Goal: Transaction & Acquisition: Purchase product/service

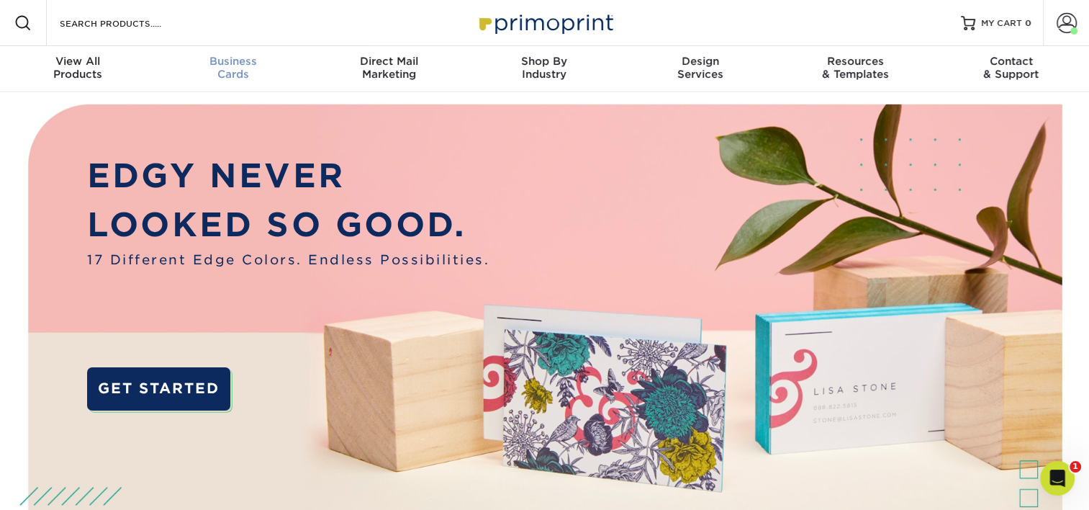
click at [222, 72] on div "Business Cards" at bounding box center [232, 68] width 155 height 26
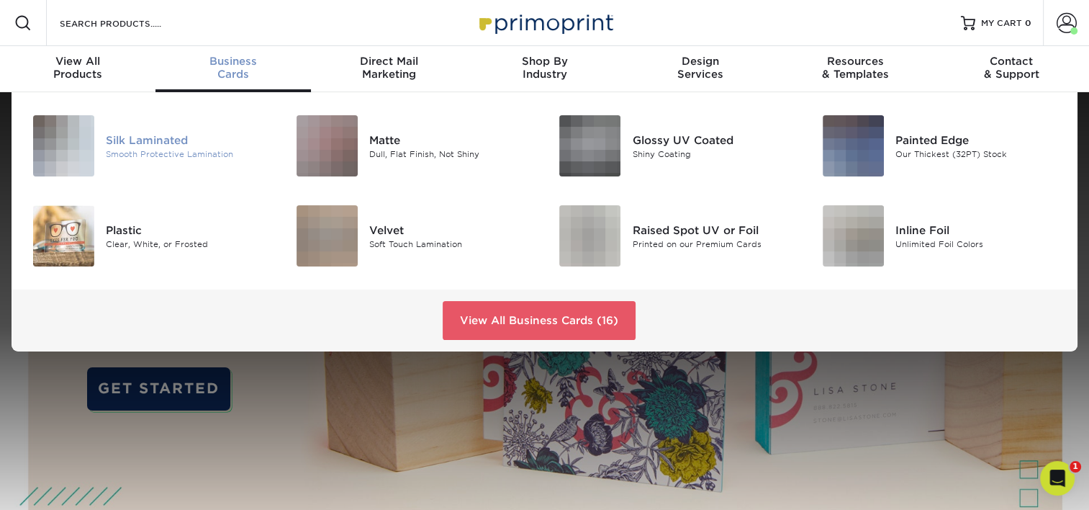
click at [179, 135] on div "Silk Laminated" at bounding box center [188, 140] width 165 height 16
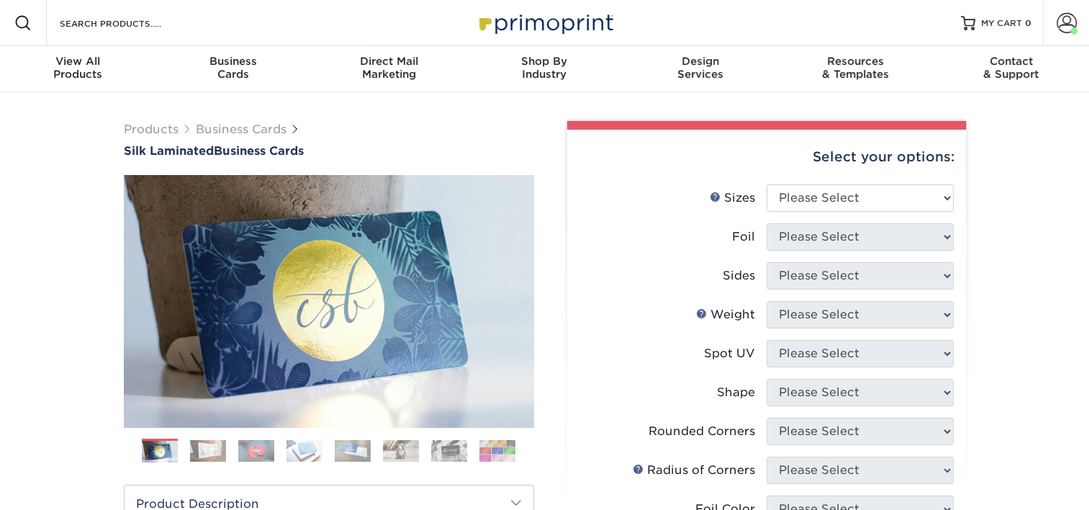
click at [861, 212] on li "Sizes Help Sizes Please Select 1.5" x 3.5" - Mini 1.75" x 3.5" - Mini 2" x 2" -…" at bounding box center [766, 203] width 374 height 39
click at [878, 196] on select "Please Select 1.5" x 3.5" - Mini 1.75" x 3.5" - Mini 2" x 2" - Square 2" x 3" -…" at bounding box center [860, 197] width 187 height 27
select select "2.00x3.50"
click at [767, 184] on select "Please Select 1.5" x 3.5" - Mini 1.75" x 3.5" - Mini 2" x 2" - Square 2" x 3" -…" at bounding box center [860, 197] width 187 height 27
click at [855, 240] on select "Please Select Yes No" at bounding box center [860, 236] width 187 height 27
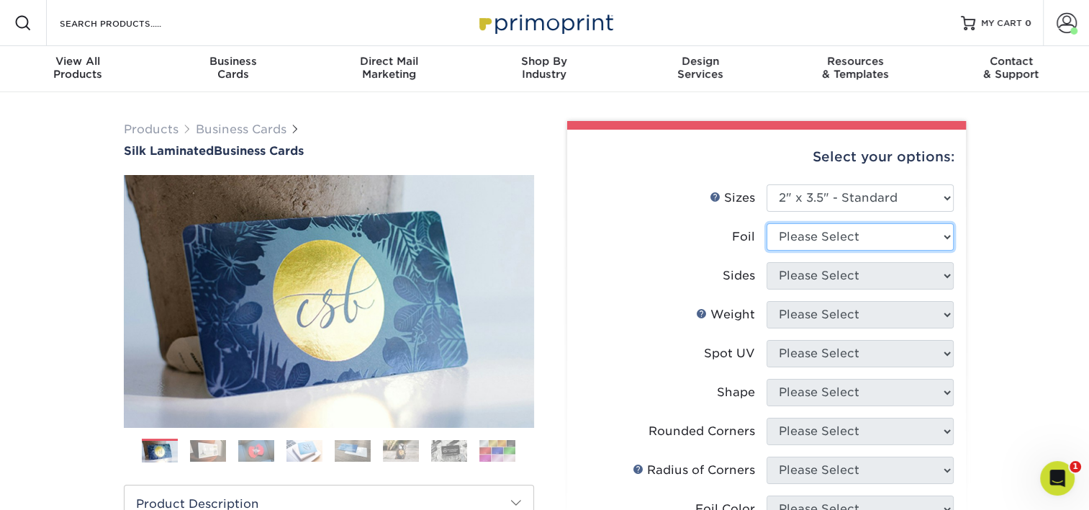
select select "0"
click at [767, 223] on select "Please Select Yes No" at bounding box center [860, 236] width 187 height 27
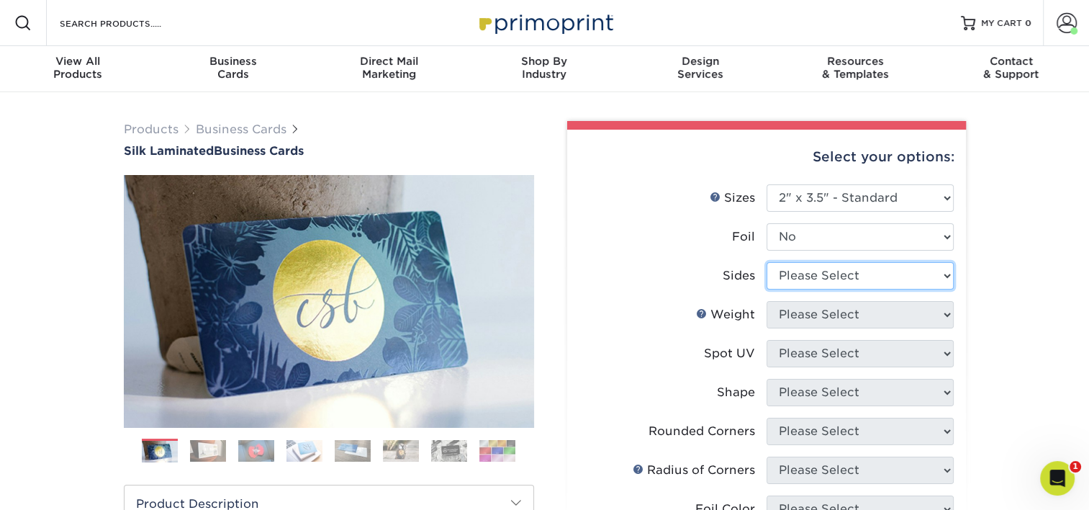
click at [849, 276] on select "Please Select Print Both Sides Print Front Only" at bounding box center [860, 275] width 187 height 27
select select "13abbda7-1d64-4f25-8bb2-c179b224825d"
click at [767, 262] on select "Please Select Print Both Sides Print Front Only" at bounding box center [860, 275] width 187 height 27
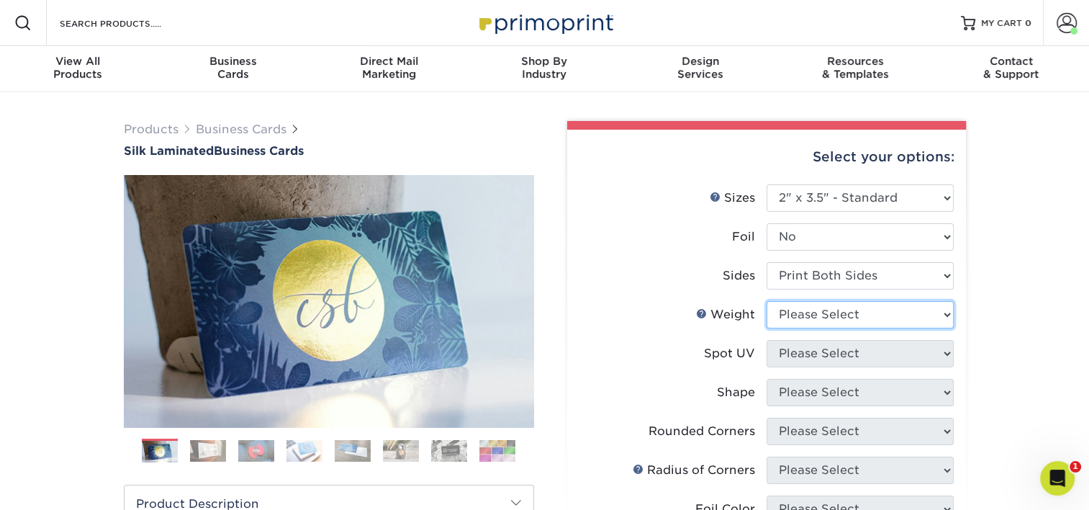
click at [841, 314] on select "Please Select 16PT" at bounding box center [860, 314] width 187 height 27
select select "16PT"
click at [767, 301] on select "Please Select 16PT" at bounding box center [860, 314] width 187 height 27
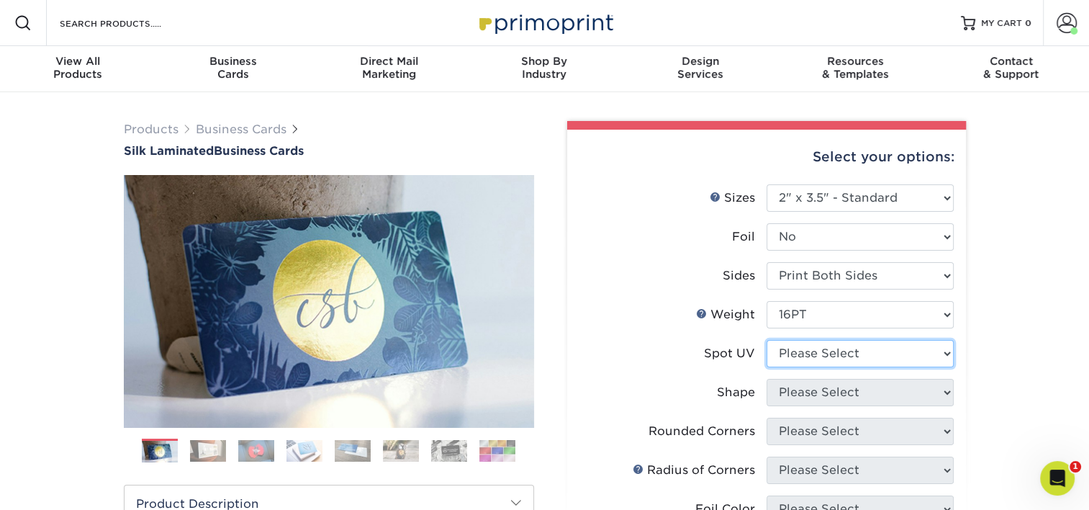
click at [837, 349] on select "Please Select No Spot UV Front and Back (Both Sides) Front Only Back Only" at bounding box center [860, 353] width 187 height 27
select select "3"
click at [767, 340] on select "Please Select No Spot UV Front and Back (Both Sides) Front Only Back Only" at bounding box center [860, 353] width 187 height 27
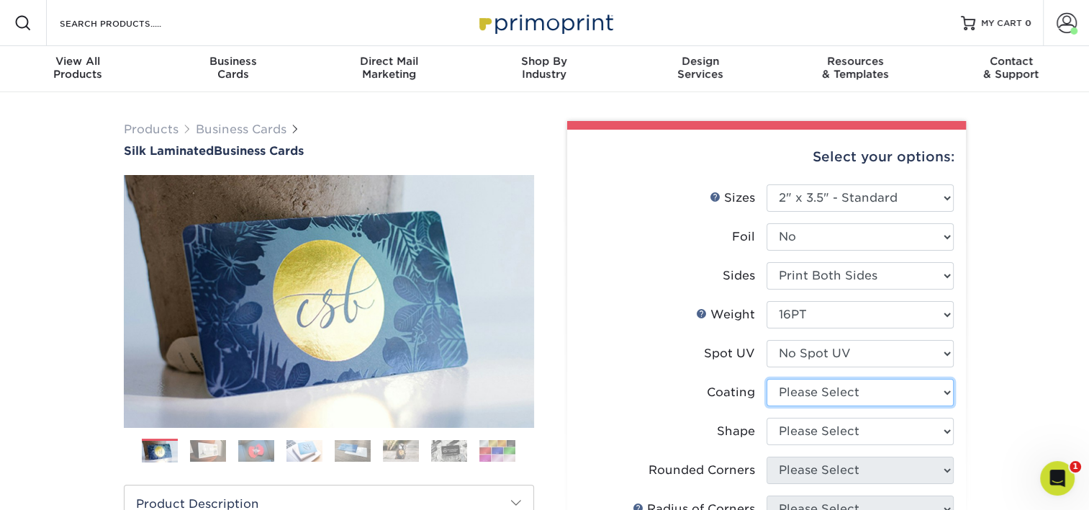
click at [835, 388] on select at bounding box center [860, 392] width 187 height 27
select select "3e7618de-abca-4bda-9f97-8b9129e913d8"
click at [767, 379] on select at bounding box center [860, 392] width 187 height 27
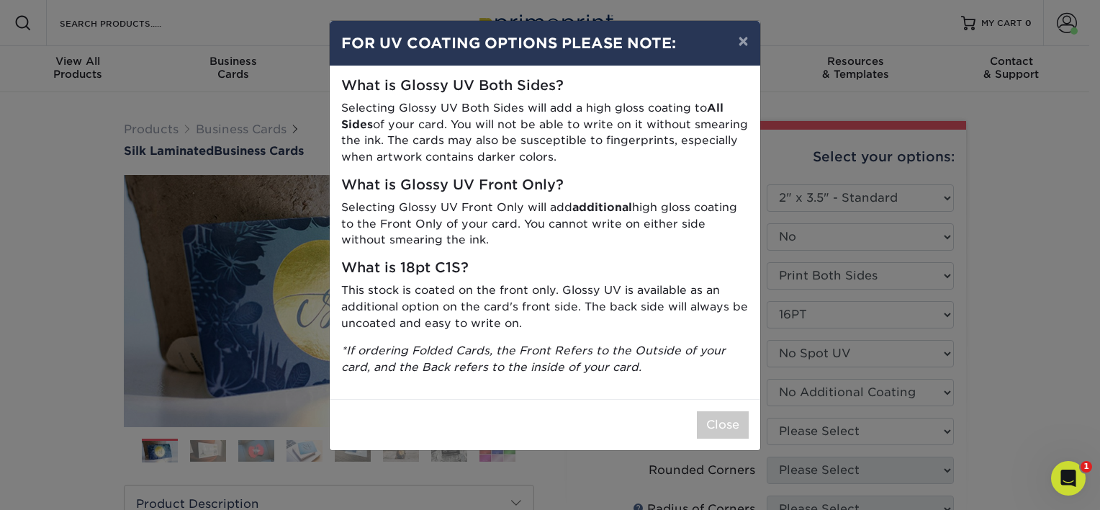
click at [656, 302] on p "This stock is coated on the front only. Glossy UV is available as an additional…" at bounding box center [544, 306] width 407 height 49
click at [717, 423] on button "Close" at bounding box center [723, 424] width 52 height 27
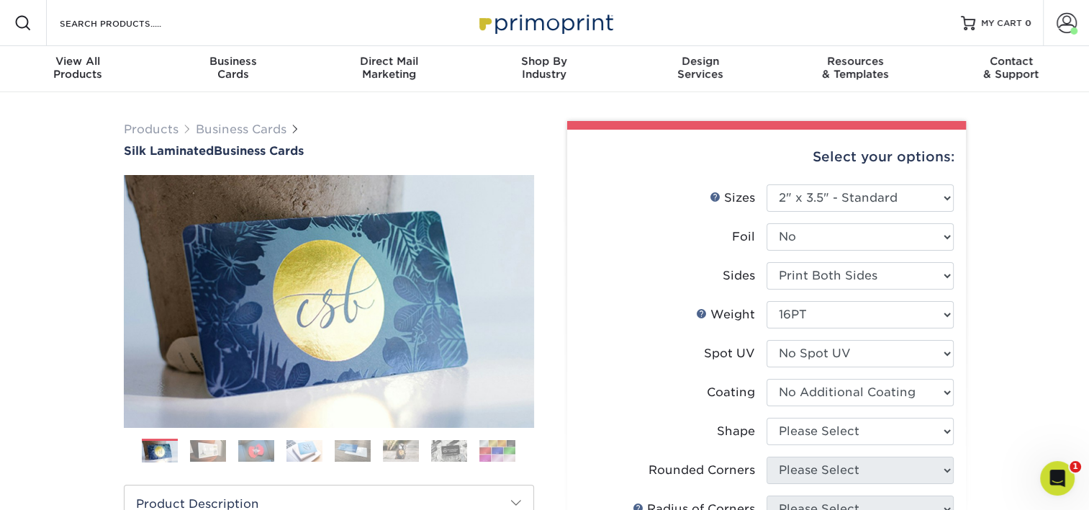
click at [655, 290] on li "Sides Please Select Print Both Sides Print Front Only" at bounding box center [766, 281] width 374 height 39
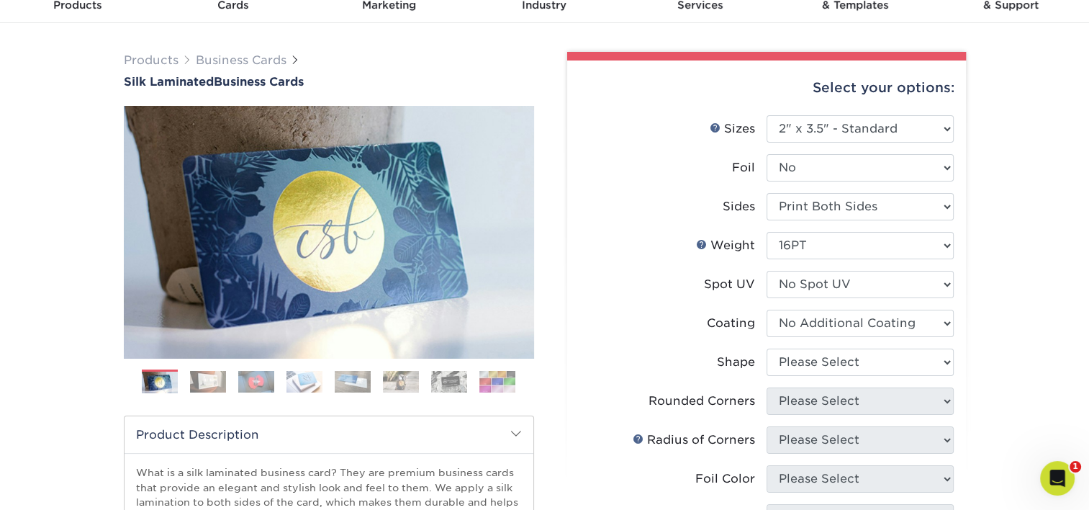
scroll to position [72, 0]
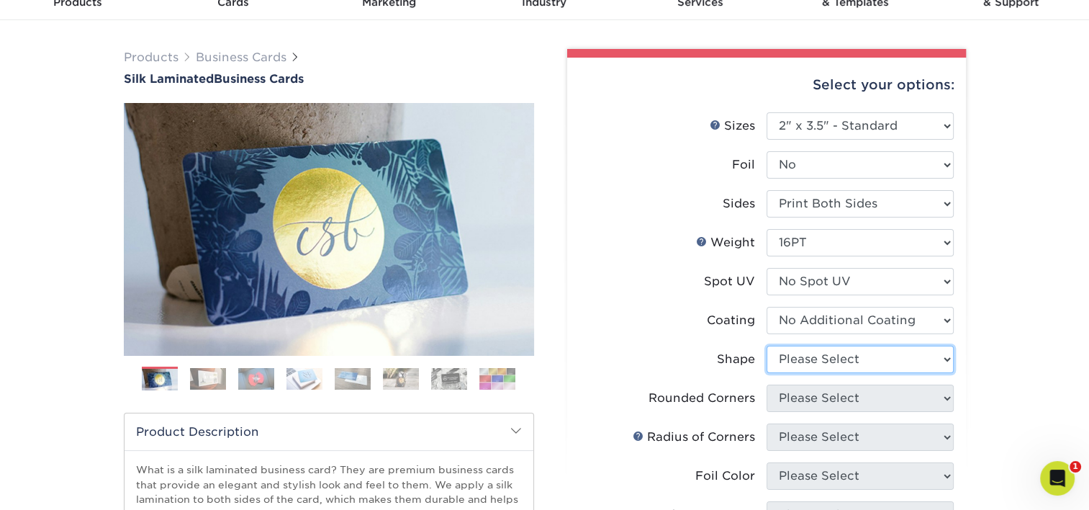
drag, startPoint x: 819, startPoint y: 360, endPoint x: 819, endPoint y: 374, distance: 13.7
click at [819, 360] on select "Please Select Standard Oval" at bounding box center [860, 358] width 187 height 27
select select "standard"
click at [767, 345] on select "Please Select Standard Oval" at bounding box center [860, 358] width 187 height 27
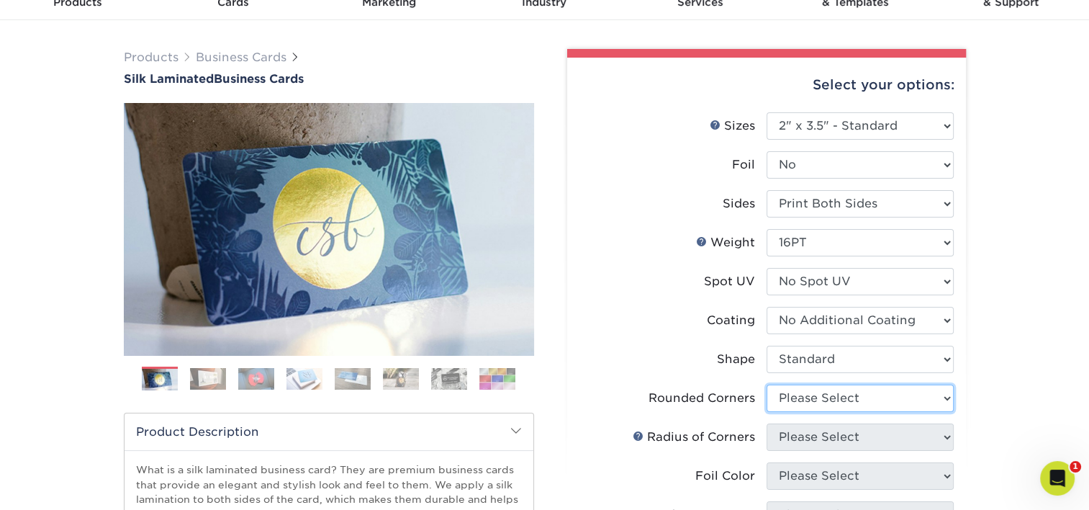
click at [828, 392] on select "Please Select Yes - Round 2 Corners Yes - Round 4 Corners No" at bounding box center [860, 397] width 187 height 27
select select "0"
click at [767, 384] on select "Please Select Yes - Round 2 Corners Yes - Round 4 Corners No" at bounding box center [860, 397] width 187 height 27
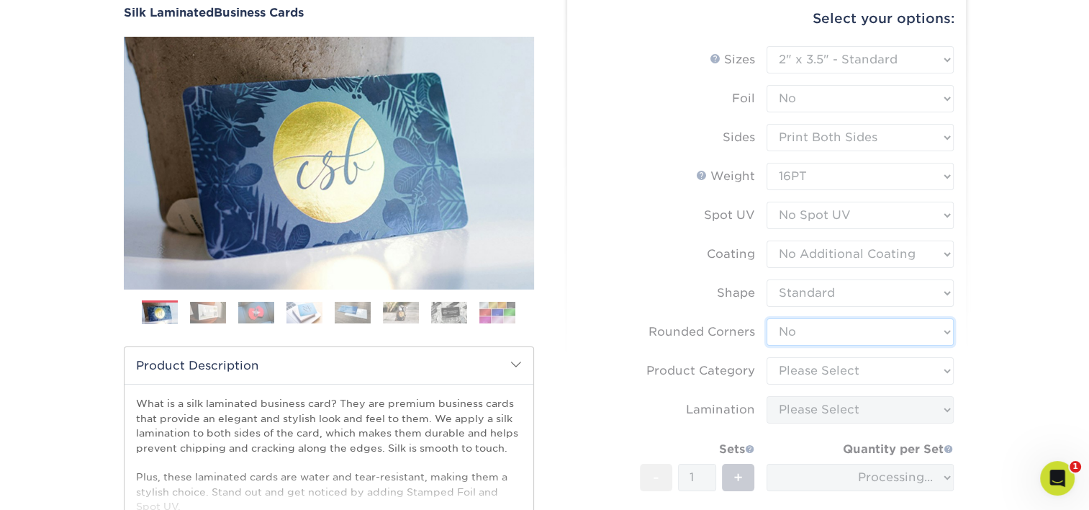
scroll to position [144, 0]
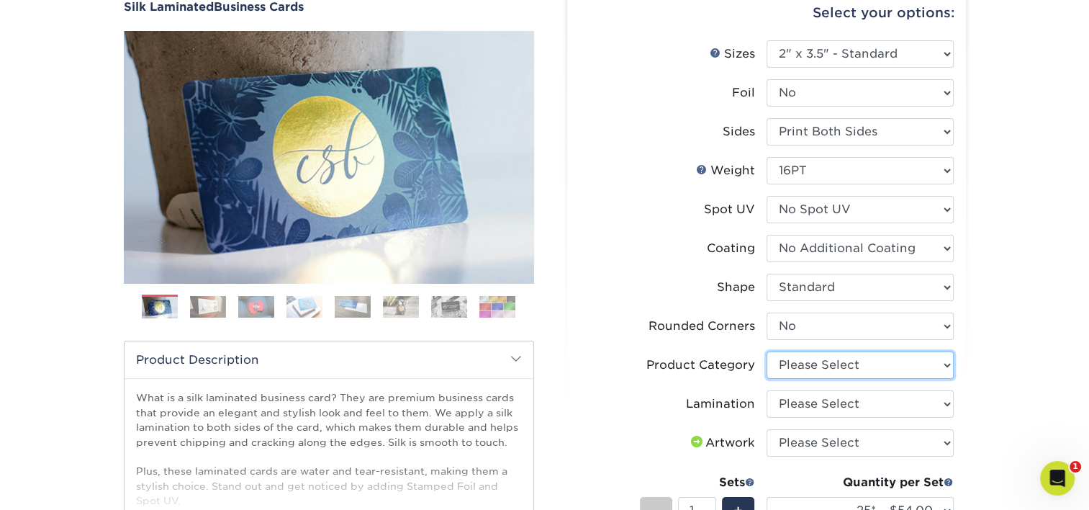
click at [799, 364] on select "Please Select Business Cards" at bounding box center [860, 364] width 187 height 27
select select "3b5148f1-0588-4f88-a218-97bcfdce65c1"
click at [767, 351] on select "Please Select Business Cards" at bounding box center [860, 364] width 187 height 27
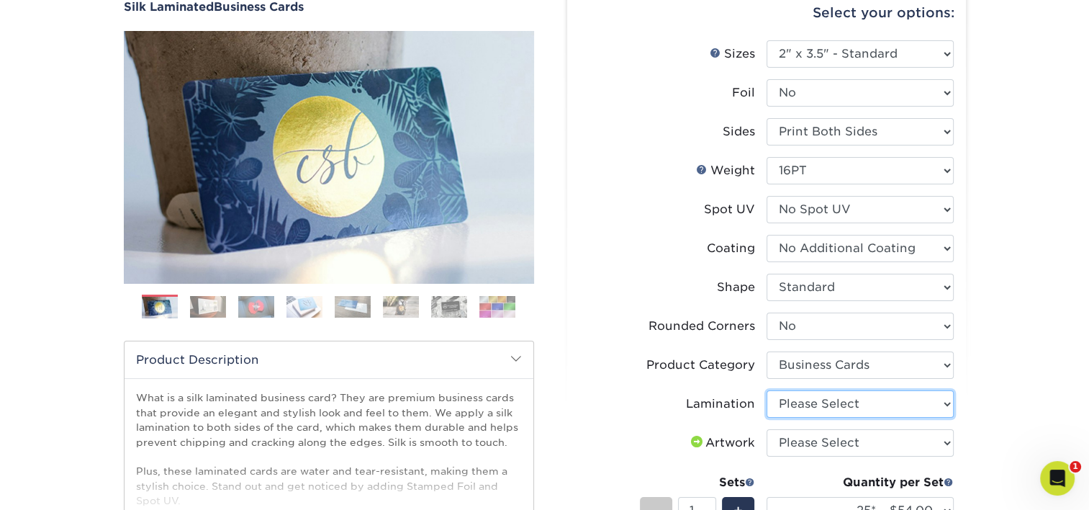
click at [810, 405] on select "Please Select Silk" at bounding box center [860, 403] width 187 height 27
select select "ccacb42f-45f7-42d3-bbd3-7c8421cf37f0"
click at [767, 390] on select "Please Select Silk" at bounding box center [860, 403] width 187 height 27
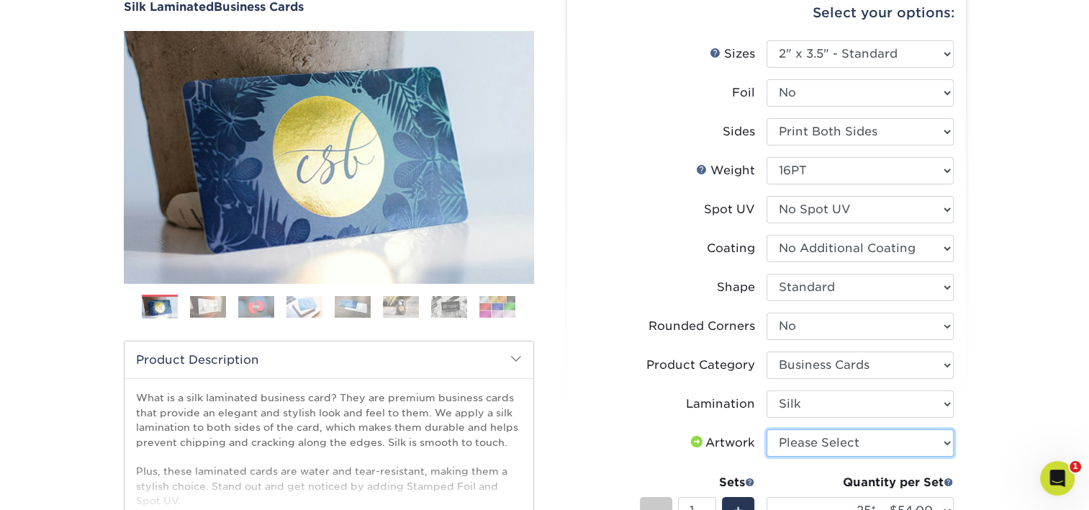
click at [808, 438] on select "Please Select I will upload files I need a design - $100" at bounding box center [860, 442] width 187 height 27
select select "upload"
click at [767, 429] on select "Please Select I will upload files I need a design - $100" at bounding box center [860, 442] width 187 height 27
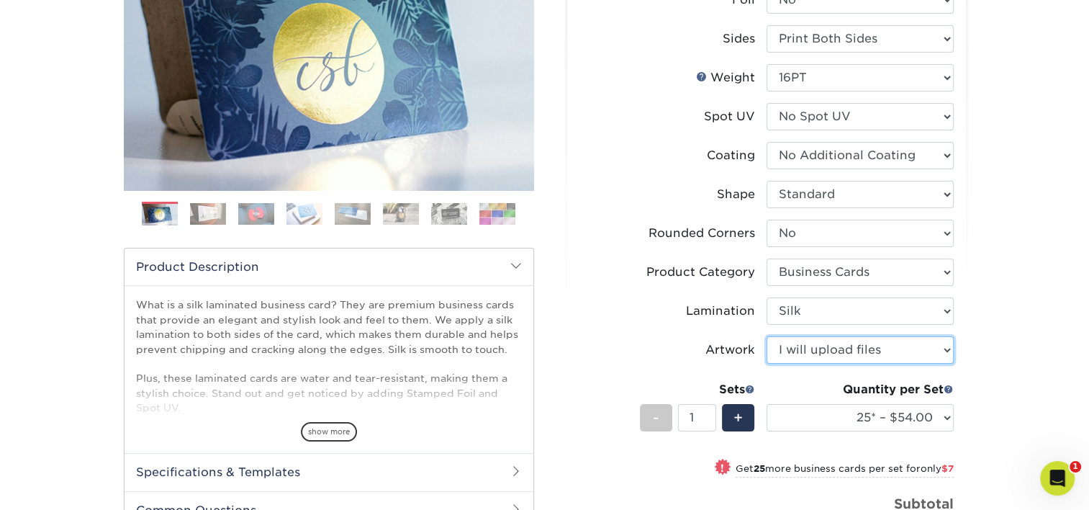
scroll to position [288, 0]
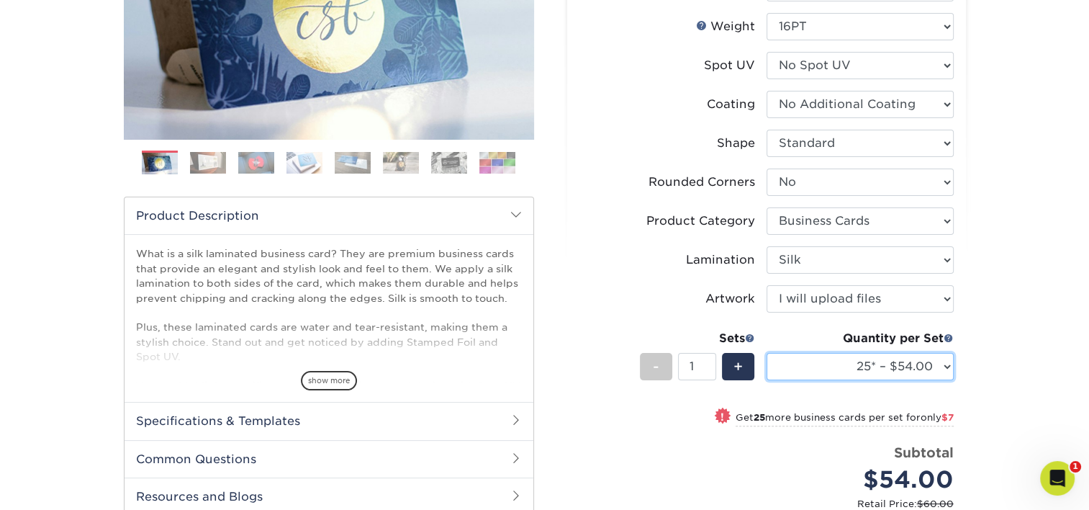
click at [858, 356] on select "25* – $54.00 50* – $61.00 75* – $68.00 100* – $75.00 250* – $82.00 500 – $86.00…" at bounding box center [860, 366] width 187 height 27
select select "100* – $75.00"
click at [767, 353] on select "25* – $54.00 50* – $61.00 75* – $68.00 100* – $75.00 250* – $82.00 500 – $86.00…" at bounding box center [860, 366] width 187 height 27
click at [1035, 186] on div "Products Business Cards Silk Laminated Business Cards Previous Next" at bounding box center [544, 278] width 1089 height 949
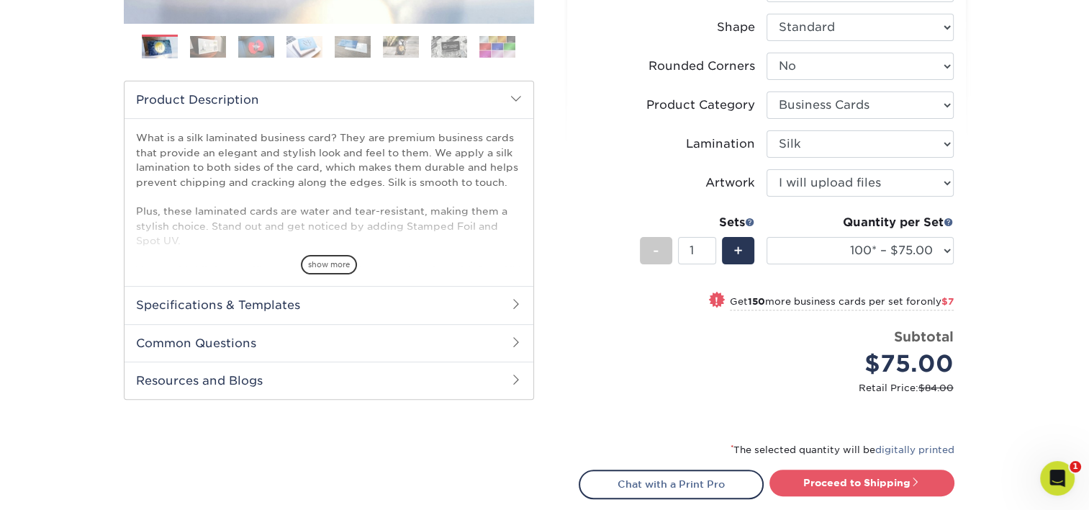
scroll to position [432, 0]
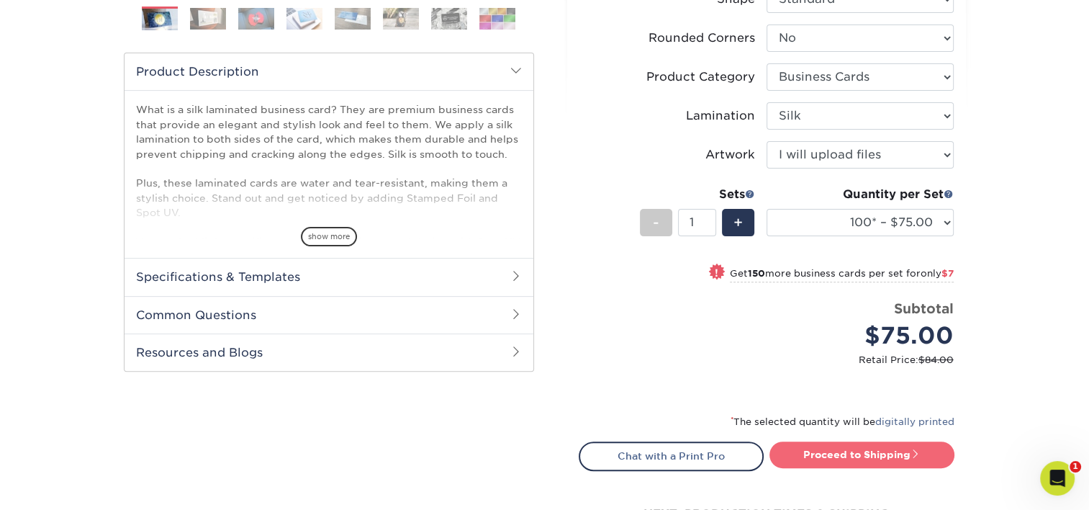
click at [874, 456] on link "Proceed to Shipping" at bounding box center [861, 454] width 185 height 26
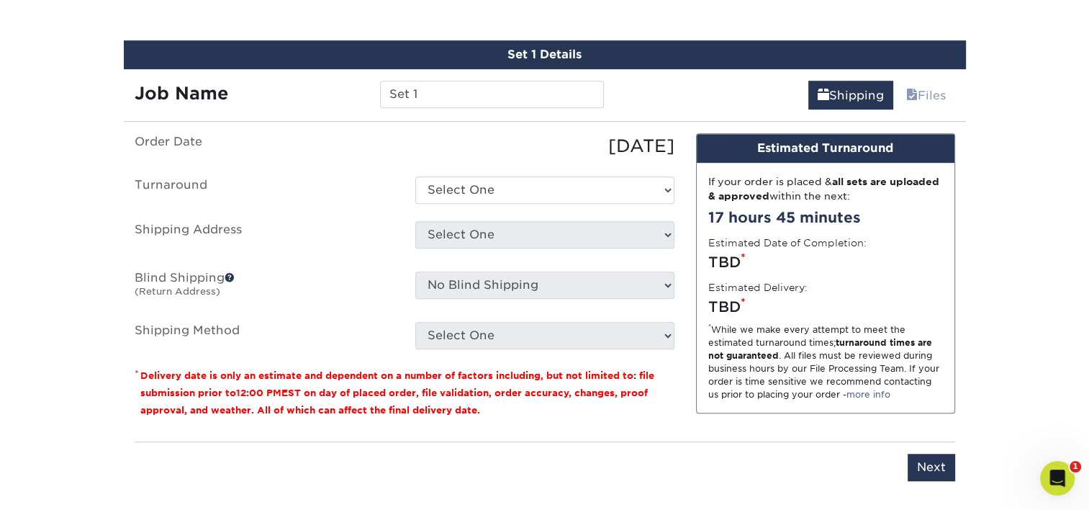
scroll to position [911, 0]
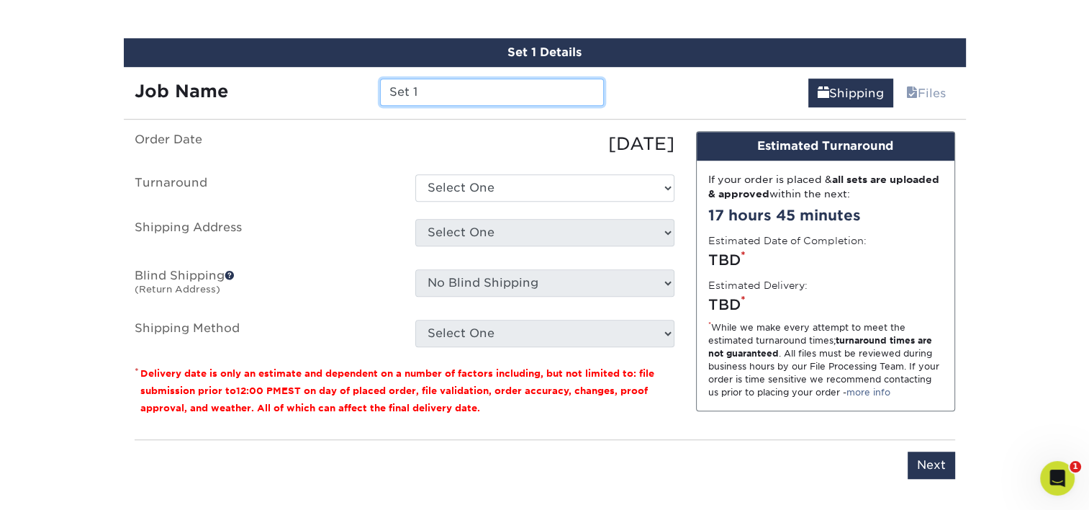
click at [445, 94] on input "Set 1" at bounding box center [492, 91] width 224 height 27
type input "MByrne"
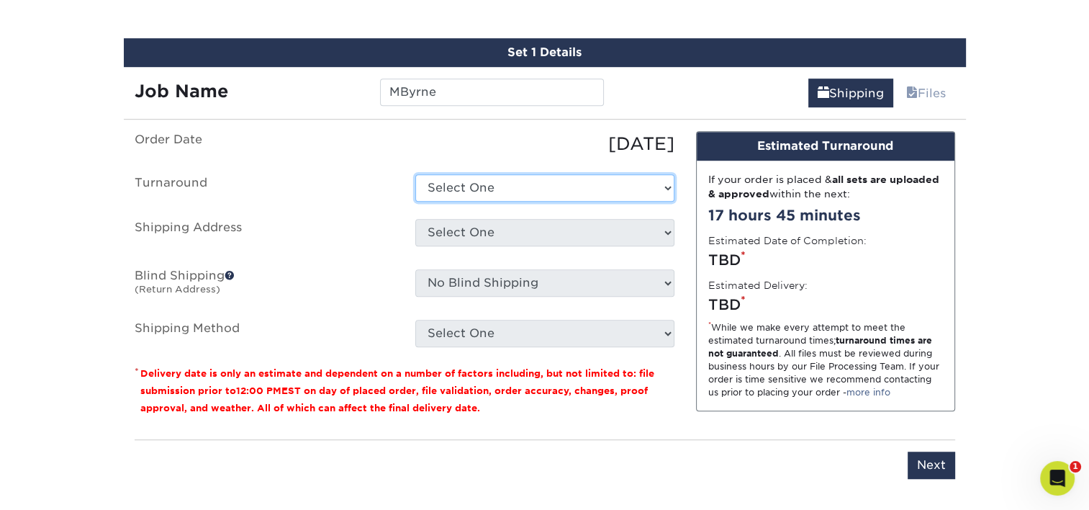
click at [482, 181] on select "Select One 2-4 Business Days 2 Day Next Business Day" at bounding box center [544, 187] width 259 height 27
select select "e8d6ad55-c448-4bce-ba25-c4c4dd4b9d0d"
click at [415, 174] on select "Select One 2-4 Business Days 2 Day Next Business Day" at bounding box center [544, 187] width 259 height 27
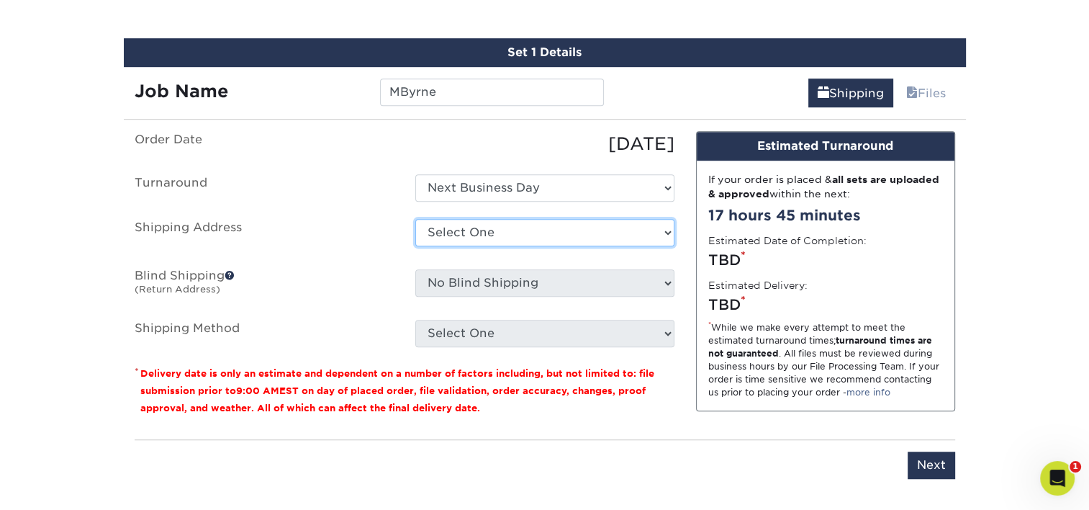
click at [482, 224] on select "Select One Adan Arreola Adolfo Ordonez Adolfo Ordonez Alfonso Toro Alicia Monta…" at bounding box center [544, 232] width 259 height 27
select select "277969"
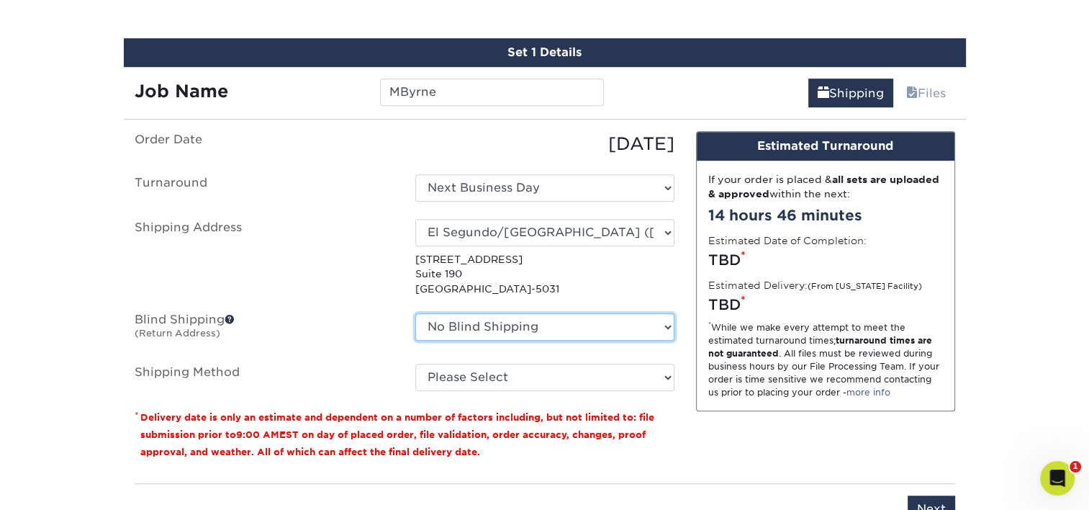
click at [537, 325] on select "No Blind Shipping Adan Arreola Adolfo Ordonez Adolfo Ordonez Alfonso Toro Alici…" at bounding box center [544, 326] width 259 height 27
select select "277969"
click at [415, 313] on select "No Blind Shipping Adan Arreola Adolfo Ordonez Adolfo Ordonez Alfonso Toro Alici…" at bounding box center [544, 326] width 259 height 27
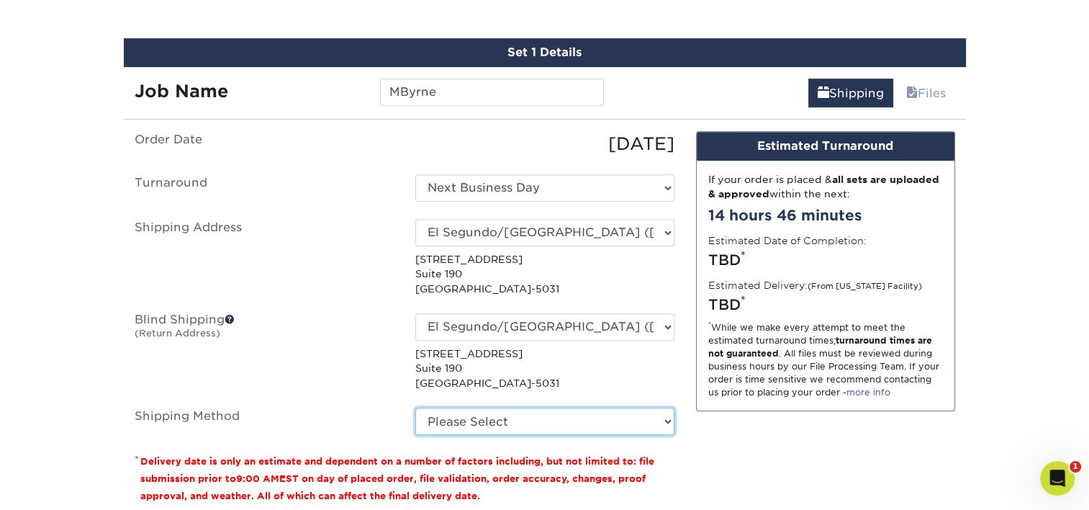
click at [495, 414] on select "Please Select Ground Shipping (+$7.84) 3 Day Shipping Service (+$15.34) 2 Day A…" at bounding box center [544, 420] width 259 height 27
select select "03"
click at [415, 407] on select "Please Select Ground Shipping (+$7.84) 3 Day Shipping Service (+$15.34) 2 Day A…" at bounding box center [544, 420] width 259 height 27
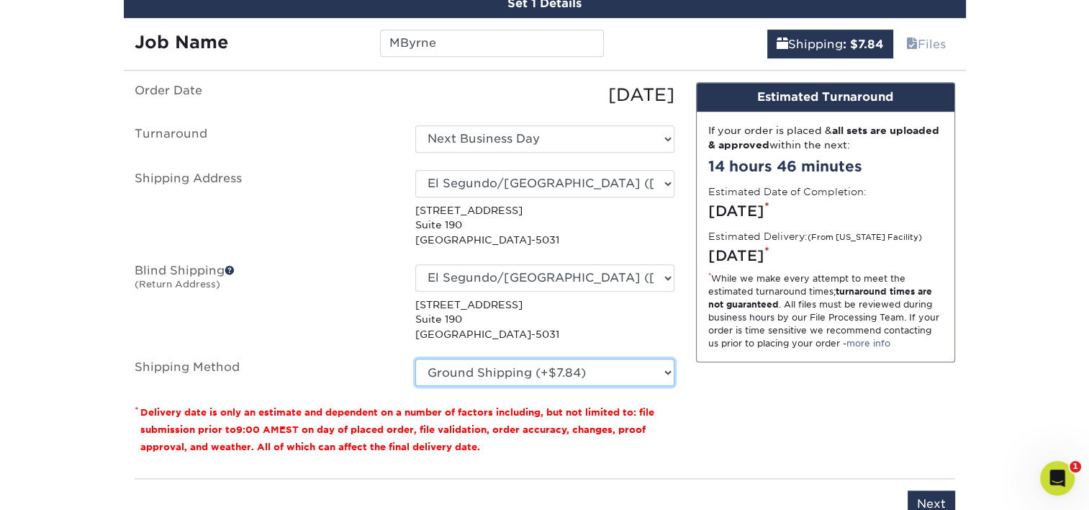
scroll to position [1270, 0]
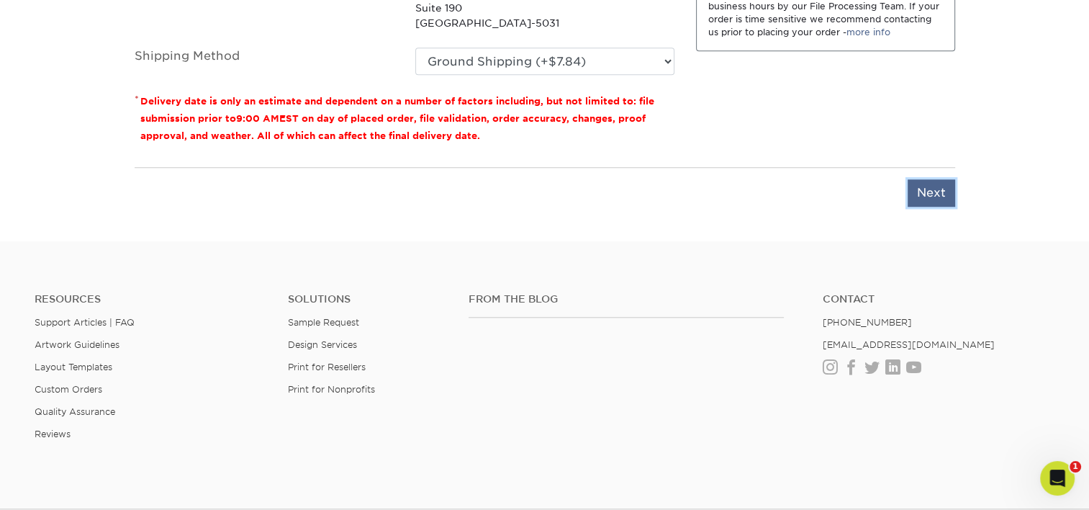
click at [928, 199] on input "Next" at bounding box center [932, 192] width 48 height 27
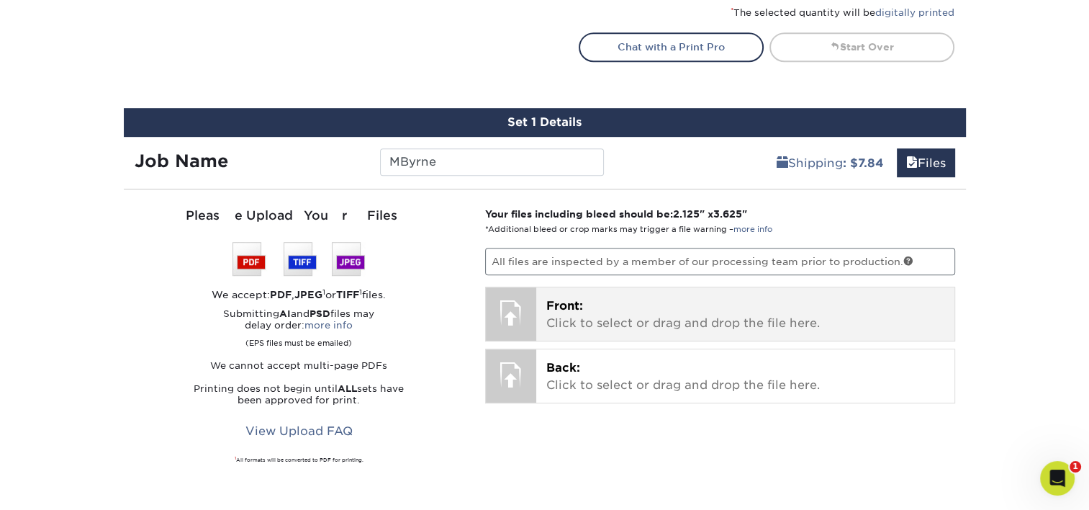
scroll to position [839, 0]
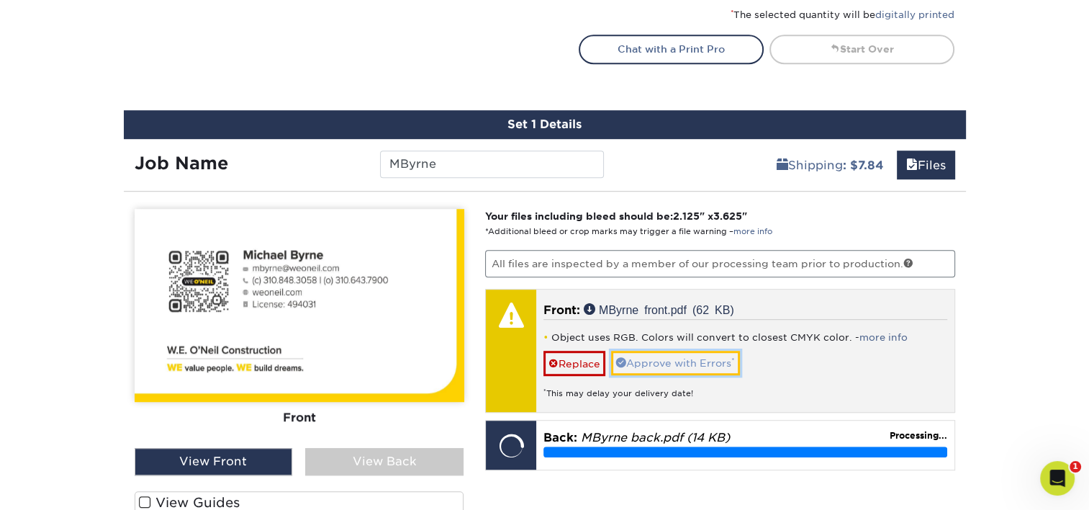
click at [682, 358] on link "Approve with Errors *" at bounding box center [675, 363] width 129 height 24
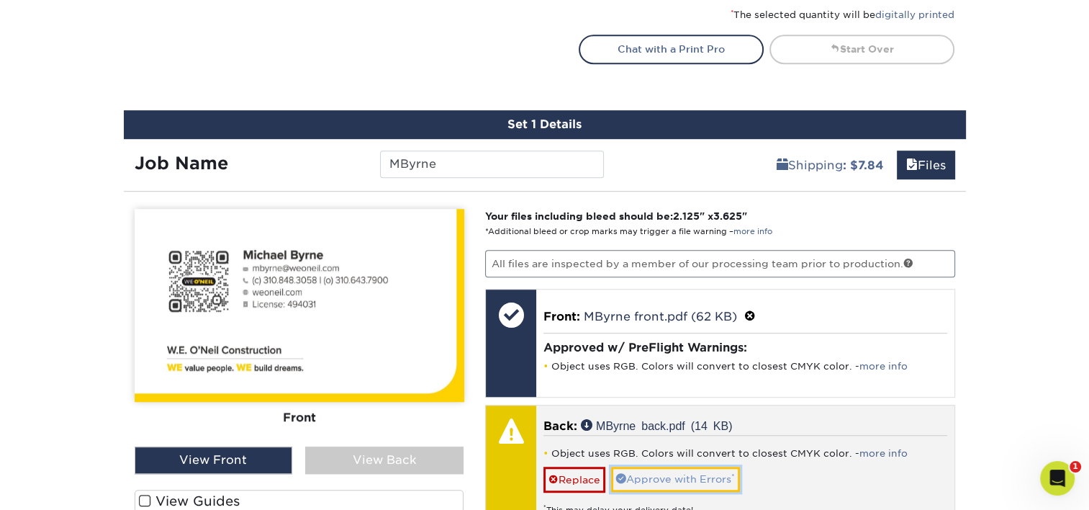
click at [674, 471] on link "Approve with Errors *" at bounding box center [675, 478] width 129 height 24
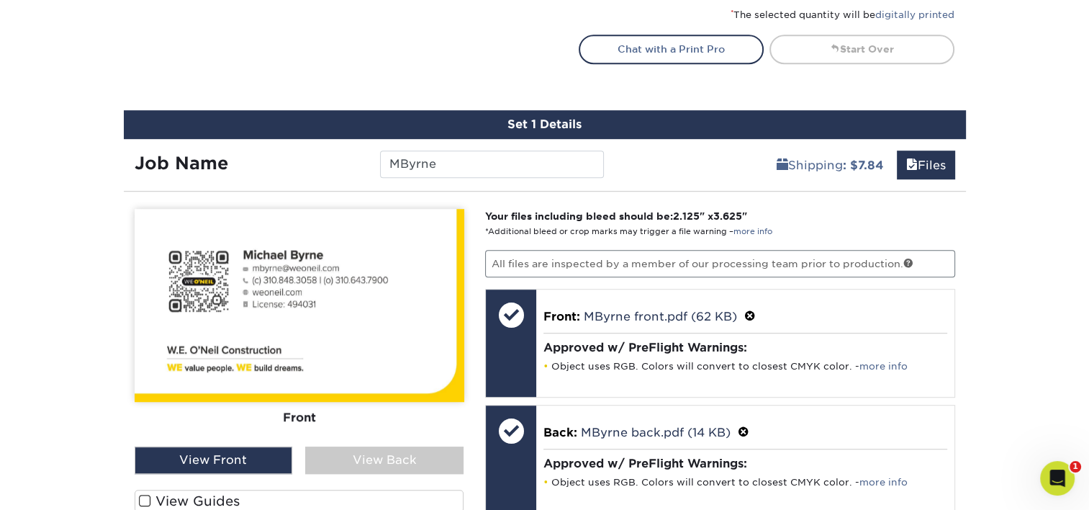
click at [363, 451] on div "View Back" at bounding box center [384, 459] width 158 height 27
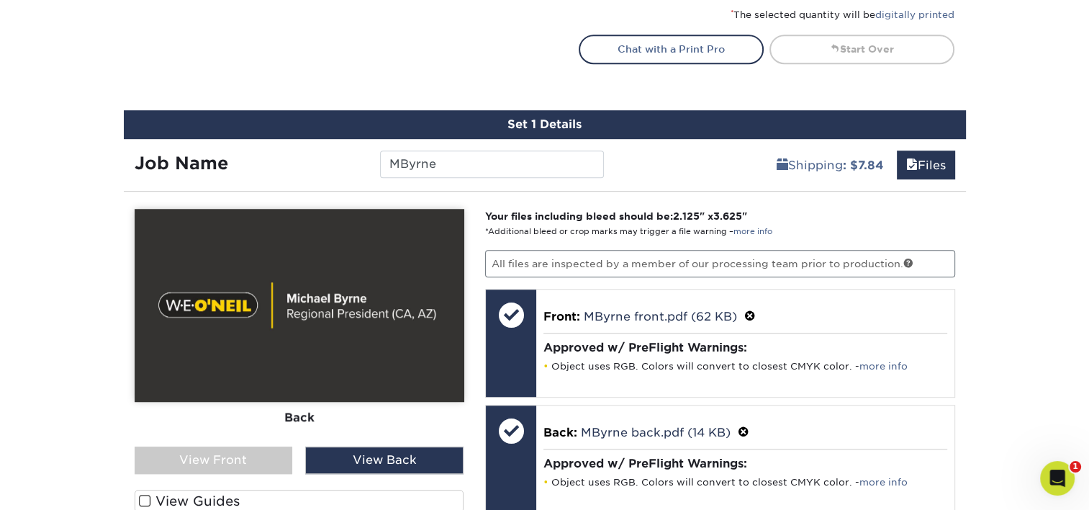
click at [203, 449] on div "View Front" at bounding box center [214, 459] width 158 height 27
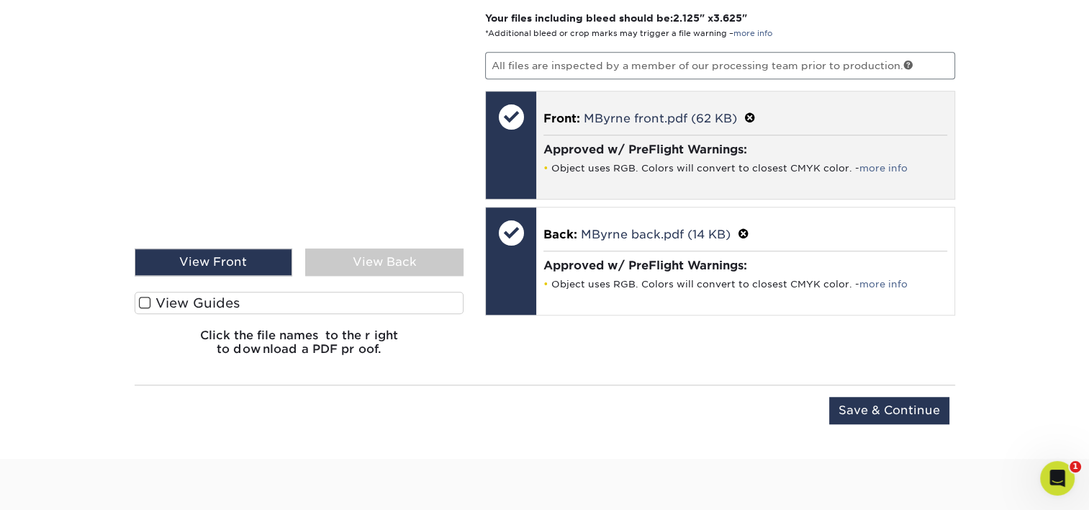
scroll to position [1054, 0]
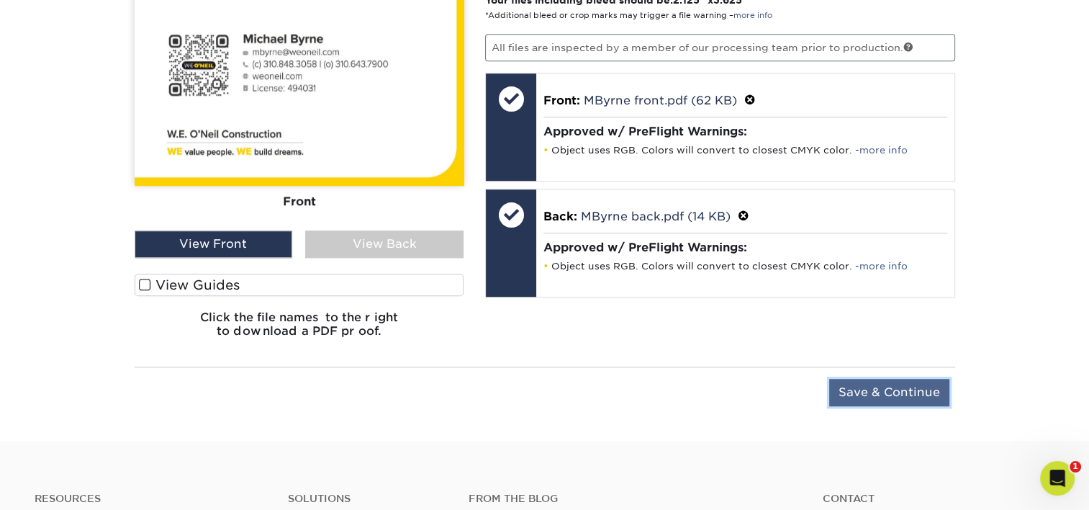
click at [884, 393] on input "Save & Continue" at bounding box center [889, 392] width 120 height 27
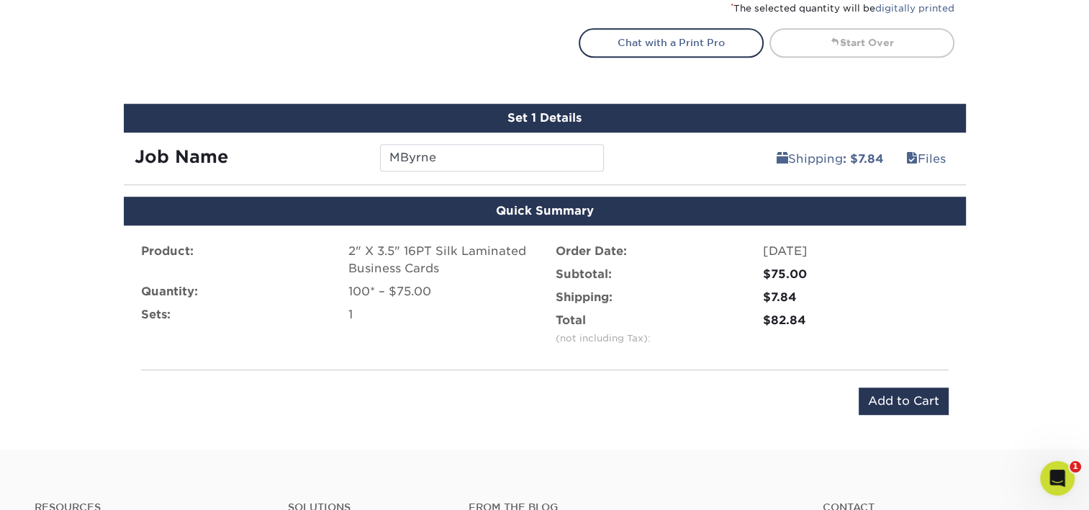
scroll to position [839, 0]
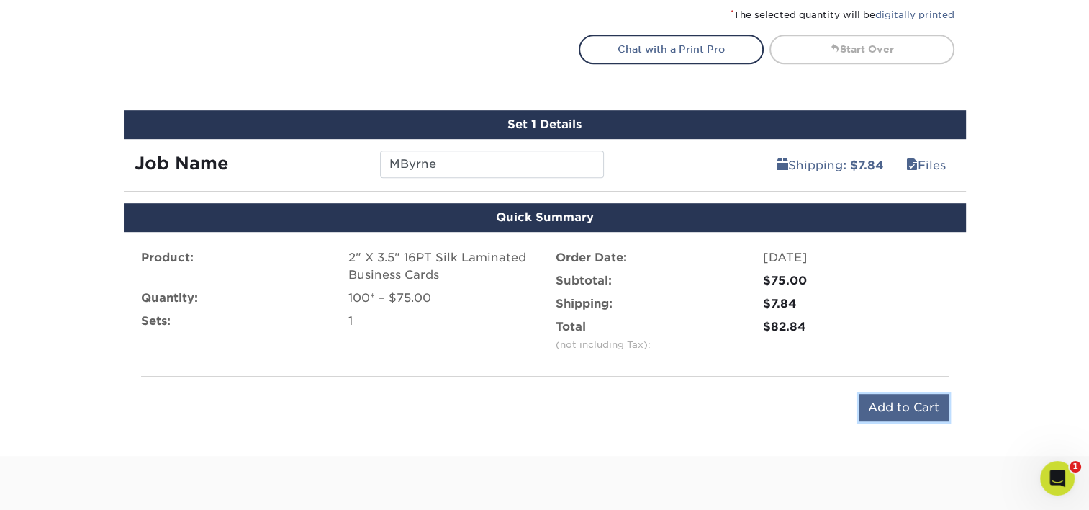
click at [895, 412] on input "Add to Cart" at bounding box center [904, 407] width 90 height 27
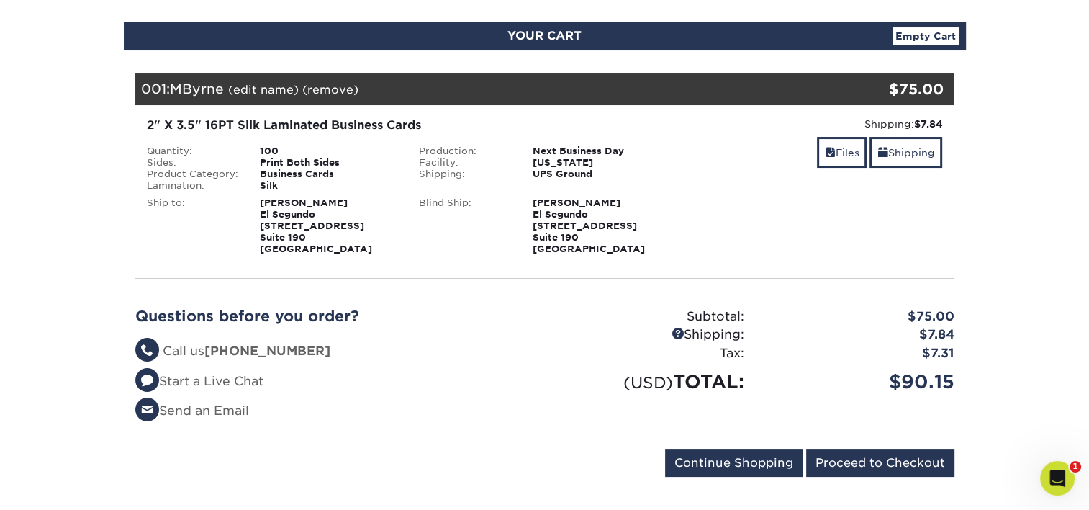
scroll to position [144, 0]
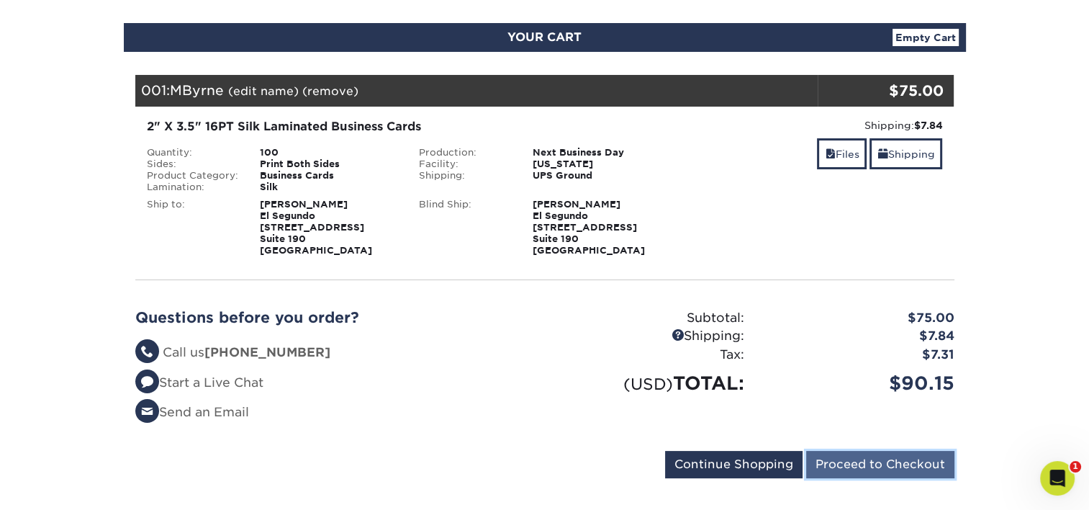
click at [884, 459] on input "Proceed to Checkout" at bounding box center [880, 464] width 148 height 27
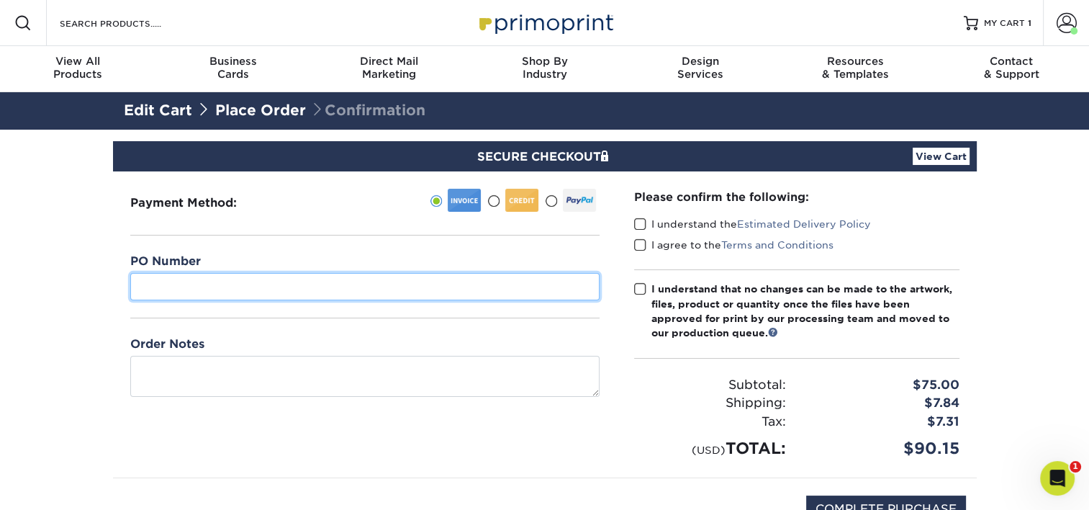
click at [338, 273] on input "text" at bounding box center [364, 286] width 469 height 27
type input "07"
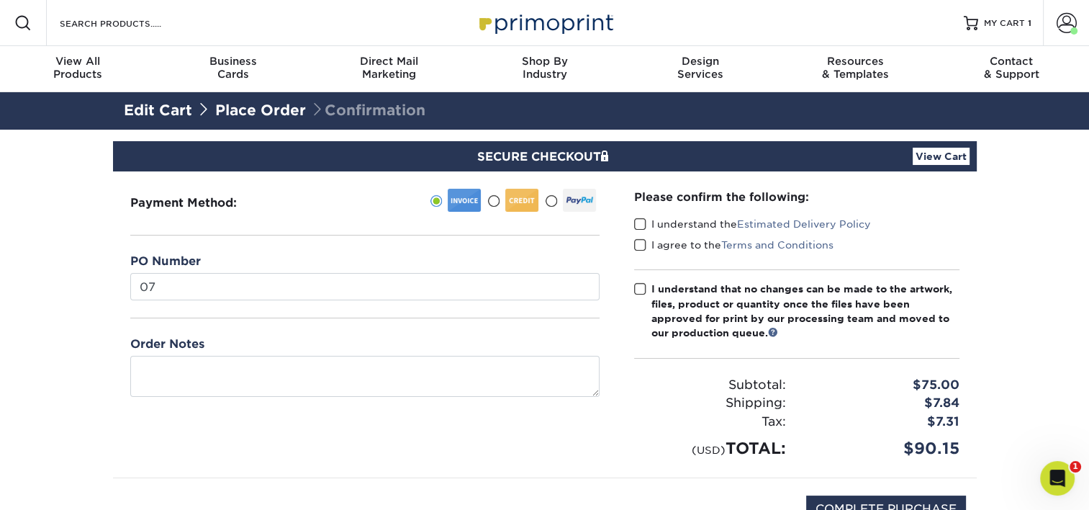
click at [641, 225] on span at bounding box center [640, 224] width 12 height 14
click at [0, 0] on input "I understand the Estimated Delivery Policy" at bounding box center [0, 0] width 0 height 0
click at [643, 243] on span at bounding box center [640, 245] width 12 height 14
click at [0, 0] on input "I agree to the Terms and Conditions" at bounding box center [0, 0] width 0 height 0
click at [638, 286] on span at bounding box center [640, 289] width 12 height 14
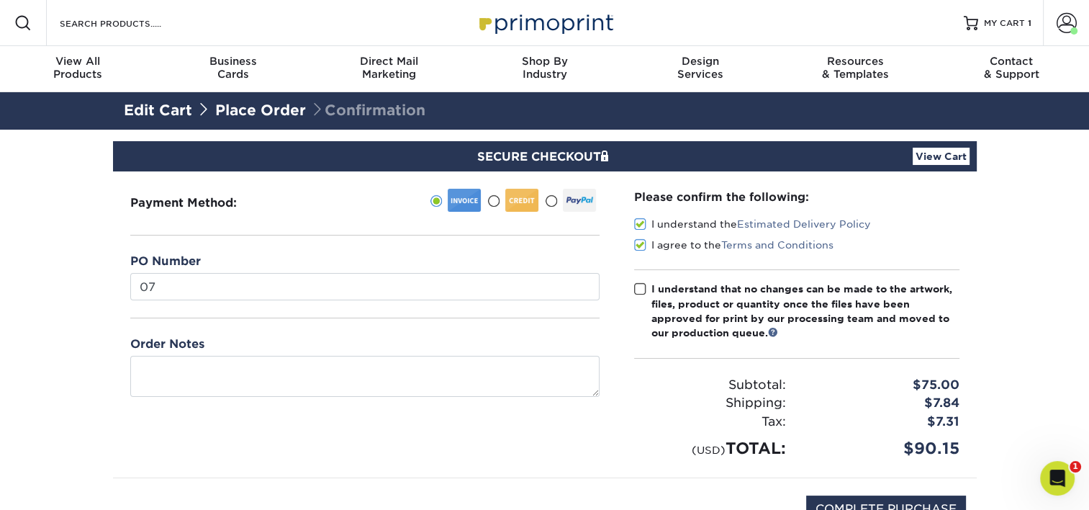
click at [0, 0] on input "I understand that no changes can be made to the artwork, files, product or quan…" at bounding box center [0, 0] width 0 height 0
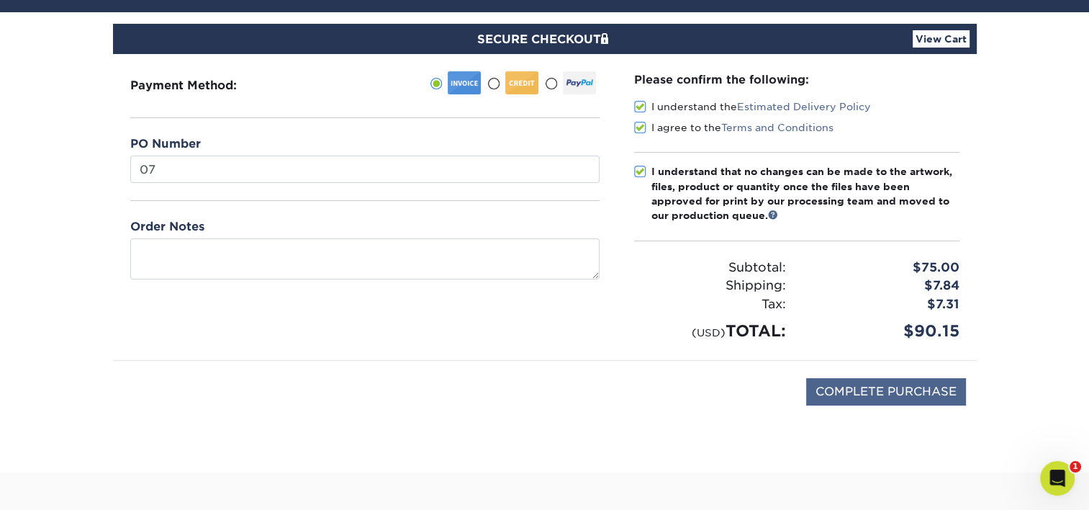
scroll to position [144, 0]
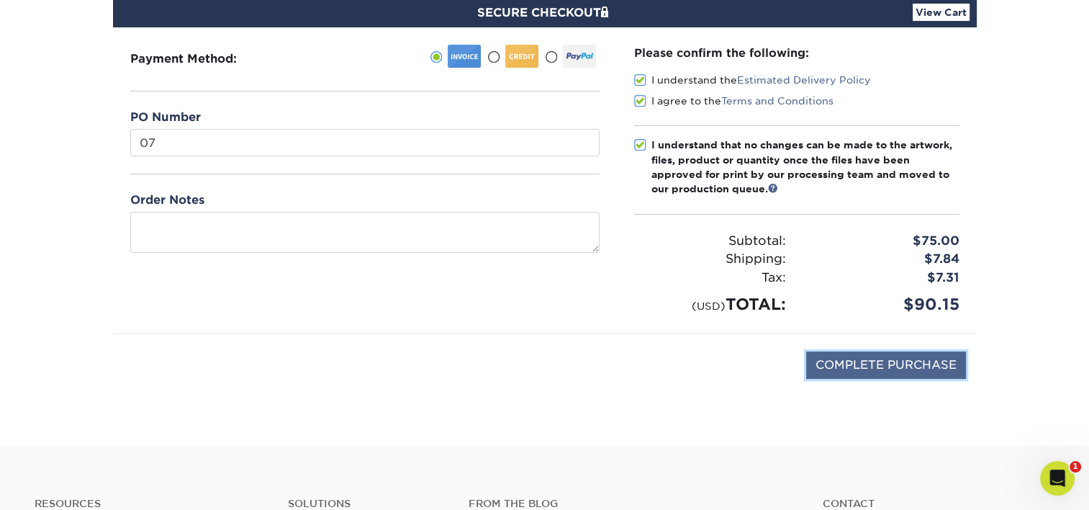
click at [875, 360] on input "COMPLETE PURCHASE" at bounding box center [886, 364] width 160 height 27
type input "PROCESSING, PLEASE WAIT..."
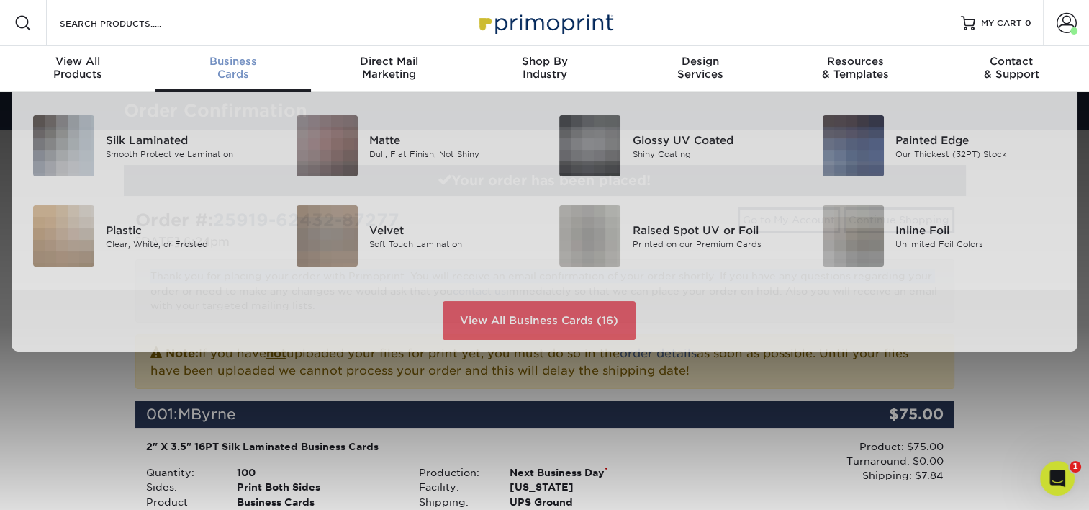
click at [239, 70] on div "Business Cards" at bounding box center [232, 68] width 155 height 26
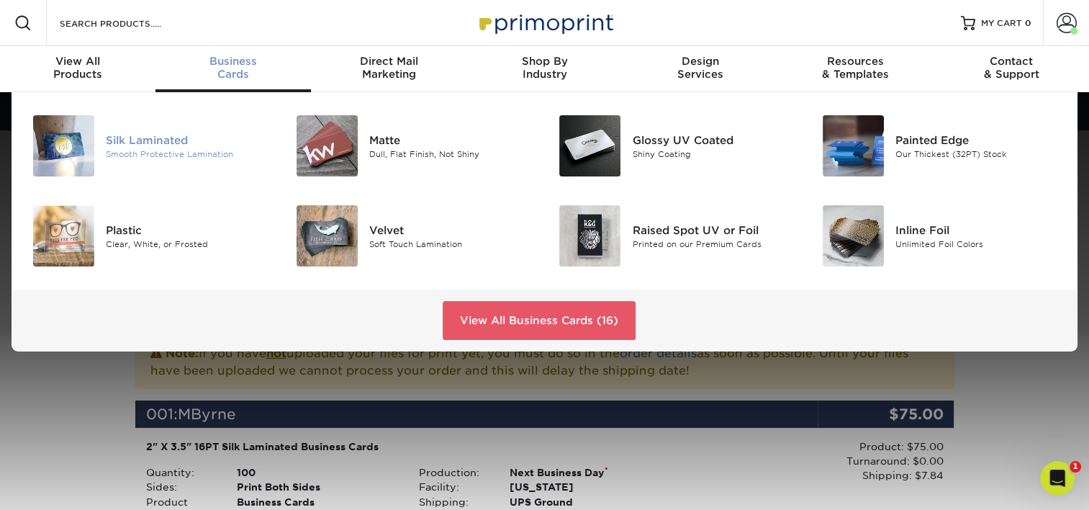
click at [166, 138] on div "Silk Laminated" at bounding box center [188, 140] width 165 height 16
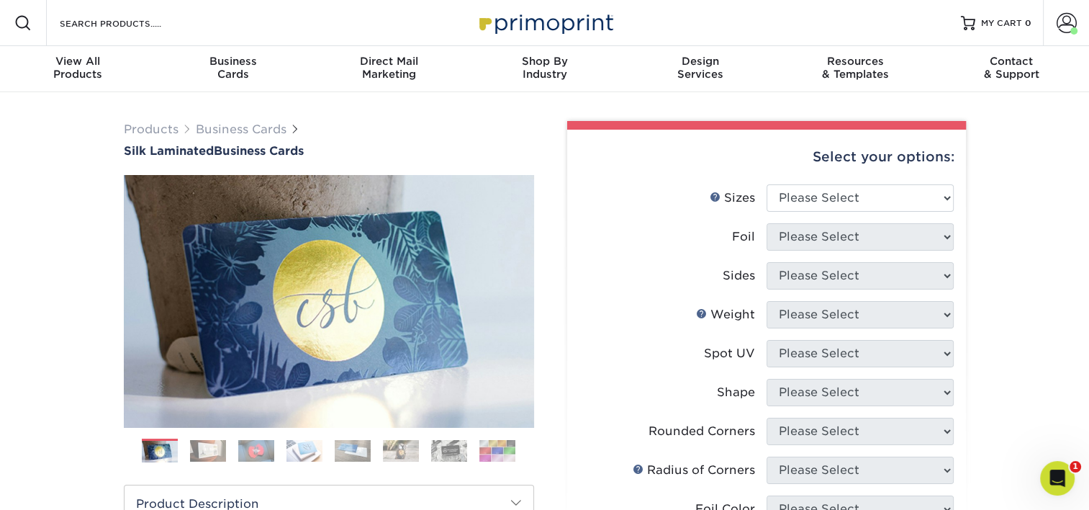
click at [864, 180] on div "Select your options:" at bounding box center [767, 157] width 376 height 55
click at [858, 191] on select "Please Select 1.5" x 3.5" - Mini 1.75" x 3.5" - Mini 2" x 2" - Square 2" x 3" -…" at bounding box center [860, 197] width 187 height 27
select select "2.00x3.50"
click at [767, 184] on select "Please Select 1.5" x 3.5" - Mini 1.75" x 3.5" - Mini 2" x 2" - Square 2" x 3" -…" at bounding box center [860, 197] width 187 height 27
click at [872, 239] on select "Please Select Yes No" at bounding box center [860, 236] width 187 height 27
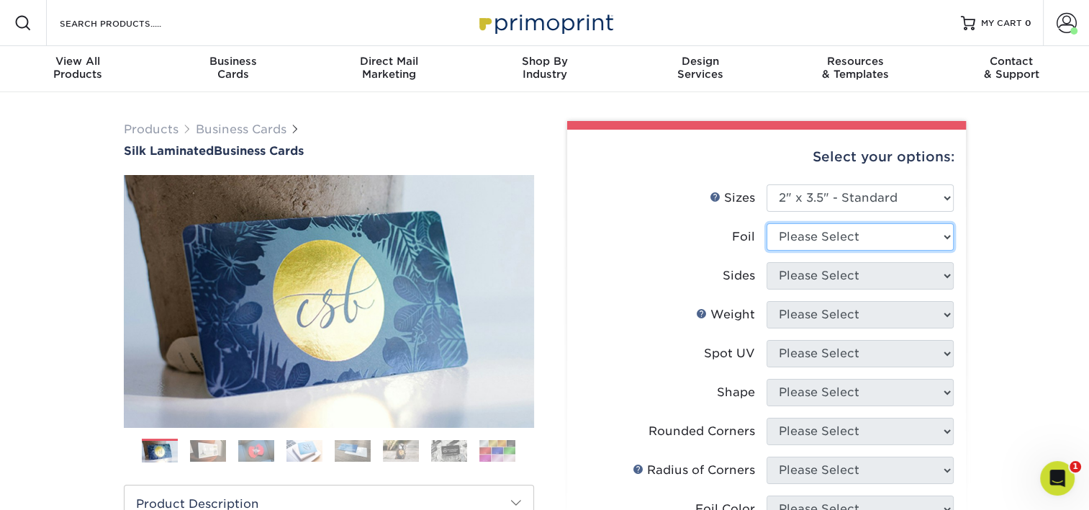
select select "0"
click at [767, 223] on select "Please Select Yes No" at bounding box center [860, 236] width 187 height 27
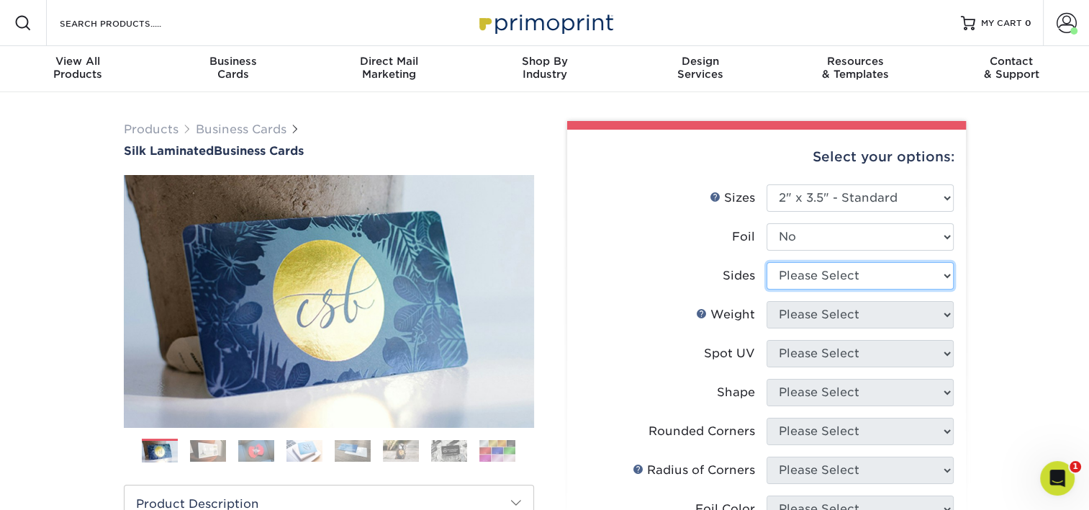
click at [839, 276] on select "Please Select Print Both Sides Print Front Only" at bounding box center [860, 275] width 187 height 27
select select "13abbda7-1d64-4f25-8bb2-c179b224825d"
click at [767, 262] on select "Please Select Print Both Sides Print Front Only" at bounding box center [860, 275] width 187 height 27
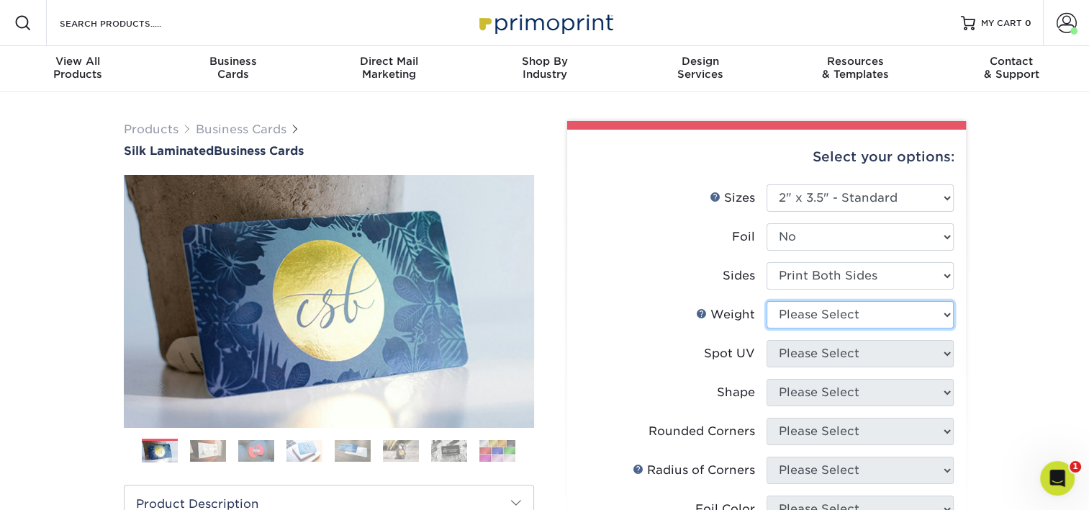
click at [832, 313] on select "Please Select 16PT" at bounding box center [860, 314] width 187 height 27
select select "16PT"
click at [767, 301] on select "Please Select 16PT" at bounding box center [860, 314] width 187 height 27
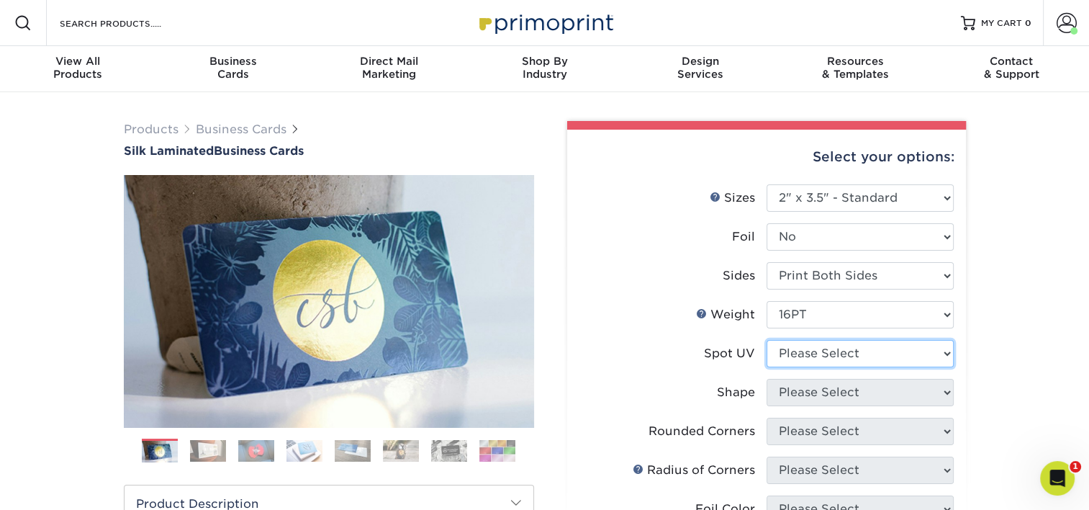
click at [825, 345] on select "Please Select No Spot UV Front and Back (Both Sides) Front Only Back Only" at bounding box center [860, 353] width 187 height 27
select select "3"
click at [767, 340] on select "Please Select No Spot UV Front and Back (Both Sides) Front Only Back Only" at bounding box center [860, 353] width 187 height 27
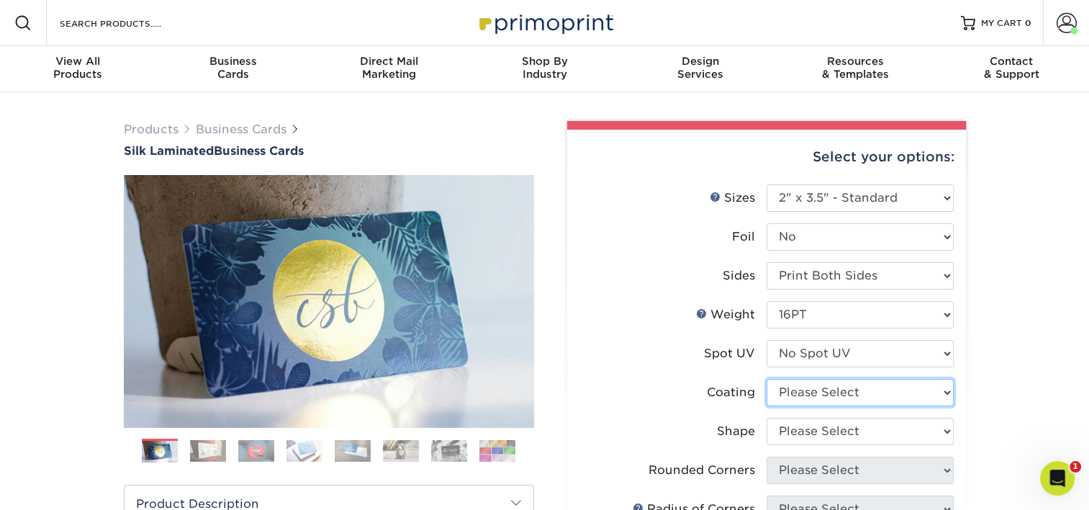
click at [823, 386] on select at bounding box center [860, 392] width 187 height 27
select select "3e7618de-abca-4bda-9f97-8b9129e913d8"
click at [767, 379] on select at bounding box center [860, 392] width 187 height 27
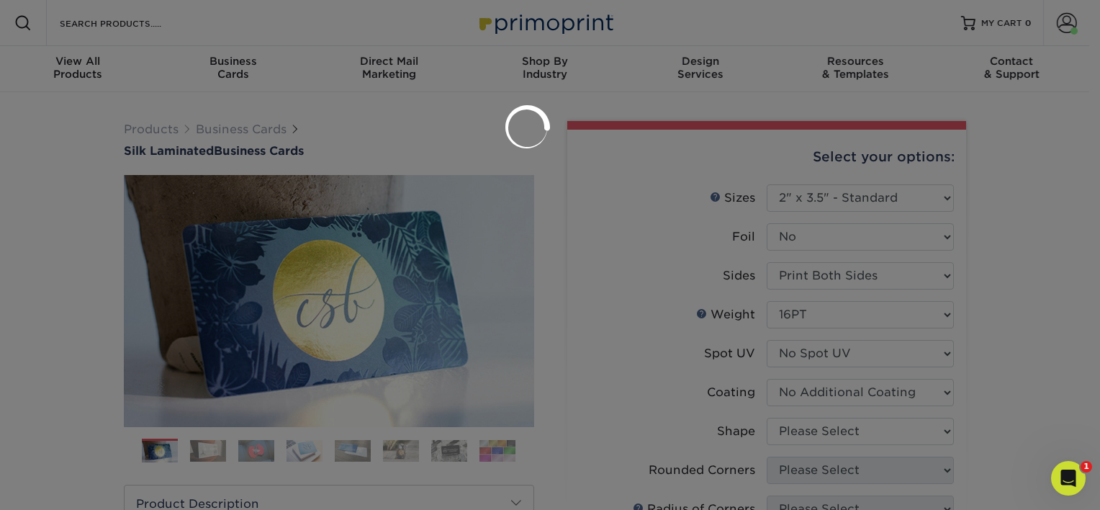
click at [826, 430] on div at bounding box center [550, 255] width 1100 height 510
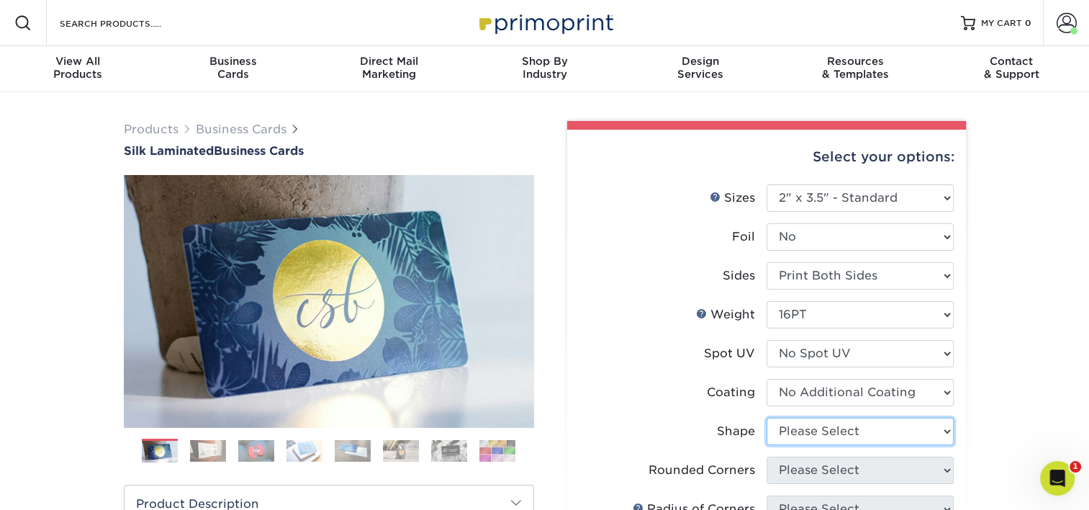
click at [826, 430] on select "Please Select Standard Oval" at bounding box center [860, 430] width 187 height 27
select select "standard"
click at [767, 417] on select "Please Select Standard Oval" at bounding box center [860, 430] width 187 height 27
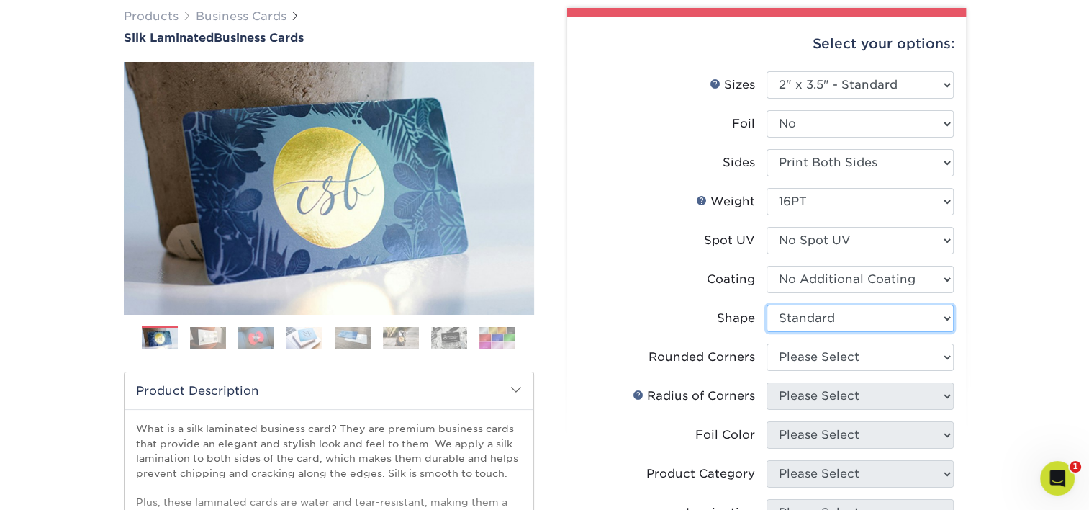
scroll to position [144, 0]
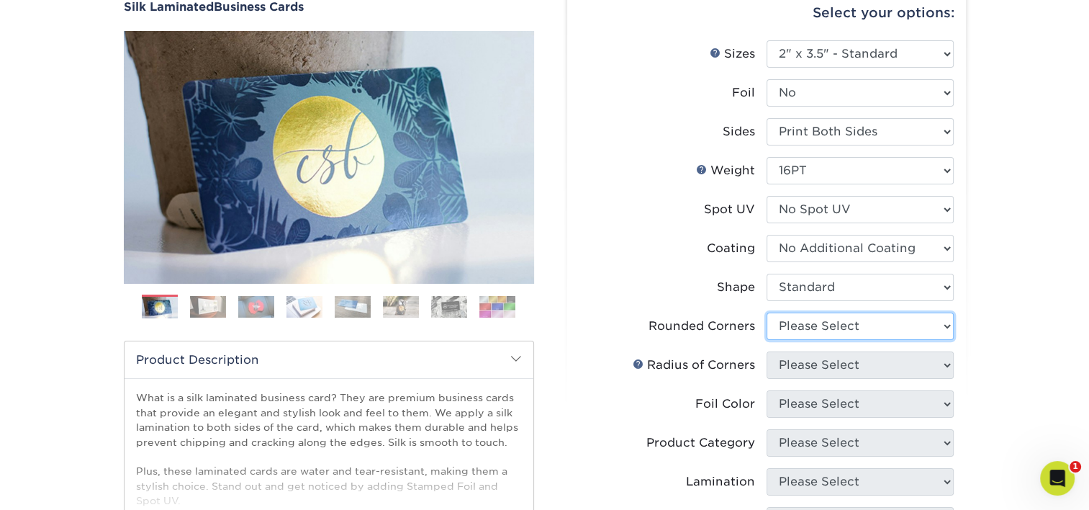
click at [857, 325] on select "Please Select Yes - Round 2 Corners Yes - Round 4 Corners No" at bounding box center [860, 325] width 187 height 27
select select "0"
click at [767, 312] on select "Please Select Yes - Round 2 Corners Yes - Round 4 Corners No" at bounding box center [860, 325] width 187 height 27
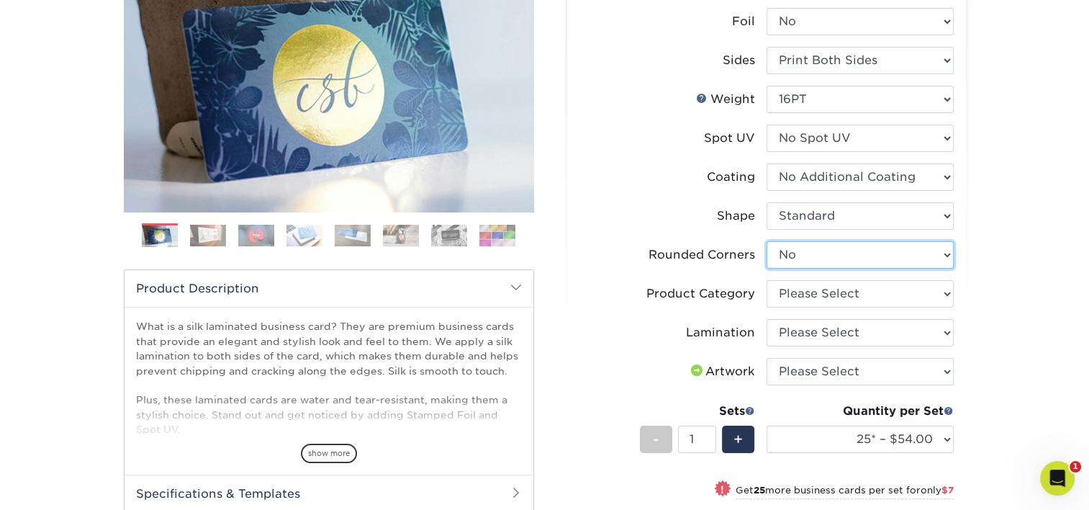
scroll to position [216, 0]
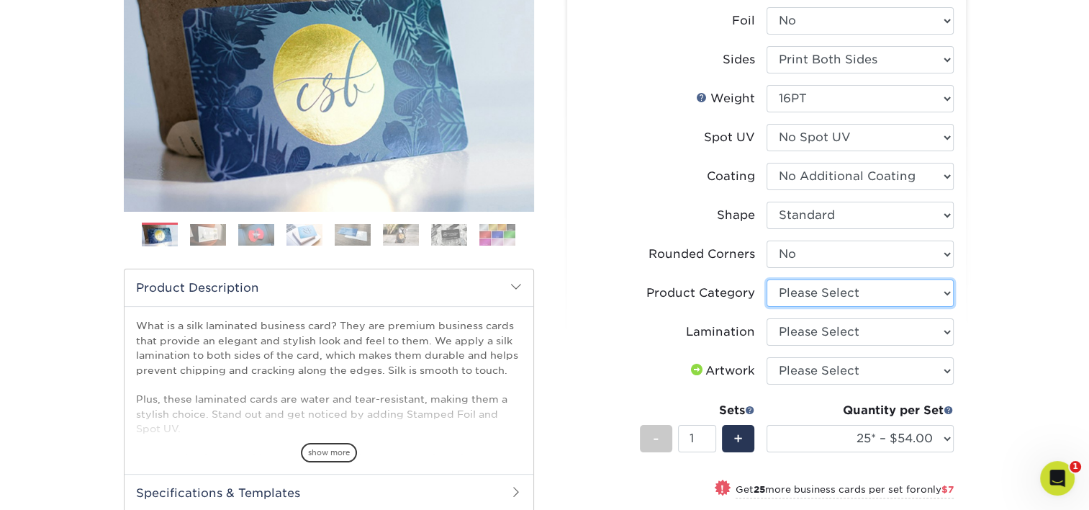
click at [822, 295] on select "Please Select Business Cards" at bounding box center [860, 292] width 187 height 27
select select "3b5148f1-0588-4f88-a218-97bcfdce65c1"
click at [767, 279] on select "Please Select Business Cards" at bounding box center [860, 292] width 187 height 27
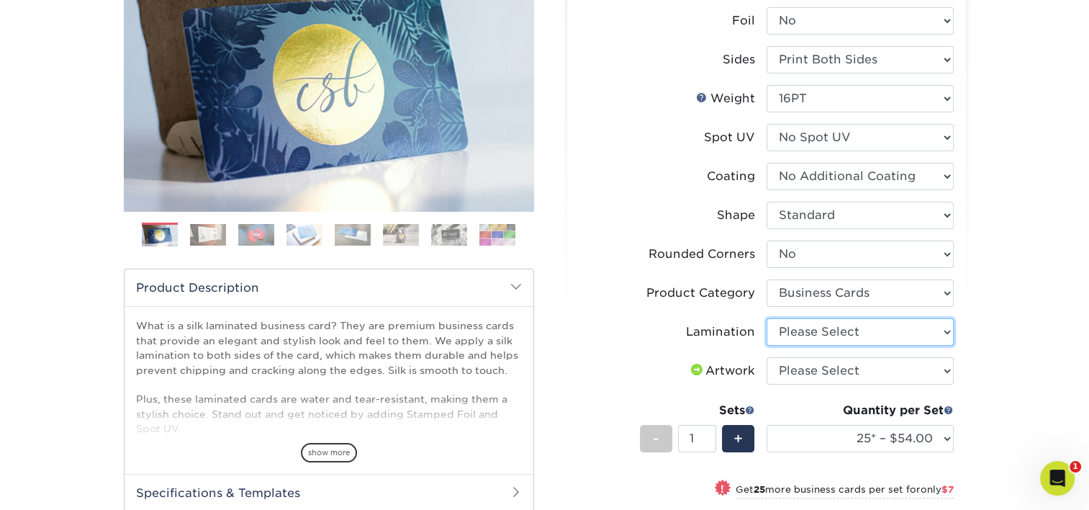
click at [820, 326] on select "Please Select Silk" at bounding box center [860, 331] width 187 height 27
select select "ccacb42f-45f7-42d3-bbd3-7c8421cf37f0"
click at [767, 318] on select "Please Select Silk" at bounding box center [860, 331] width 187 height 27
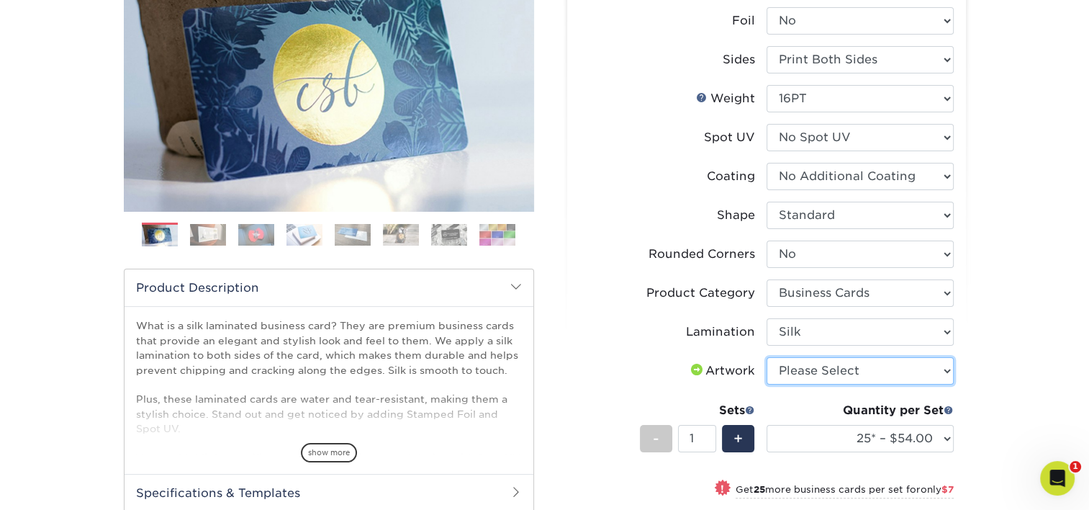
click at [815, 365] on select "Please Select I will upload files I need a design - $100" at bounding box center [860, 370] width 187 height 27
select select "upload"
click at [767, 357] on select "Please Select I will upload files I need a design - $100" at bounding box center [860, 370] width 187 height 27
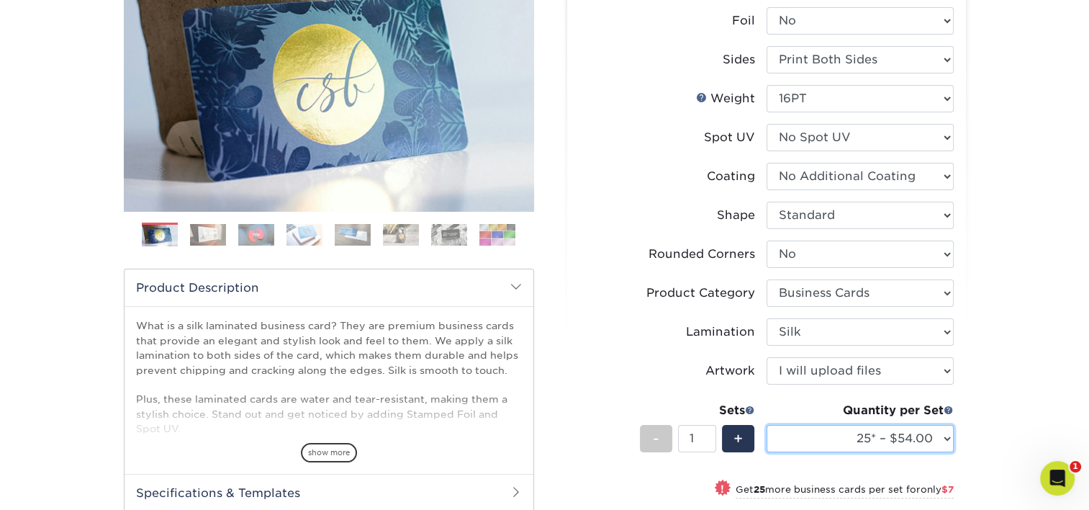
click at [826, 439] on select "25* – $54.00 50* – $61.00 75* – $68.00 100* – $75.00 250* – $82.00 500 – $86.00…" at bounding box center [860, 438] width 187 height 27
select select "100* – $75.00"
click at [767, 425] on select "25* – $54.00 50* – $61.00 75* – $68.00 100* – $75.00 250* – $82.00 500 – $86.00…" at bounding box center [860, 438] width 187 height 27
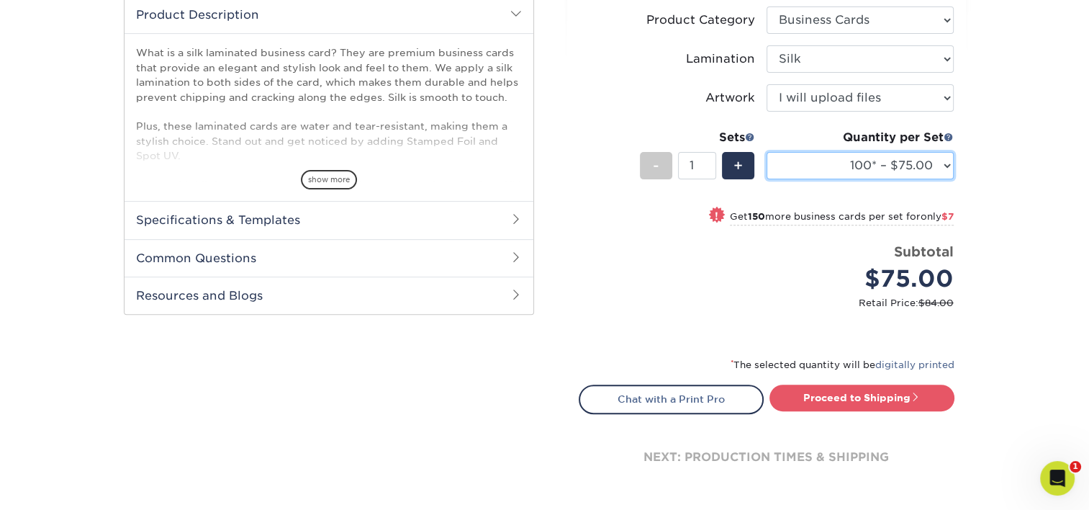
scroll to position [504, 0]
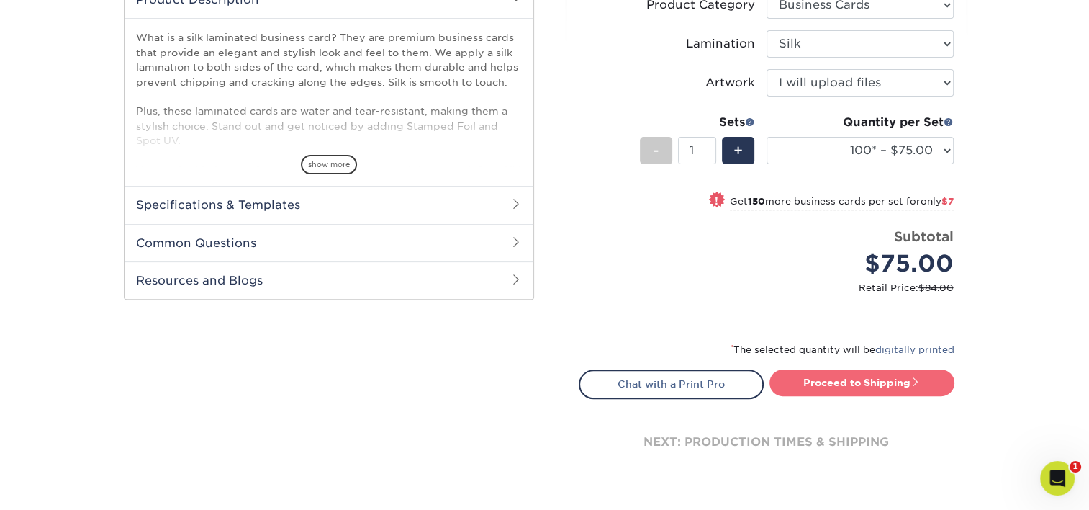
click at [859, 374] on link "Proceed to Shipping" at bounding box center [861, 382] width 185 height 26
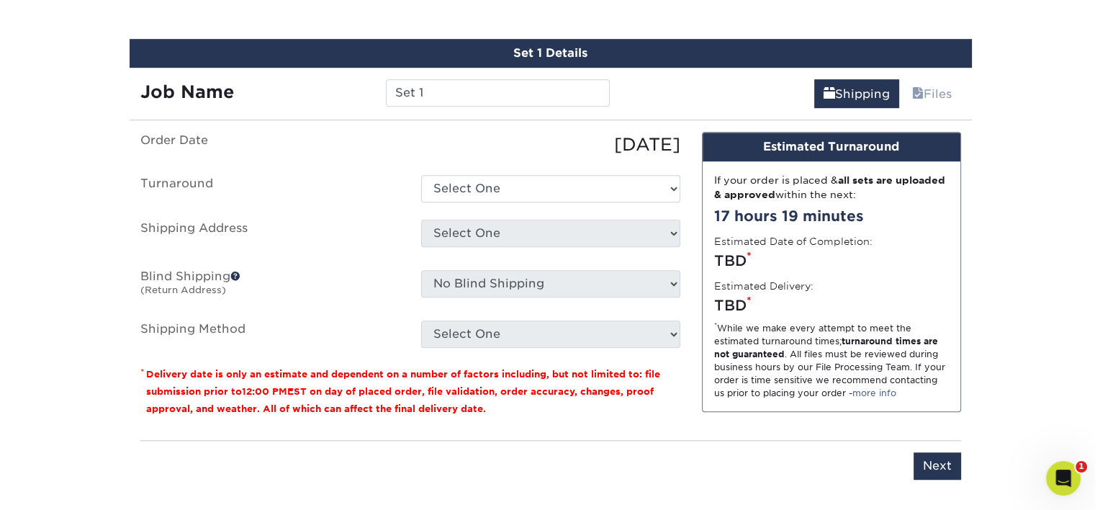
scroll to position [911, 0]
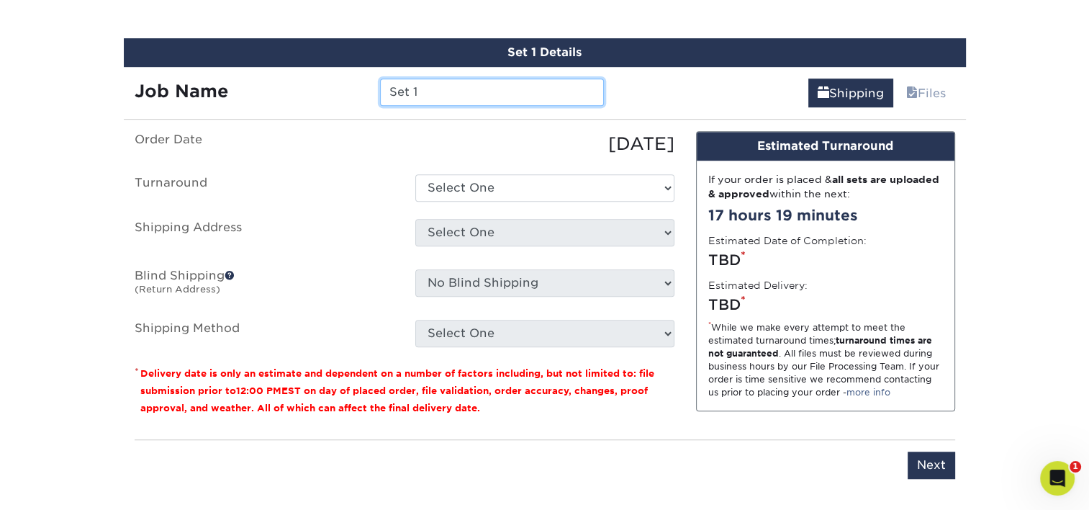
click at [438, 86] on input "Set 1" at bounding box center [492, 91] width 224 height 27
click at [438, 88] on input "Set 1" at bounding box center [492, 91] width 224 height 27
click at [415, 90] on input "Set 1" at bounding box center [492, 91] width 224 height 27
type input "KCovate"
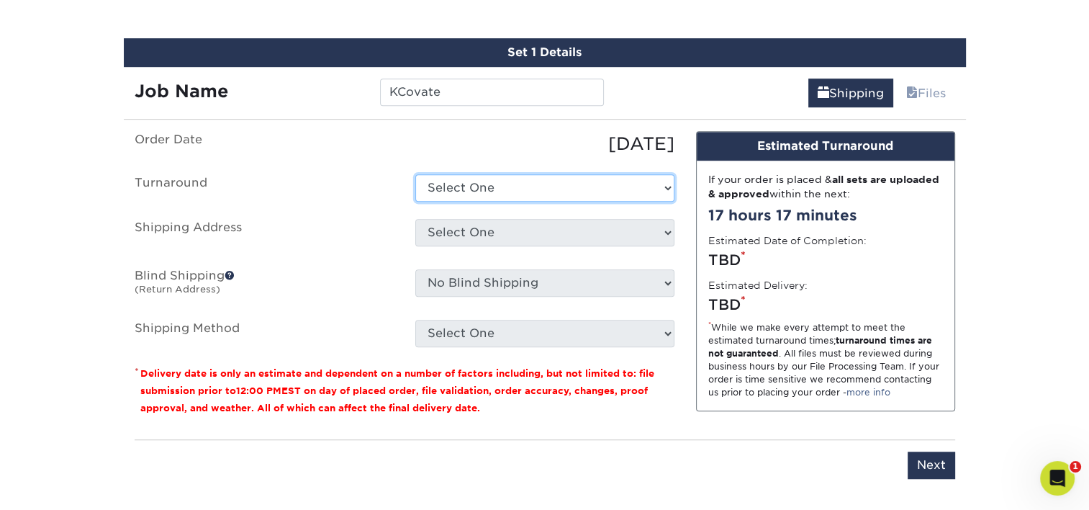
click at [544, 185] on select "Select One 2-4 Business Days 2 Day Next Business Day" at bounding box center [544, 187] width 259 height 27
select select "e8d6ad55-c448-4bce-ba25-c4c4dd4b9d0d"
click at [415, 174] on select "Select One 2-4 Business Days 2 Day Next Business Day" at bounding box center [544, 187] width 259 height 27
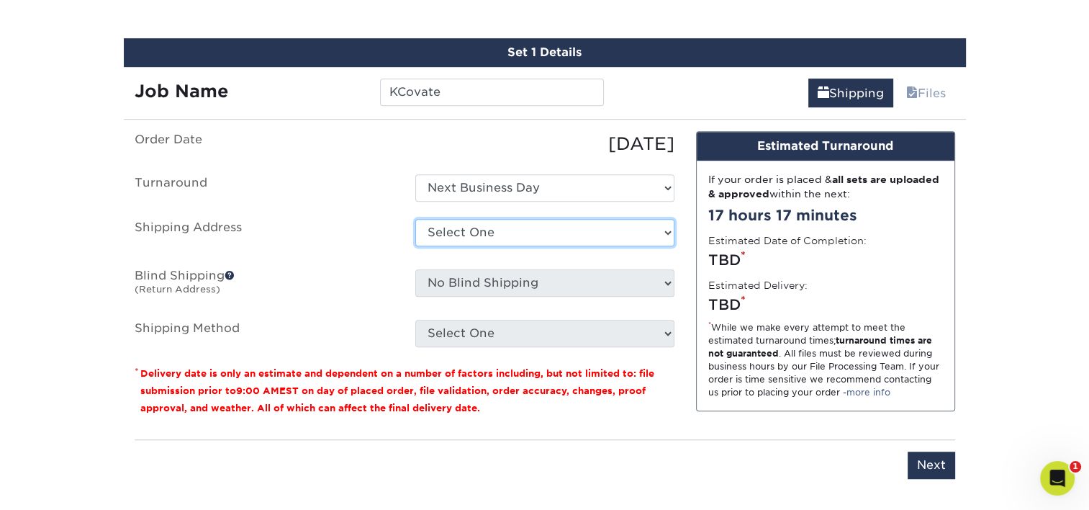
click at [507, 227] on select "Select One [PERSON_NAME] [PERSON_NAME] [PERSON_NAME] [PERSON_NAME] [PERSON_NAME…" at bounding box center [544, 232] width 259 height 27
select select "newaddress"
click at [415, 219] on select "Select One Adan Arreola Adolfo Ordonez Adolfo Ordonez Alfonso Toro Alicia Monta…" at bounding box center [544, 232] width 259 height 27
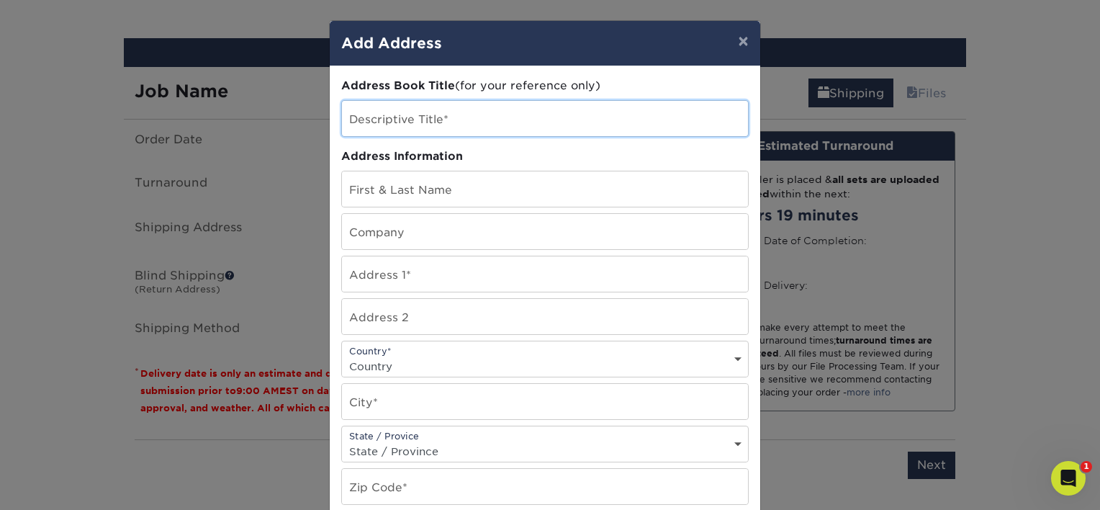
click at [380, 118] on input "text" at bounding box center [545, 118] width 406 height 35
type input "[PERSON_NAME]"
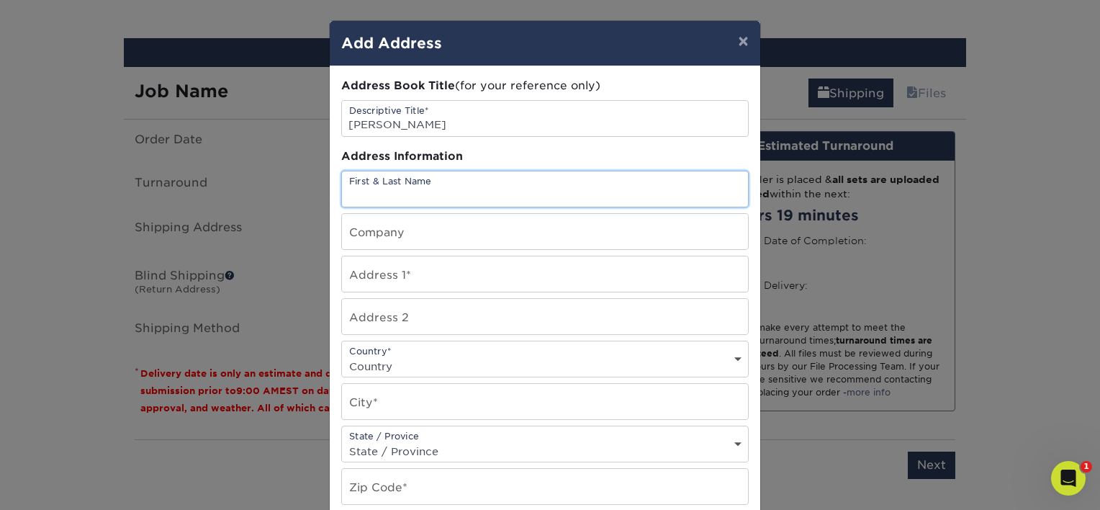
paste input "[PERSON_NAME]"
type input "[PERSON_NAME]"
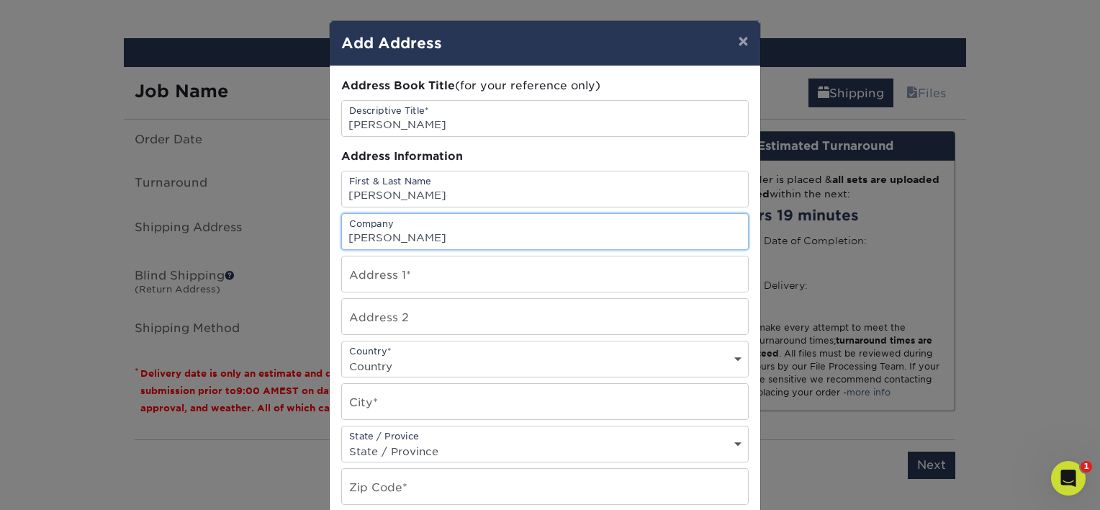
type input "W.E. O'Neil"
click at [687, 268] on input "text" at bounding box center [545, 273] width 406 height 35
click at [419, 266] on input "text" at bounding box center [545, 273] width 406 height 35
paste input "27625 Durazno"
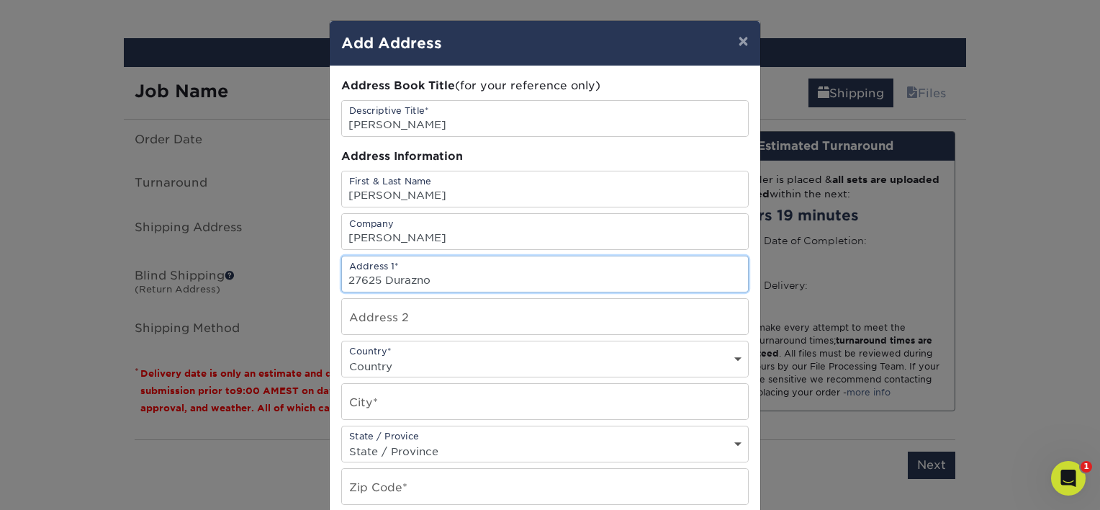
type input "27625 Durazno"
click at [406, 356] on select "Country [GEOGRAPHIC_DATA] [GEOGRAPHIC_DATA] ----------------------------- [GEOG…" at bounding box center [545, 366] width 406 height 21
select select "US"
click at [342, 356] on select "Country [GEOGRAPHIC_DATA] [GEOGRAPHIC_DATA] ----------------------------- [GEOG…" at bounding box center [545, 366] width 406 height 21
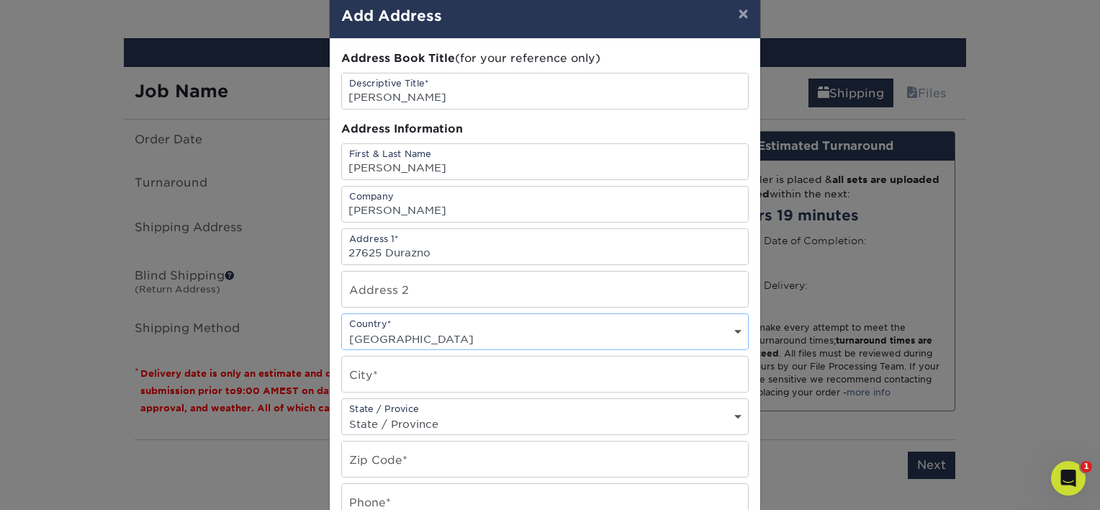
scroll to position [72, 0]
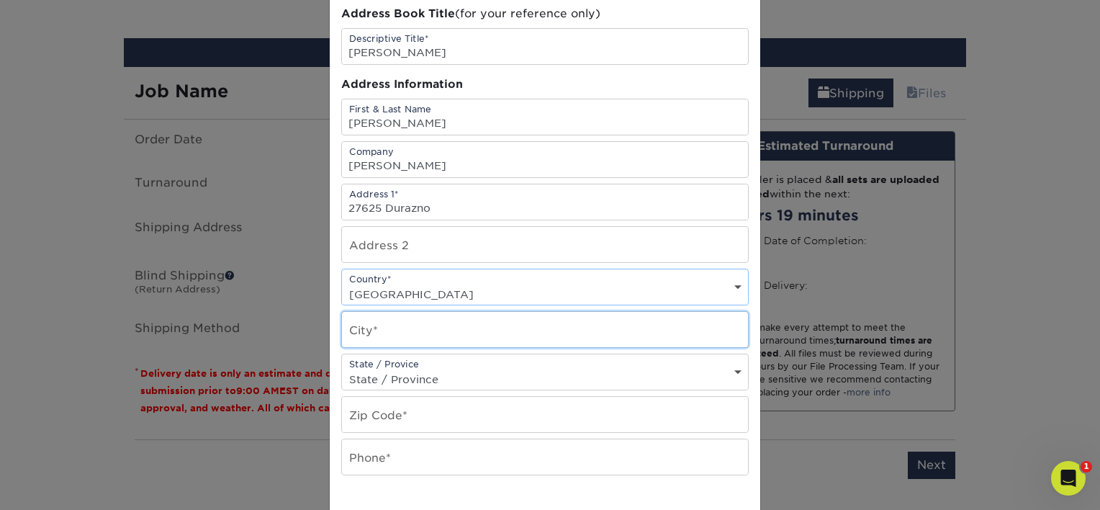
click at [407, 325] on input "text" at bounding box center [545, 329] width 406 height 35
type input "Mission Viejo"
select select "CA"
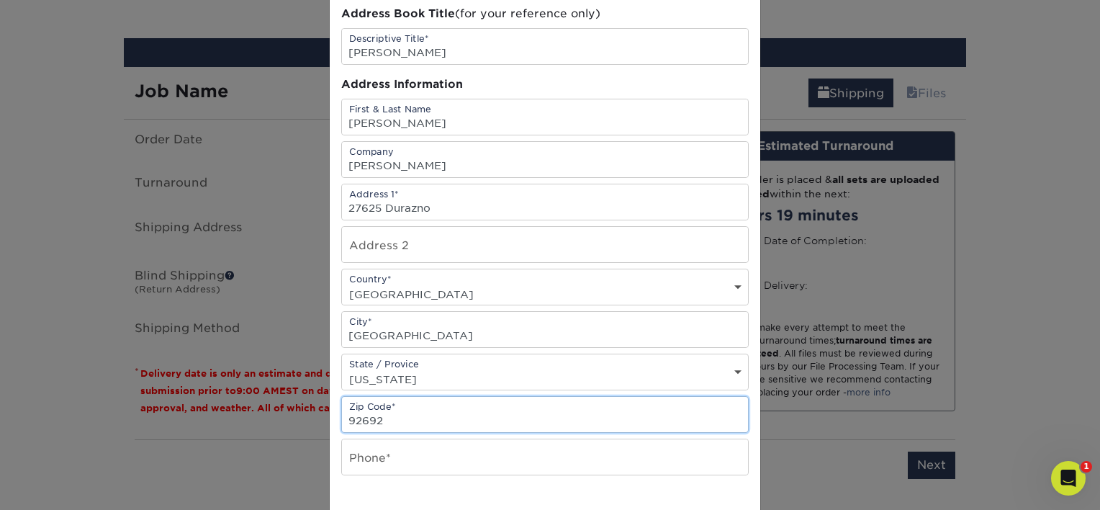
type input "92692"
click at [387, 449] on input "text" at bounding box center [545, 456] width 406 height 35
paste input "310.628.1139"
type input "310.628.1139"
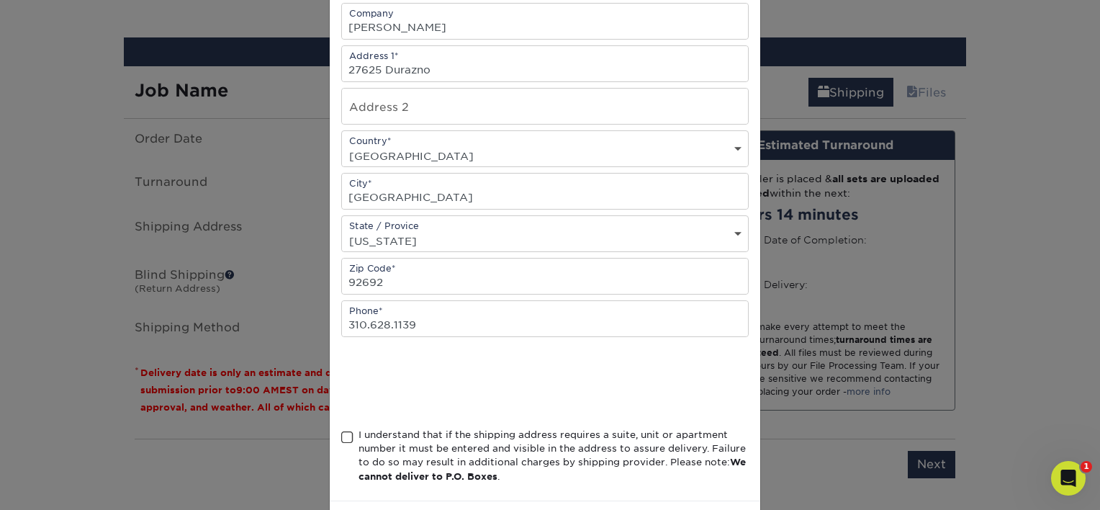
scroll to position [216, 0]
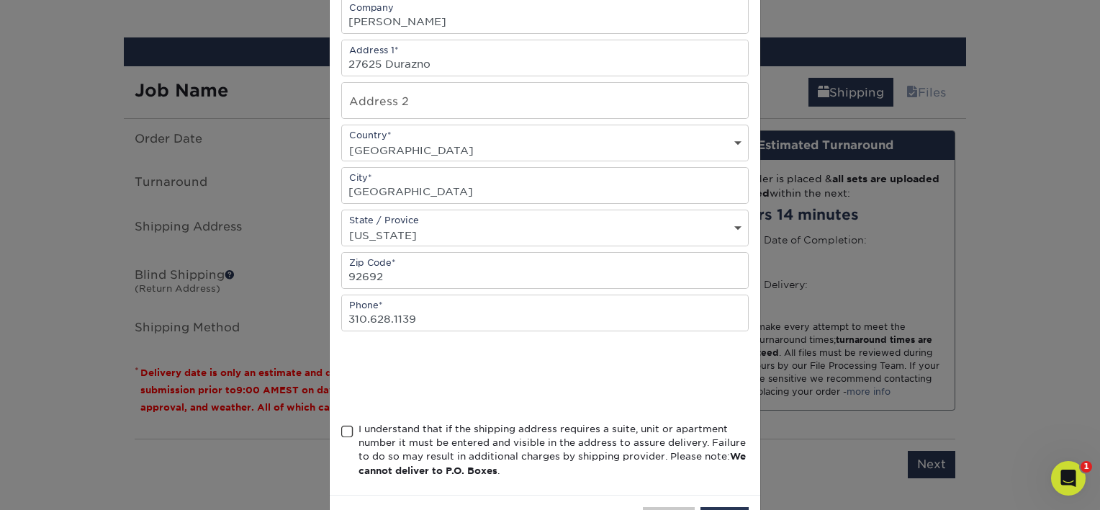
click at [341, 432] on span at bounding box center [347, 432] width 12 height 14
click at [0, 0] on input "I understand that if the shipping address requires a suite, unit or apartment n…" at bounding box center [0, 0] width 0 height 0
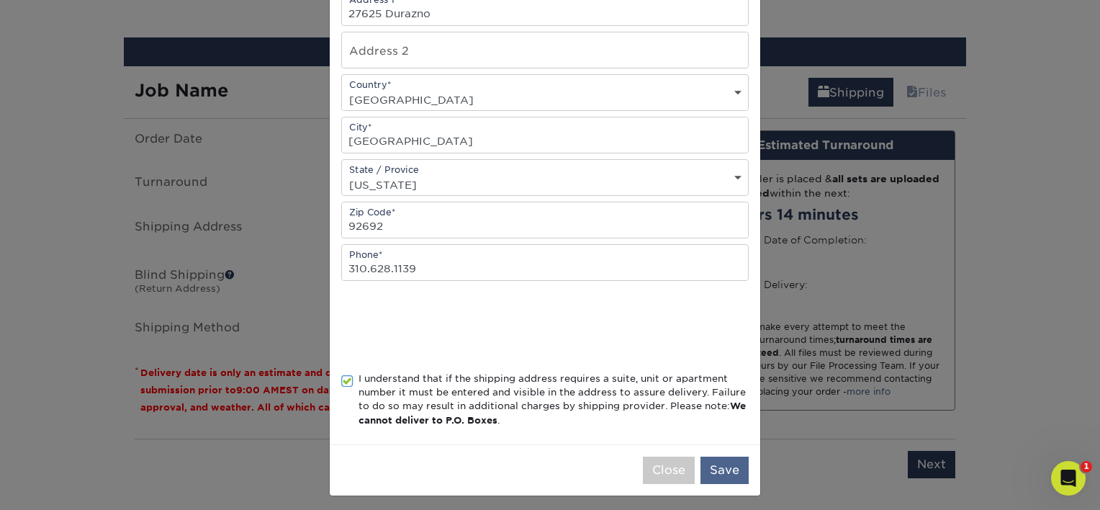
scroll to position [268, 0]
click at [715, 464] on button "Save" at bounding box center [724, 467] width 48 height 27
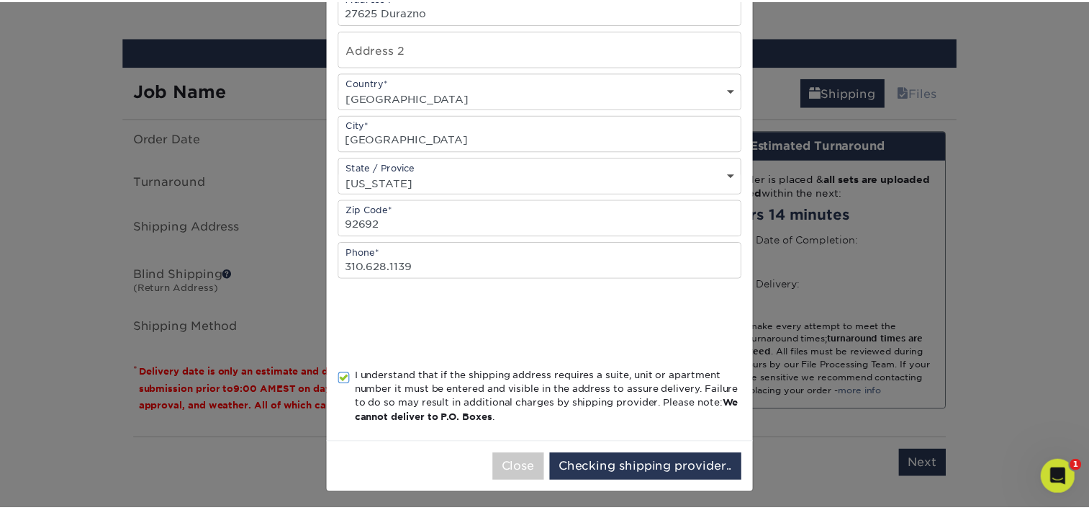
scroll to position [0, 0]
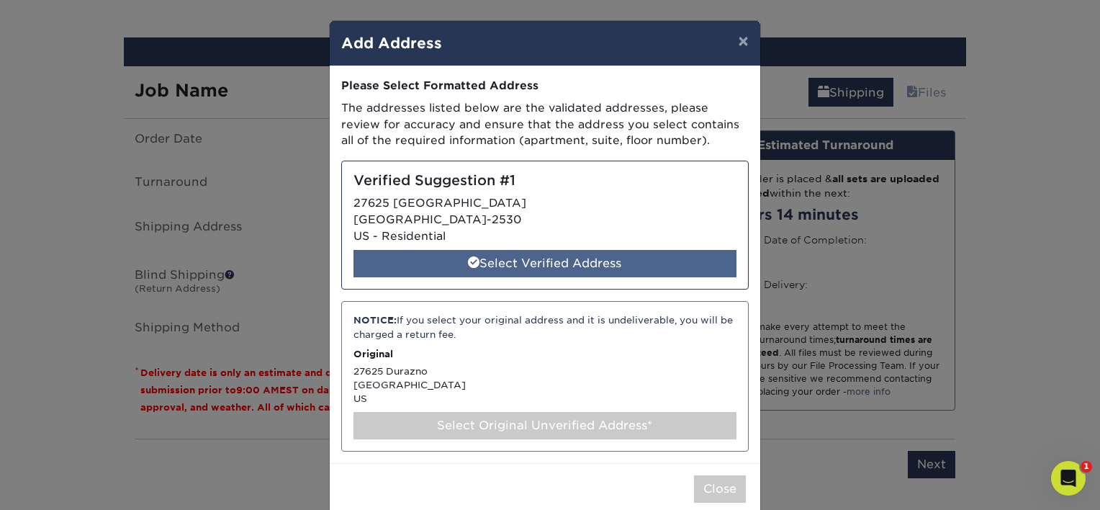
click at [569, 261] on div "Select Verified Address" at bounding box center [544, 263] width 383 height 27
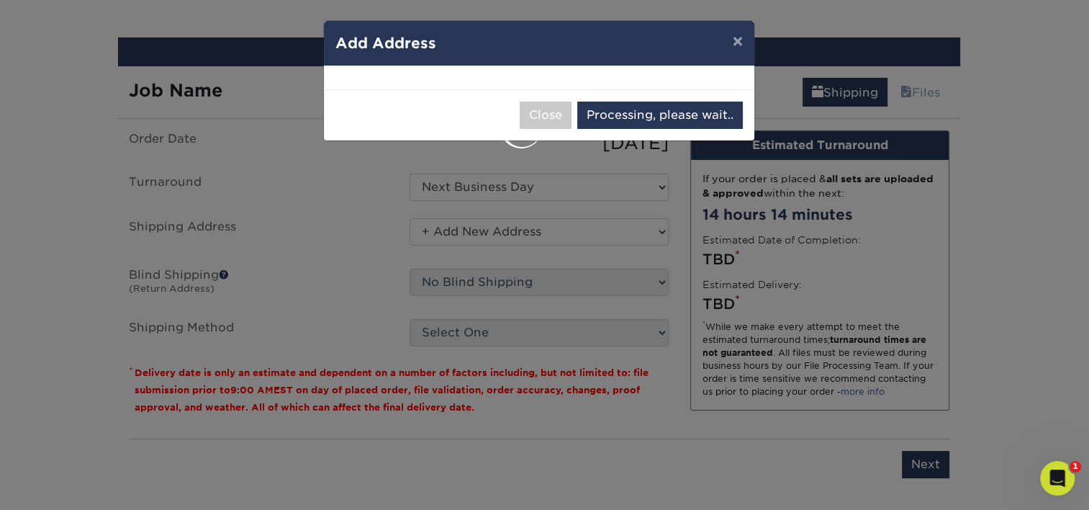
select select "286178"
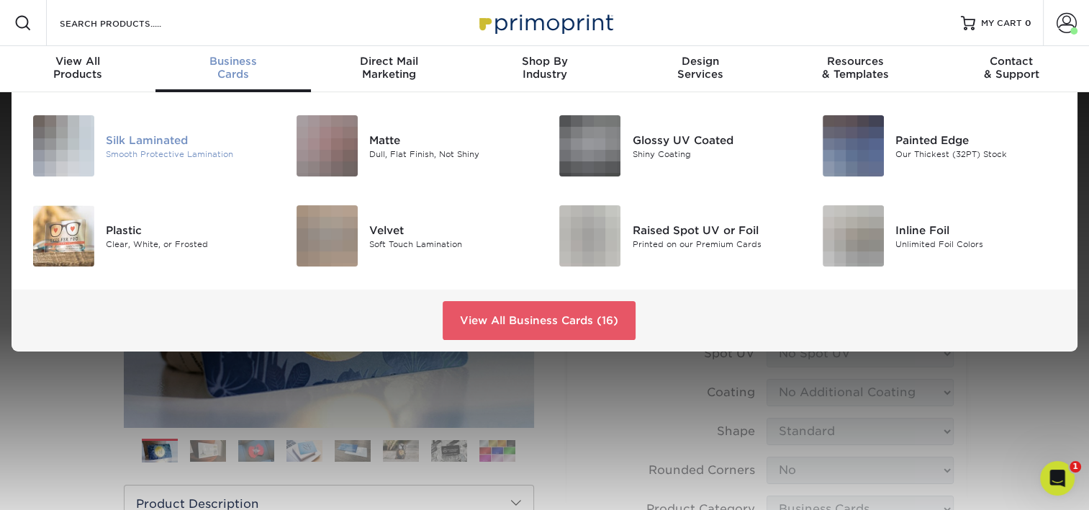
click at [159, 135] on div "Silk Laminated" at bounding box center [188, 140] width 165 height 16
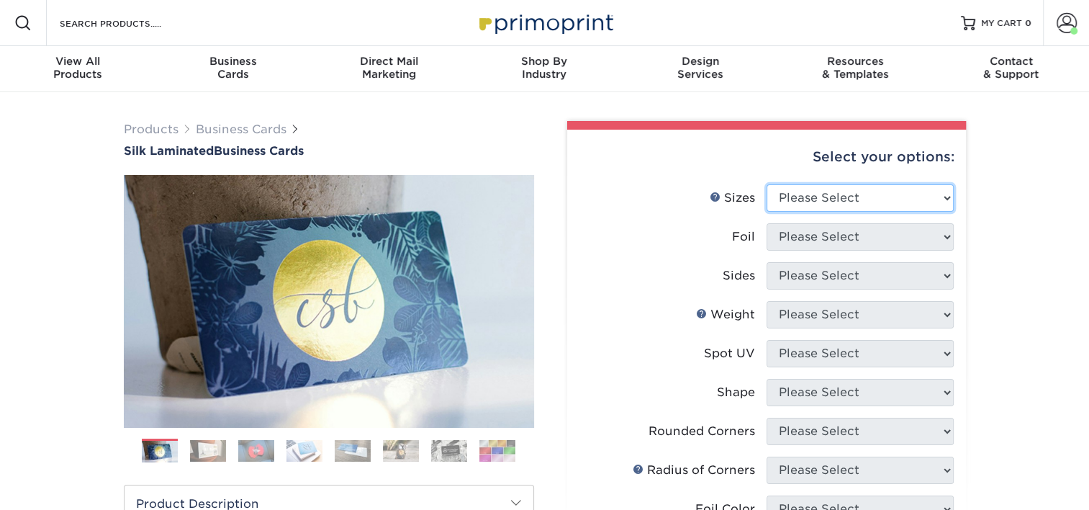
click at [875, 193] on select "Please Select 1.5" x 3.5" - Mini 1.75" x 3.5" - Mini 2" x 2" - Square 2" x 3" -…" at bounding box center [860, 197] width 187 height 27
select select "2.00x3.50"
click at [767, 184] on select "Please Select 1.5" x 3.5" - Mini 1.75" x 3.5" - Mini 2" x 2" - Square 2" x 3" -…" at bounding box center [860, 197] width 187 height 27
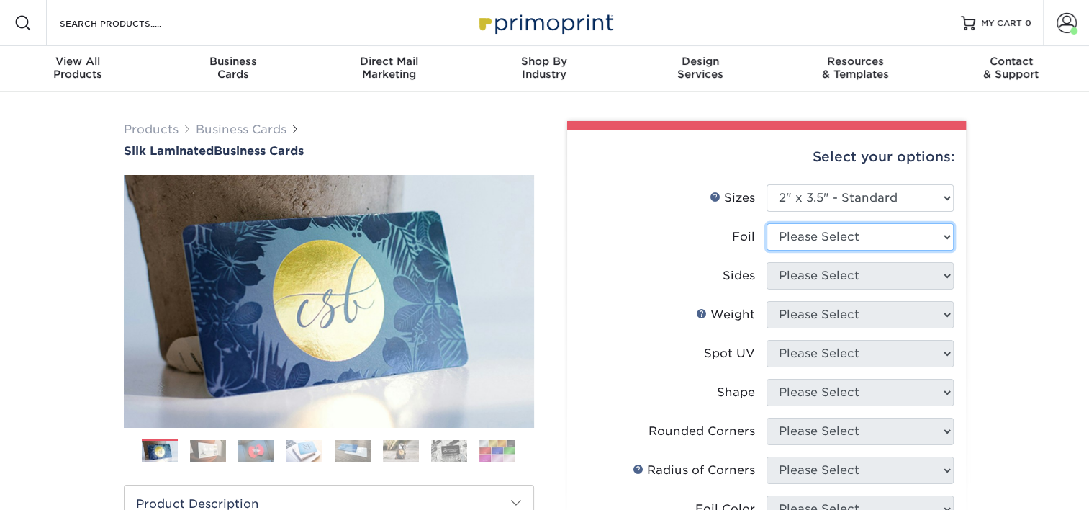
click at [852, 227] on select "Please Select Yes No" at bounding box center [860, 236] width 187 height 27
select select "0"
click at [767, 223] on select "Please Select Yes No" at bounding box center [860, 236] width 187 height 27
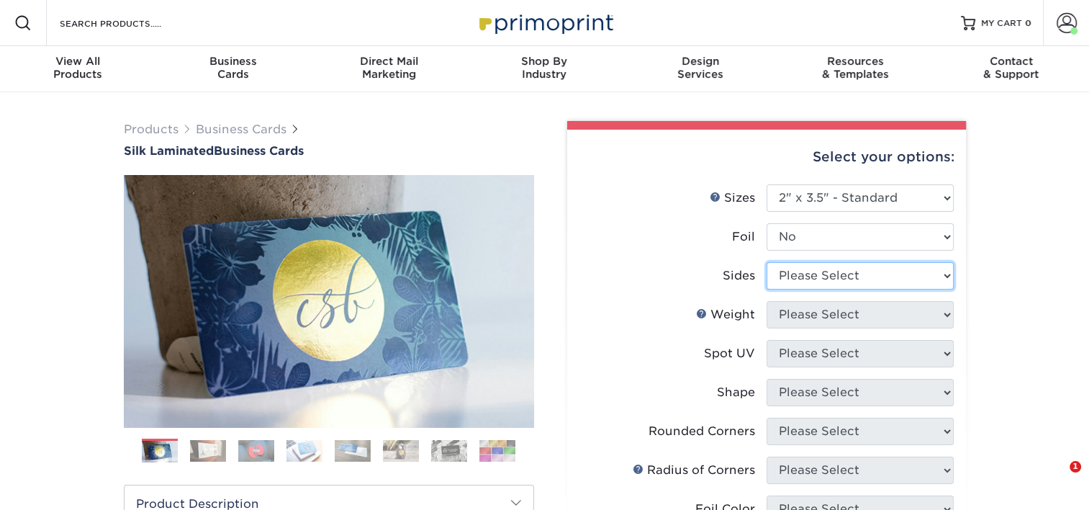
click at [846, 274] on select "Please Select Print Both Sides Print Front Only" at bounding box center [860, 275] width 187 height 27
select select "13abbda7-1d64-4f25-8bb2-c179b224825d"
click at [767, 262] on select "Please Select Print Both Sides Print Front Only" at bounding box center [860, 275] width 187 height 27
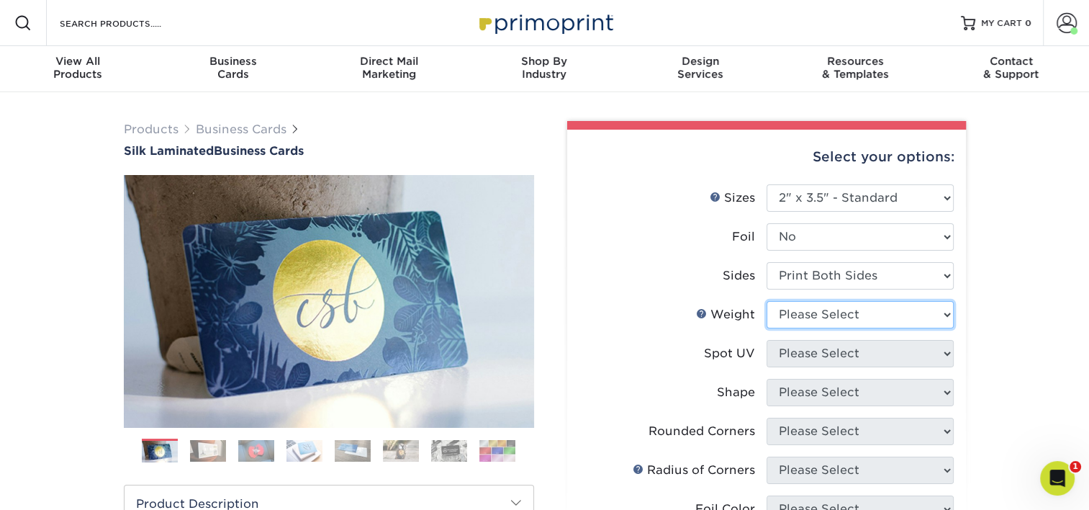
click at [835, 310] on select "Please Select 16PT" at bounding box center [860, 314] width 187 height 27
select select "16PT"
click at [767, 301] on select "Please Select 16PT" at bounding box center [860, 314] width 187 height 27
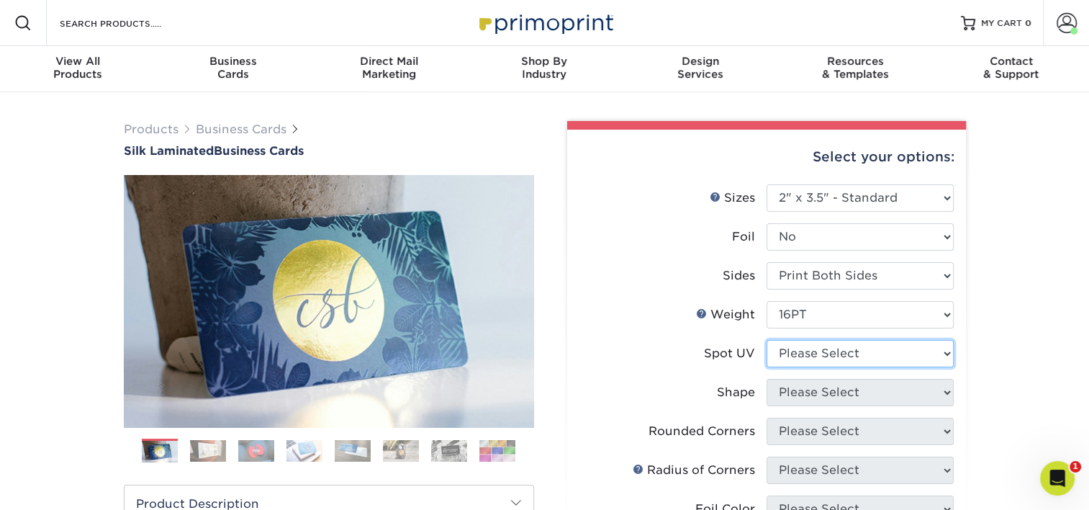
click at [836, 351] on select "Please Select No Spot UV Front and Back (Both Sides) Front Only Back Only" at bounding box center [860, 353] width 187 height 27
select select "3"
click at [767, 340] on select "Please Select No Spot UV Front and Back (Both Sides) Front Only Back Only" at bounding box center [860, 353] width 187 height 27
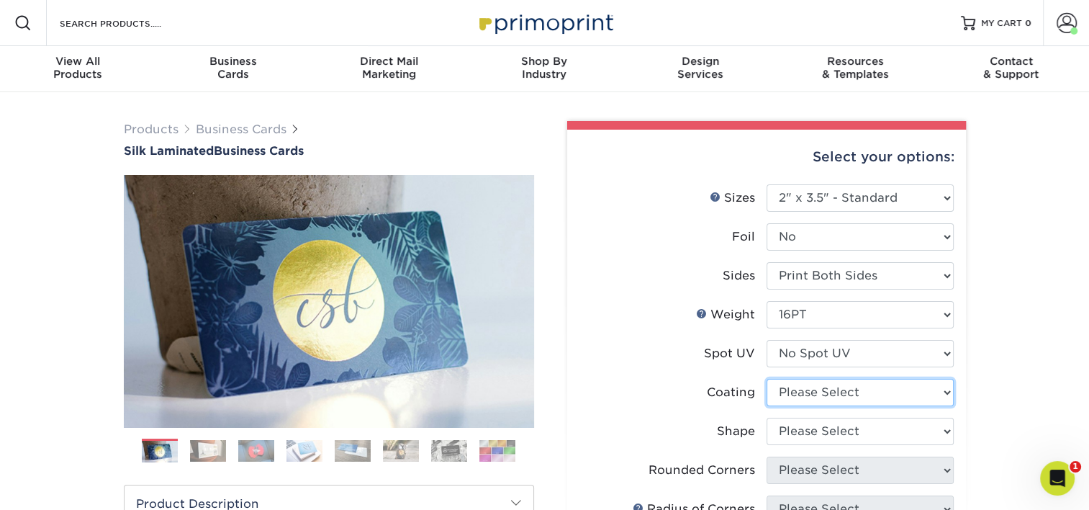
click at [831, 393] on select at bounding box center [860, 392] width 187 height 27
select select "3e7618de-abca-4bda-9f97-8b9129e913d8"
click at [767, 379] on select at bounding box center [860, 392] width 187 height 27
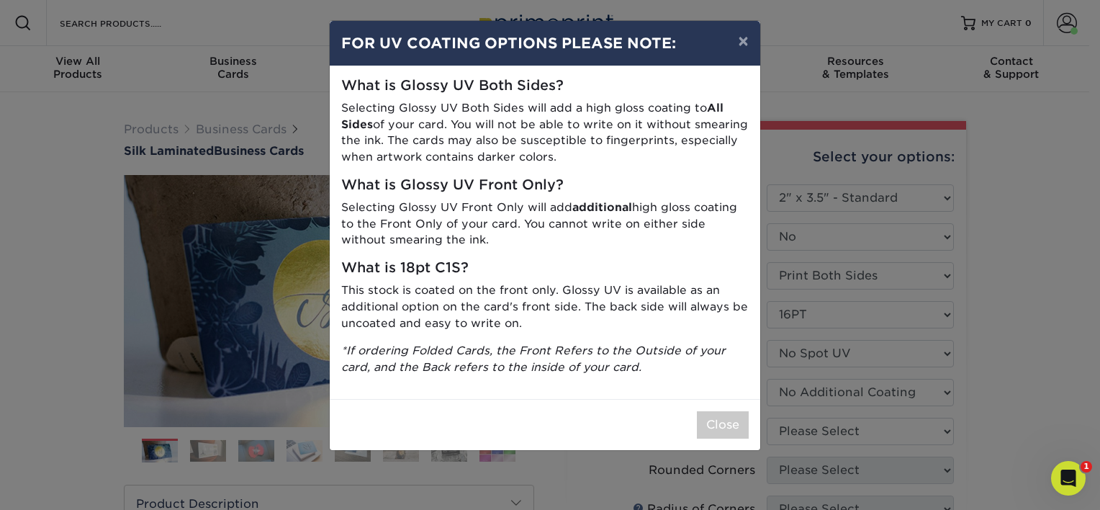
click at [833, 430] on div "× FOR UV COATING OPTIONS PLEASE NOTE: What is Glossy UV Both Sides? Selecting G…" at bounding box center [550, 255] width 1100 height 510
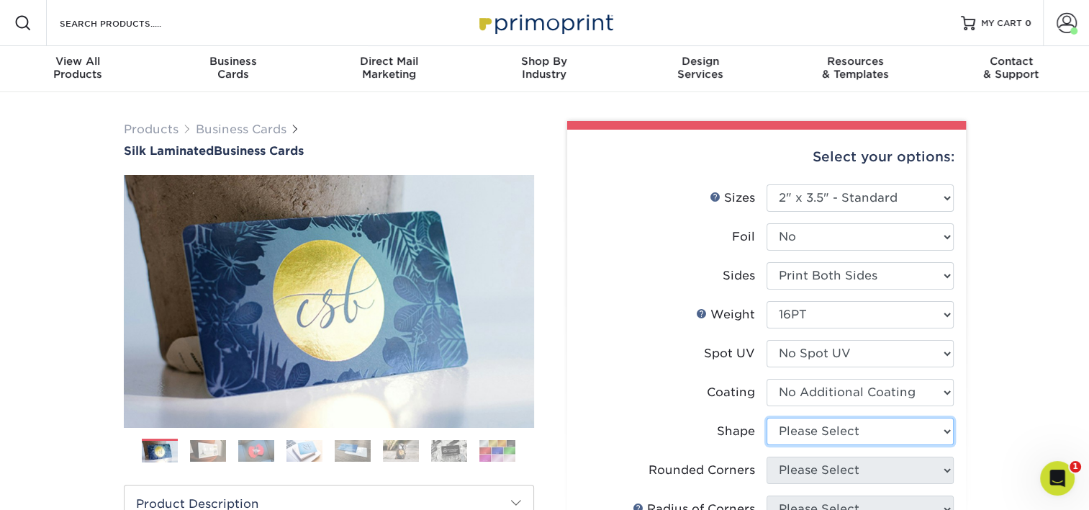
click at [833, 430] on select "Please Select Standard Oval" at bounding box center [860, 430] width 187 height 27
select select "standard"
click at [767, 417] on select "Please Select Standard Oval" at bounding box center [860, 430] width 187 height 27
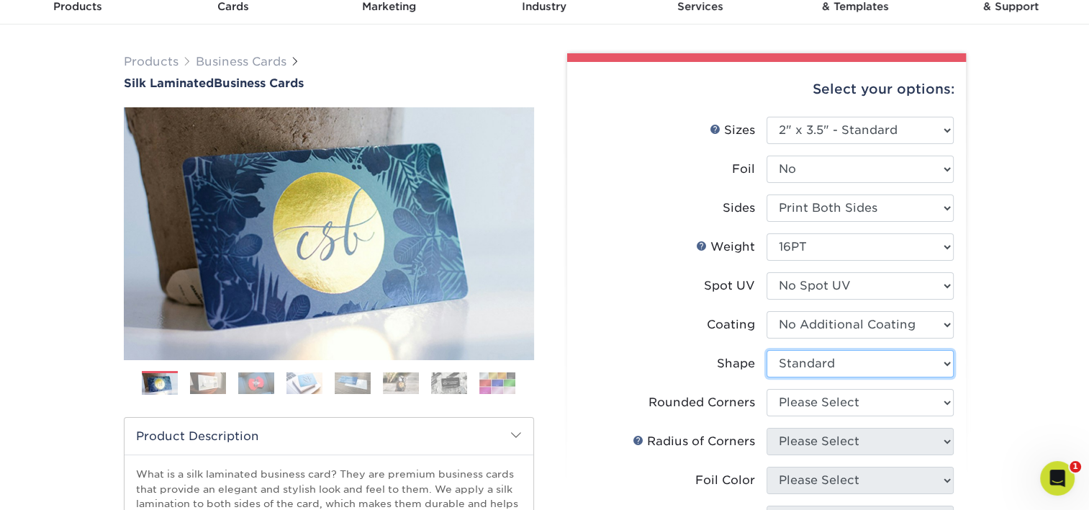
scroll to position [72, 0]
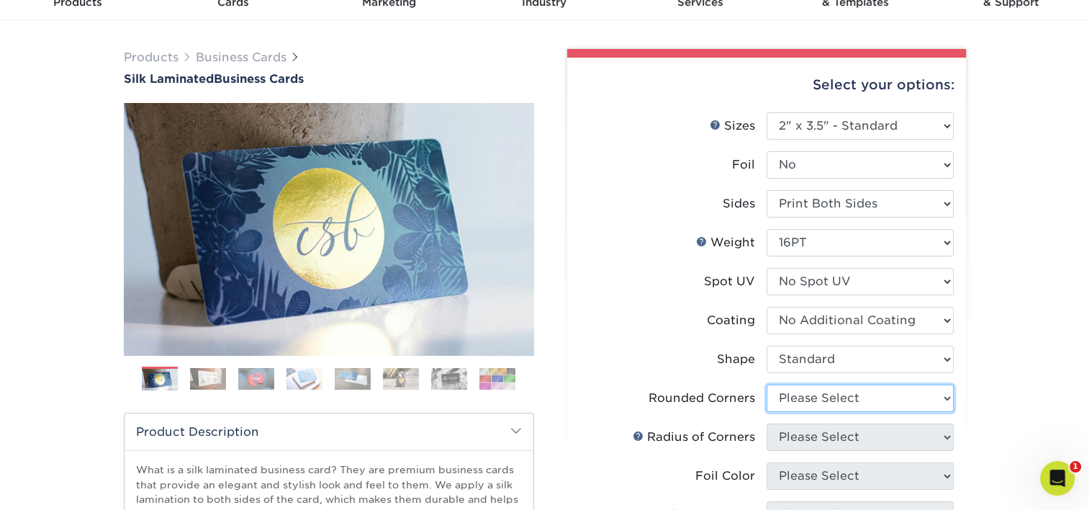
click at [836, 394] on select "Please Select Yes - Round 2 Corners Yes - Round 4 Corners No" at bounding box center [860, 397] width 187 height 27
select select "0"
click at [767, 384] on select "Please Select Yes - Round 2 Corners Yes - Round 4 Corners No" at bounding box center [860, 397] width 187 height 27
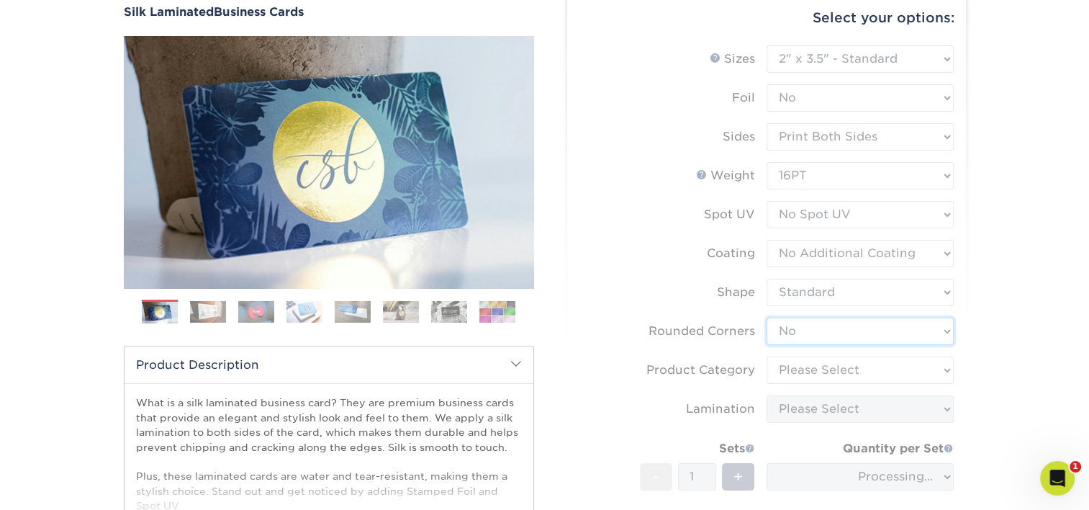
scroll to position [144, 0]
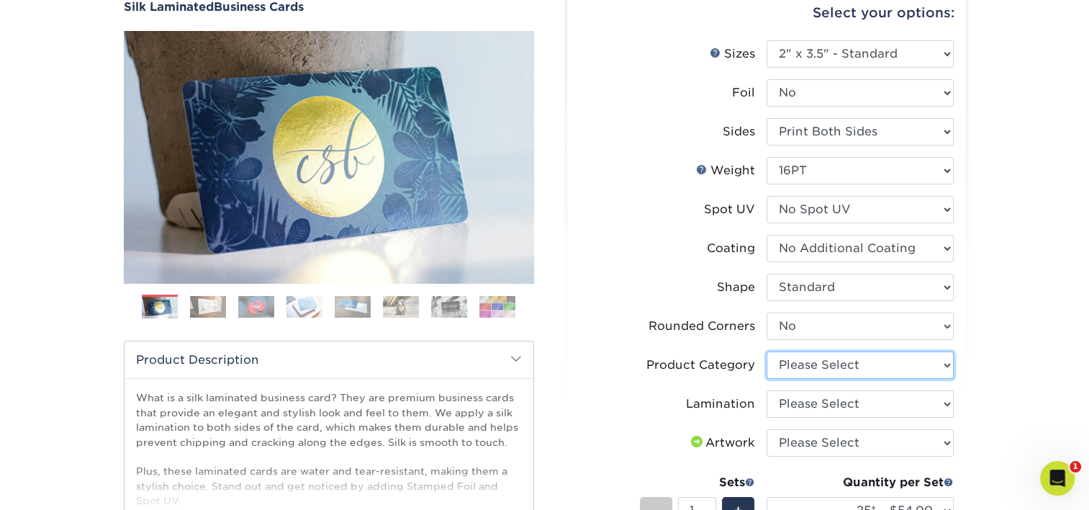
click at [829, 364] on select "Please Select Business Cards" at bounding box center [860, 364] width 187 height 27
select select "3b5148f1-0588-4f88-a218-97bcfdce65c1"
click at [767, 351] on select "Please Select Business Cards" at bounding box center [860, 364] width 187 height 27
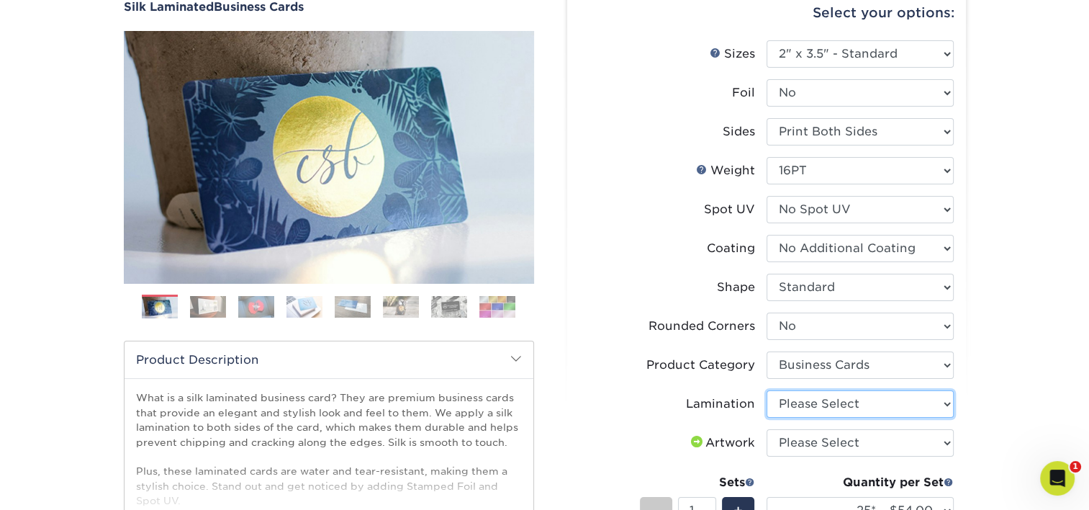
click at [818, 403] on select "Please Select Silk" at bounding box center [860, 403] width 187 height 27
select select "ccacb42f-45f7-42d3-bbd3-7c8421cf37f0"
click at [767, 390] on select "Please Select Silk" at bounding box center [860, 403] width 187 height 27
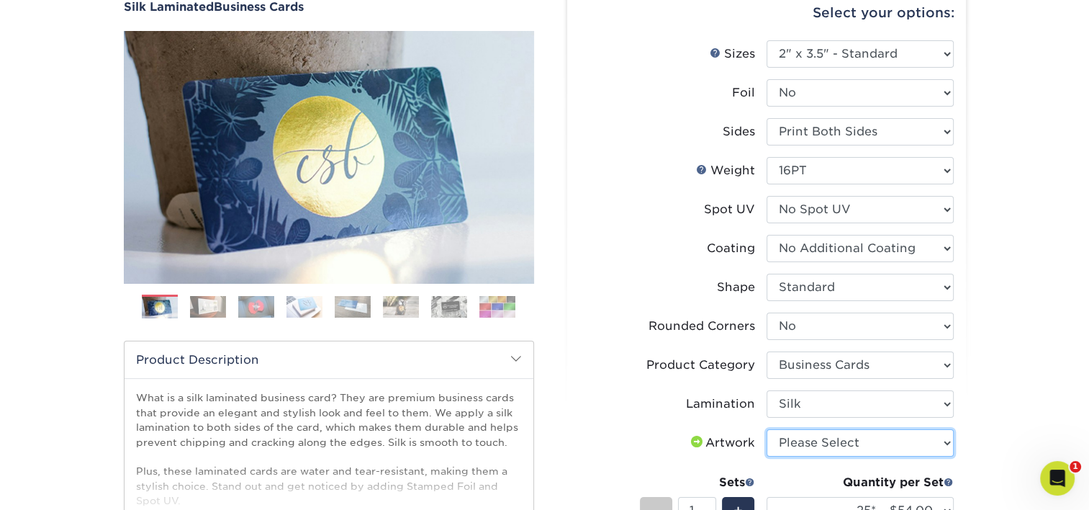
click at [818, 441] on select "Please Select I will upload files I need a design - $100" at bounding box center [860, 442] width 187 height 27
select select "upload"
click at [767, 429] on select "Please Select I will upload files I need a design - $100" at bounding box center [860, 442] width 187 height 27
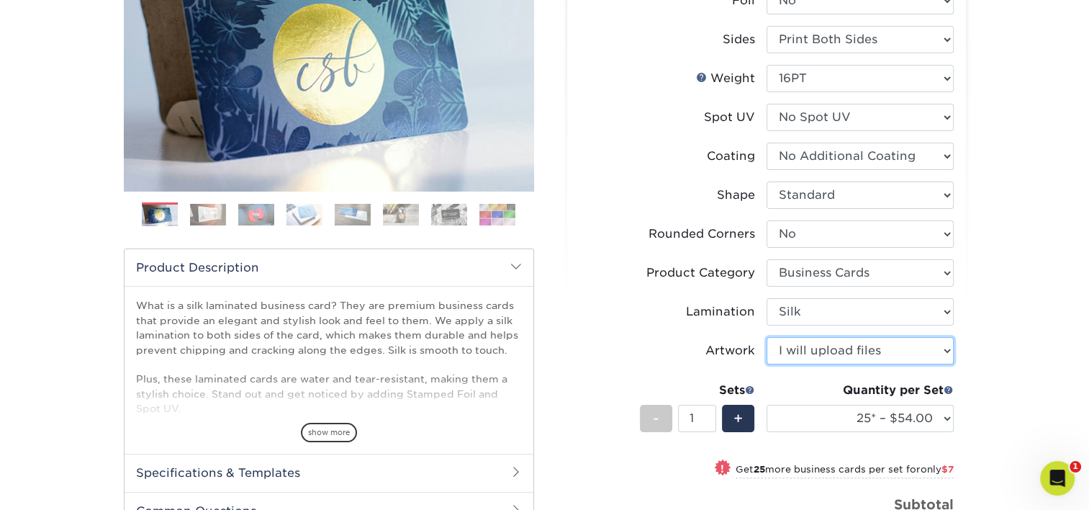
scroll to position [288, 0]
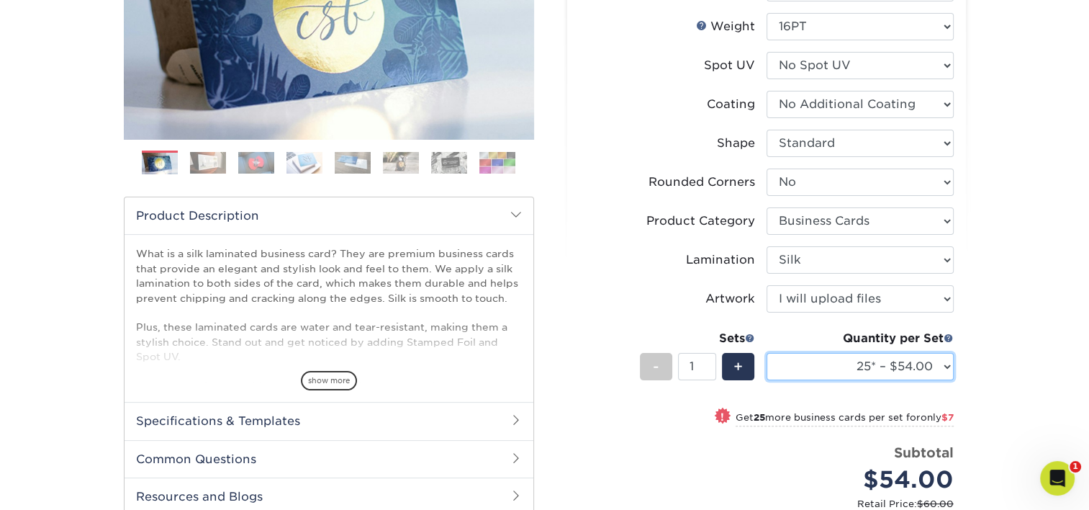
click at [867, 367] on select "25* – $54.00 50* – $61.00 75* – $68.00 100* – $75.00 250* – $82.00 500 – $86.00…" at bounding box center [860, 366] width 187 height 27
select select "100* – $75.00"
click at [767, 353] on select "25* – $54.00 50* – $61.00 75* – $68.00 100* – $75.00 250* – $82.00 500 – $86.00…" at bounding box center [860, 366] width 187 height 27
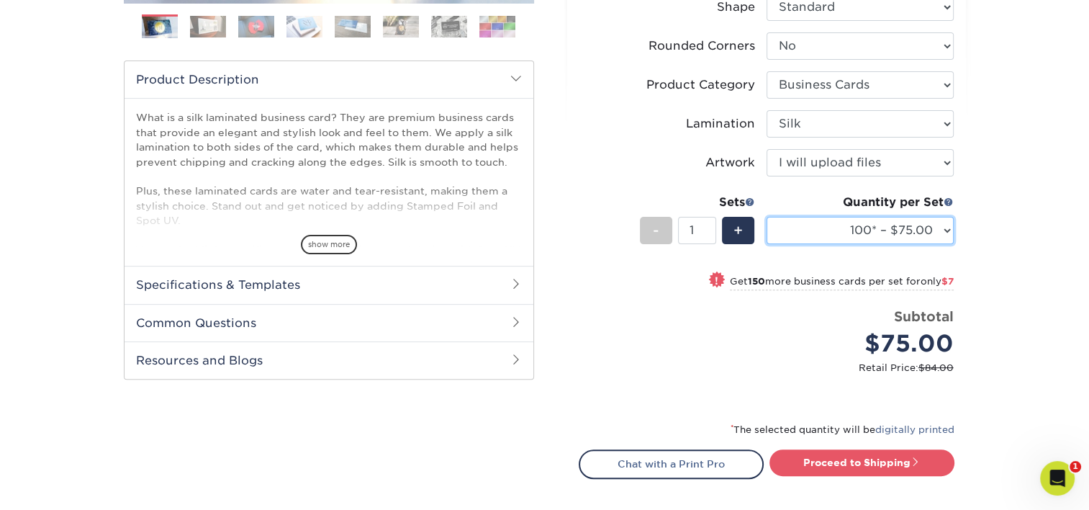
scroll to position [432, 0]
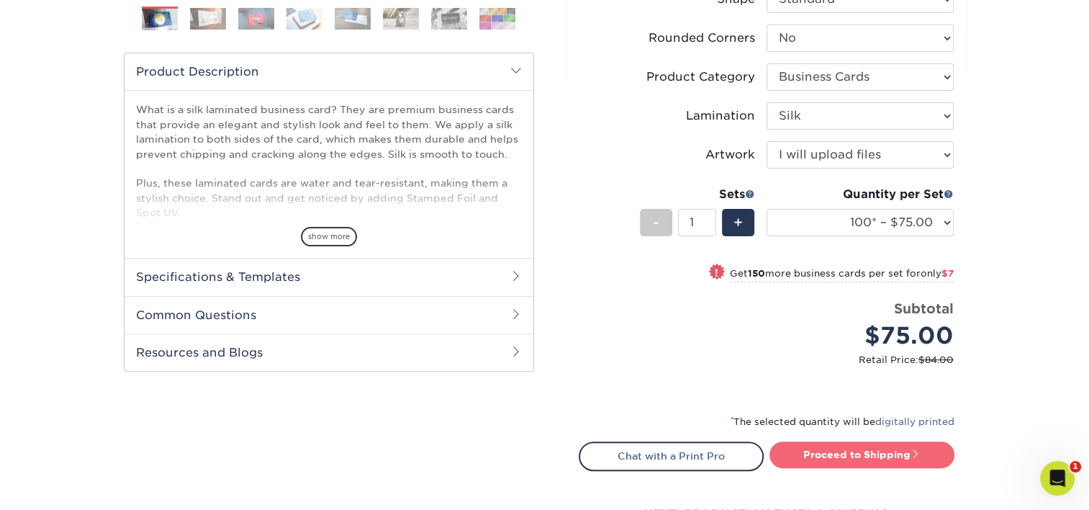
click at [874, 449] on link "Proceed to Shipping" at bounding box center [861, 454] width 185 height 26
type input "Set 1"
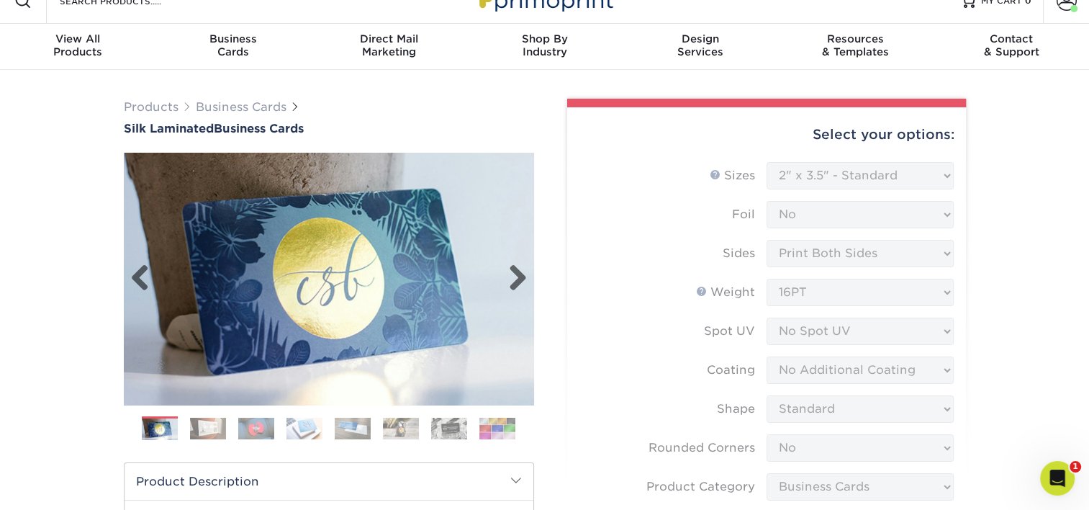
scroll to position [0, 0]
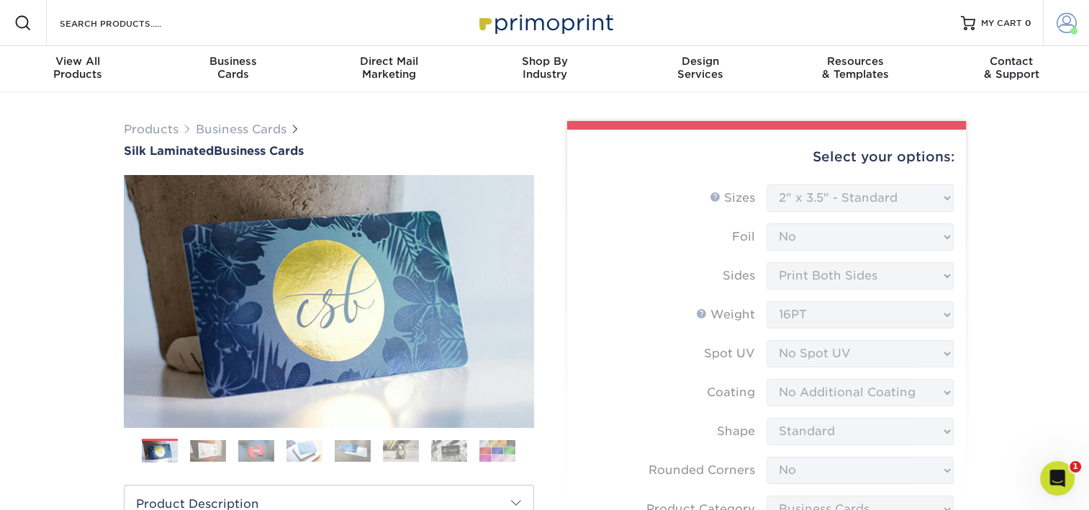
click at [1065, 29] on span at bounding box center [1067, 23] width 20 height 20
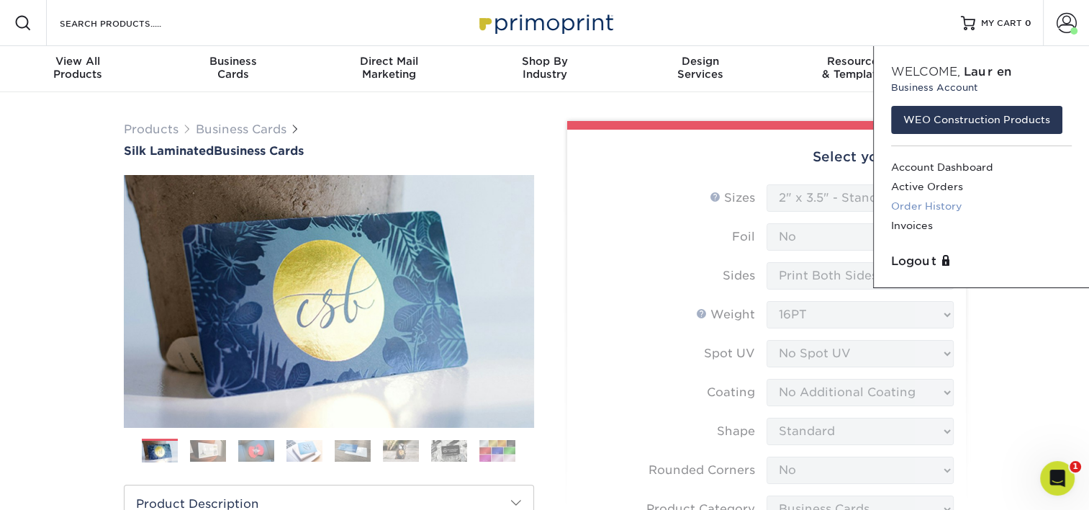
click at [935, 204] on link "Order History" at bounding box center [981, 205] width 181 height 19
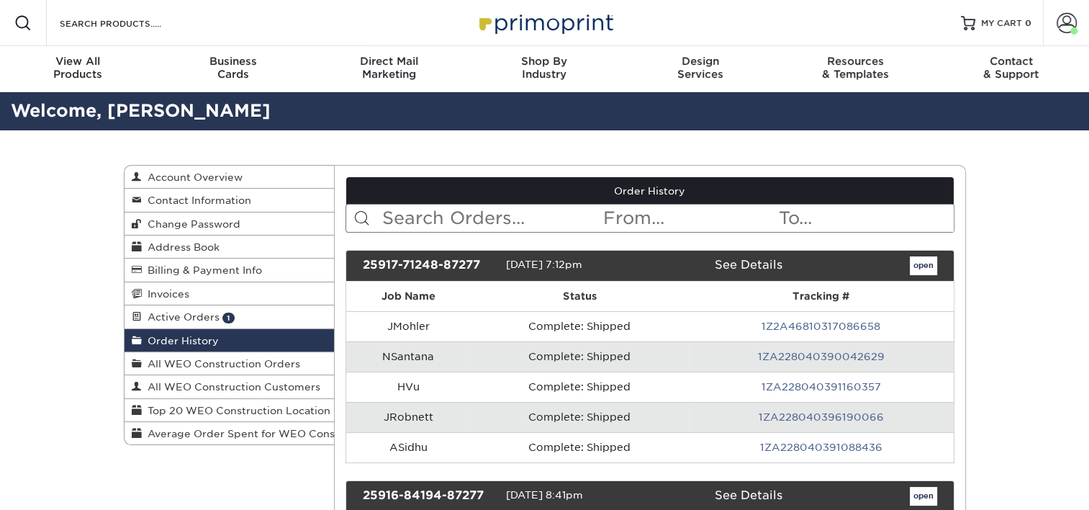
click at [487, 220] on input "text" at bounding box center [491, 217] width 221 height 27
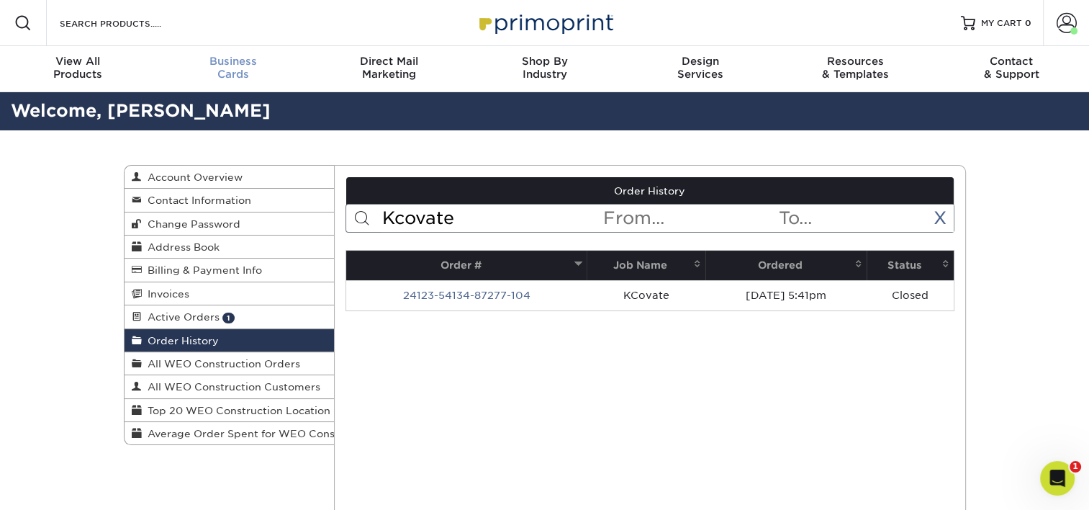
type input "Kcovate"
click at [243, 69] on div "Business Cards" at bounding box center [232, 68] width 155 height 26
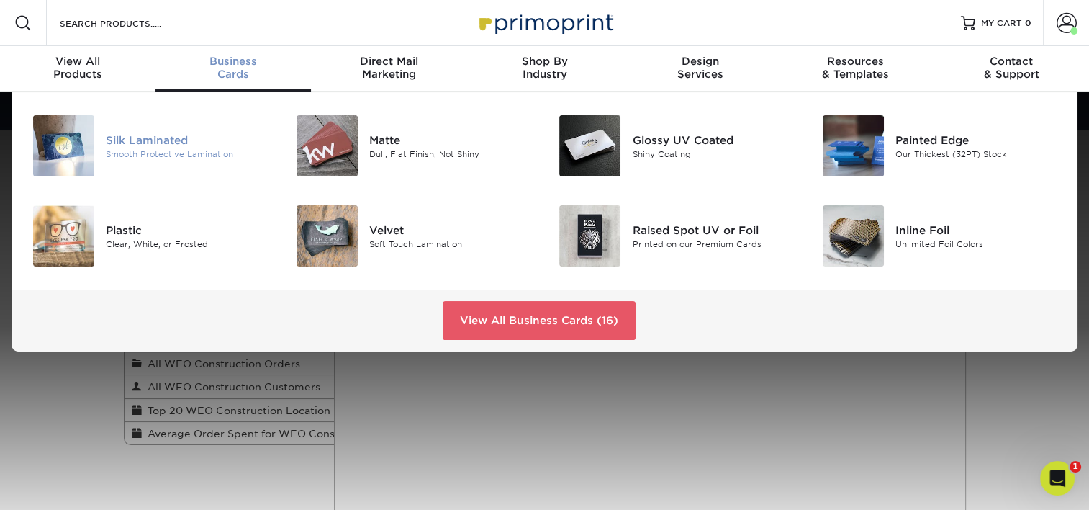
click at [161, 145] on div "Silk Laminated" at bounding box center [188, 140] width 165 height 16
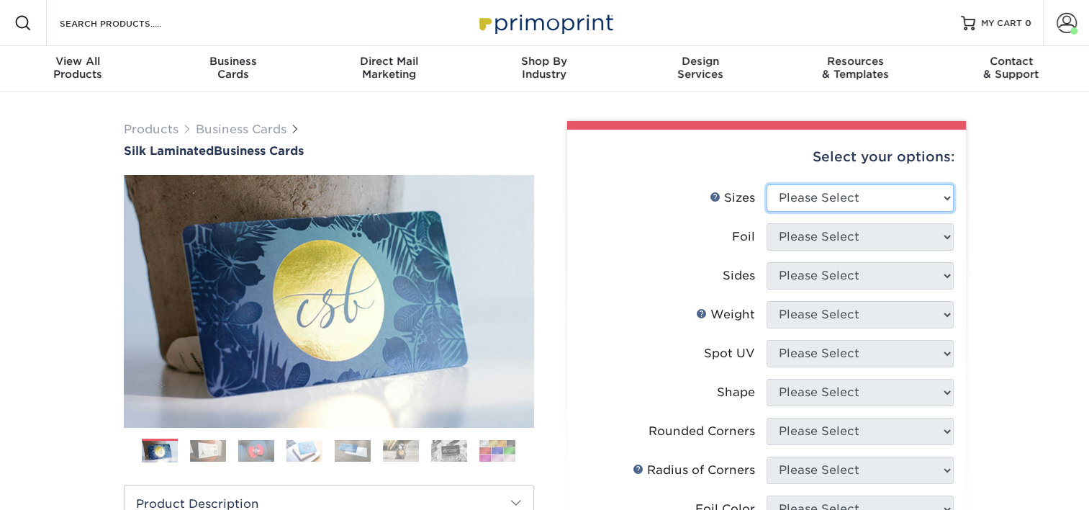
click at [870, 199] on select "Please Select 1.5" x 3.5" - Mini 1.75" x 3.5" - Mini 2" x 2" - Square 2" x 3" -…" at bounding box center [860, 197] width 187 height 27
select select "2.00x3.50"
click at [767, 184] on select "Please Select 1.5" x 3.5" - Mini 1.75" x 3.5" - Mini 2" x 2" - Square 2" x 3" -…" at bounding box center [860, 197] width 187 height 27
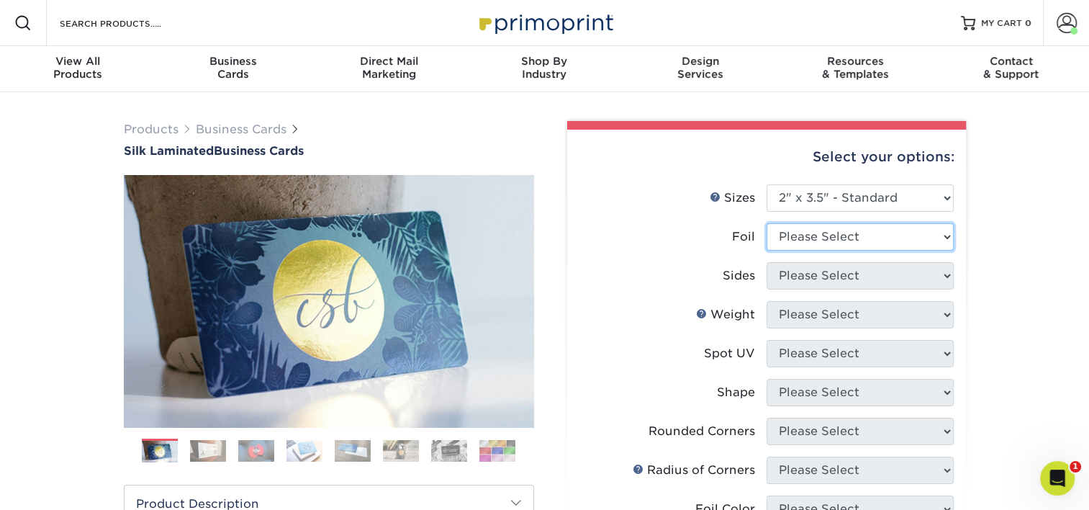
click at [872, 242] on select "Please Select Yes No" at bounding box center [860, 236] width 187 height 27
select select "0"
click at [767, 223] on select "Please Select Yes No" at bounding box center [860, 236] width 187 height 27
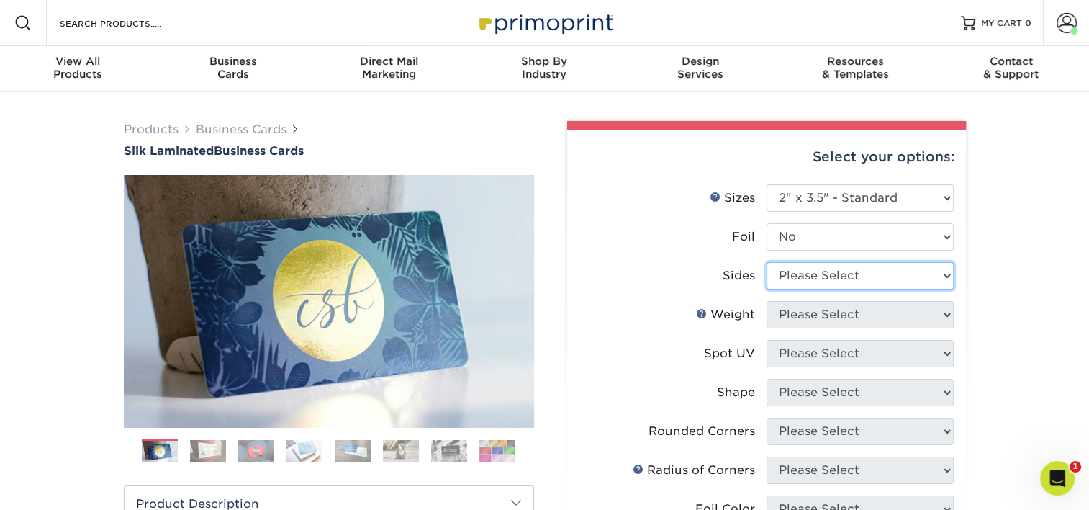
click at [823, 274] on select "Please Select Print Both Sides Print Front Only" at bounding box center [860, 275] width 187 height 27
select select "13abbda7-1d64-4f25-8bb2-c179b224825d"
click at [767, 262] on select "Please Select Print Both Sides Print Front Only" at bounding box center [860, 275] width 187 height 27
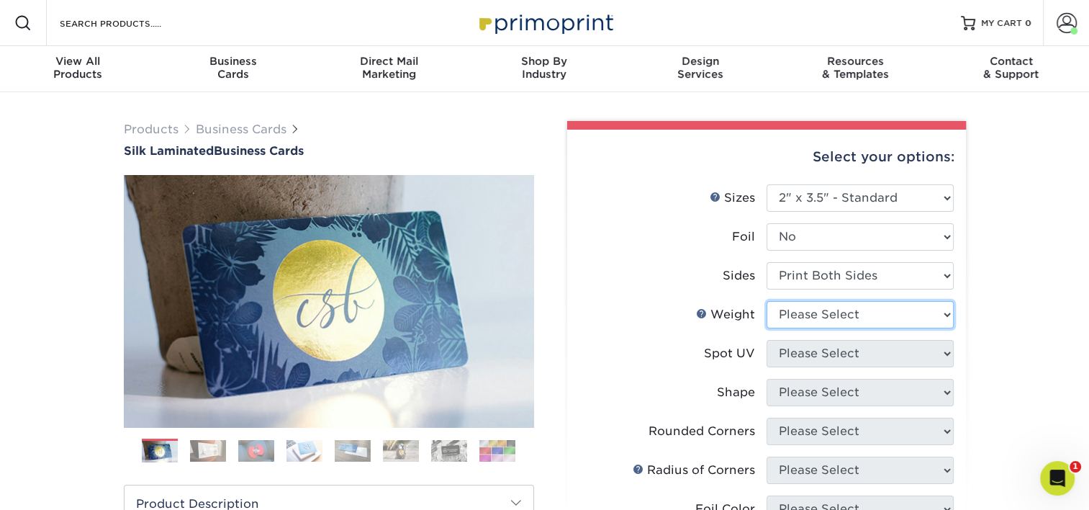
click at [826, 309] on select "Please Select 16PT" at bounding box center [860, 314] width 187 height 27
select select "16PT"
click at [767, 301] on select "Please Select 16PT" at bounding box center [860, 314] width 187 height 27
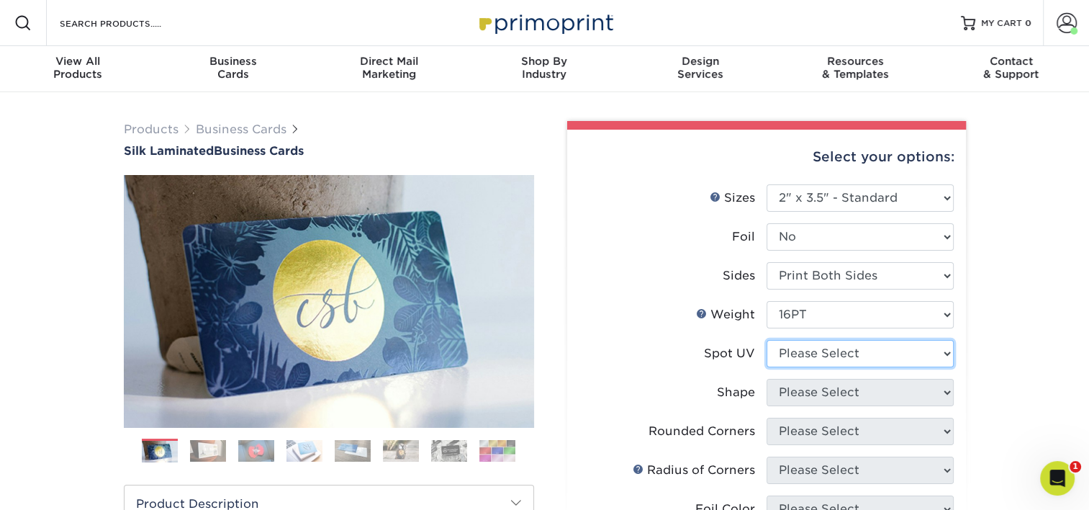
click at [828, 360] on select "Please Select No Spot UV Front and Back (Both Sides) Front Only Back Only" at bounding box center [860, 353] width 187 height 27
select select "3"
click at [767, 340] on select "Please Select No Spot UV Front and Back (Both Sides) Front Only Back Only" at bounding box center [860, 353] width 187 height 27
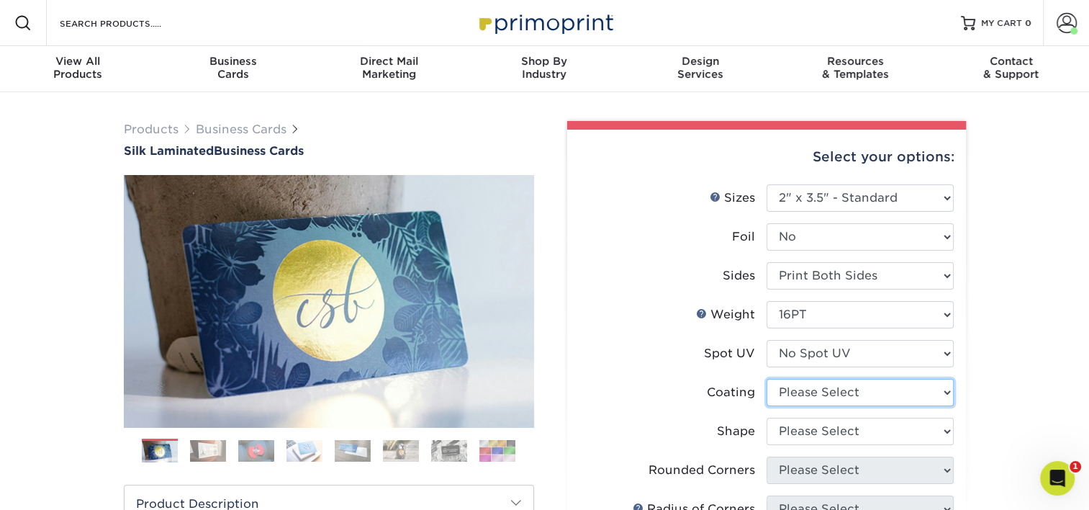
click at [829, 396] on select at bounding box center [860, 392] width 187 height 27
select select "3e7618de-abca-4bda-9f97-8b9129e913d8"
click at [767, 379] on select at bounding box center [860, 392] width 187 height 27
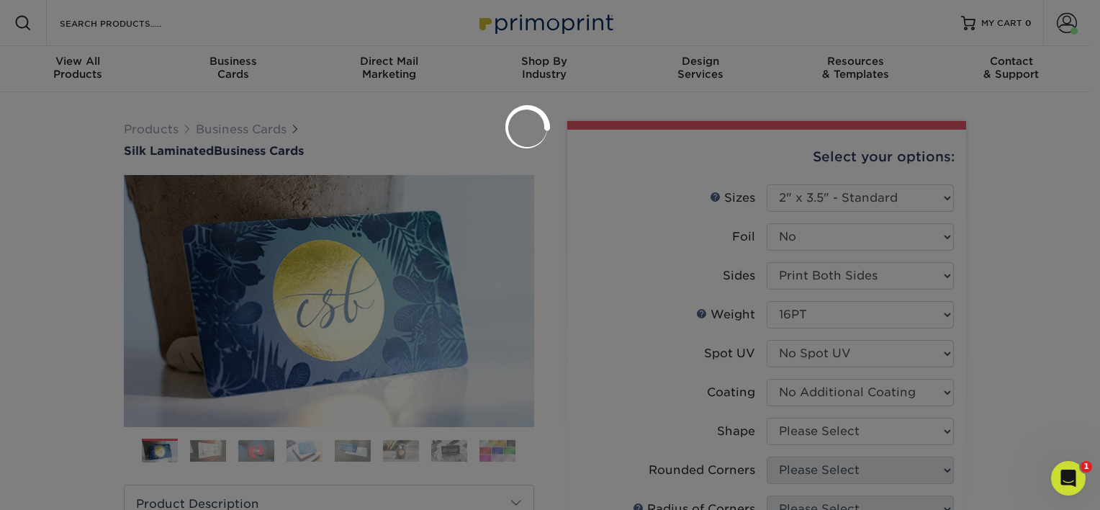
click at [833, 424] on div at bounding box center [550, 255] width 1100 height 510
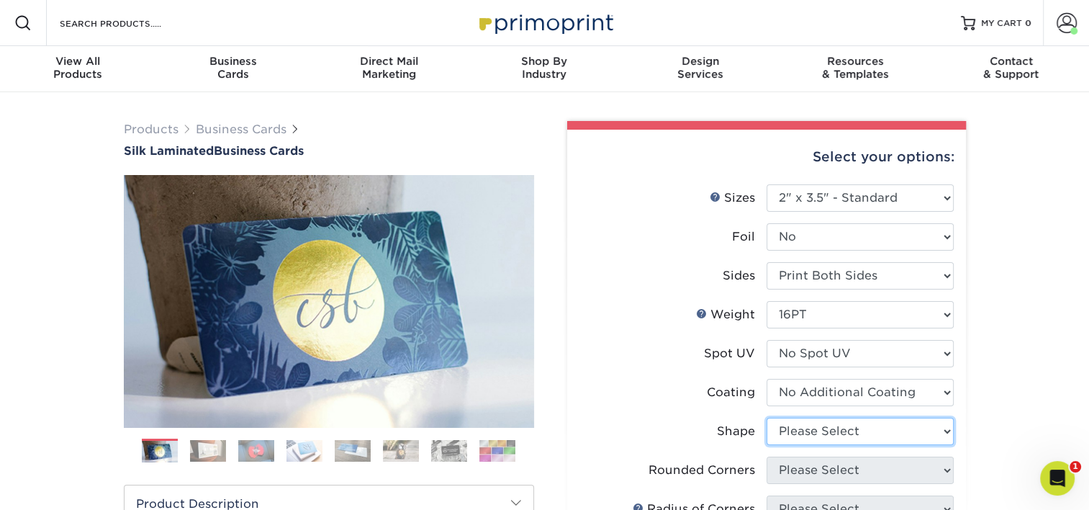
click at [833, 424] on select "Please Select Standard Oval" at bounding box center [860, 430] width 187 height 27
select select "standard"
click at [767, 417] on select "Please Select Standard Oval" at bounding box center [860, 430] width 187 height 27
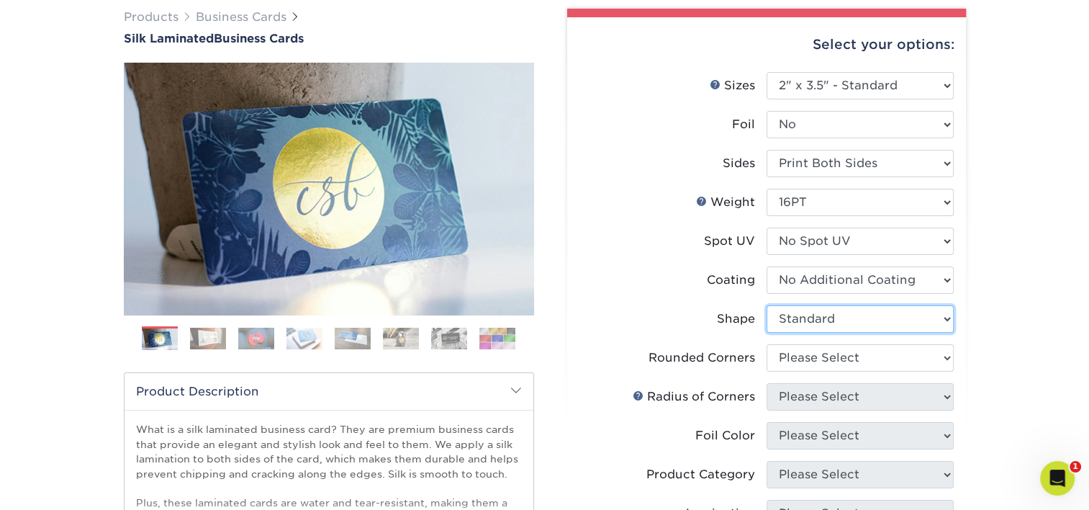
scroll to position [144, 0]
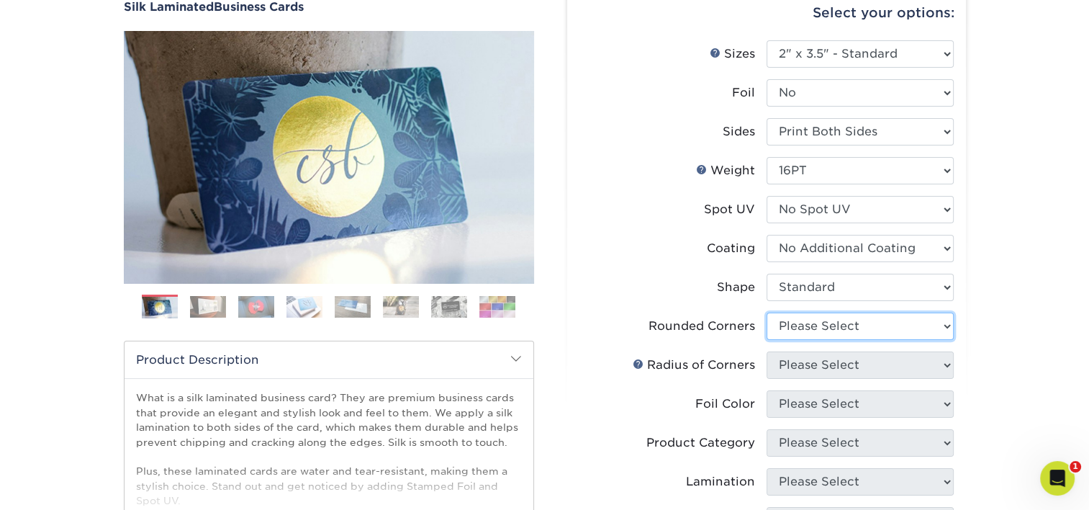
click at [847, 322] on select "Please Select Yes - Round 2 Corners Yes - Round 4 Corners No" at bounding box center [860, 325] width 187 height 27
select select "0"
click at [767, 312] on select "Please Select Yes - Round 2 Corners Yes - Round 4 Corners No" at bounding box center [860, 325] width 187 height 27
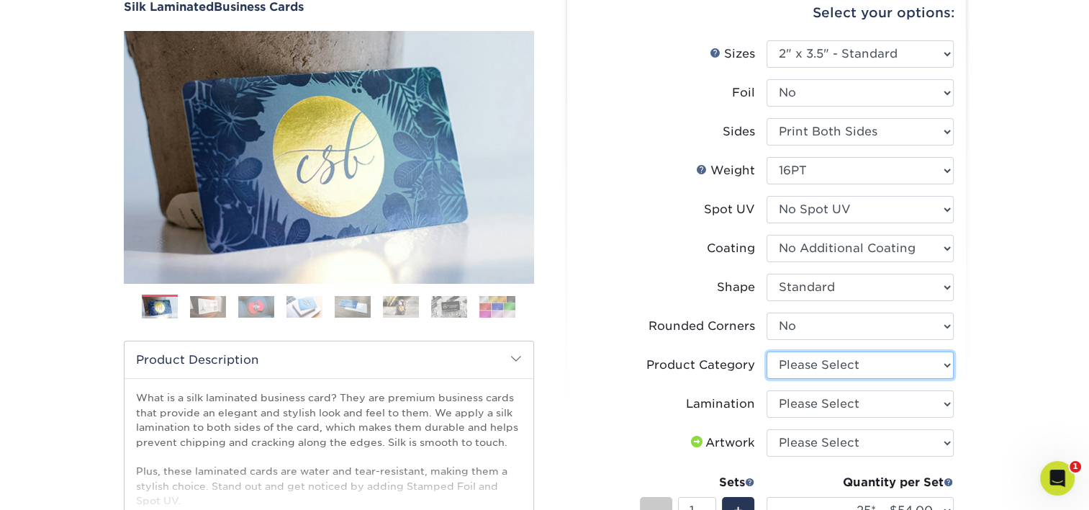
click at [828, 369] on select "Please Select Business Cards" at bounding box center [860, 364] width 187 height 27
select select "3b5148f1-0588-4f88-a218-97bcfdce65c1"
click at [767, 351] on select "Please Select Business Cards" at bounding box center [860, 364] width 187 height 27
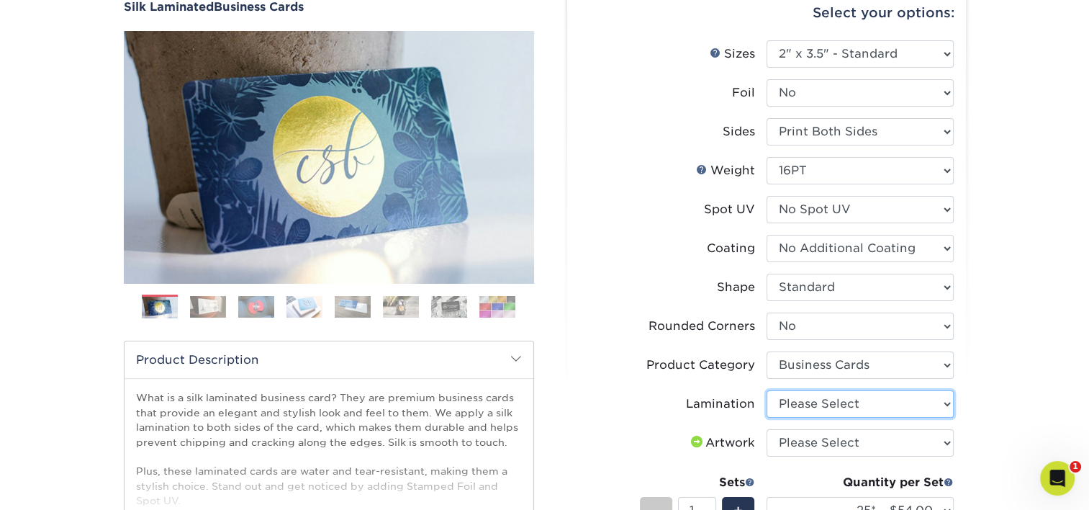
click at [826, 397] on select "Please Select Silk" at bounding box center [860, 403] width 187 height 27
select select "ccacb42f-45f7-42d3-bbd3-7c8421cf37f0"
click at [767, 390] on select "Please Select Silk" at bounding box center [860, 403] width 187 height 27
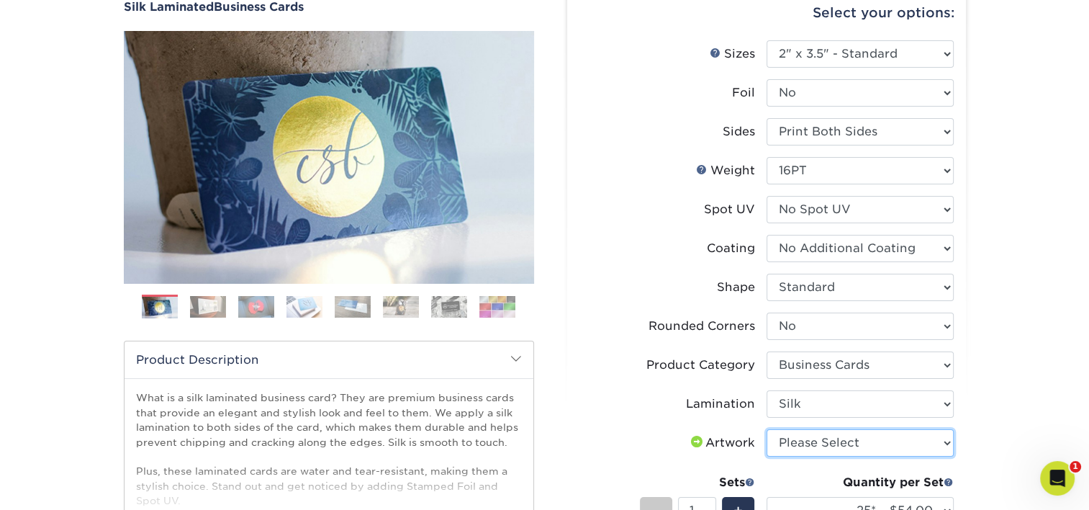
click at [821, 440] on select "Please Select I will upload files I need a design - $100" at bounding box center [860, 442] width 187 height 27
select select "upload"
click at [767, 429] on select "Please Select I will upload files I need a design - $100" at bounding box center [860, 442] width 187 height 27
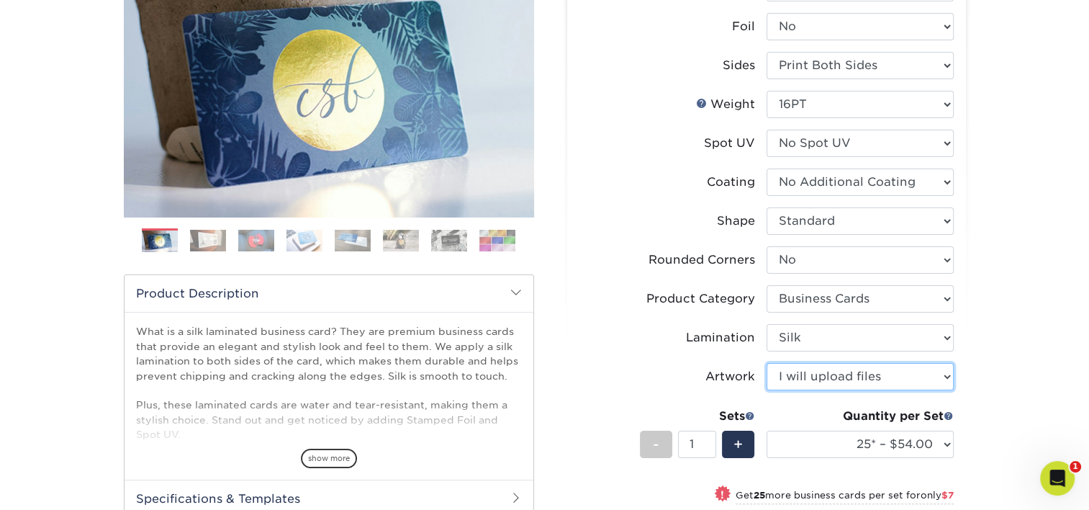
scroll to position [216, 0]
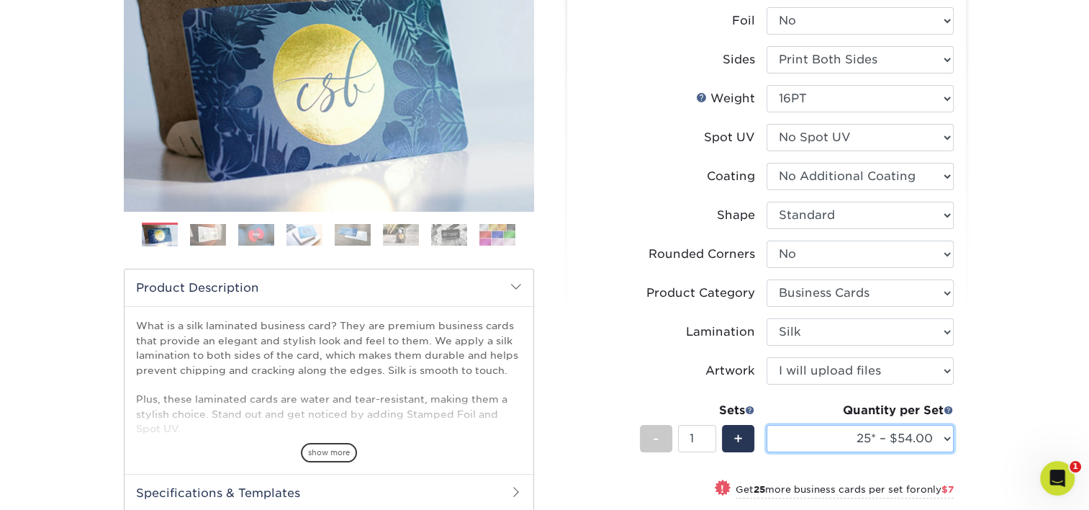
click at [897, 430] on select "25* – $54.00 50* – $61.00 75* – $68.00 100* – $75.00 250* – $82.00 500 – $86.00…" at bounding box center [860, 438] width 187 height 27
select select "500 – $86.00"
click at [767, 425] on select "25* – $54.00 50* – $61.00 75* – $68.00 100* – $75.00 250* – $82.00 500 – $86.00…" at bounding box center [860, 438] width 187 height 27
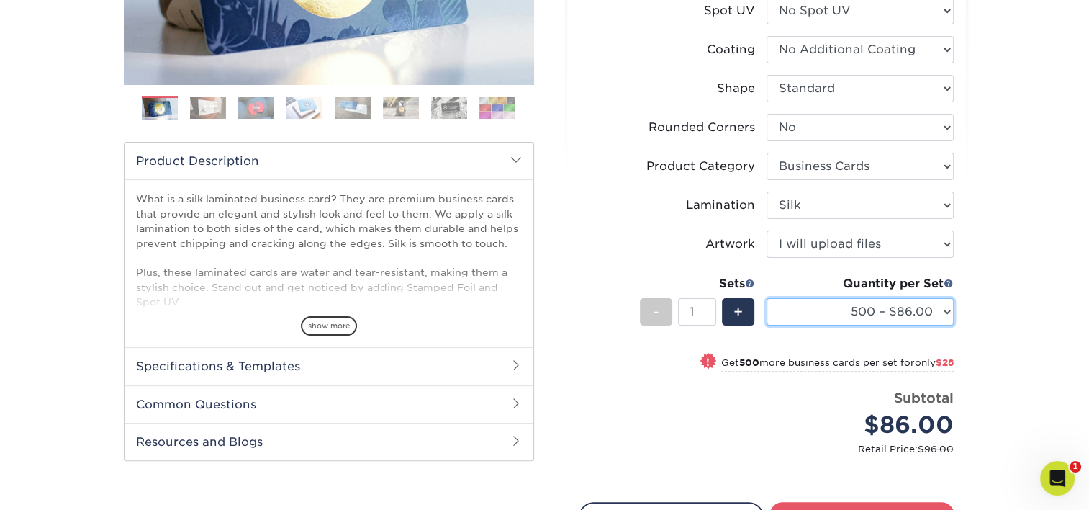
scroll to position [360, 0]
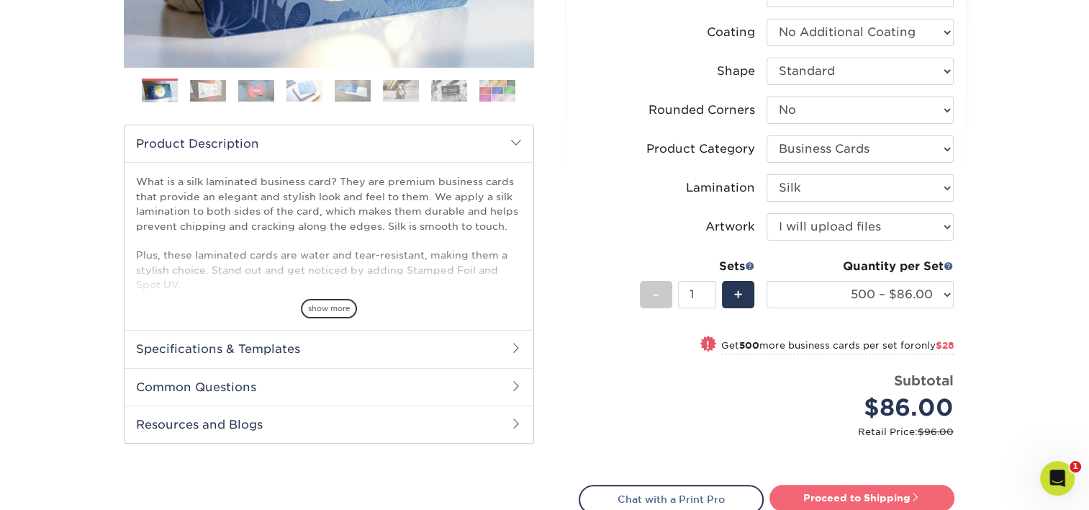
click at [858, 495] on link "Proceed to Shipping" at bounding box center [861, 497] width 185 height 26
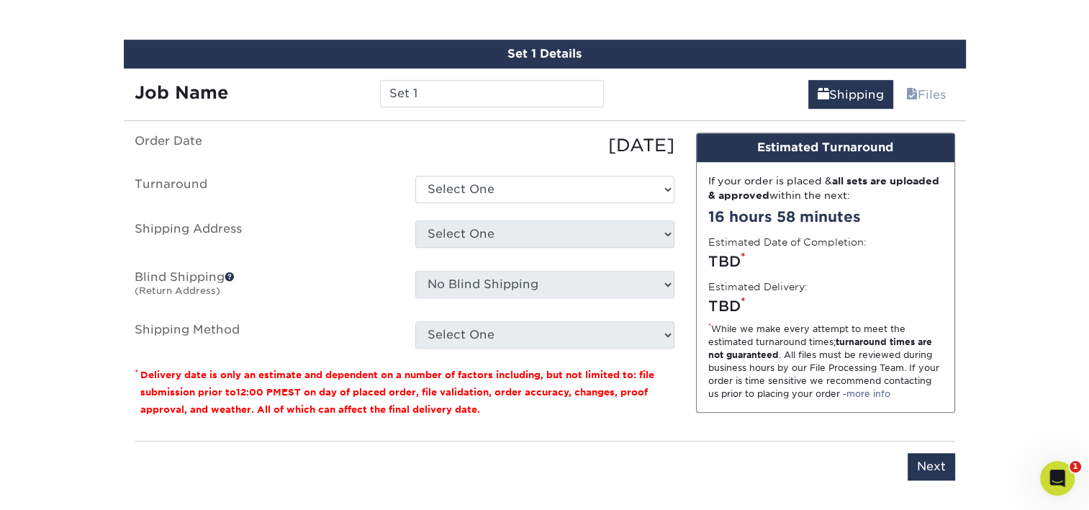
scroll to position [882, 0]
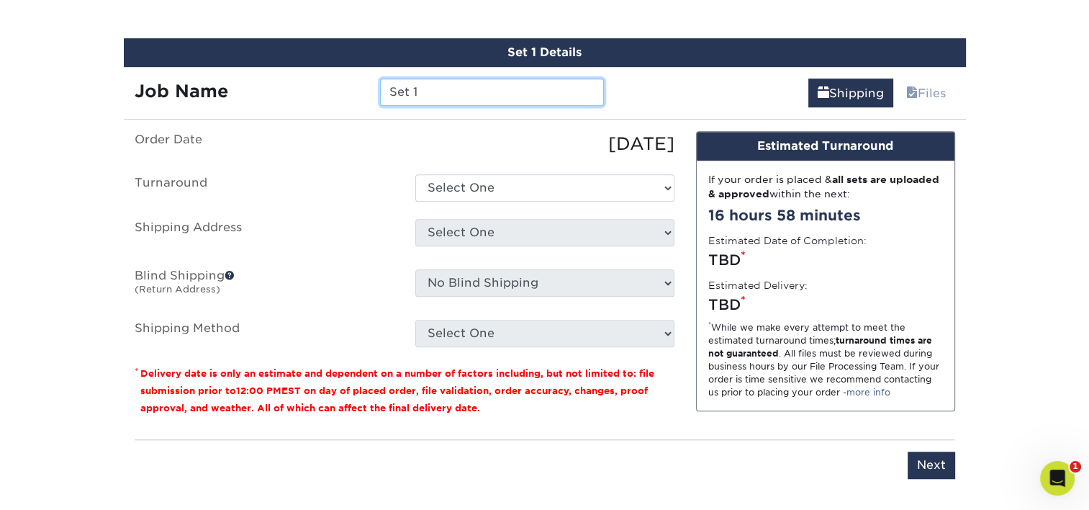
click at [456, 98] on input "Set 1" at bounding box center [492, 91] width 224 height 27
type input "KCovate"
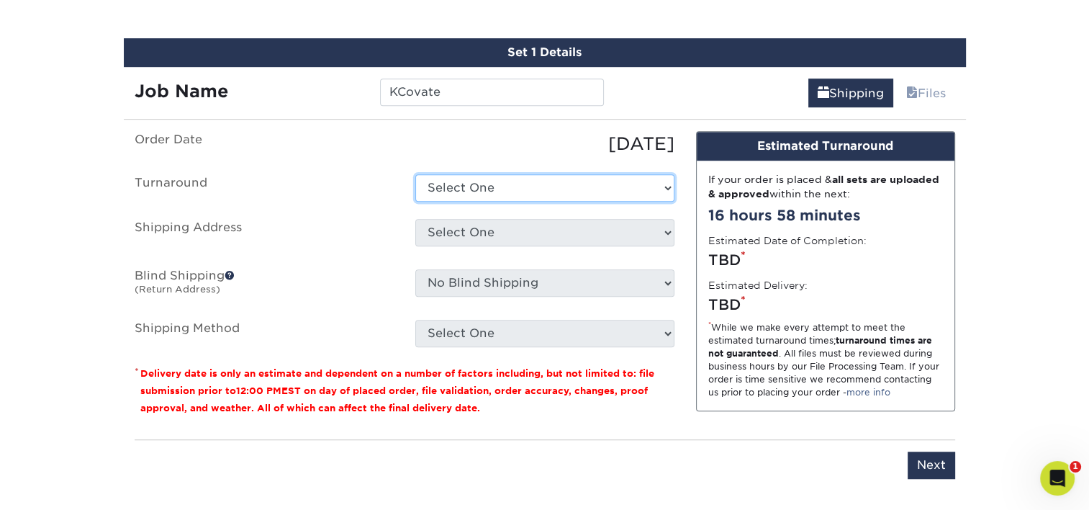
click at [497, 188] on select "Select One 2-4 Business Days 2 Day Next Business Day" at bounding box center [544, 187] width 259 height 27
select select "cf39fbb6-a653-498a-b8f8-eac31360a257"
click at [415, 174] on select "Select One 2-4 Business Days 2 Day Next Business Day" at bounding box center [544, 187] width 259 height 27
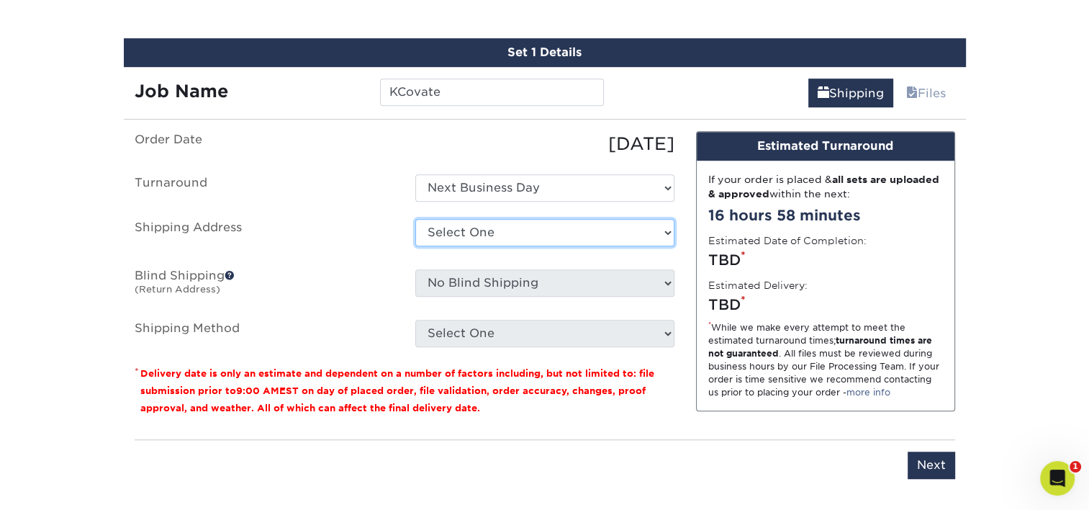
click at [496, 227] on select "Select One [PERSON_NAME] [PERSON_NAME] [PERSON_NAME] [PERSON_NAME] [PERSON_NAME…" at bounding box center [544, 232] width 259 height 27
select select "286178"
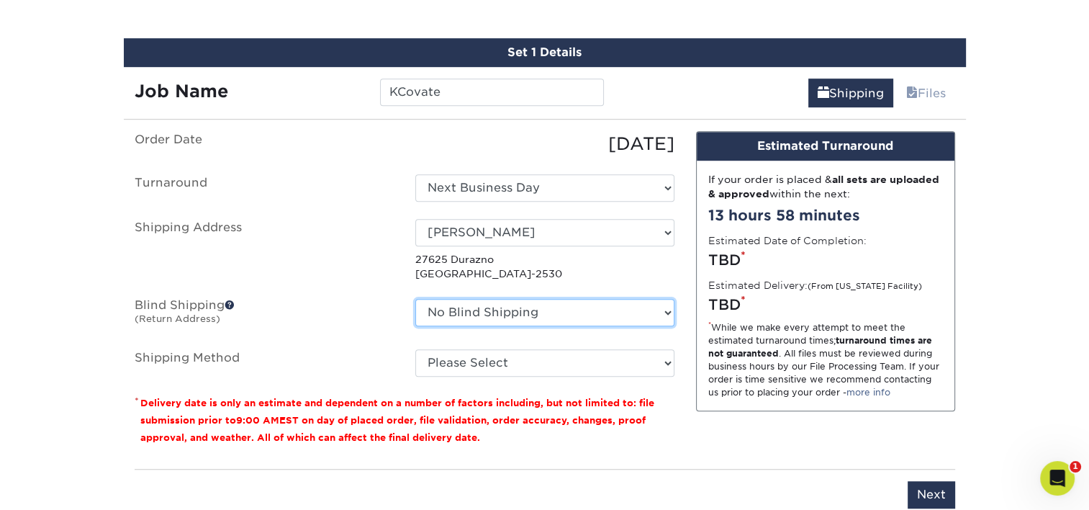
click at [538, 302] on select "No Blind Shipping [PERSON_NAME] [PERSON_NAME] [PERSON_NAME] [PERSON_NAME] [PERS…" at bounding box center [544, 312] width 259 height 27
select select "286178"
click at [415, 299] on select "No Blind Shipping [PERSON_NAME] [PERSON_NAME] [PERSON_NAME] [PERSON_NAME] [PERS…" at bounding box center [544, 312] width 259 height 27
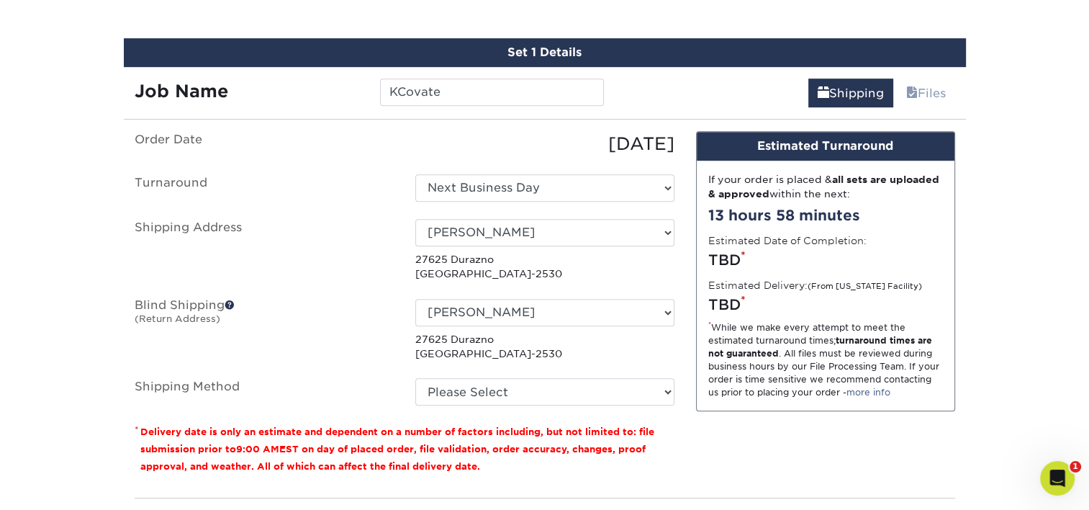
click at [366, 316] on label "Blind Shipping (Return Address)" at bounding box center [264, 330] width 281 height 63
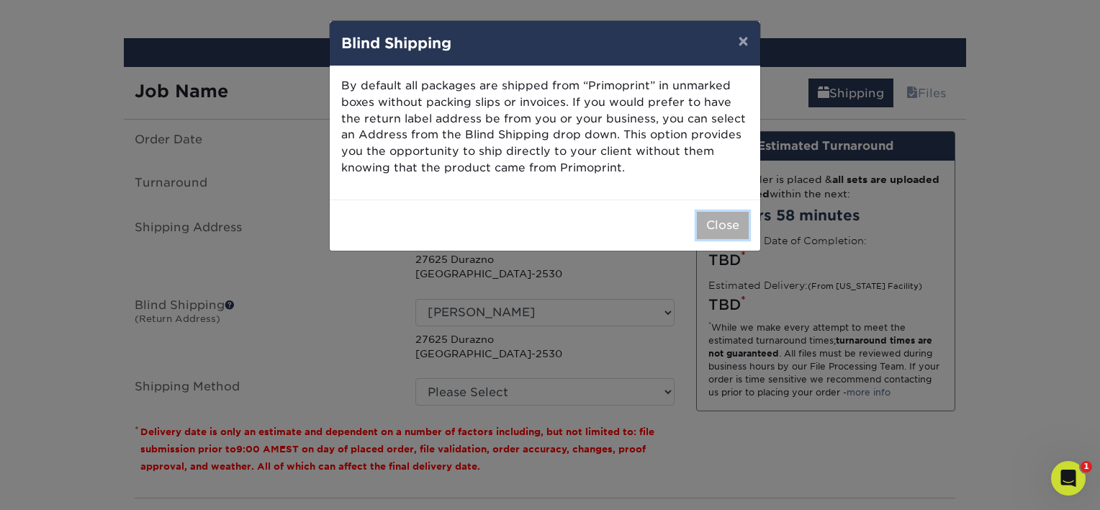
click at [708, 222] on button "Close" at bounding box center [723, 225] width 52 height 27
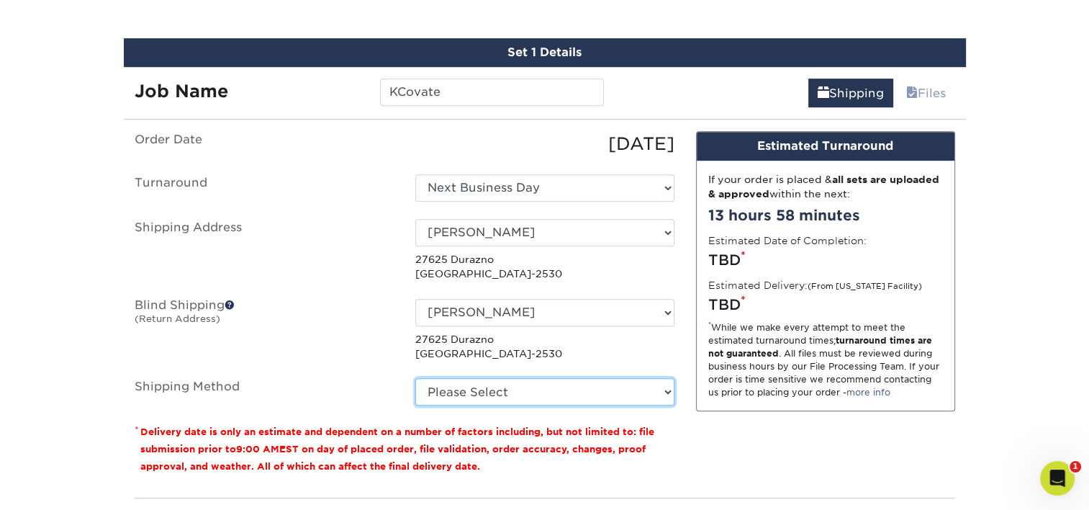
click at [547, 392] on select "Please Select Ground Shipping (+$8.96) 3 Day Shipping Service (+$20.06) 2 Day A…" at bounding box center [544, 391] width 259 height 27
select select "03"
click at [415, 378] on select "Please Select Ground Shipping (+$8.96) 3 Day Shipping Service (+$20.06) 2 Day A…" at bounding box center [544, 391] width 259 height 27
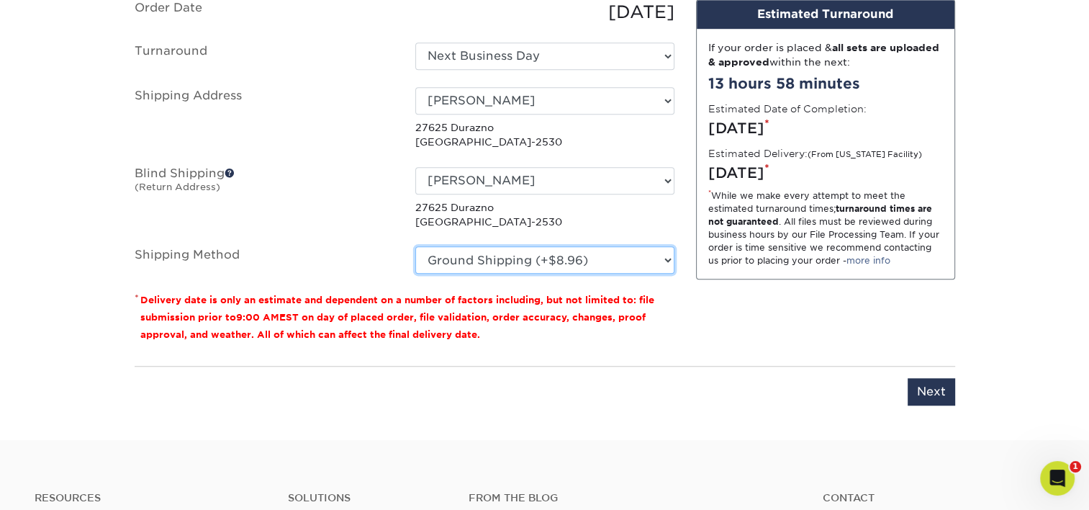
scroll to position [1098, 0]
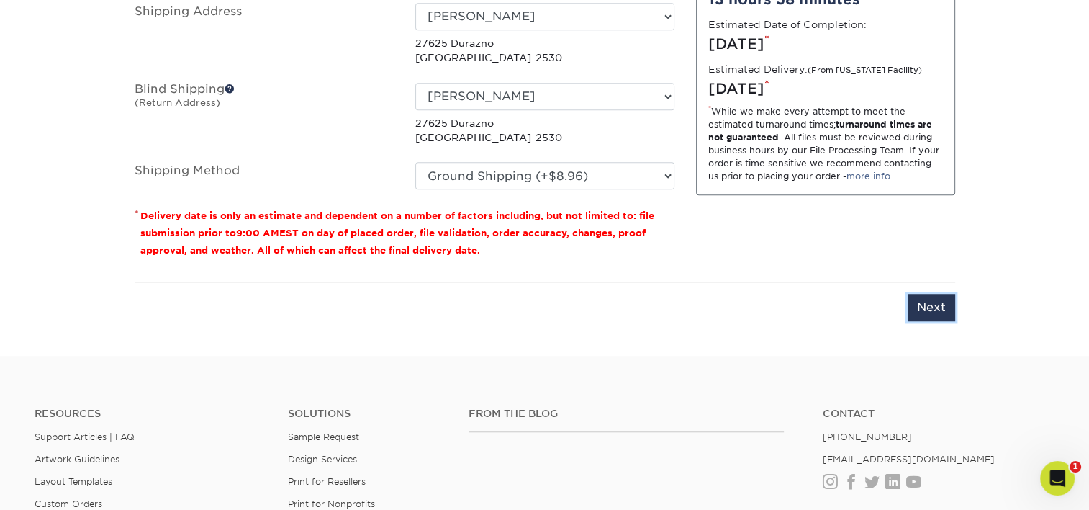
click at [921, 312] on input "Next" at bounding box center [932, 307] width 48 height 27
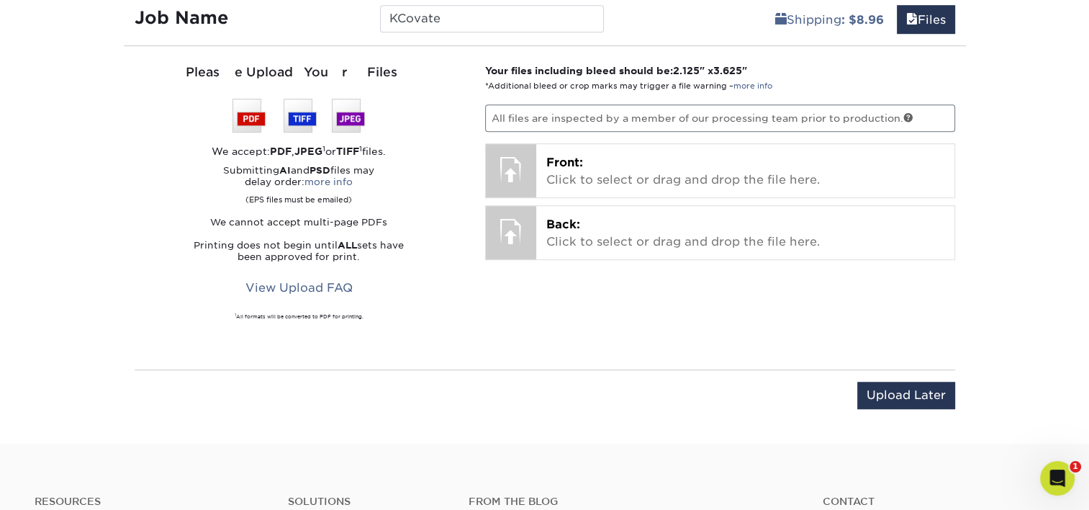
scroll to position [954, 0]
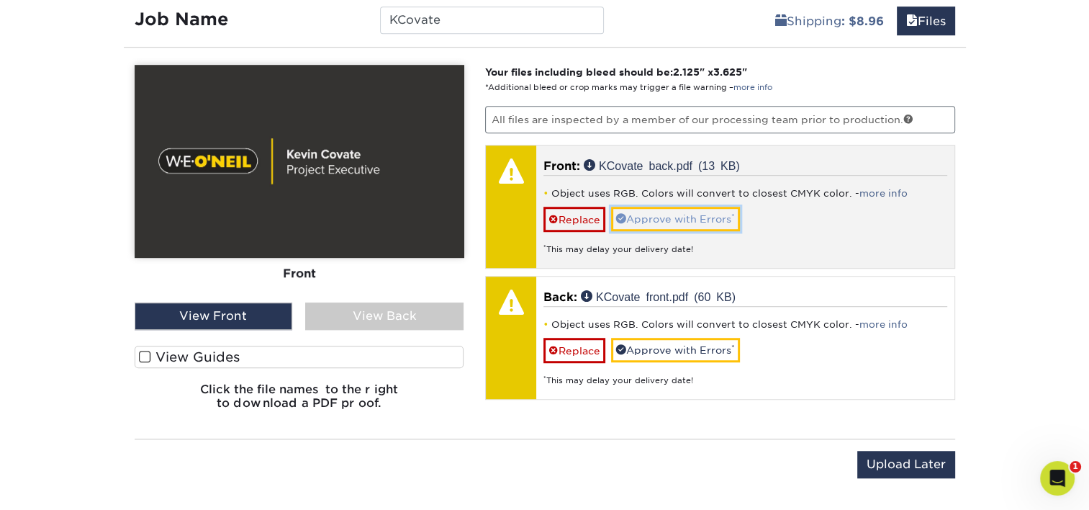
click at [694, 212] on link "Approve with Errors *" at bounding box center [675, 219] width 129 height 24
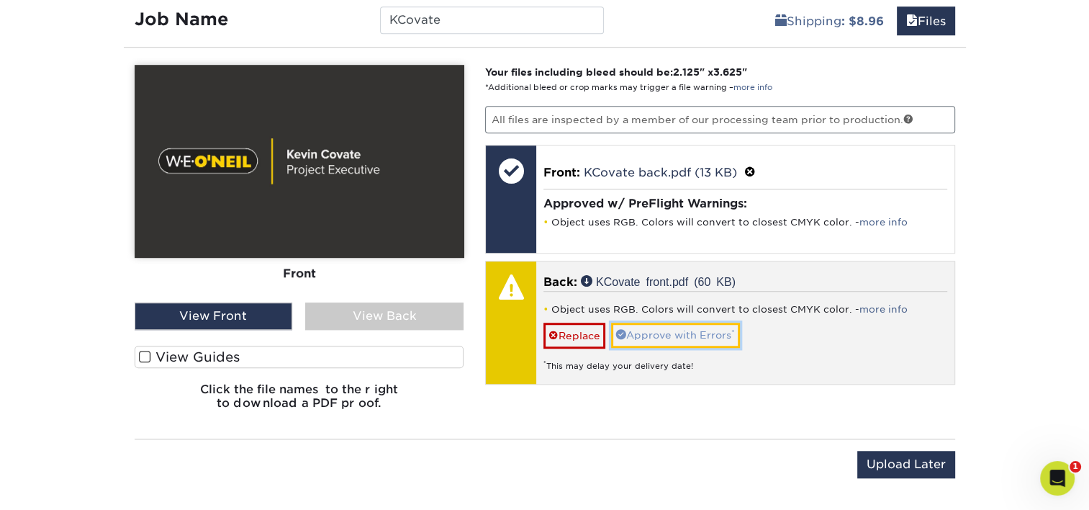
click at [673, 335] on link "Approve with Errors *" at bounding box center [675, 334] width 129 height 24
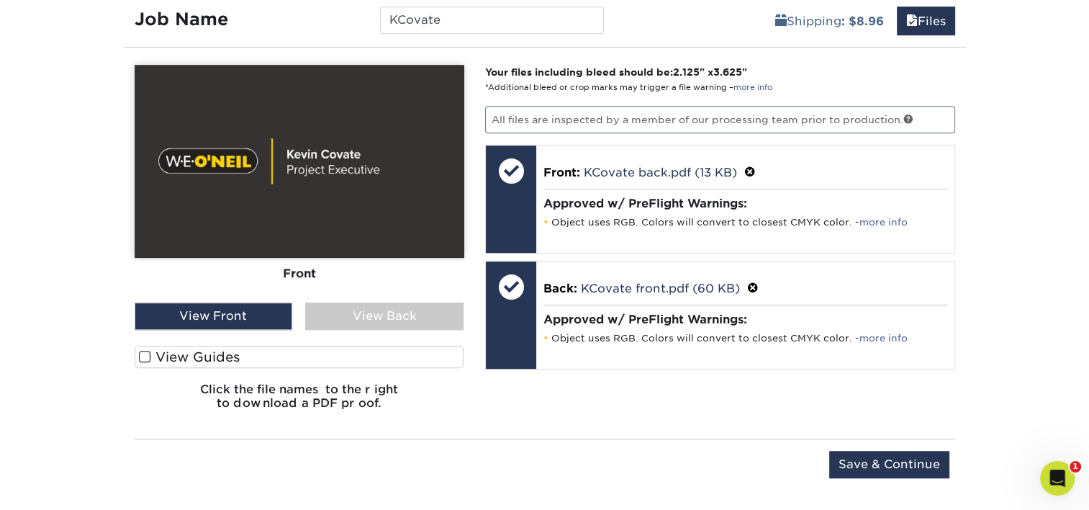
click at [390, 317] on div "View Back" at bounding box center [384, 315] width 158 height 27
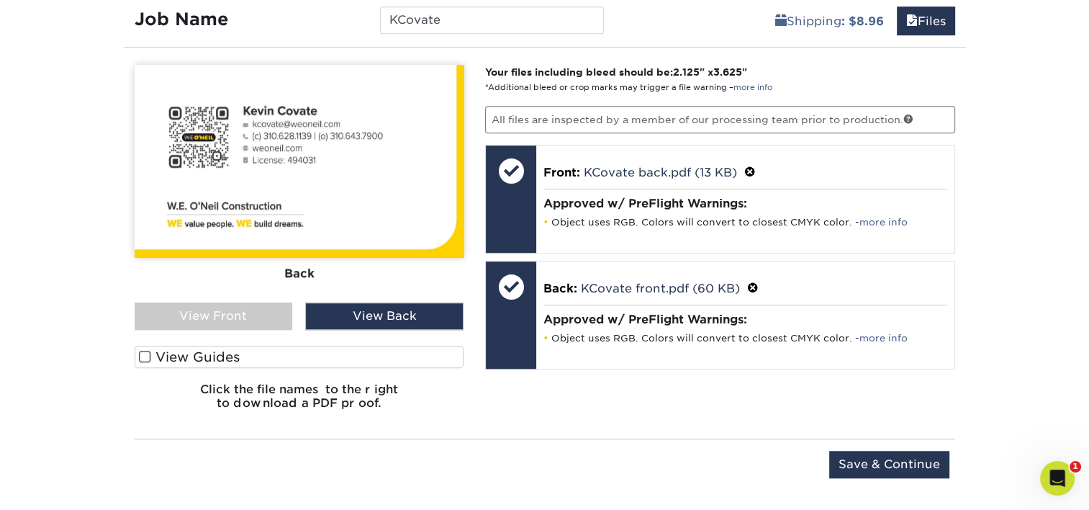
click at [230, 312] on div "View Front" at bounding box center [214, 315] width 158 height 27
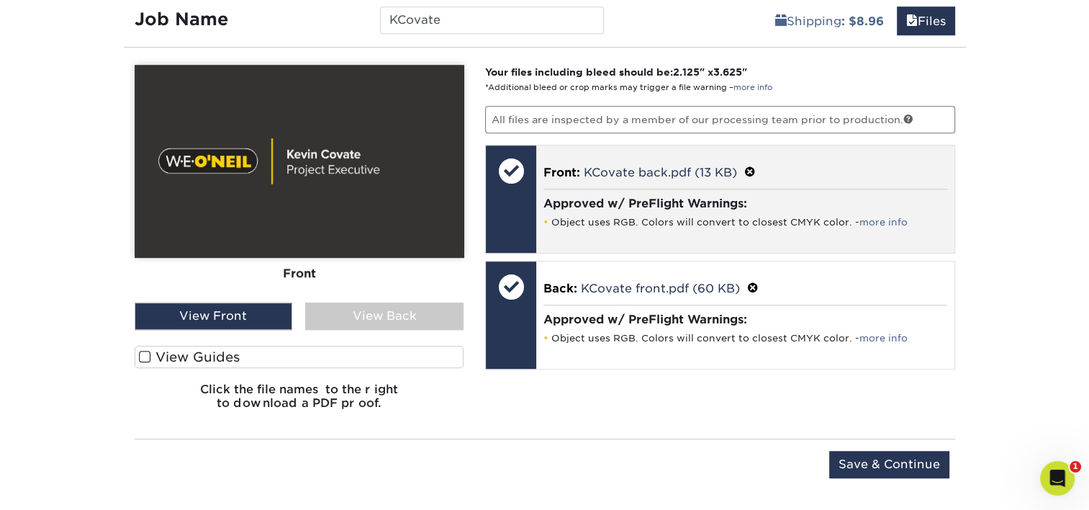
drag, startPoint x: 651, startPoint y: 192, endPoint x: 749, endPoint y: 168, distance: 100.0
click at [749, 168] on span at bounding box center [750, 173] width 12 height 14
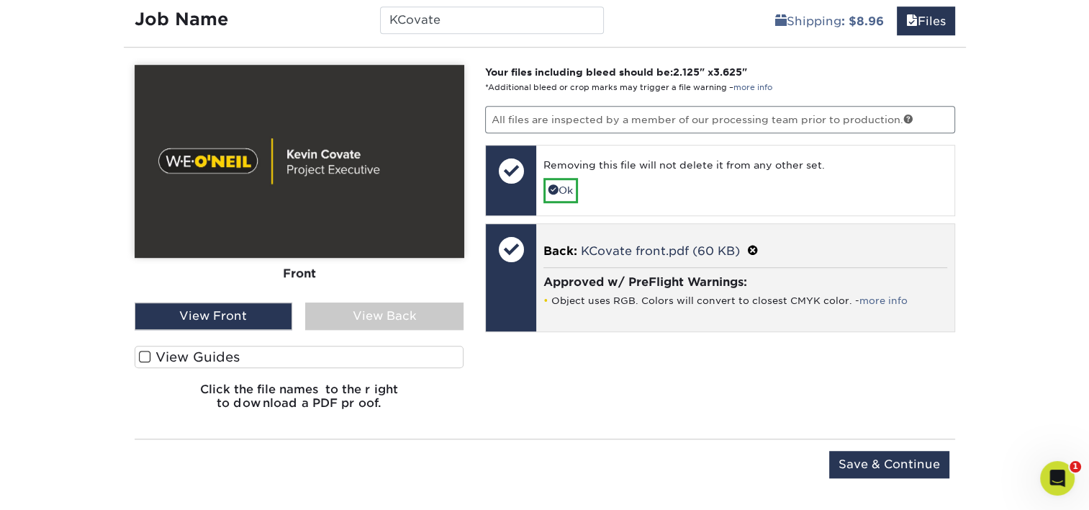
click at [754, 247] on span at bounding box center [753, 251] width 12 height 14
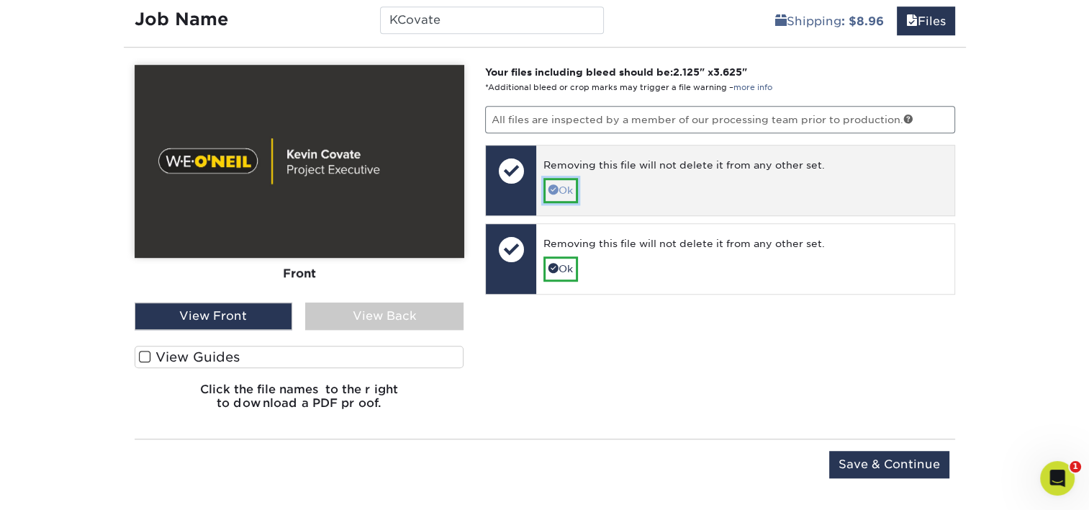
click at [564, 192] on link "Ok" at bounding box center [560, 190] width 35 height 24
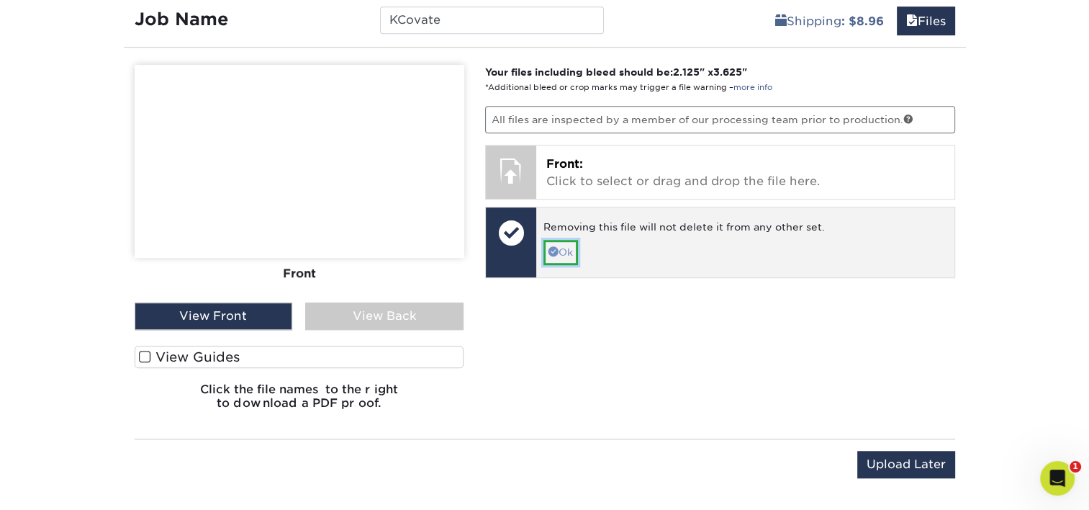
click at [554, 250] on span at bounding box center [553, 251] width 10 height 10
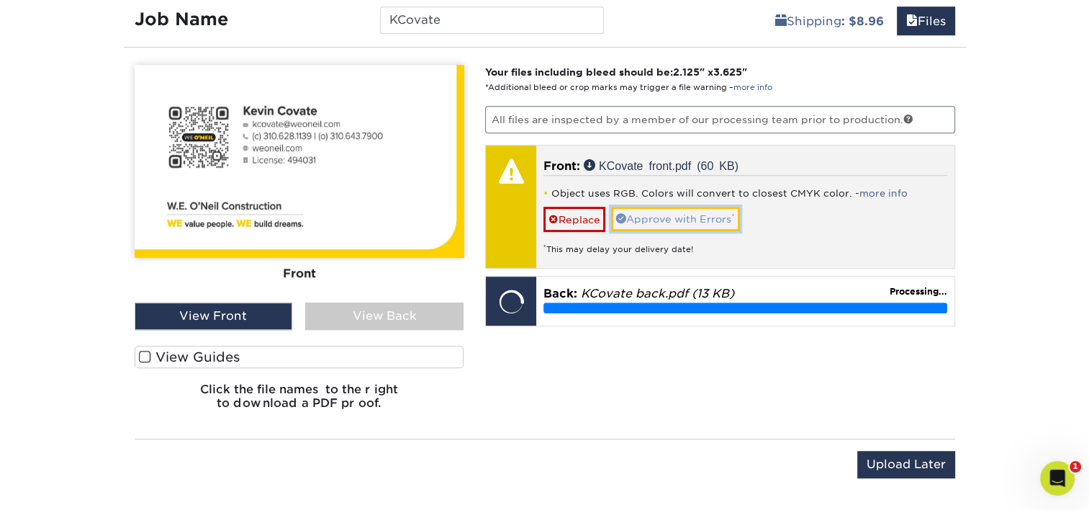
click at [674, 214] on link "Approve with Errors *" at bounding box center [675, 219] width 129 height 24
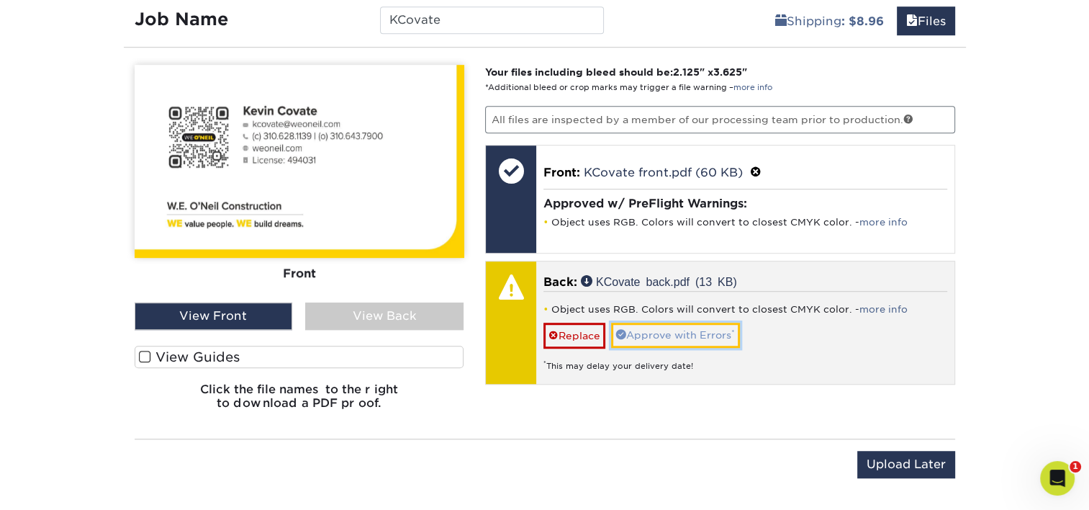
click at [671, 329] on link "Approve with Errors *" at bounding box center [675, 334] width 129 height 24
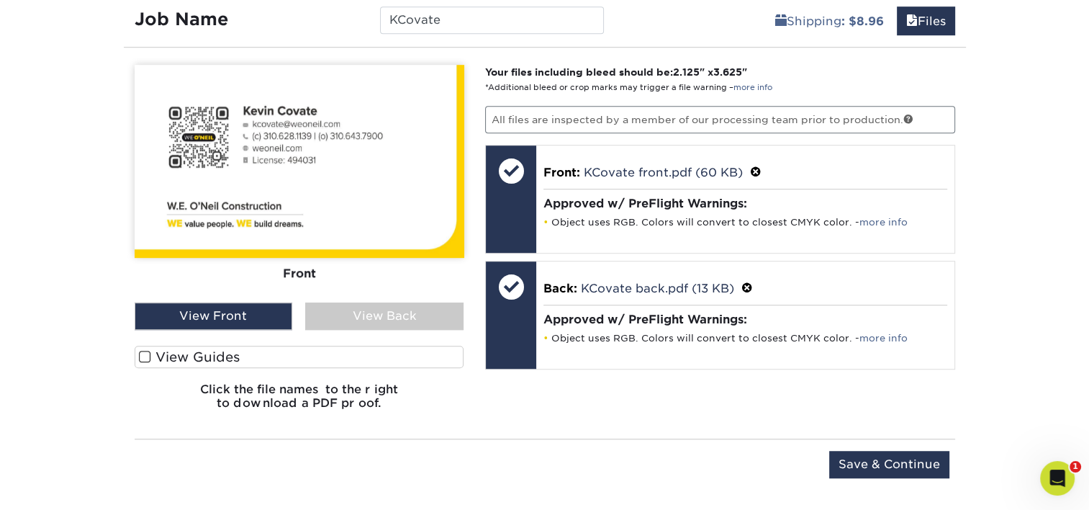
click at [363, 315] on div "View Back" at bounding box center [384, 315] width 158 height 27
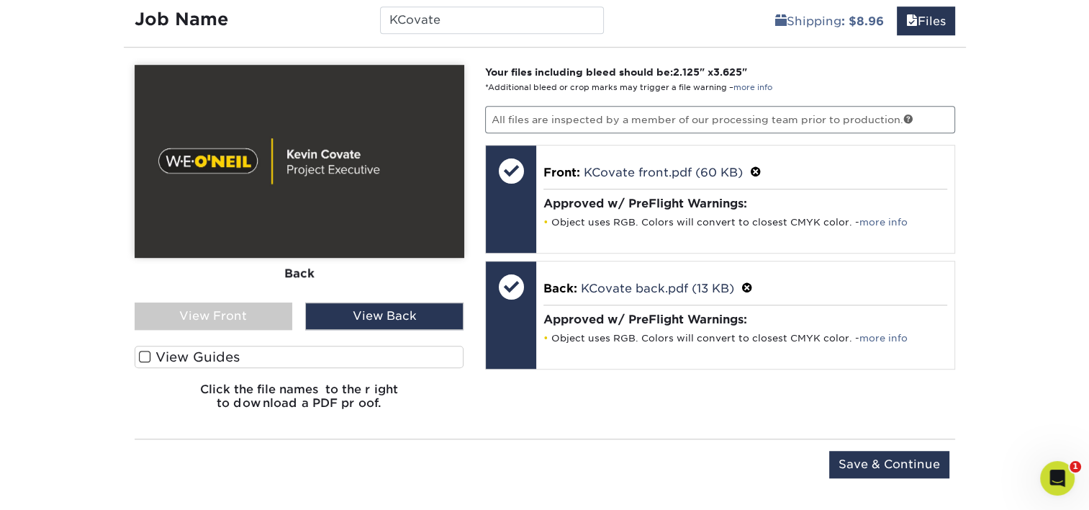
click at [243, 305] on div "View Front" at bounding box center [214, 315] width 158 height 27
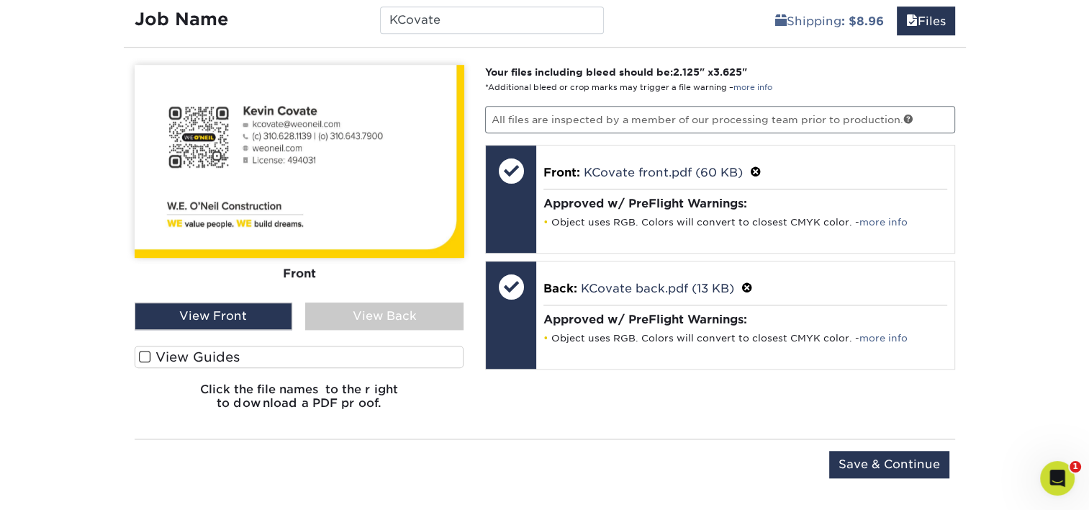
click at [376, 305] on div "View Back" at bounding box center [384, 315] width 158 height 27
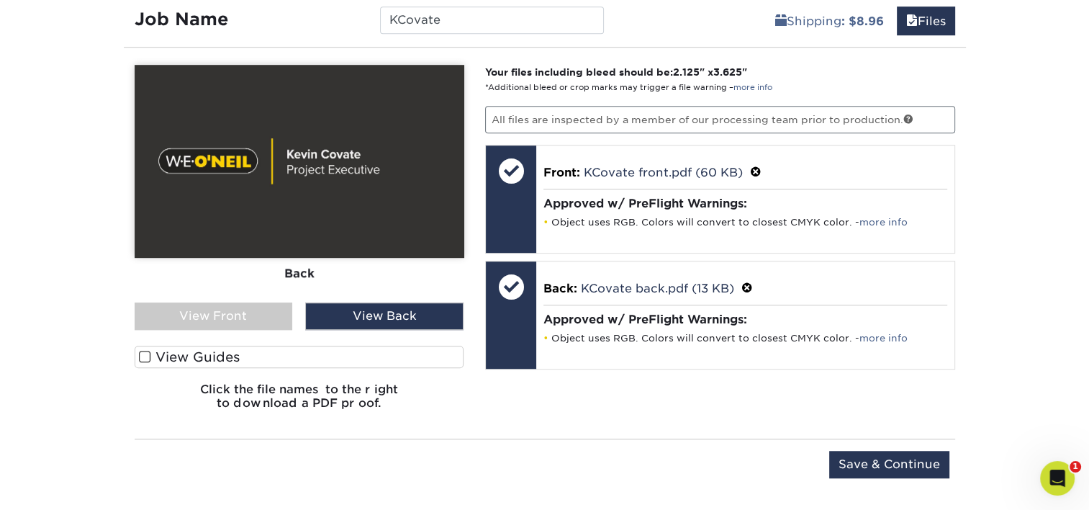
click at [269, 302] on div "View Front" at bounding box center [214, 315] width 158 height 27
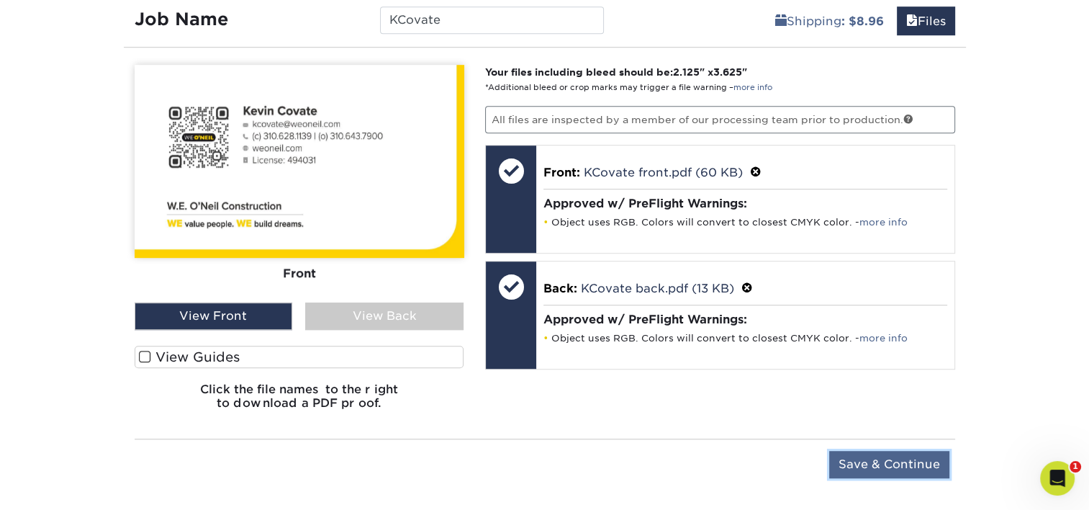
click at [855, 457] on input "Save & Continue" at bounding box center [889, 464] width 120 height 27
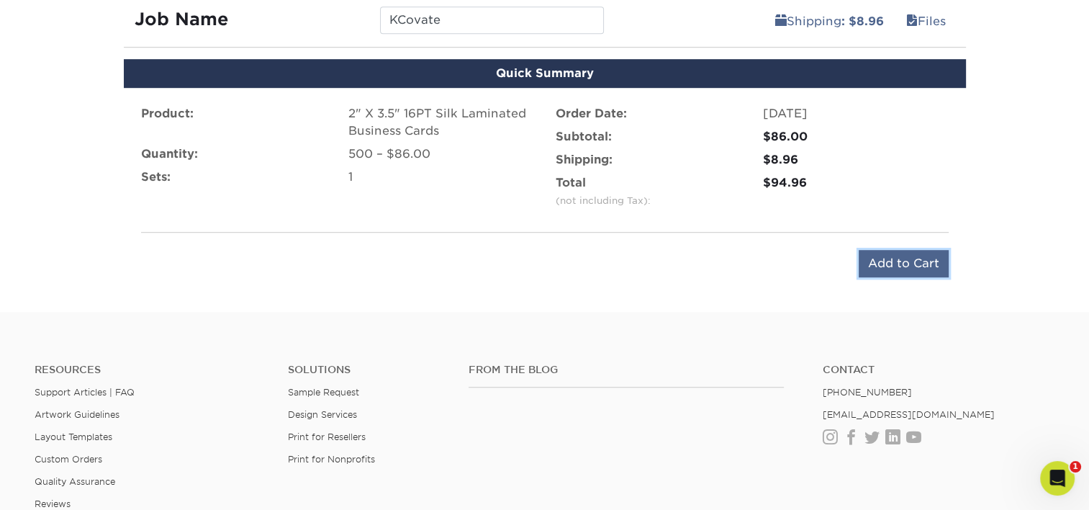
click at [875, 259] on input "Add to Cart" at bounding box center [904, 263] width 90 height 27
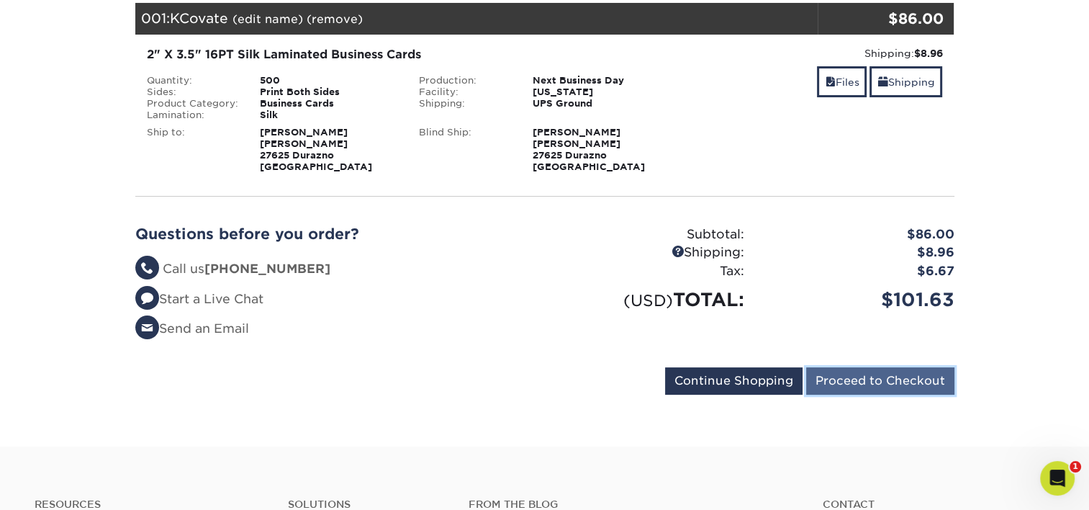
click at [844, 381] on input "Proceed to Checkout" at bounding box center [880, 380] width 148 height 27
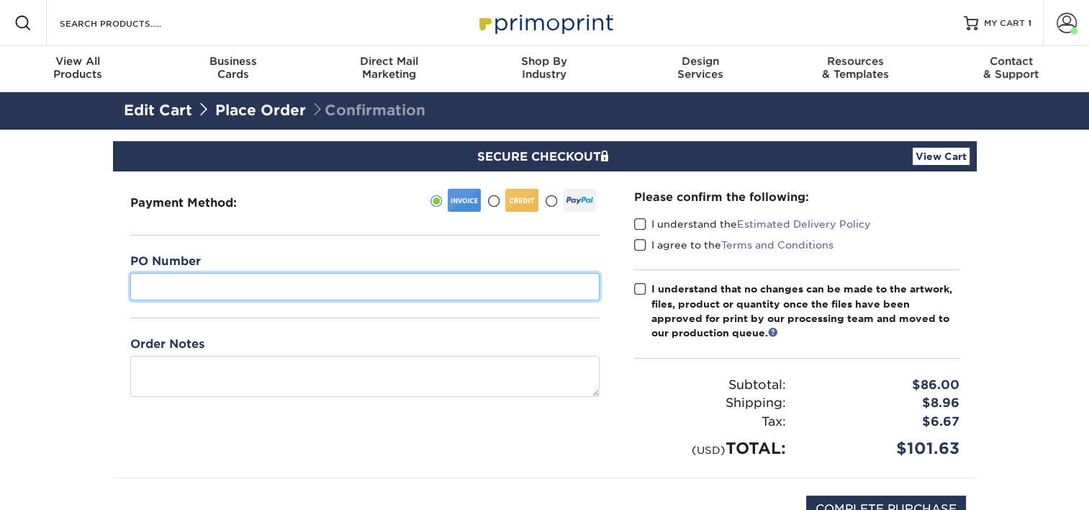
drag, startPoint x: 249, startPoint y: 274, endPoint x: 240, endPoint y: 281, distance: 12.3
click at [248, 274] on input "text" at bounding box center [364, 286] width 469 height 27
type input "07"
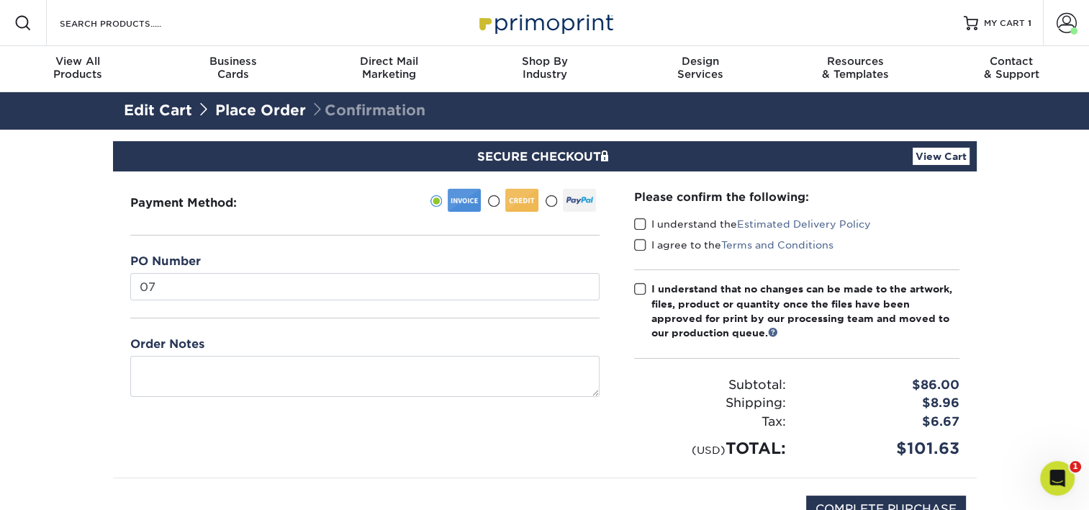
click at [63, 251] on section "SECURE CHECKOUT View Cart Payment Method: 07" at bounding box center [544, 360] width 1089 height 460
click at [640, 222] on span at bounding box center [640, 224] width 12 height 14
click at [0, 0] on input "I understand the Estimated Delivery Policy" at bounding box center [0, 0] width 0 height 0
drag, startPoint x: 641, startPoint y: 245, endPoint x: 638, endPoint y: 266, distance: 20.4
click at [641, 246] on span at bounding box center [640, 245] width 12 height 14
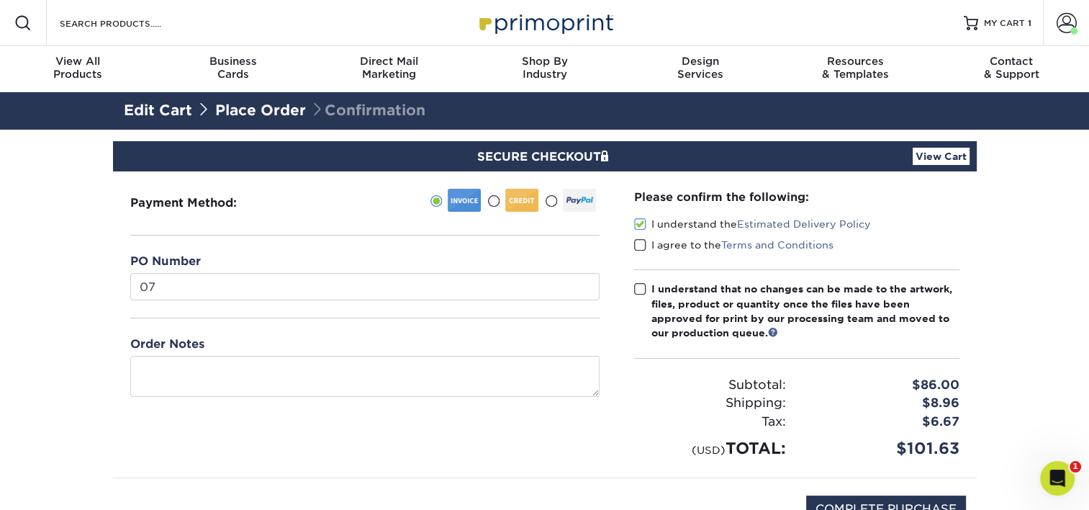
click at [0, 0] on input "I agree to the Terms and Conditions" at bounding box center [0, 0] width 0 height 0
click at [640, 289] on span at bounding box center [640, 289] width 12 height 14
click at [0, 0] on input "I understand that no changes can be made to the artwork, files, product or quan…" at bounding box center [0, 0] width 0 height 0
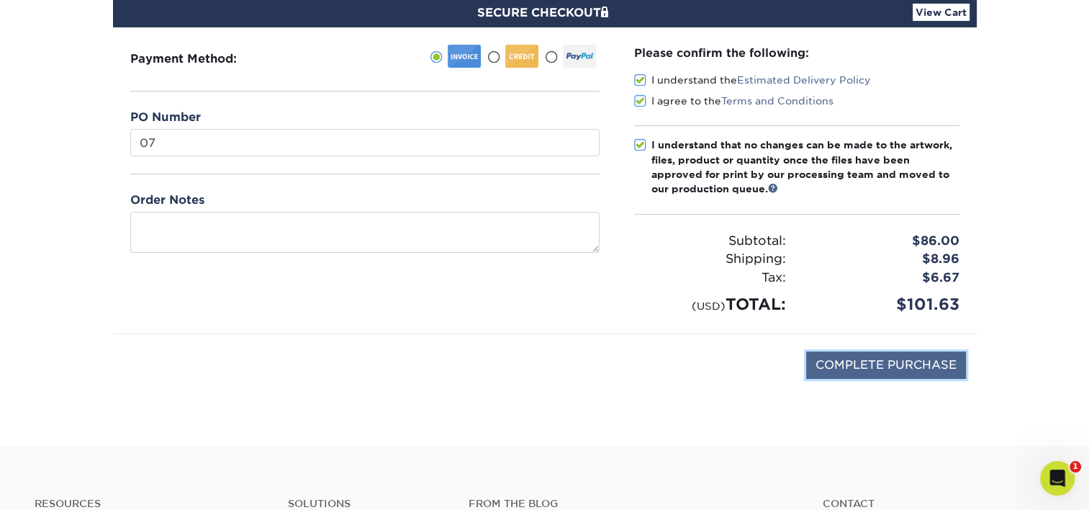
click at [887, 371] on input "COMPLETE PURCHASE" at bounding box center [886, 364] width 160 height 27
type input "PROCESSING, PLEASE WAIT..."
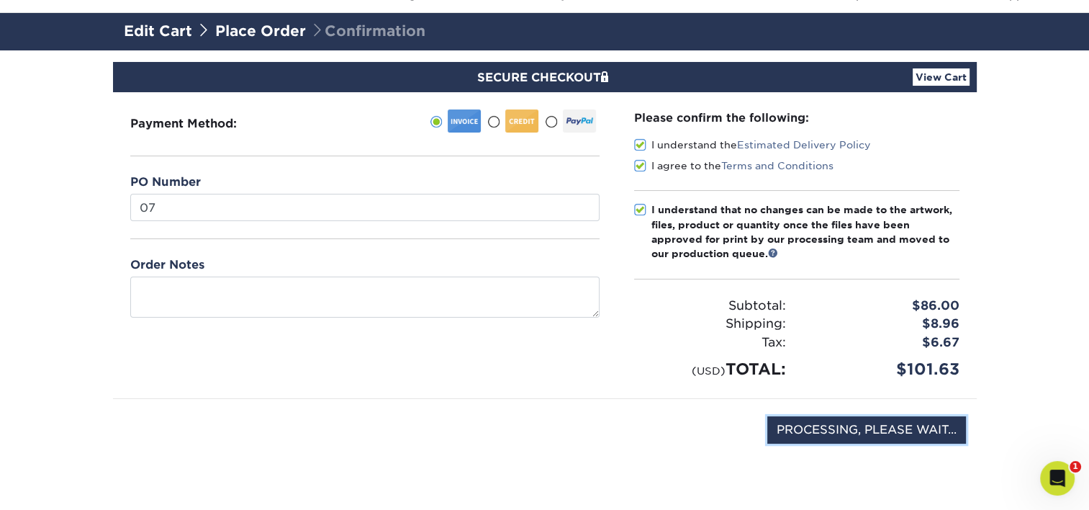
scroll to position [72, 0]
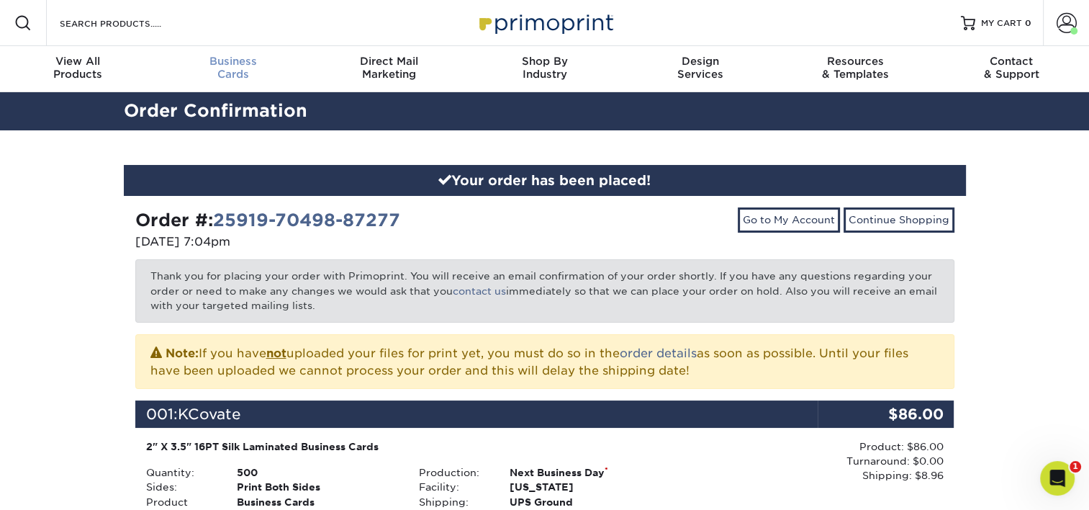
click at [247, 75] on div "Business Cards" at bounding box center [232, 68] width 155 height 26
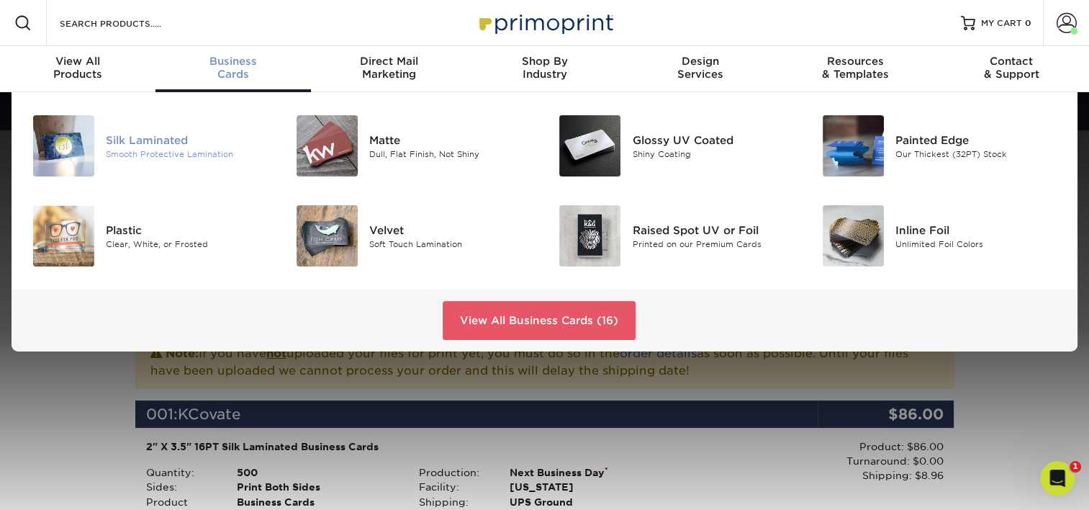
click at [158, 138] on div "Silk Laminated" at bounding box center [188, 140] width 165 height 16
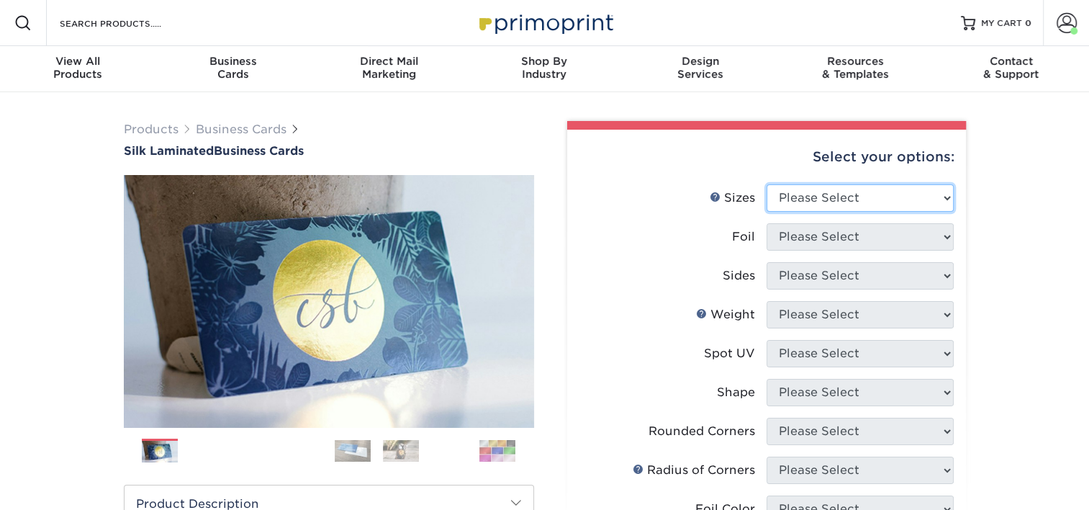
click at [835, 198] on select "Please Select 1.5" x 3.5" - Mini 1.75" x 3.5" - Mini 2" x 2" - Square 2" x 3" -…" at bounding box center [860, 197] width 187 height 27
select select "2.00x3.50"
click at [767, 184] on select "Please Select 1.5" x 3.5" - Mini 1.75" x 3.5" - Mini 2" x 2" - Square 2" x 3" -…" at bounding box center [860, 197] width 187 height 27
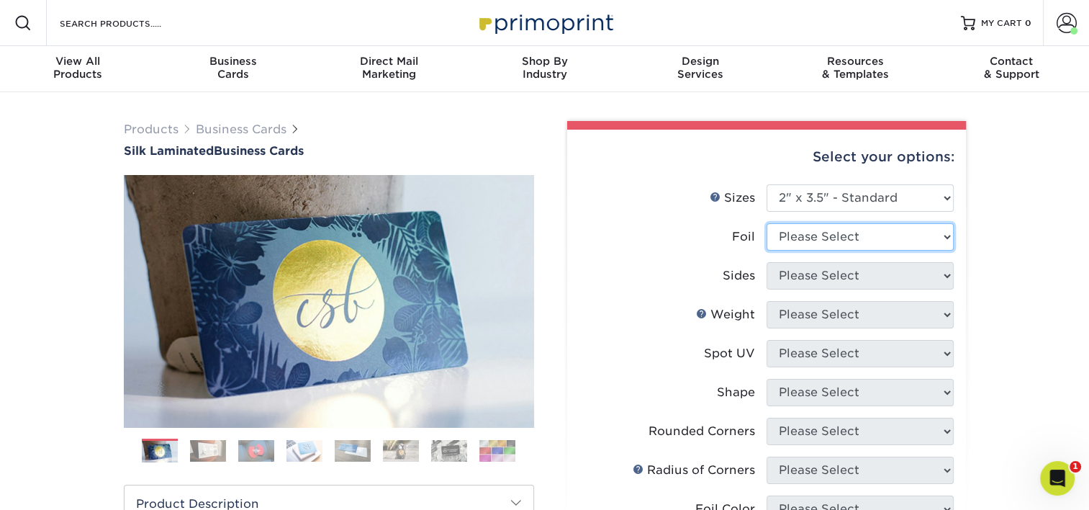
click at [860, 238] on select "Please Select Yes No" at bounding box center [860, 236] width 187 height 27
select select "0"
click at [767, 223] on select "Please Select Yes No" at bounding box center [860, 236] width 187 height 27
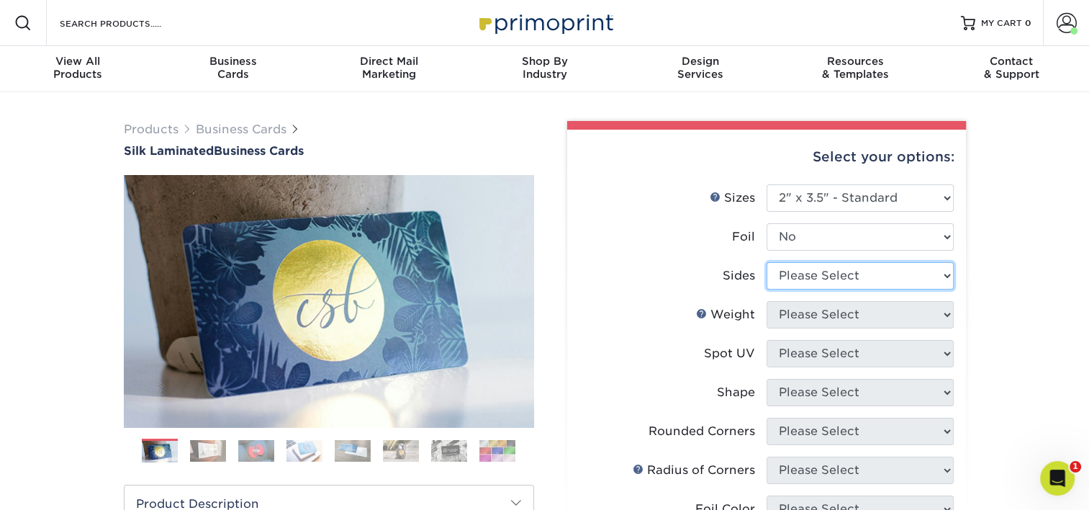
click at [841, 275] on select "Please Select Print Both Sides Print Front Only" at bounding box center [860, 275] width 187 height 27
select select "13abbda7-1d64-4f25-8bb2-c179b224825d"
click at [767, 262] on select "Please Select Print Both Sides Print Front Only" at bounding box center [860, 275] width 187 height 27
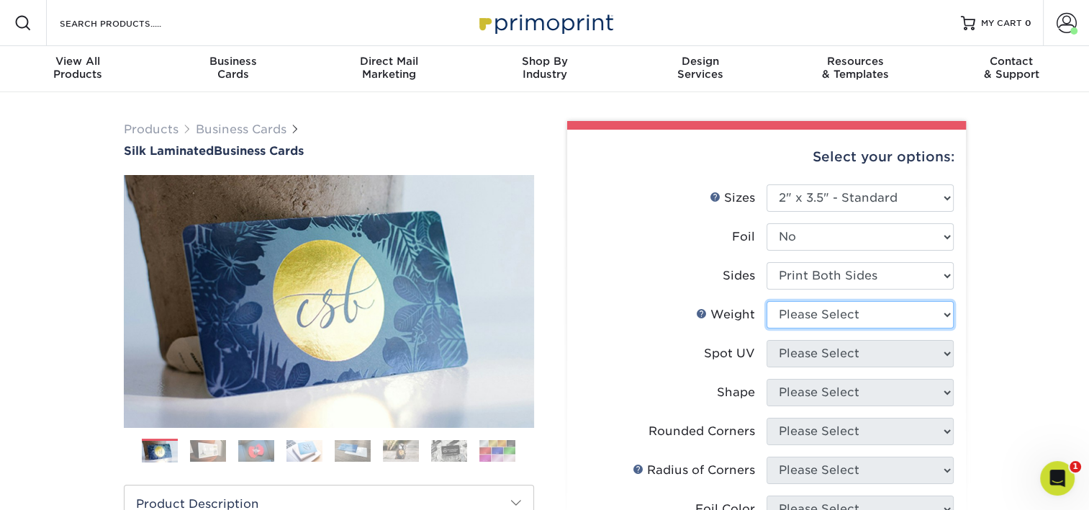
click at [831, 309] on select "Please Select 16PT" at bounding box center [860, 314] width 187 height 27
select select "16PT"
click at [767, 301] on select "Please Select 16PT" at bounding box center [860, 314] width 187 height 27
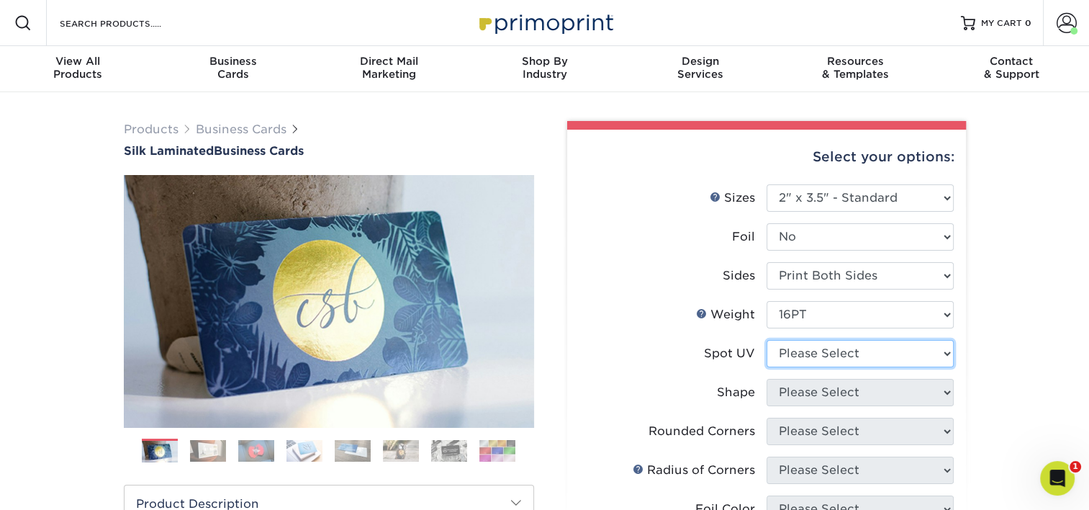
click at [825, 352] on select "Please Select No Spot UV Front and Back (Both Sides) Front Only Back Only" at bounding box center [860, 353] width 187 height 27
select select "3"
click at [767, 340] on select "Please Select No Spot UV Front and Back (Both Sides) Front Only Back Only" at bounding box center [860, 353] width 187 height 27
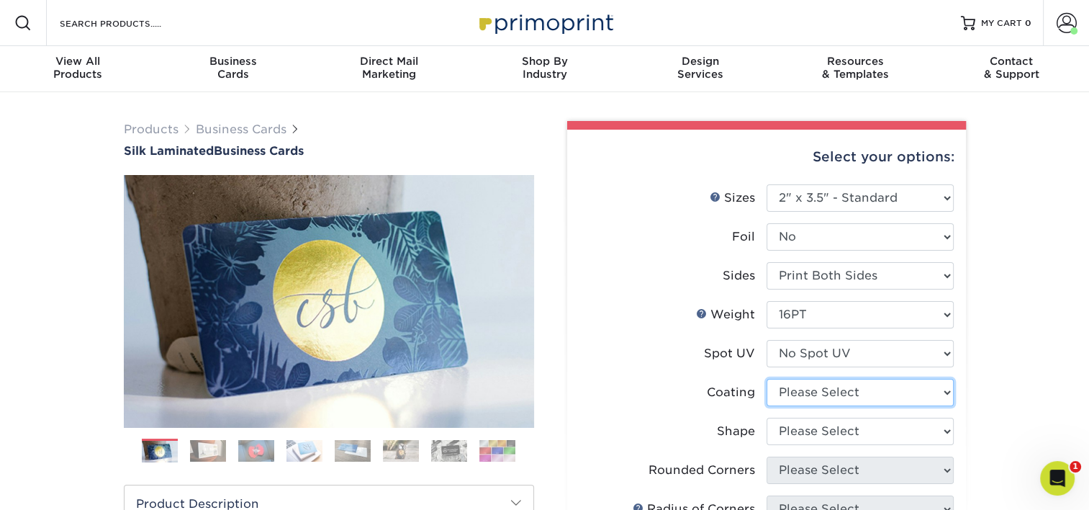
click at [828, 387] on select at bounding box center [860, 392] width 187 height 27
select select "3e7618de-abca-4bda-9f97-8b9129e913d8"
click at [767, 379] on select at bounding box center [860, 392] width 187 height 27
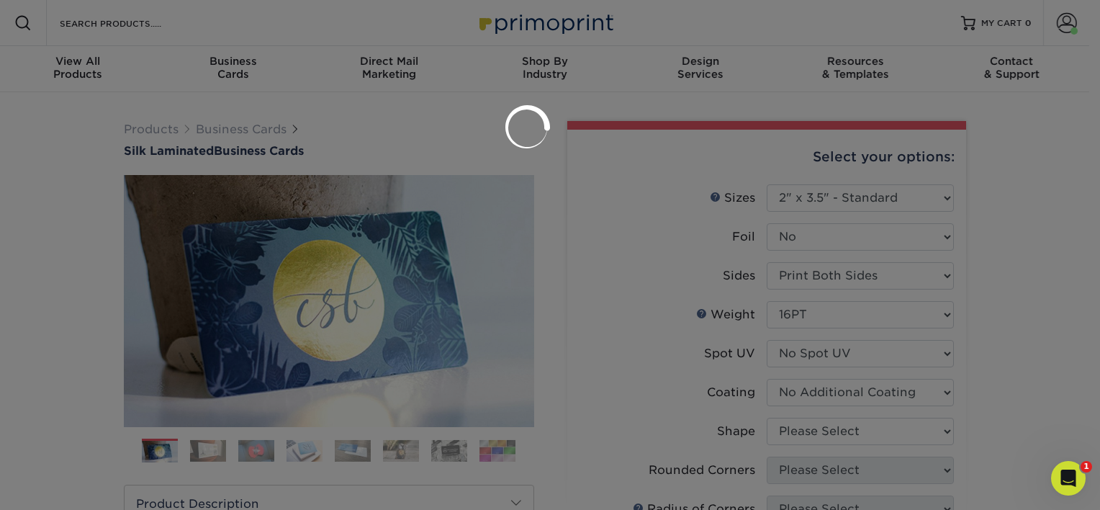
click at [833, 425] on div at bounding box center [550, 255] width 1100 height 510
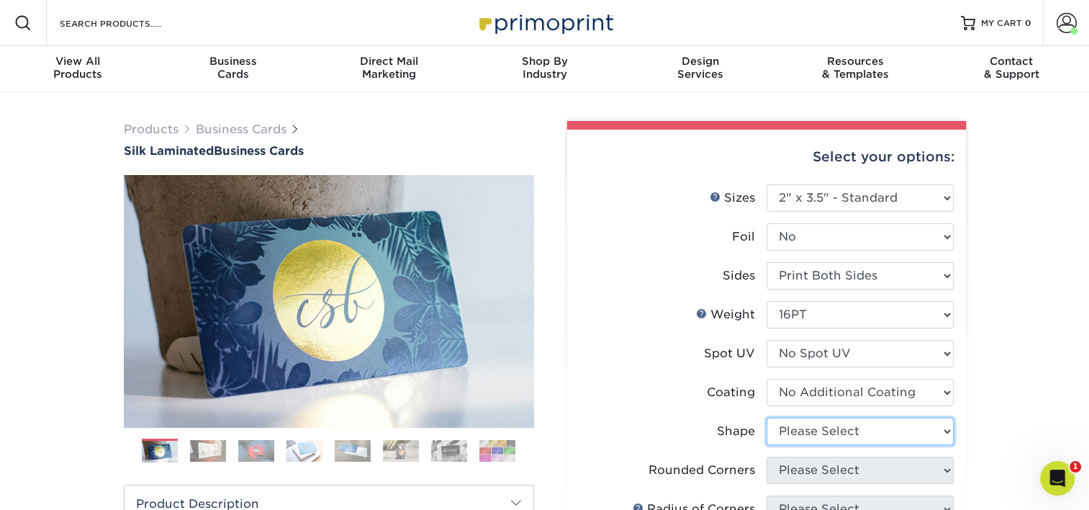
click at [829, 429] on select "Please Select Standard Oval" at bounding box center [860, 430] width 187 height 27
select select "standard"
click at [767, 417] on select "Please Select Standard Oval" at bounding box center [860, 430] width 187 height 27
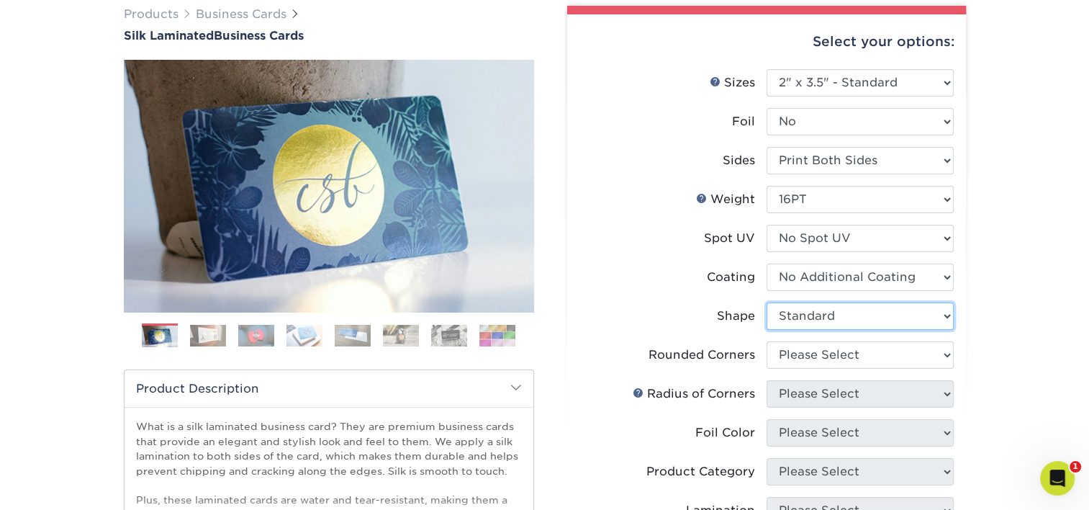
scroll to position [144, 0]
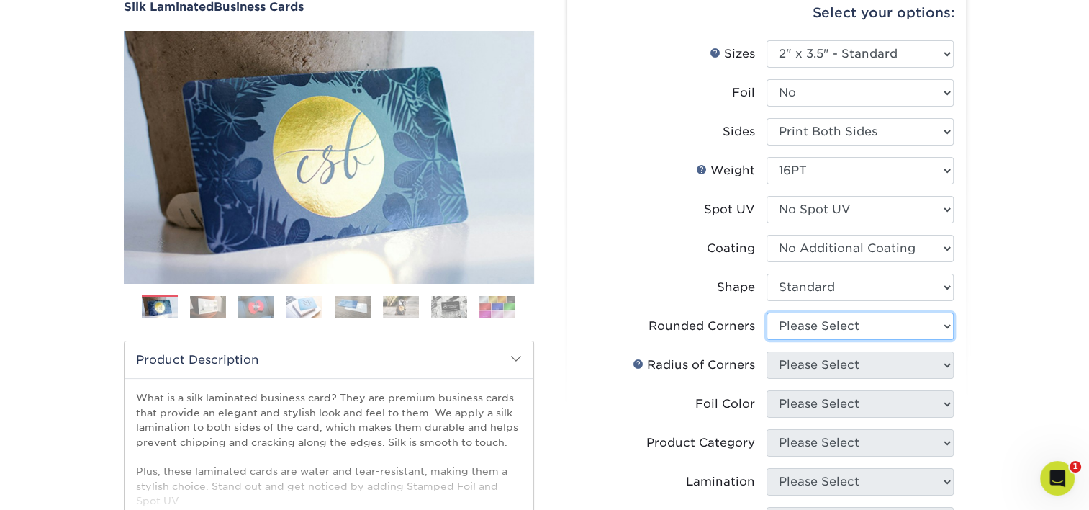
click at [828, 320] on select "Please Select Yes - Round 2 Corners Yes - Round 4 Corners No" at bounding box center [860, 325] width 187 height 27
select select "0"
click at [767, 312] on select "Please Select Yes - Round 2 Corners Yes - Round 4 Corners No" at bounding box center [860, 325] width 187 height 27
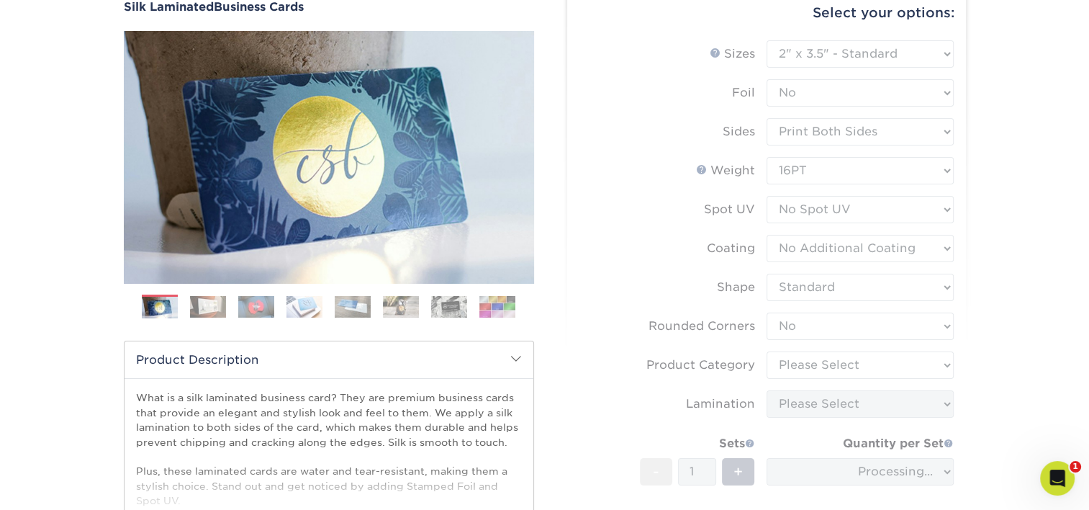
click at [829, 374] on form "Sizes Help Sizes Please Select 1.5" x 3.5" - Mini 1.75" x 3.5" - Mini 2" x 2" -…" at bounding box center [767, 318] width 376 height 556
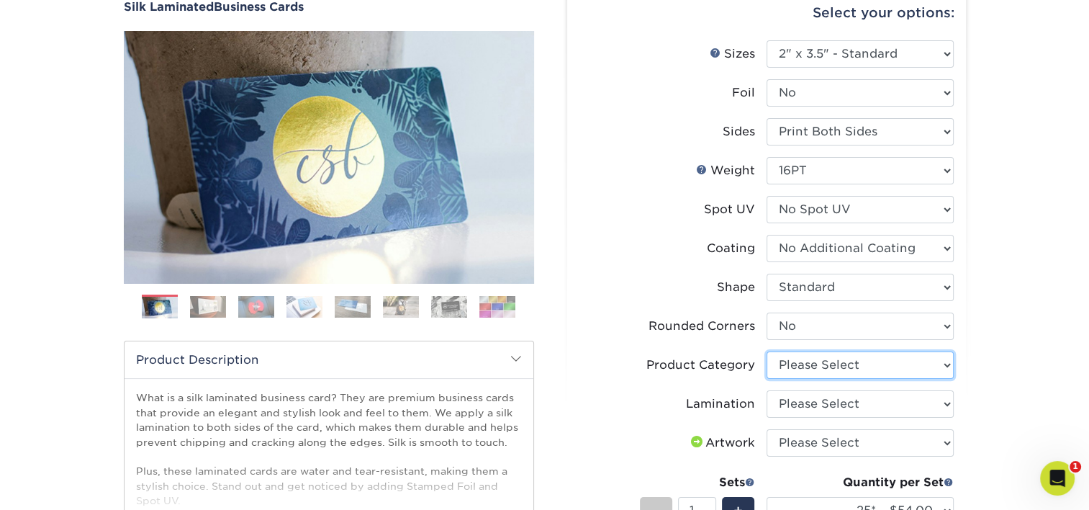
click at [853, 369] on select "Please Select Business Cards" at bounding box center [860, 364] width 187 height 27
select select "3b5148f1-0588-4f88-a218-97bcfdce65c1"
click at [767, 351] on select "Please Select Business Cards" at bounding box center [860, 364] width 187 height 27
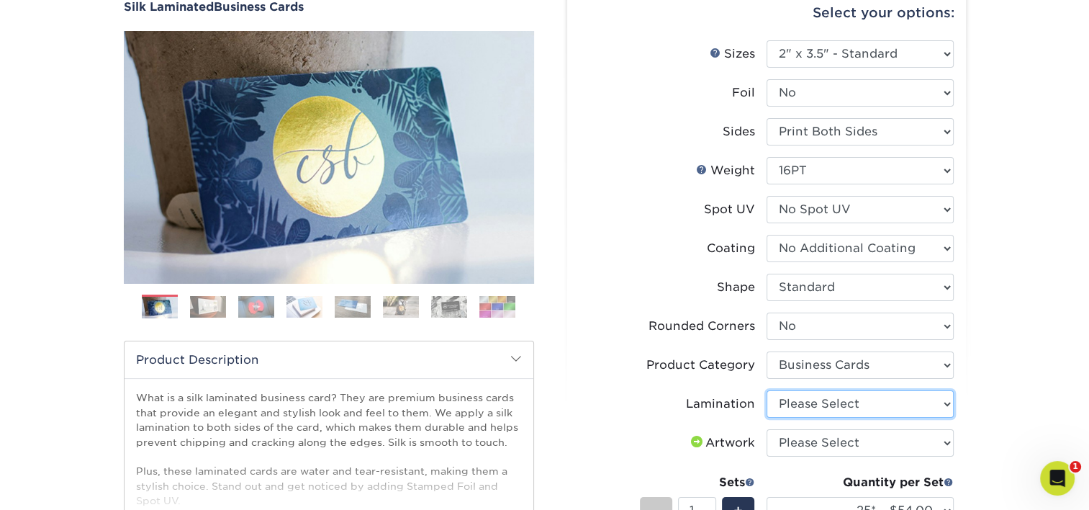
click at [826, 399] on select "Please Select Silk" at bounding box center [860, 403] width 187 height 27
select select "ccacb42f-45f7-42d3-bbd3-7c8421cf37f0"
click at [767, 390] on select "Please Select Silk" at bounding box center [860, 403] width 187 height 27
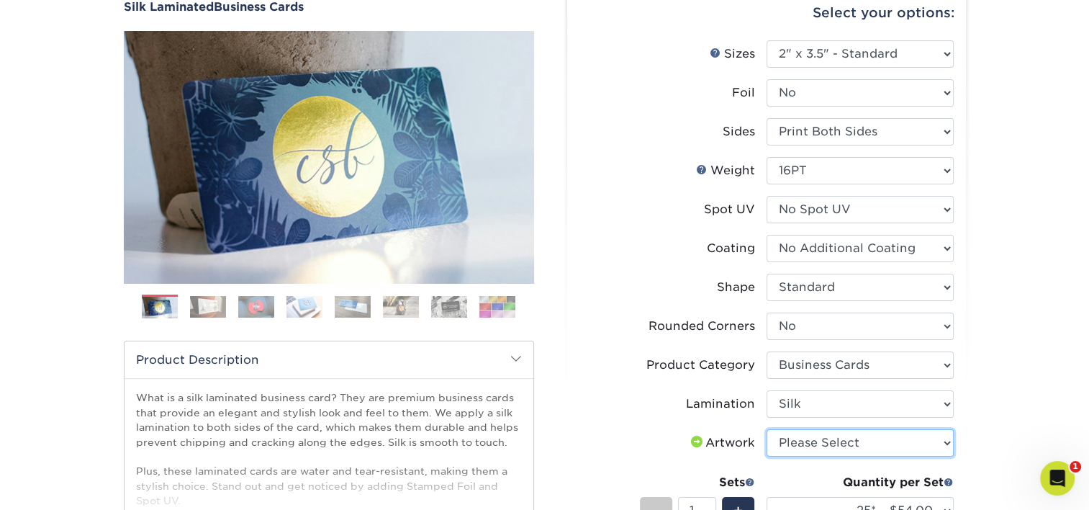
click at [810, 435] on select "Please Select I will upload files I need a design - $100" at bounding box center [860, 442] width 187 height 27
select select "upload"
click at [767, 429] on select "Please Select I will upload files I need a design - $100" at bounding box center [860, 442] width 187 height 27
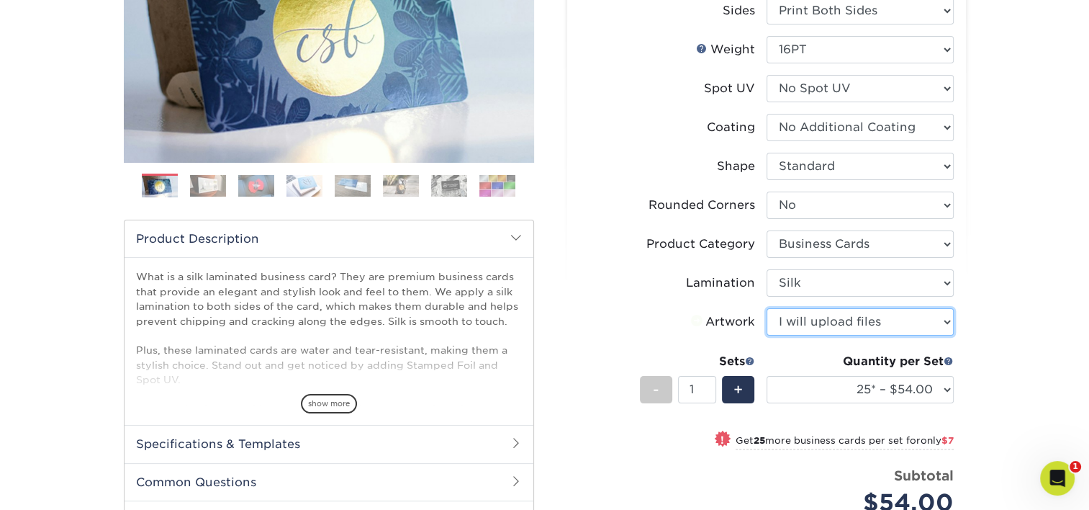
scroll to position [288, 0]
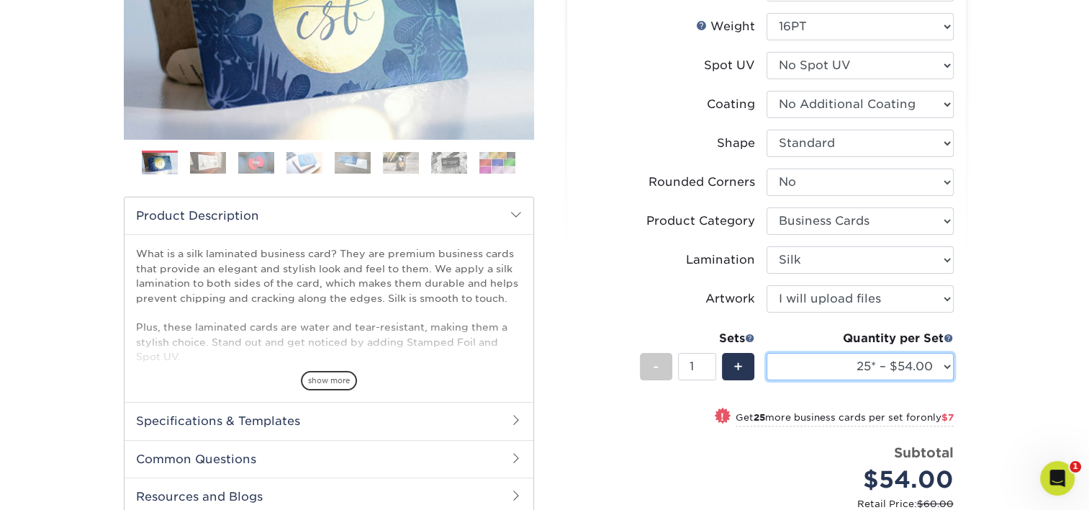
click at [881, 377] on select "25* – $54.00 50* – $61.00 75* – $68.00 100* – $75.00 250* – $82.00 500 – $86.00…" at bounding box center [860, 366] width 187 height 27
select select "100* – $75.00"
click at [767, 353] on select "25* – $54.00 50* – $61.00 75* – $68.00 100* – $75.00 250* – $82.00 500 – $86.00…" at bounding box center [860, 366] width 187 height 27
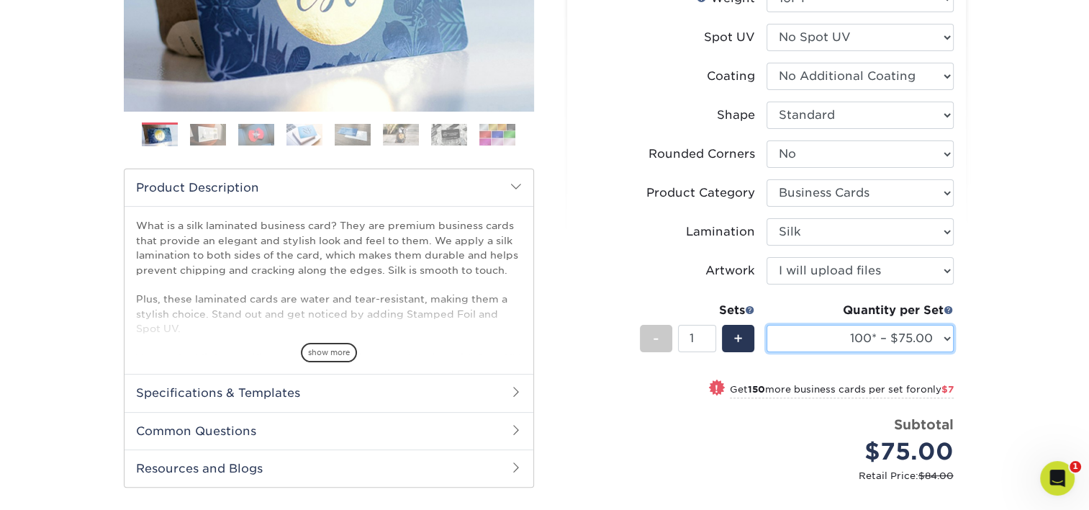
scroll to position [432, 0]
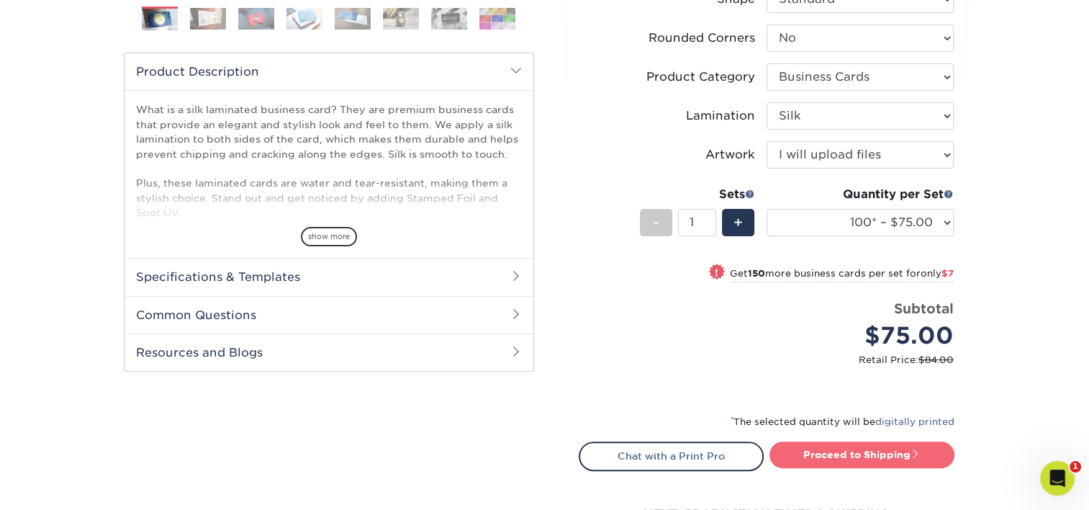
click at [898, 442] on link "Proceed to Shipping" at bounding box center [861, 454] width 185 height 26
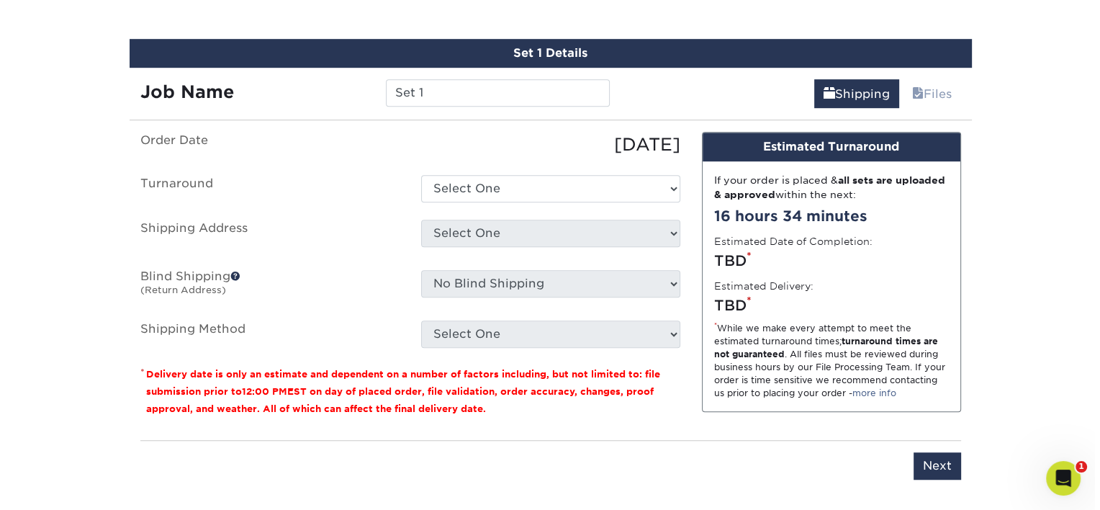
scroll to position [911, 0]
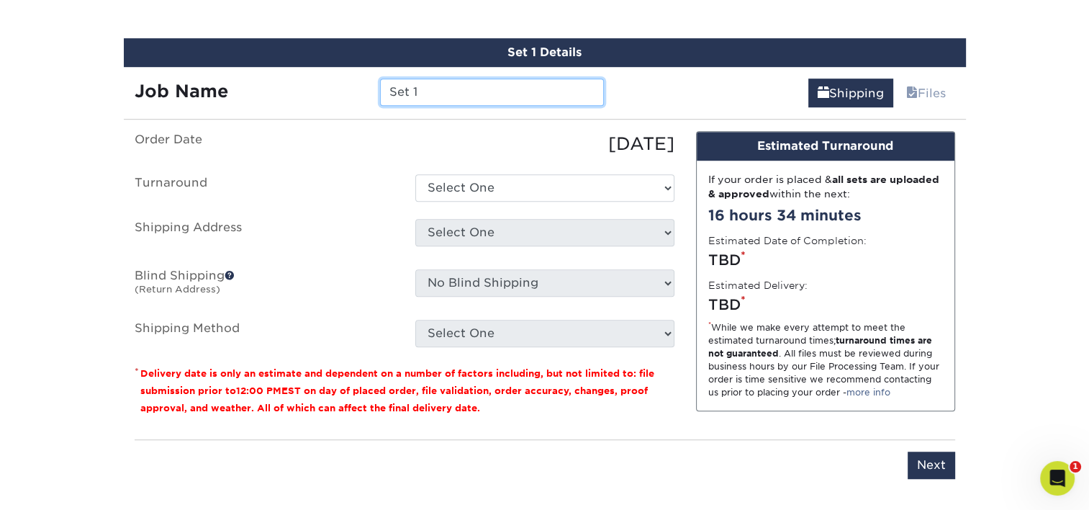
click at [430, 80] on input "Set 1" at bounding box center [492, 91] width 224 height 27
type input "NSaavedra"
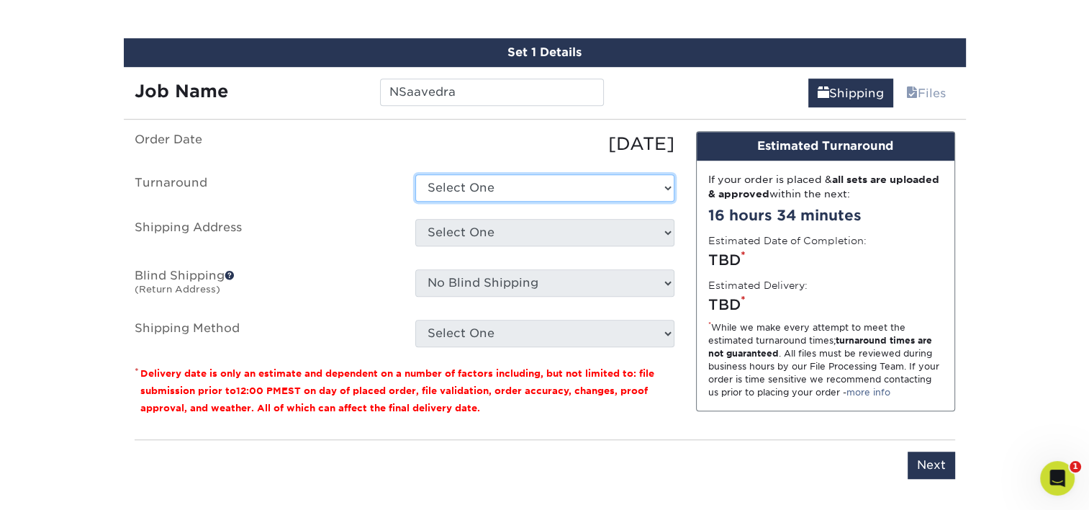
click at [478, 181] on select "Select One 2-4 Business Days 2 Day Next Business Day" at bounding box center [544, 187] width 259 height 27
select select "e8d6ad55-c448-4bce-ba25-c4c4dd4b9d0d"
click at [415, 174] on select "Select One 2-4 Business Days 2 Day Next Business Day" at bounding box center [544, 187] width 259 height 27
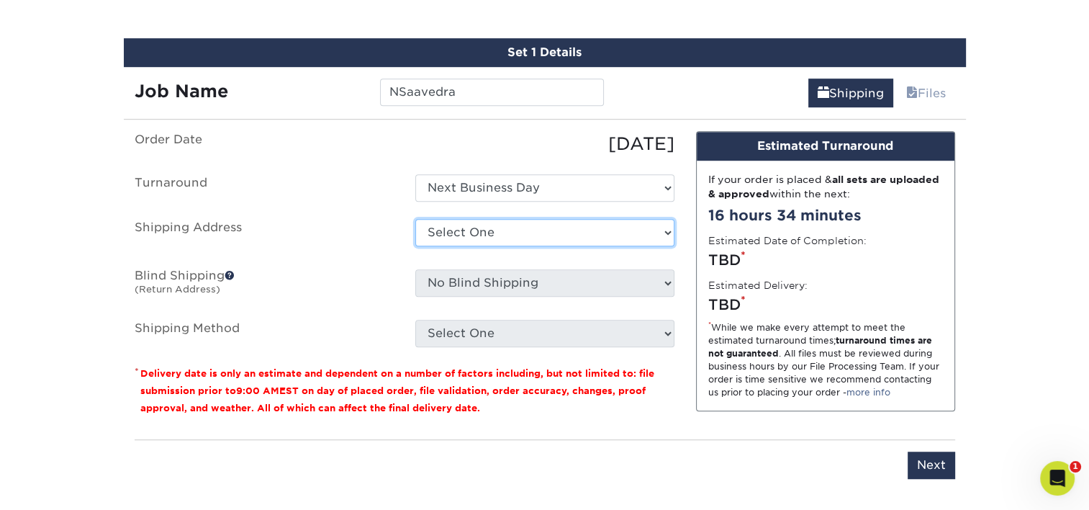
click at [492, 230] on select "Select One [PERSON_NAME] [PERSON_NAME] [PERSON_NAME] [PERSON_NAME] [PERSON_NAME…" at bounding box center [544, 232] width 259 height 27
select select "newaddress"
click at [415, 219] on select "Select One [PERSON_NAME] [PERSON_NAME] [PERSON_NAME] [PERSON_NAME] [PERSON_NAME…" at bounding box center [544, 232] width 259 height 27
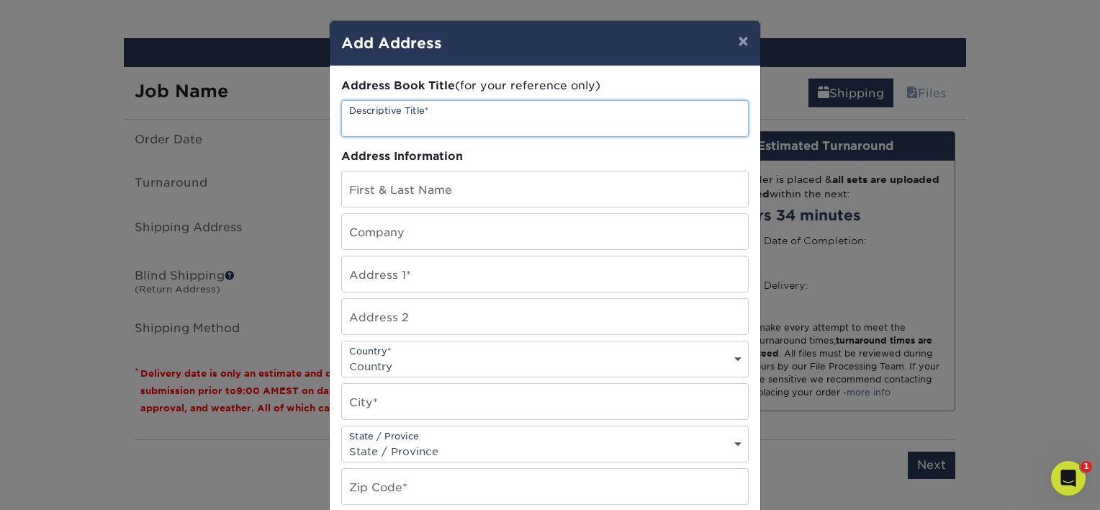
click at [420, 125] on input "text" at bounding box center [545, 118] width 406 height 35
click at [495, 105] on input "text" at bounding box center [545, 118] width 406 height 35
type input "Nicole Saavedra"
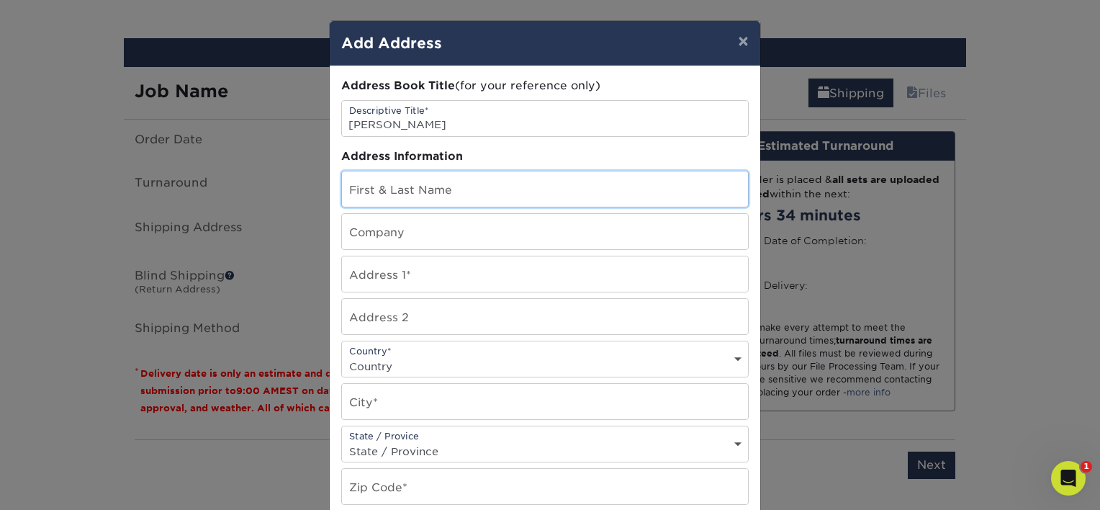
click at [445, 179] on input "text" at bounding box center [545, 188] width 406 height 35
paste input "Nicole Saavedra"
type input "Nicole Saavedra"
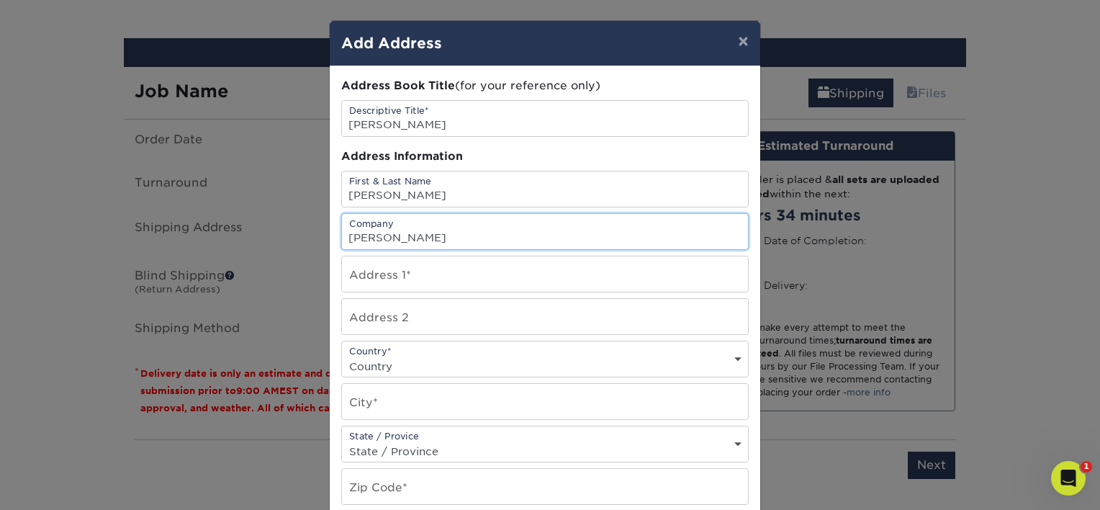
click at [371, 235] on input "W.E. O'Neil" at bounding box center [545, 231] width 406 height 35
type input "W.E. O'Neil"
click at [359, 263] on input "text" at bounding box center [545, 273] width 406 height 35
click at [392, 272] on input "text" at bounding box center [545, 273] width 406 height 35
paste input "23570 Wickham Lane."
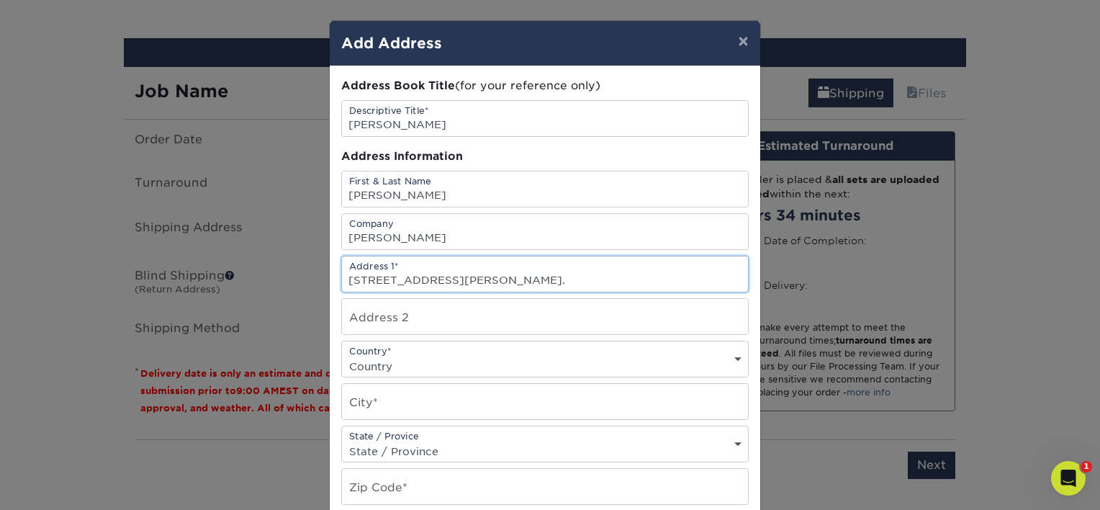
type input "23570 Wickham Lane."
click at [466, 348] on div "Country* Country [GEOGRAPHIC_DATA] [GEOGRAPHIC_DATA] --------------------------…" at bounding box center [544, 358] width 407 height 37
click at [388, 358] on select "Country [GEOGRAPHIC_DATA] [GEOGRAPHIC_DATA] ----------------------------- [GEOG…" at bounding box center [545, 366] width 406 height 21
select select "US"
click at [342, 356] on select "Country [GEOGRAPHIC_DATA] [GEOGRAPHIC_DATA] ----------------------------- [GEOG…" at bounding box center [545, 366] width 406 height 21
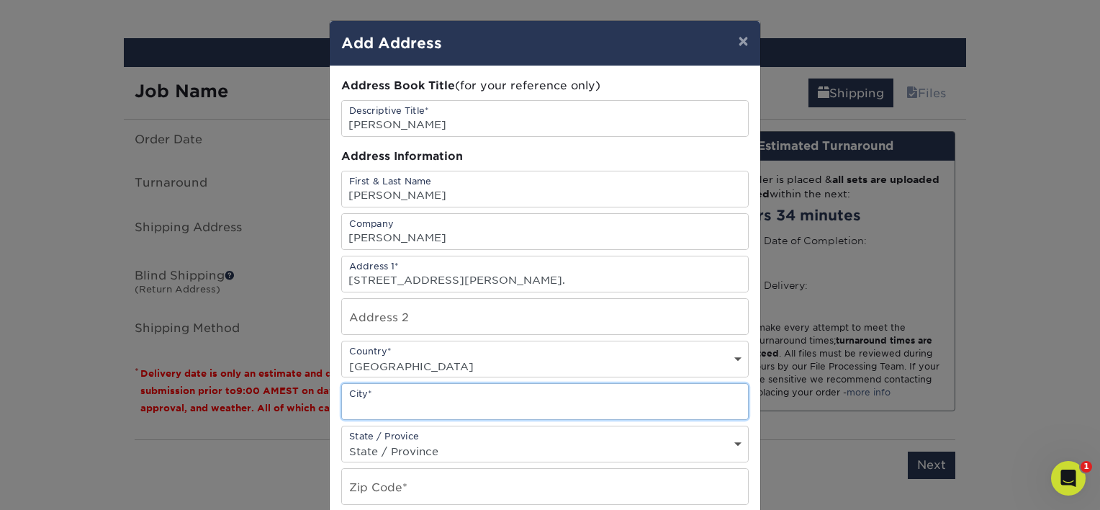
click at [392, 397] on input "text" at bounding box center [545, 401] width 406 height 35
type input "Murrieta"
select select "CA"
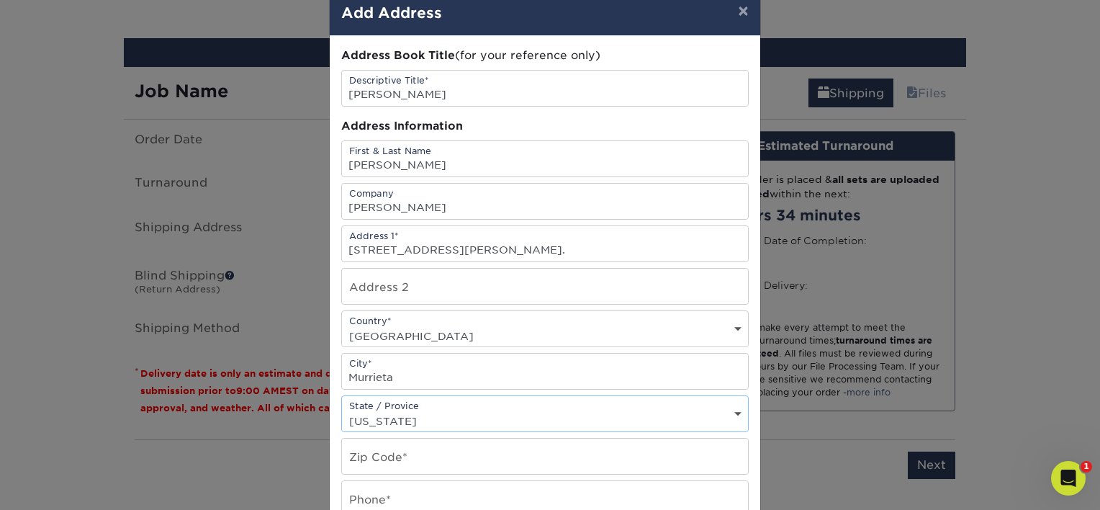
scroll to position [72, 0]
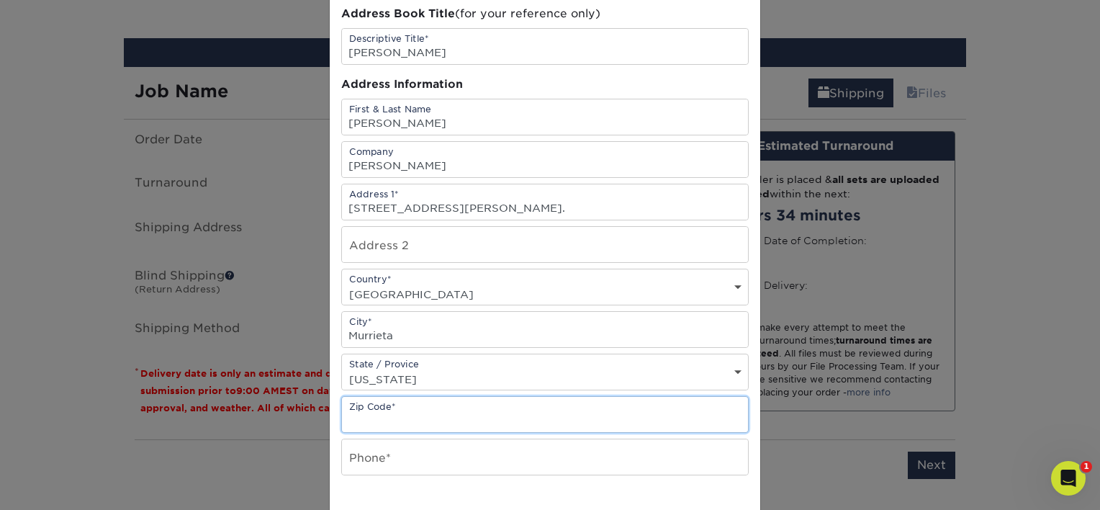
click at [429, 413] on input "text" at bounding box center [545, 414] width 406 height 35
type input "92562"
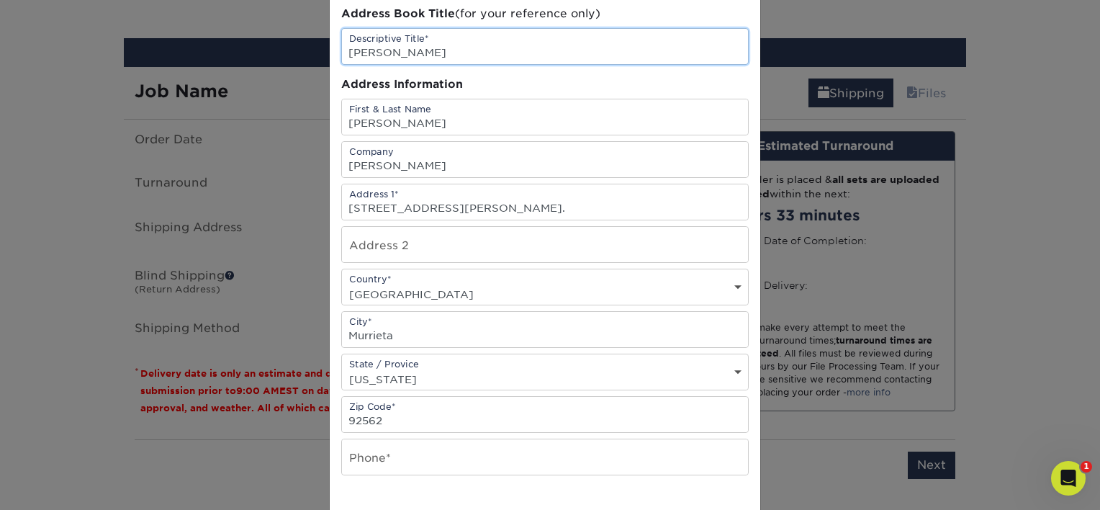
click at [361, 53] on input "Nicole Saavedra" at bounding box center [545, 46] width 406 height 35
type input "[PERSON_NAME]"
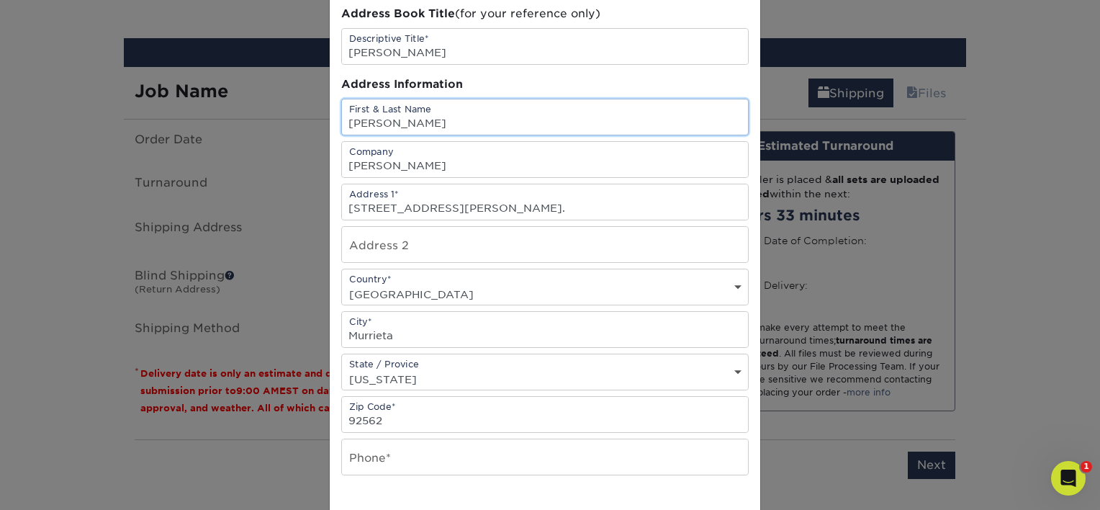
click at [359, 119] on input "Nicole Saavedra" at bounding box center [545, 116] width 406 height 35
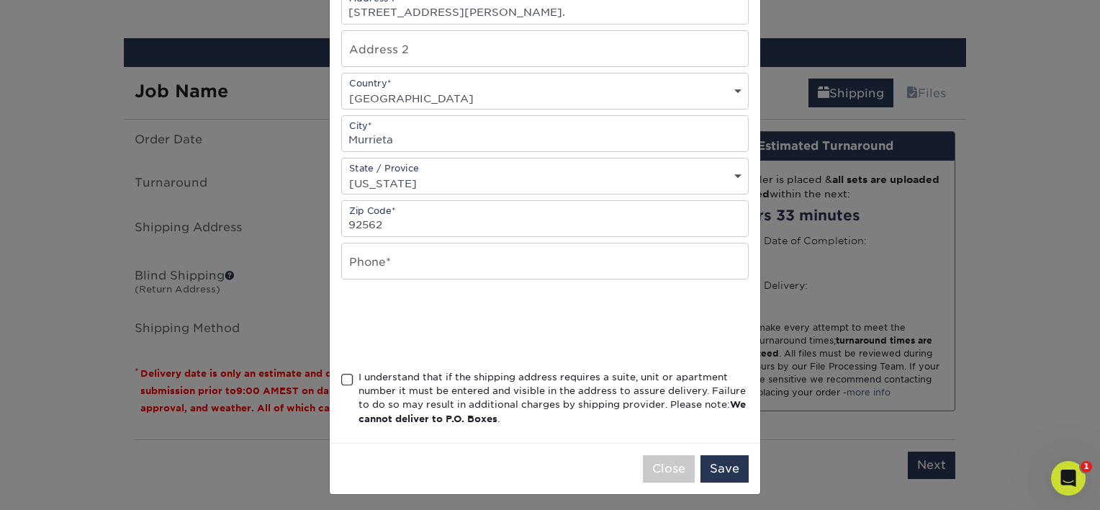
scroll to position [268, 0]
type input "[PERSON_NAME]"
click at [383, 258] on input "text" at bounding box center [545, 260] width 406 height 35
paste input "310.261.3787"
type input "310.261.3787"
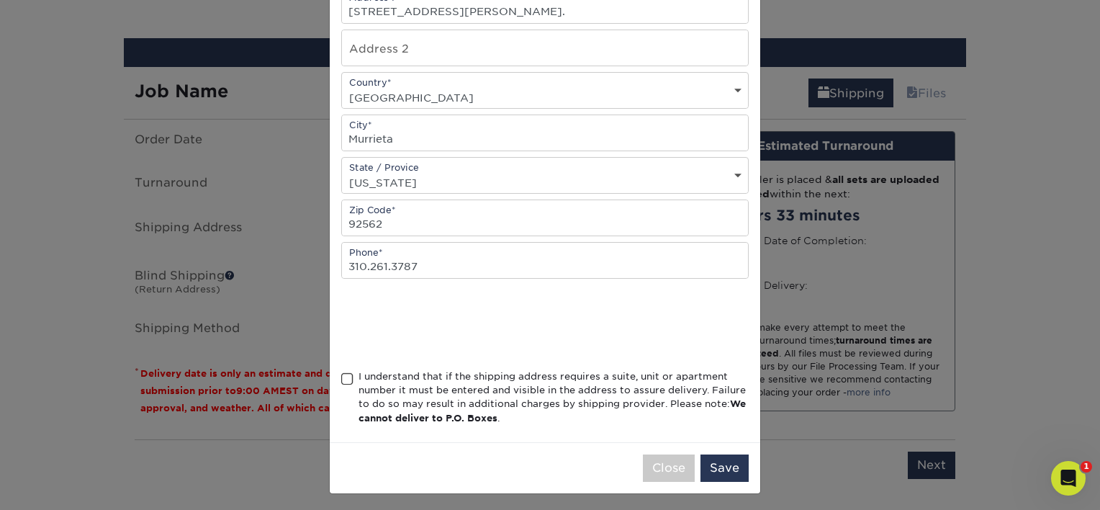
click at [341, 374] on span at bounding box center [347, 379] width 12 height 14
click at [0, 0] on input "I understand that if the shipping address requires a suite, unit or apartment n…" at bounding box center [0, 0] width 0 height 0
click at [719, 466] on button "Save" at bounding box center [724, 467] width 48 height 27
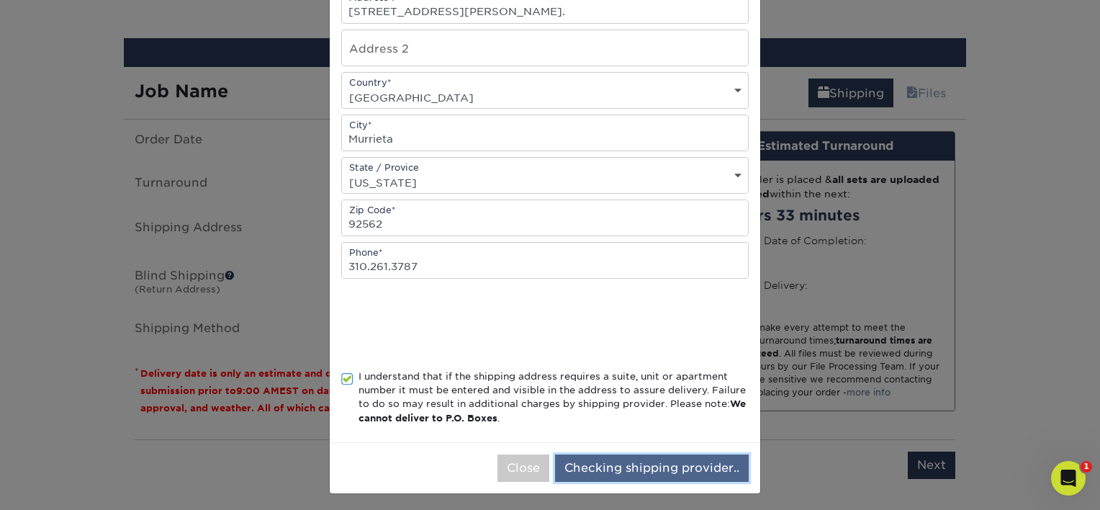
click at [661, 464] on button "Checking shipping provider.." at bounding box center [652, 467] width 194 height 27
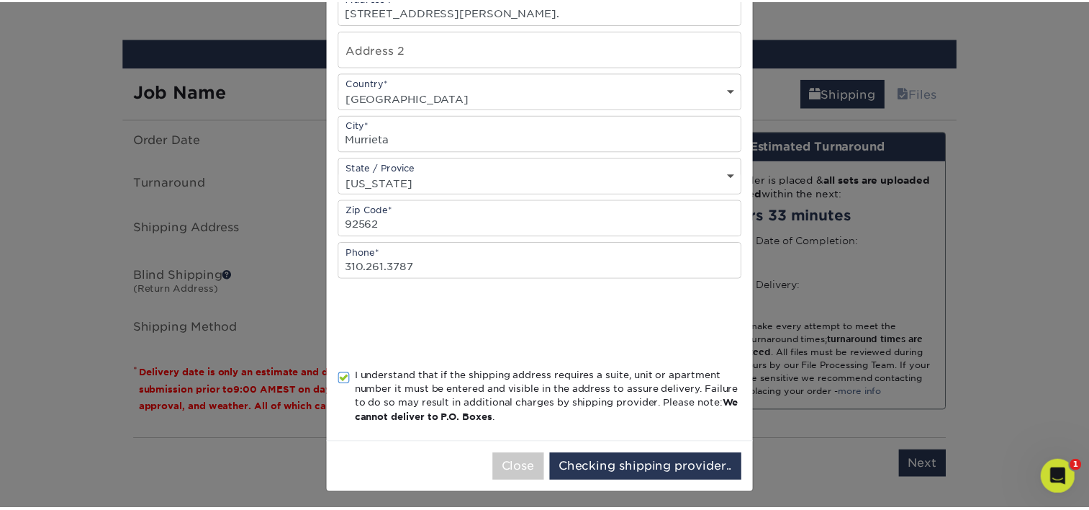
scroll to position [0, 0]
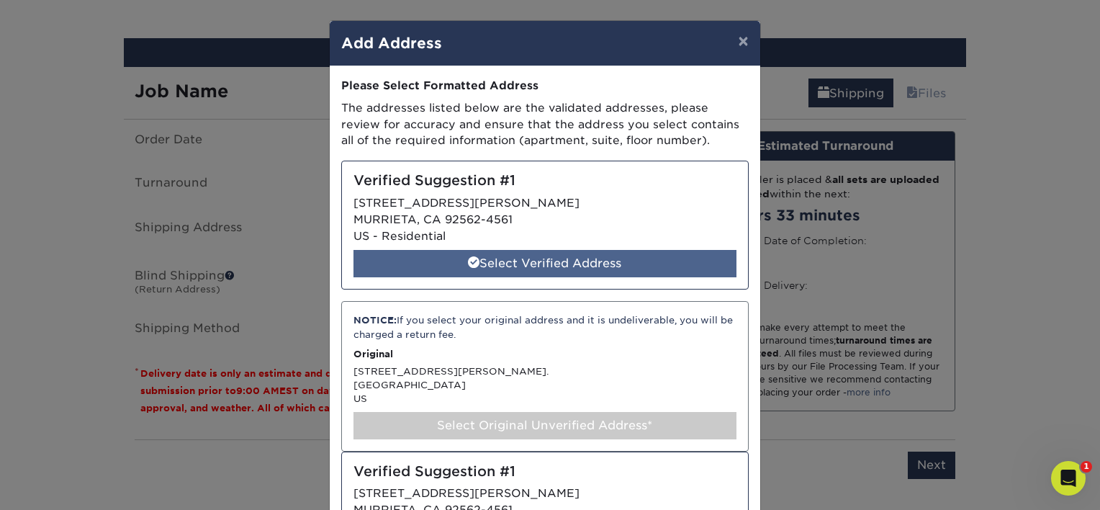
click at [453, 256] on div "Select Verified Address" at bounding box center [544, 263] width 383 height 27
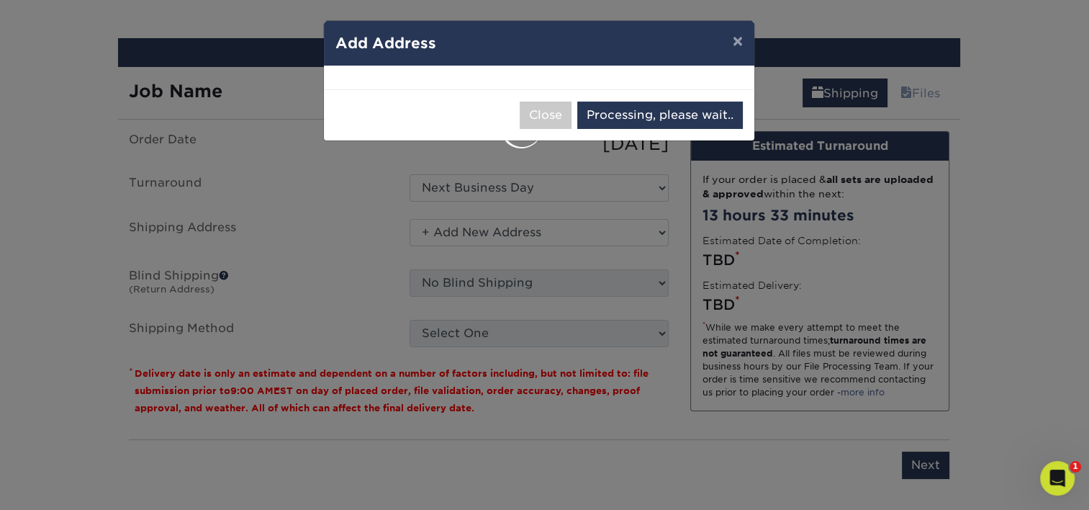
select select "286180"
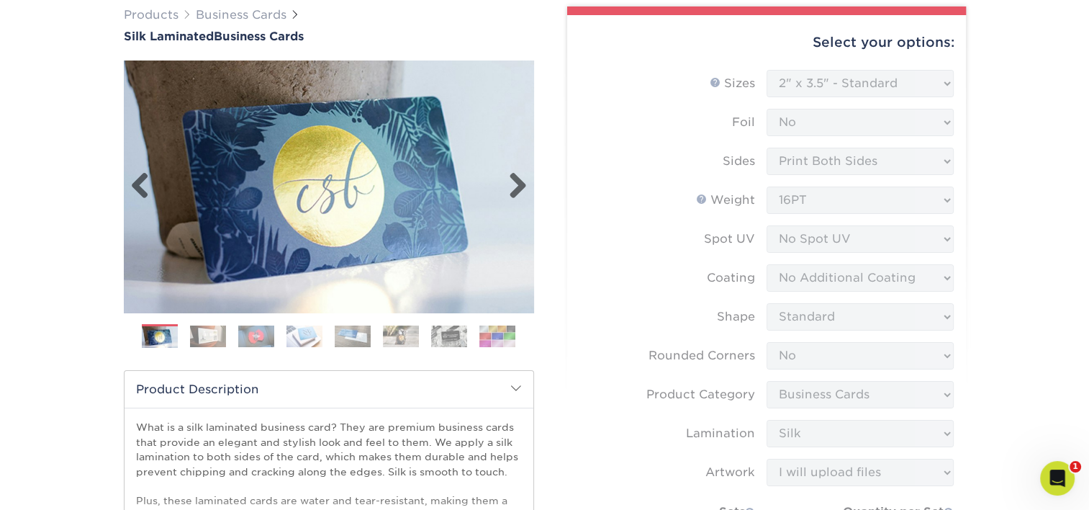
scroll to position [1, 0]
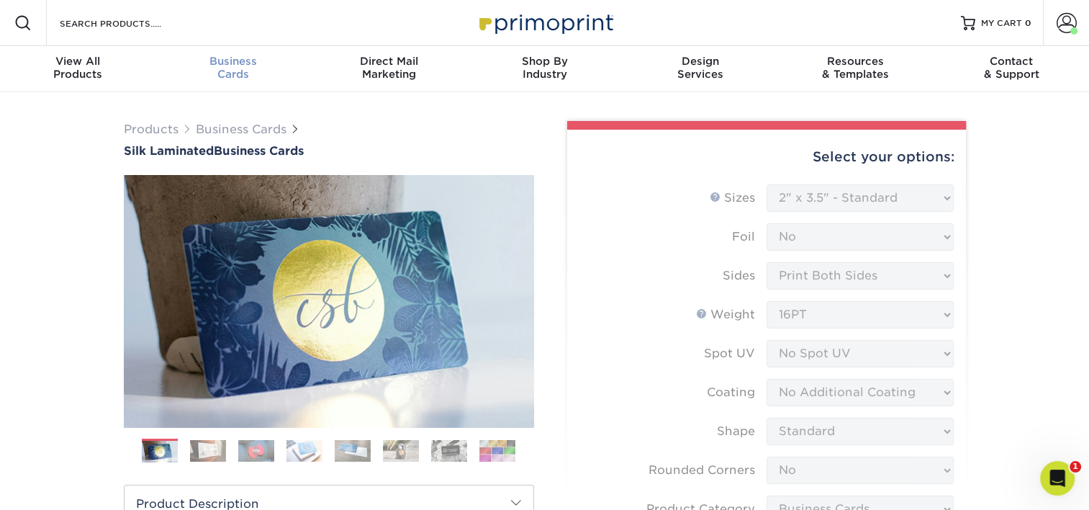
click at [234, 72] on div "Business Cards" at bounding box center [232, 68] width 155 height 26
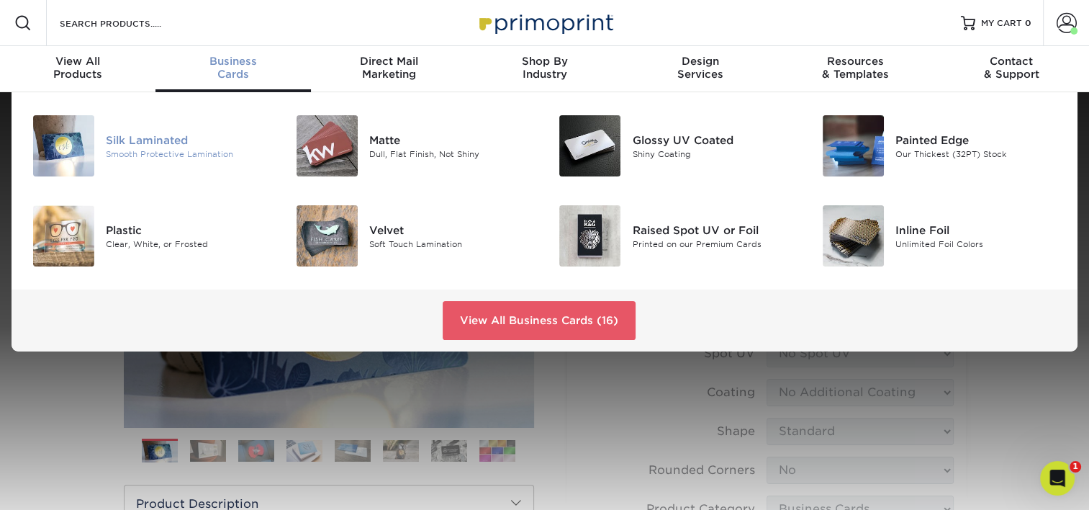
click at [164, 141] on div "Silk Laminated" at bounding box center [188, 140] width 165 height 16
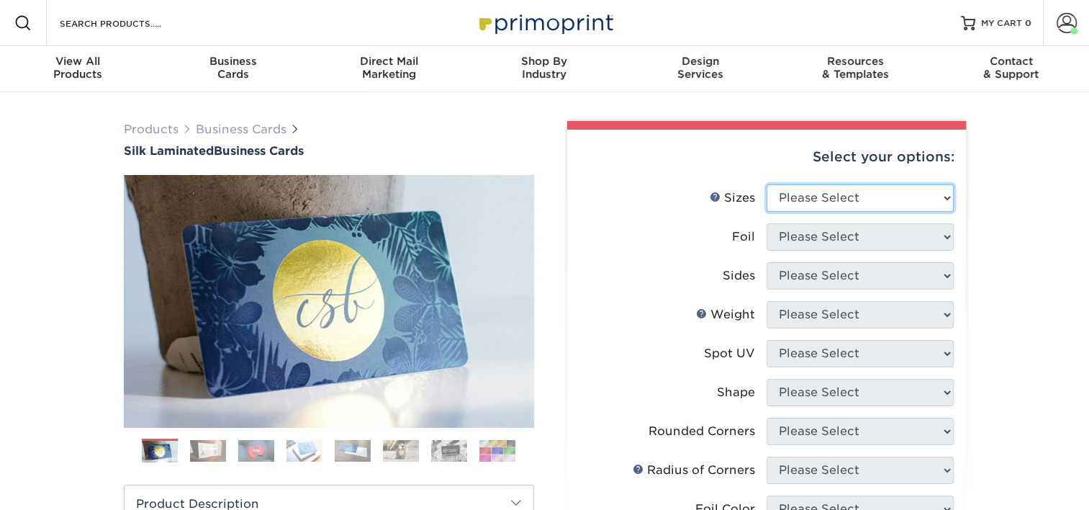
drag, startPoint x: 0, startPoint y: 0, endPoint x: 838, endPoint y: 199, distance: 861.0
click at [838, 199] on select "Please Select 1.5" x 3.5" - Mini 1.75" x 3.5" - Mini 2" x 2" - Square 2" x 3" -…" at bounding box center [860, 197] width 187 height 27
select select "2.00x3.50"
click at [767, 184] on select "Please Select 1.5" x 3.5" - Mini 1.75" x 3.5" - Mini 2" x 2" - Square 2" x 3" -…" at bounding box center [860, 197] width 187 height 27
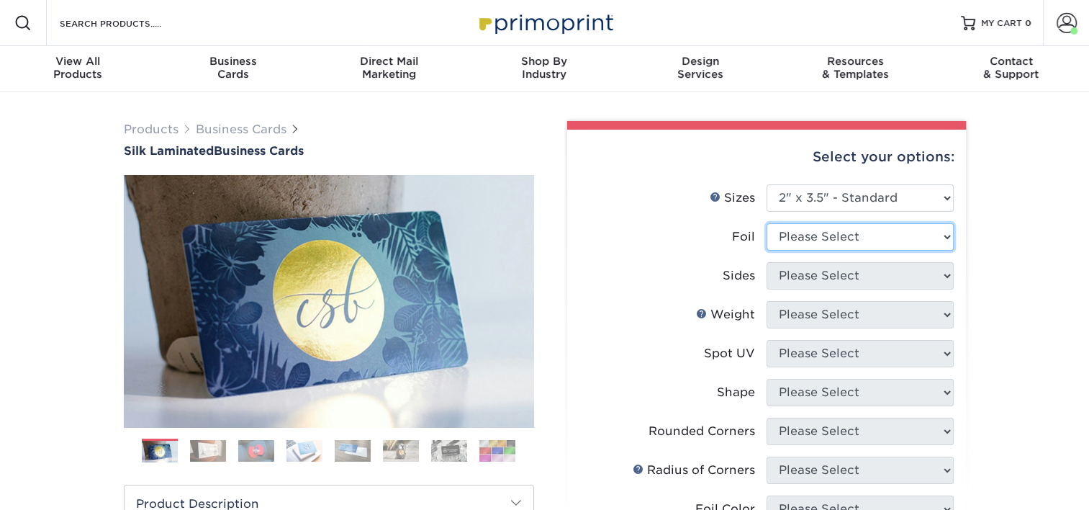
click at [855, 242] on select "Please Select Yes No" at bounding box center [860, 236] width 187 height 27
select select "0"
click at [767, 223] on select "Please Select Yes No" at bounding box center [860, 236] width 187 height 27
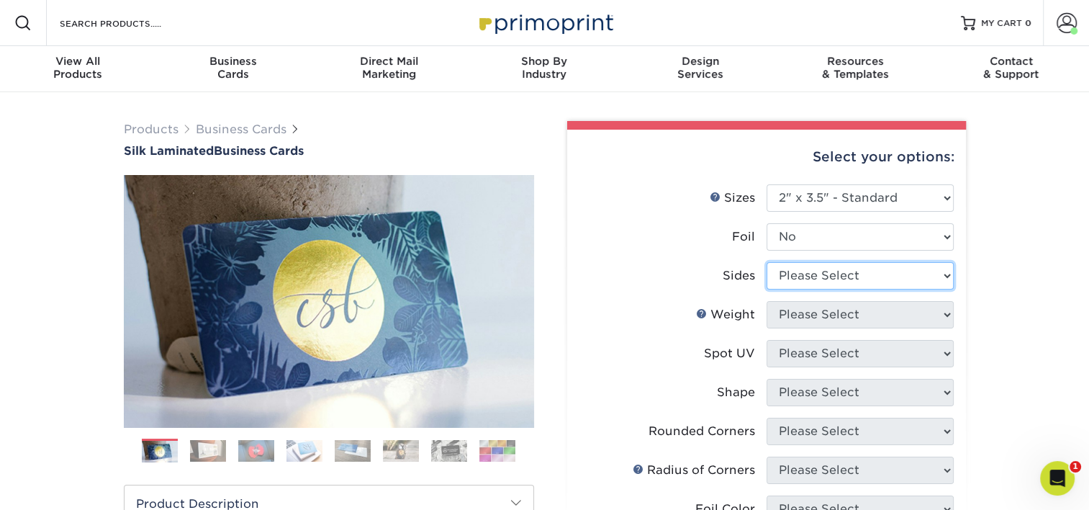
click at [841, 269] on select "Please Select Print Both Sides Print Front Only" at bounding box center [860, 275] width 187 height 27
select select "13abbda7-1d64-4f25-8bb2-c179b224825d"
click at [767, 262] on select "Please Select Print Both Sides Print Front Only" at bounding box center [860, 275] width 187 height 27
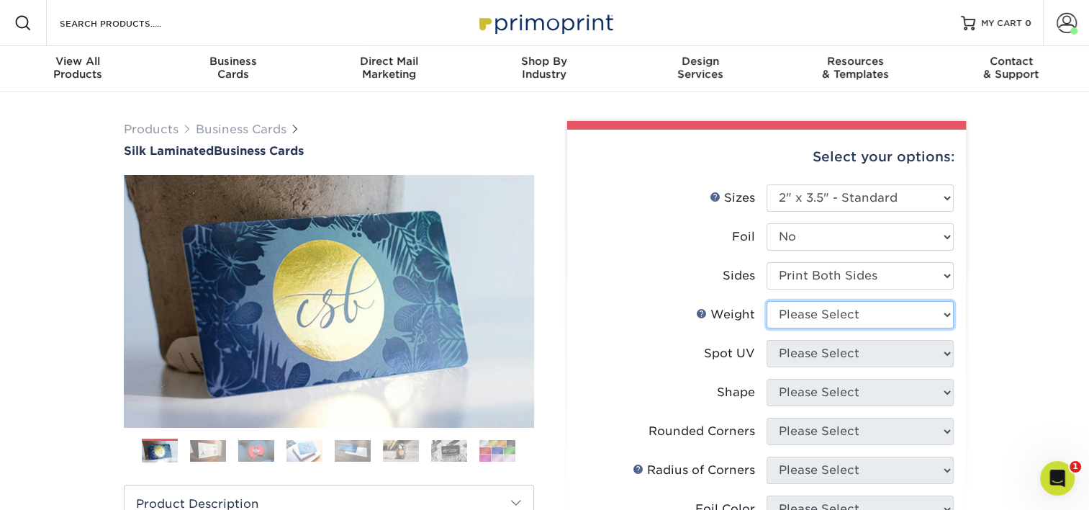
click at [841, 317] on select "Please Select 16PT" at bounding box center [860, 314] width 187 height 27
select select "16PT"
click at [767, 301] on select "Please Select 16PT" at bounding box center [860, 314] width 187 height 27
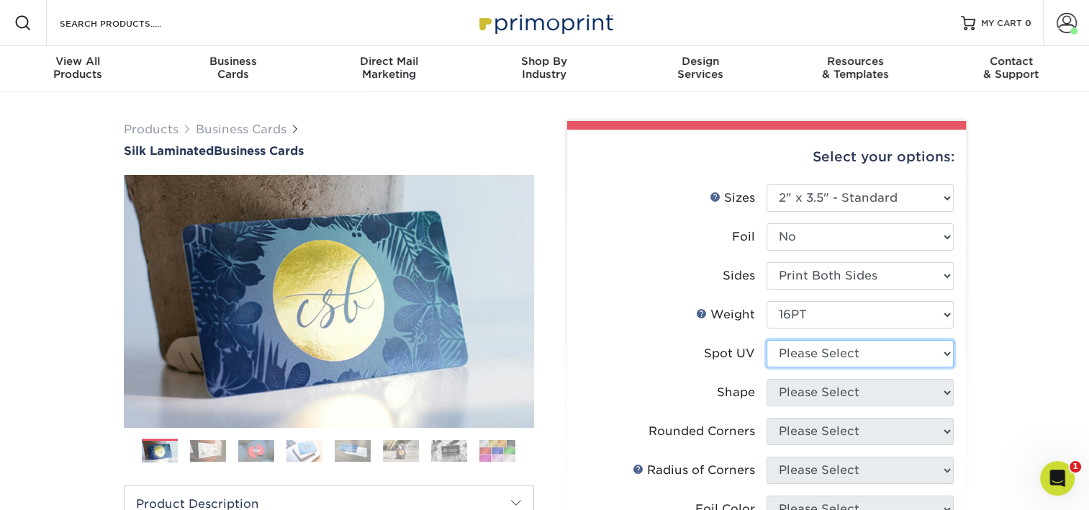
click at [829, 352] on select "Please Select No Spot UV Front and Back (Both Sides) Front Only Back Only" at bounding box center [860, 353] width 187 height 27
select select "3"
click at [767, 340] on select "Please Select No Spot UV Front and Back (Both Sides) Front Only Back Only" at bounding box center [860, 353] width 187 height 27
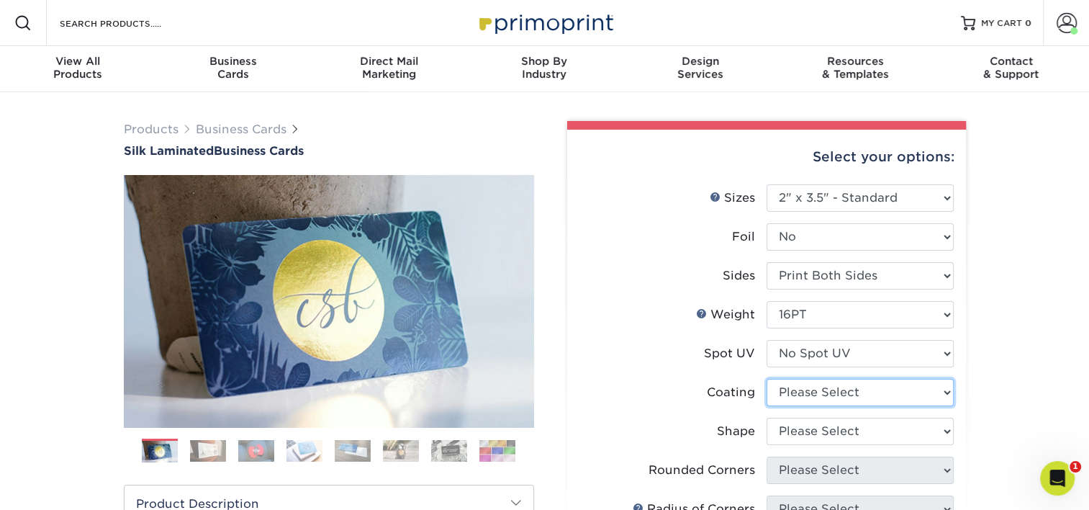
click at [828, 393] on select at bounding box center [860, 392] width 187 height 27
select select "3e7618de-abca-4bda-9f97-8b9129e913d8"
click at [767, 379] on select at bounding box center [860, 392] width 187 height 27
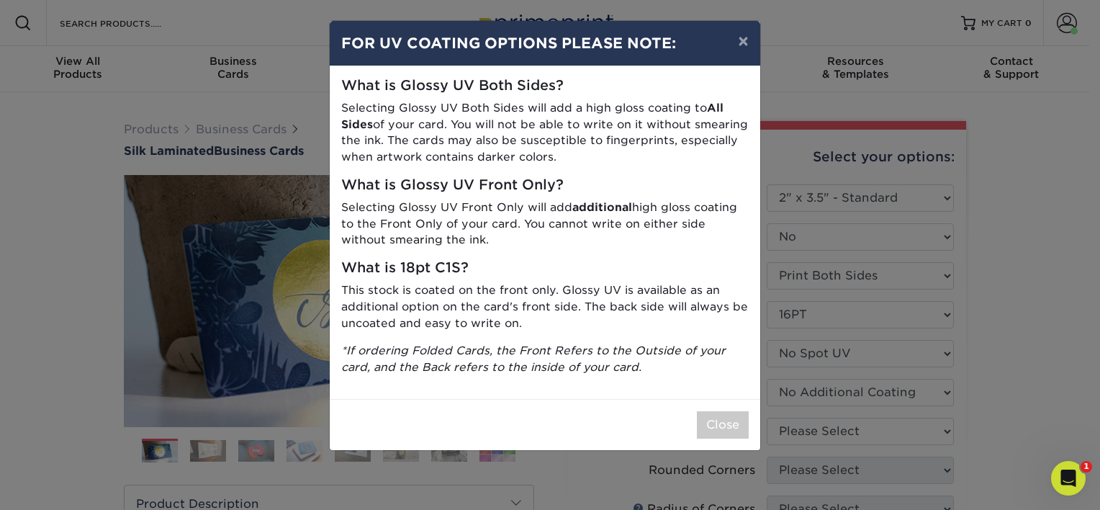
click at [835, 429] on div "× FOR UV COATING OPTIONS PLEASE NOTE: What is Glossy UV Both Sides? Selecting G…" at bounding box center [550, 255] width 1100 height 510
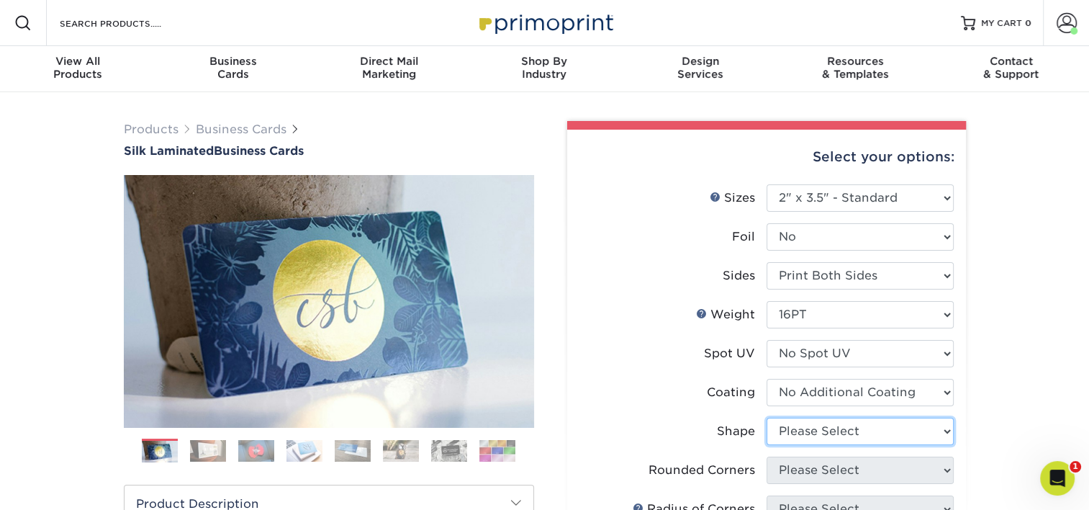
click at [835, 429] on select "Please Select Standard Oval" at bounding box center [860, 430] width 187 height 27
select select "standard"
click at [767, 417] on select "Please Select Standard Oval" at bounding box center [860, 430] width 187 height 27
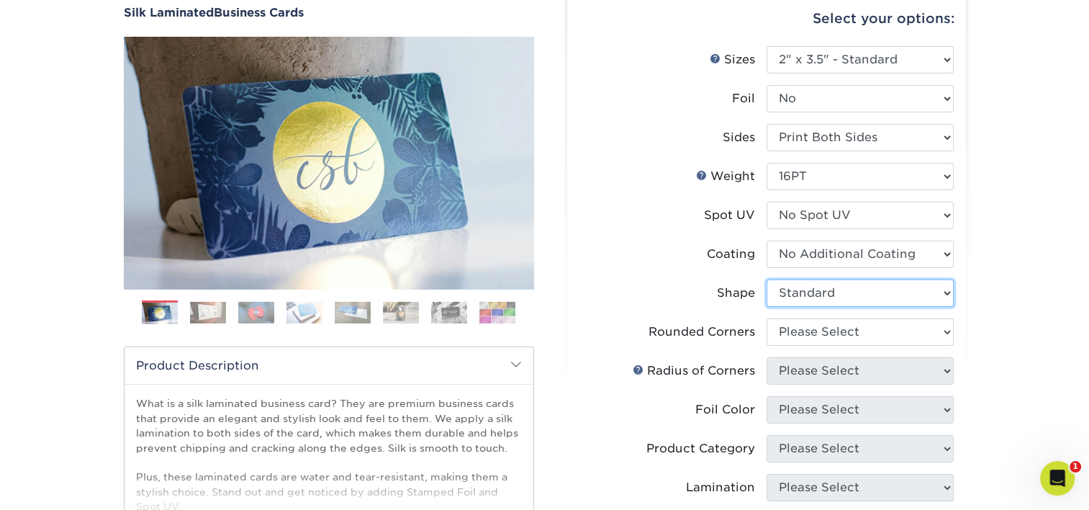
scroll to position [144, 0]
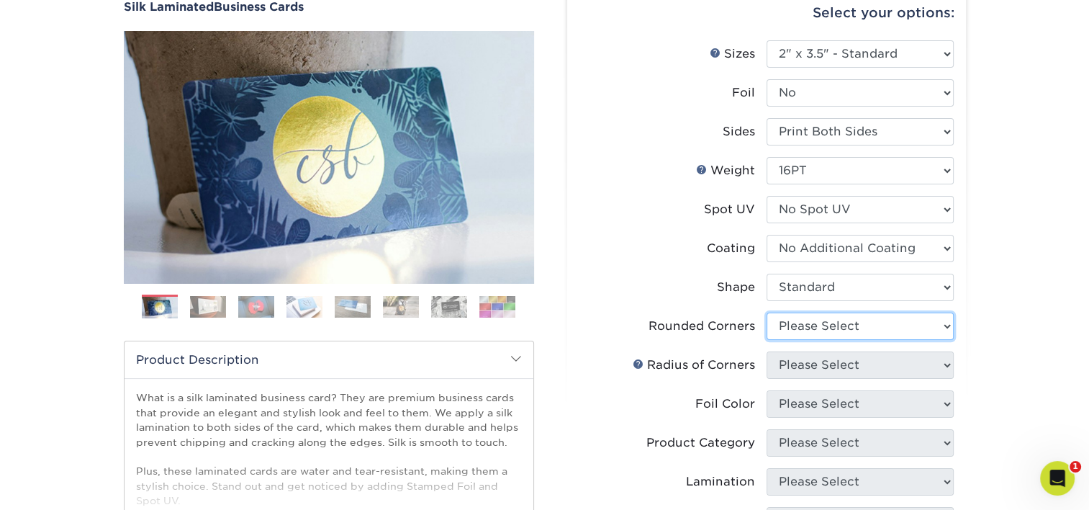
click at [841, 332] on select "Please Select Yes - Round 2 Corners Yes - Round 4 Corners No" at bounding box center [860, 325] width 187 height 27
select select "0"
click at [767, 312] on select "Please Select Yes - Round 2 Corners Yes - Round 4 Corners No" at bounding box center [860, 325] width 187 height 27
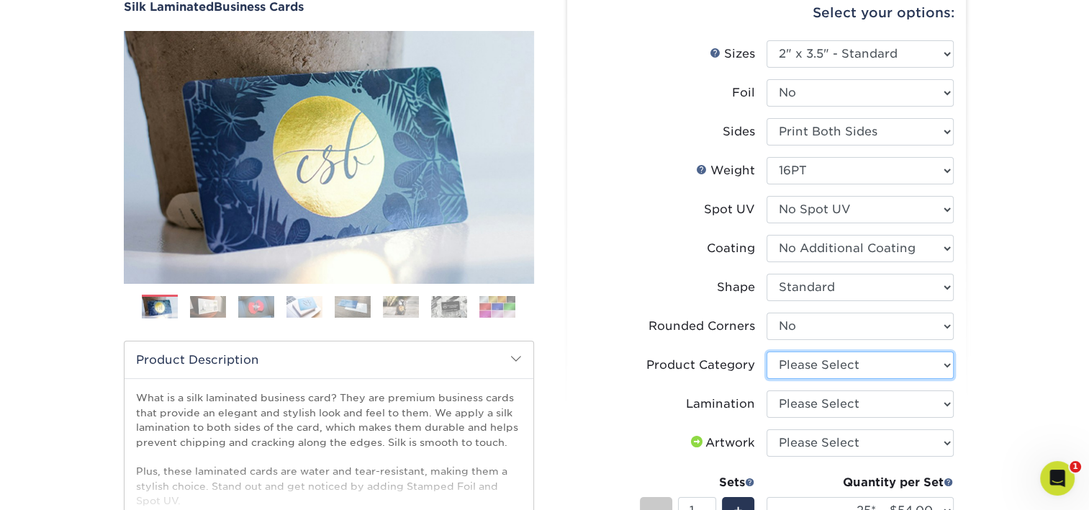
click at [848, 359] on select "Please Select Business Cards" at bounding box center [860, 364] width 187 height 27
select select "3b5148f1-0588-4f88-a218-97bcfdce65c1"
click at [767, 351] on select "Please Select Business Cards" at bounding box center [860, 364] width 187 height 27
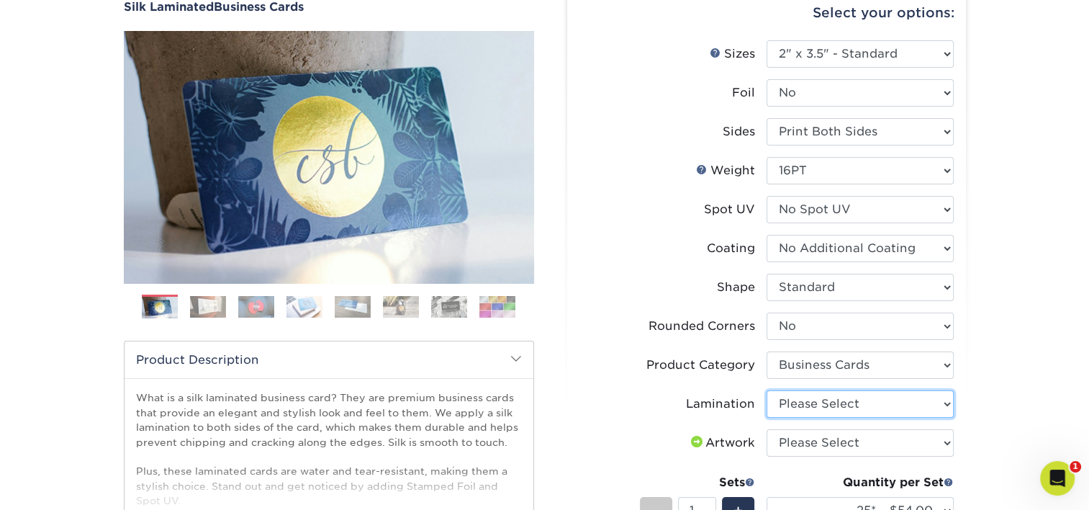
click at [837, 405] on select "Please Select Silk" at bounding box center [860, 403] width 187 height 27
select select "ccacb42f-45f7-42d3-bbd3-7c8421cf37f0"
click at [767, 390] on select "Please Select Silk" at bounding box center [860, 403] width 187 height 27
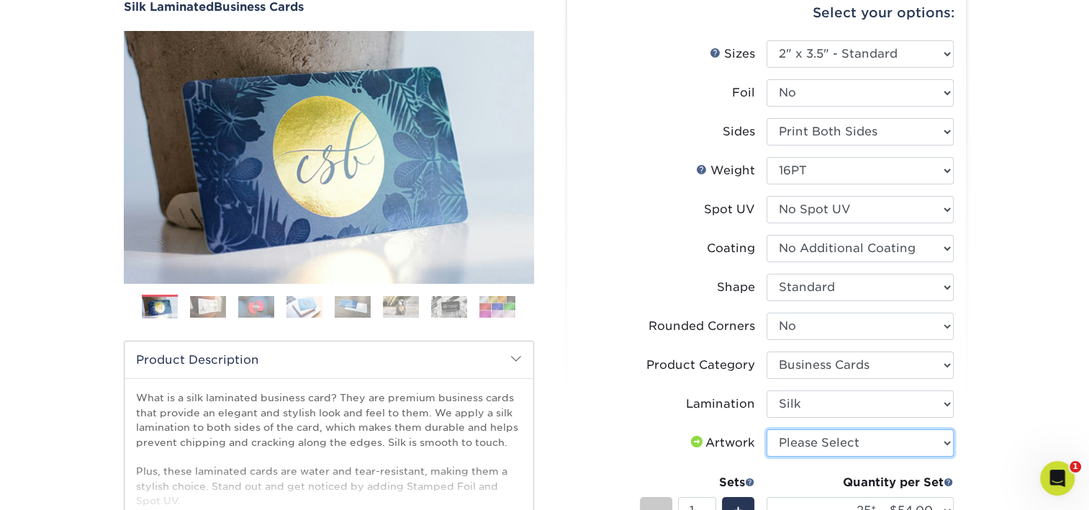
click at [839, 438] on select "Please Select I will upload files I need a design - $100" at bounding box center [860, 442] width 187 height 27
select select "upload"
click at [767, 429] on select "Please Select I will upload files I need a design - $100" at bounding box center [860, 442] width 187 height 27
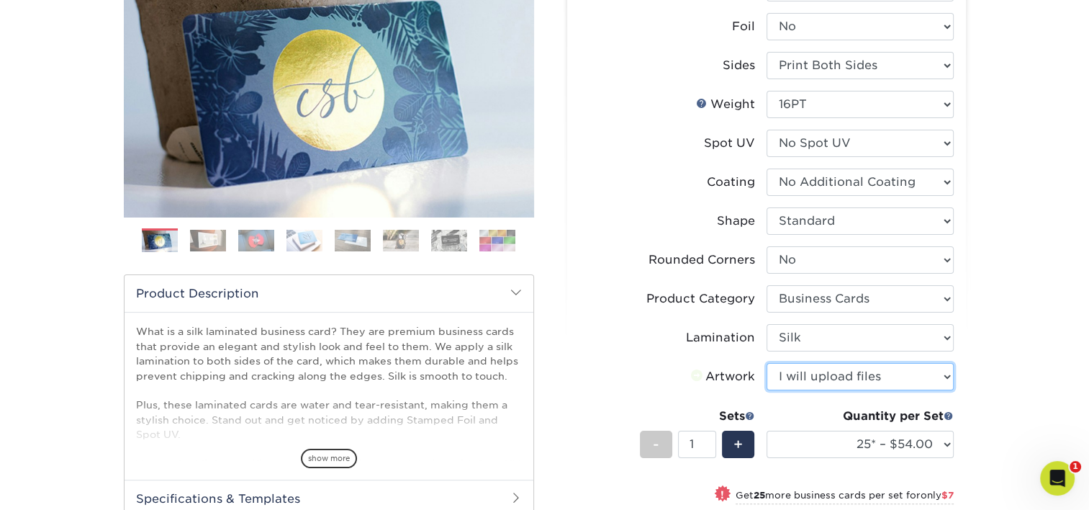
scroll to position [216, 0]
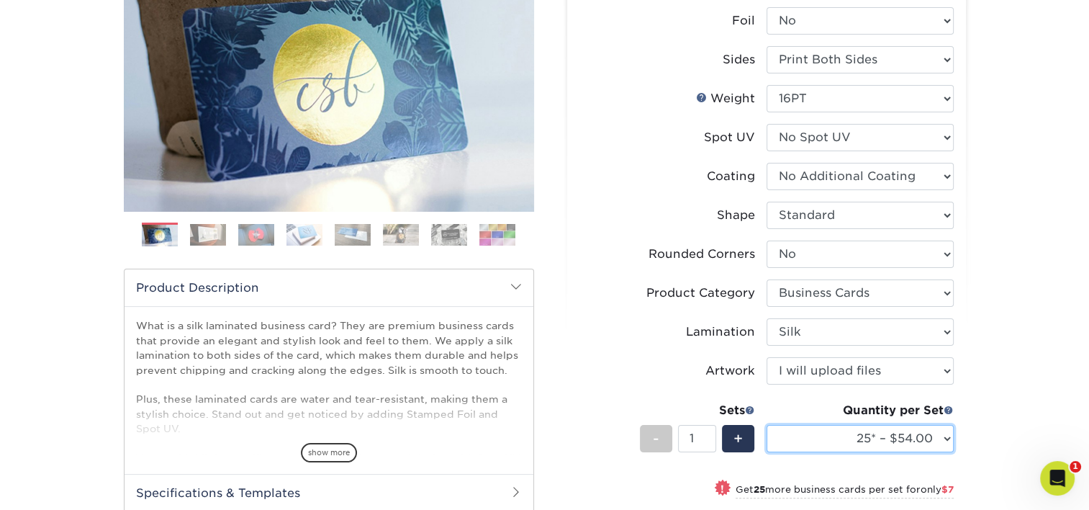
click at [858, 432] on select "25* – $54.00 50* – $61.00 75* – $68.00 100* – $75.00 250* – $82.00 500 – $86.00…" at bounding box center [860, 438] width 187 height 27
select select "100* – $75.00"
click at [767, 425] on select "25* – $54.00 50* – $61.00 75* – $68.00 100* – $75.00 250* – $82.00 500 – $86.00…" at bounding box center [860, 438] width 187 height 27
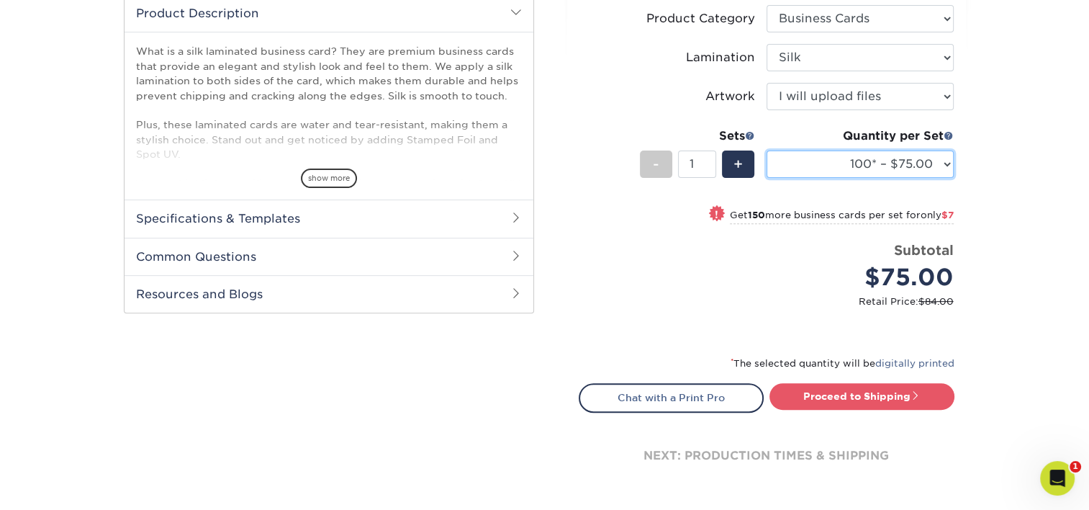
scroll to position [504, 0]
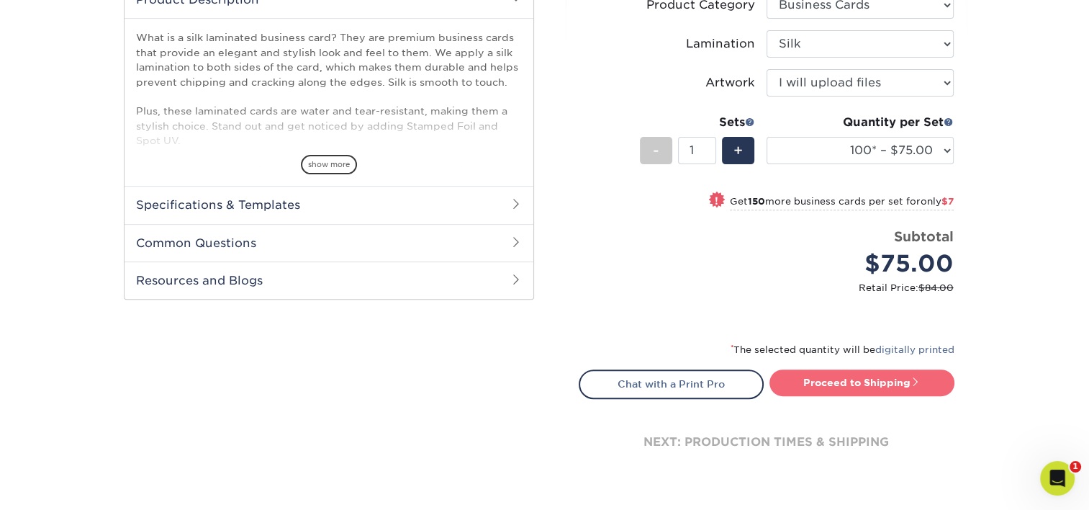
click at [879, 377] on link "Proceed to Shipping" at bounding box center [861, 382] width 185 height 26
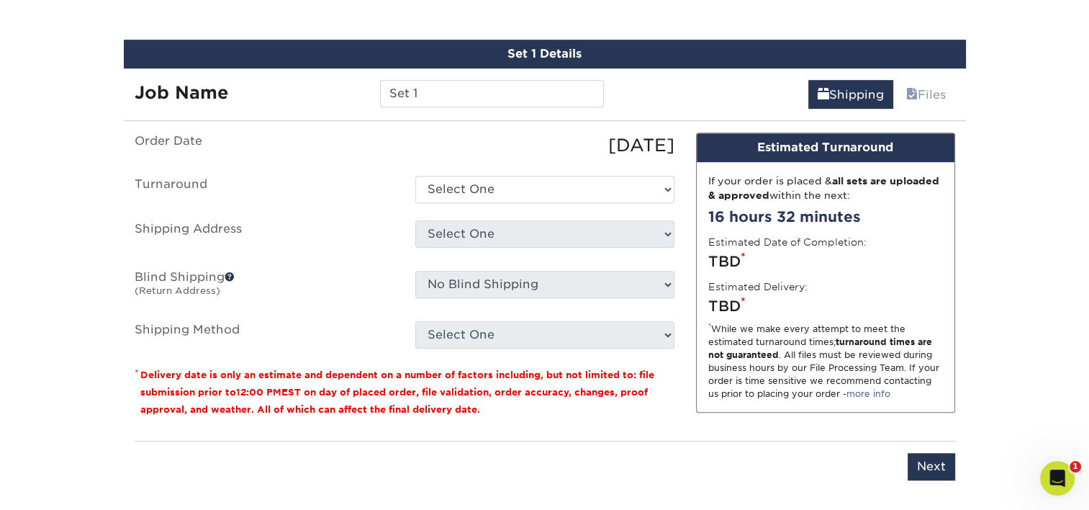
scroll to position [911, 0]
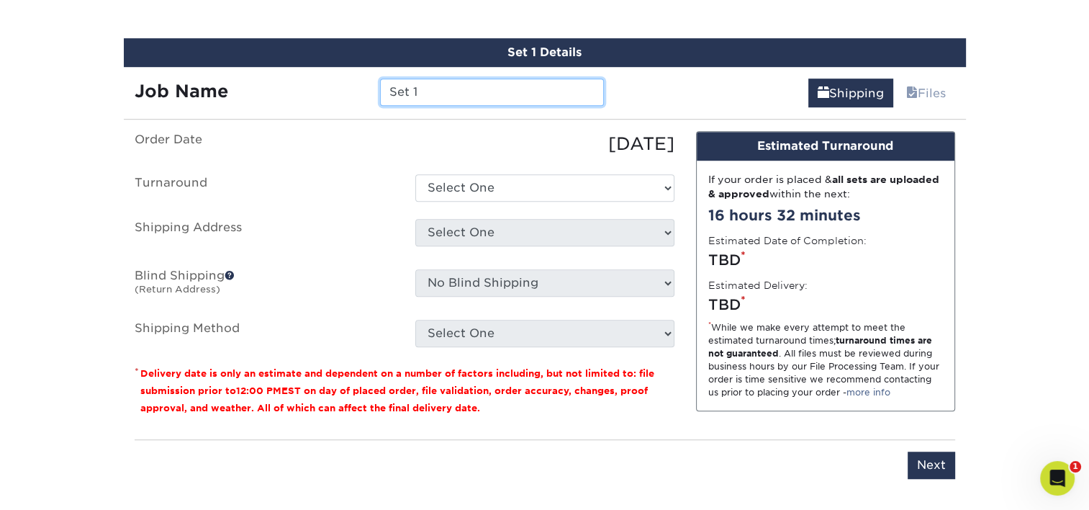
click at [421, 91] on input "Set 1" at bounding box center [492, 91] width 224 height 27
type input "NSaavedra"
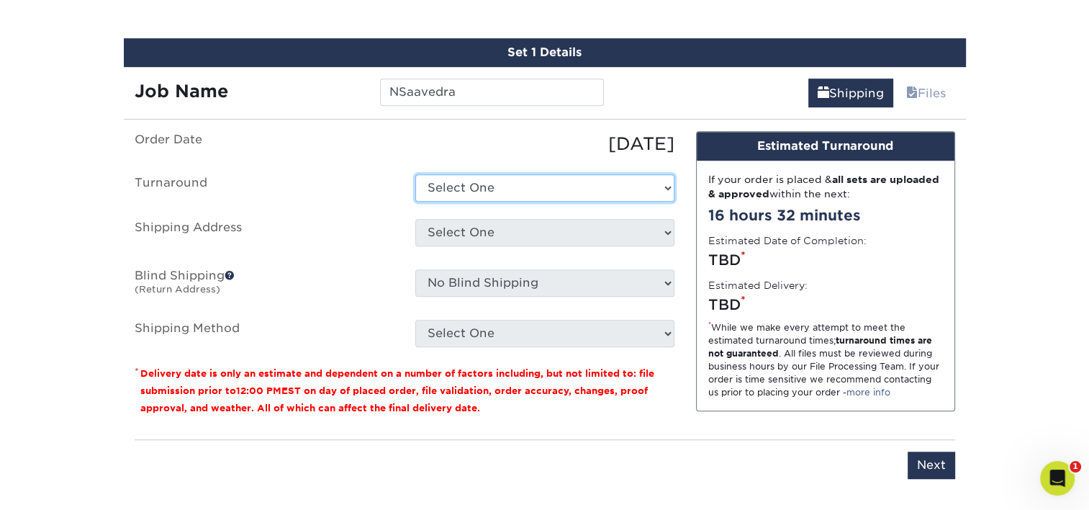
click at [506, 179] on select "Select One 2-4 Business Days 2 Day Next Business Day" at bounding box center [544, 187] width 259 height 27
select select "e8d6ad55-c448-4bce-ba25-c4c4dd4b9d0d"
click at [415, 174] on select "Select One 2-4 Business Days 2 Day Next Business Day" at bounding box center [544, 187] width 259 height 27
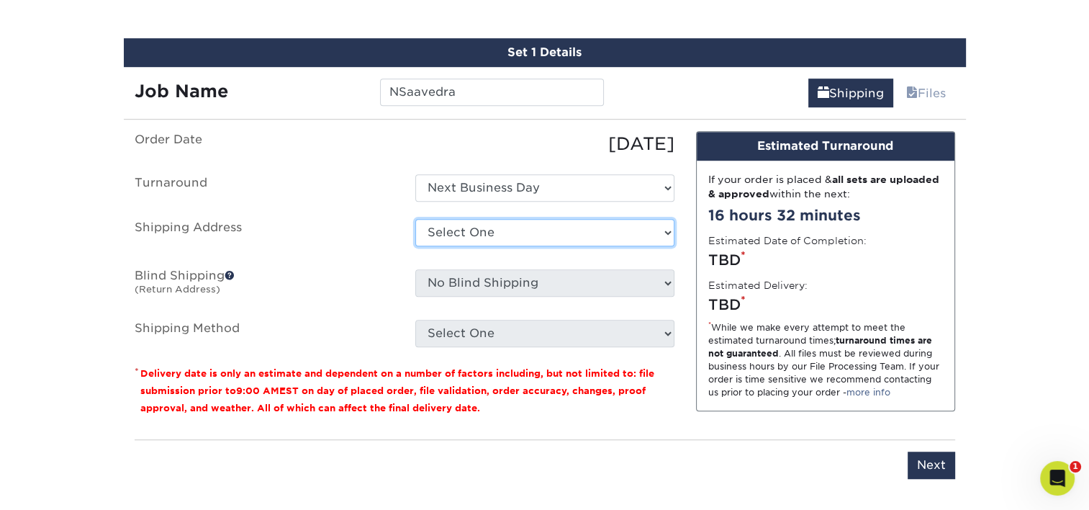
click at [494, 227] on select "Select One [PERSON_NAME] [PERSON_NAME] [PERSON_NAME] [PERSON_NAME] [PERSON_NAME…" at bounding box center [544, 232] width 259 height 27
select select "286180"
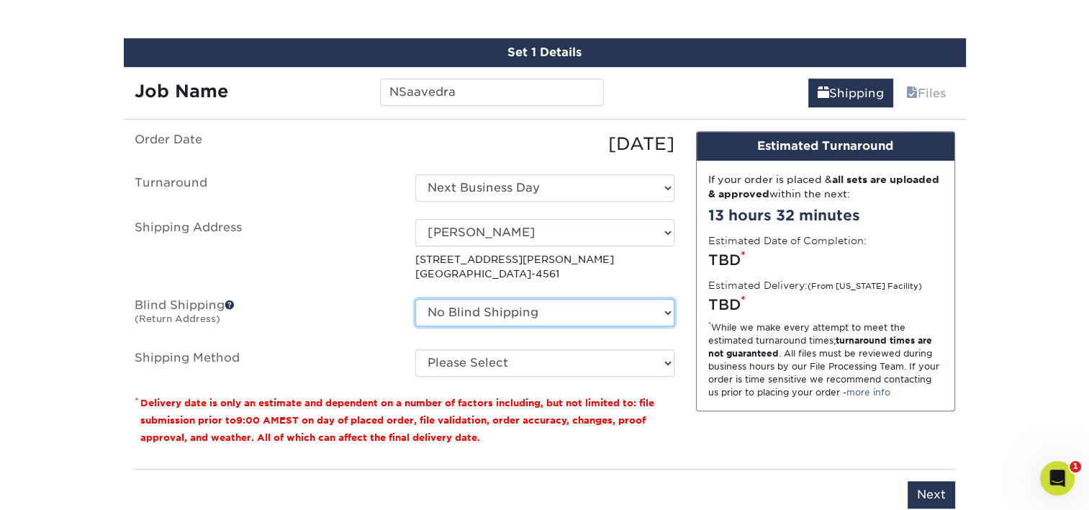
click at [504, 310] on select "No Blind Shipping [PERSON_NAME] [PERSON_NAME] [PERSON_NAME] [PERSON_NAME] [PERS…" at bounding box center [544, 312] width 259 height 27
select select "286180"
click at [415, 299] on select "No Blind Shipping [PERSON_NAME] [PERSON_NAME] [PERSON_NAME] [PERSON_NAME] [PERS…" at bounding box center [544, 312] width 259 height 27
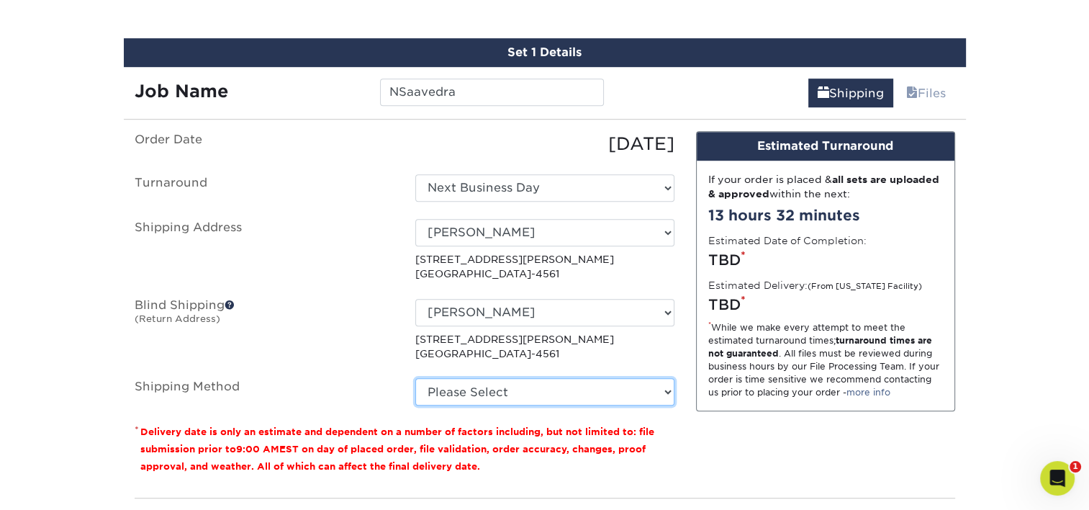
click at [500, 384] on select "Please Select Ground Shipping (+$7.84) 3 Day Shipping Service (+$20.06) 2 Day A…" at bounding box center [544, 391] width 259 height 27
click at [415, 378] on select "Please Select Ground Shipping (+$7.84) 3 Day Shipping Service (+$20.06) 2 Day A…" at bounding box center [544, 391] width 259 height 27
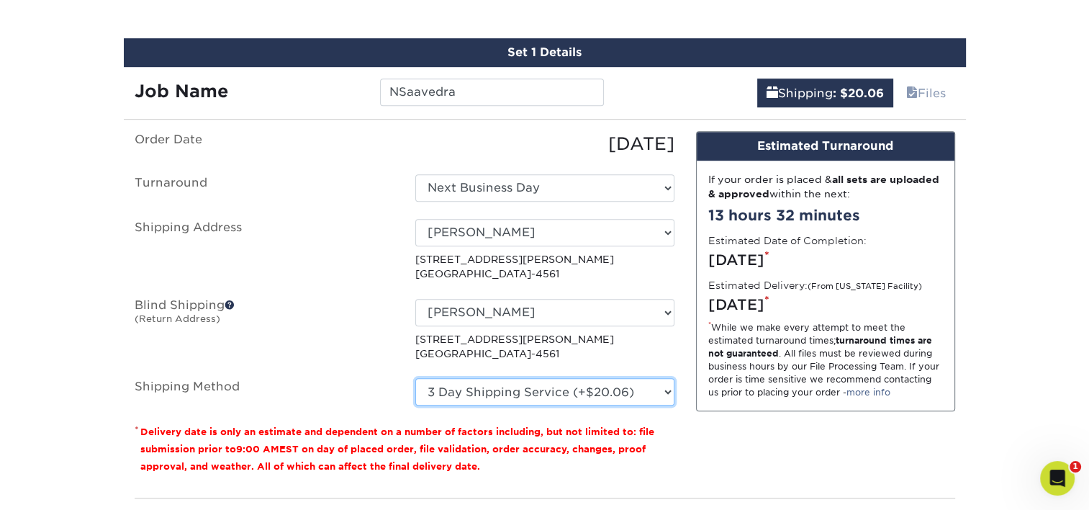
drag, startPoint x: 494, startPoint y: 384, endPoint x: 505, endPoint y: 372, distance: 16.3
click at [494, 384] on select "Please Select Ground Shipping (+$7.84) 3 Day Shipping Service (+$20.06) 2 Day A…" at bounding box center [544, 391] width 259 height 27
select select "03"
click at [415, 378] on select "Please Select Ground Shipping (+$7.84) 3 Day Shipping Service (+$20.06) 2 Day A…" at bounding box center [544, 391] width 259 height 27
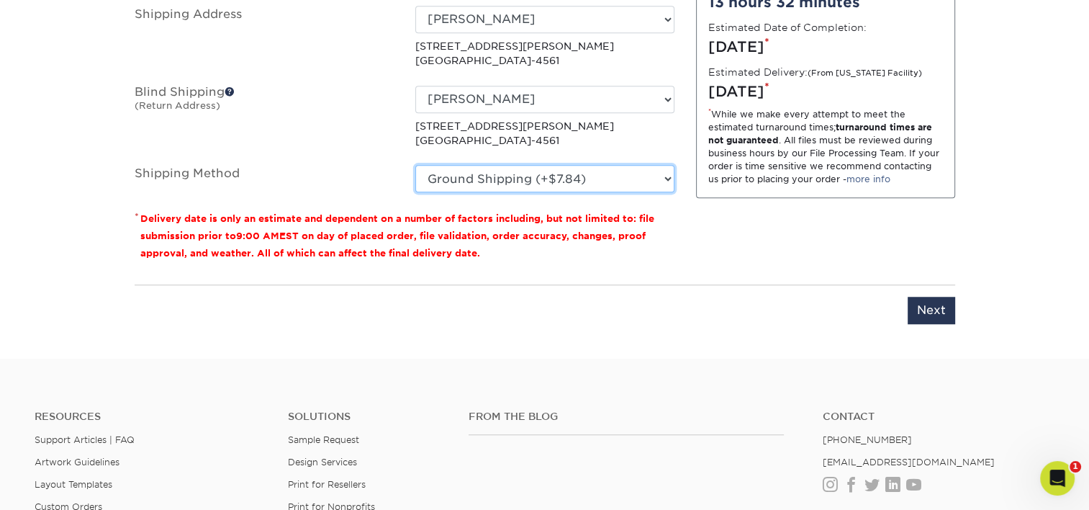
scroll to position [1126, 0]
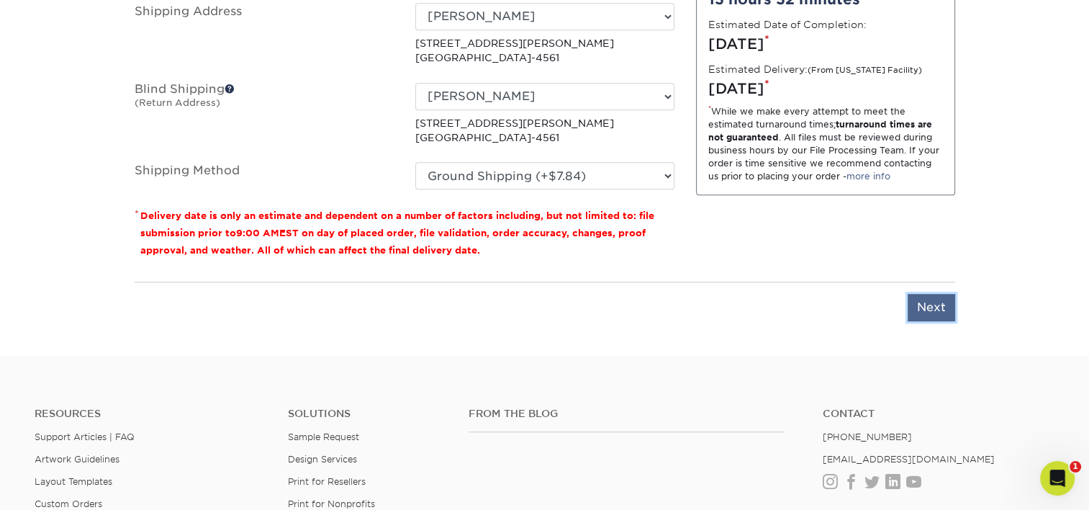
click at [925, 305] on input "Next" at bounding box center [932, 307] width 48 height 27
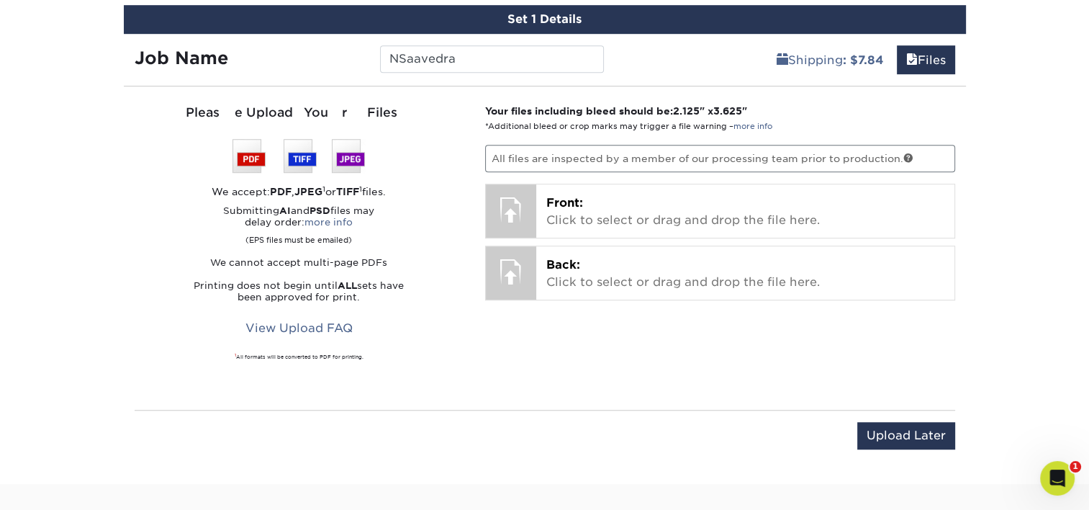
scroll to position [911, 0]
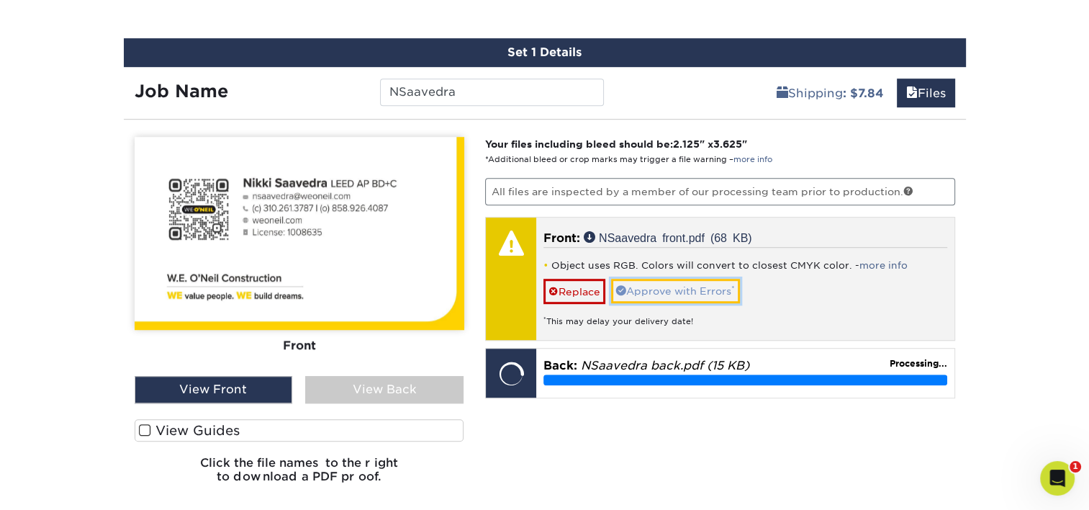
click at [703, 282] on link "Approve with Errors *" at bounding box center [675, 291] width 129 height 24
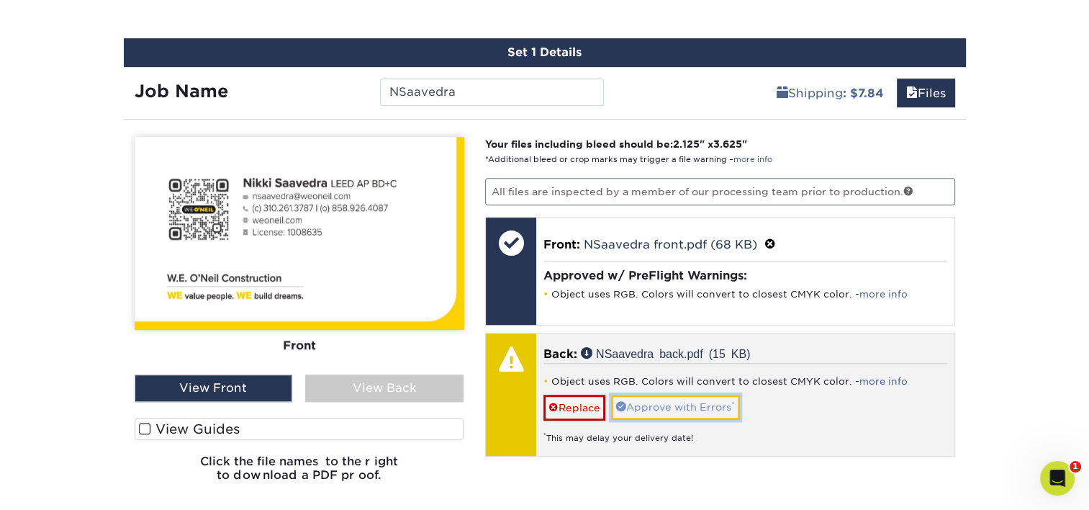
click at [692, 398] on link "Approve with Errors *" at bounding box center [675, 406] width 129 height 24
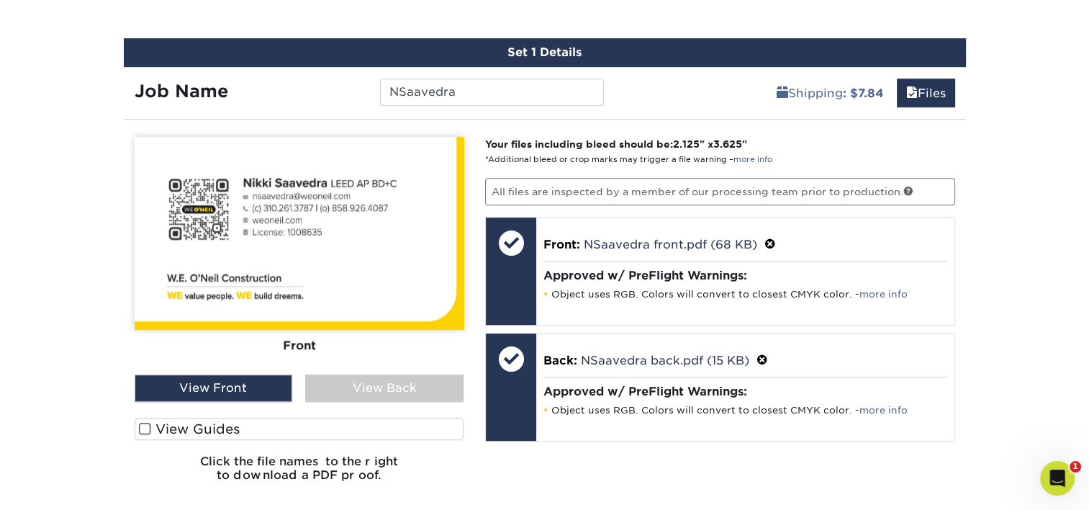
click at [370, 400] on div "Front Back View Front View Back Front" at bounding box center [300, 315] width 330 height 356
click at [363, 388] on div "View Back" at bounding box center [384, 387] width 158 height 27
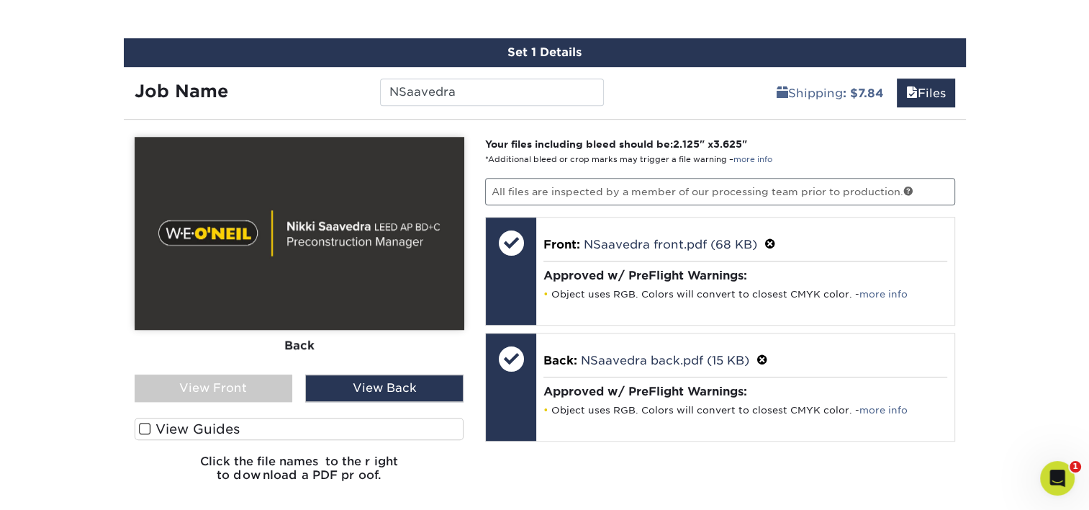
click at [244, 382] on div "View Front" at bounding box center [214, 387] width 158 height 27
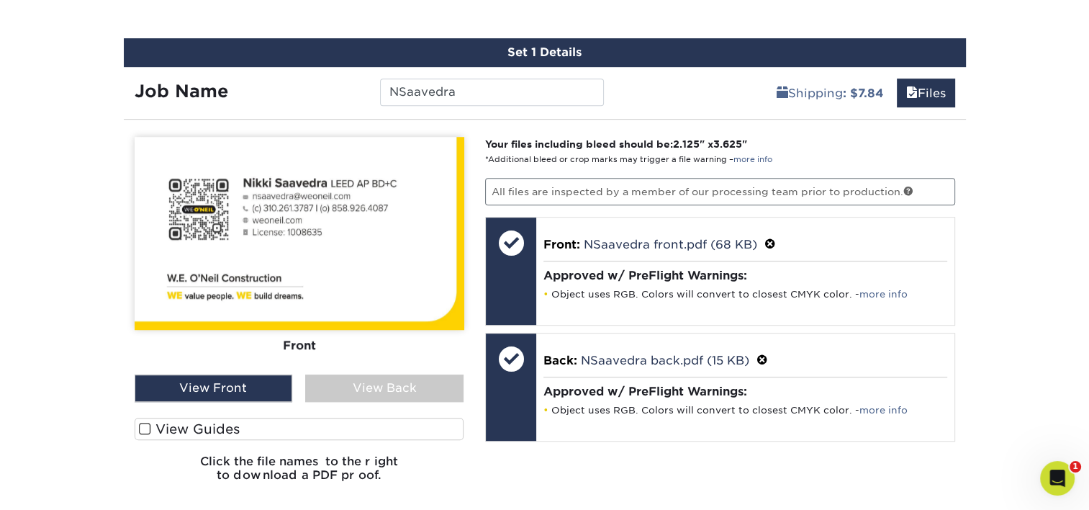
click at [348, 374] on div "View Back" at bounding box center [384, 387] width 158 height 27
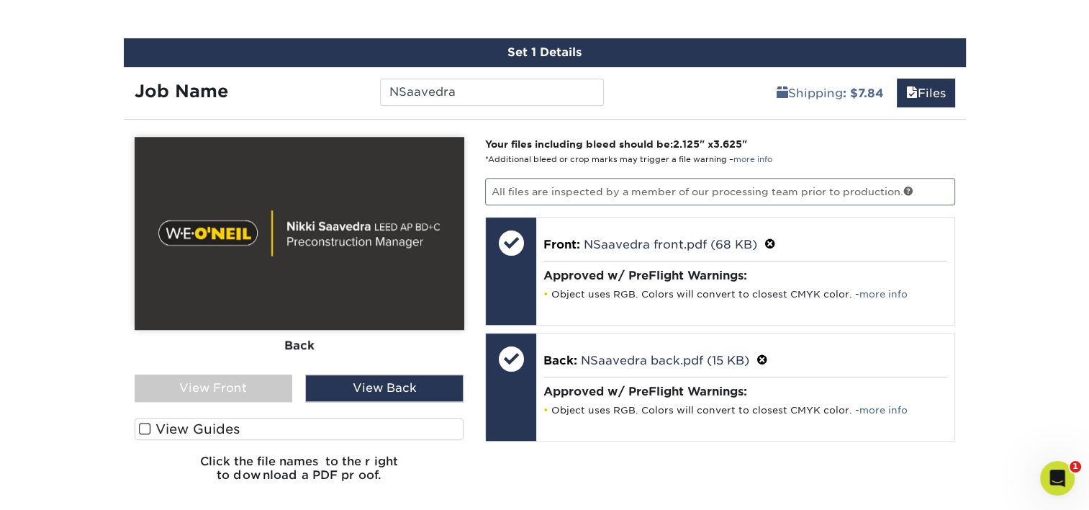
click at [284, 369] on div "Front Back" at bounding box center [300, 256] width 330 height 238
click at [240, 383] on div "View Front" at bounding box center [214, 387] width 158 height 27
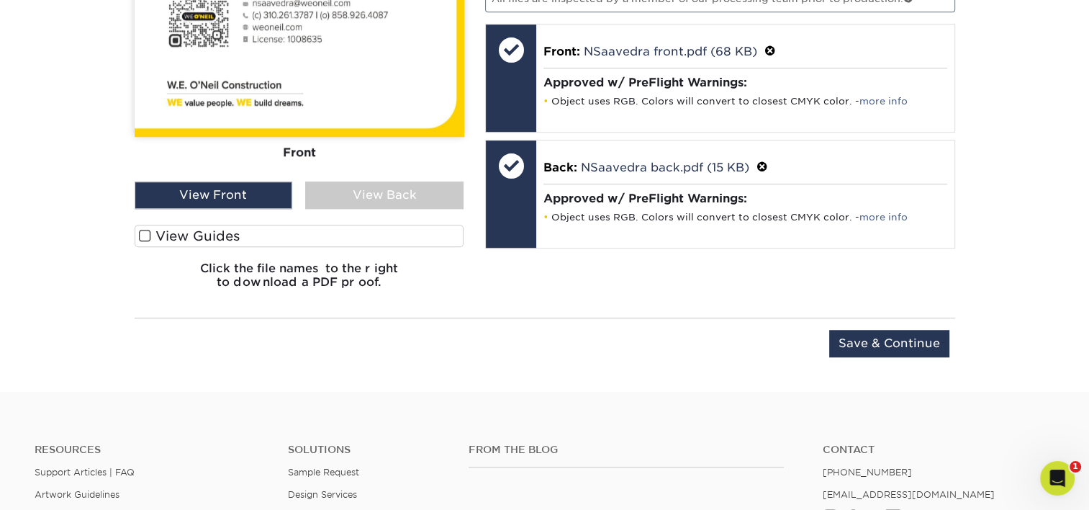
scroll to position [1126, 0]
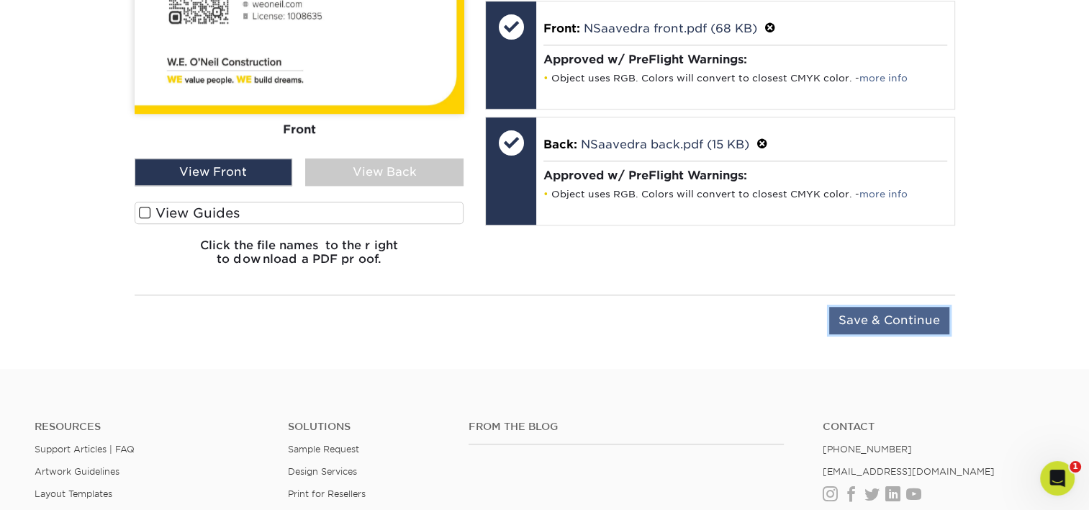
click at [911, 326] on input "Save & Continue" at bounding box center [889, 320] width 120 height 27
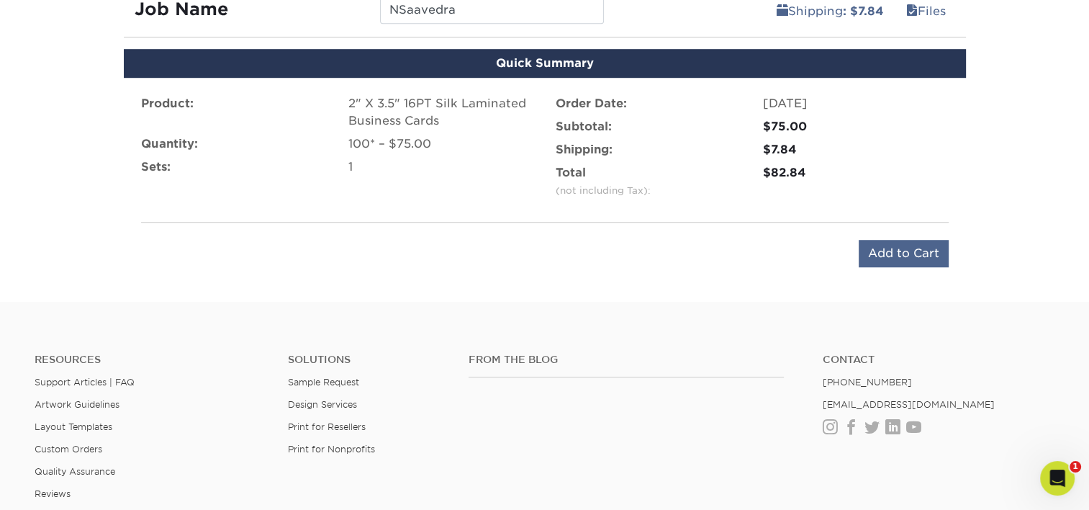
scroll to position [982, 0]
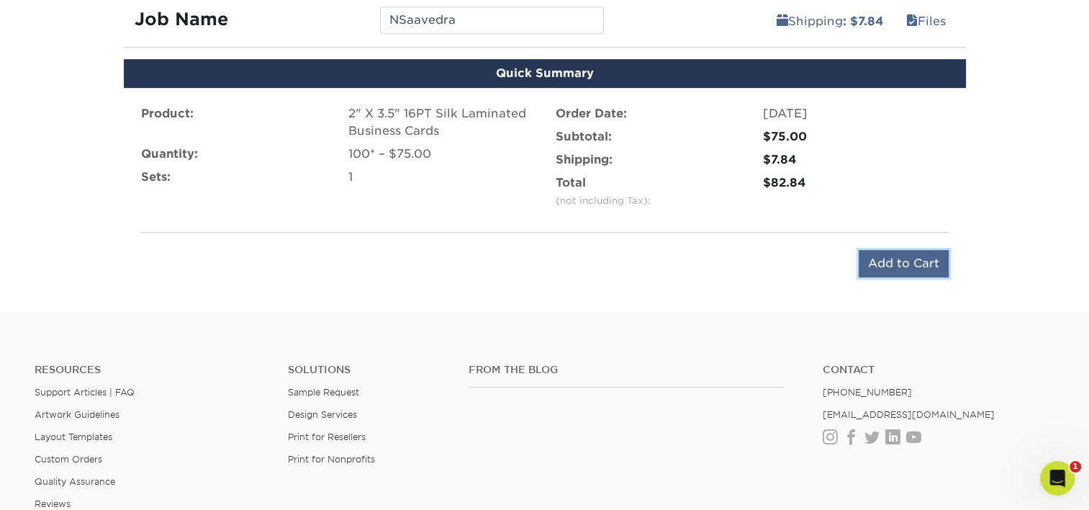
click at [911, 256] on input "Add to Cart" at bounding box center [904, 263] width 90 height 27
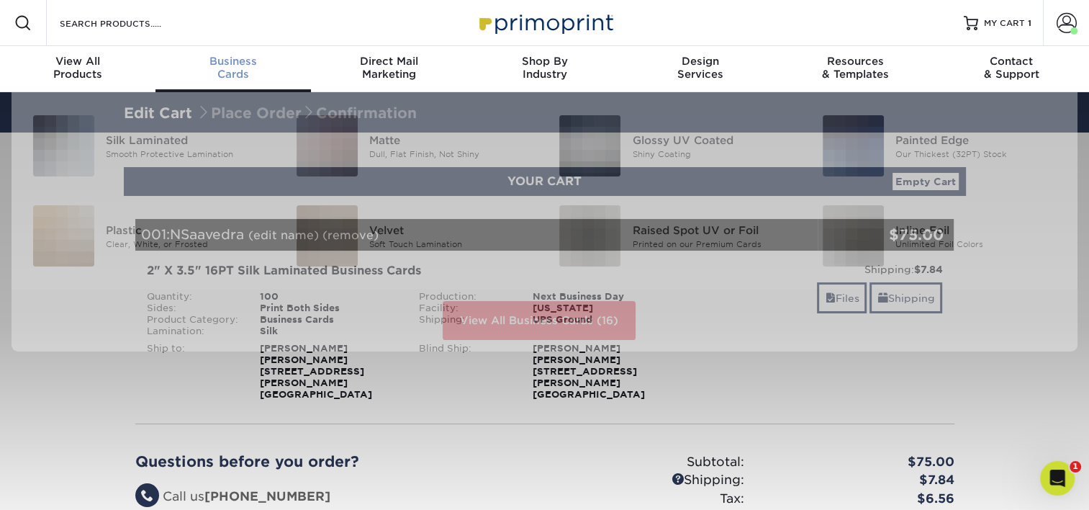
click at [239, 58] on span "Business" at bounding box center [232, 61] width 155 height 13
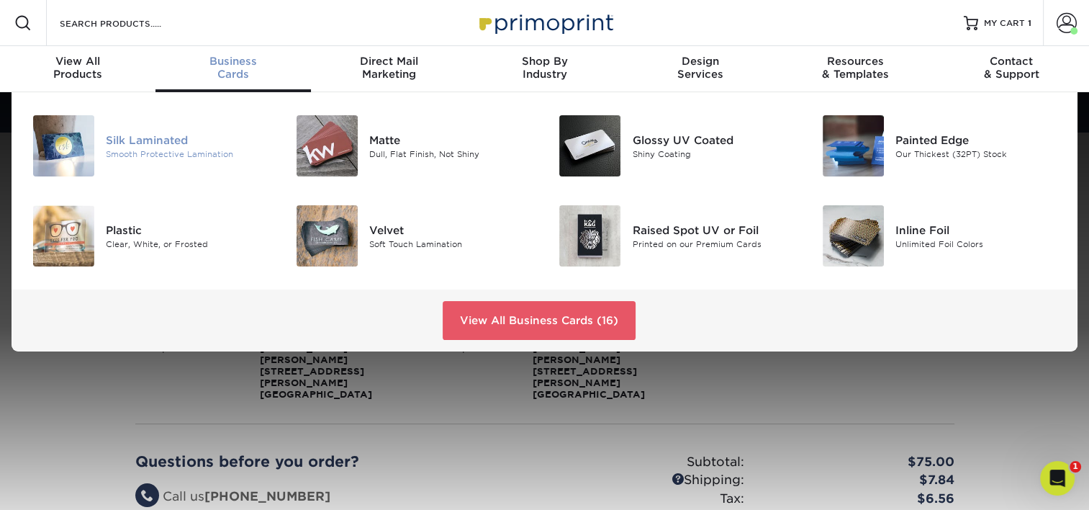
click at [123, 135] on div "Silk Laminated" at bounding box center [188, 140] width 165 height 16
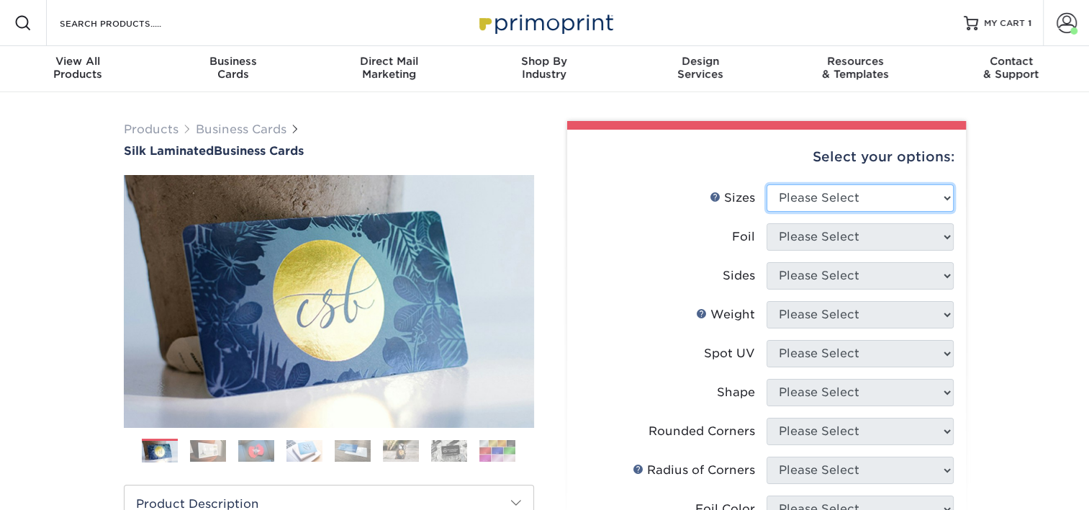
click at [839, 189] on select "Please Select 1.5" x 3.5" - Mini 1.75" x 3.5" - Mini 2" x 2" - Square 2" x 3" -…" at bounding box center [860, 197] width 187 height 27
select select "2.00x3.50"
click at [767, 184] on select "Please Select 1.5" x 3.5" - Mini 1.75" x 3.5" - Mini 2" x 2" - Square 2" x 3" -…" at bounding box center [860, 197] width 187 height 27
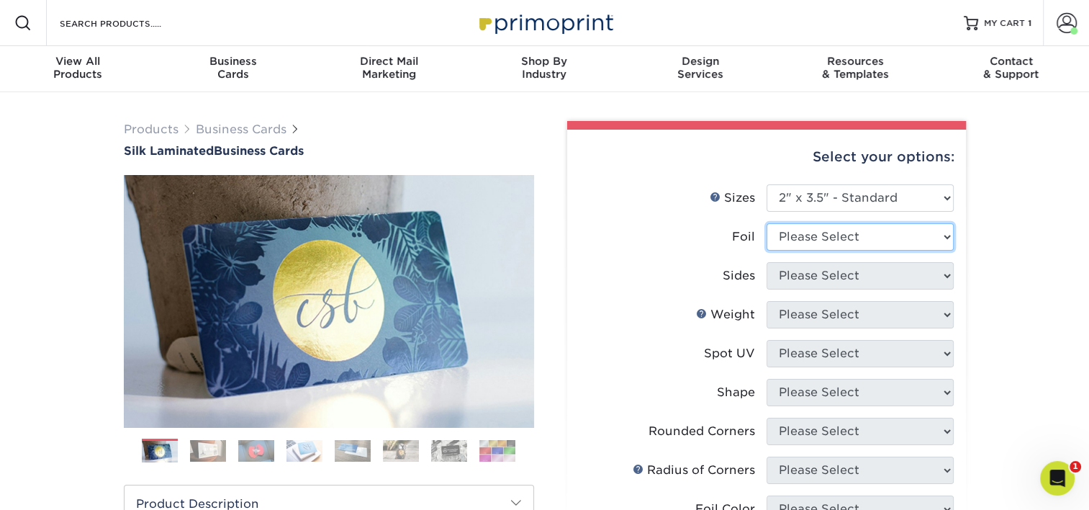
click at [810, 239] on select "Please Select Yes No" at bounding box center [860, 236] width 187 height 27
select select "0"
click at [767, 223] on select "Please Select Yes No" at bounding box center [860, 236] width 187 height 27
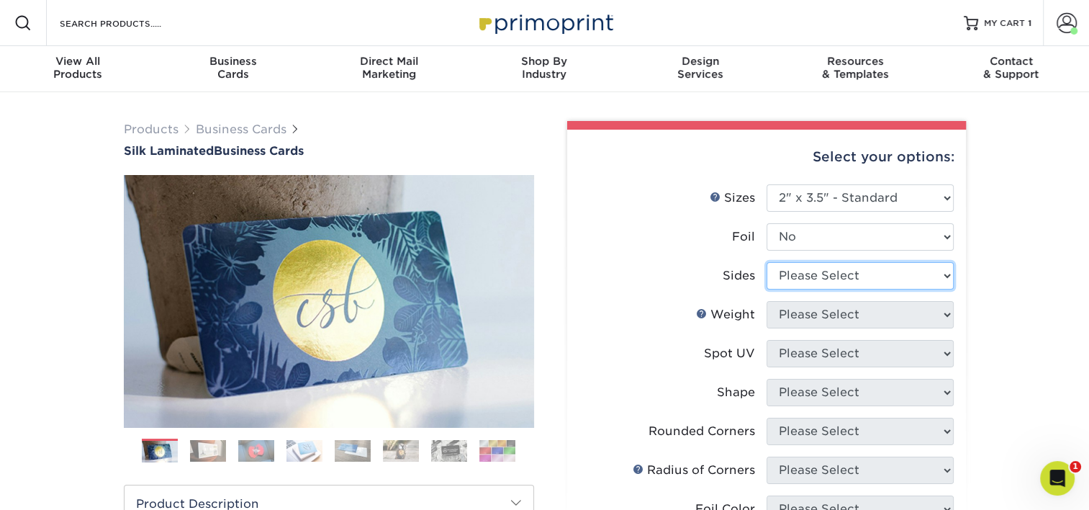
click at [818, 271] on select "Please Select Print Both Sides Print Front Only" at bounding box center [860, 275] width 187 height 27
select select "13abbda7-1d64-4f25-8bb2-c179b224825d"
click at [767, 262] on select "Please Select Print Both Sides Print Front Only" at bounding box center [860, 275] width 187 height 27
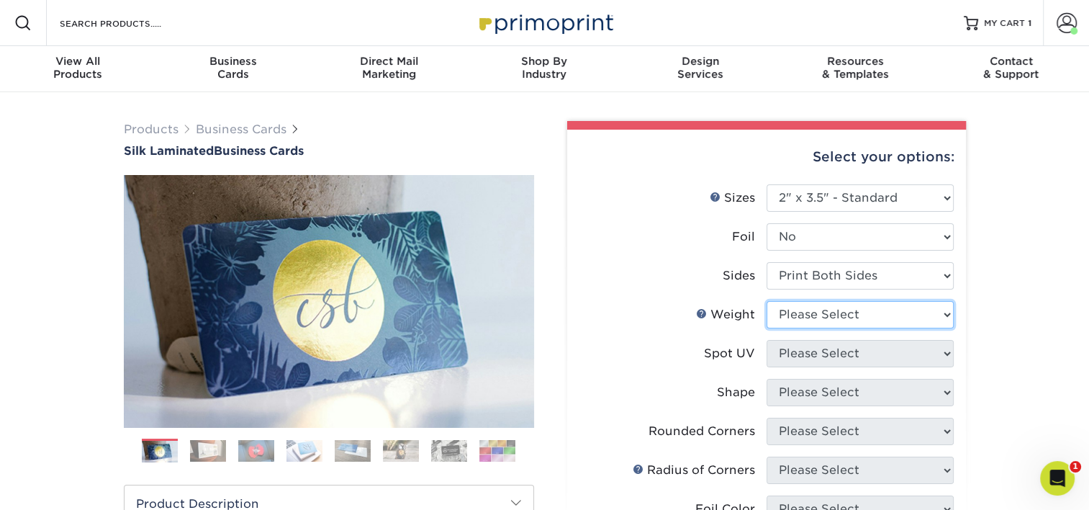
click at [819, 311] on select "Please Select 16PT" at bounding box center [860, 314] width 187 height 27
select select "16PT"
click at [767, 301] on select "Please Select 16PT" at bounding box center [860, 314] width 187 height 27
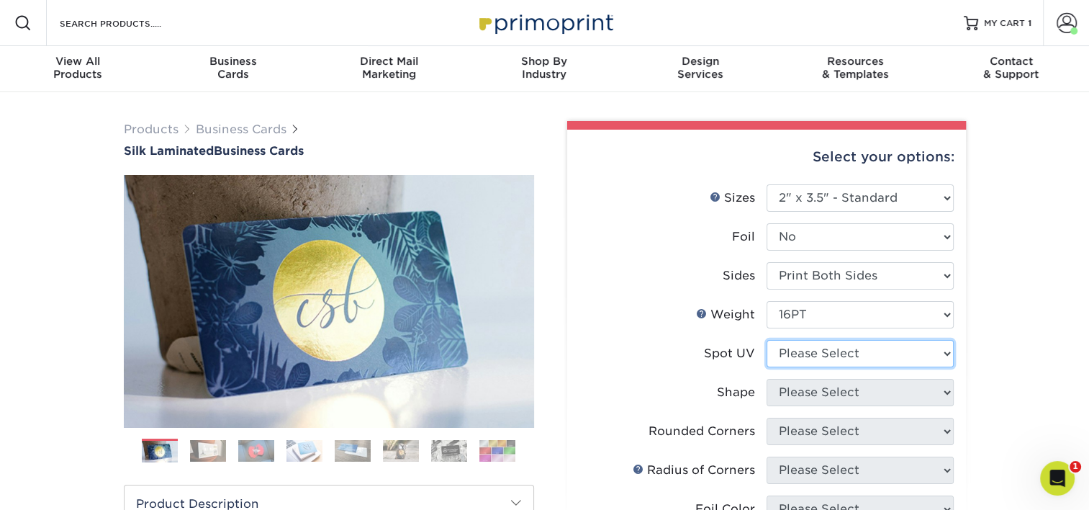
click at [825, 351] on select "Please Select No Spot UV Front and Back (Both Sides) Front Only Back Only" at bounding box center [860, 353] width 187 height 27
select select "3"
click at [767, 340] on select "Please Select No Spot UV Front and Back (Both Sides) Front Only Back Only" at bounding box center [860, 353] width 187 height 27
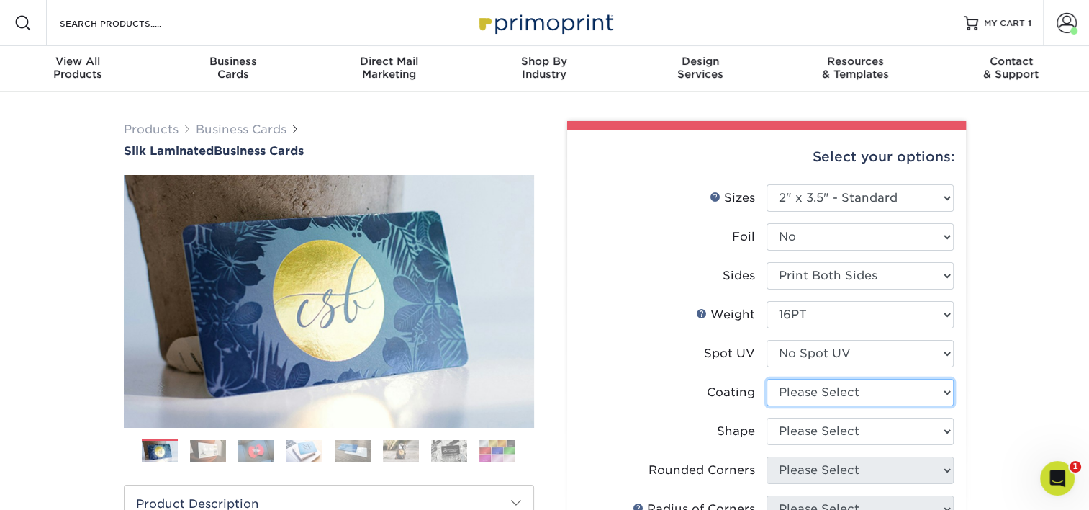
click at [835, 383] on select at bounding box center [860, 392] width 187 height 27
select select "3e7618de-abca-4bda-9f97-8b9129e913d8"
click at [767, 379] on select at bounding box center [860, 392] width 187 height 27
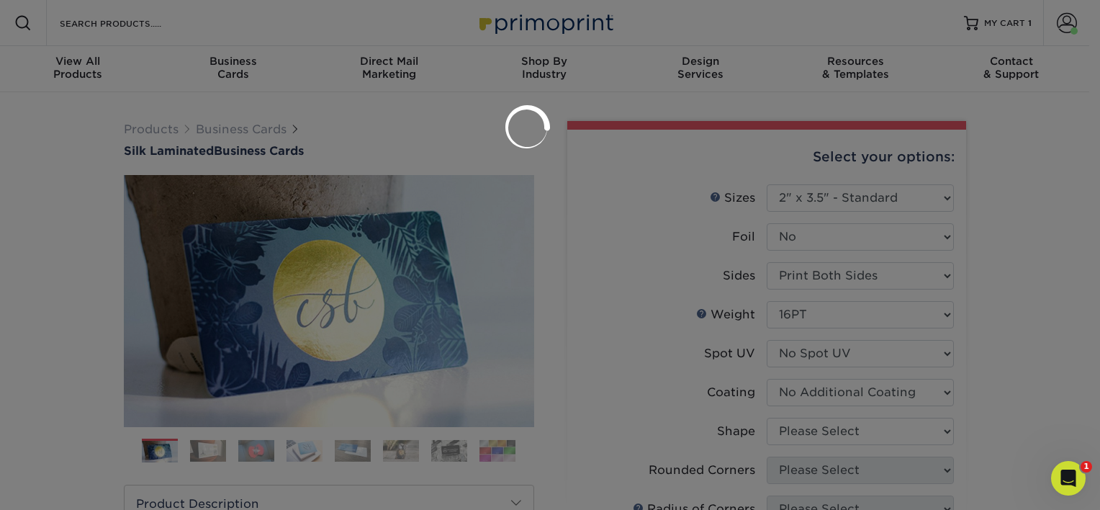
click at [833, 428] on div at bounding box center [550, 255] width 1100 height 510
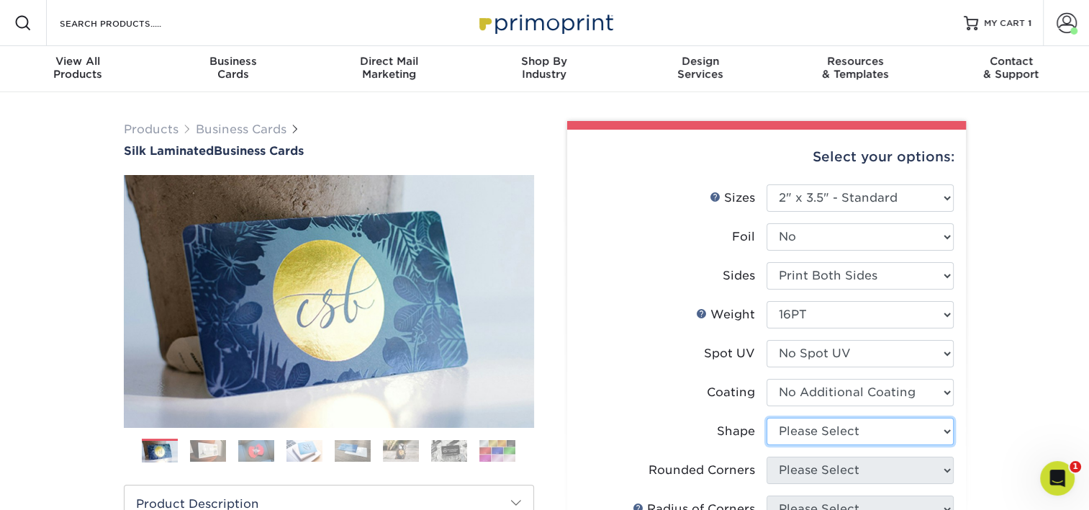
click at [833, 428] on select "Please Select Standard Oval" at bounding box center [860, 430] width 187 height 27
select select "standard"
click at [767, 417] on select "Please Select Standard Oval" at bounding box center [860, 430] width 187 height 27
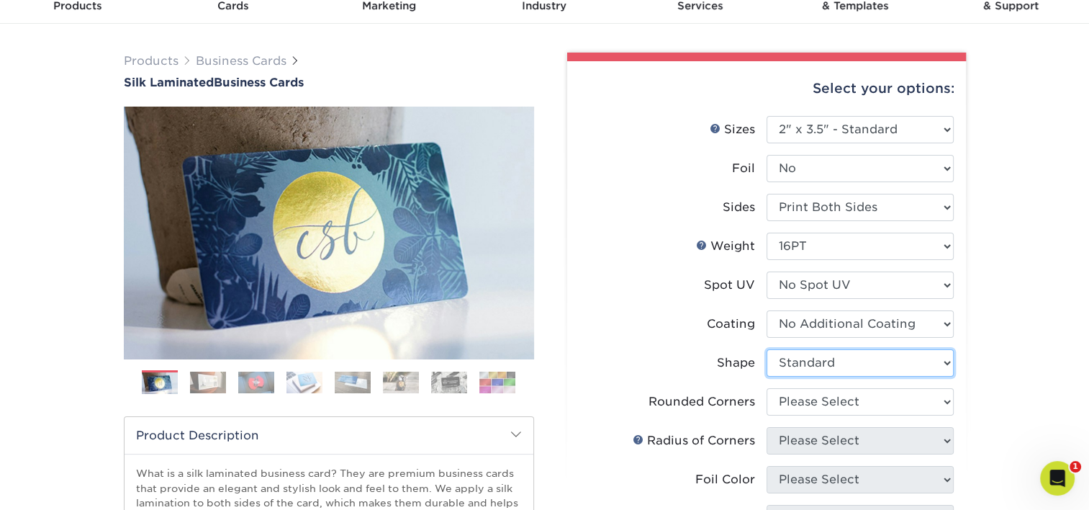
scroll to position [72, 0]
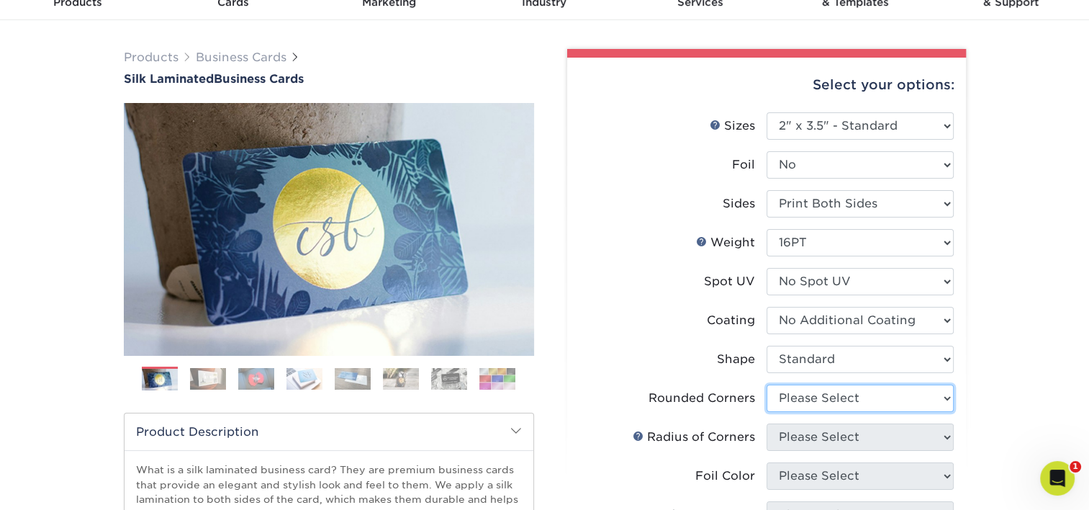
click at [829, 394] on select "Please Select Yes - Round 2 Corners Yes - Round 4 Corners No" at bounding box center [860, 397] width 187 height 27
select select "0"
click at [767, 384] on select "Please Select Yes - Round 2 Corners Yes - Round 4 Corners No" at bounding box center [860, 397] width 187 height 27
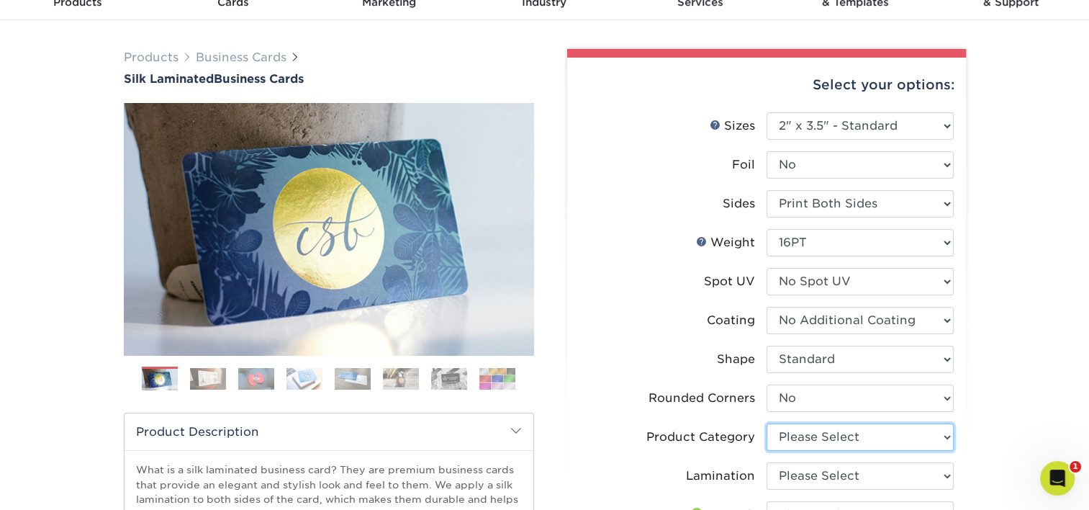
click at [820, 429] on select "Please Select Business Cards" at bounding box center [860, 436] width 187 height 27
select select "3b5148f1-0588-4f88-a218-97bcfdce65c1"
click at [767, 423] on select "Please Select Business Cards" at bounding box center [860, 436] width 187 height 27
click at [829, 475] on select "Please Select Silk" at bounding box center [860, 475] width 187 height 27
select select "ccacb42f-45f7-42d3-bbd3-7c8421cf37f0"
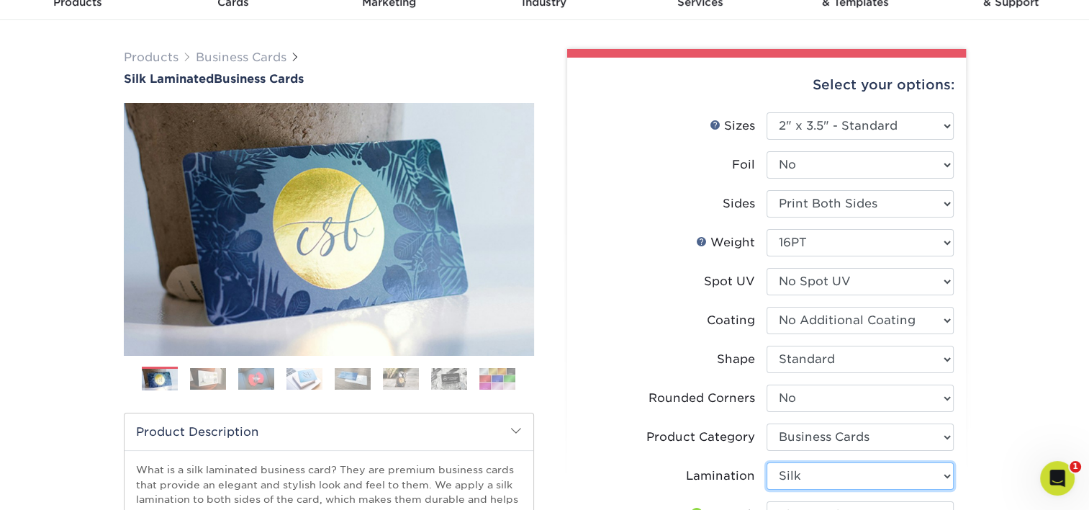
click at [767, 462] on select "Please Select Silk" at bounding box center [860, 475] width 187 height 27
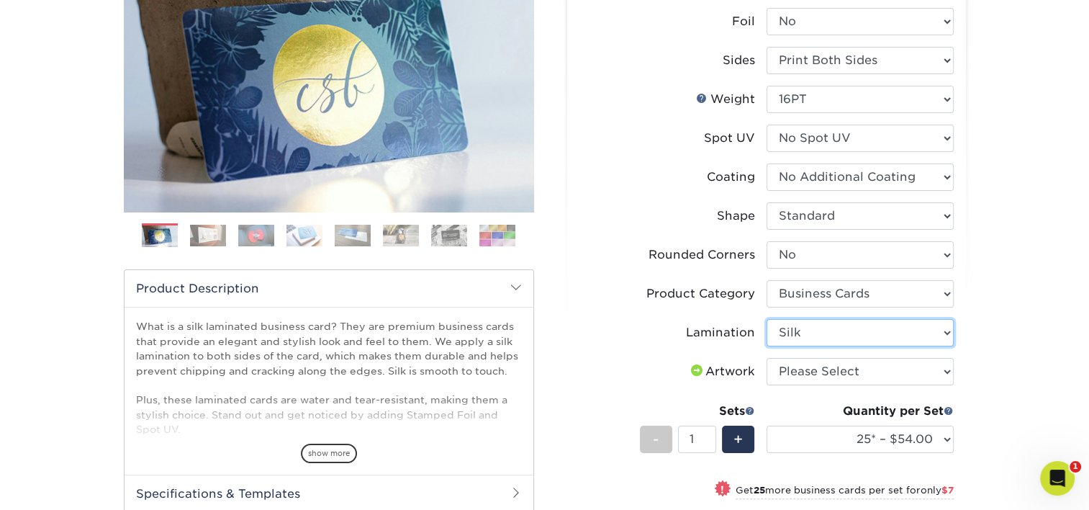
scroll to position [216, 0]
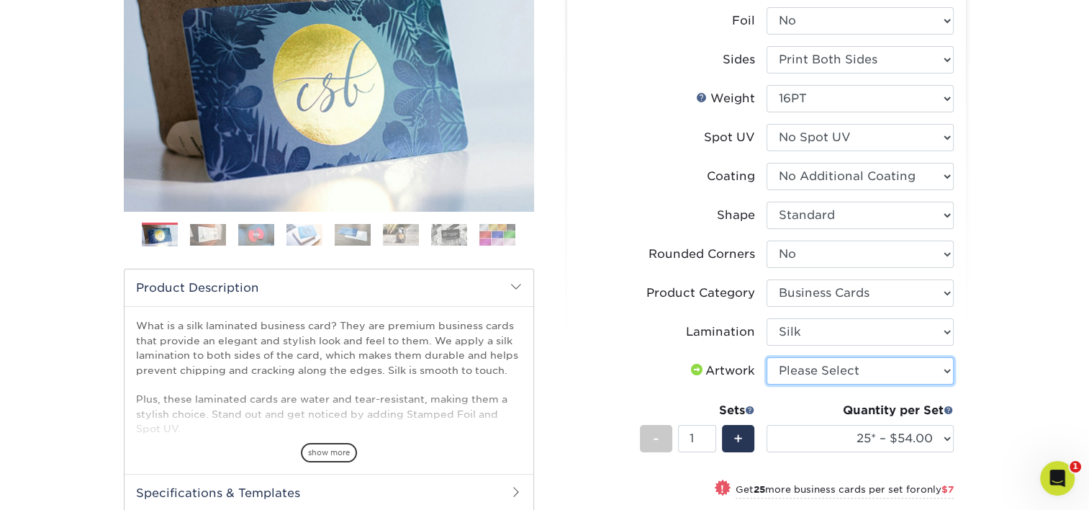
click at [823, 376] on select "Please Select I will upload files I need a design - $100" at bounding box center [860, 370] width 187 height 27
select select "upload"
click at [767, 357] on select "Please Select I will upload files I need a design - $100" at bounding box center [860, 370] width 187 height 27
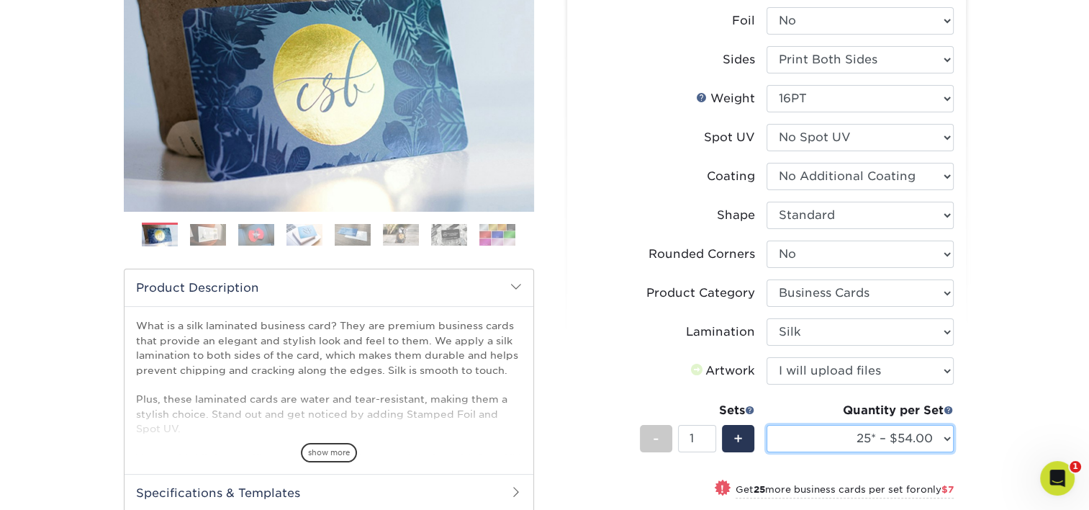
click at [838, 428] on select "25* – $54.00 50* – $61.00 75* – $68.00 100* – $75.00 250* – $82.00 500 – $86.00…" at bounding box center [860, 438] width 187 height 27
select select "100* – $75.00"
click at [767, 425] on select "25* – $54.00 50* – $61.00 75* – $68.00 100* – $75.00 250* – $82.00 500 – $86.00…" at bounding box center [860, 438] width 187 height 27
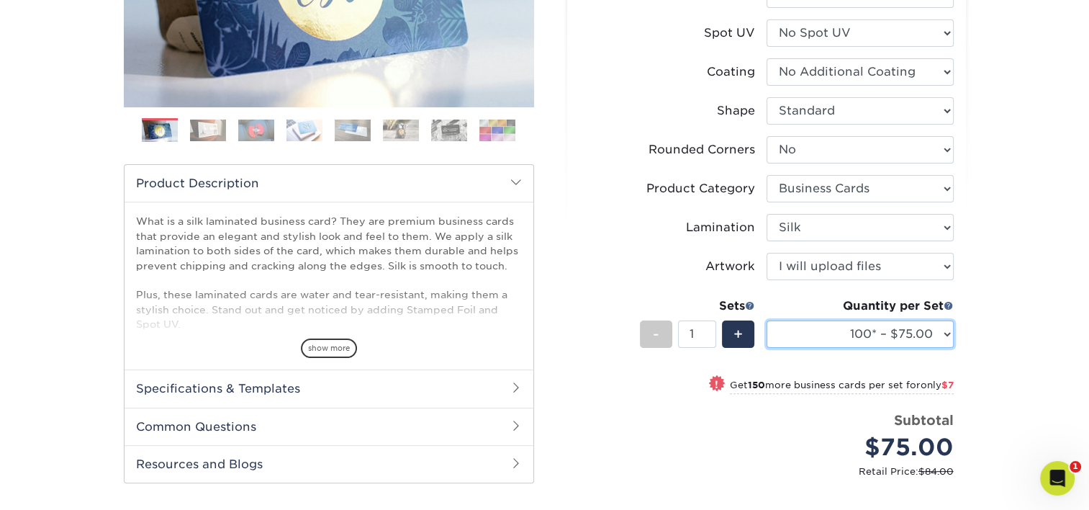
scroll to position [432, 0]
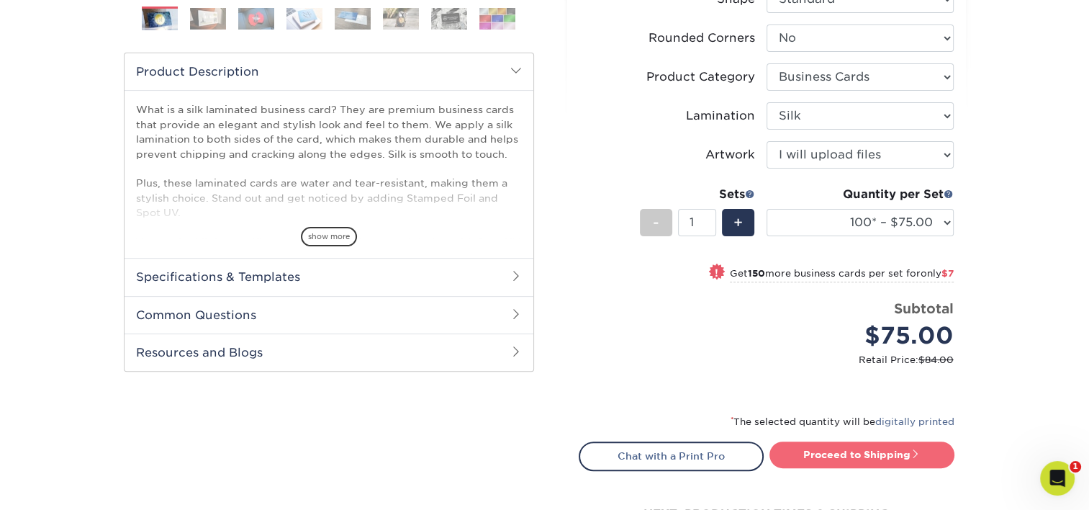
click at [904, 450] on link "Proceed to Shipping" at bounding box center [861, 454] width 185 height 26
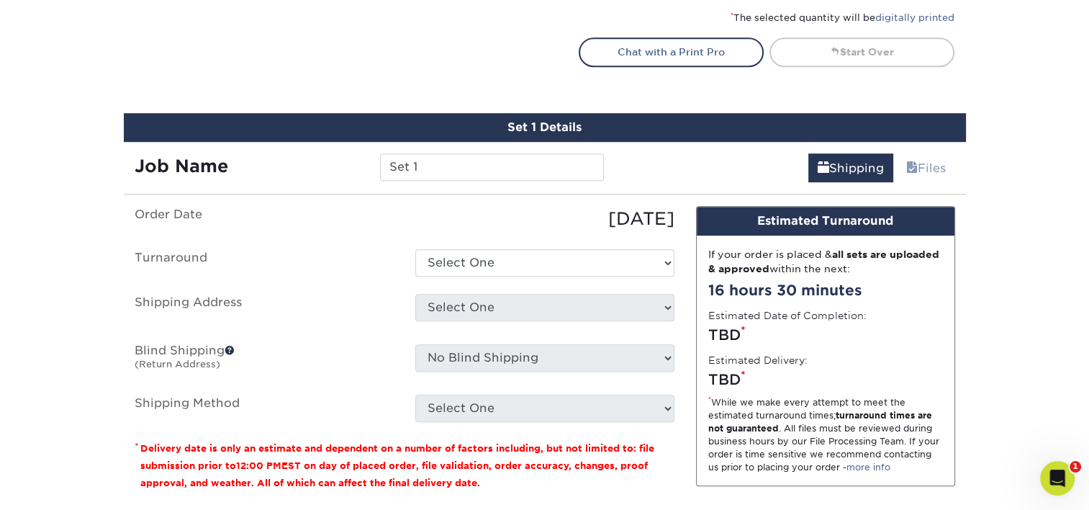
scroll to position [911, 0]
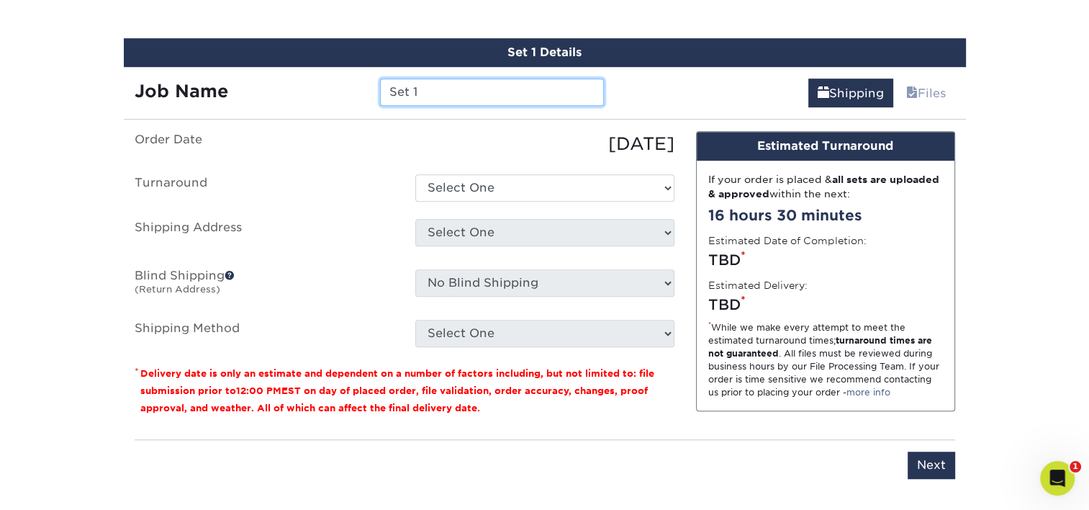
click at [438, 86] on input "Set 1" at bounding box center [492, 91] width 224 height 27
type input "NHearne"
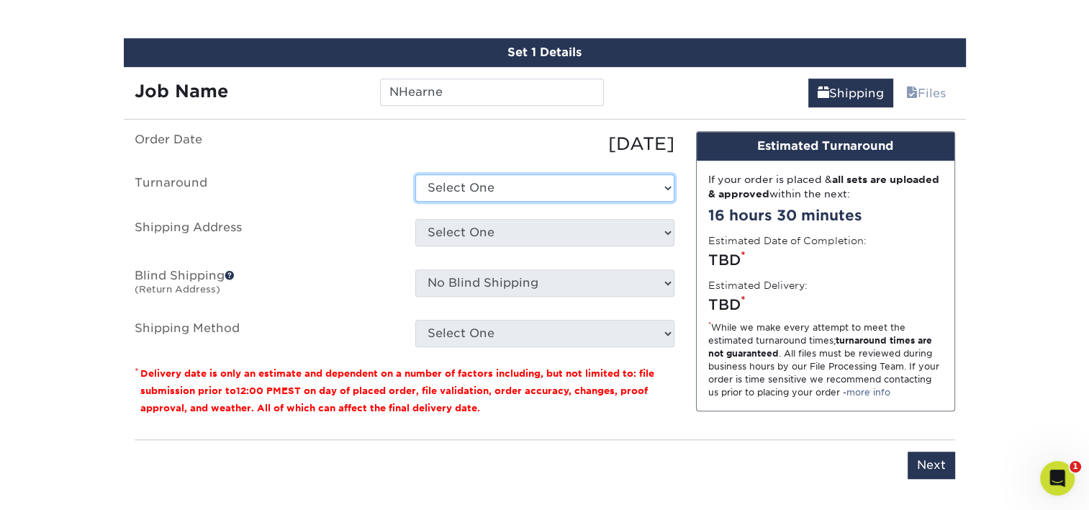
click at [515, 196] on select "Select One 2-4 Business Days 2 Day Next Business Day" at bounding box center [544, 187] width 259 height 27
select select "e8d6ad55-c448-4bce-ba25-c4c4dd4b9d0d"
click at [415, 174] on select "Select One 2-4 Business Days 2 Day Next Business Day" at bounding box center [544, 187] width 259 height 27
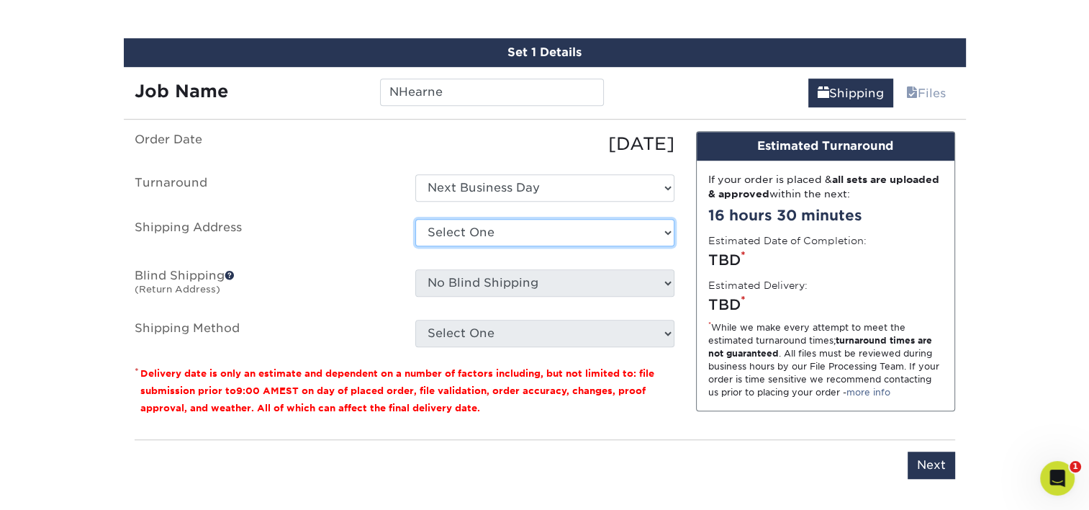
click at [507, 232] on select "Select One [PERSON_NAME] [PERSON_NAME] [PERSON_NAME] [PERSON_NAME] [PERSON_NAME…" at bounding box center [544, 232] width 259 height 27
select select "newaddress"
click at [415, 219] on select "Select One [PERSON_NAME] [PERSON_NAME] [PERSON_NAME] [PERSON_NAME] [PERSON_NAME…" at bounding box center [544, 232] width 259 height 27
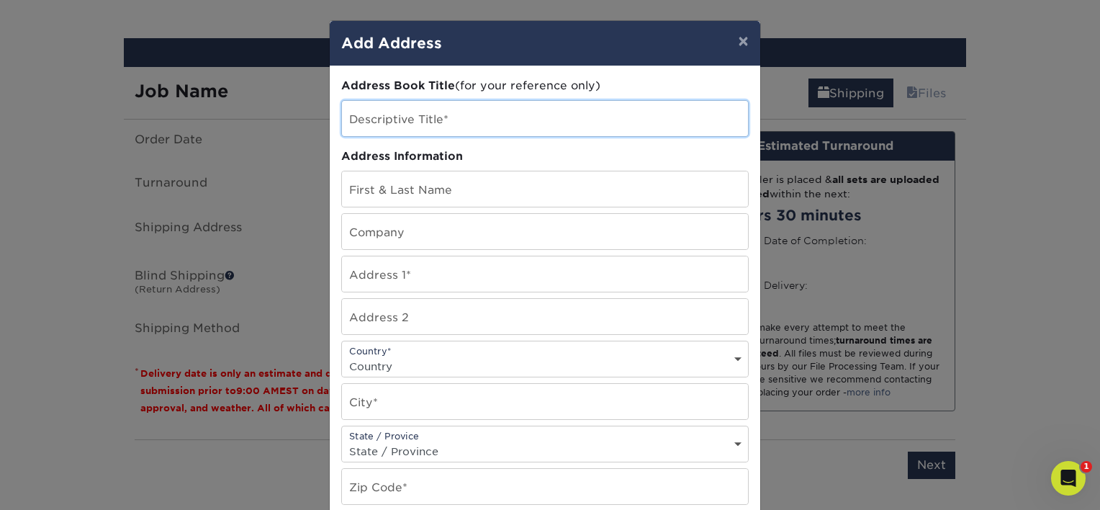
click at [440, 130] on input "text" at bounding box center [545, 118] width 406 height 35
type input "Nancy Hearne"
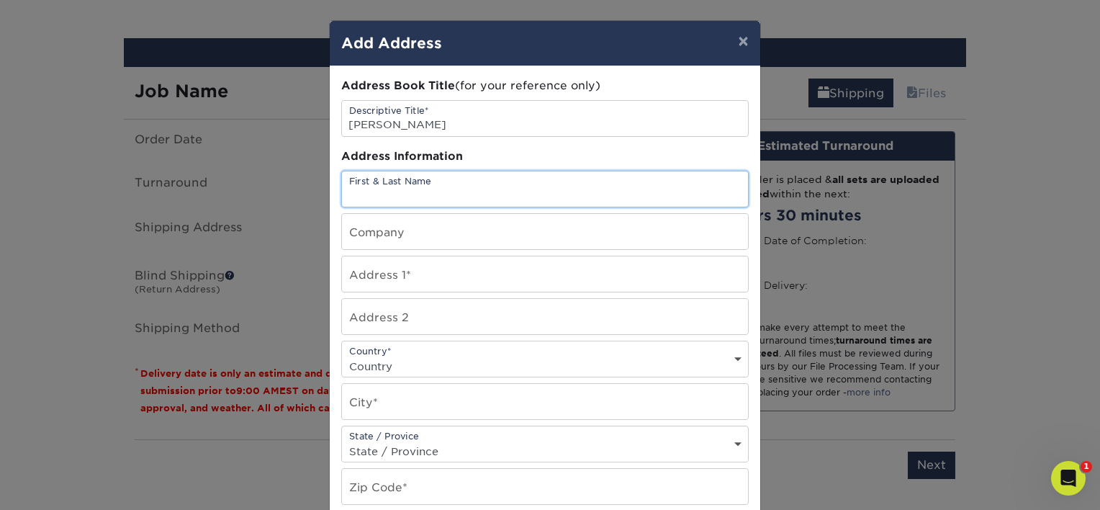
paste input "Nancy Hearne"
type input "Nancy Hearne"
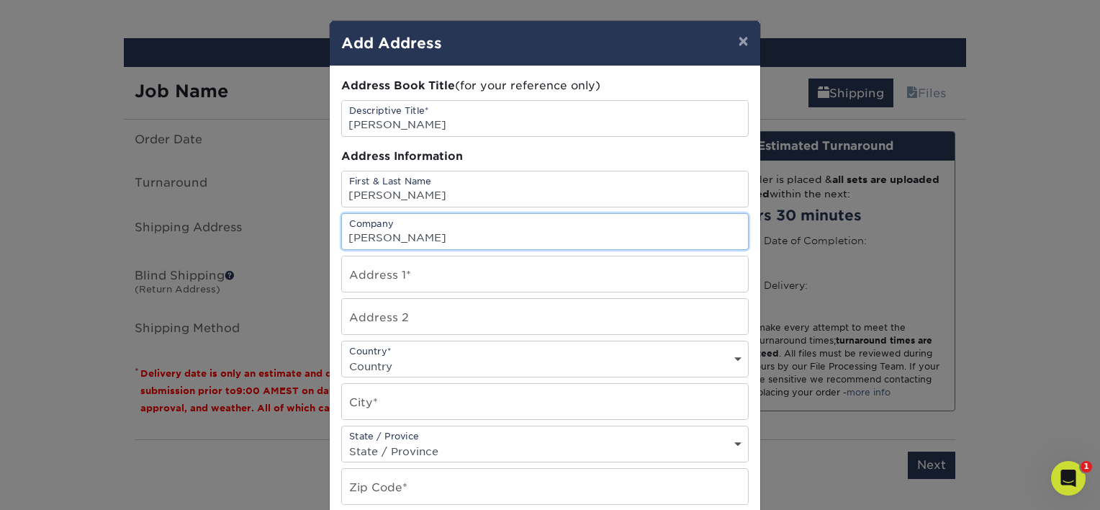
type input "W.E. O'Neil"
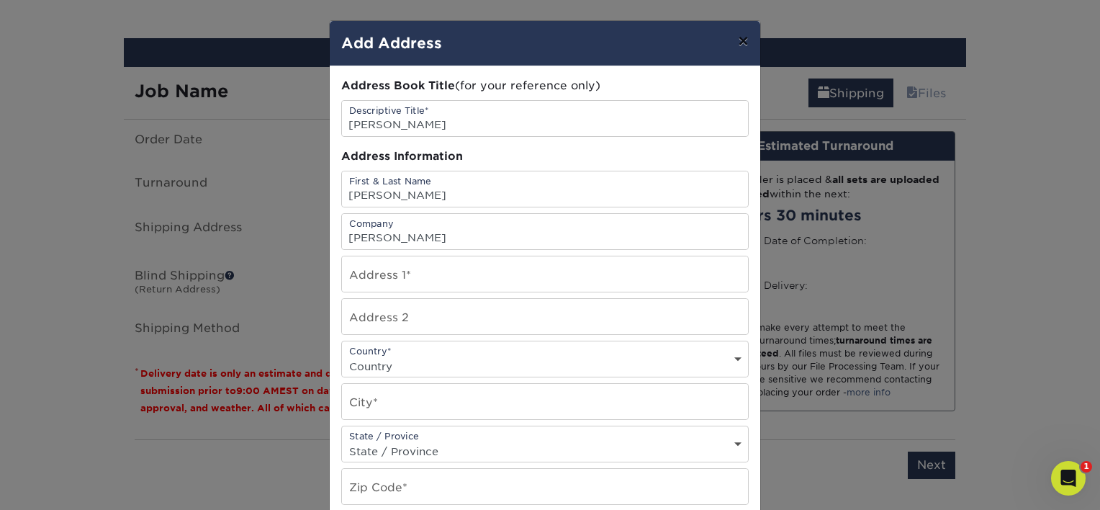
click at [741, 40] on button "×" at bounding box center [742, 41] width 33 height 40
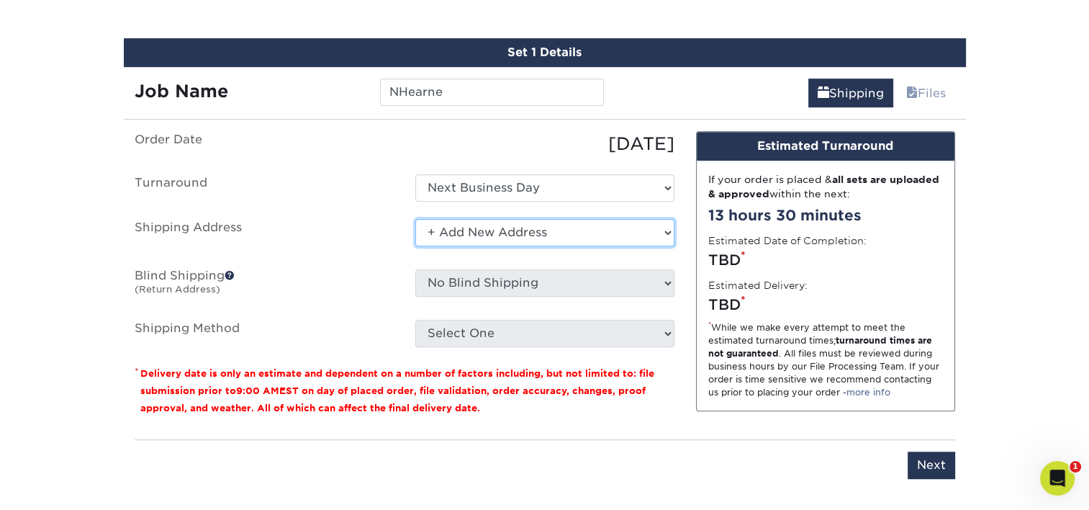
click at [579, 225] on select "Select One [PERSON_NAME] [PERSON_NAME] [PERSON_NAME] [PERSON_NAME] [PERSON_NAME…" at bounding box center [544, 232] width 259 height 27
select select "278197"
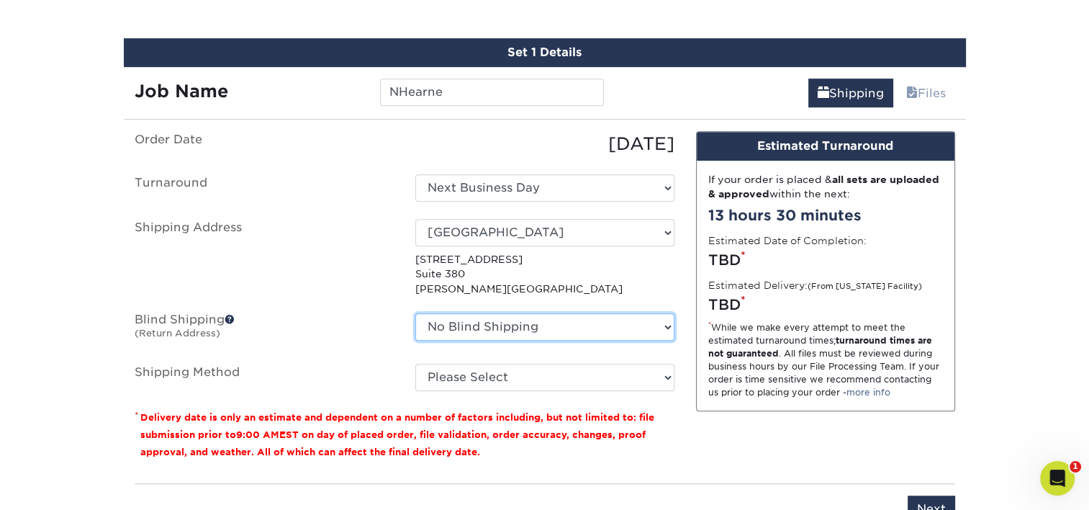
click at [579, 331] on select "No Blind Shipping [PERSON_NAME] [PERSON_NAME] [PERSON_NAME] [PERSON_NAME] [PERS…" at bounding box center [544, 326] width 259 height 27
select select "278197"
click at [415, 313] on select "No Blind Shipping [PERSON_NAME] [PERSON_NAME] [PERSON_NAME] [PERSON_NAME] [PERS…" at bounding box center [544, 326] width 259 height 27
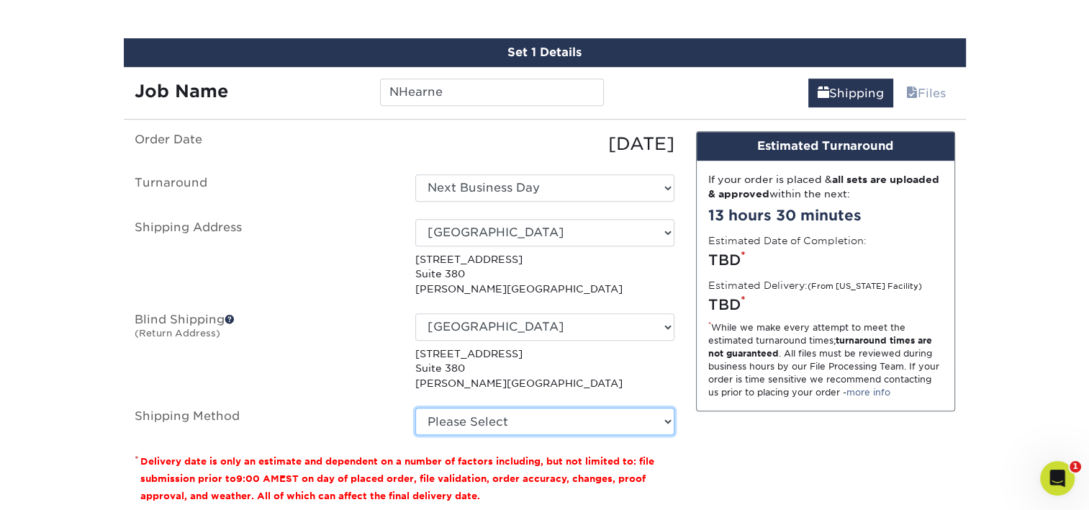
click at [492, 420] on select "Please Select Ground Shipping (+$7.84) 3 Day Shipping Service (+$18.69) 2 Day A…" at bounding box center [544, 420] width 259 height 27
select select "03"
click at [415, 407] on select "Please Select Ground Shipping (+$7.84) 3 Day Shipping Service (+$18.69) 2 Day A…" at bounding box center [544, 420] width 259 height 27
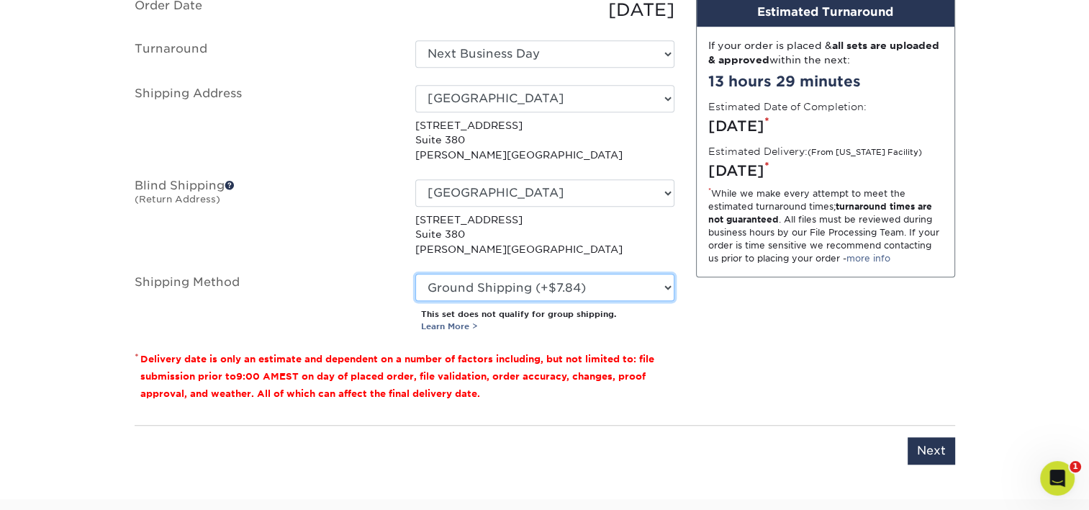
scroll to position [1054, 0]
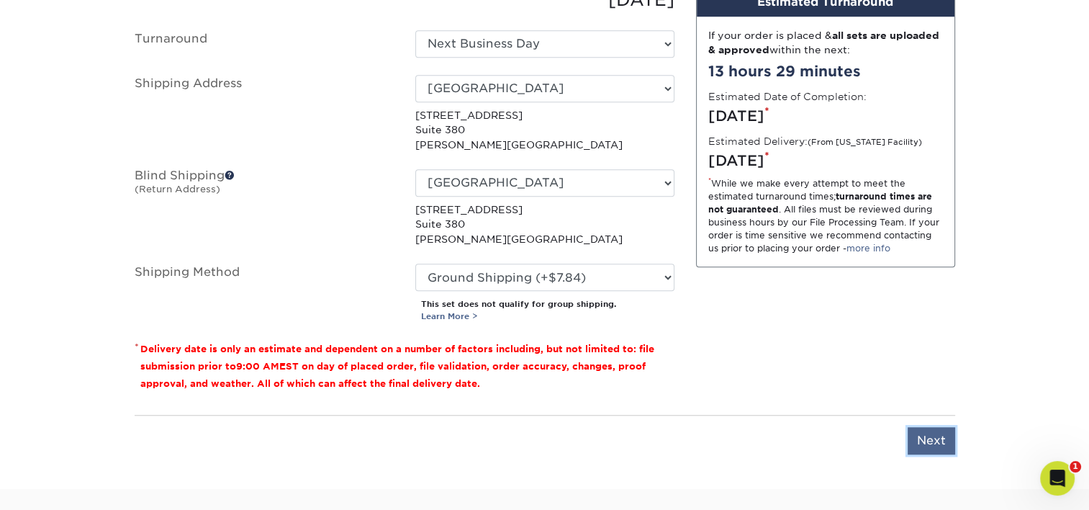
click at [926, 438] on input "Next" at bounding box center [932, 440] width 48 height 27
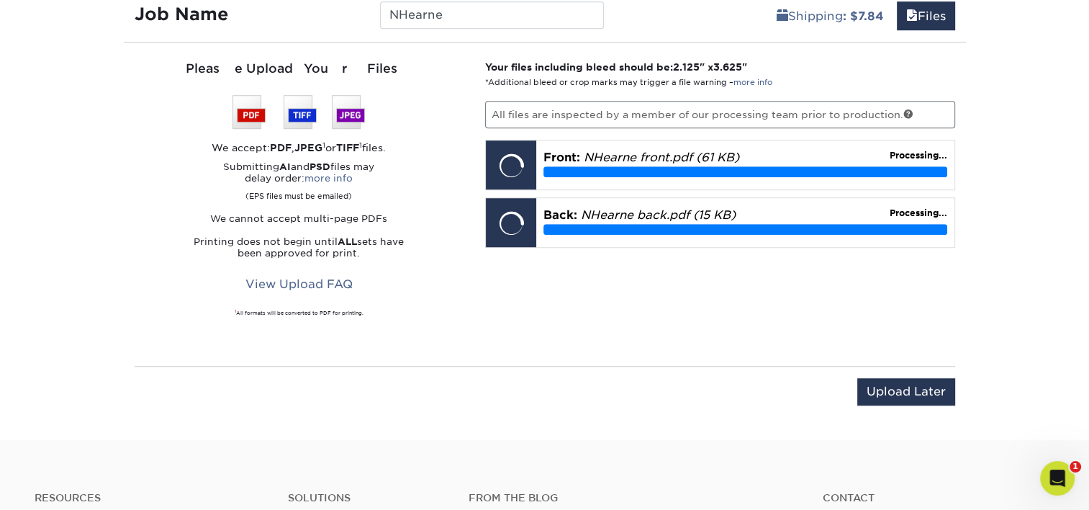
scroll to position [982, 0]
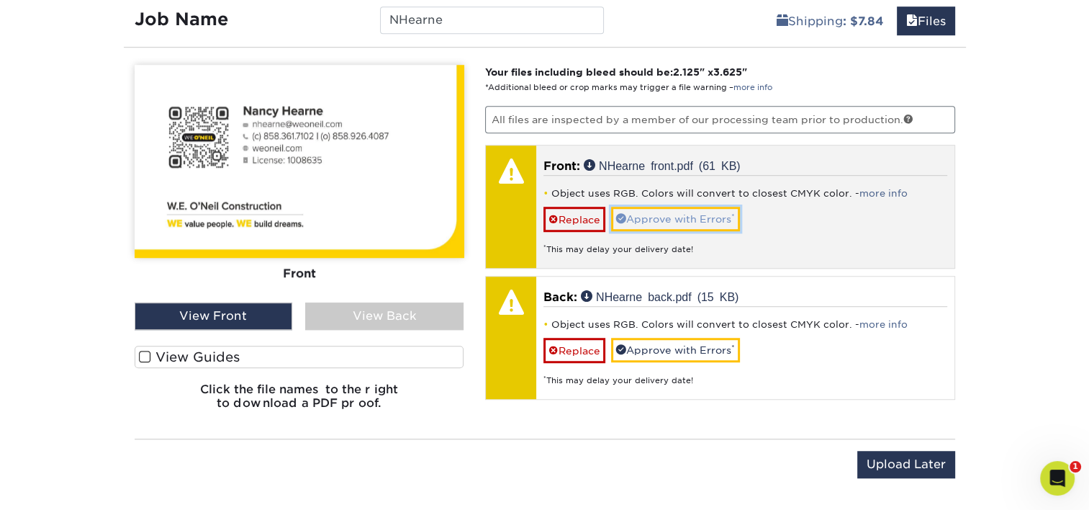
click at [671, 213] on link "Approve with Errors *" at bounding box center [675, 219] width 129 height 24
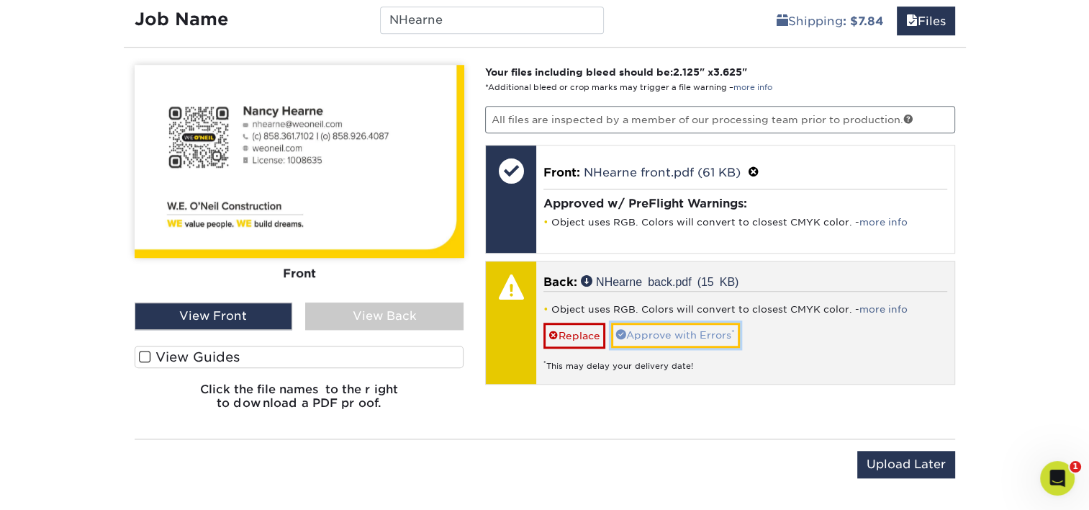
click at [671, 333] on link "Approve with Errors *" at bounding box center [675, 334] width 129 height 24
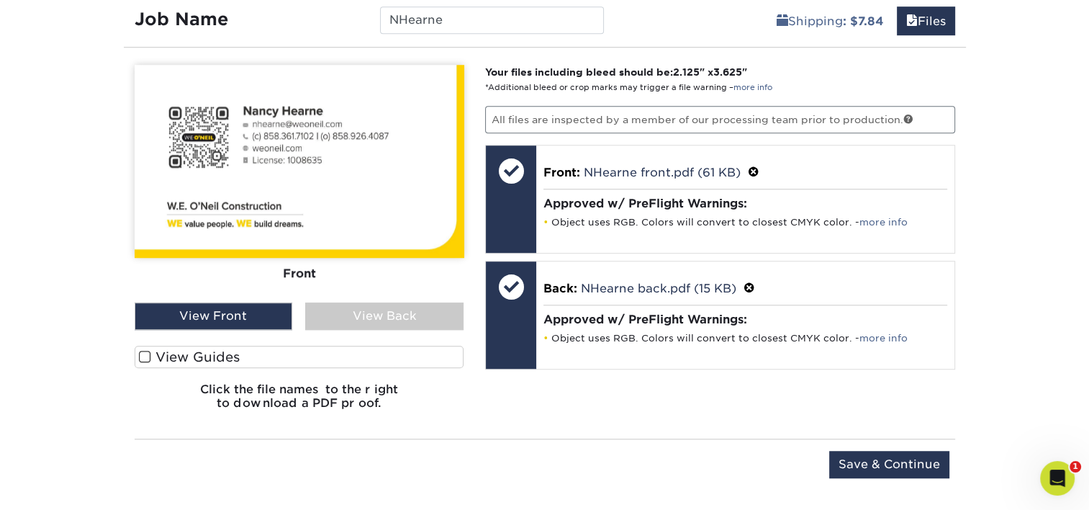
click at [353, 322] on div "View Back" at bounding box center [384, 315] width 158 height 27
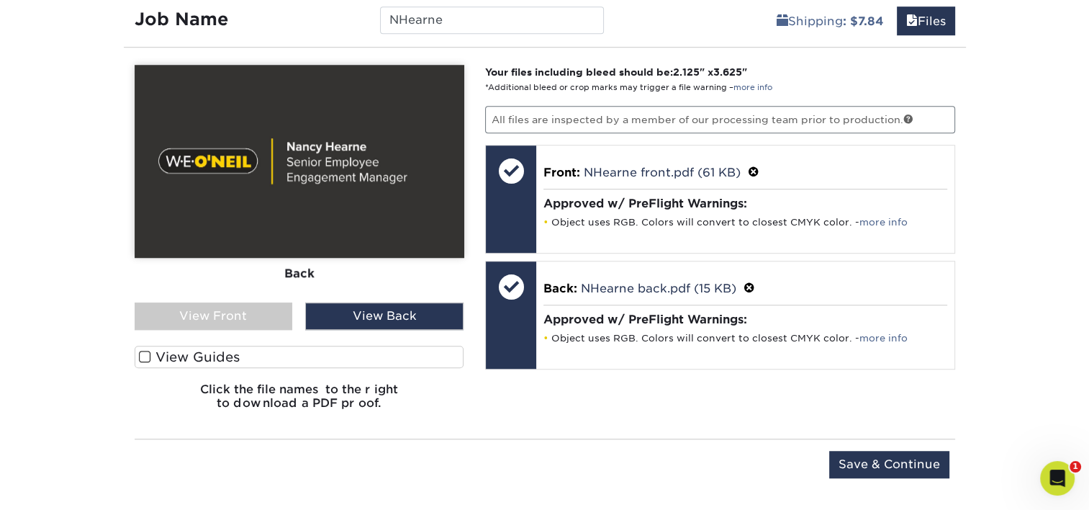
click at [276, 309] on div "View Front" at bounding box center [214, 315] width 158 height 27
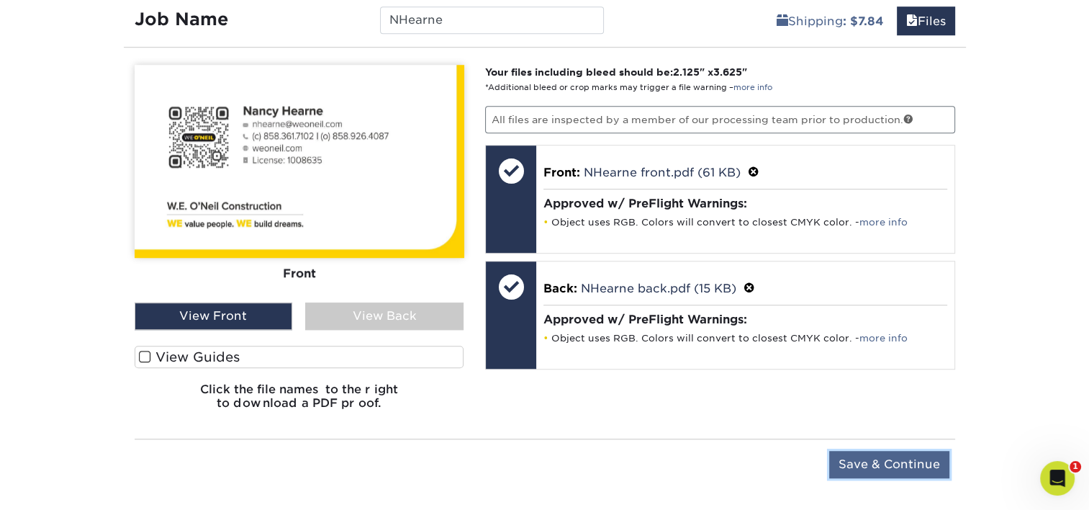
click at [890, 461] on input "Save & Continue" at bounding box center [889, 464] width 120 height 27
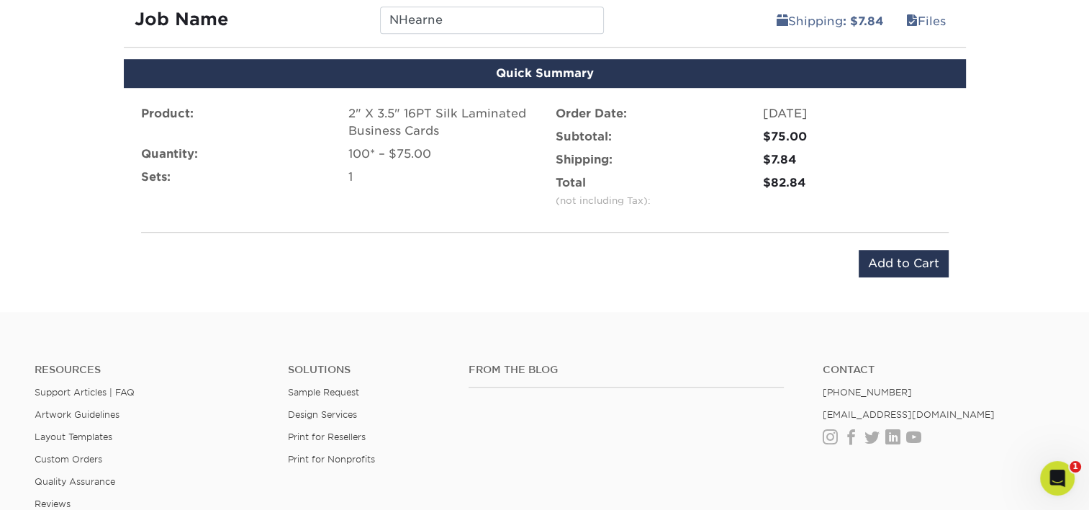
click at [903, 276] on div "Product: 2" X 3.5" 16PT Silk Laminated Business Cards Quantity: 100* – $75.00 S…" at bounding box center [545, 191] width 842 height 207
click at [903, 266] on input "Add to Cart" at bounding box center [904, 263] width 90 height 27
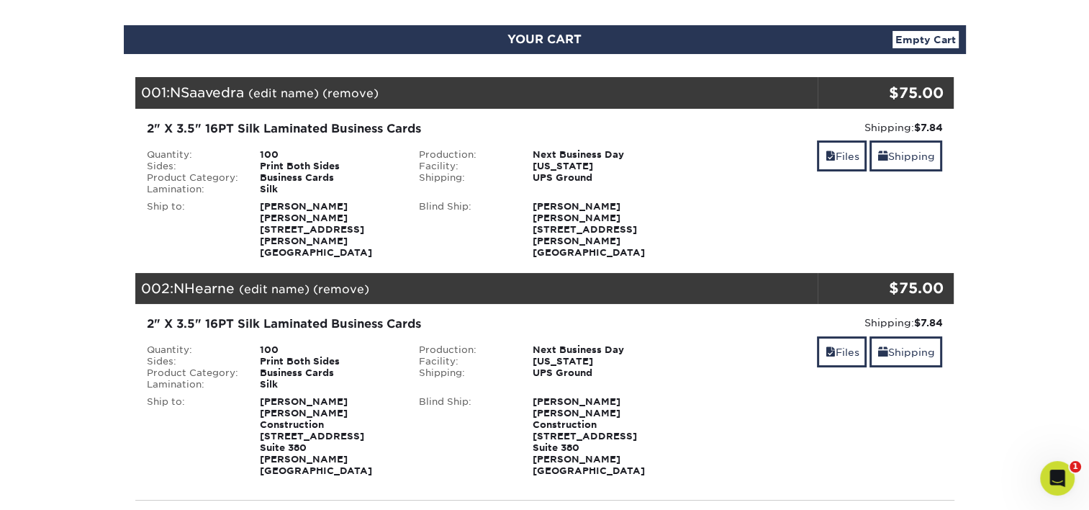
scroll to position [144, 0]
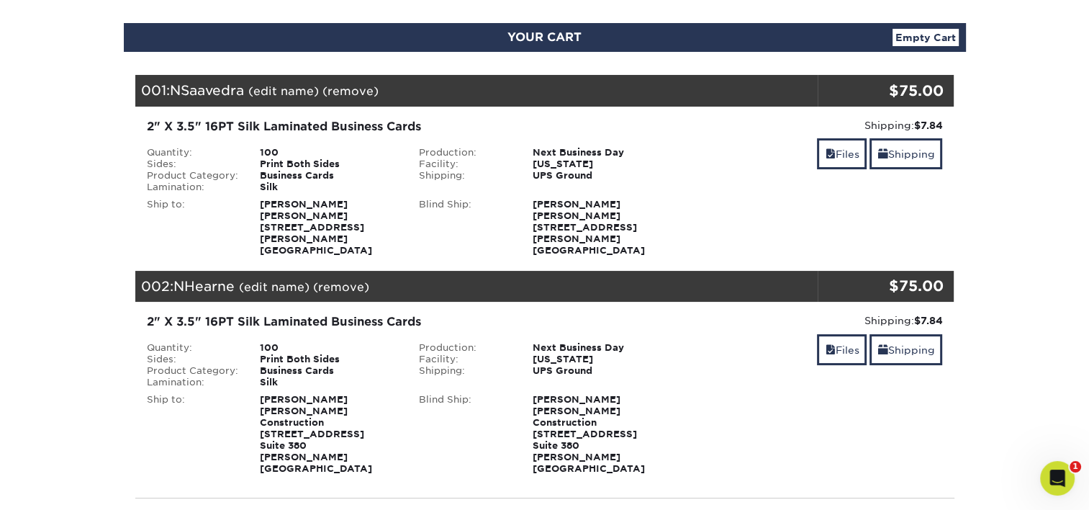
click at [351, 280] on link "(remove)" at bounding box center [341, 287] width 56 height 14
click at [611, 280] on link "Yes" at bounding box center [607, 287] width 20 height 14
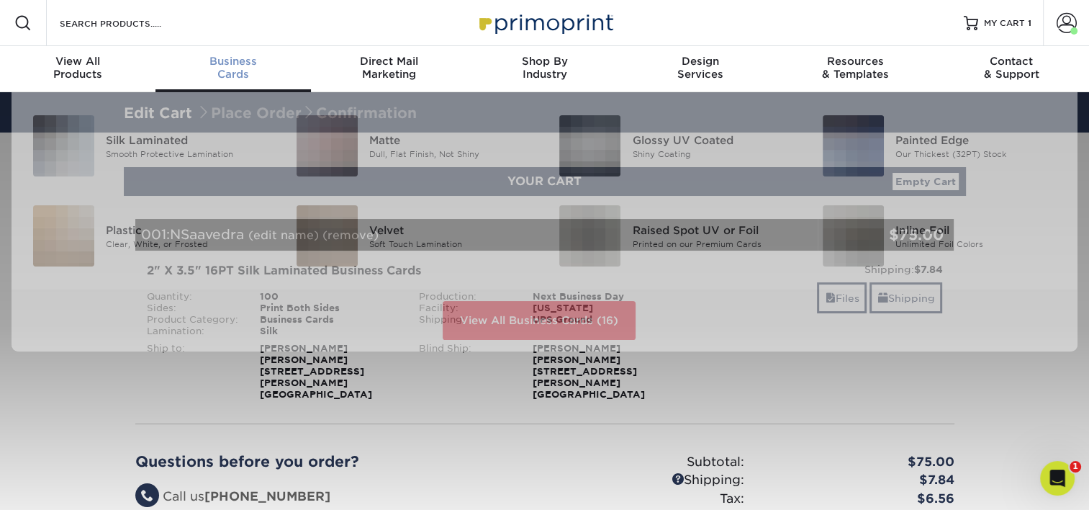
scroll to position [0, 0]
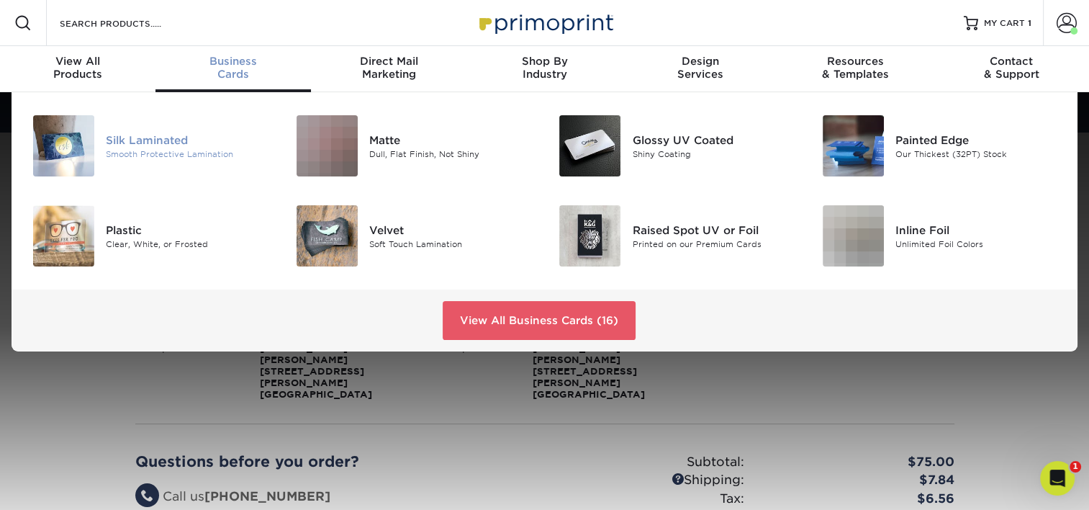
click at [168, 135] on div "Silk Laminated" at bounding box center [188, 140] width 165 height 16
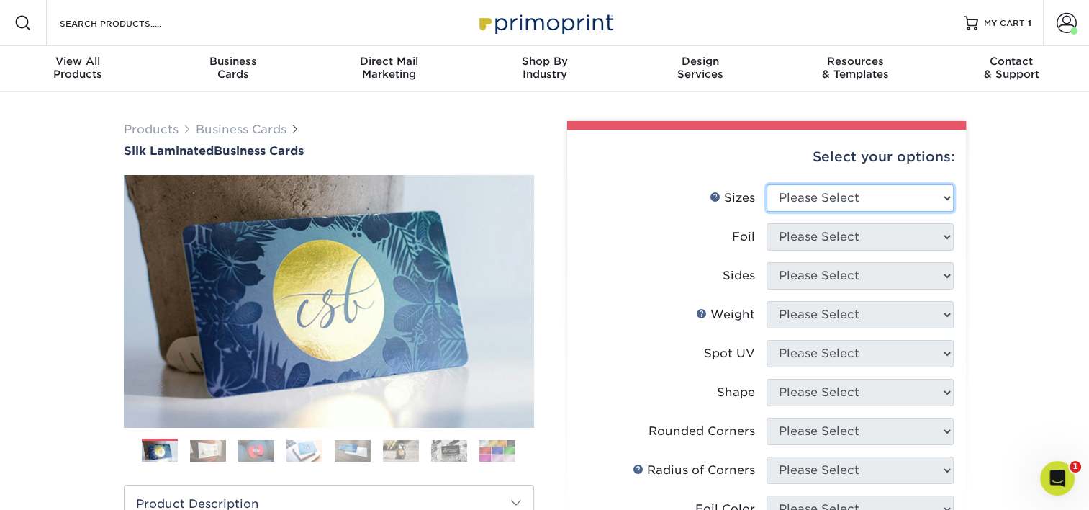
click at [803, 196] on select "Please Select 1.5" x 3.5" - Mini 1.75" x 3.5" - Mini 2" x 2" - Square 2" x 3" -…" at bounding box center [860, 197] width 187 height 27
select select "2.00x3.50"
click at [767, 184] on select "Please Select 1.5" x 3.5" - Mini 1.75" x 3.5" - Mini 2" x 2" - Square 2" x 3" -…" at bounding box center [860, 197] width 187 height 27
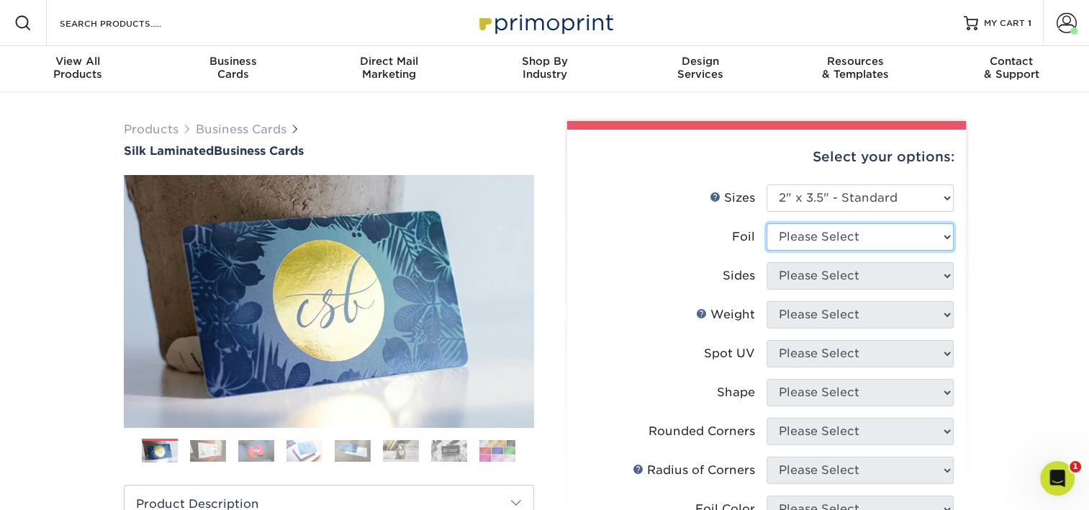
click at [849, 238] on select "Please Select Yes No" at bounding box center [860, 236] width 187 height 27
select select "0"
click at [767, 223] on select "Please Select Yes No" at bounding box center [860, 236] width 187 height 27
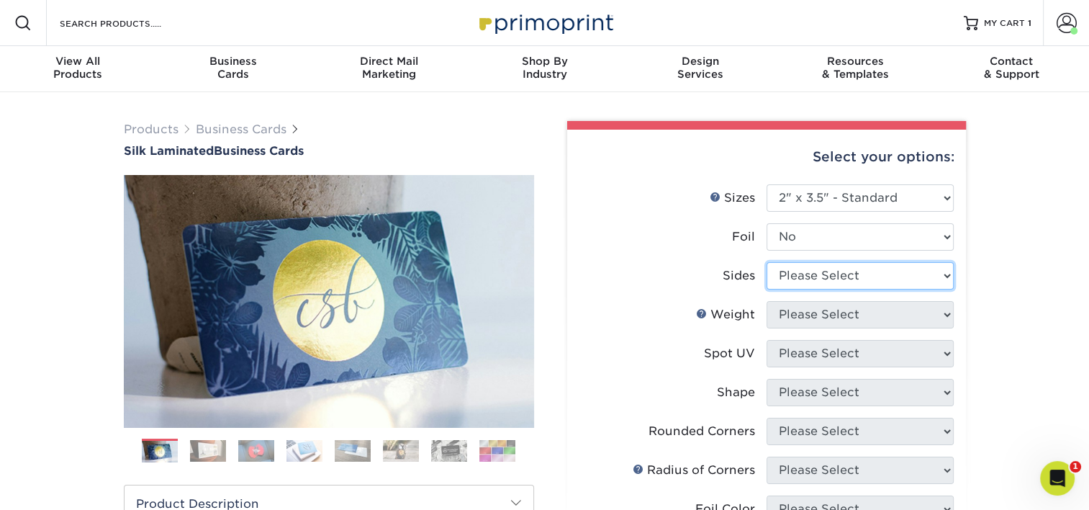
click at [826, 279] on select "Please Select Print Both Sides Print Front Only" at bounding box center [860, 275] width 187 height 27
select select "13abbda7-1d64-4f25-8bb2-c179b224825d"
click at [767, 262] on select "Please Select Print Both Sides Print Front Only" at bounding box center [860, 275] width 187 height 27
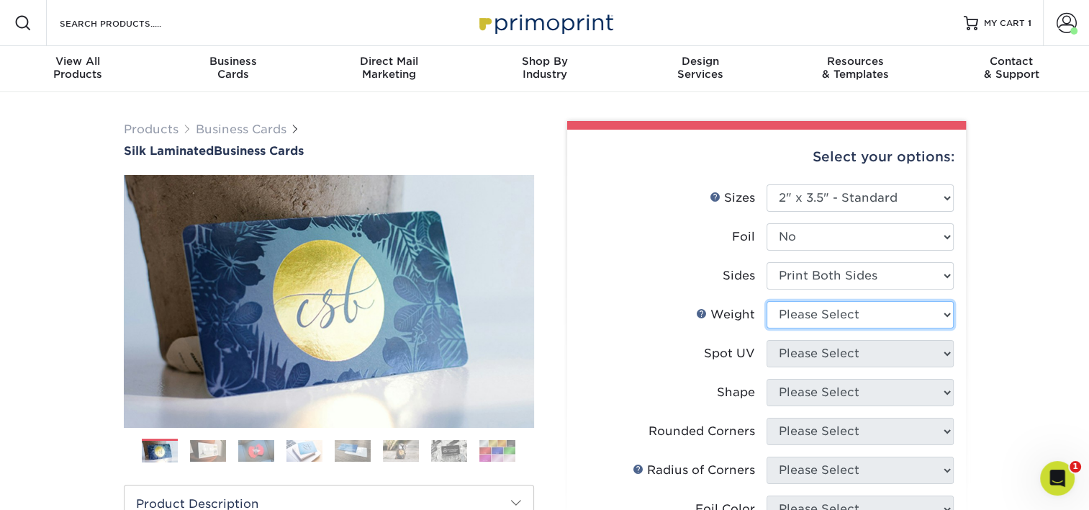
click at [849, 314] on select "Please Select 16PT" at bounding box center [860, 314] width 187 height 27
select select "16PT"
click at [767, 301] on select "Please Select 16PT" at bounding box center [860, 314] width 187 height 27
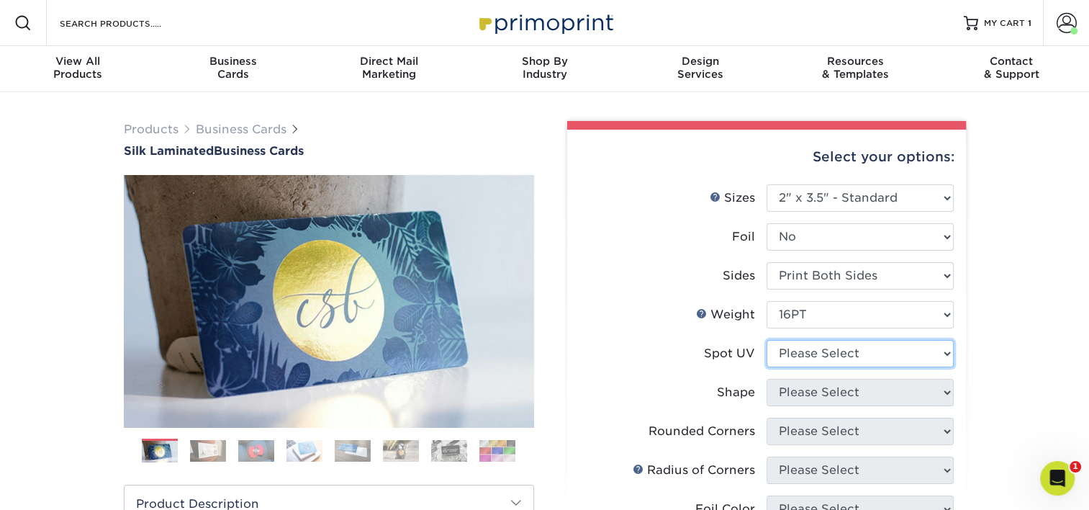
click at [841, 351] on select "Please Select No Spot UV Front and Back (Both Sides) Front Only Back Only" at bounding box center [860, 353] width 187 height 27
select select "3"
click at [767, 340] on select "Please Select No Spot UV Front and Back (Both Sides) Front Only Back Only" at bounding box center [860, 353] width 187 height 27
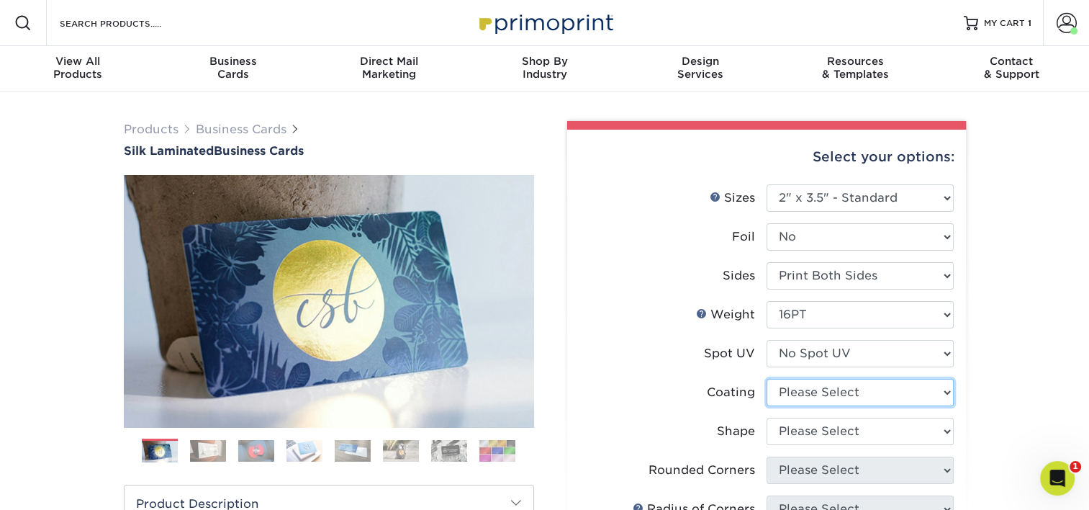
click at [829, 384] on select at bounding box center [860, 392] width 187 height 27
select select "3e7618de-abca-4bda-9f97-8b9129e913d8"
click at [767, 379] on select at bounding box center [860, 392] width 187 height 27
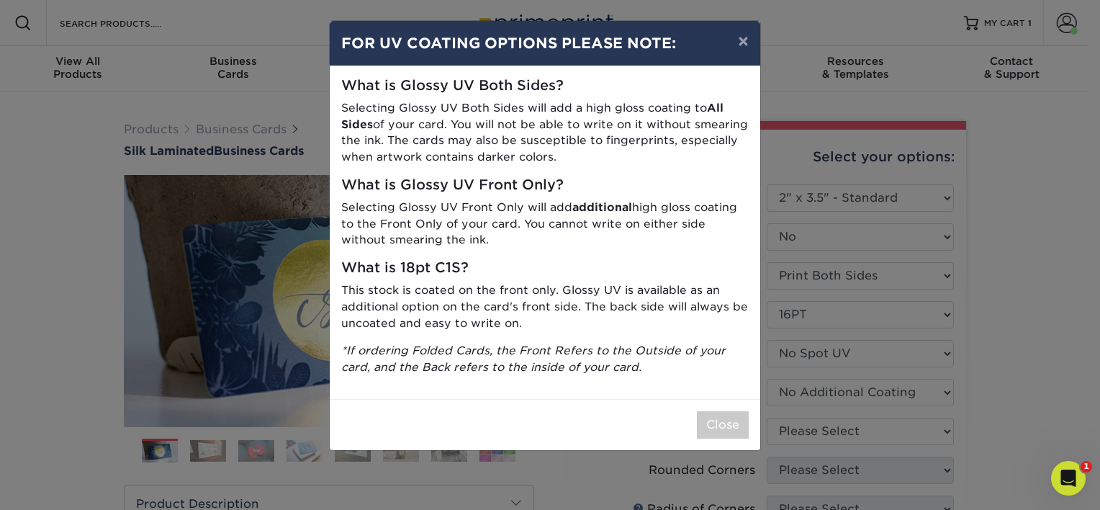
click at [998, 351] on div "× FOR UV COATING OPTIONS PLEASE NOTE: What is Glossy UV Both Sides? Selecting G…" at bounding box center [550, 255] width 1100 height 510
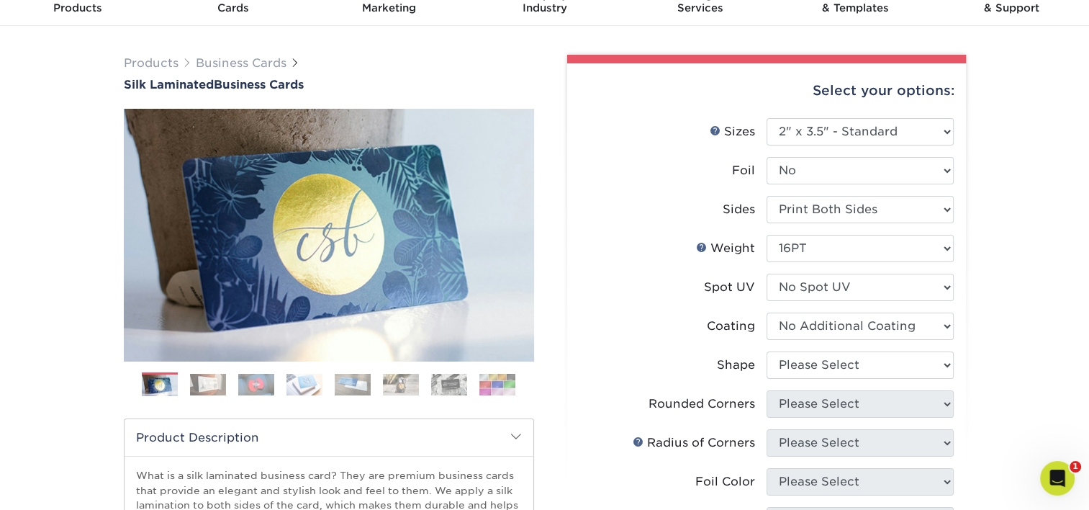
scroll to position [72, 0]
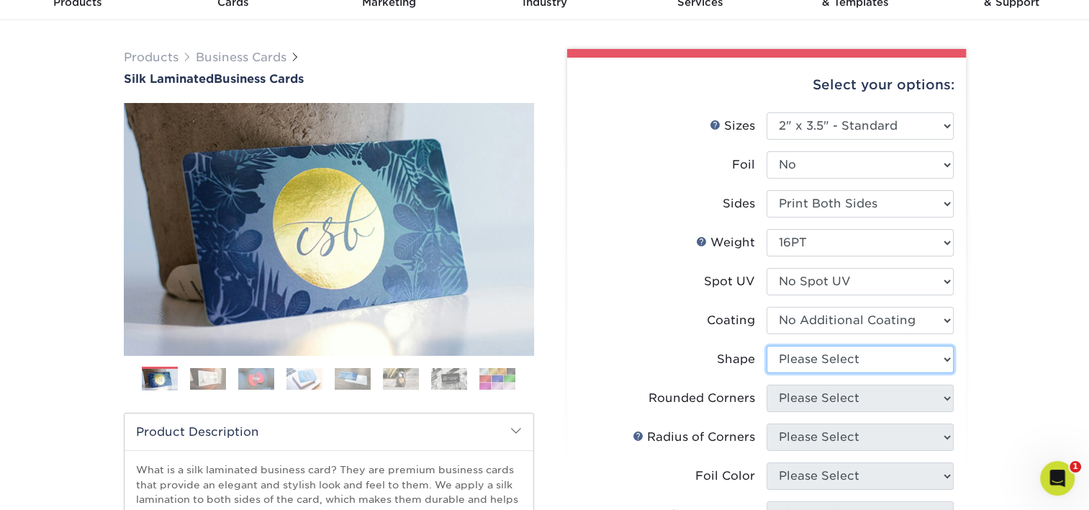
click at [887, 363] on select "Please Select Standard Oval" at bounding box center [860, 358] width 187 height 27
select select "standard"
click at [767, 345] on select "Please Select Standard Oval" at bounding box center [860, 358] width 187 height 27
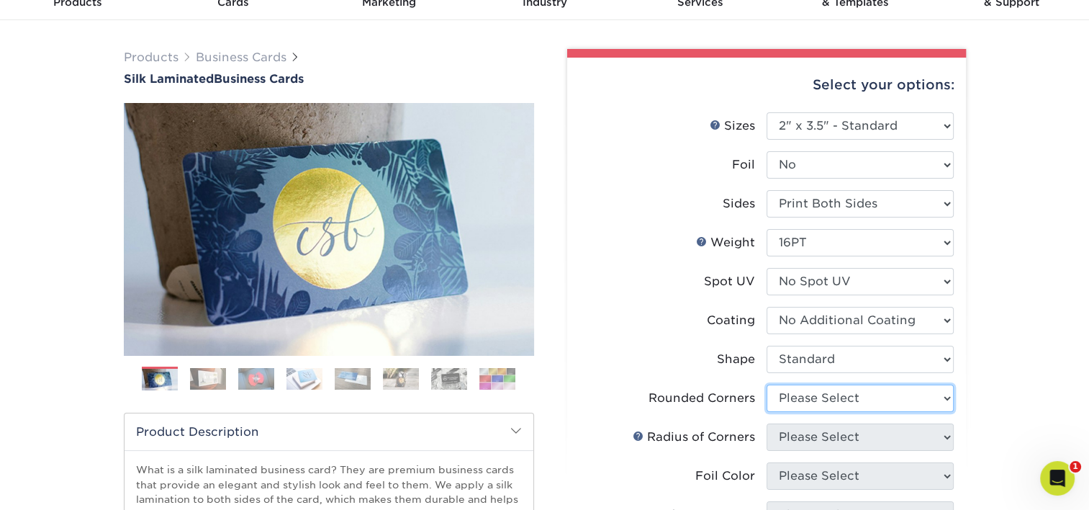
click at [829, 393] on select "Please Select Yes - Round 2 Corners Yes - Round 4 Corners No" at bounding box center [860, 397] width 187 height 27
select select "0"
click at [767, 384] on select "Please Select Yes - Round 2 Corners Yes - Round 4 Corners No" at bounding box center [860, 397] width 187 height 27
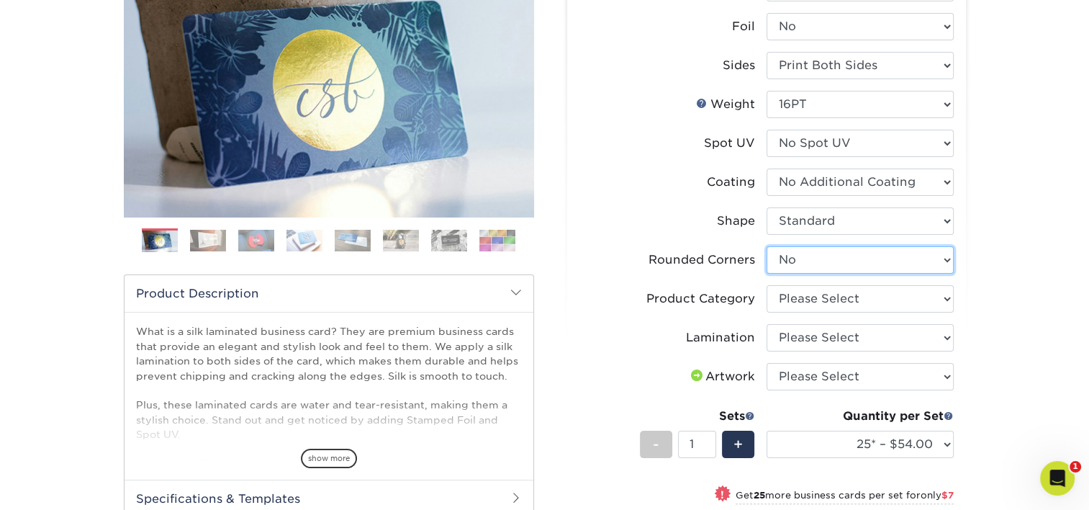
scroll to position [216, 0]
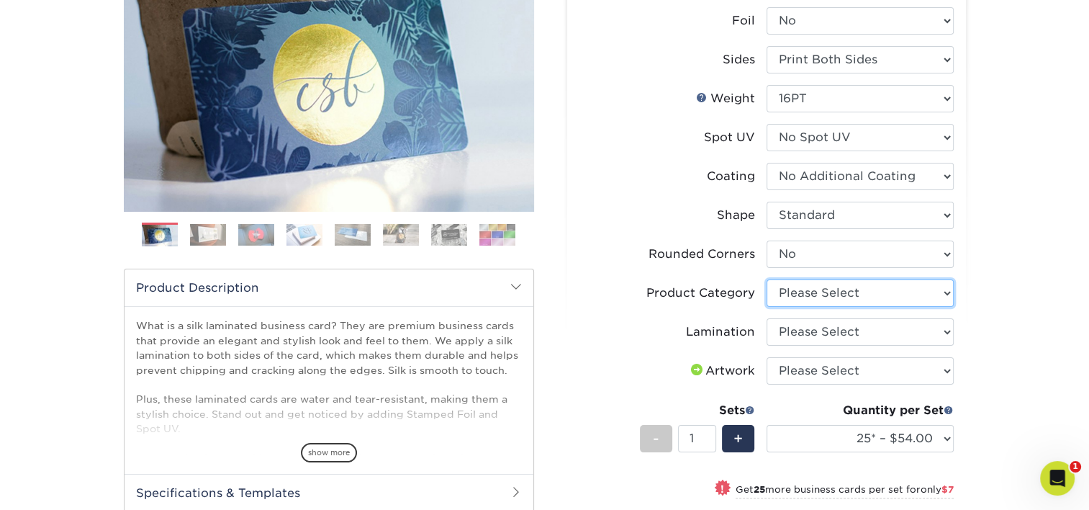
click at [821, 288] on select "Please Select Business Cards" at bounding box center [860, 292] width 187 height 27
select select "3b5148f1-0588-4f88-a218-97bcfdce65c1"
click at [767, 279] on select "Please Select Business Cards" at bounding box center [860, 292] width 187 height 27
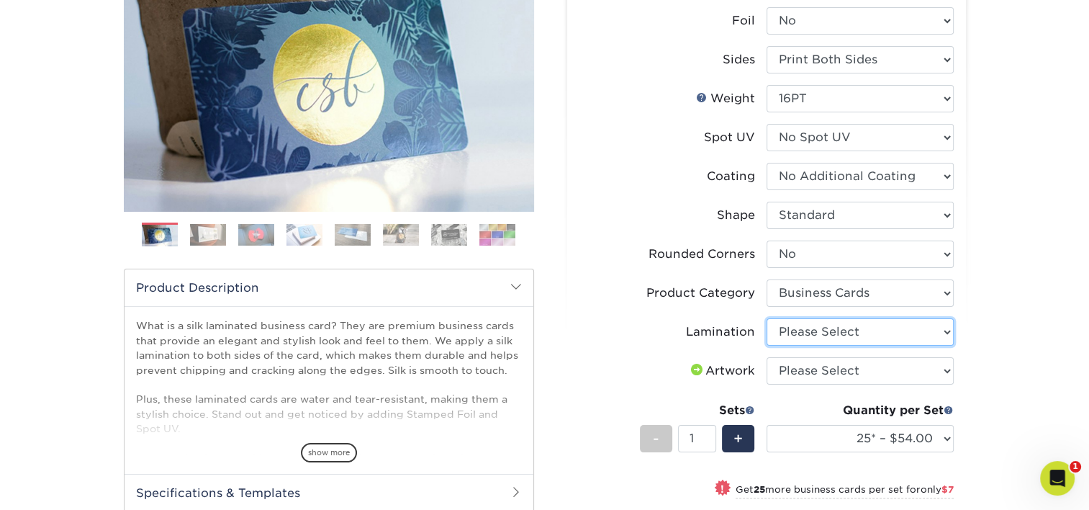
click at [818, 325] on select "Please Select Silk" at bounding box center [860, 331] width 187 height 27
select select "ccacb42f-45f7-42d3-bbd3-7c8421cf37f0"
click at [767, 318] on select "Please Select Silk" at bounding box center [860, 331] width 187 height 27
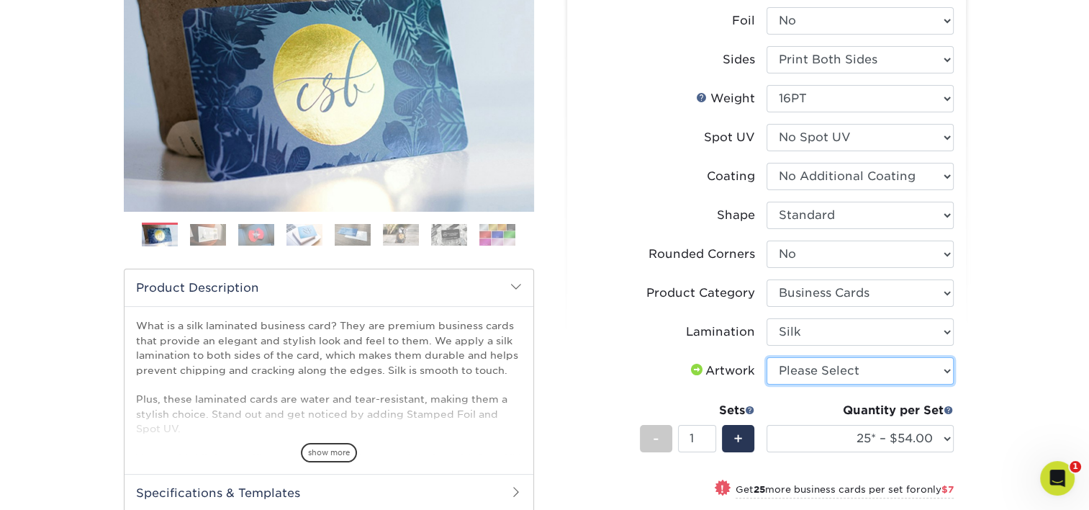
click at [819, 373] on select "Please Select I will upload files I need a design - $100" at bounding box center [860, 370] width 187 height 27
select select "upload"
click at [767, 357] on select "Please Select I will upload files I need a design - $100" at bounding box center [860, 370] width 187 height 27
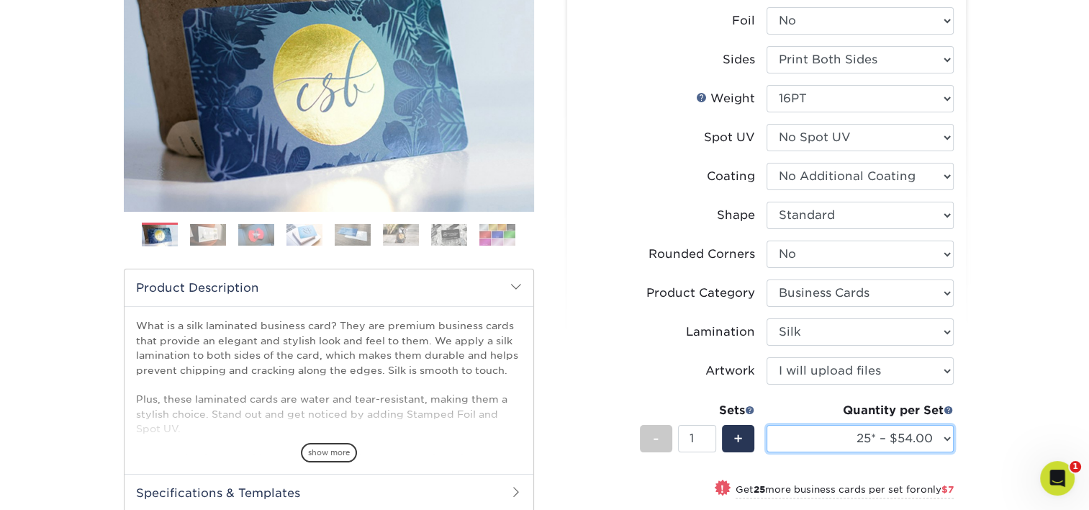
click at [842, 430] on select "25* – $54.00 50* – $61.00 75* – $68.00 100* – $75.00 250* – $82.00 500 – $86.00…" at bounding box center [860, 438] width 187 height 27
select select "500 – $86.00"
click at [767, 425] on select "25* – $54.00 50* – $61.00 75* – $68.00 100* – $75.00 250* – $82.00 500 – $86.00…" at bounding box center [860, 438] width 187 height 27
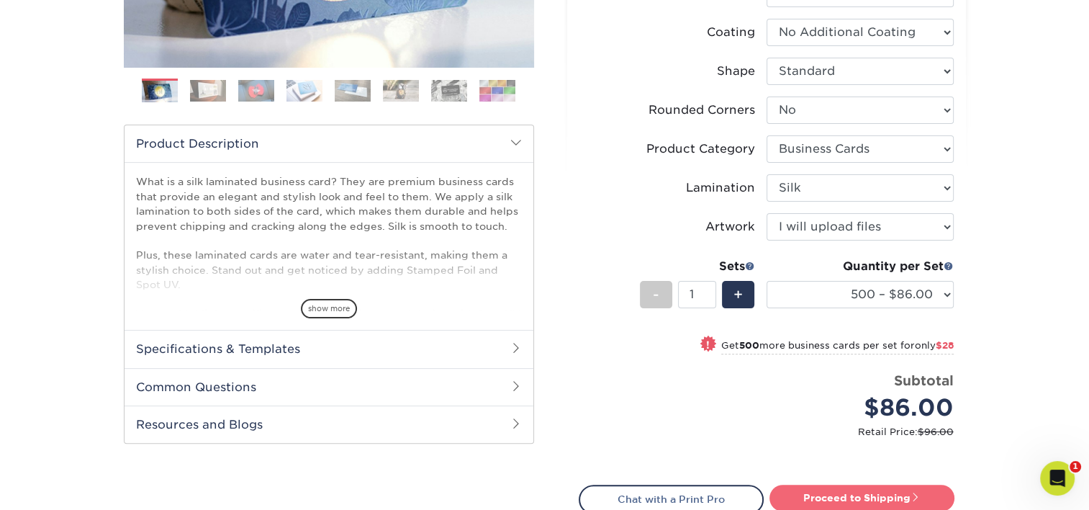
click at [857, 486] on link "Proceed to Shipping" at bounding box center [861, 497] width 185 height 26
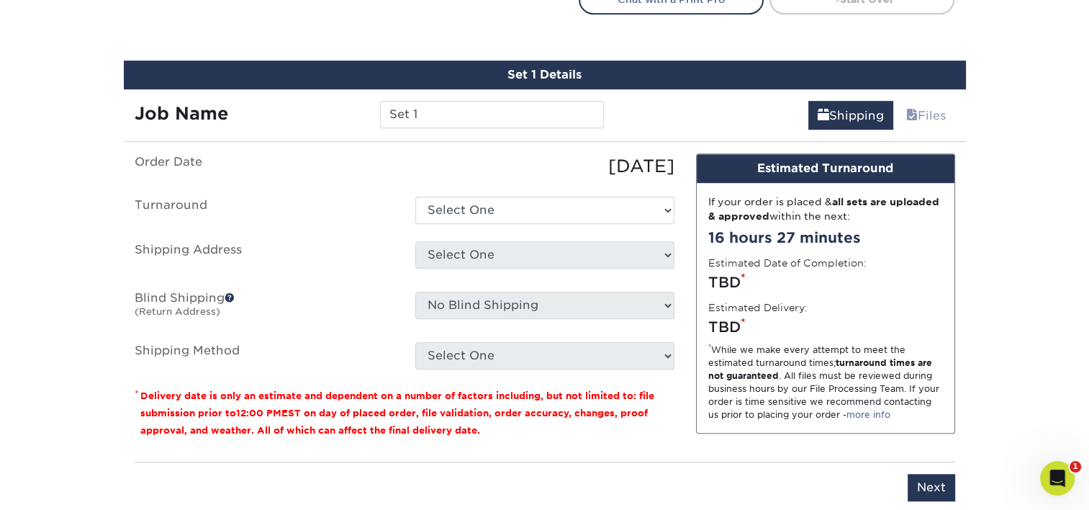
scroll to position [882, 0]
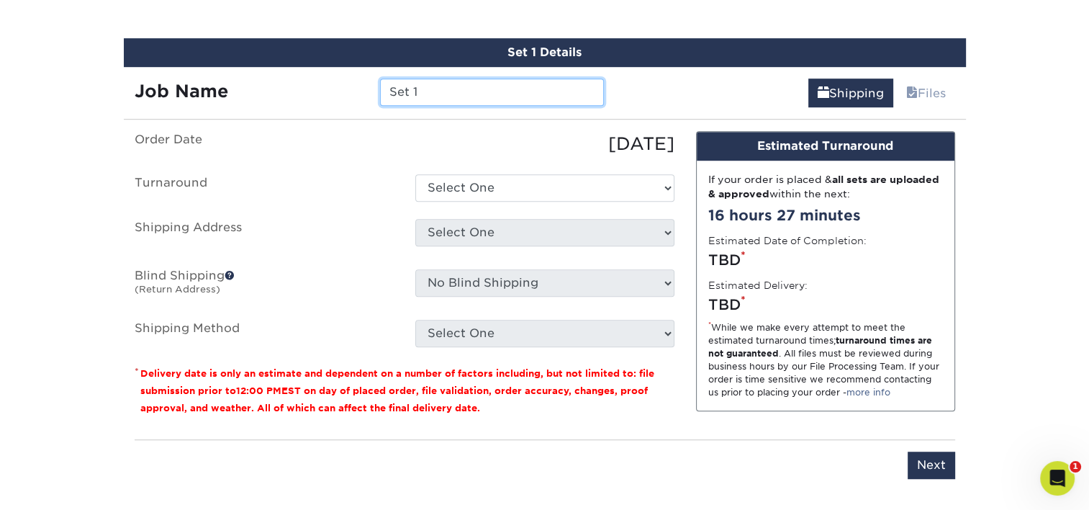
click at [434, 98] on input "Set 1" at bounding box center [492, 91] width 224 height 27
click at [433, 95] on input "Set 1" at bounding box center [492, 91] width 224 height 27
type input "NHearne"
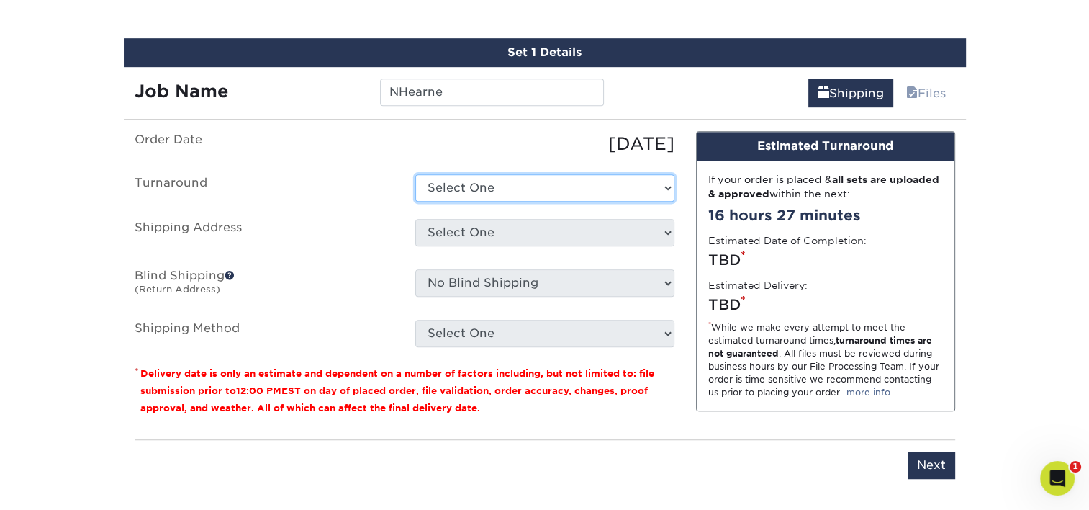
click at [518, 186] on select "Select One 2-4 Business Days 2 Day Next Business Day" at bounding box center [544, 187] width 259 height 27
select select "cf39fbb6-a653-498a-b8f8-eac31360a257"
click at [415, 174] on select "Select One 2-4 Business Days 2 Day Next Business Day" at bounding box center [544, 187] width 259 height 27
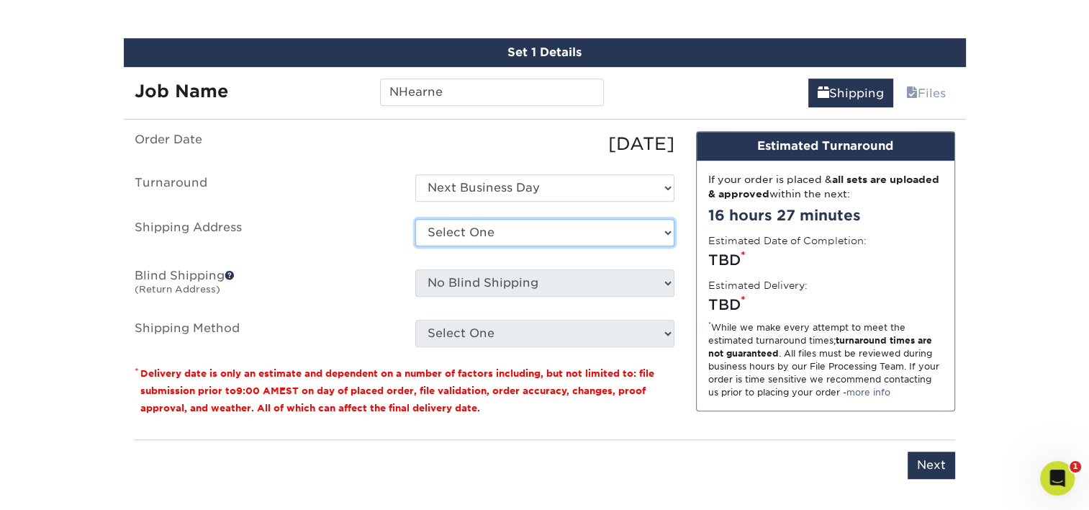
click at [497, 230] on select "Select One Adan Arreola Adolfo Ordonez Adolfo Ordonez Alfonso Toro Alicia Monta…" at bounding box center [544, 232] width 259 height 27
select select "278197"
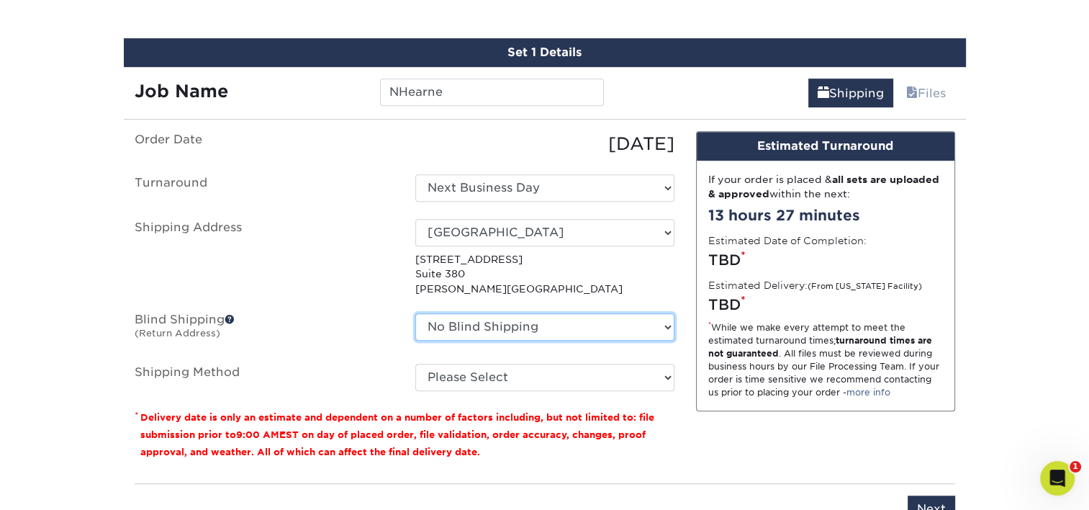
click at [520, 324] on select "No Blind Shipping Adan Arreola Adolfo Ordonez Adolfo Ordonez Alfonso Toro Alici…" at bounding box center [544, 326] width 259 height 27
select select "278197"
click at [415, 313] on select "No Blind Shipping Adan Arreola Adolfo Ordonez Adolfo Ordonez Alfonso Toro Alici…" at bounding box center [544, 326] width 259 height 27
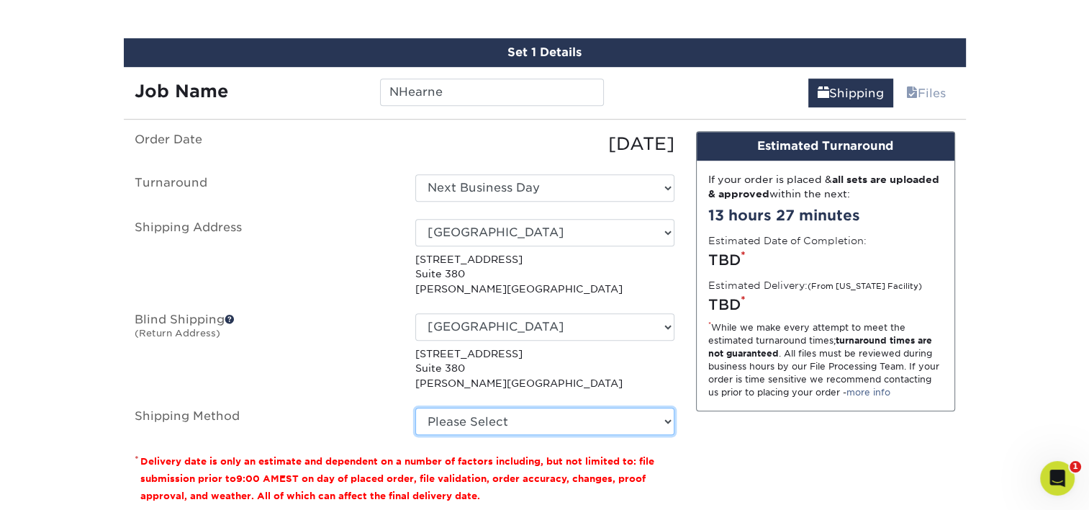
click at [487, 409] on select "Please Select Ground Shipping (+$8.96) 3 Day Shipping Service (+$18.69) 2 Day A…" at bounding box center [544, 420] width 259 height 27
select select "03"
click at [415, 407] on select "Please Select Ground Shipping (+$8.96) 3 Day Shipping Service (+$18.69) 2 Day A…" at bounding box center [544, 420] width 259 height 27
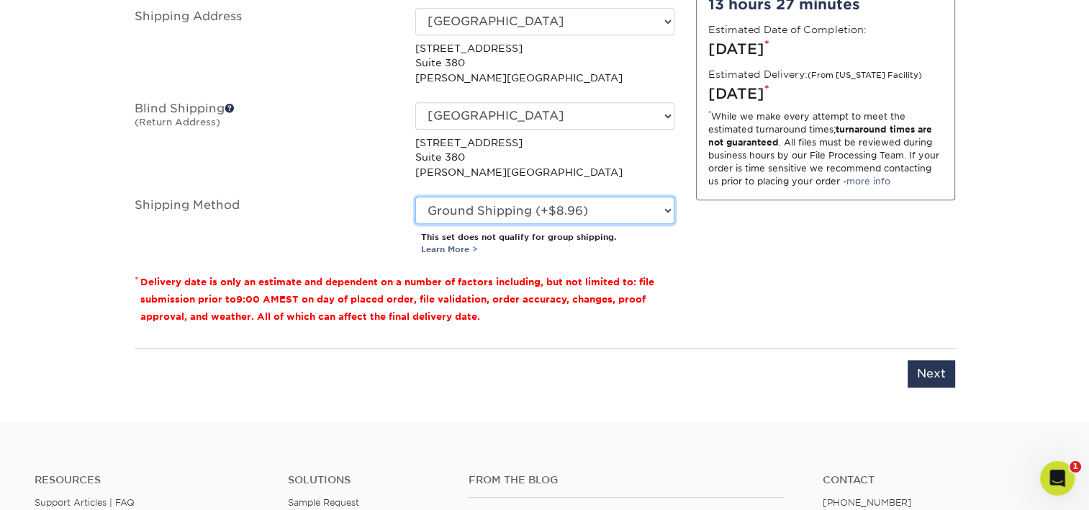
scroll to position [1098, 0]
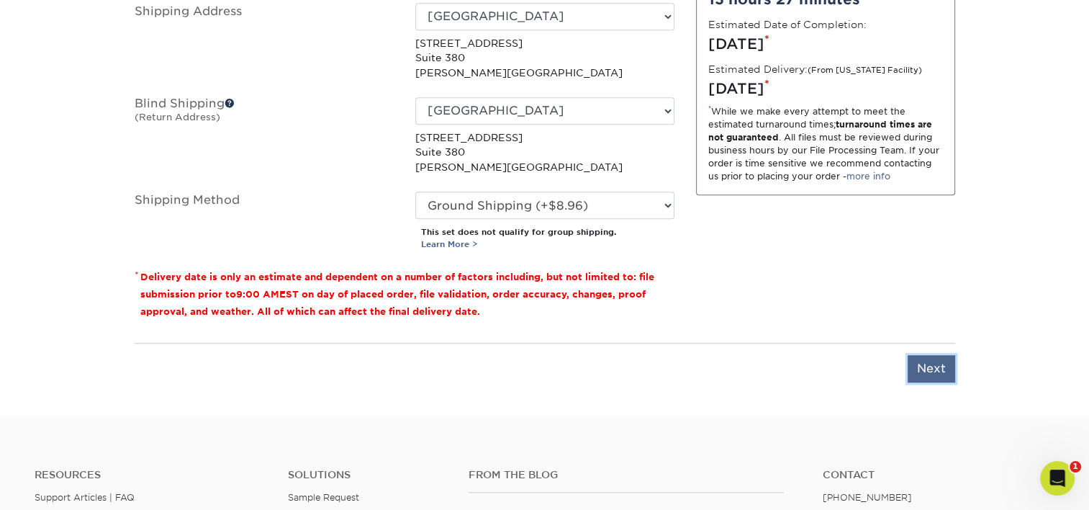
click at [922, 365] on input "Next" at bounding box center [932, 368] width 48 height 27
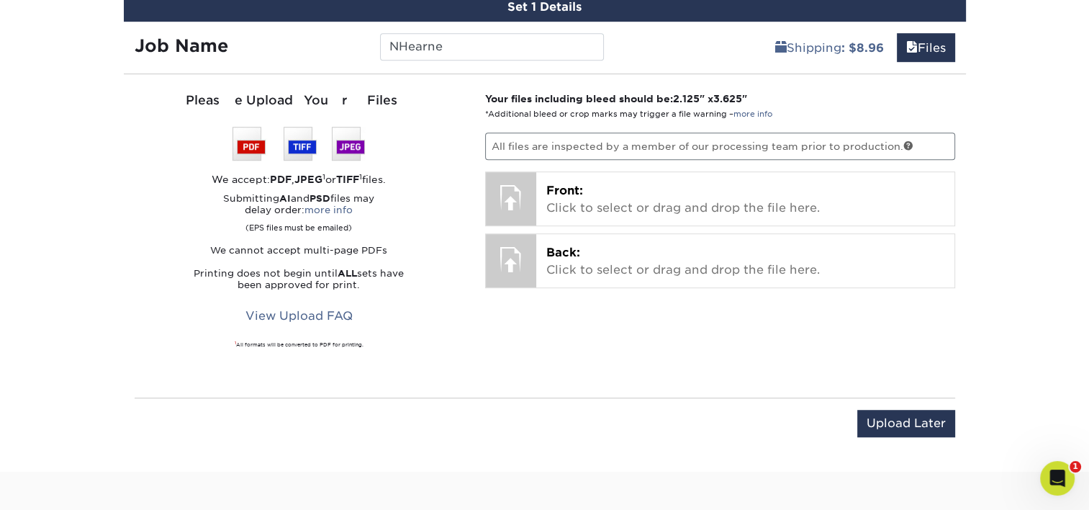
scroll to position [882, 0]
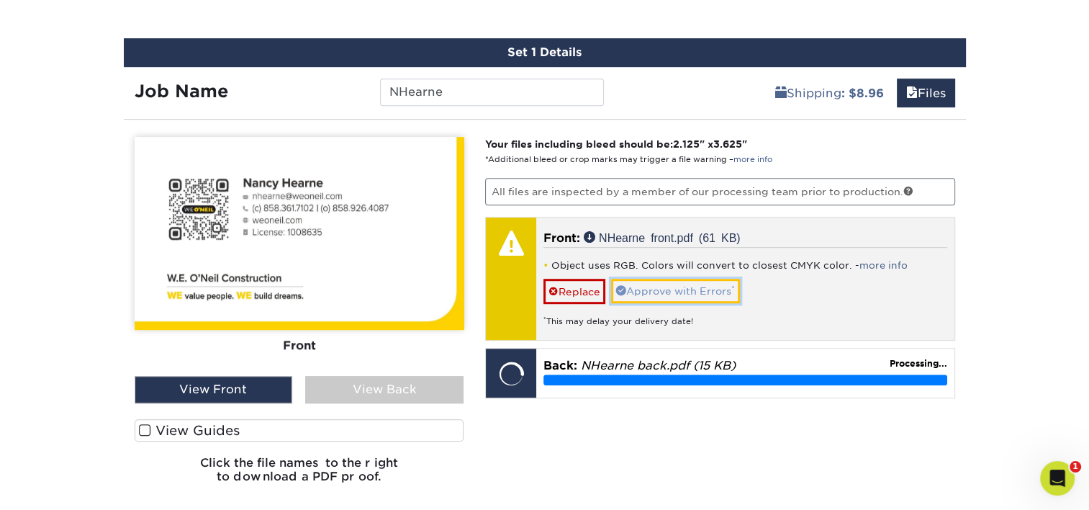
click at [658, 281] on link "Approve with Errors *" at bounding box center [675, 291] width 129 height 24
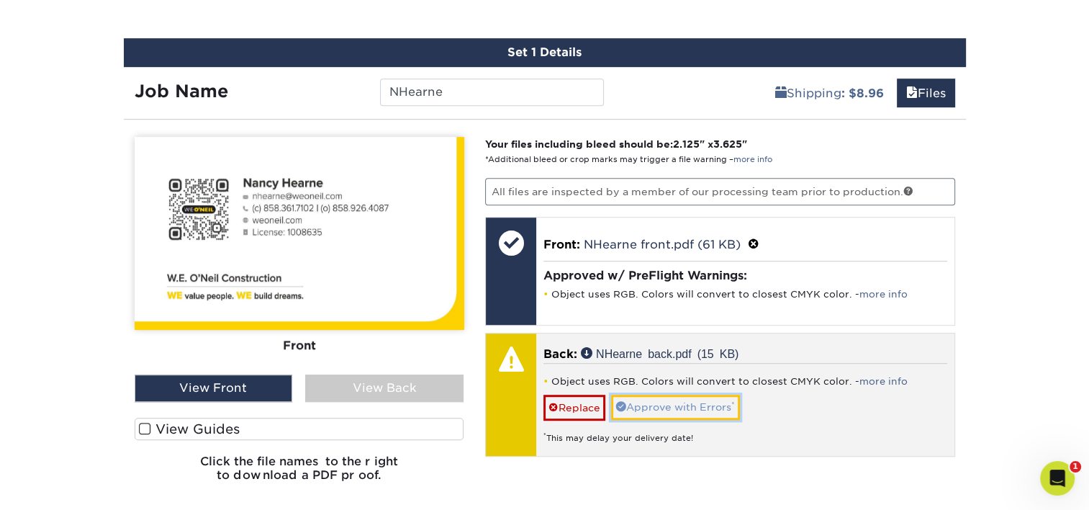
click at [652, 400] on link "Approve with Errors *" at bounding box center [675, 406] width 129 height 24
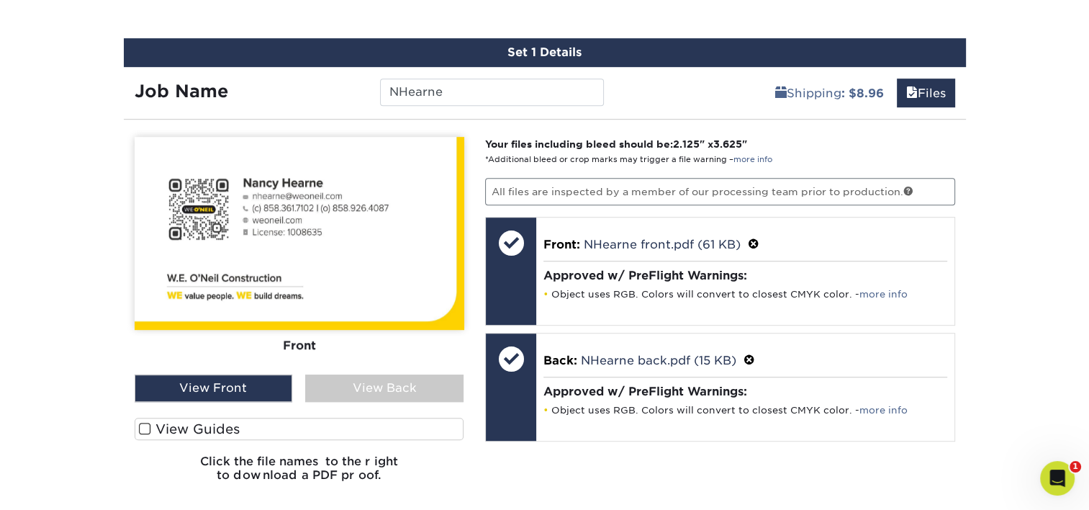
click at [354, 374] on div "View Back" at bounding box center [384, 387] width 158 height 27
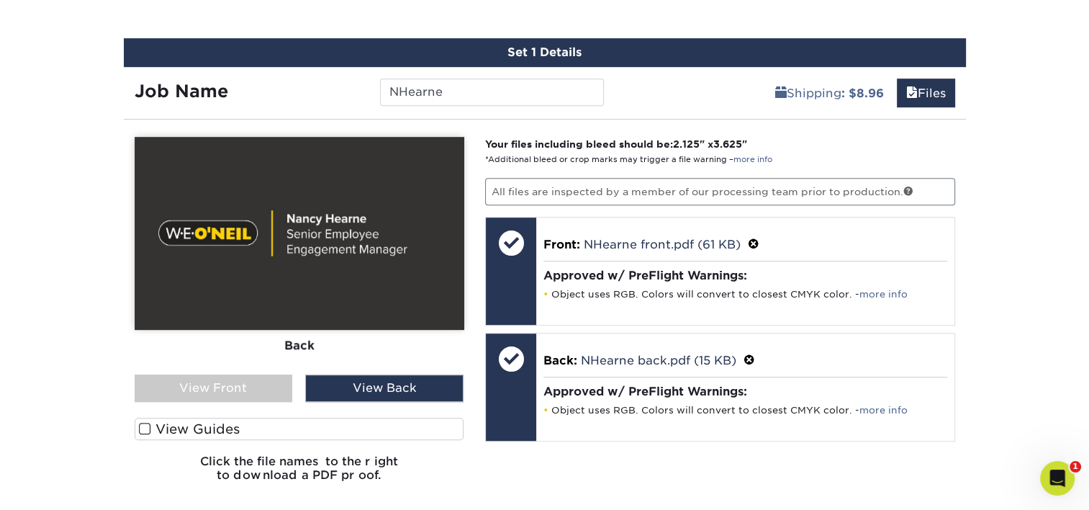
click at [253, 374] on div "View Front" at bounding box center [214, 387] width 158 height 27
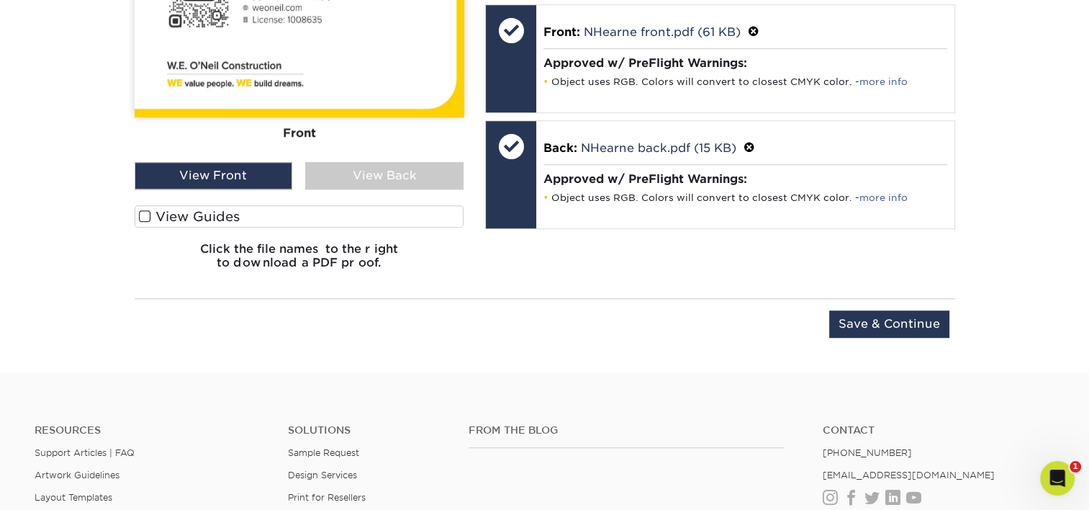
scroll to position [1170, 0]
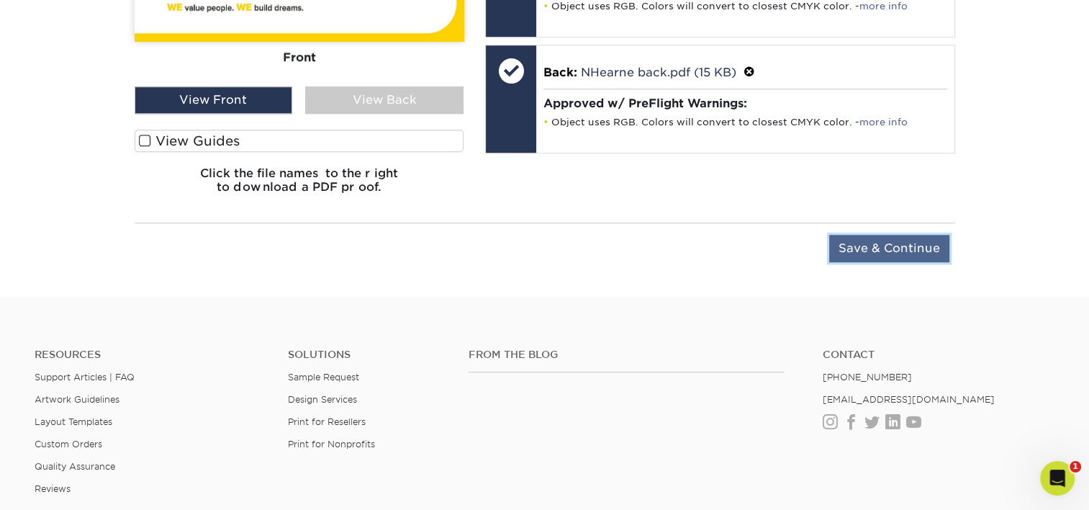
click at [896, 248] on input "Save & Continue" at bounding box center [889, 248] width 120 height 27
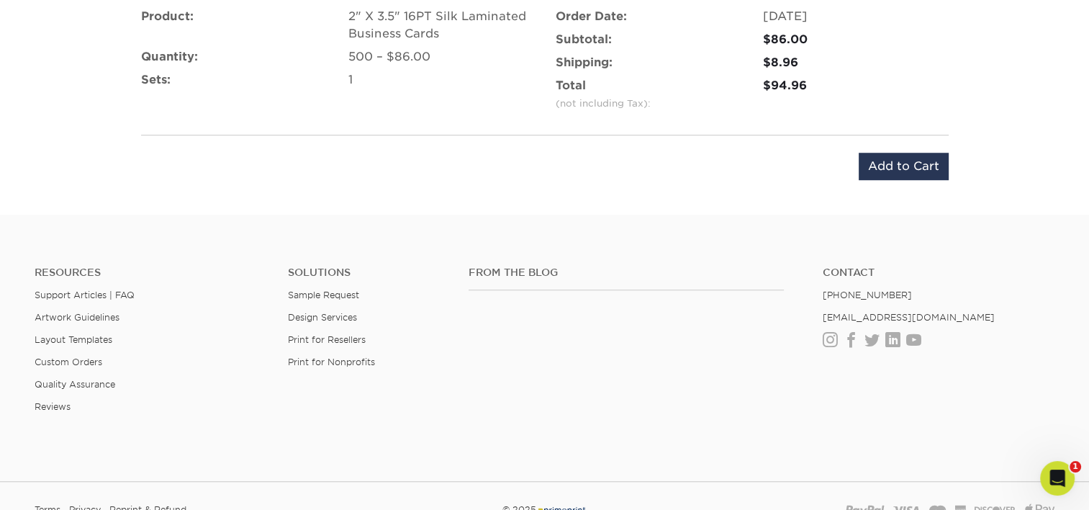
scroll to position [954, 0]
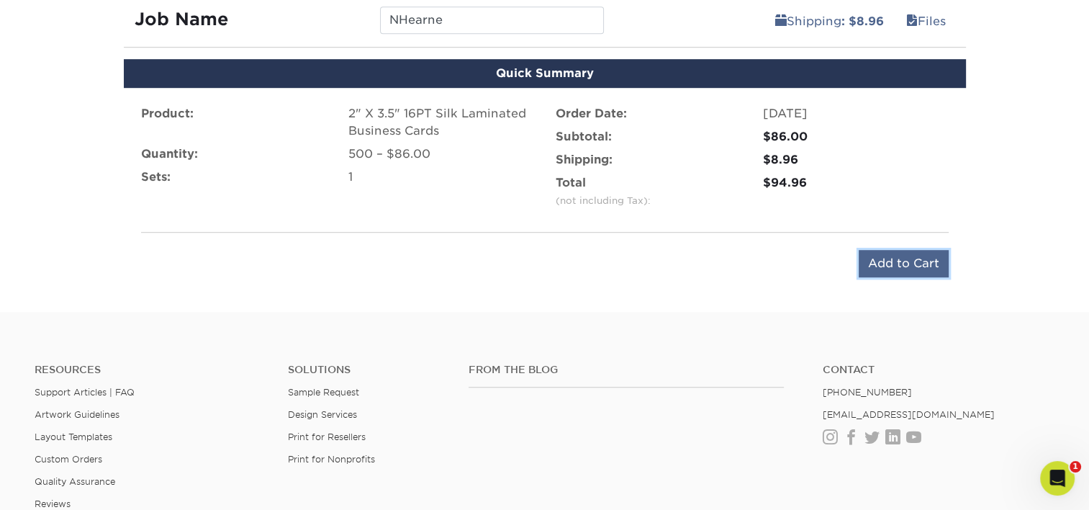
click at [885, 264] on input "Add to Cart" at bounding box center [904, 263] width 90 height 27
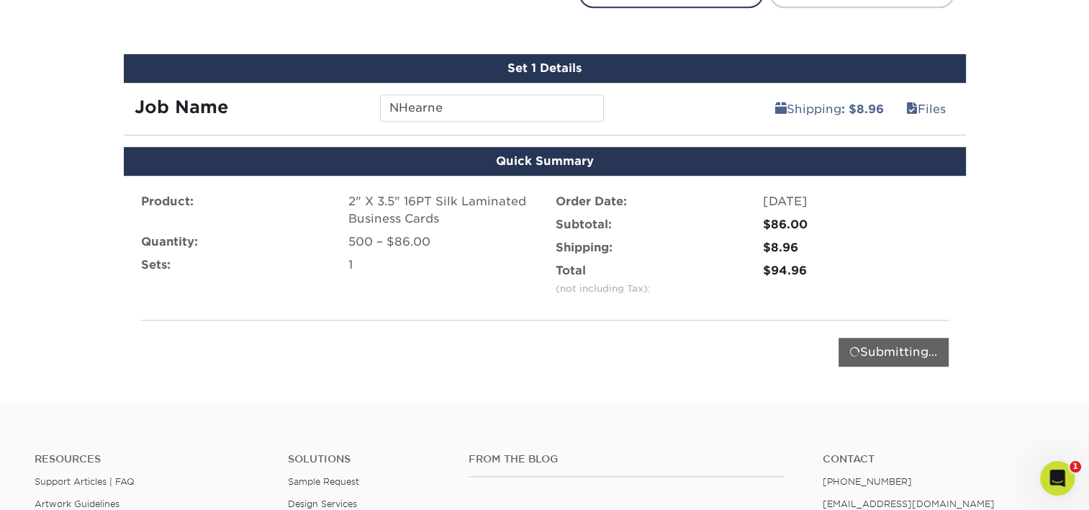
scroll to position [810, 0]
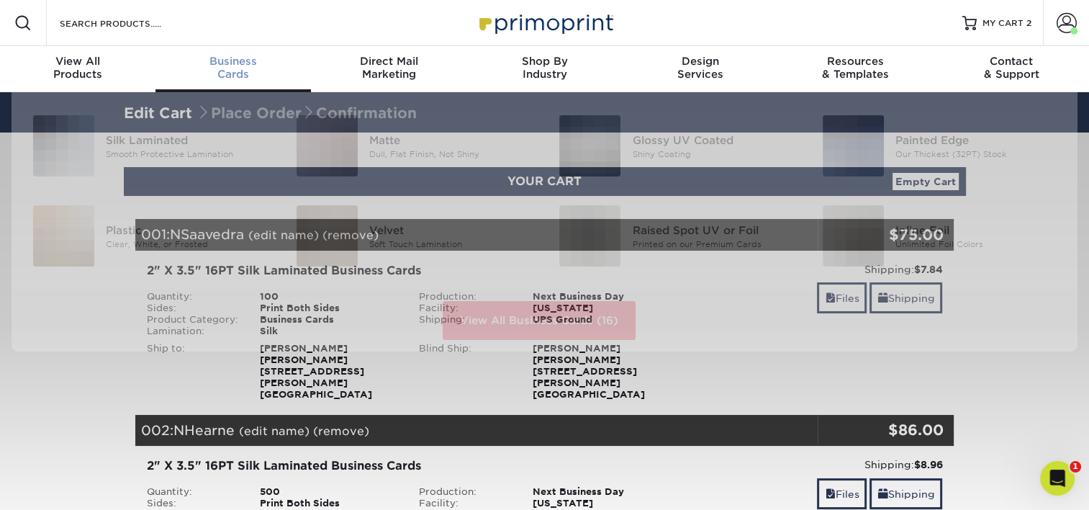
click at [245, 66] on div "Business Cards" at bounding box center [232, 68] width 155 height 26
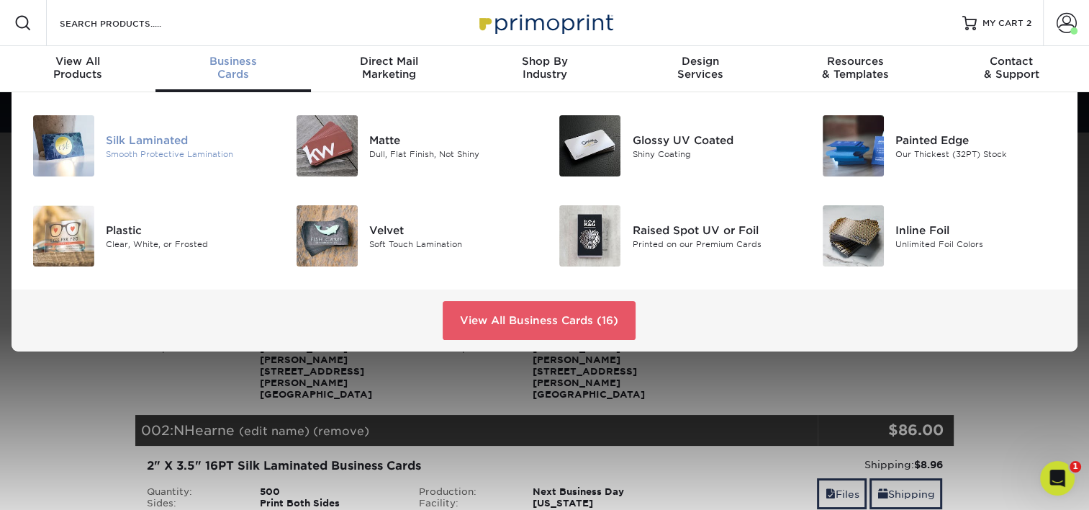
click at [125, 143] on div "Silk Laminated" at bounding box center [188, 140] width 165 height 16
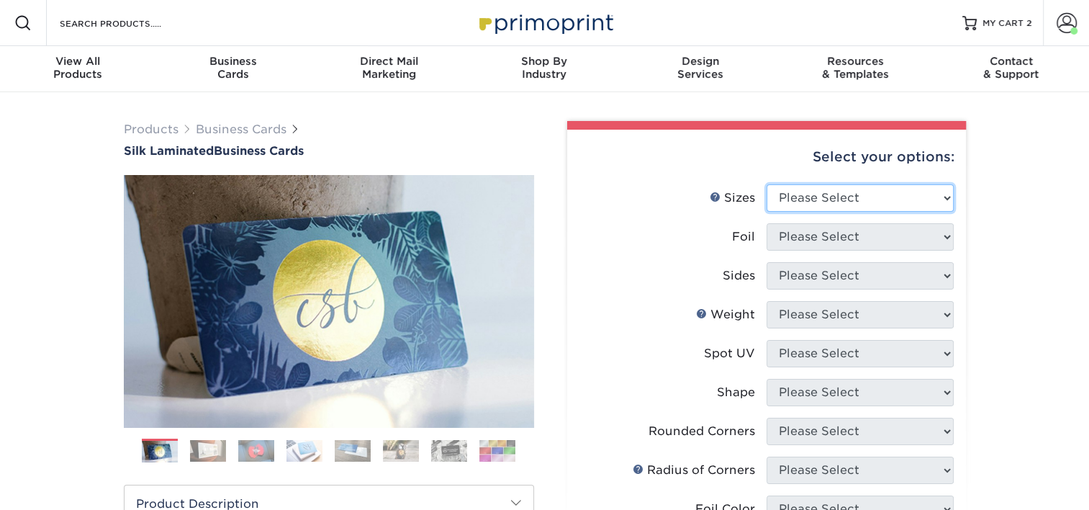
click at [810, 201] on select "Please Select 1.5" x 3.5" - Mini 1.75" x 3.5" - Mini 2" x 2" - Square 2" x 3" -…" at bounding box center [860, 197] width 187 height 27
select select "2.00x3.50"
click at [767, 184] on select "Please Select 1.5" x 3.5" - Mini 1.75" x 3.5" - Mini 2" x 2" - Square 2" x 3" -…" at bounding box center [860, 197] width 187 height 27
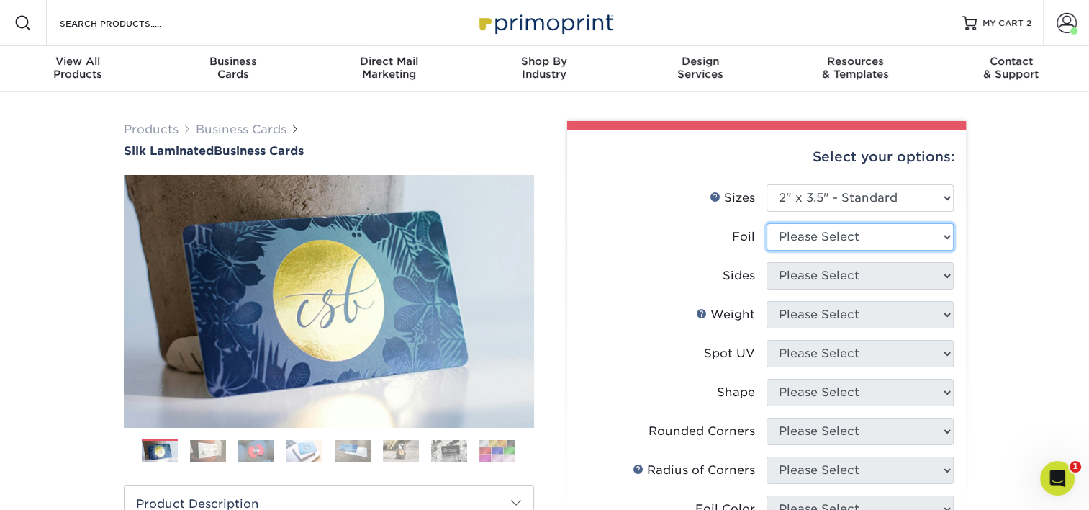
click at [846, 231] on select "Please Select Yes No" at bounding box center [860, 236] width 187 height 27
select select "0"
click at [767, 223] on select "Please Select Yes No" at bounding box center [860, 236] width 187 height 27
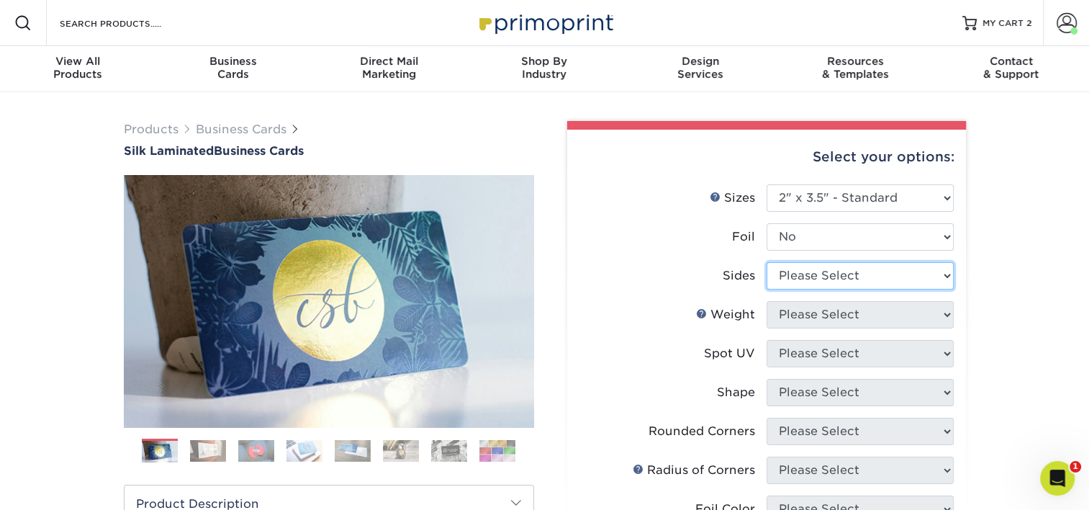
click at [831, 287] on select "Please Select Print Both Sides Print Front Only" at bounding box center [860, 275] width 187 height 27
select select "13abbda7-1d64-4f25-8bb2-c179b224825d"
click at [767, 262] on select "Please Select Print Both Sides Print Front Only" at bounding box center [860, 275] width 187 height 27
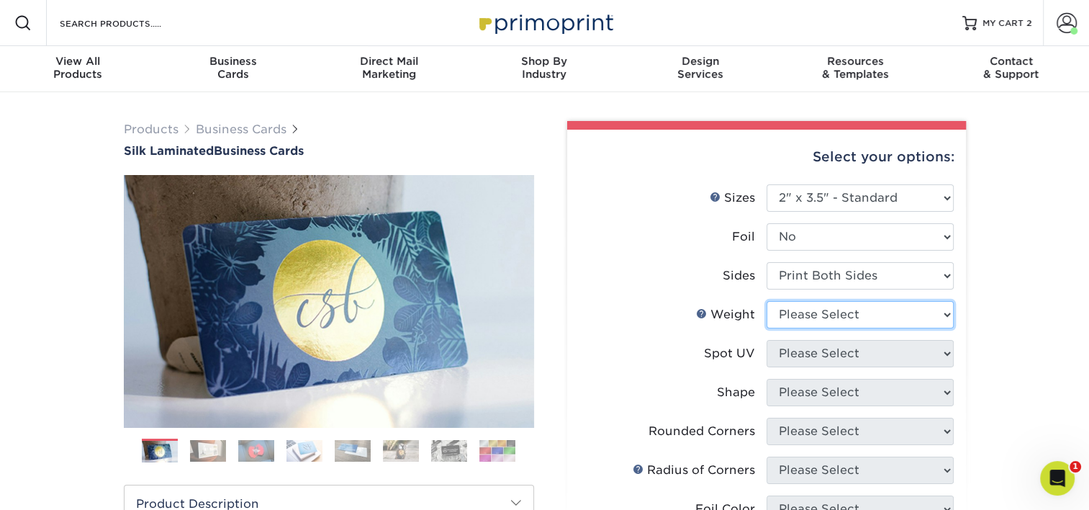
click at [835, 306] on select "Please Select 16PT" at bounding box center [860, 314] width 187 height 27
select select "16PT"
click at [767, 301] on select "Please Select 16PT" at bounding box center [860, 314] width 187 height 27
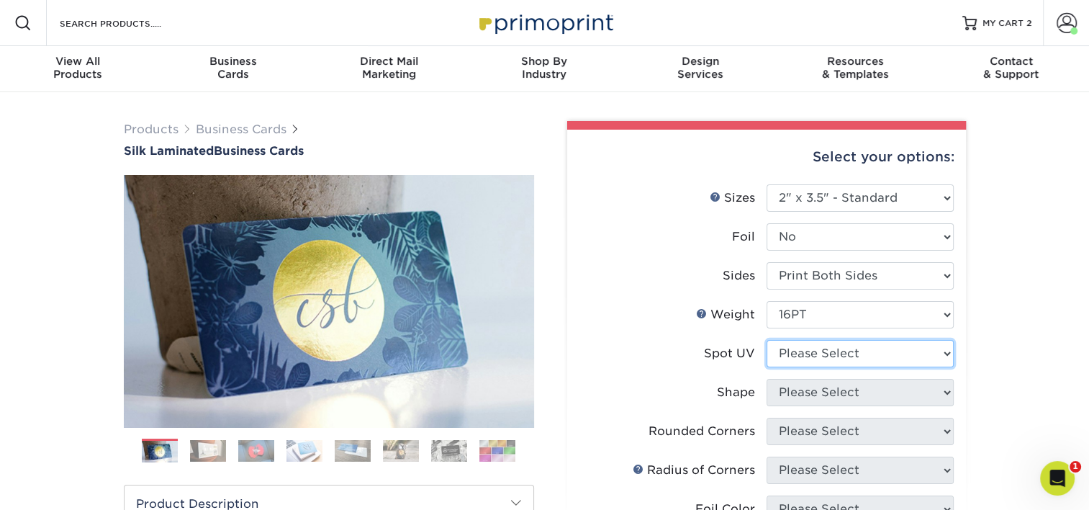
click at [835, 356] on select "Please Select No Spot UV Front and Back (Both Sides) Front Only Back Only" at bounding box center [860, 353] width 187 height 27
select select "3"
click at [767, 340] on select "Please Select No Spot UV Front and Back (Both Sides) Front Only Back Only" at bounding box center [860, 353] width 187 height 27
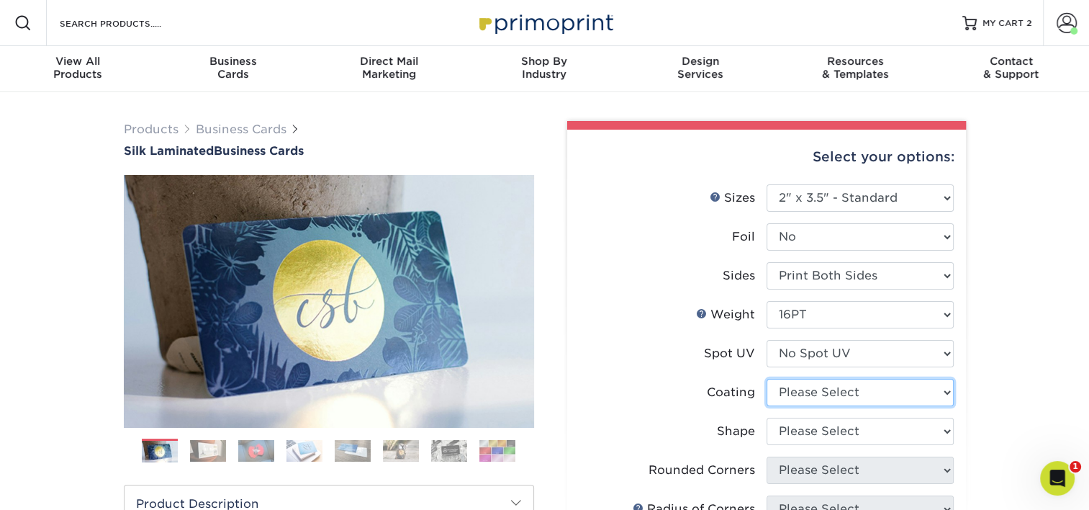
click at [831, 381] on select at bounding box center [860, 392] width 187 height 27
select select "3e7618de-abca-4bda-9f97-8b9129e913d8"
click at [767, 379] on select at bounding box center [860, 392] width 187 height 27
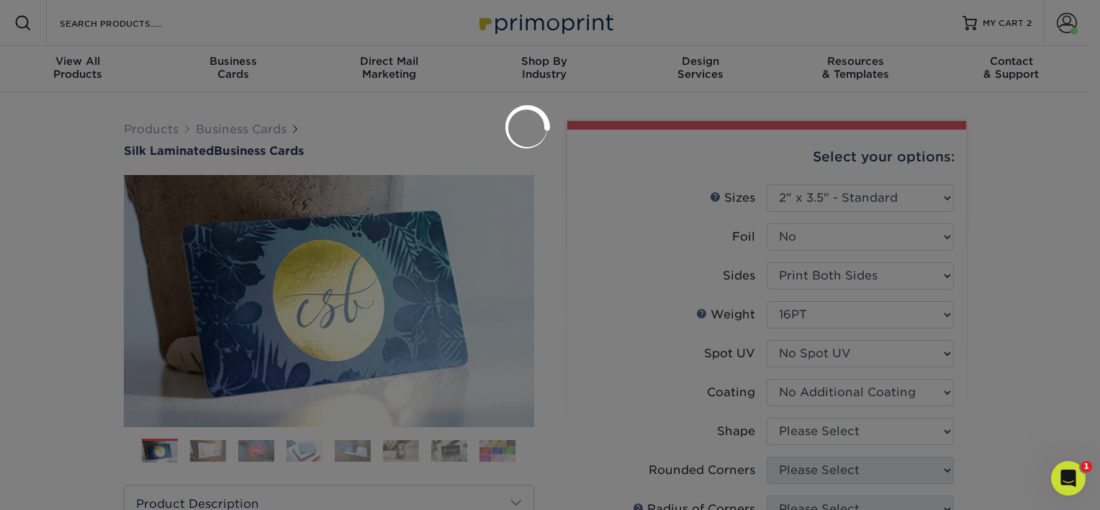
click at [827, 424] on div at bounding box center [550, 255] width 1100 height 510
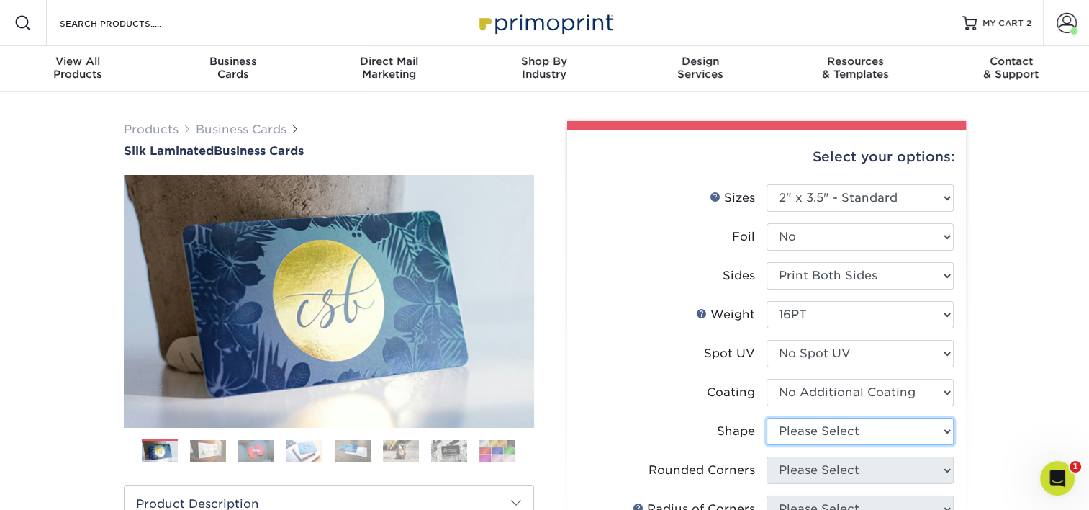
click at [826, 428] on select "Please Select Standard Oval" at bounding box center [860, 430] width 187 height 27
select select "standard"
click at [767, 417] on select "Please Select Standard Oval" at bounding box center [860, 430] width 187 height 27
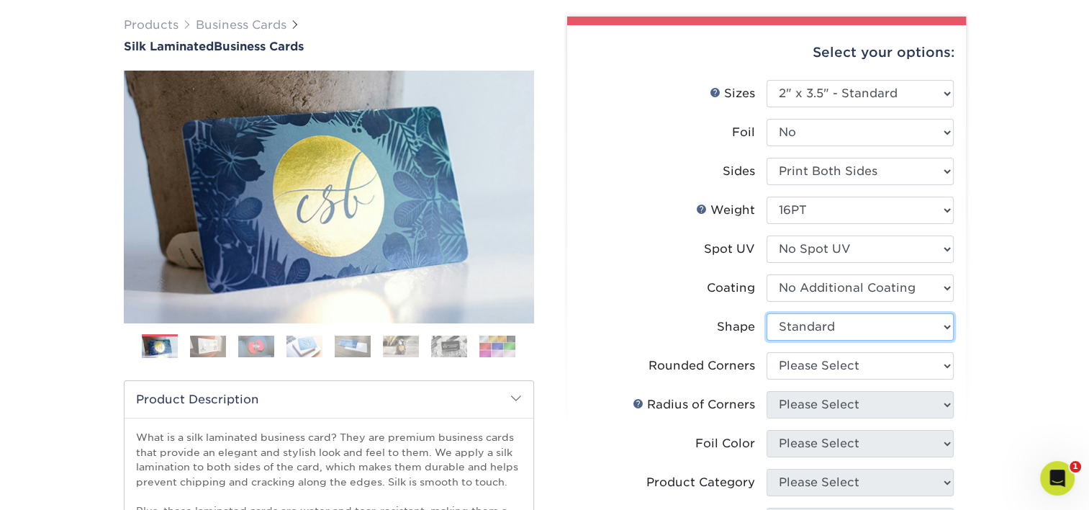
scroll to position [144, 0]
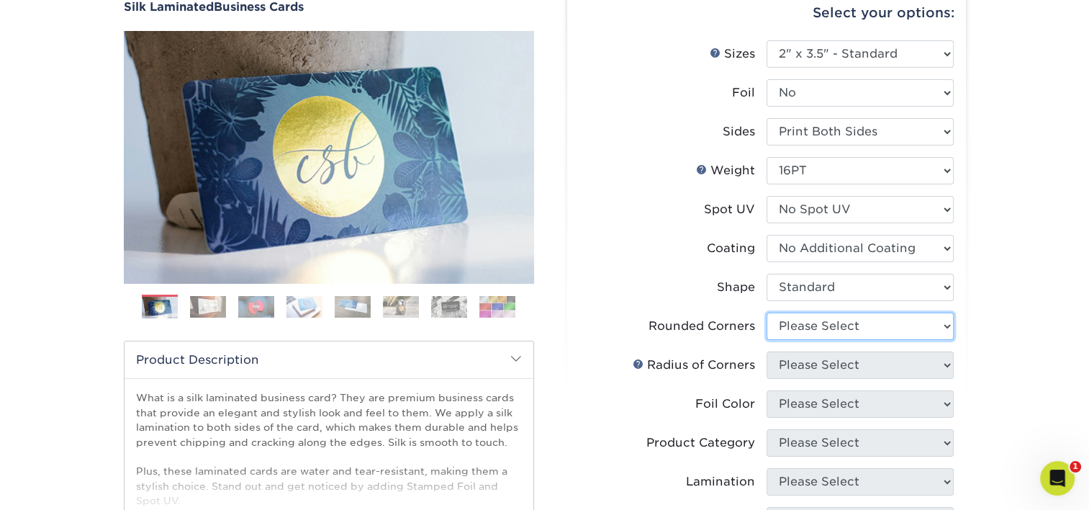
click at [853, 330] on select "Please Select Yes - Round 2 Corners Yes - Round 4 Corners No" at bounding box center [860, 325] width 187 height 27
select select "0"
click at [767, 312] on select "Please Select Yes - Round 2 Corners Yes - Round 4 Corners No" at bounding box center [860, 325] width 187 height 27
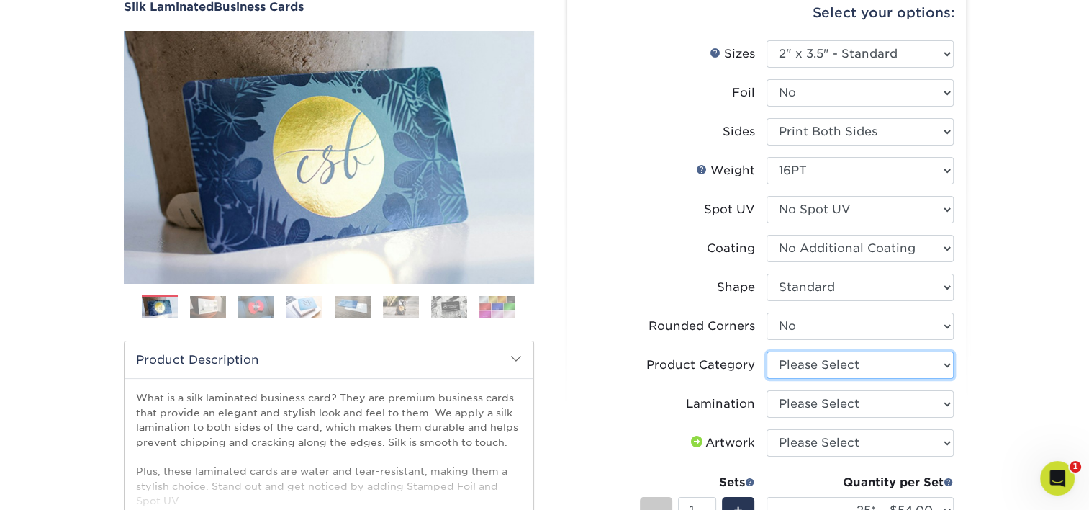
click at [851, 361] on select "Please Select Business Cards" at bounding box center [860, 364] width 187 height 27
select select "3b5148f1-0588-4f88-a218-97bcfdce65c1"
click at [767, 351] on select "Please Select Business Cards" at bounding box center [860, 364] width 187 height 27
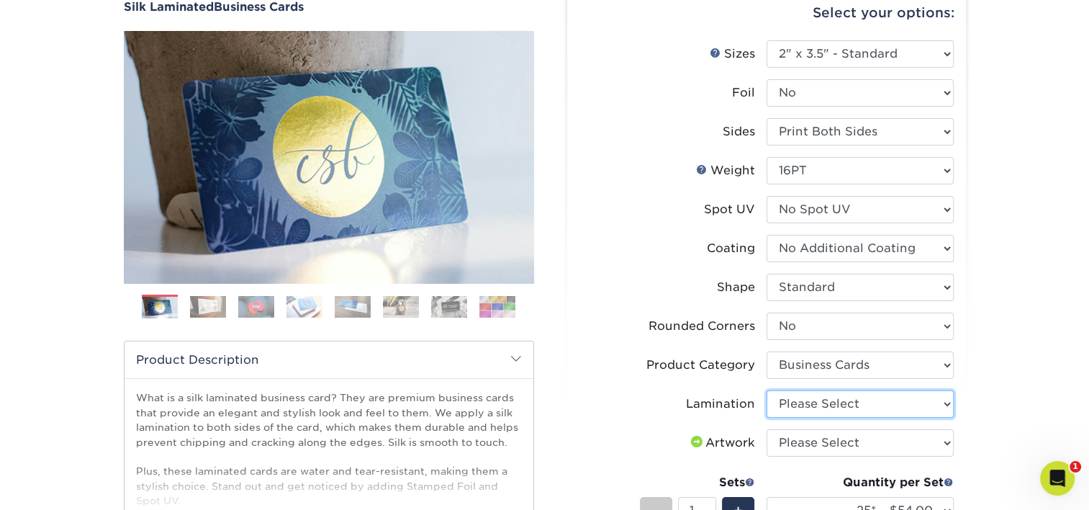
click at [835, 397] on select "Please Select Silk" at bounding box center [860, 403] width 187 height 27
select select "ccacb42f-45f7-42d3-bbd3-7c8421cf37f0"
click at [767, 390] on select "Please Select Silk" at bounding box center [860, 403] width 187 height 27
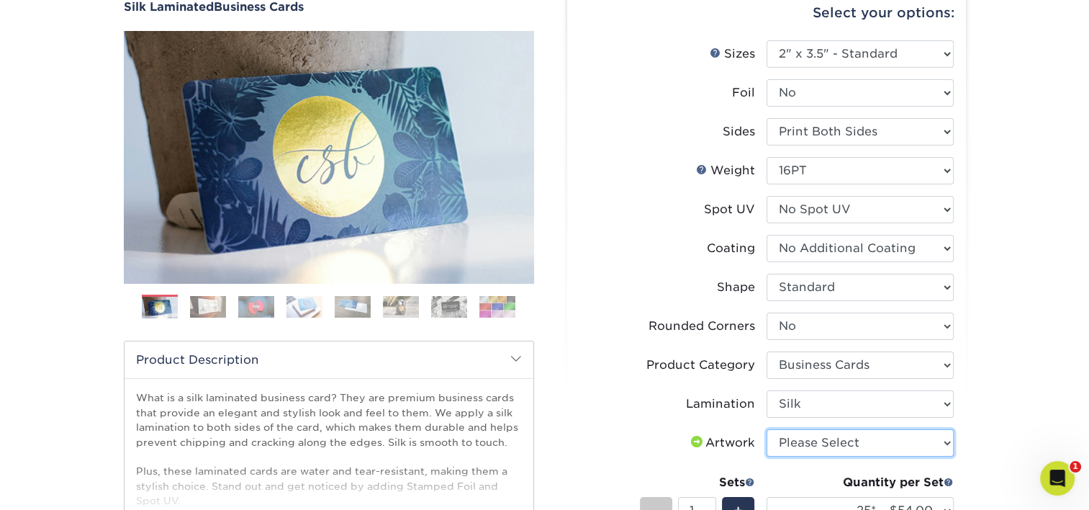
click at [828, 443] on select "Please Select I will upload files I need a design - $100" at bounding box center [860, 442] width 187 height 27
select select "upload"
click at [767, 429] on select "Please Select I will upload files I need a design - $100" at bounding box center [860, 442] width 187 height 27
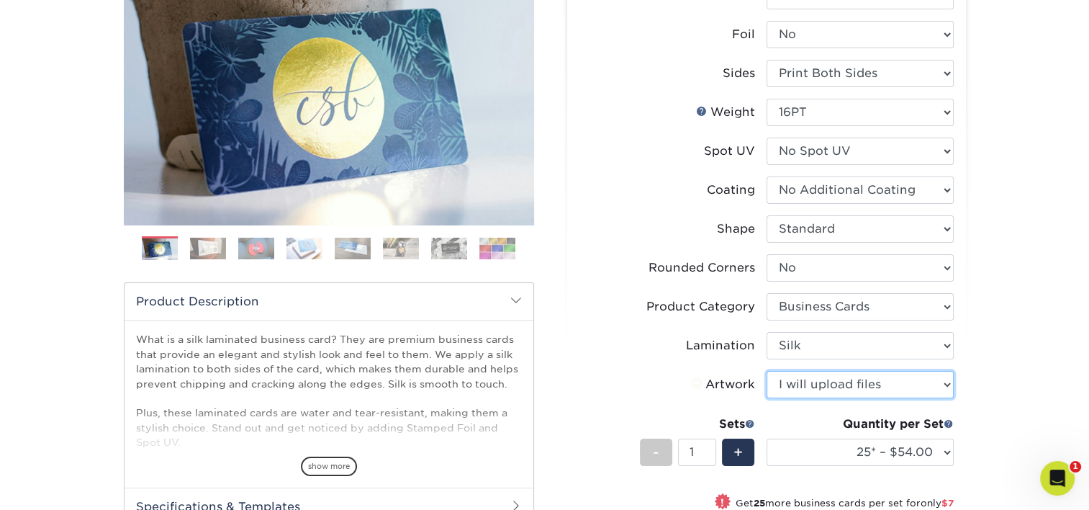
scroll to position [216, 0]
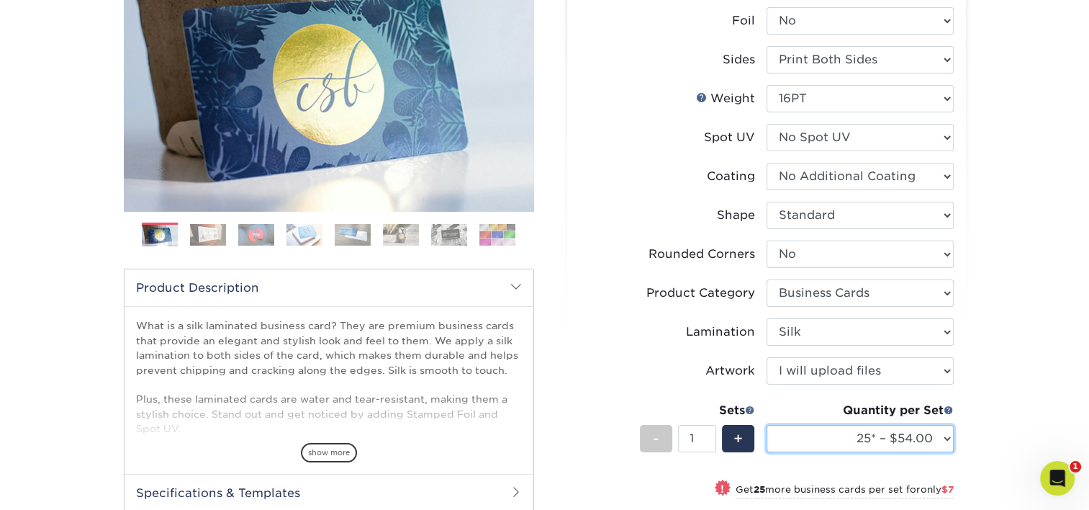
click at [864, 432] on select "25* – $54.00 50* – $61.00 75* – $68.00 100* – $75.00 250* – $82.00 500 – $86.00…" at bounding box center [860, 438] width 187 height 27
select select "100* – $75.00"
click at [767, 425] on select "25* – $54.00 50* – $61.00 75* – $68.00 100* – $75.00 250* – $82.00 500 – $86.00…" at bounding box center [860, 438] width 187 height 27
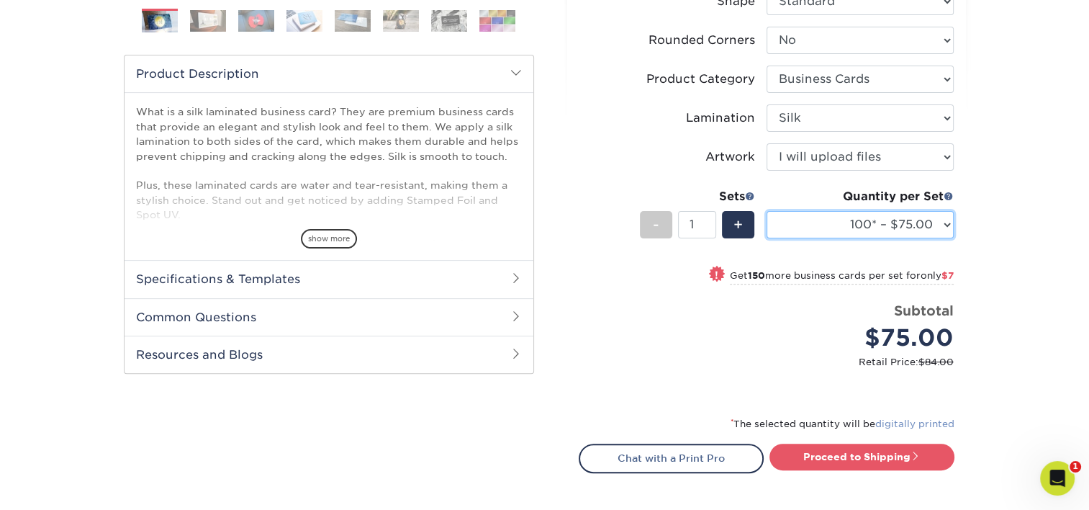
scroll to position [432, 0]
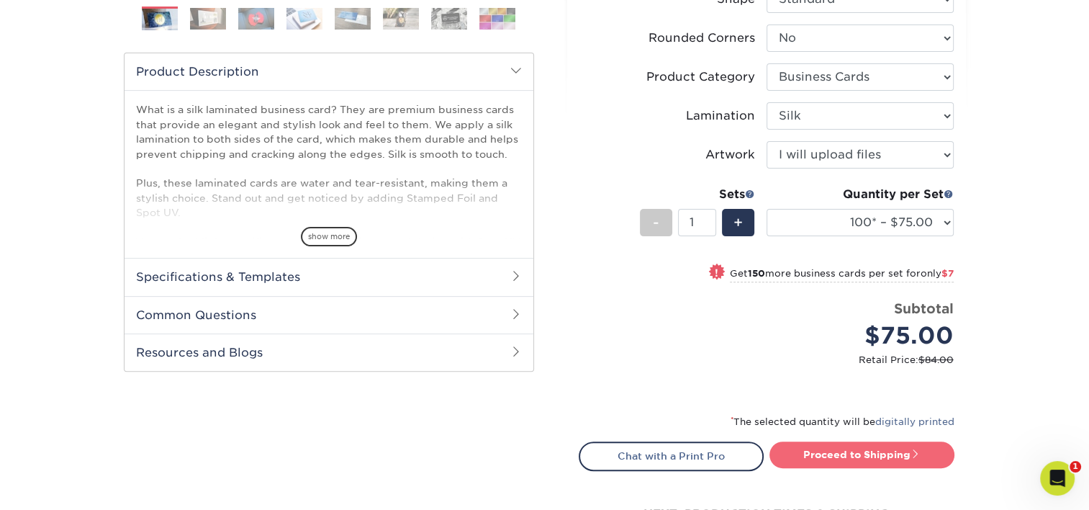
click at [860, 449] on link "Proceed to Shipping" at bounding box center [861, 454] width 185 height 26
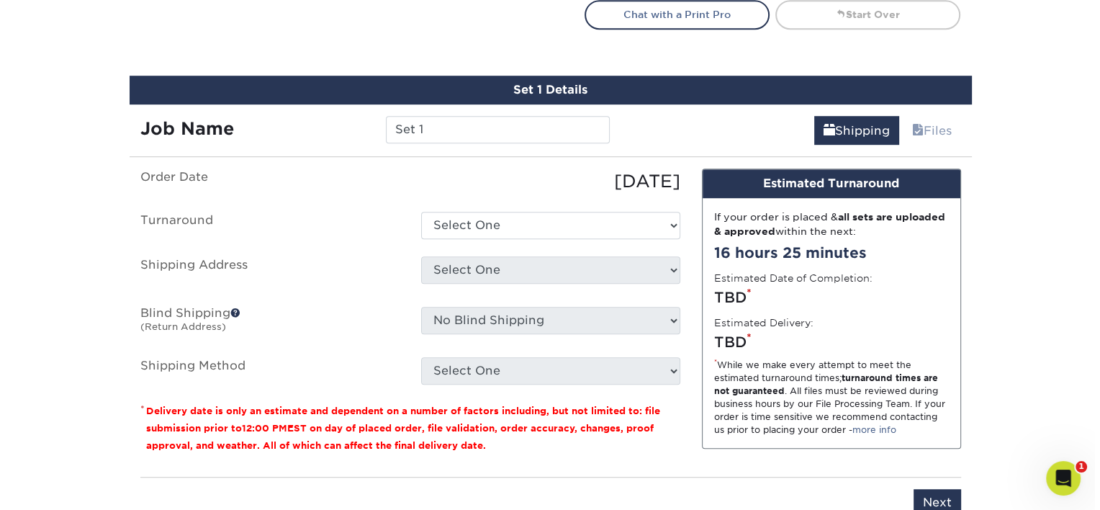
scroll to position [911, 0]
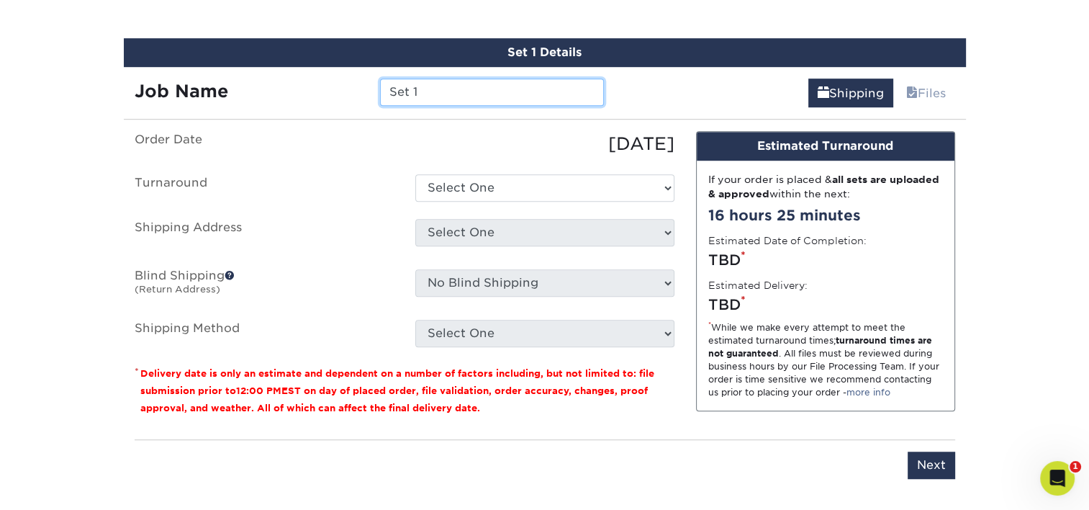
click at [432, 99] on input "Set 1" at bounding box center [492, 91] width 224 height 27
type input "ERuiz"
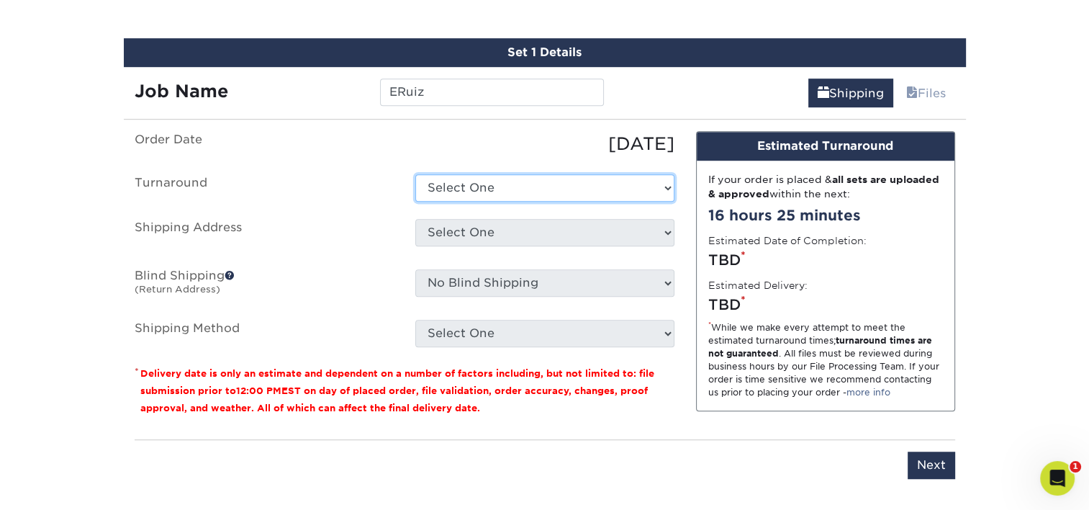
click at [471, 185] on select "Select One 2-4 Business Days 2 Day Next Business Day" at bounding box center [544, 187] width 259 height 27
select select "e8d6ad55-c448-4bce-ba25-c4c4dd4b9d0d"
click at [415, 174] on select "Select One 2-4 Business Days 2 Day Next Business Day" at bounding box center [544, 187] width 259 height 27
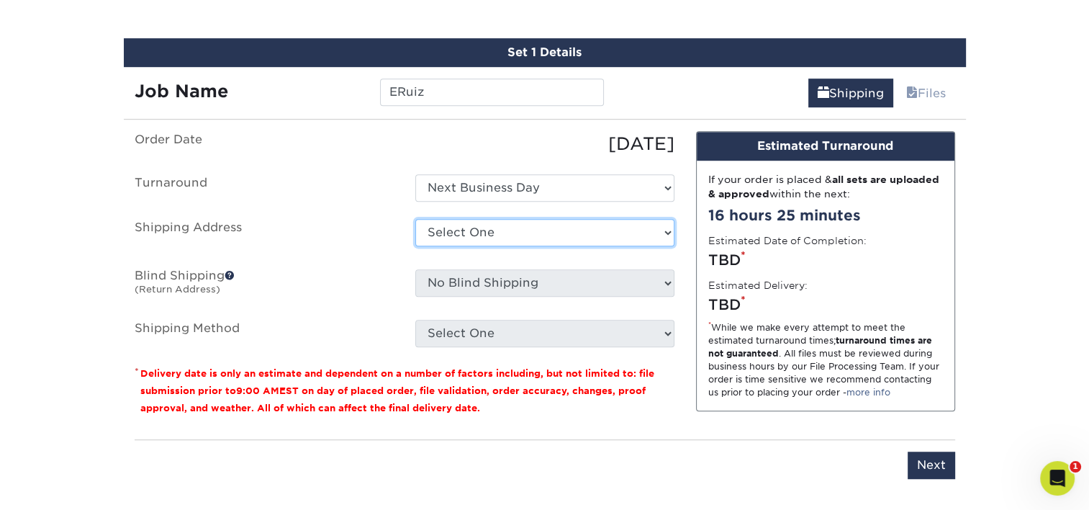
click at [479, 230] on select "Select One Adan Arreola Adolfo Ordonez Adolfo Ordonez Alfonso Toro Alicia Monta…" at bounding box center [544, 232] width 259 height 27
select select "newaddress"
click at [415, 219] on select "Select One Adan Arreola Adolfo Ordonez Adolfo Ordonez Alfonso Toro Alicia Monta…" at bounding box center [544, 232] width 259 height 27
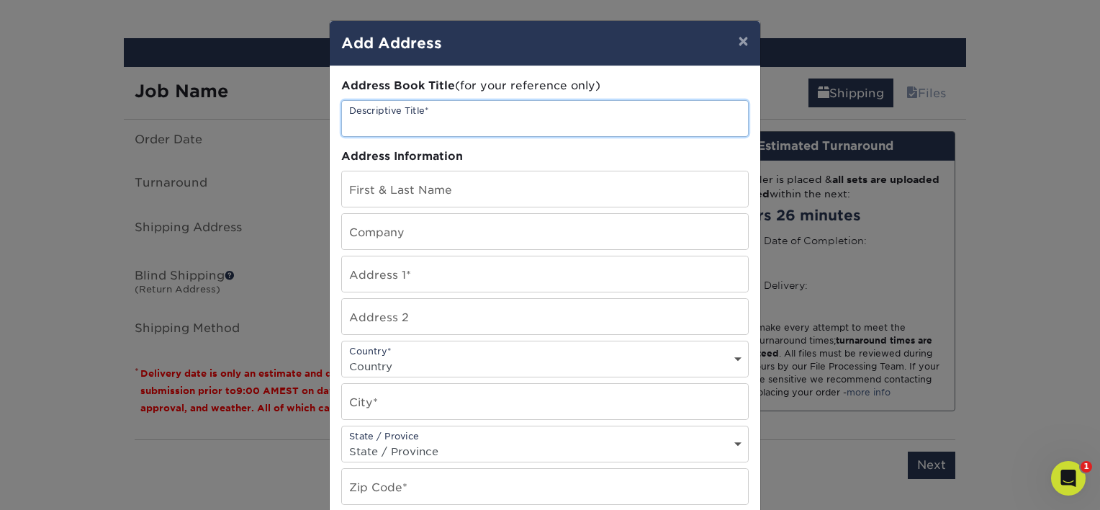
click at [438, 118] on input "text" at bounding box center [545, 118] width 406 height 35
type input "[PERSON_NAME]"
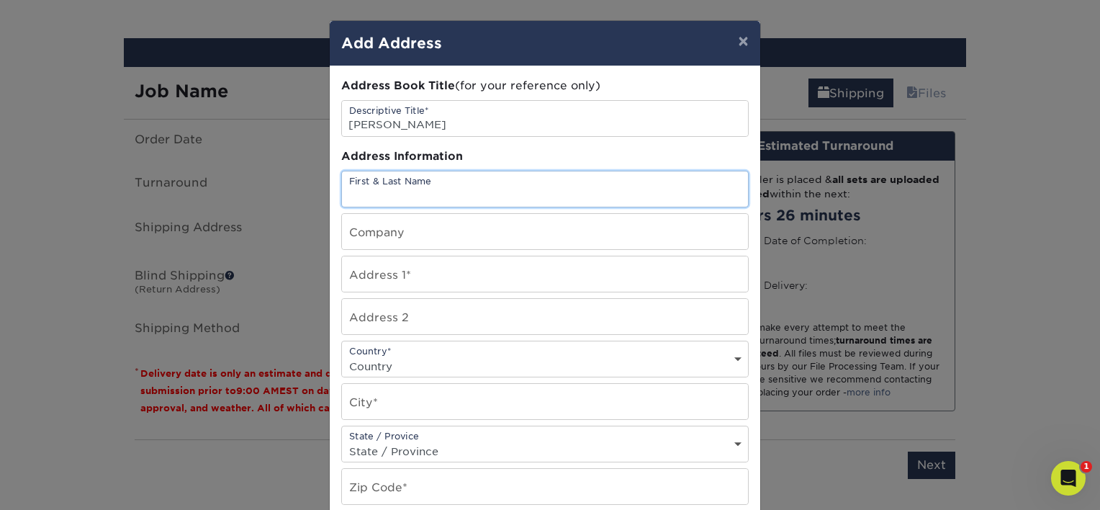
paste input "[PERSON_NAME]"
type input "[PERSON_NAME]"
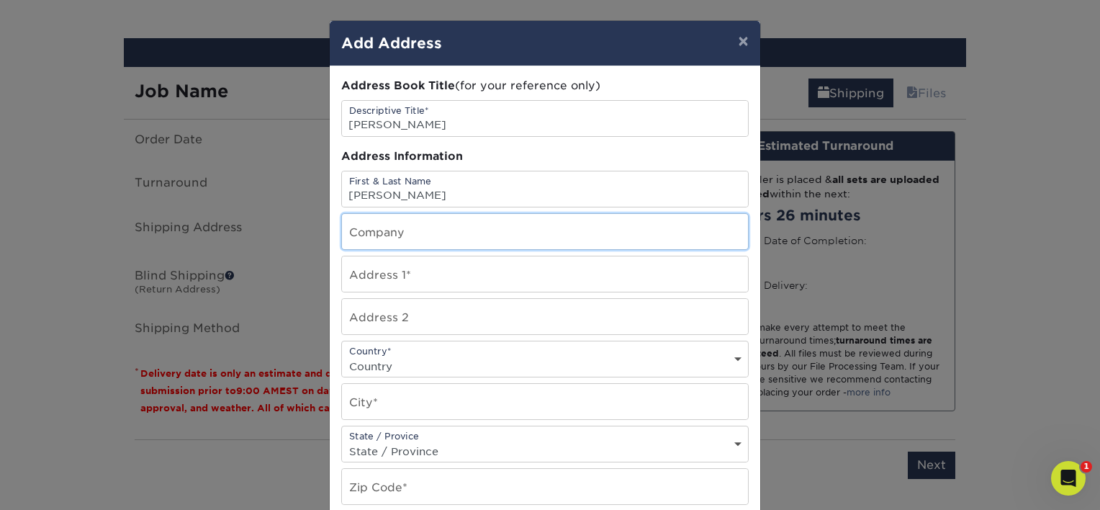
click at [385, 234] on input "text" at bounding box center [545, 231] width 406 height 35
type input "[PERSON_NAME]"
click at [687, 275] on input "text" at bounding box center [545, 273] width 406 height 35
click at [387, 271] on input "text" at bounding box center [545, 273] width 406 height 35
paste input "424 Ramona Ave."
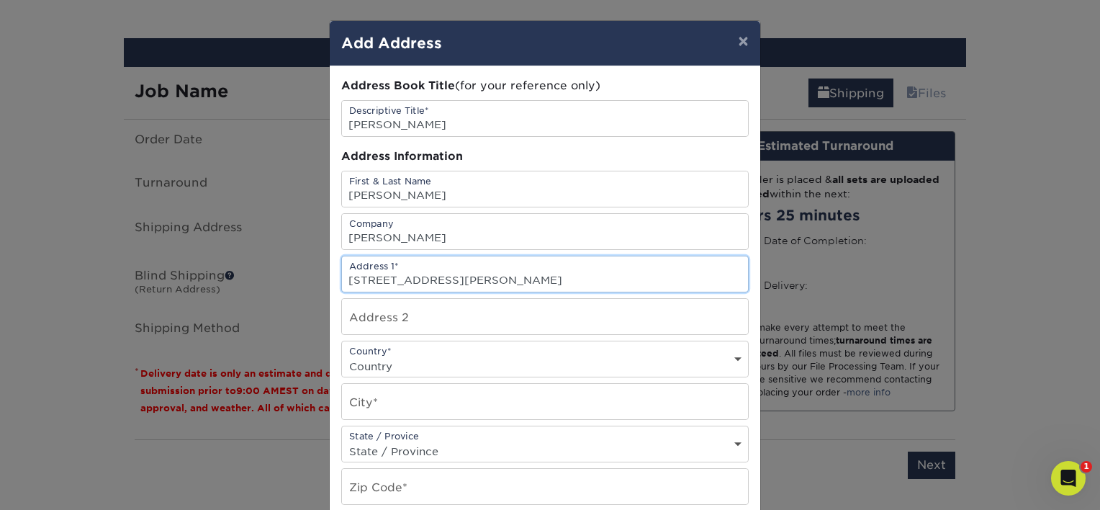
type input "424 Ramona Ave."
click at [452, 351] on div "Country* Country United States Canada ----------------------------- Afghanistan…" at bounding box center [544, 358] width 407 height 37
click at [401, 366] on select "Country United States Canada ----------------------------- Afghanistan Albania …" at bounding box center [545, 366] width 406 height 21
select select "US"
click at [342, 356] on select "Country United States Canada ----------------------------- Afghanistan Albania …" at bounding box center [545, 366] width 406 height 21
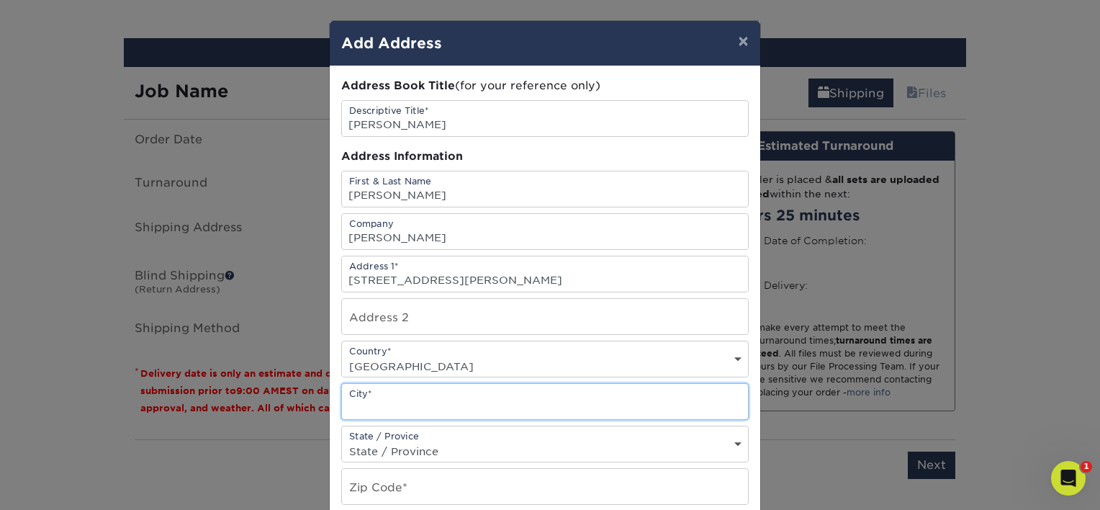
click at [406, 397] on input "text" at bounding box center [545, 401] width 406 height 35
type input "Spring Valley"
click at [464, 446] on select "State / Province Alabama Alaska Arizona Arkansas California Colorado Connecticu…" at bounding box center [545, 451] width 406 height 21
select select "CA"
click at [342, 441] on select "State / Province Alabama Alaska Arizona Arkansas California Colorado Connecticu…" at bounding box center [545, 451] width 406 height 21
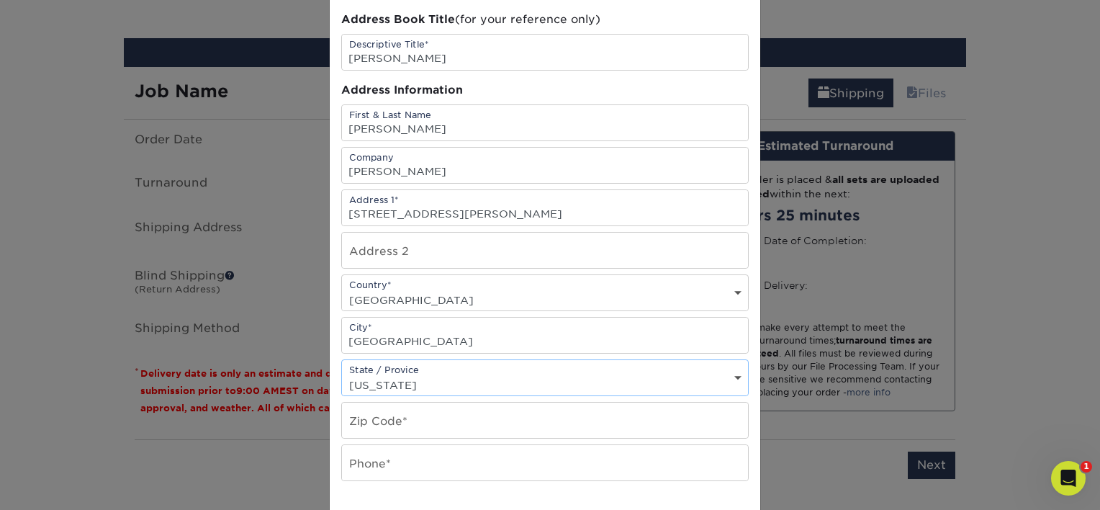
scroll to position [72, 0]
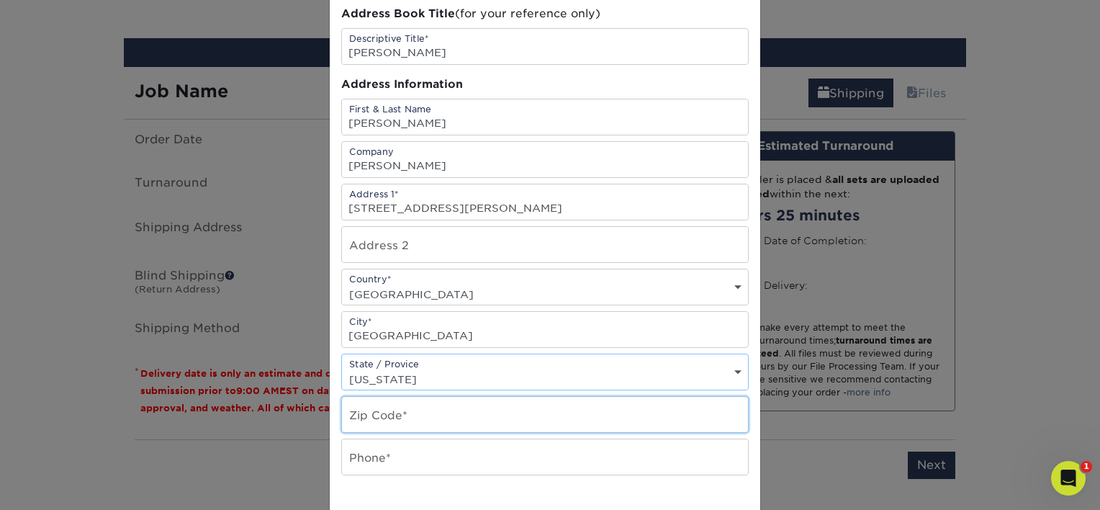
drag, startPoint x: 389, startPoint y: 423, endPoint x: 487, endPoint y: 423, distance: 97.2
click at [389, 423] on input "text" at bounding box center [545, 414] width 406 height 35
type input "91977"
click at [384, 452] on input "text" at bounding box center [545, 456] width 406 height 35
paste input "858.866.6236"
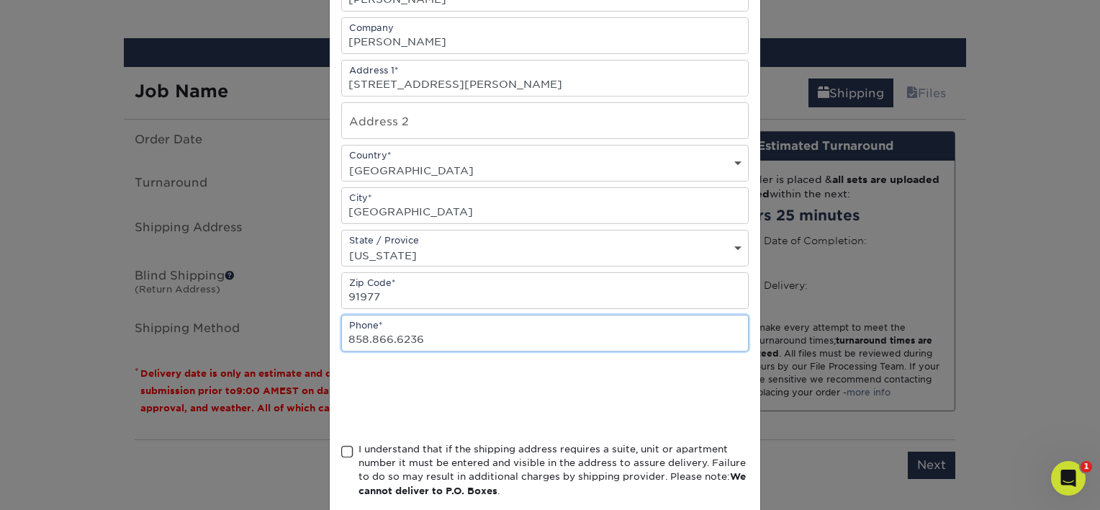
scroll to position [216, 0]
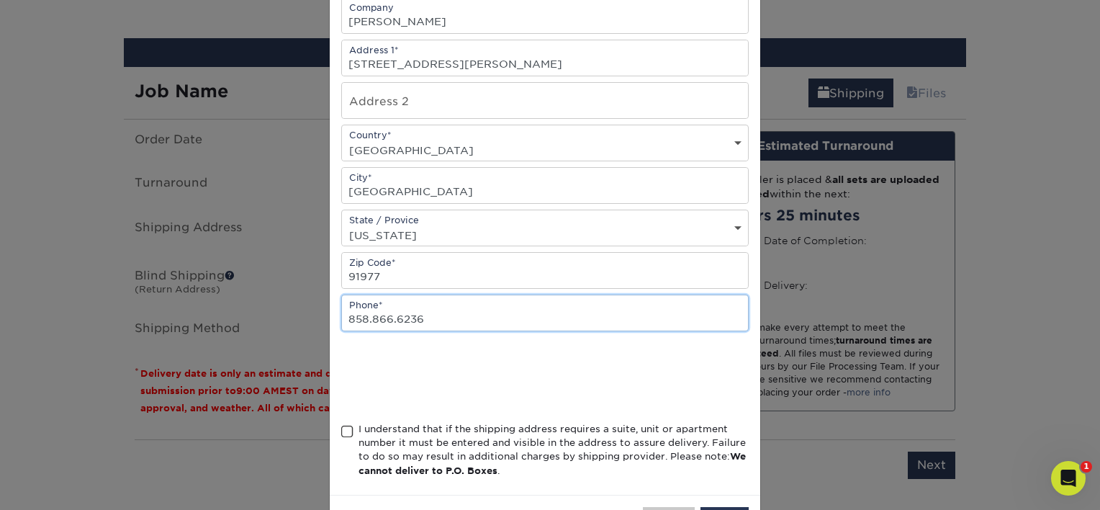
type input "858.866.6236"
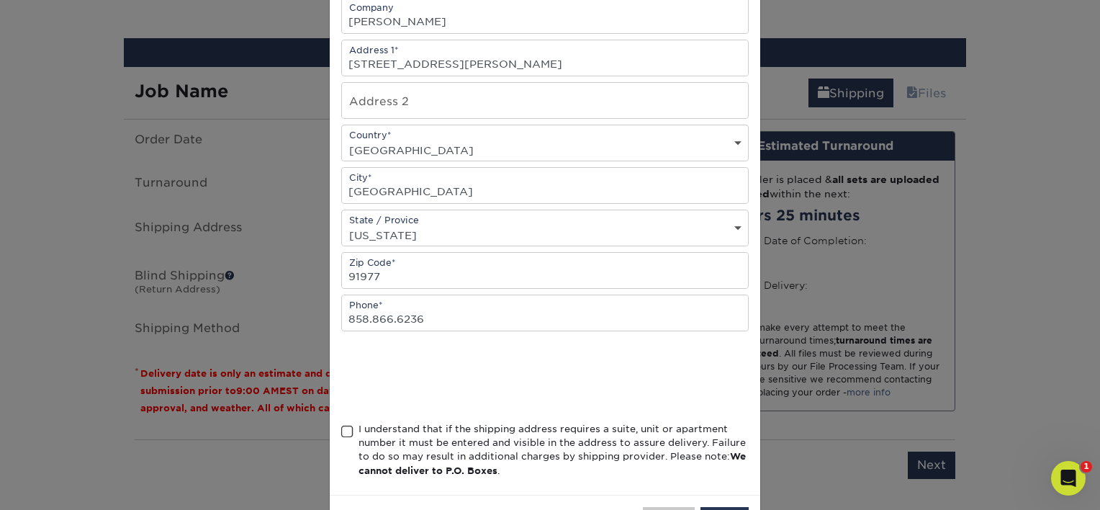
click at [341, 425] on span at bounding box center [347, 432] width 12 height 14
click at [0, 0] on input "I understand that if the shipping address requires a suite, unit or apartment n…" at bounding box center [0, 0] width 0 height 0
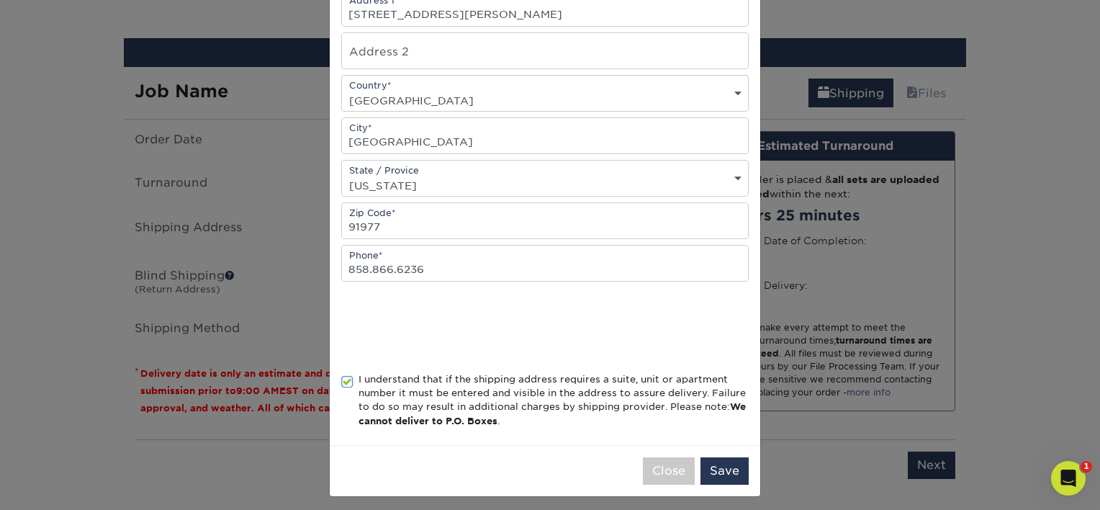
scroll to position [268, 0]
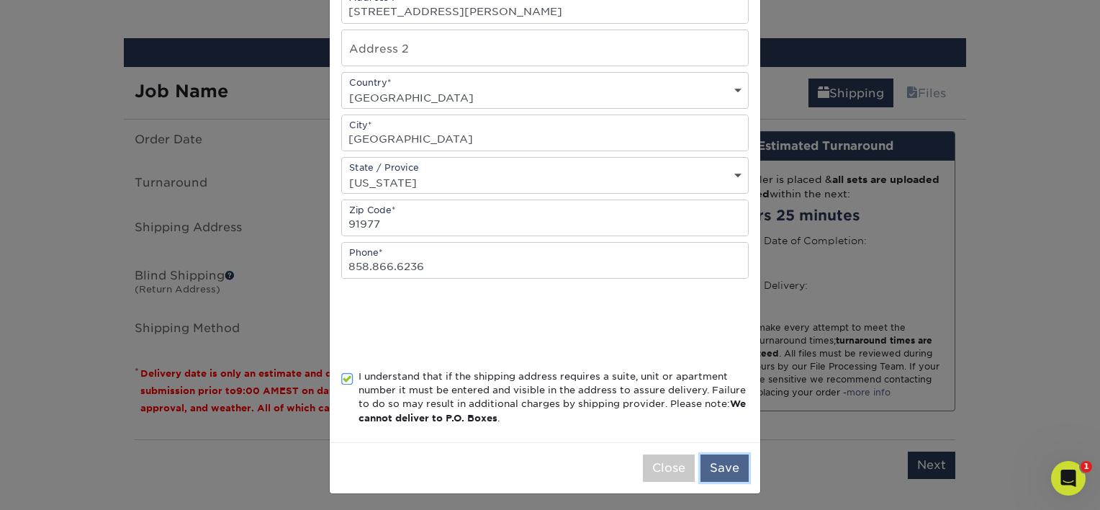
click at [716, 464] on button "Save" at bounding box center [724, 467] width 48 height 27
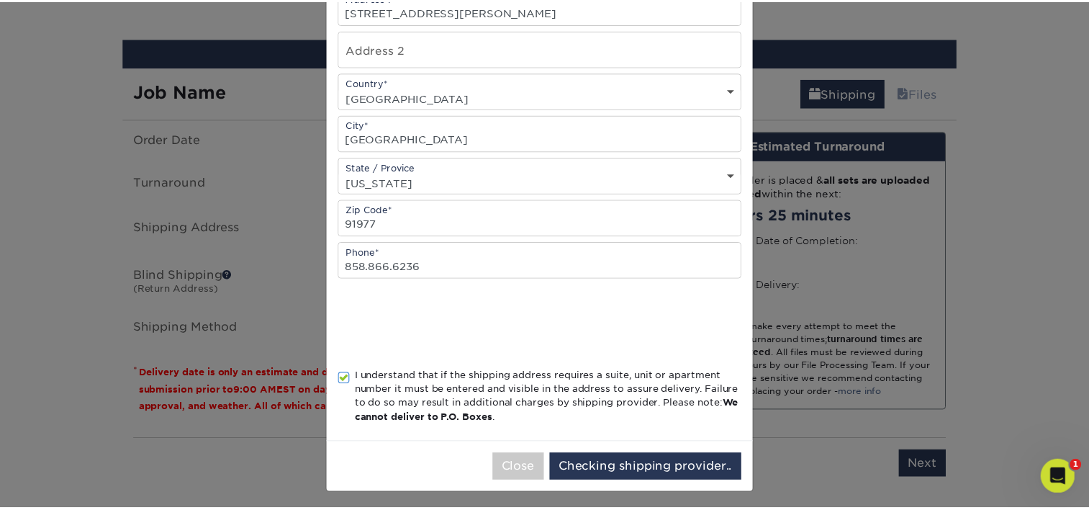
scroll to position [0, 0]
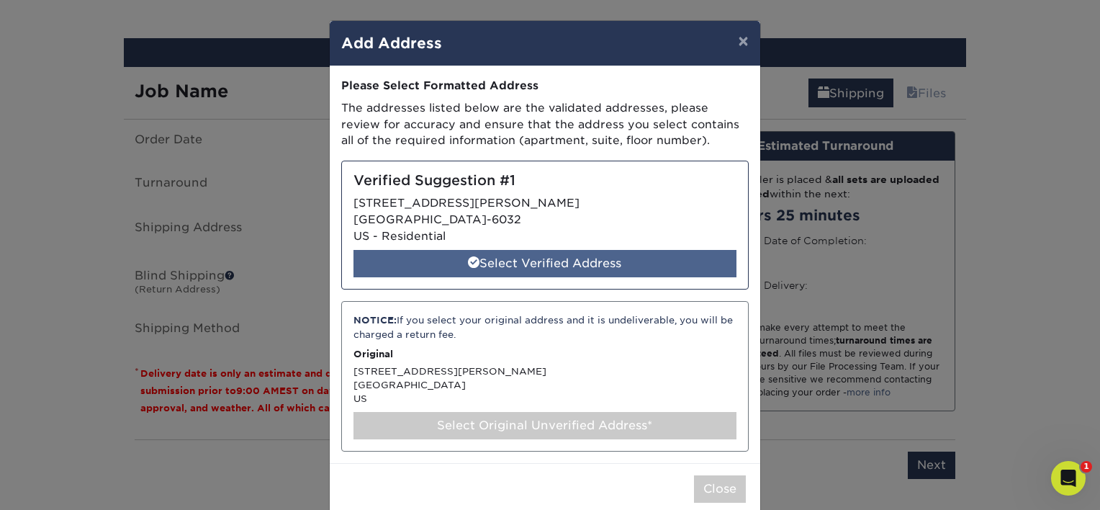
click at [438, 254] on div "Select Verified Address" at bounding box center [544, 263] width 383 height 27
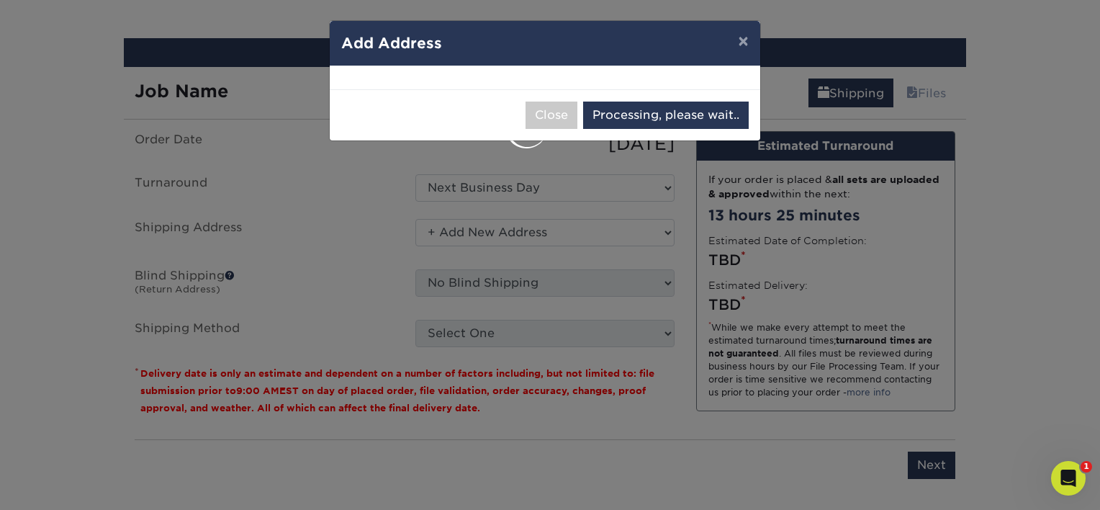
select select "286181"
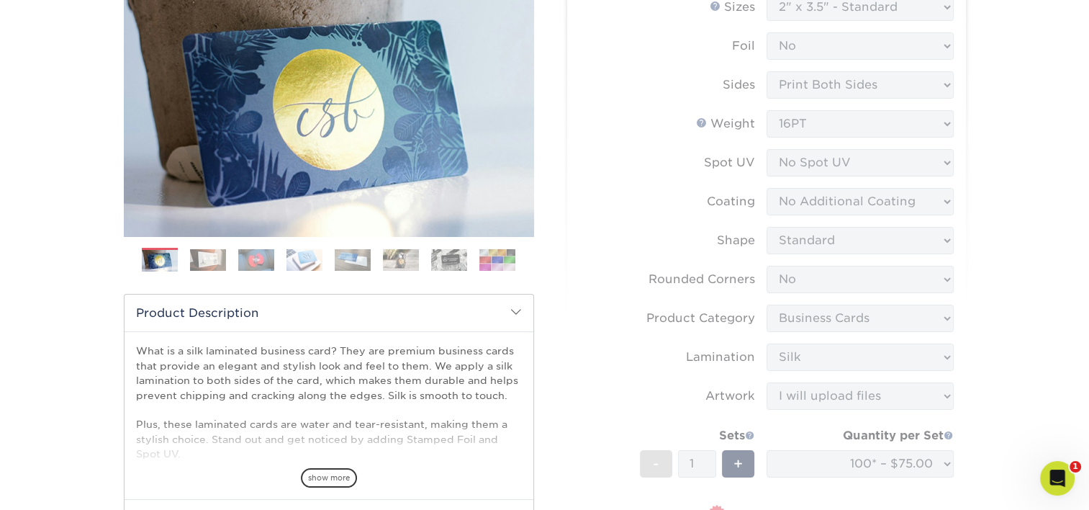
scroll to position [129, 0]
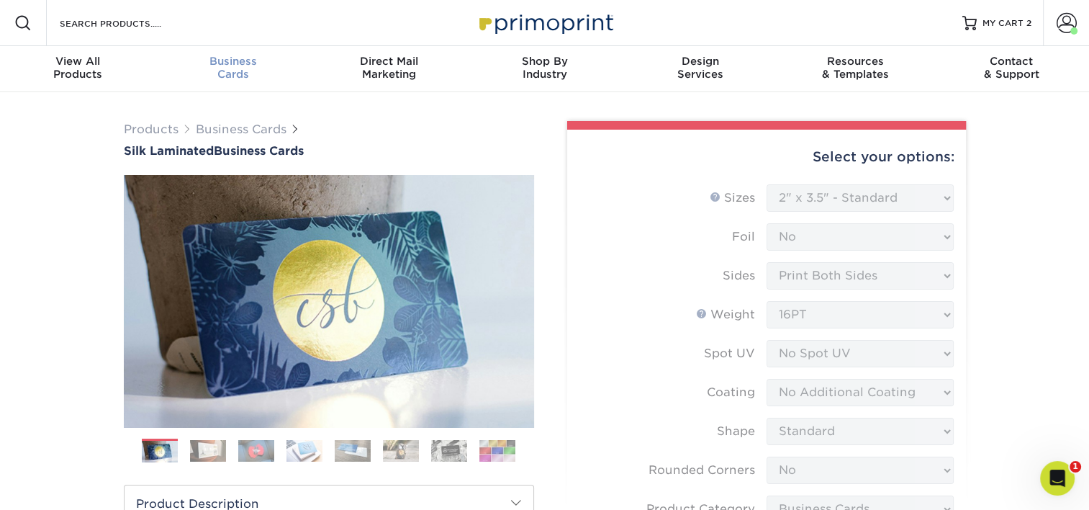
click at [232, 65] on span "Business" at bounding box center [232, 61] width 155 height 13
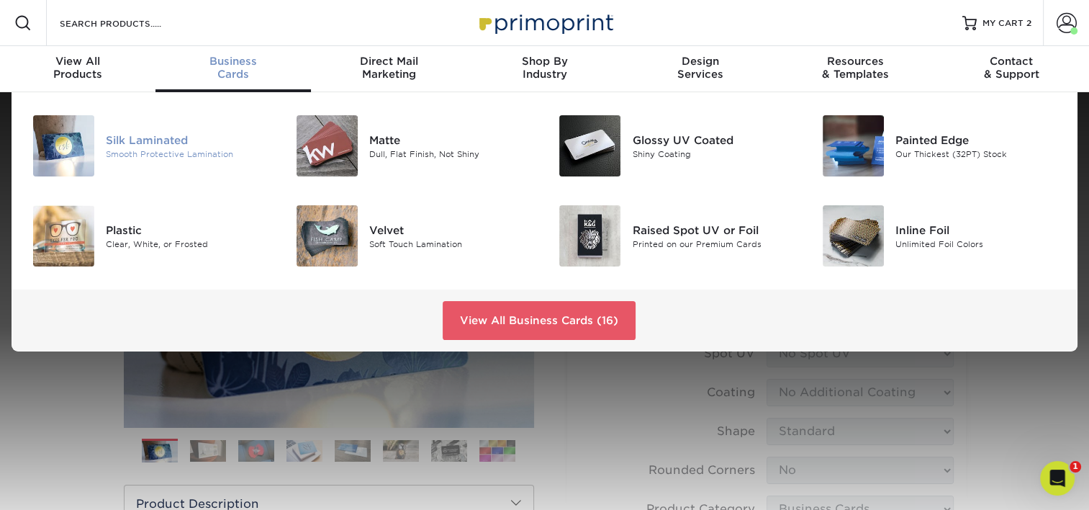
click at [196, 140] on div "Silk Laminated" at bounding box center [188, 140] width 165 height 16
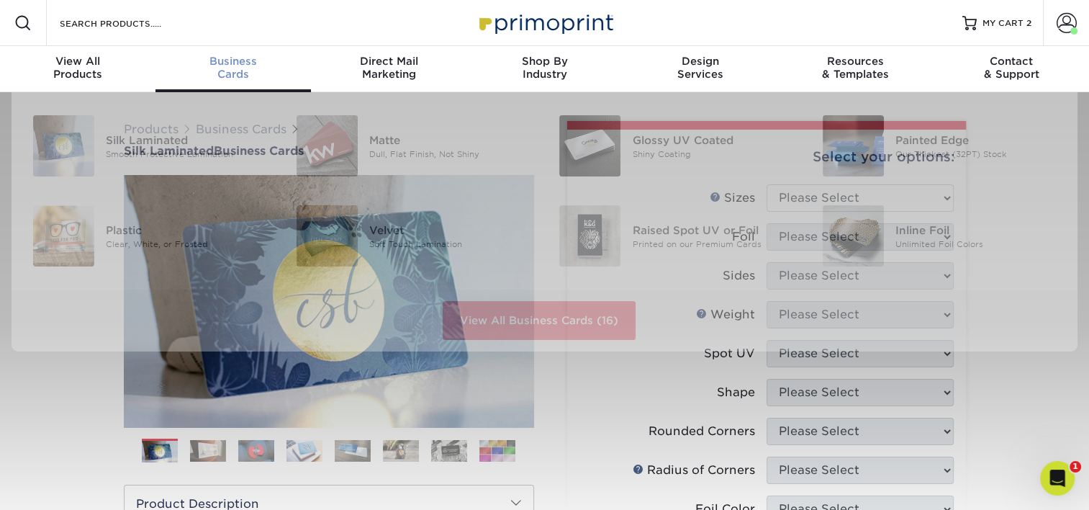
scroll to position [1, 0]
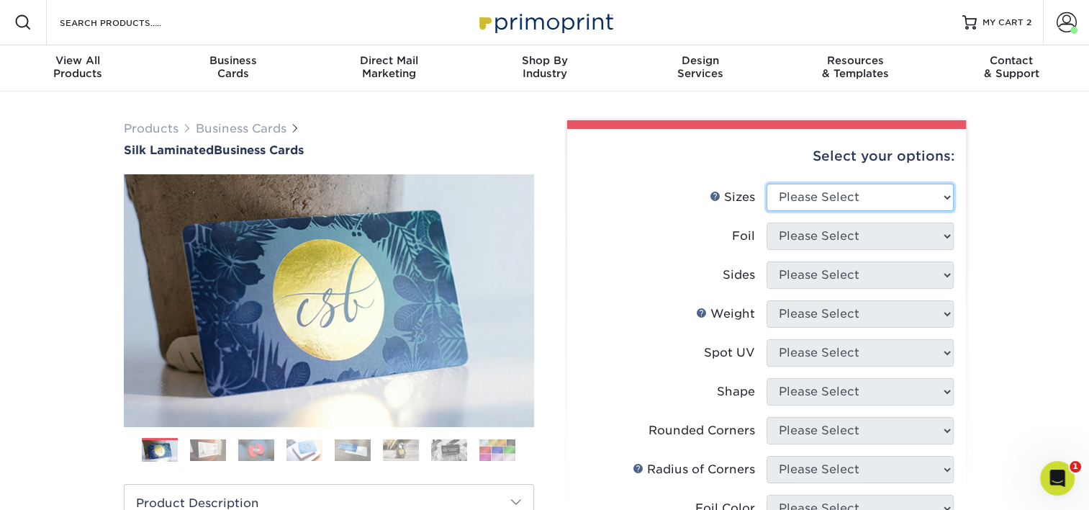
click at [829, 199] on select "Please Select 1.5" x 3.5" - Mini 1.75" x 3.5" - Mini 2" x 2" - Square 2" x 3" -…" at bounding box center [860, 197] width 187 height 27
select select "2.00x3.50"
click at [767, 184] on select "Please Select 1.5" x 3.5" - Mini 1.75" x 3.5" - Mini 2" x 2" - Square 2" x 3" -…" at bounding box center [860, 197] width 187 height 27
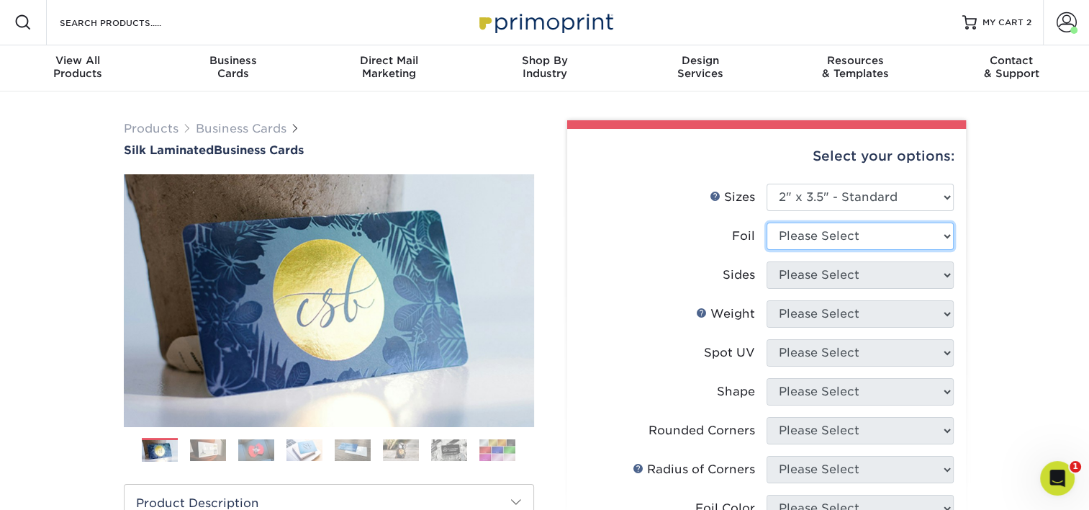
click at [834, 232] on select "Please Select Yes No" at bounding box center [860, 235] width 187 height 27
select select "0"
click at [767, 222] on select "Please Select Yes No" at bounding box center [860, 235] width 187 height 27
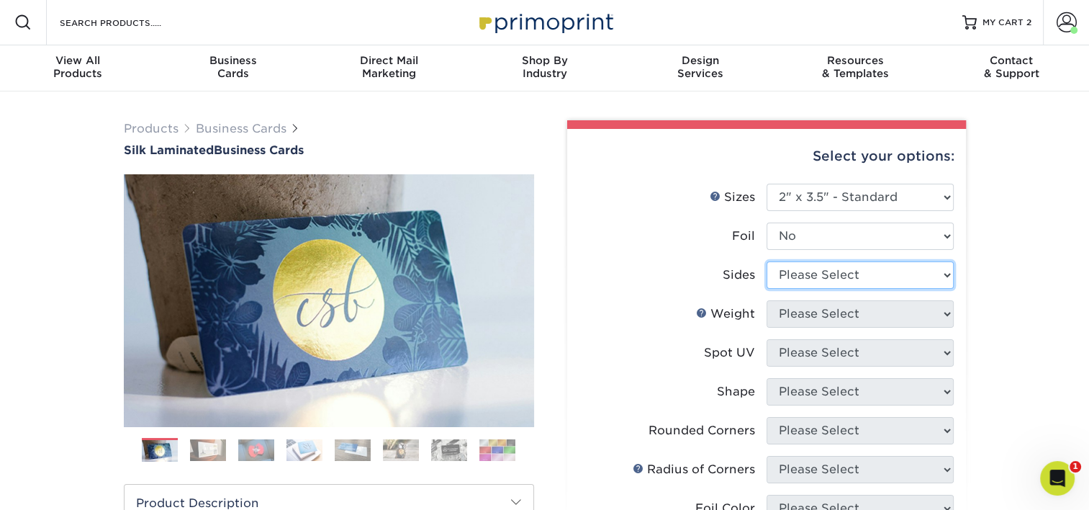
click at [831, 279] on select "Please Select Print Both Sides Print Front Only" at bounding box center [860, 274] width 187 height 27
select select "13abbda7-1d64-4f25-8bb2-c179b224825d"
click at [767, 261] on select "Please Select Print Both Sides Print Front Only" at bounding box center [860, 274] width 187 height 27
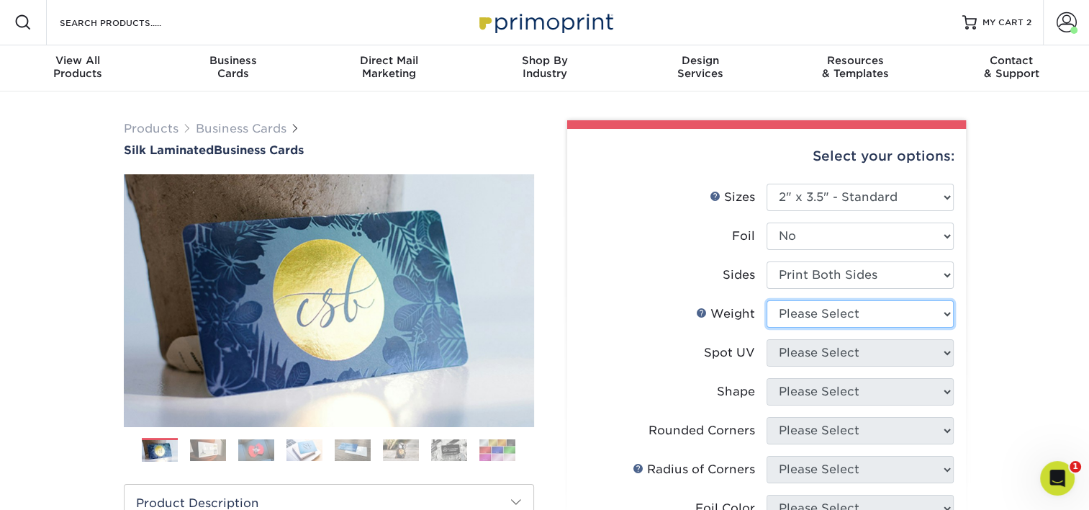
click at [826, 312] on select "Please Select 16PT" at bounding box center [860, 313] width 187 height 27
select select "16PT"
click at [767, 300] on select "Please Select 16PT" at bounding box center [860, 313] width 187 height 27
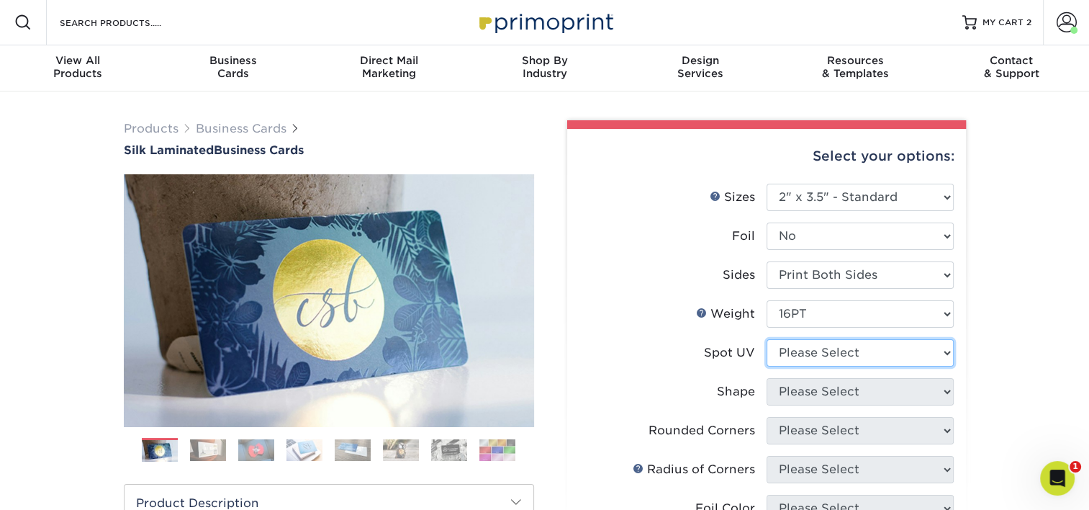
click at [823, 348] on select "Please Select No Spot UV Front and Back (Both Sides) Front Only Back Only" at bounding box center [860, 352] width 187 height 27
select select "3"
click at [767, 339] on select "Please Select No Spot UV Front and Back (Both Sides) Front Only Back Only" at bounding box center [860, 352] width 187 height 27
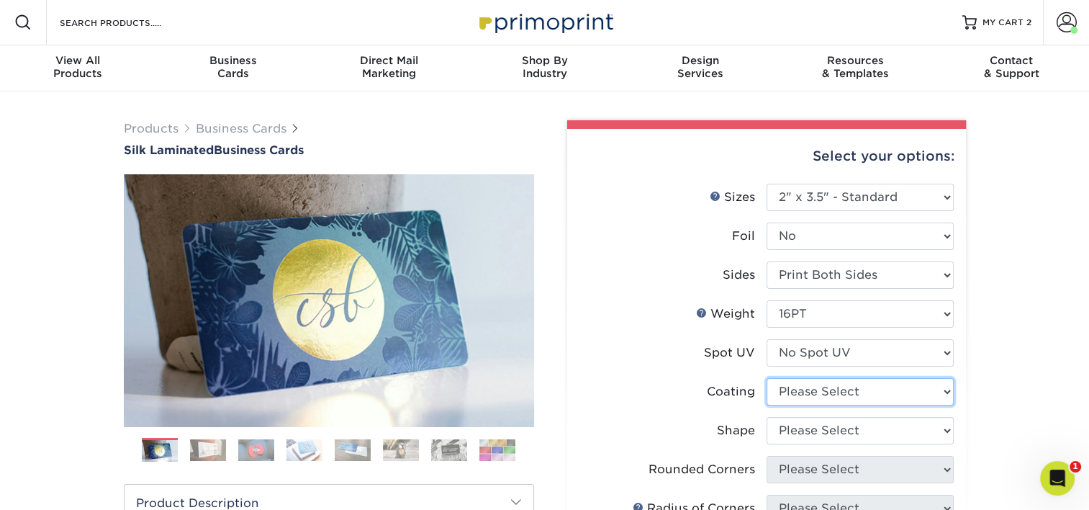
click at [824, 392] on select at bounding box center [860, 391] width 187 height 27
select select "3e7618de-abca-4bda-9f97-8b9129e913d8"
click at [767, 378] on select at bounding box center [860, 391] width 187 height 27
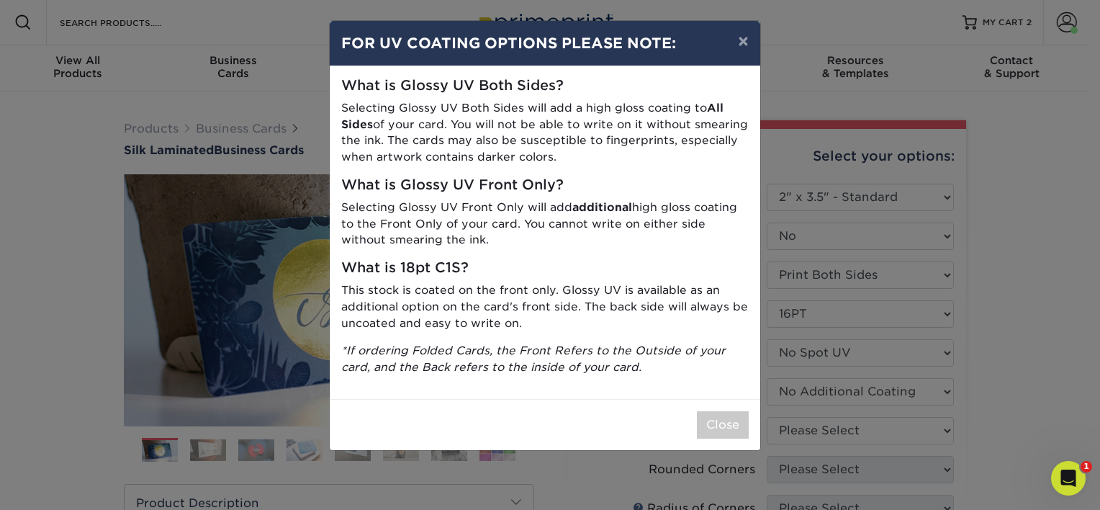
click at [825, 423] on div "× FOR UV COATING OPTIONS PLEASE NOTE: What is Glossy UV Both Sides? Selecting G…" at bounding box center [550, 255] width 1100 height 510
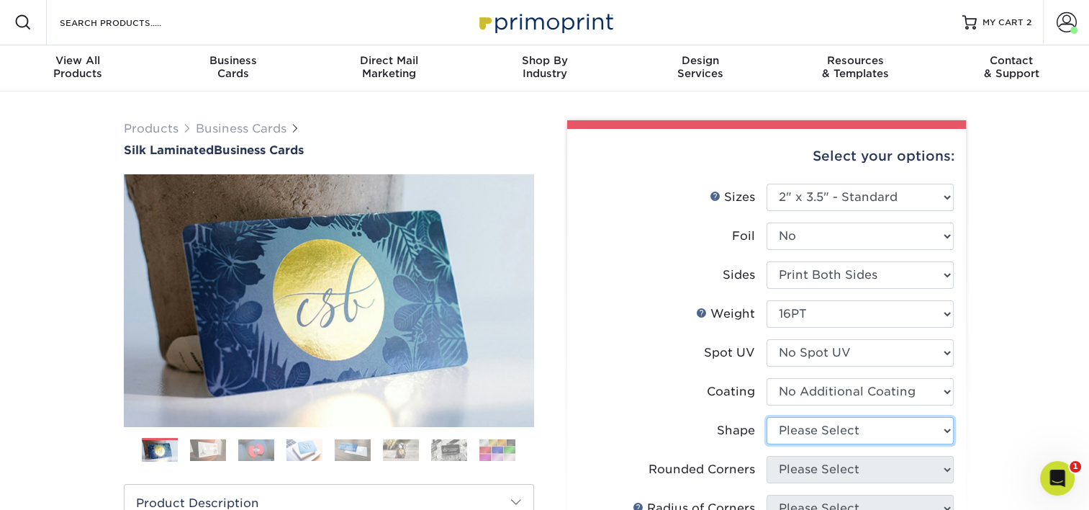
click at [825, 425] on select "Please Select Standard Oval" at bounding box center [860, 430] width 187 height 27
select select "standard"
click at [767, 417] on select "Please Select Standard Oval" at bounding box center [860, 430] width 187 height 27
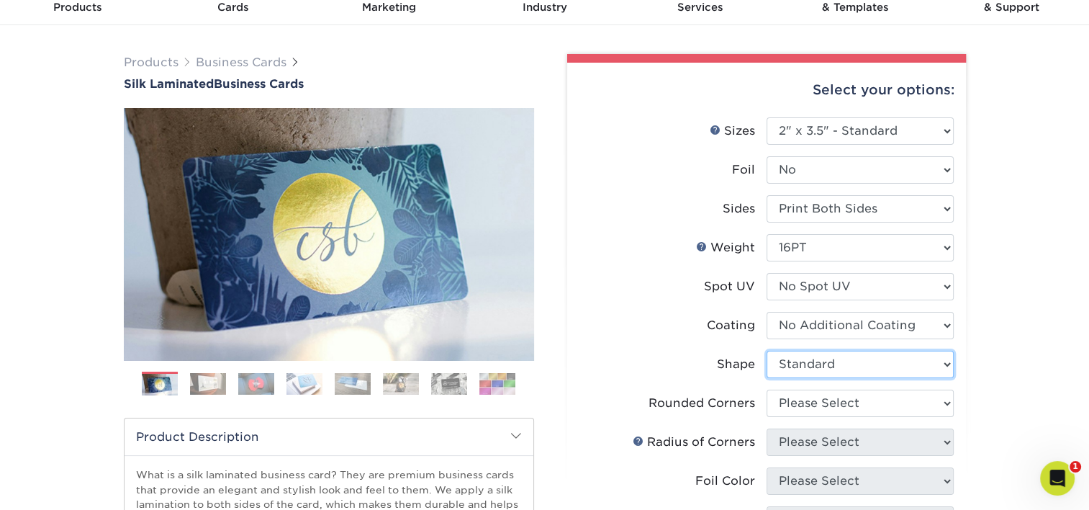
scroll to position [73, 0]
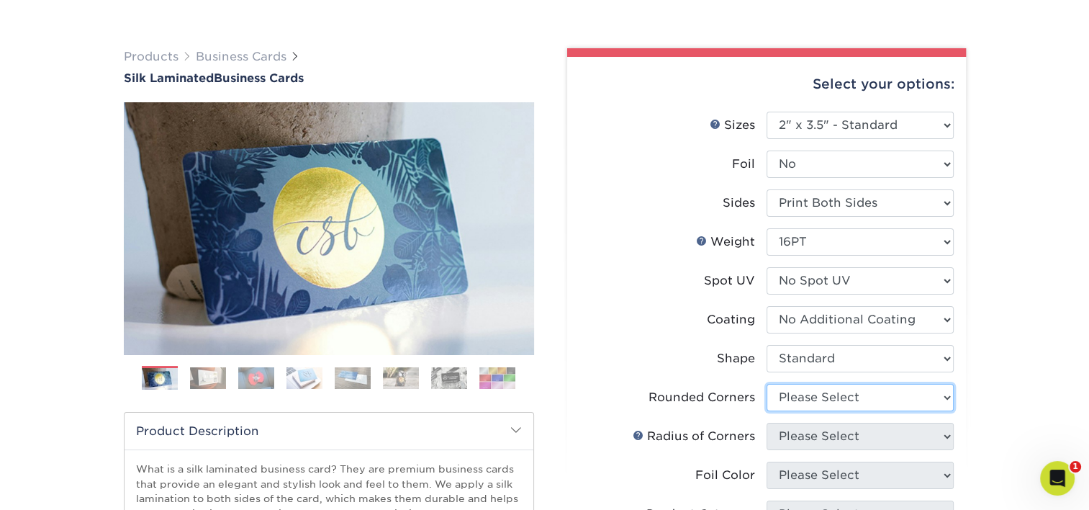
click at [856, 400] on select "Please Select Yes - Round 2 Corners Yes - Round 4 Corners No" at bounding box center [860, 397] width 187 height 27
select select "0"
click at [767, 384] on select "Please Select Yes - Round 2 Corners Yes - Round 4 Corners No" at bounding box center [860, 397] width 187 height 27
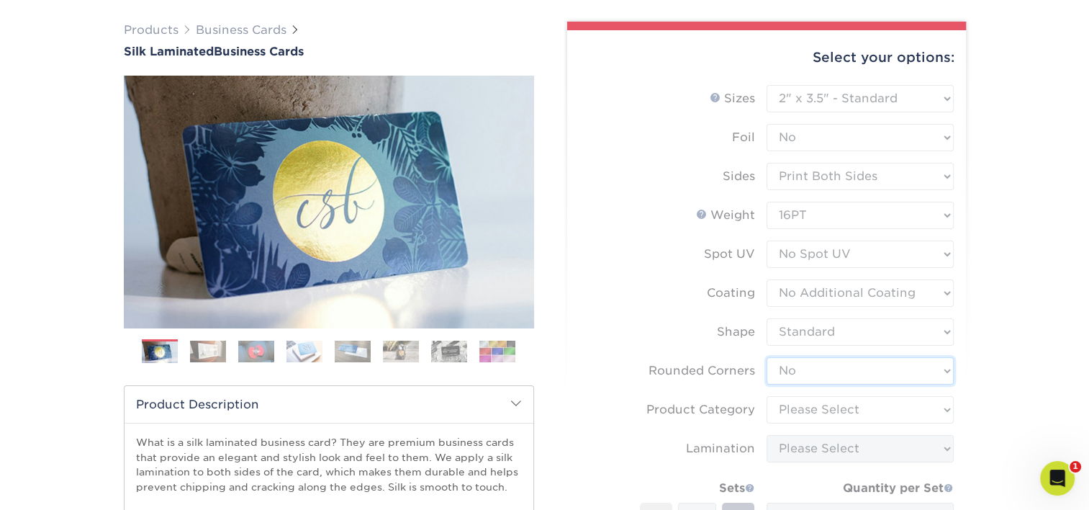
scroll to position [145, 0]
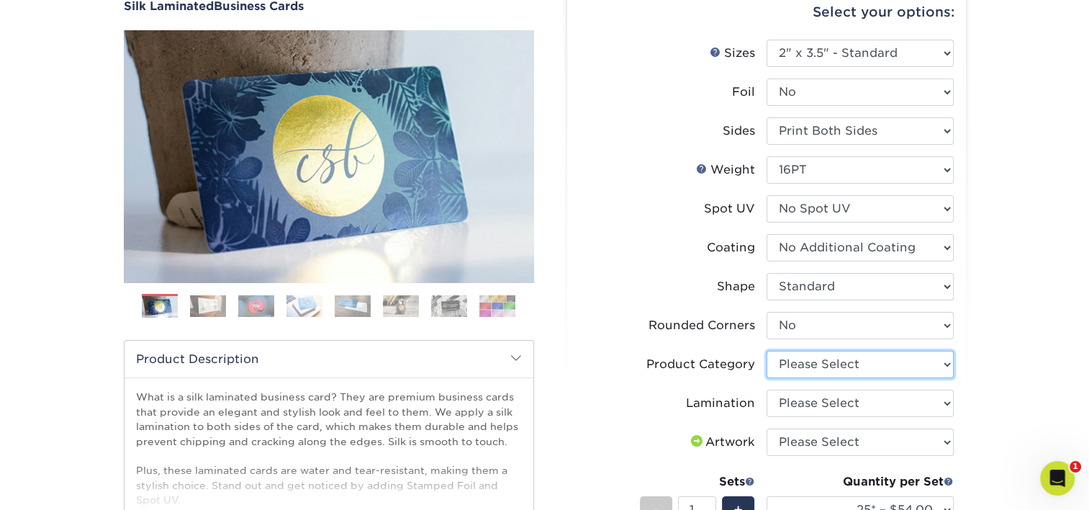
click at [846, 363] on select "Please Select Business Cards" at bounding box center [860, 364] width 187 height 27
select select "3b5148f1-0588-4f88-a218-97bcfdce65c1"
click at [767, 351] on select "Please Select Business Cards" at bounding box center [860, 364] width 187 height 27
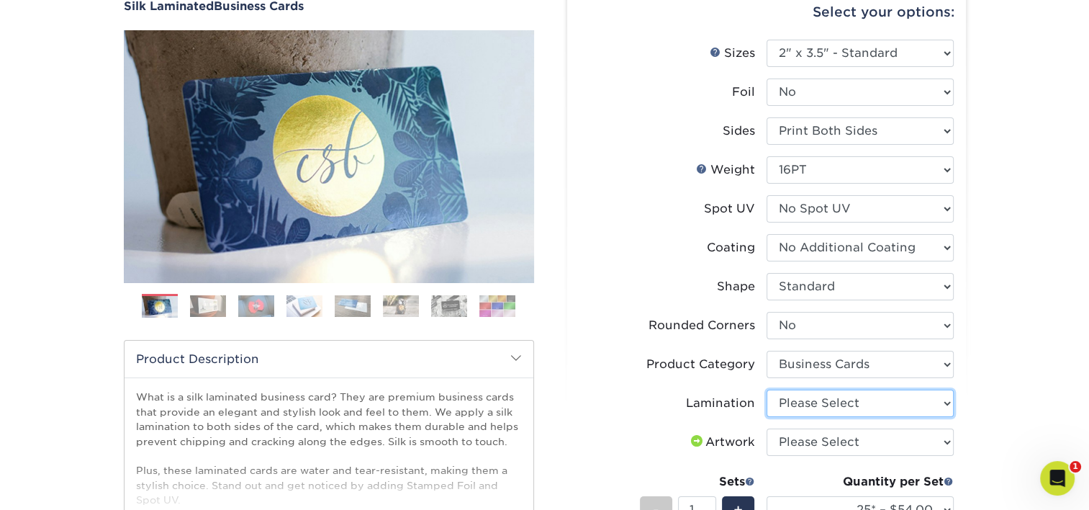
click at [816, 403] on select "Please Select Silk" at bounding box center [860, 402] width 187 height 27
select select "ccacb42f-45f7-42d3-bbd3-7c8421cf37f0"
click at [767, 389] on select "Please Select Silk" at bounding box center [860, 402] width 187 height 27
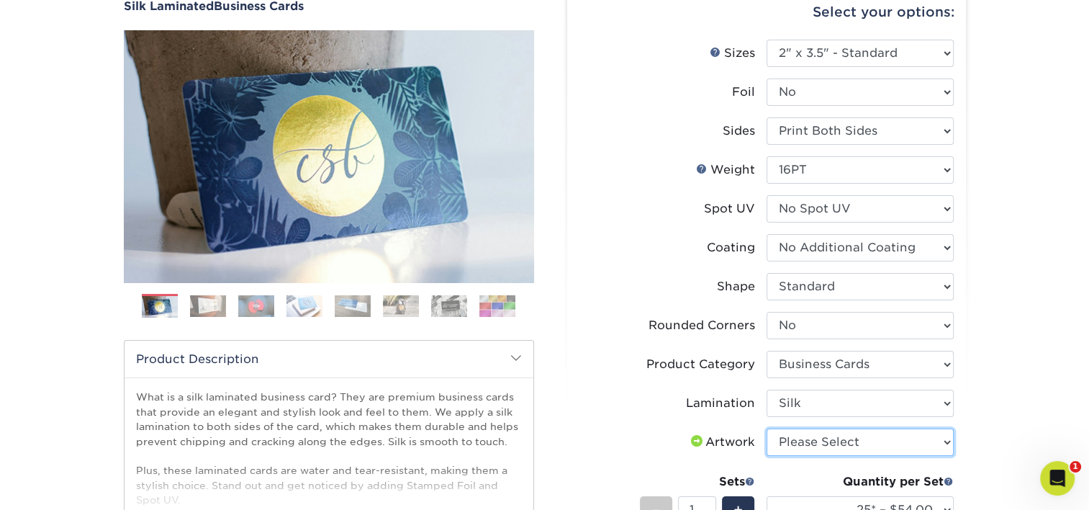
click at [809, 446] on select "Please Select I will upload files I need a design - $100" at bounding box center [860, 441] width 187 height 27
select select "upload"
click at [767, 428] on select "Please Select I will upload files I need a design - $100" at bounding box center [860, 441] width 187 height 27
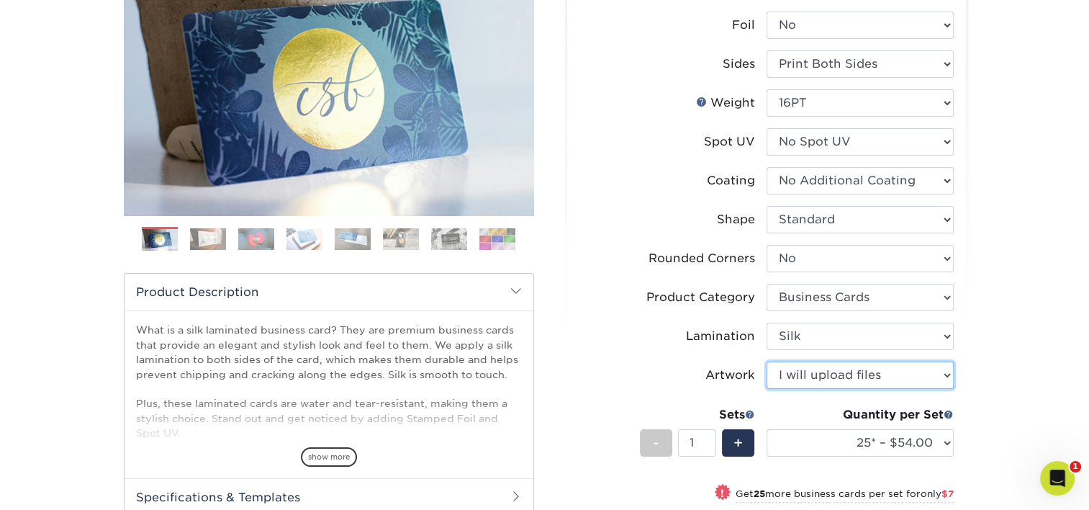
scroll to position [217, 0]
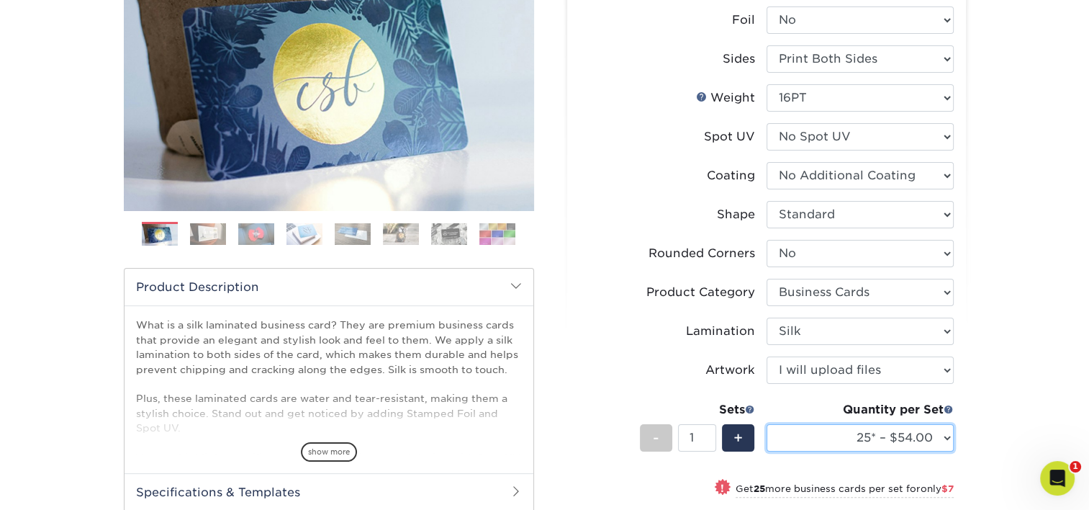
click at [857, 441] on select "25* – $54.00 50* – $61.00 75* – $68.00 100* – $75.00 250* – $82.00 500 – $86.00…" at bounding box center [860, 437] width 187 height 27
select select "100* – $75.00"
click at [767, 424] on select "25* – $54.00 50* – $61.00 75* – $68.00 100* – $75.00 250* – $82.00 500 – $86.00…" at bounding box center [860, 437] width 187 height 27
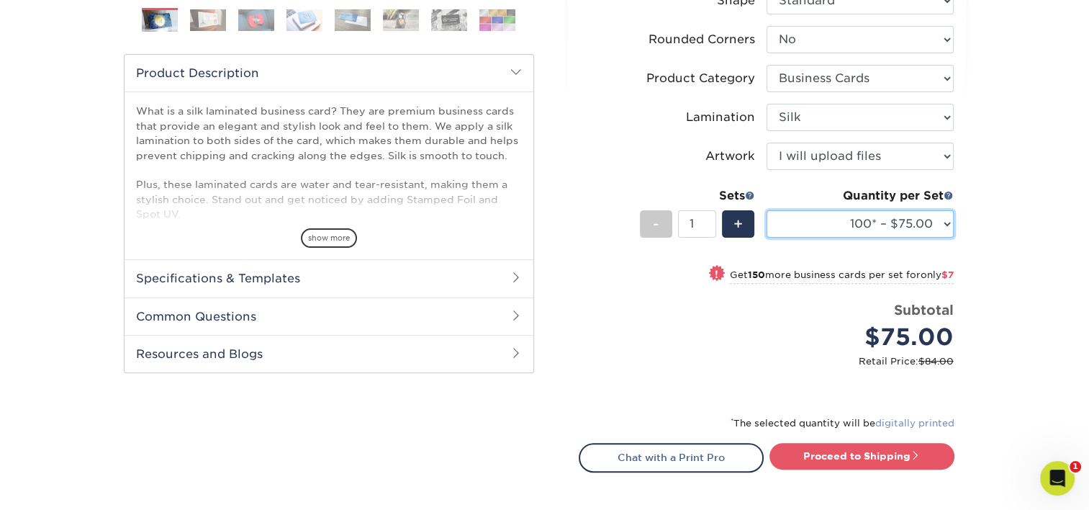
scroll to position [433, 0]
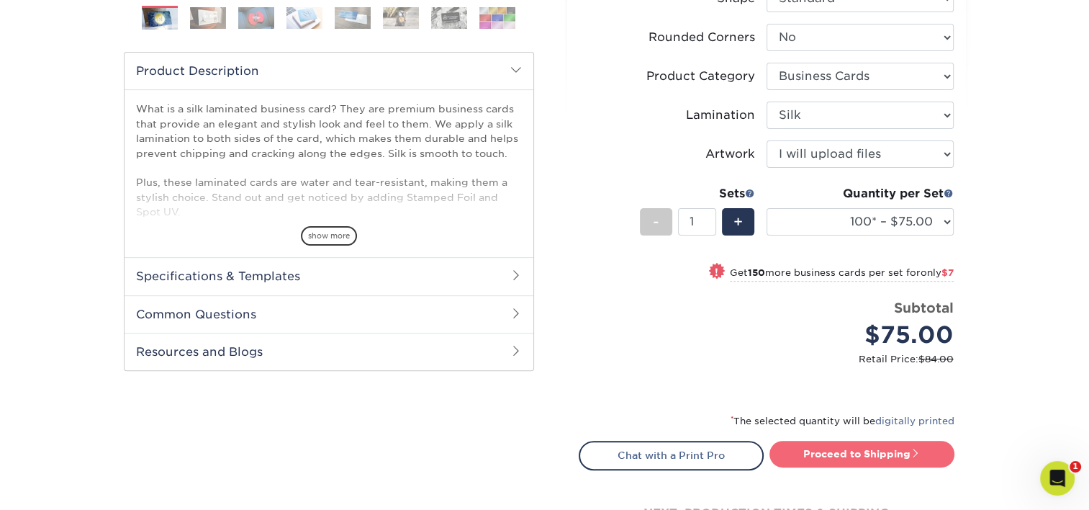
click at [876, 455] on link "Proceed to Shipping" at bounding box center [861, 454] width 185 height 26
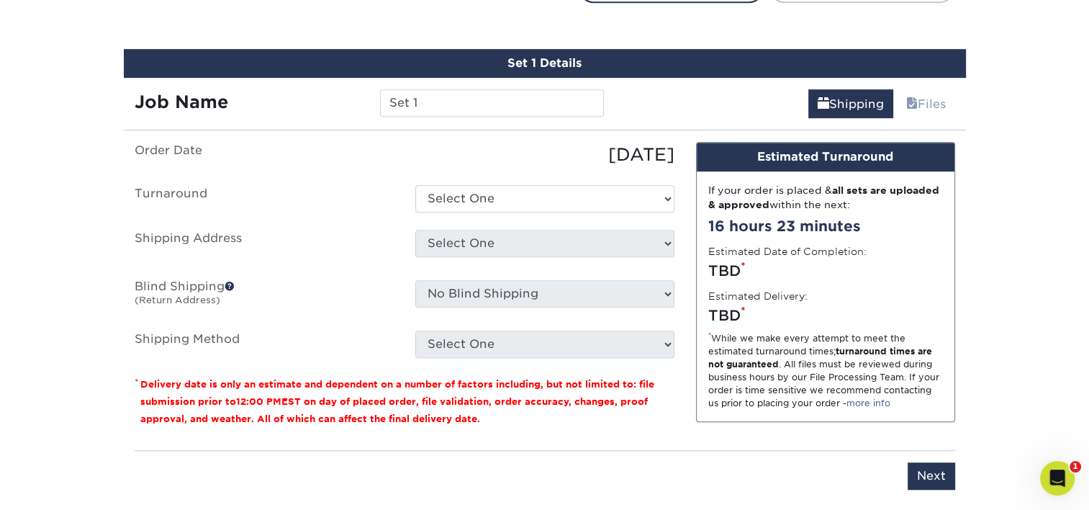
scroll to position [911, 0]
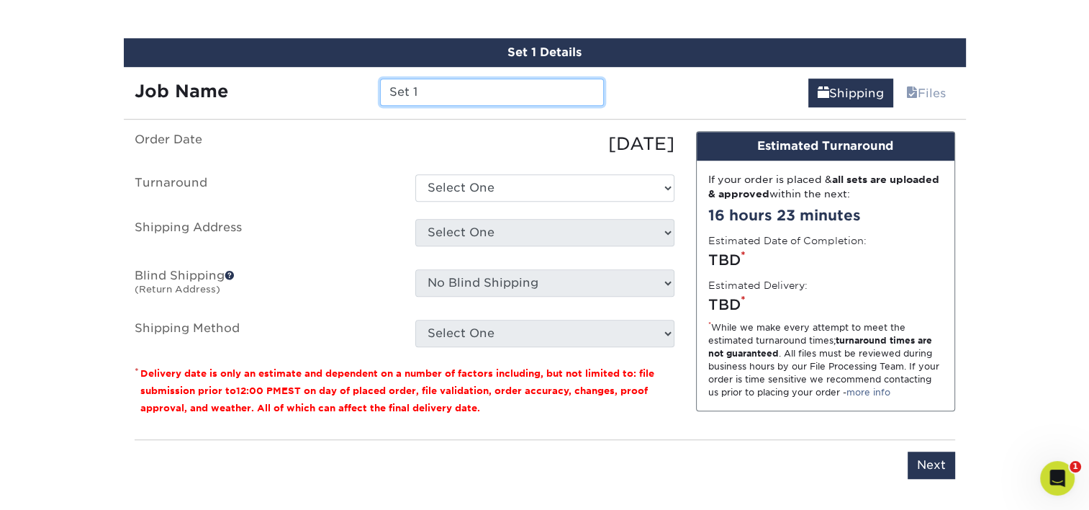
click at [446, 98] on input "Set 1" at bounding box center [492, 91] width 224 height 27
type input "ERuiz"
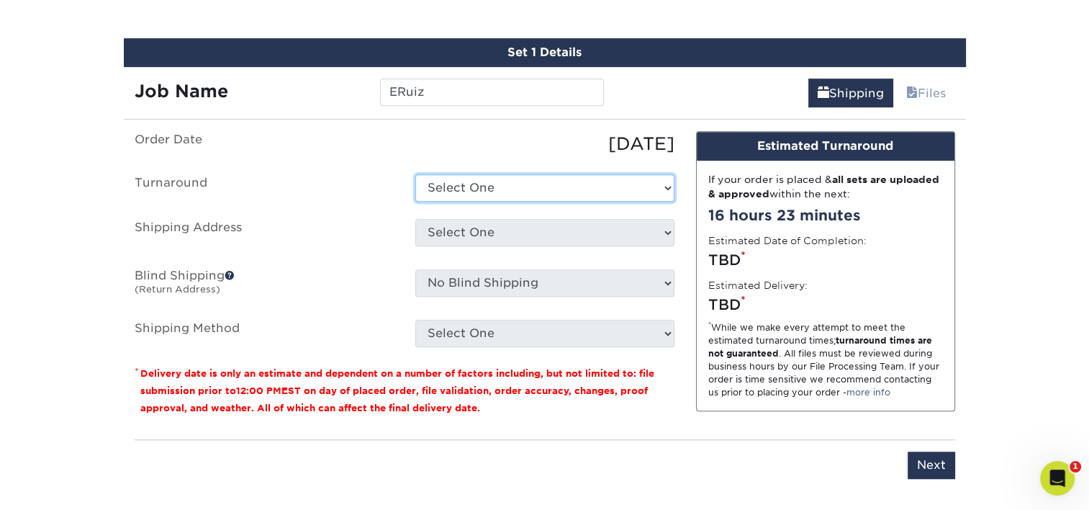
click at [507, 186] on select "Select One 2-4 Business Days 2 Day Next Business Day" at bounding box center [544, 187] width 259 height 27
select select "e8d6ad55-c448-4bce-ba25-c4c4dd4b9d0d"
click at [415, 174] on select "Select One 2-4 Business Days 2 Day Next Business Day" at bounding box center [544, 187] width 259 height 27
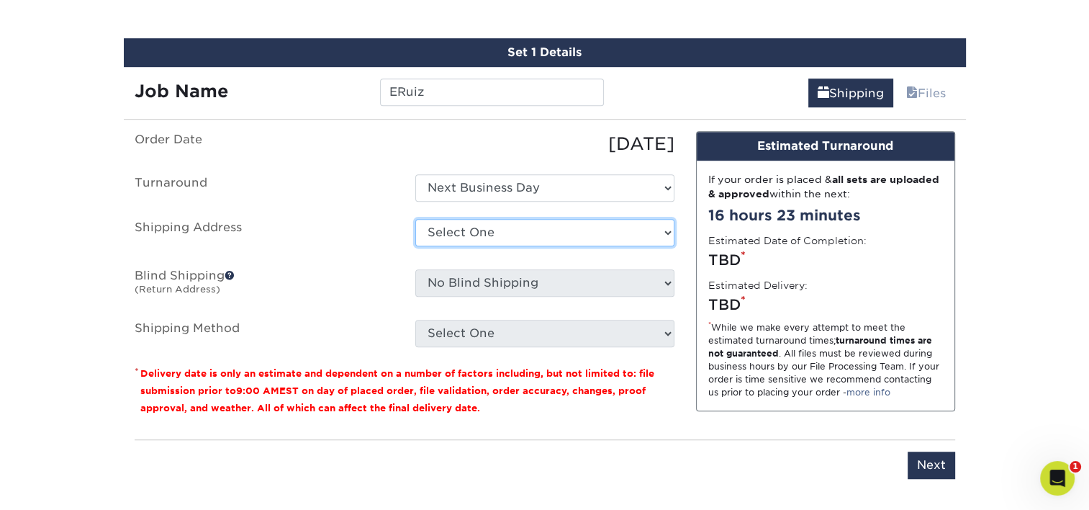
click at [489, 239] on select "Select One [PERSON_NAME] [PERSON_NAME] [PERSON_NAME] [PERSON_NAME] [PERSON_NAME…" at bounding box center [544, 232] width 259 height 27
select select "286181"
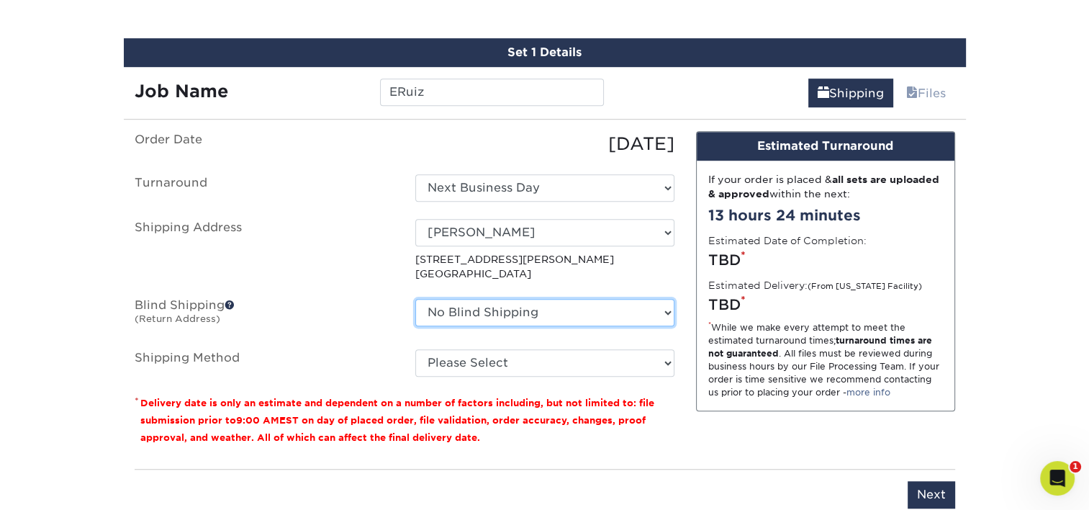
click at [505, 301] on select "No Blind Shipping Adan Arreola Adolfo Ordonez Adolfo Ordonez Alfonso Toro Alici…" at bounding box center [544, 312] width 259 height 27
select select "286181"
click at [415, 299] on select "No Blind Shipping Adan Arreola Adolfo Ordonez Adolfo Ordonez Alfonso Toro Alici…" at bounding box center [544, 312] width 259 height 27
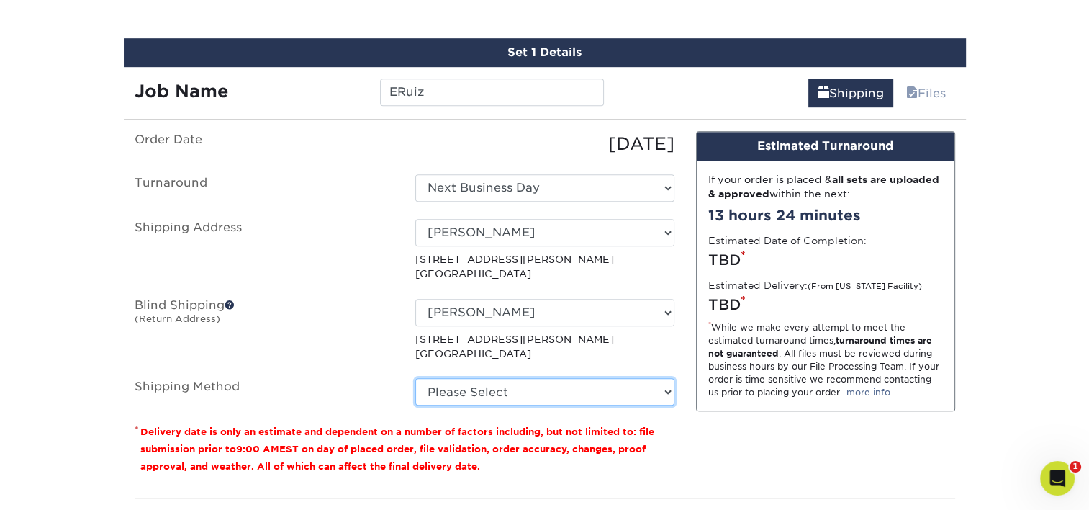
click at [484, 386] on select "Please Select Ground Shipping (+$7.84) 3 Day Shipping Service (+$20.06) 2 Day A…" at bounding box center [544, 391] width 259 height 27
select select "03"
click at [415, 378] on select "Please Select Ground Shipping (+$7.84) 3 Day Shipping Service (+$20.06) 2 Day A…" at bounding box center [544, 391] width 259 height 27
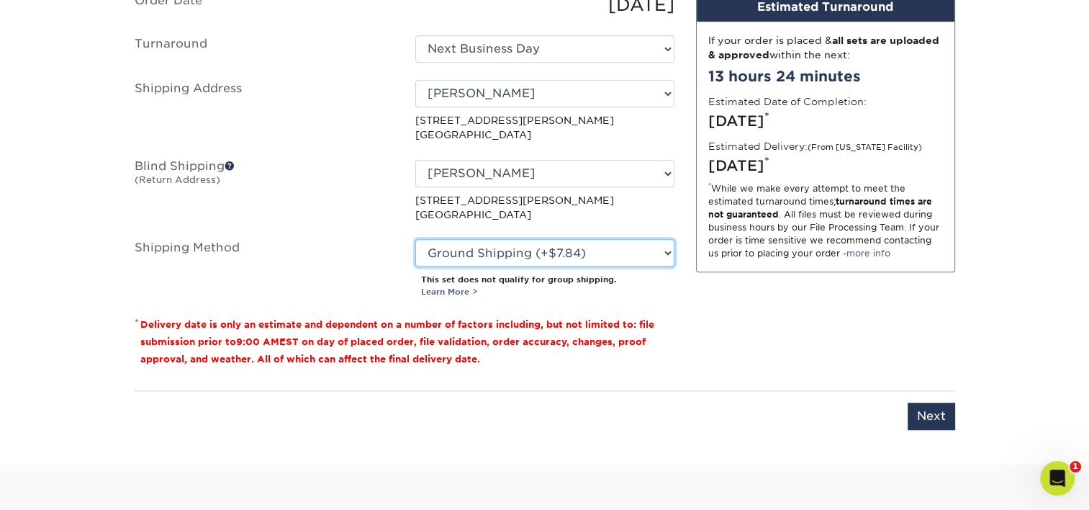
scroll to position [1054, 0]
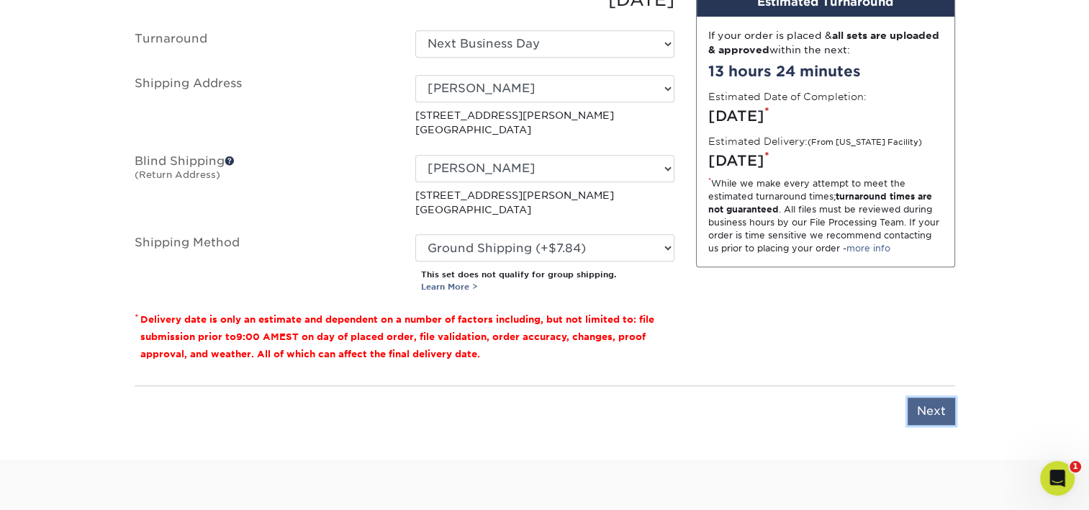
click at [926, 403] on input "Next" at bounding box center [932, 410] width 48 height 27
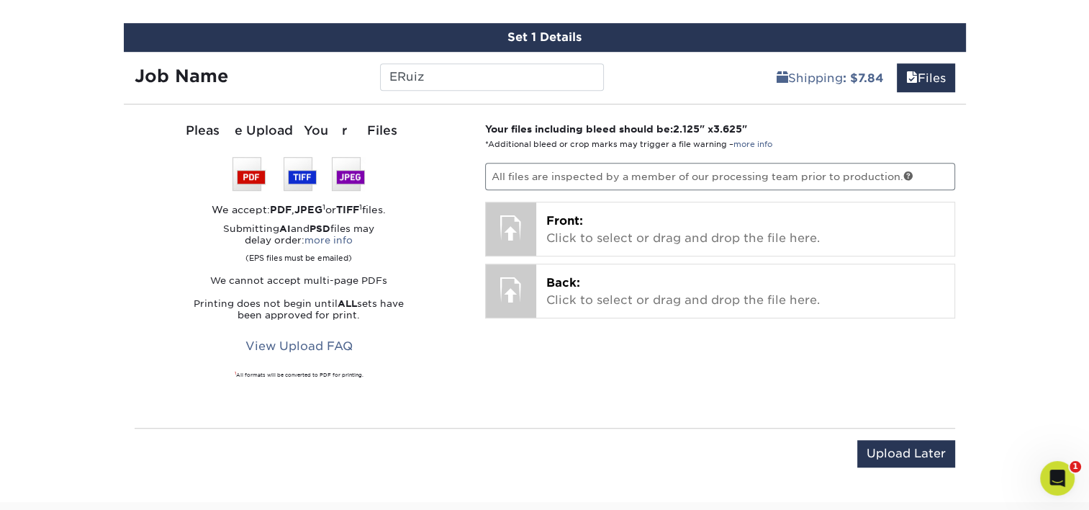
scroll to position [911, 0]
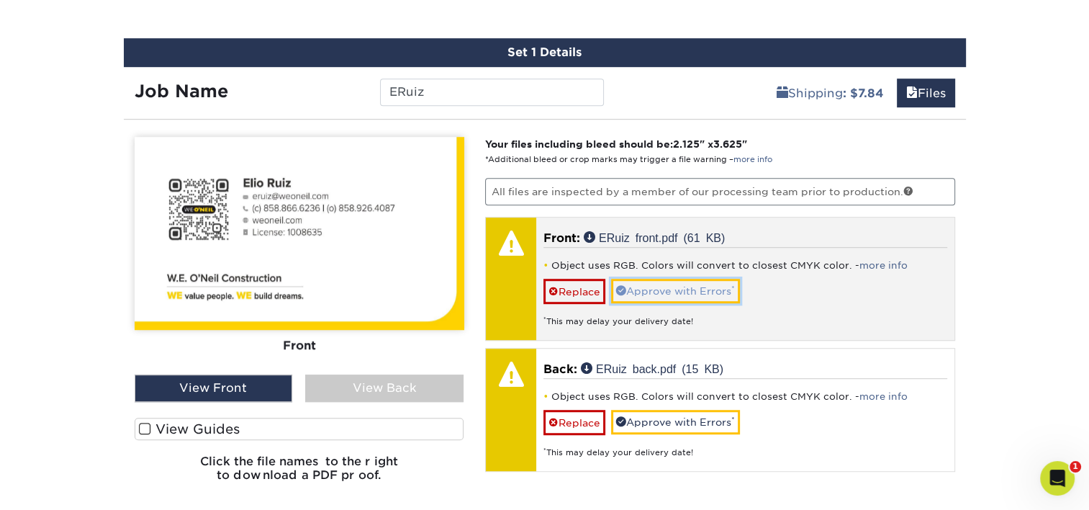
click at [699, 289] on link "Approve with Errors *" at bounding box center [675, 291] width 129 height 24
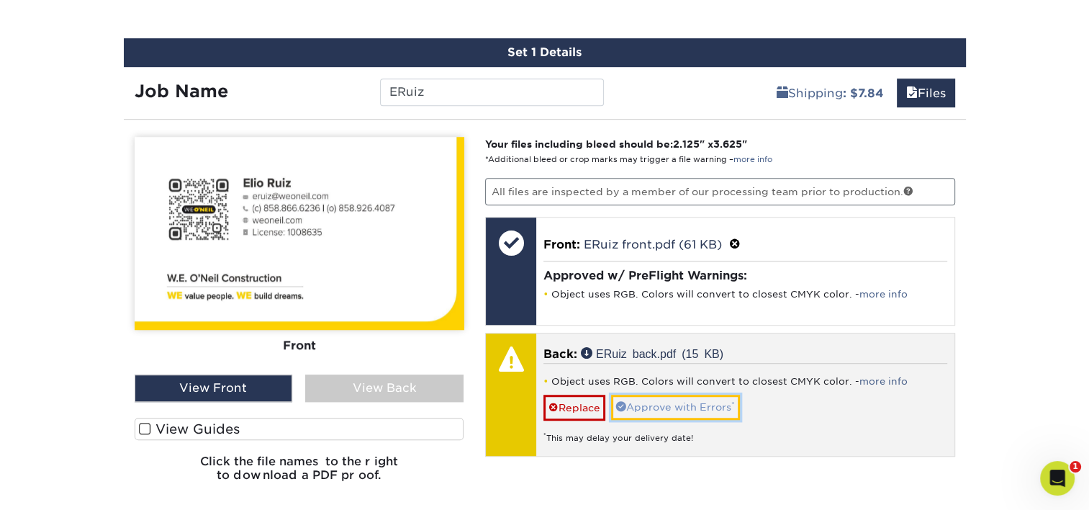
click at [672, 397] on link "Approve with Errors *" at bounding box center [675, 406] width 129 height 24
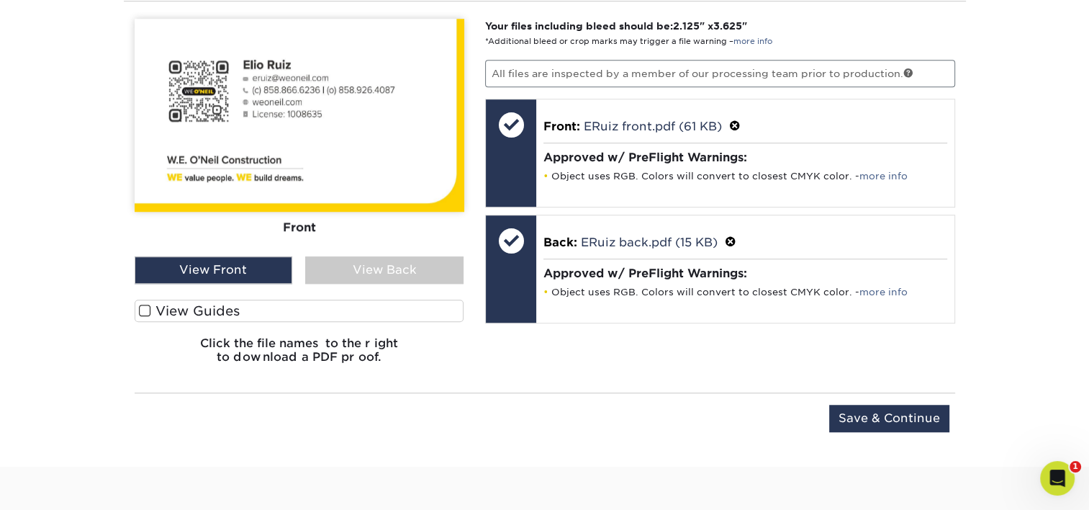
scroll to position [1054, 0]
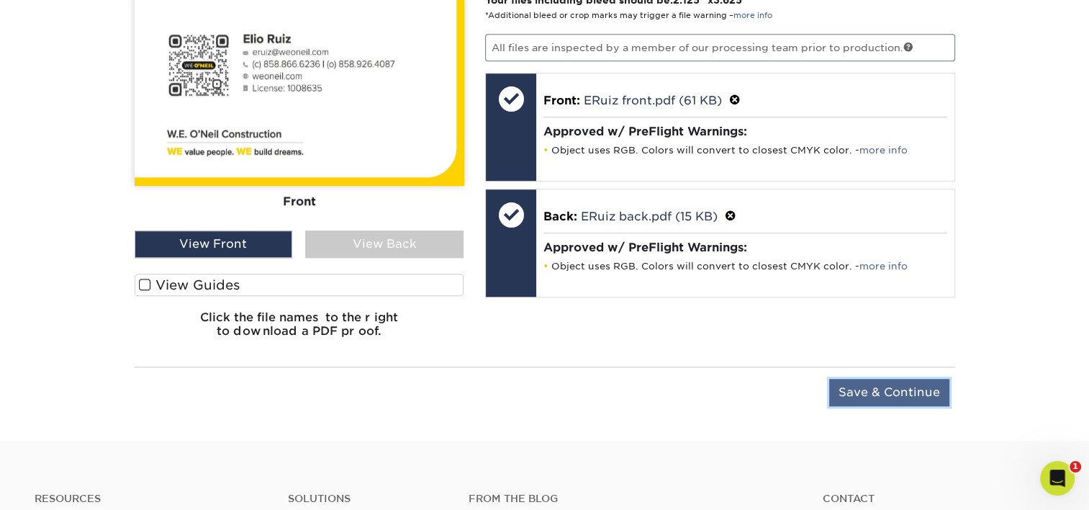
click at [869, 389] on input "Save & Continue" at bounding box center [889, 392] width 120 height 27
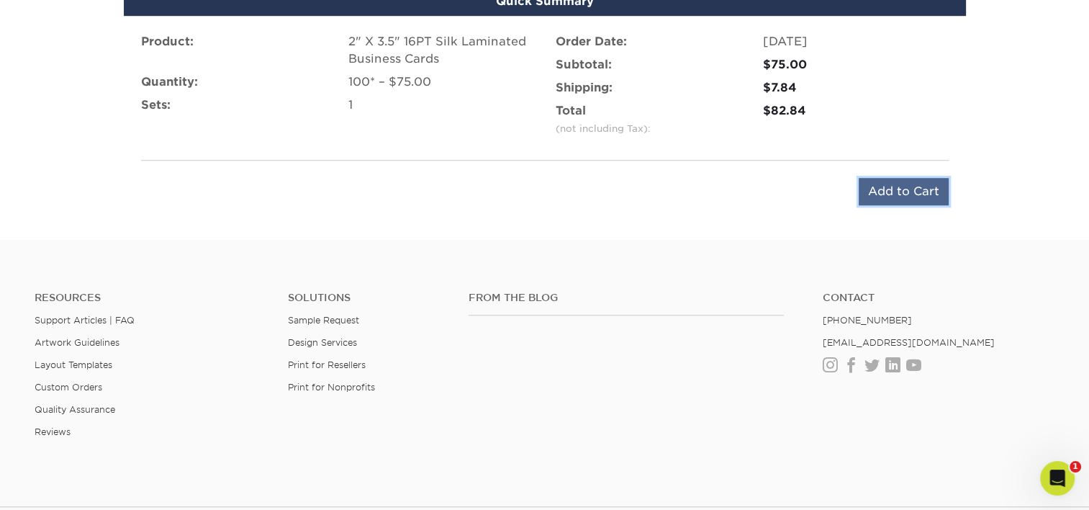
click at [926, 192] on input "Add to Cart" at bounding box center [904, 191] width 90 height 27
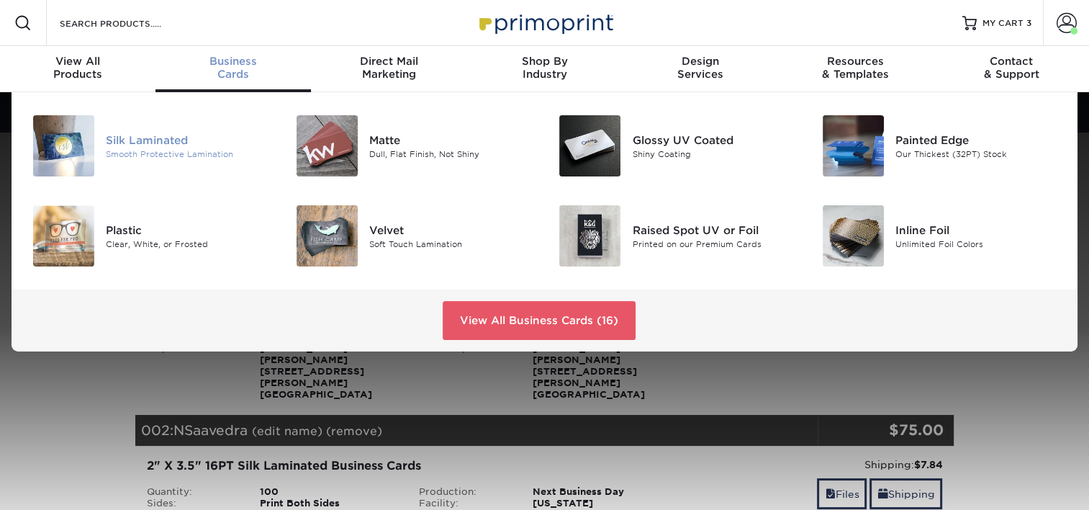
click at [153, 132] on div "Silk Laminated" at bounding box center [188, 140] width 165 height 16
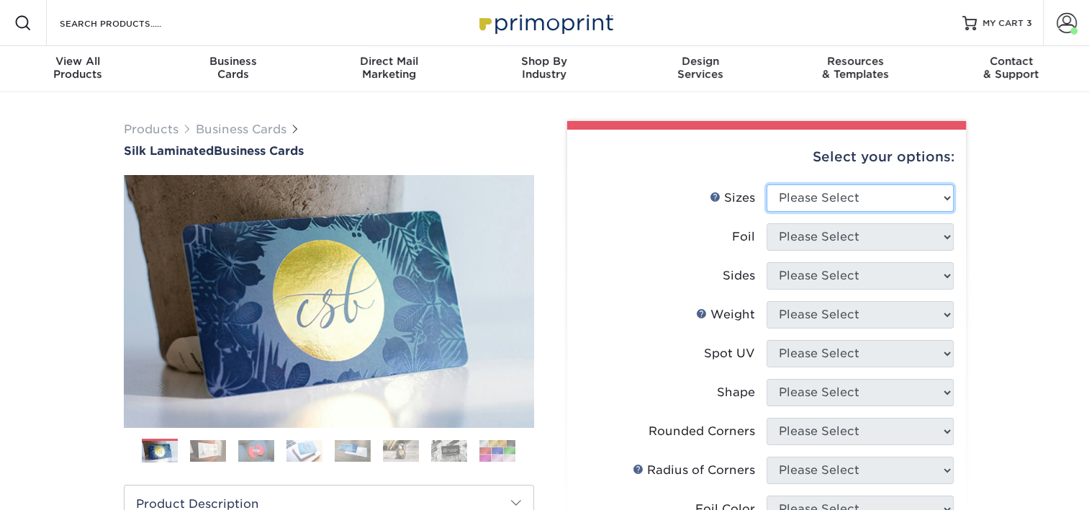
click at [795, 193] on select "Please Select 1.5" x 3.5" - Mini 1.75" x 3.5" - Mini 2" x 2" - Square 2" x 3" -…" at bounding box center [860, 197] width 187 height 27
select select "2.00x3.50"
click at [767, 184] on select "Please Select 1.5" x 3.5" - Mini 1.75" x 3.5" - Mini 2" x 2" - Square 2" x 3" -…" at bounding box center [860, 197] width 187 height 27
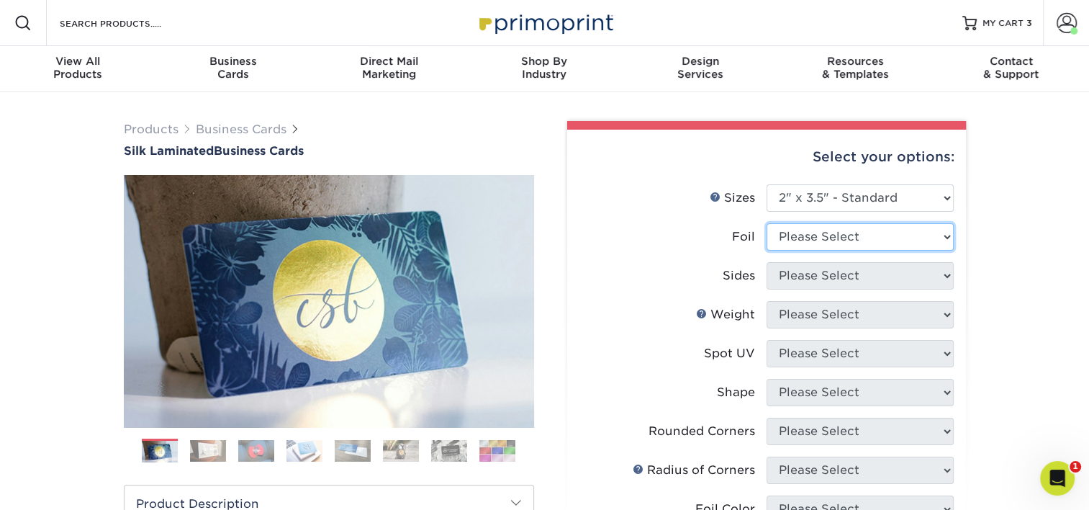
click at [844, 234] on select "Please Select Yes No" at bounding box center [860, 236] width 187 height 27
select select "0"
click at [767, 223] on select "Please Select Yes No" at bounding box center [860, 236] width 187 height 27
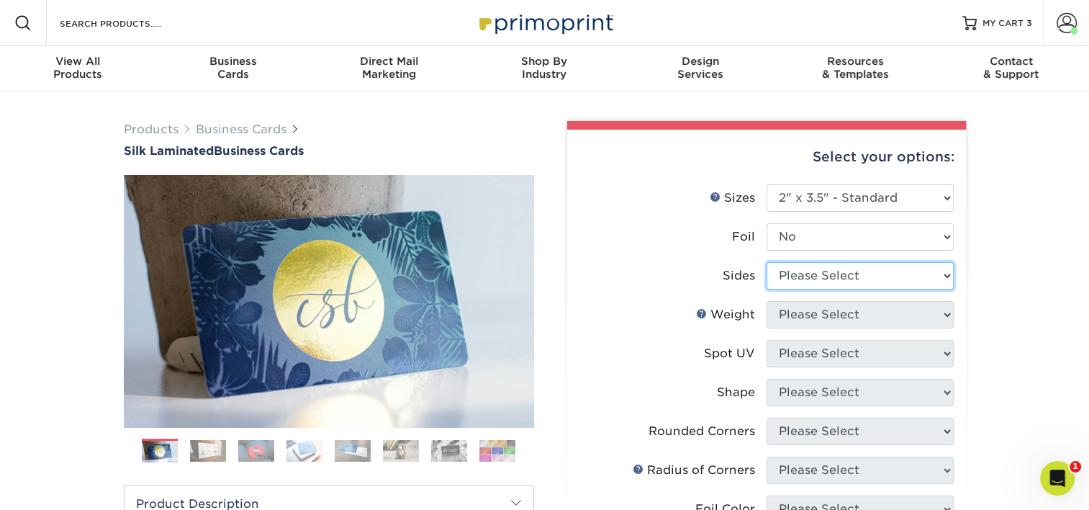
click at [819, 281] on select "Please Select Print Both Sides Print Front Only" at bounding box center [860, 275] width 187 height 27
select select "13abbda7-1d64-4f25-8bb2-c179b224825d"
click at [767, 262] on select "Please Select Print Both Sides Print Front Only" at bounding box center [860, 275] width 187 height 27
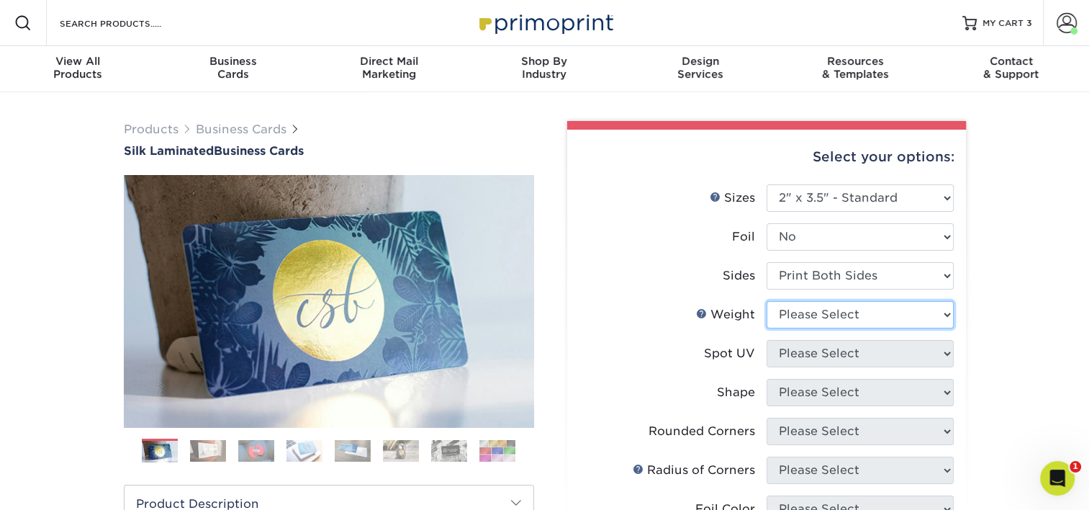
click at [820, 316] on select "Please Select 16PT" at bounding box center [860, 314] width 187 height 27
select select "16PT"
click at [767, 301] on select "Please Select 16PT" at bounding box center [860, 314] width 187 height 27
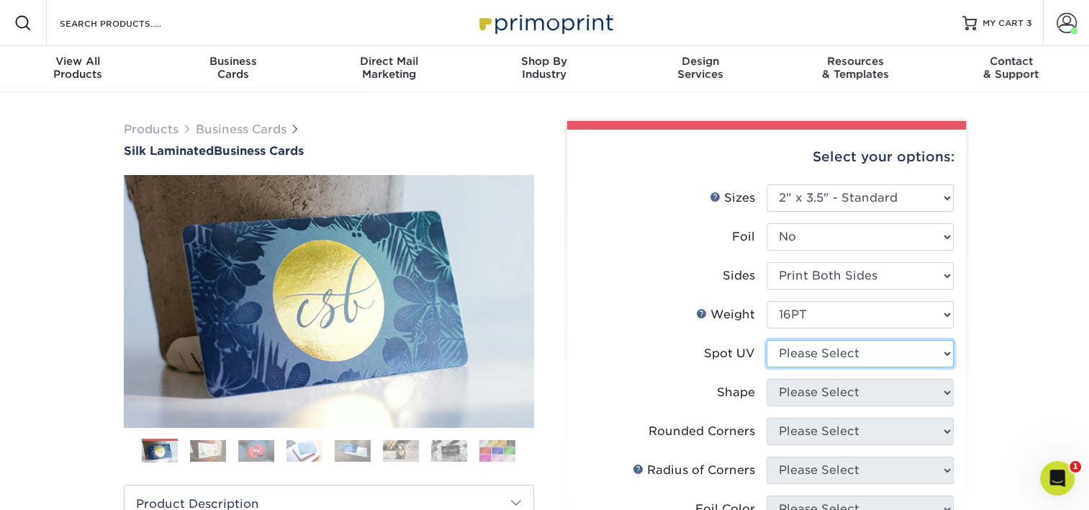
click at [819, 353] on select "Please Select No Spot UV Front and Back (Both Sides) Front Only Back Only" at bounding box center [860, 353] width 187 height 27
select select "3"
click at [767, 340] on select "Please Select No Spot UV Front and Back (Both Sides) Front Only Back Only" at bounding box center [860, 353] width 187 height 27
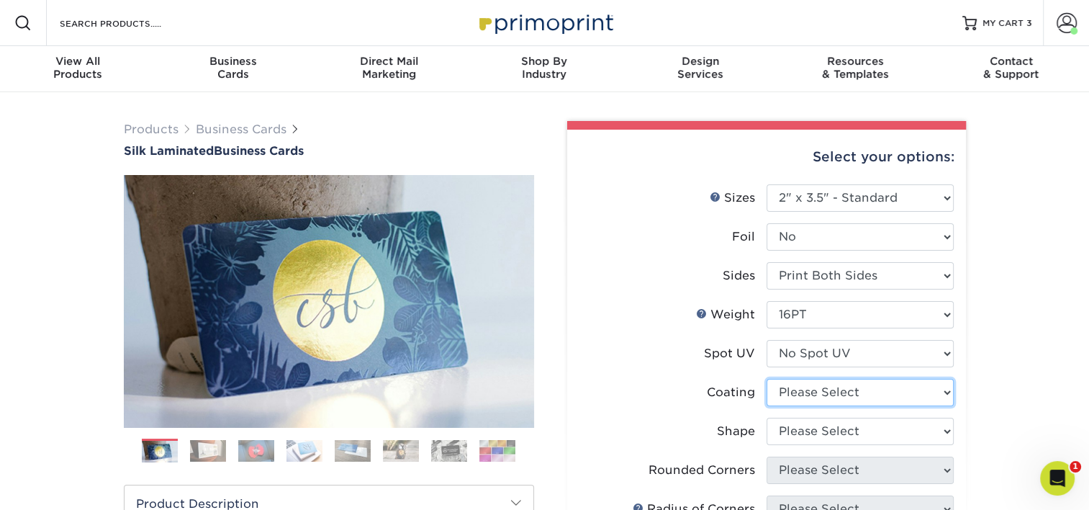
click at [821, 386] on select at bounding box center [860, 392] width 187 height 27
select select "3e7618de-abca-4bda-9f97-8b9129e913d8"
click at [767, 379] on select at bounding box center [860, 392] width 187 height 27
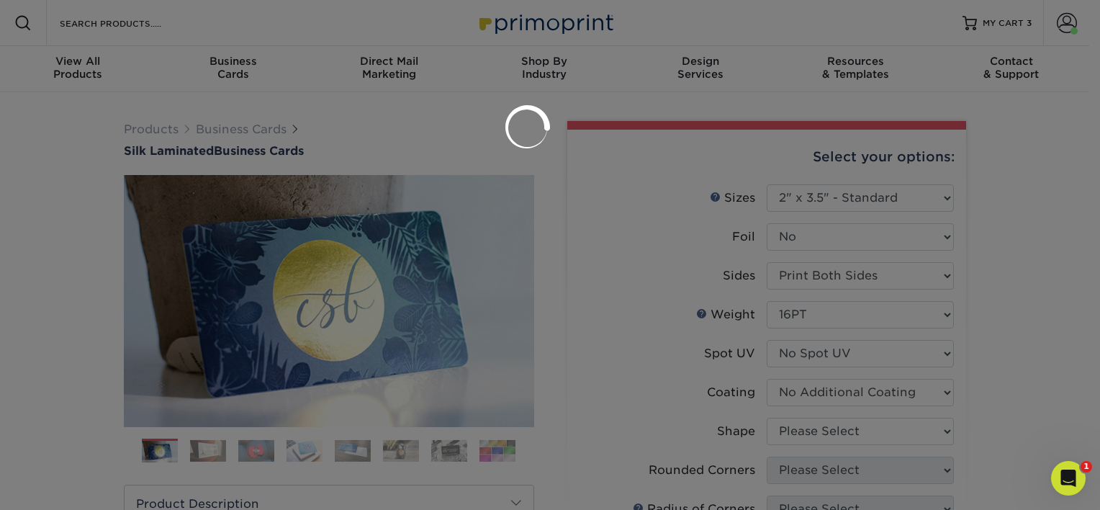
click at [818, 428] on div at bounding box center [550, 255] width 1100 height 510
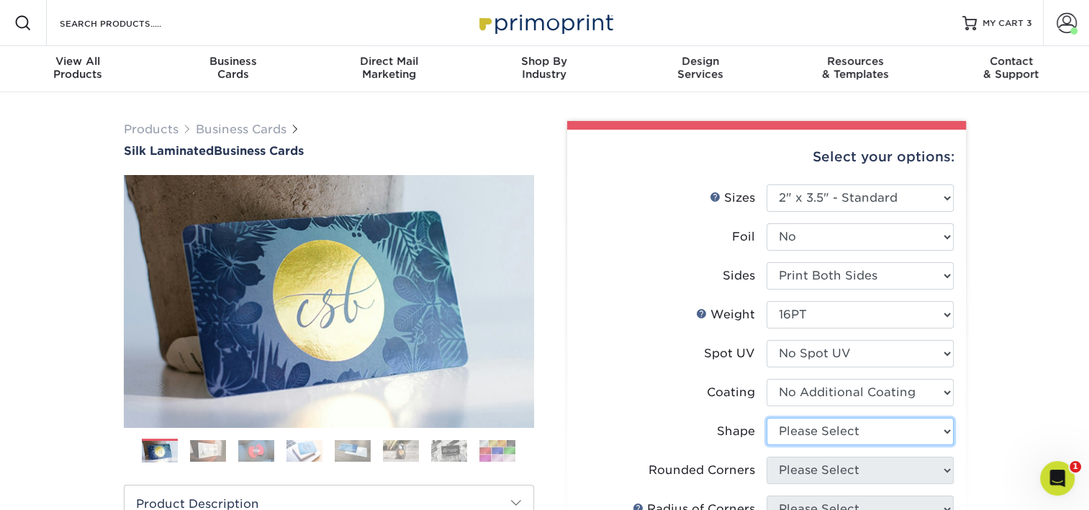
click at [818, 426] on select "Please Select Standard Oval" at bounding box center [860, 430] width 187 height 27
select select "standard"
click at [767, 417] on select "Please Select Standard Oval" at bounding box center [860, 430] width 187 height 27
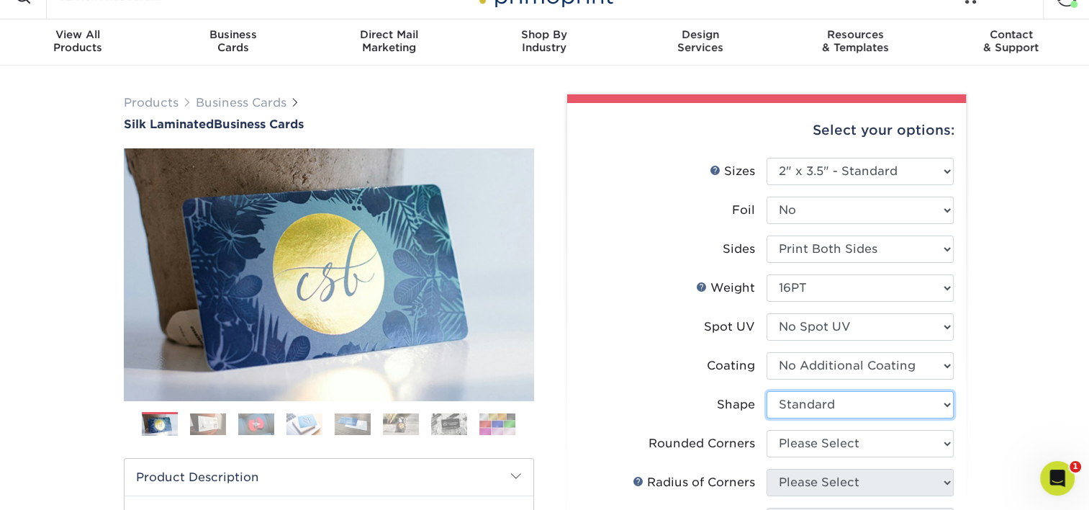
scroll to position [72, 0]
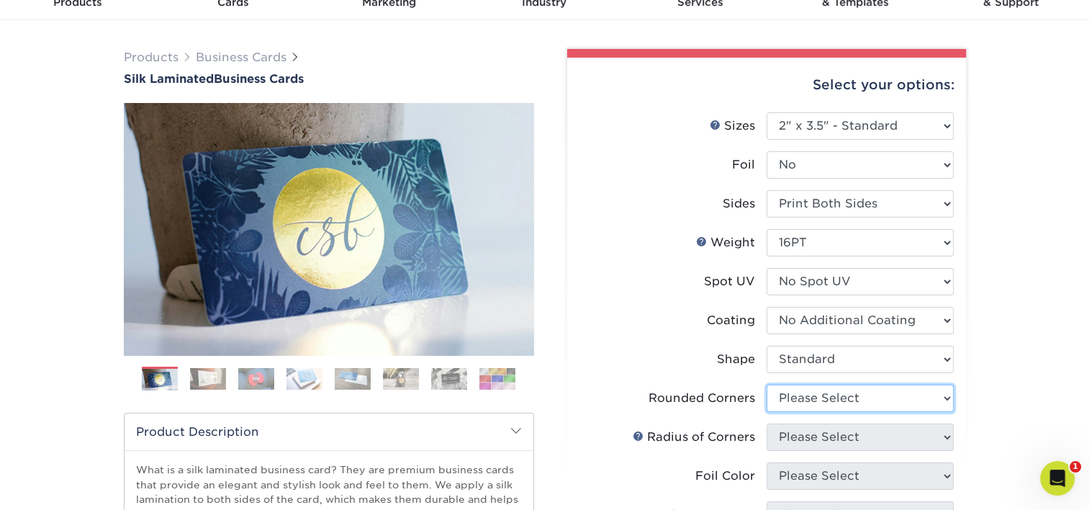
click at [856, 395] on select "Please Select Yes - Round 2 Corners Yes - Round 4 Corners No" at bounding box center [860, 397] width 187 height 27
select select "0"
click at [767, 384] on select "Please Select Yes - Round 2 Corners Yes - Round 4 Corners No" at bounding box center [860, 397] width 187 height 27
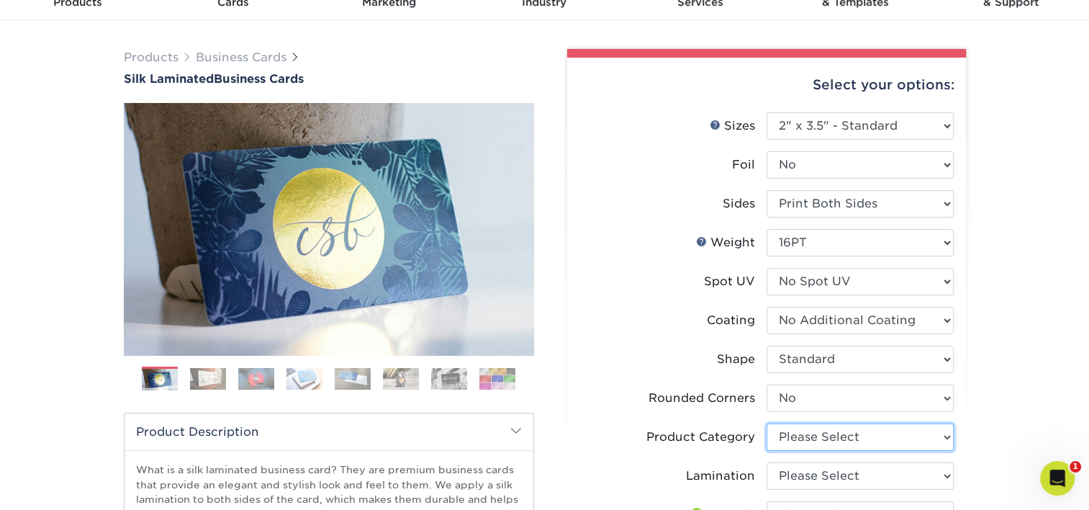
click at [854, 441] on select "Please Select Business Cards" at bounding box center [860, 436] width 187 height 27
select select "3b5148f1-0588-4f88-a218-97bcfdce65c1"
click at [767, 423] on select "Please Select Business Cards" at bounding box center [860, 436] width 187 height 27
click at [831, 476] on select "Please Select Silk" at bounding box center [860, 475] width 187 height 27
select select "ccacb42f-45f7-42d3-bbd3-7c8421cf37f0"
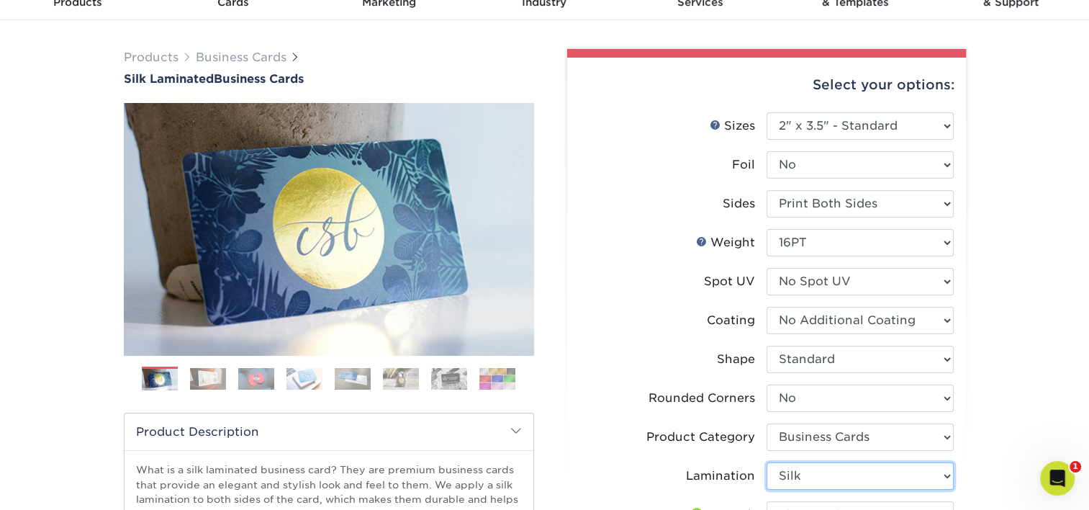
click at [767, 462] on select "Please Select Silk" at bounding box center [860, 475] width 187 height 27
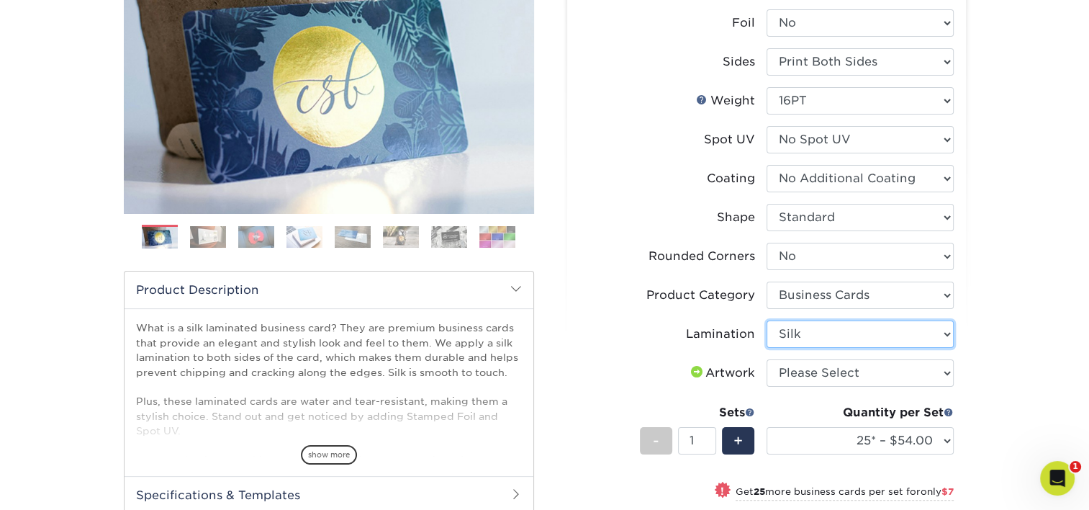
scroll to position [216, 0]
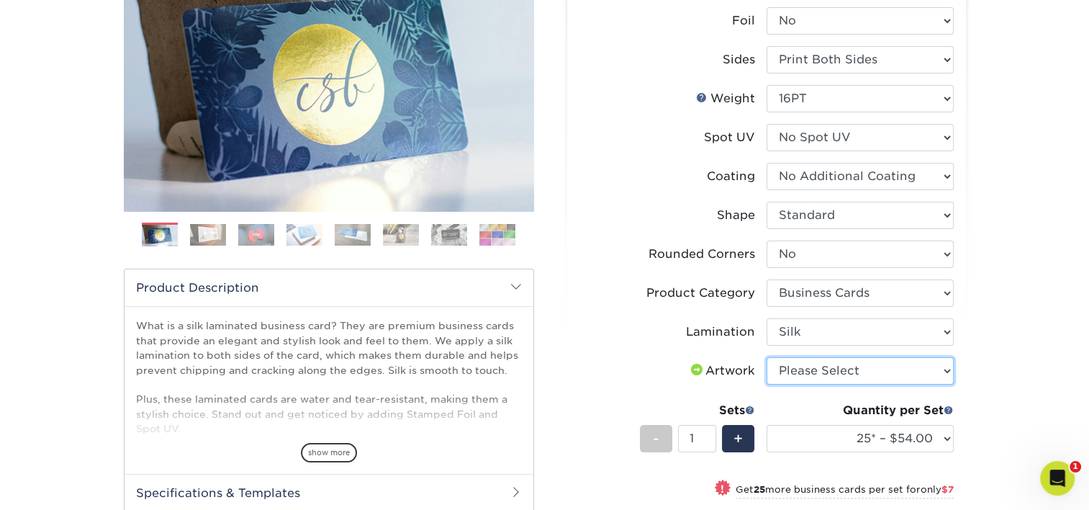
click at [835, 371] on select "Please Select I will upload files I need a design - $100" at bounding box center [860, 370] width 187 height 27
select select "upload"
click at [767, 357] on select "Please Select I will upload files I need a design - $100" at bounding box center [860, 370] width 187 height 27
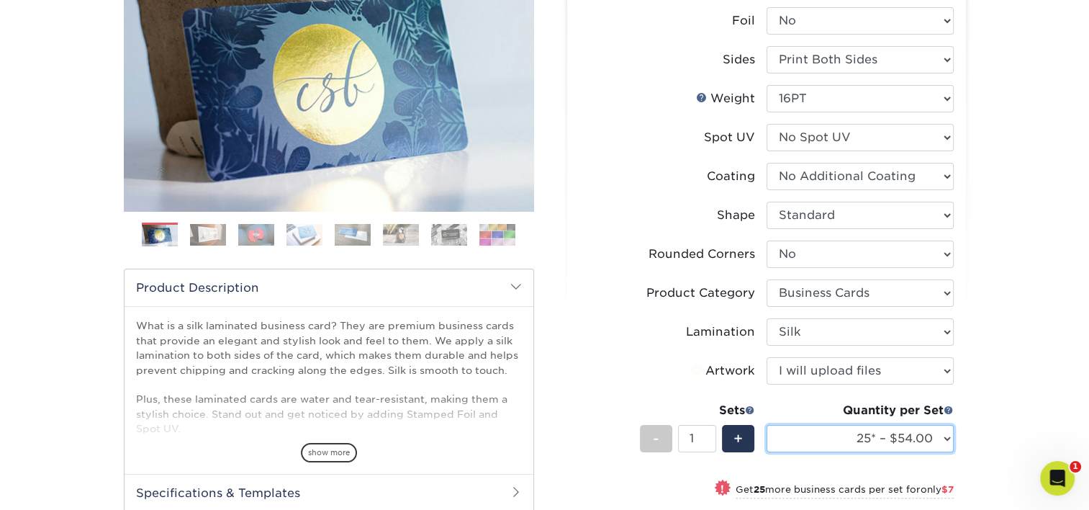
click at [858, 441] on select "25* – $54.00 50* – $61.00 75* – $68.00 100* – $75.00 250* – $82.00 500 – $86.00…" at bounding box center [860, 438] width 187 height 27
select select "100* – $75.00"
click at [767, 425] on select "25* – $54.00 50* – $61.00 75* – $68.00 100* – $75.00 250* – $82.00 500 – $86.00…" at bounding box center [860, 438] width 187 height 27
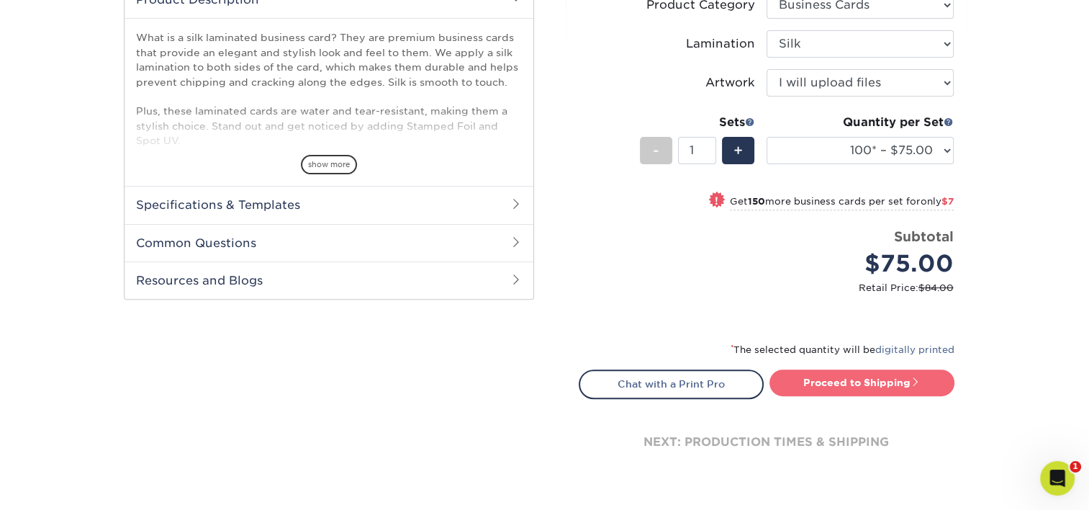
click at [887, 392] on link "Proceed to Shipping" at bounding box center [861, 382] width 185 height 26
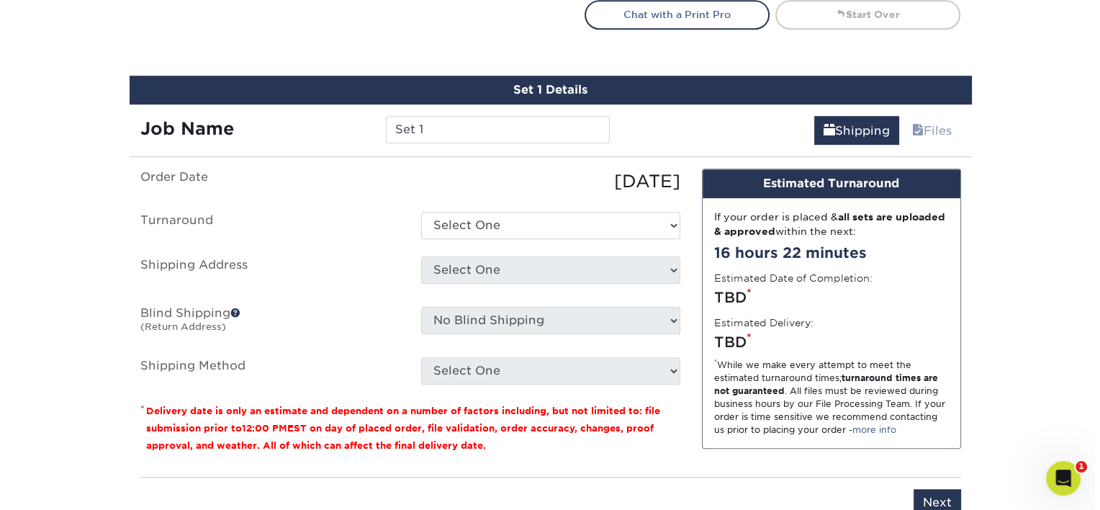
scroll to position [911, 0]
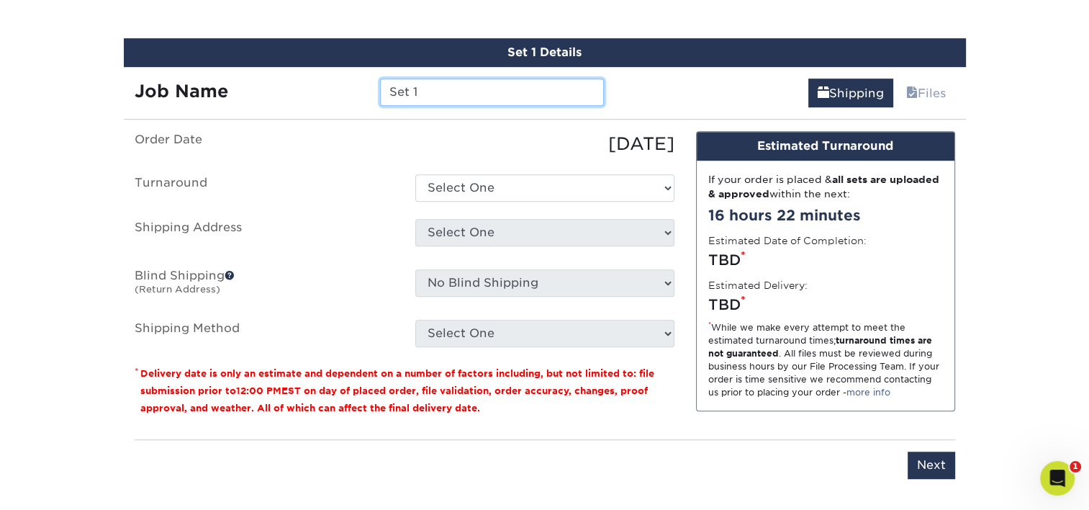
click at [449, 90] on input "Set 1" at bounding box center [492, 91] width 224 height 27
type input "CGonzalez-[PERSON_NAME]"
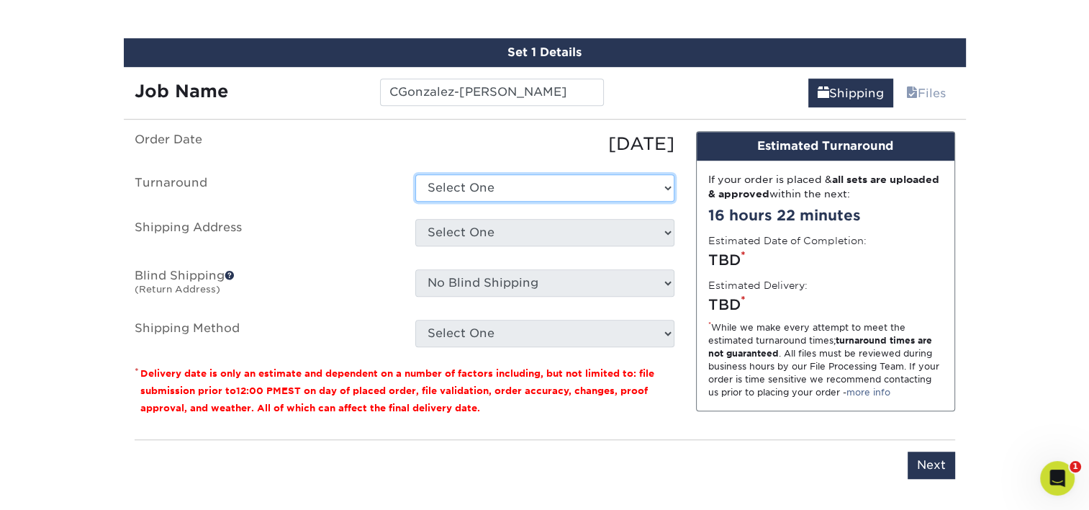
click at [501, 191] on select "Select One 2-4 Business Days 2 Day Next Business Day" at bounding box center [544, 187] width 259 height 27
select select "e8d6ad55-c448-4bce-ba25-c4c4dd4b9d0d"
click at [415, 174] on select "Select One 2-4 Business Days 2 Day Next Business Day" at bounding box center [544, 187] width 259 height 27
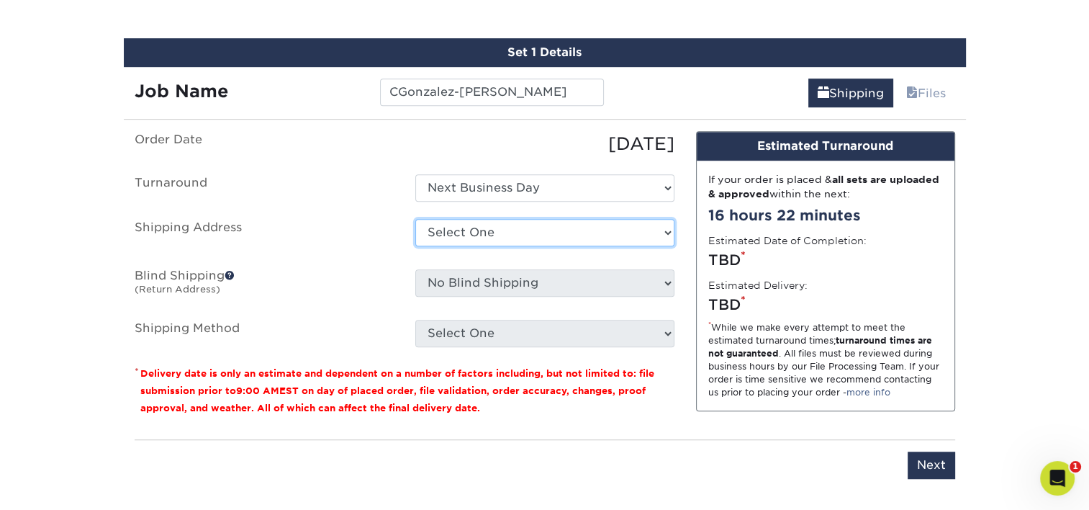
click at [494, 227] on select "Select One [PERSON_NAME] [PERSON_NAME] [PERSON_NAME] [PERSON_NAME] [PERSON_NAME…" at bounding box center [544, 232] width 259 height 27
select select "newaddress"
click at [415, 219] on select "Select One [PERSON_NAME] [PERSON_NAME] [PERSON_NAME] [PERSON_NAME] [PERSON_NAME…" at bounding box center [544, 232] width 259 height 27
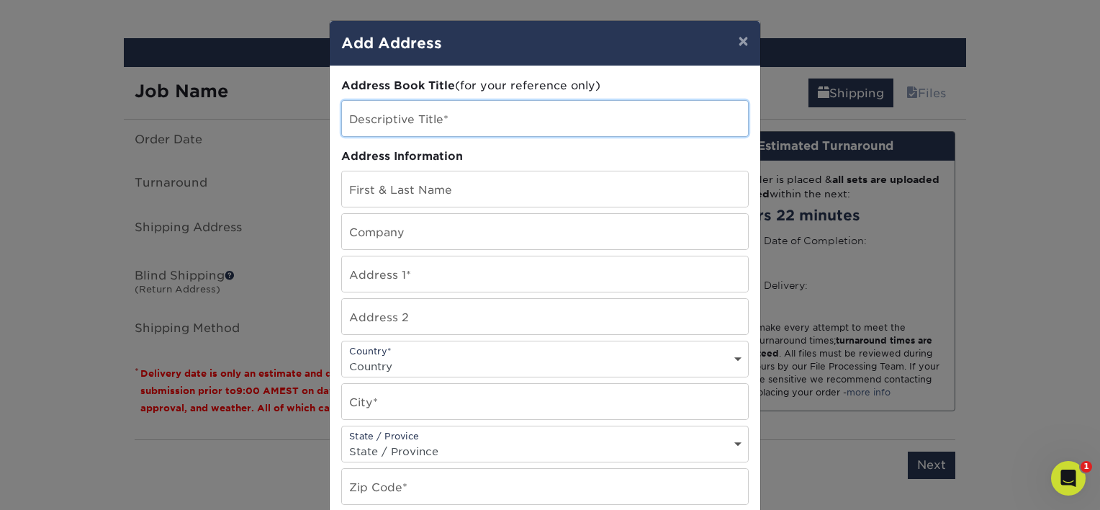
click at [480, 101] on input "text" at bounding box center [545, 118] width 406 height 35
paste input "[PERSON_NAME]"
type input "[PERSON_NAME]"
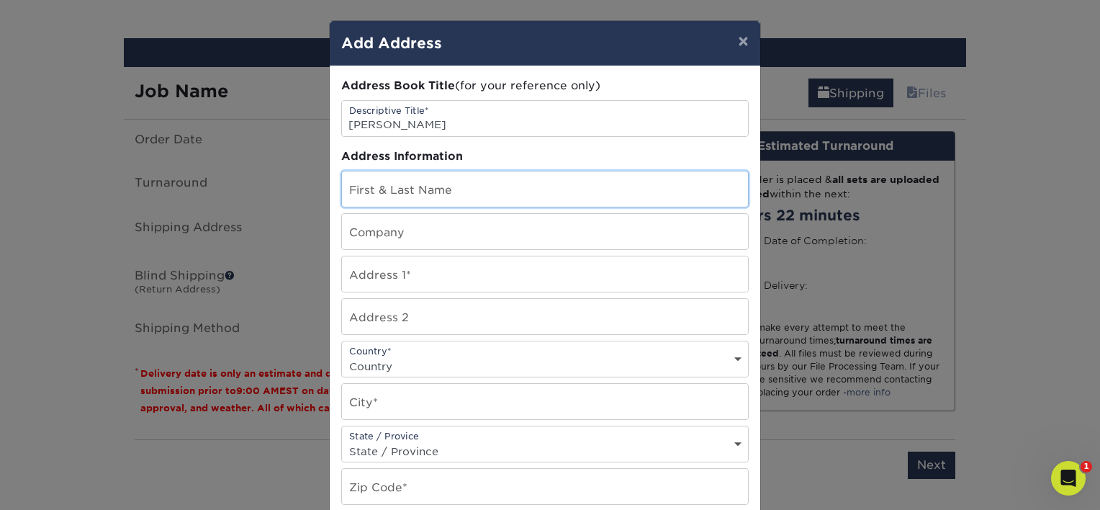
click at [397, 190] on input "text" at bounding box center [545, 188] width 406 height 35
paste input "[PERSON_NAME]"
type input "[PERSON_NAME]"
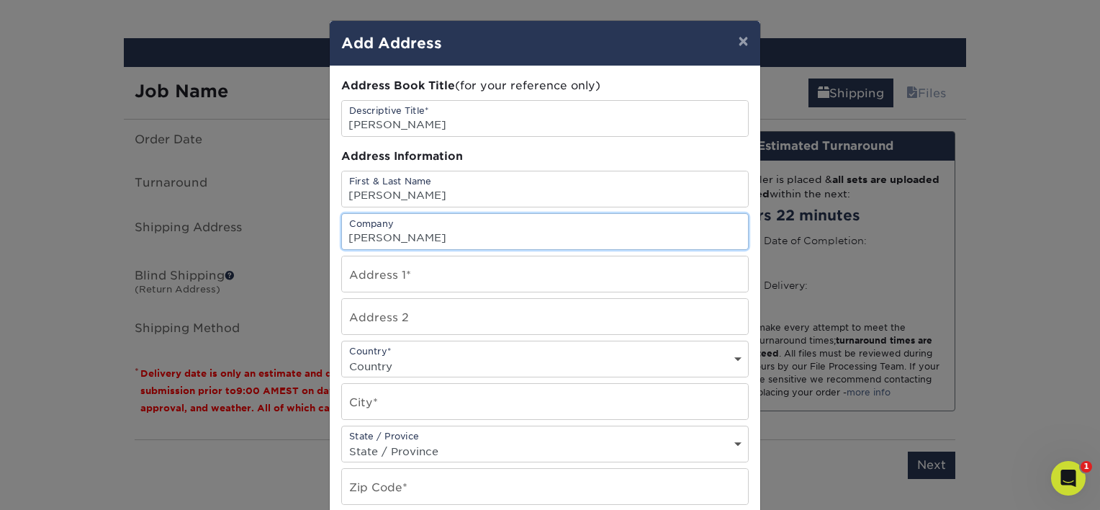
type input "[PERSON_NAME]"
click at [438, 266] on input "text" at bounding box center [545, 273] width 406 height 35
paste input "[STREET_ADDRESS]"
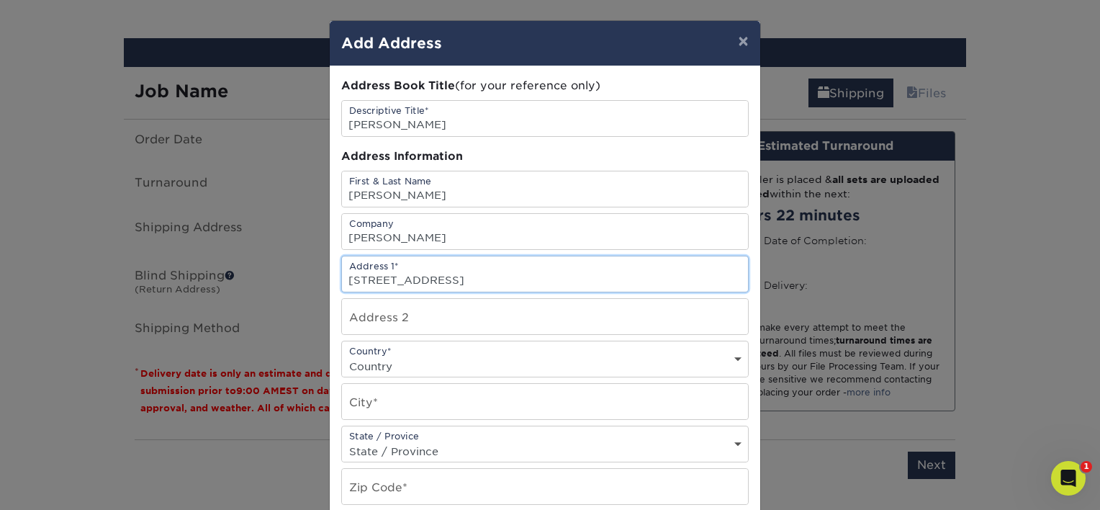
type input "[STREET_ADDRESS]"
select select "US"
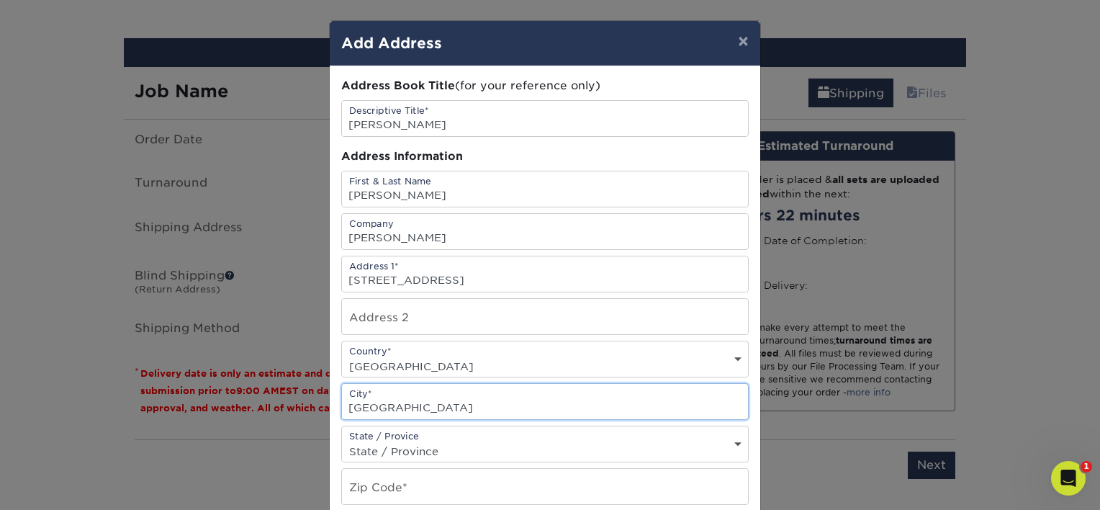
type input "[GEOGRAPHIC_DATA]"
click at [589, 447] on select "State / Province [US_STATE] [US_STATE] [US_STATE] [US_STATE] [US_STATE] [US_STA…" at bounding box center [545, 451] width 406 height 21
select select "CA"
click at [342, 441] on select "State / Province [US_STATE] [US_STATE] [US_STATE] [US_STATE] [US_STATE] [US_STA…" at bounding box center [545, 451] width 406 height 21
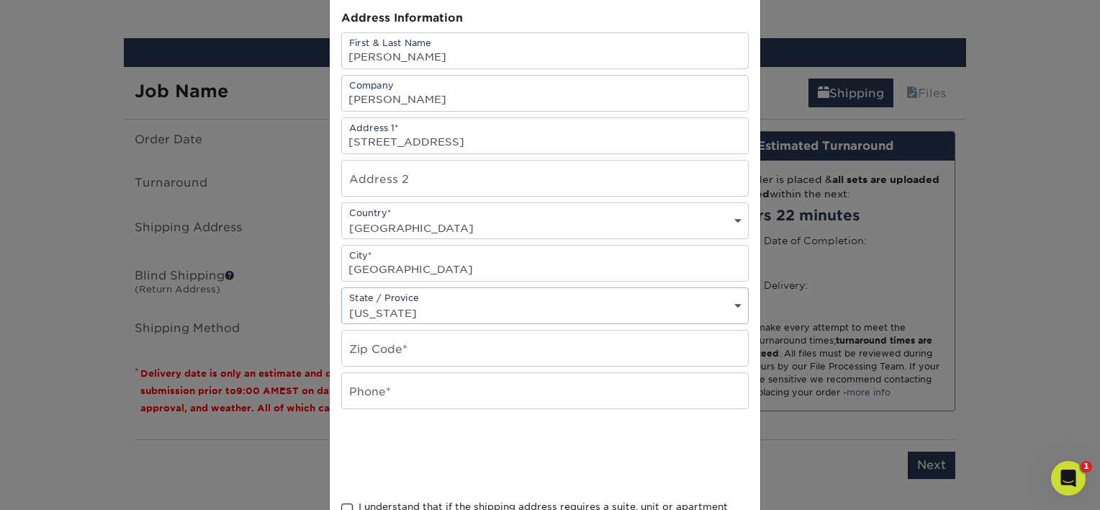
scroll to position [144, 0]
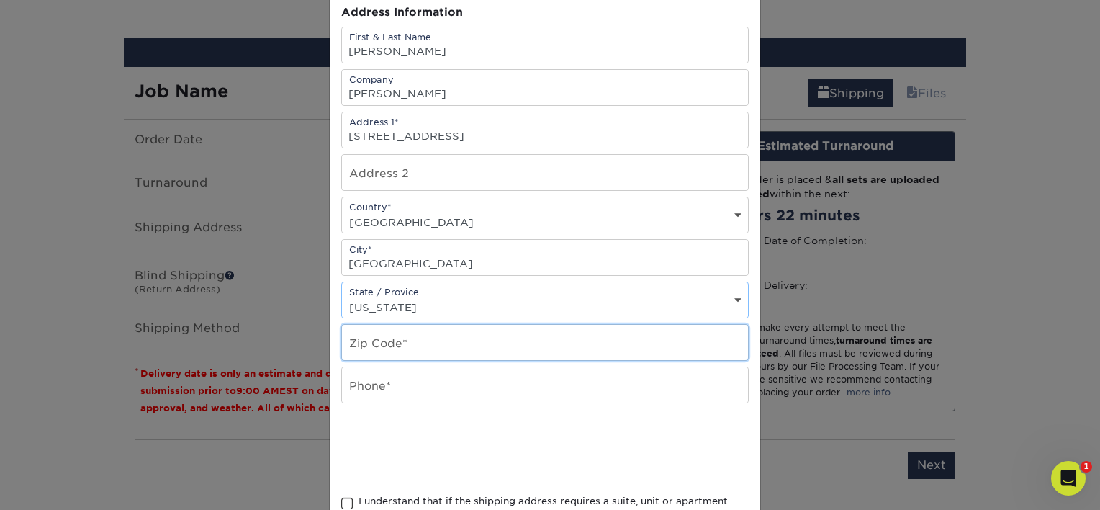
click at [453, 336] on input "text" at bounding box center [545, 342] width 406 height 35
type input "90005"
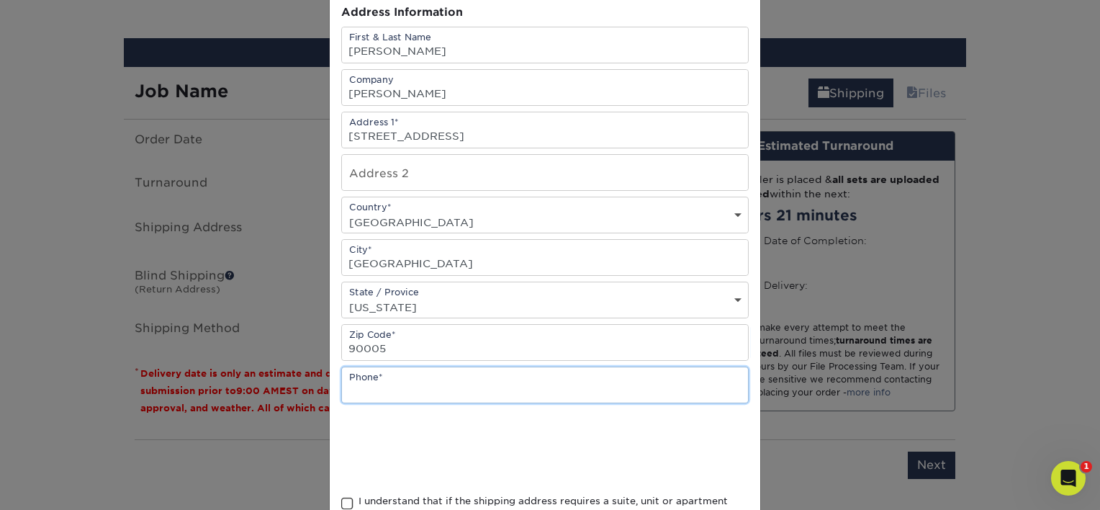
click at [403, 376] on input "text" at bounding box center [545, 384] width 406 height 35
paste input "310.970.2212"
type input "310.970.2212"
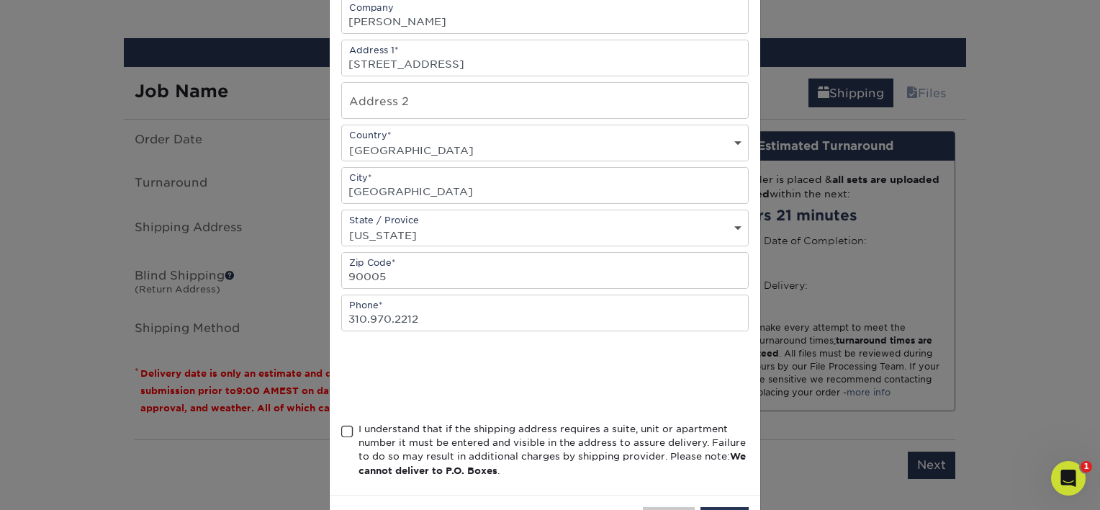
click at [345, 425] on span at bounding box center [347, 432] width 12 height 14
click at [0, 0] on input "I understand that if the shipping address requires a suite, unit or apartment n…" at bounding box center [0, 0] width 0 height 0
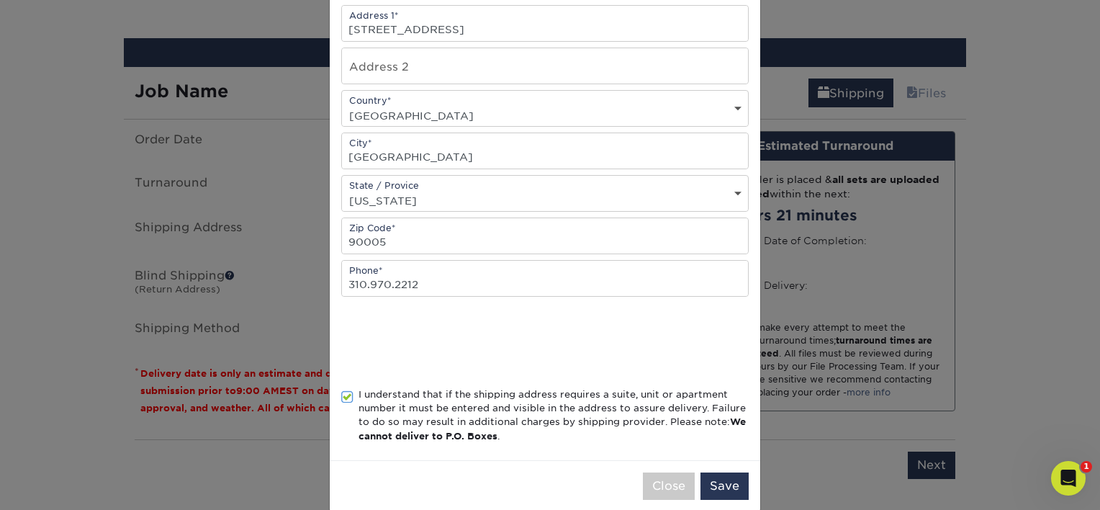
scroll to position [268, 0]
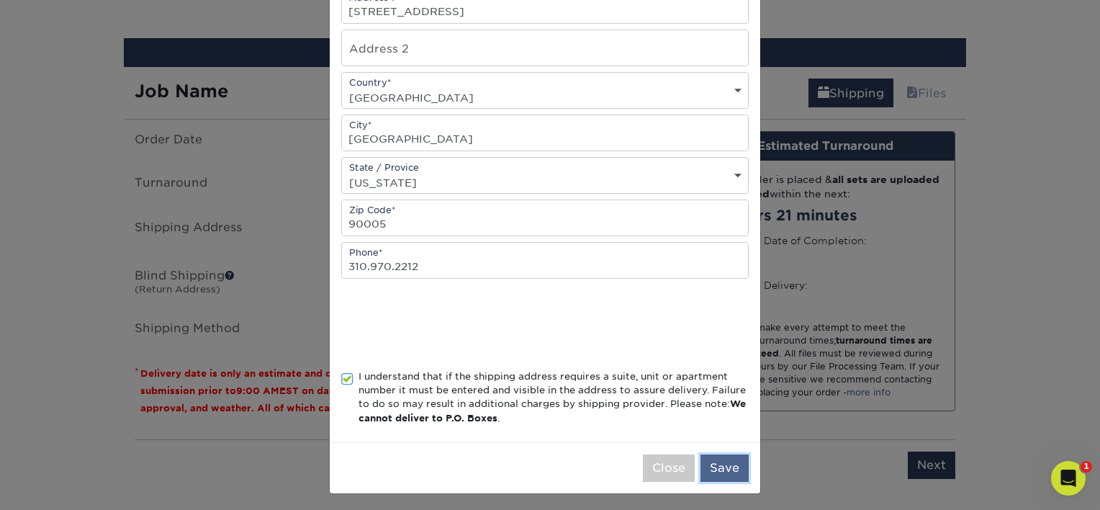
click at [713, 456] on button "Save" at bounding box center [724, 467] width 48 height 27
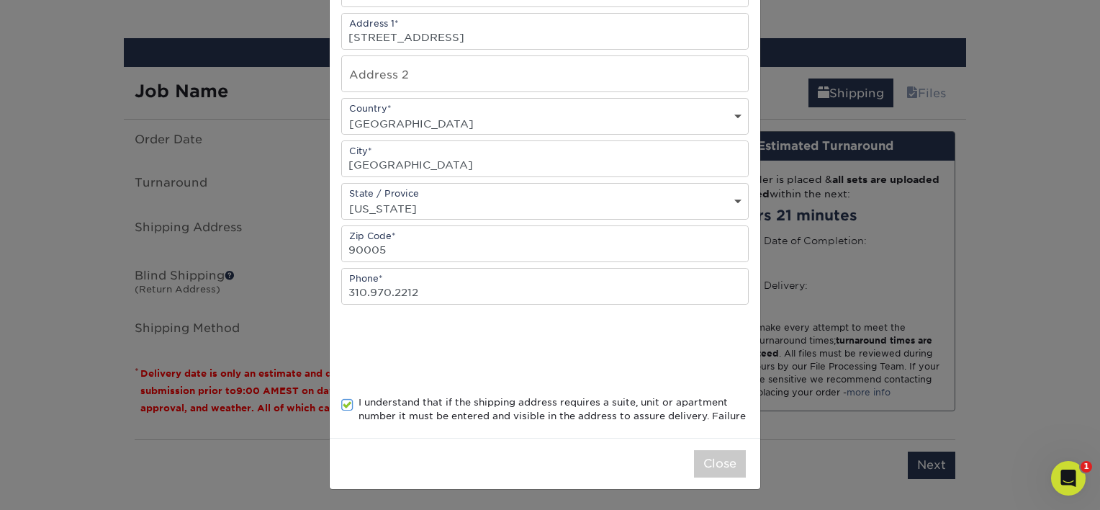
scroll to position [0, 0]
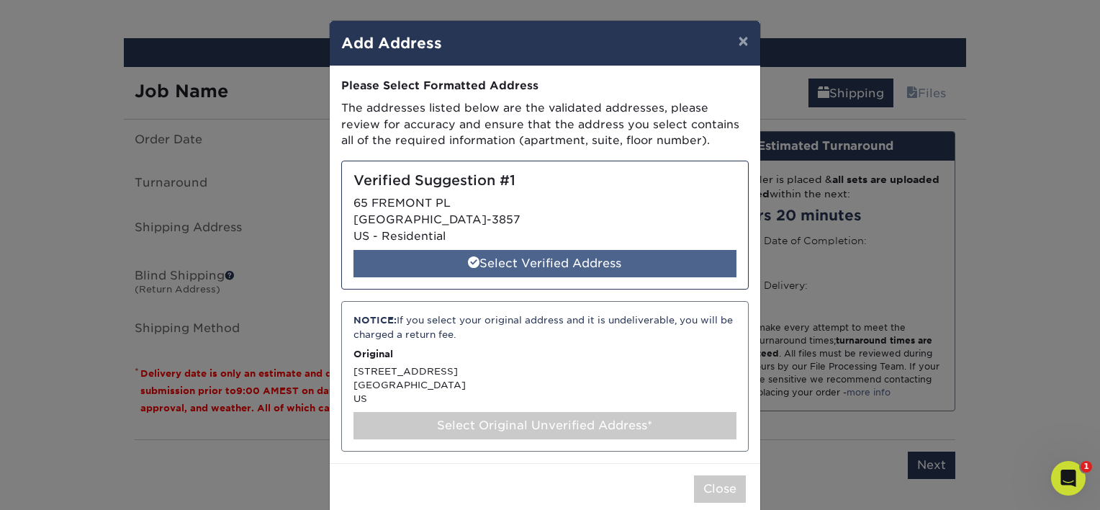
click at [427, 256] on div "Select Verified Address" at bounding box center [544, 263] width 383 height 27
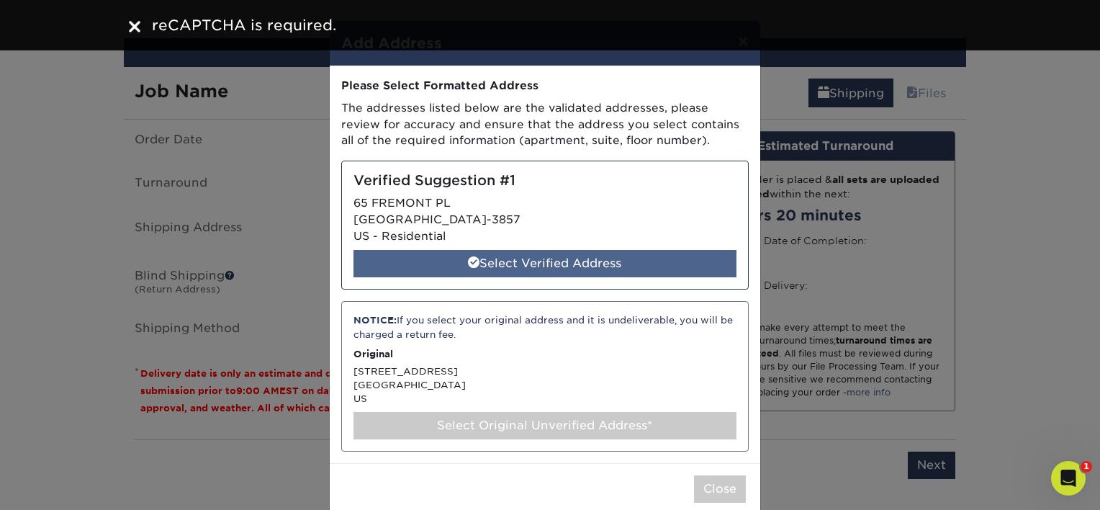
click at [538, 251] on div "Select Verified Address" at bounding box center [544, 263] width 383 height 27
click at [543, 261] on div "Select Verified Address" at bounding box center [544, 263] width 383 height 27
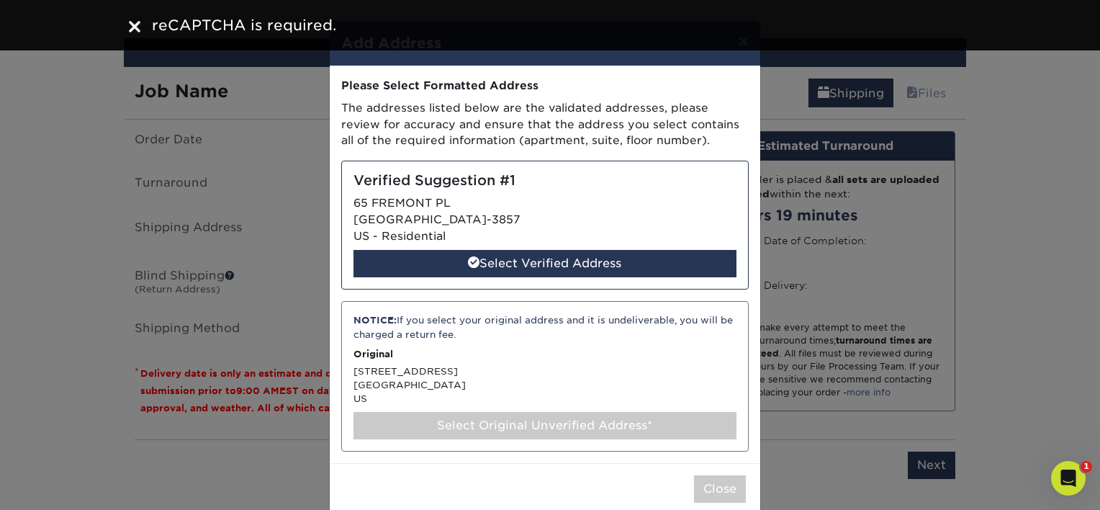
click at [139, 28] on img at bounding box center [135, 27] width 12 height 12
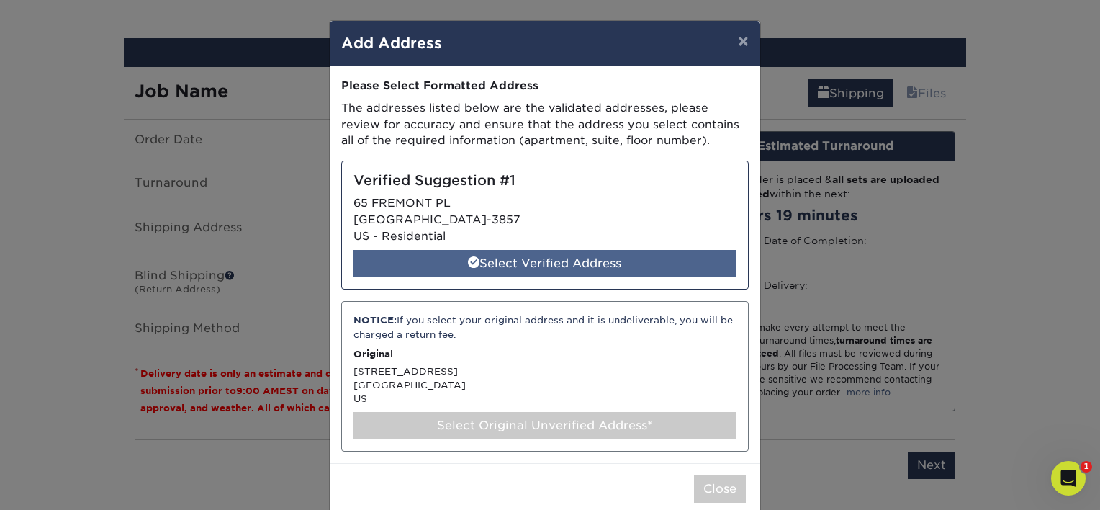
click at [464, 253] on div "Select Verified Address" at bounding box center [544, 263] width 383 height 27
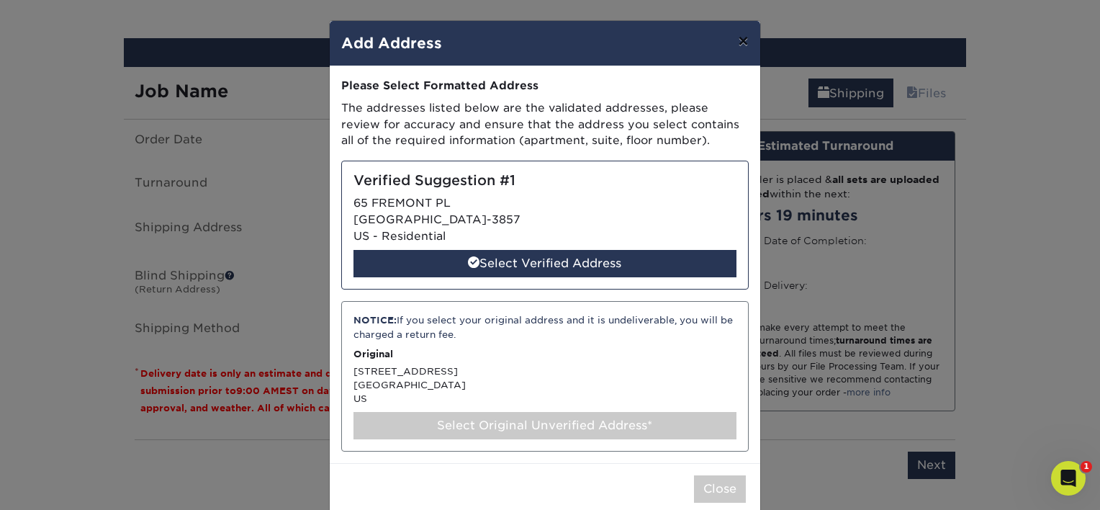
click at [745, 40] on button "×" at bounding box center [742, 41] width 33 height 40
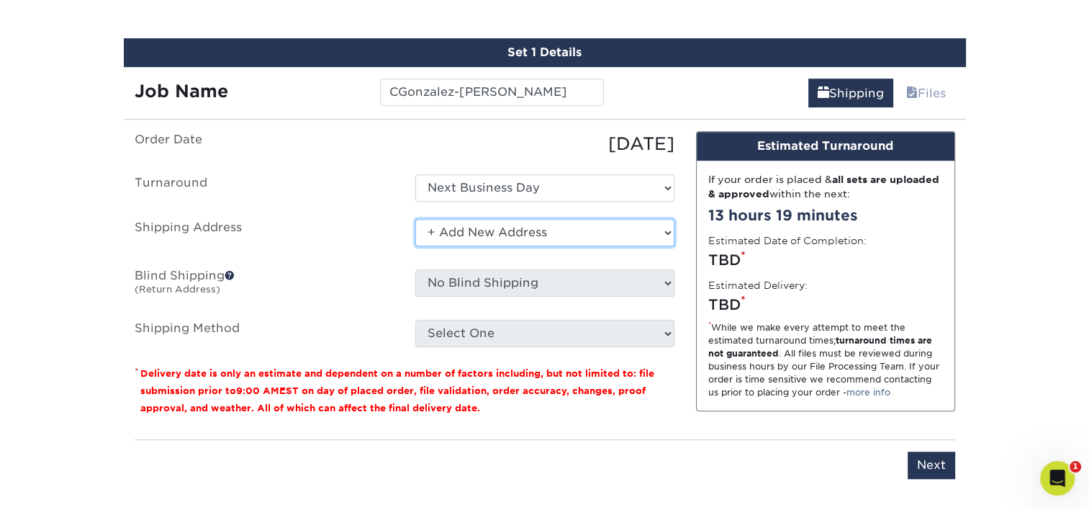
click at [576, 230] on select "Select One [PERSON_NAME] [PERSON_NAME] [PERSON_NAME] [PERSON_NAME] [PERSON_NAME…" at bounding box center [544, 232] width 259 height 27
click at [504, 227] on select "Select One [PERSON_NAME] [PERSON_NAME] [PERSON_NAME] [PERSON_NAME] [PERSON_NAME…" at bounding box center [544, 232] width 259 height 27
click at [415, 219] on select "Select One [PERSON_NAME] [PERSON_NAME] [PERSON_NAME] [PERSON_NAME] [PERSON_NAME…" at bounding box center [544, 232] width 259 height 27
click at [543, 236] on select "Select One [PERSON_NAME] [PERSON_NAME] [PERSON_NAME] [PERSON_NAME] [PERSON_NAME…" at bounding box center [544, 232] width 259 height 27
click at [415, 219] on select "Select One [PERSON_NAME] [PERSON_NAME] [PERSON_NAME] [PERSON_NAME] [PERSON_NAME…" at bounding box center [544, 232] width 259 height 27
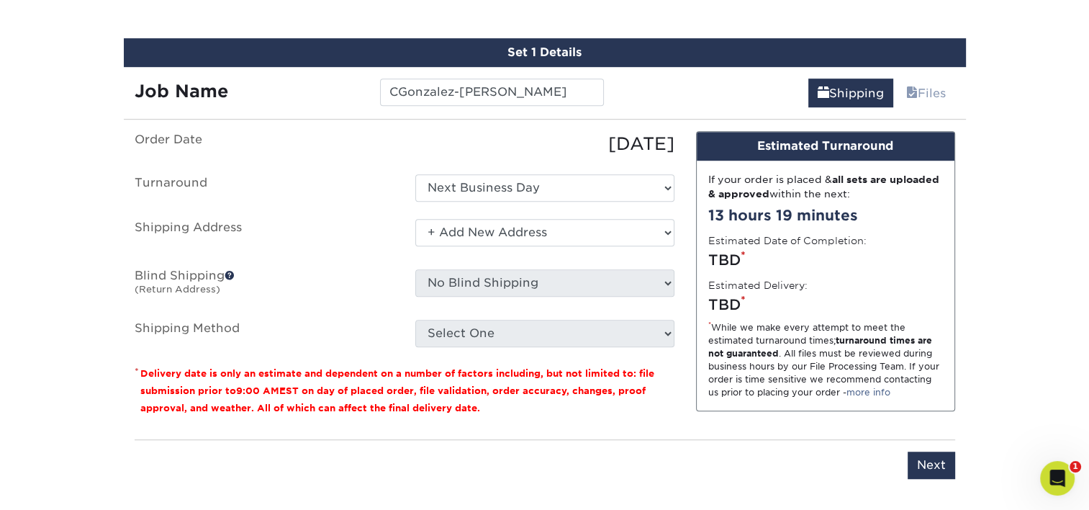
click at [346, 210] on ul "Order Date 09/19/2025 Turnaround Select One 2-4 Business Days 2 Day Next Busine…" at bounding box center [405, 239] width 540 height 216
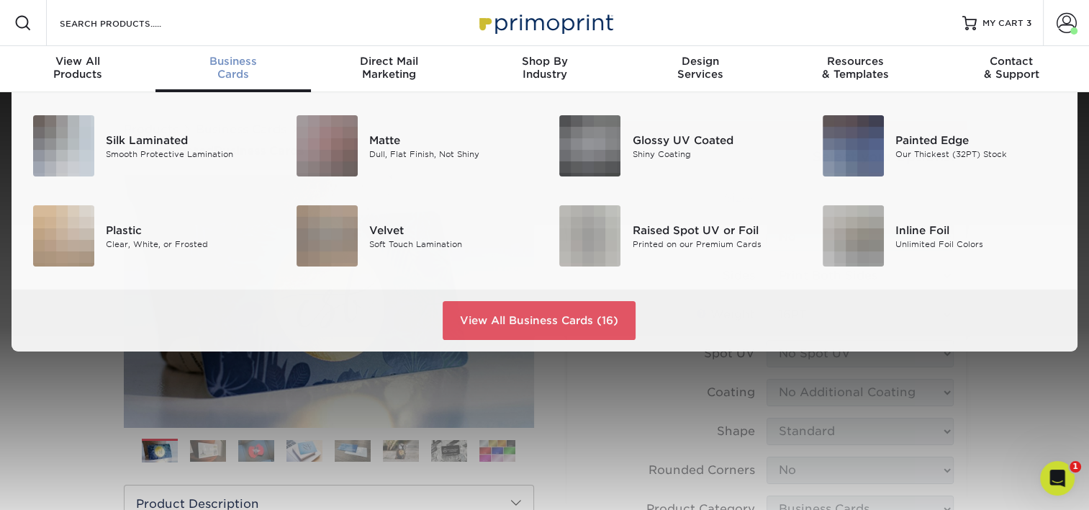
click at [225, 52] on link "Business Cards" at bounding box center [232, 69] width 155 height 46
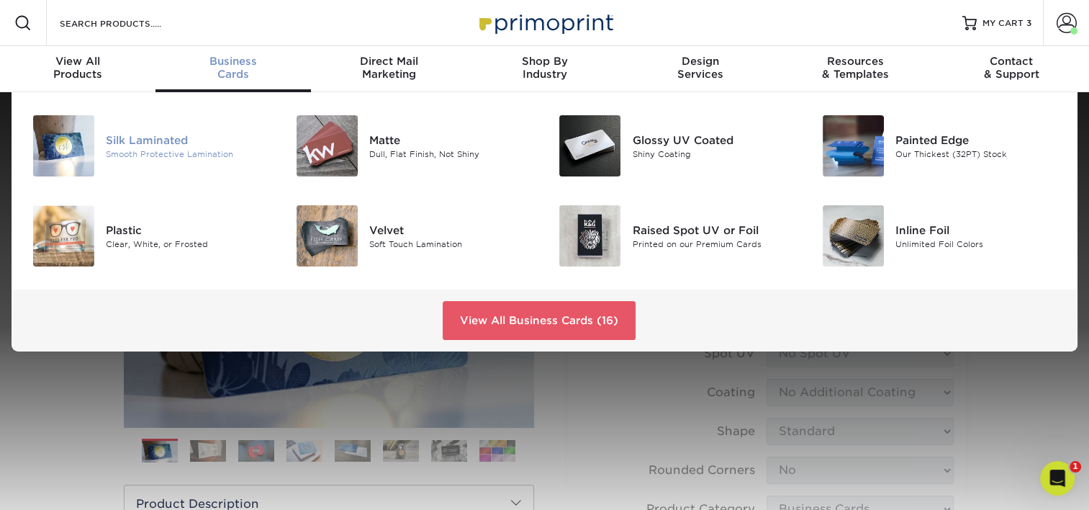
click at [153, 132] on div "Silk Laminated" at bounding box center [188, 140] width 165 height 16
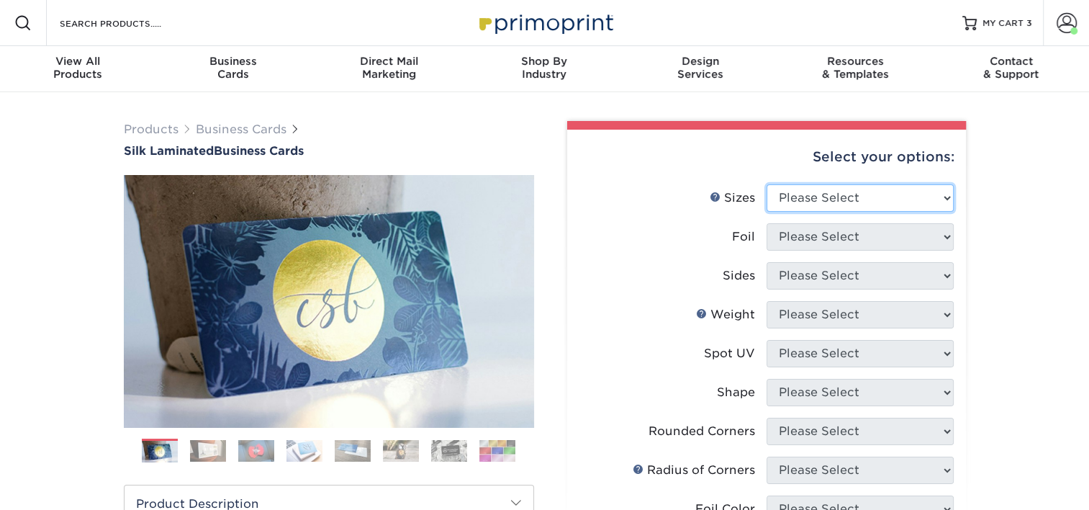
click at [782, 196] on select "Please Select 1.5" x 3.5" - Mini 1.75" x 3.5" - Mini 2" x 2" - Square 2" x 3" -…" at bounding box center [860, 197] width 187 height 27
select select "2.00x3.50"
click at [767, 184] on select "Please Select 1.5" x 3.5" - Mini 1.75" x 3.5" - Mini 2" x 2" - Square 2" x 3" -…" at bounding box center [860, 197] width 187 height 27
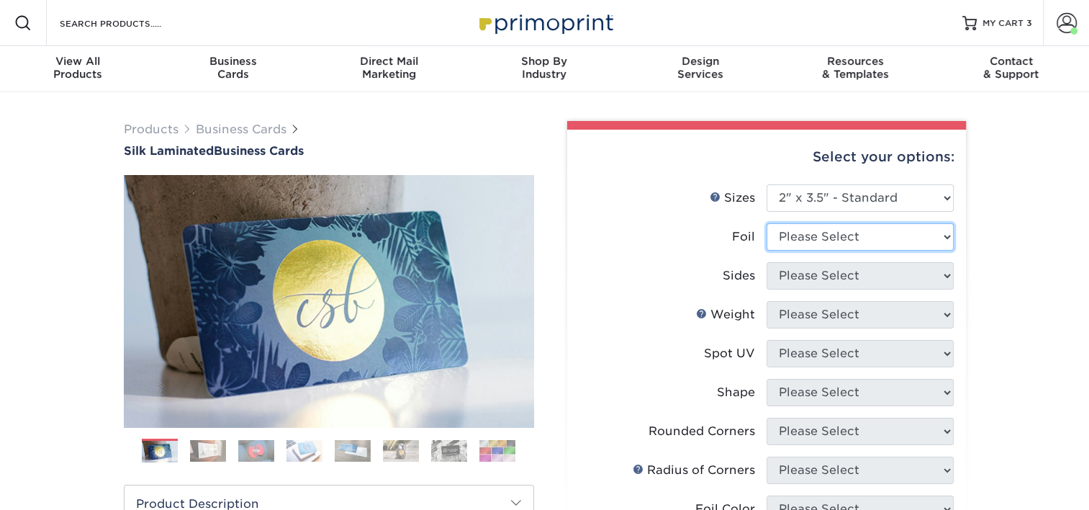
click at [811, 235] on select "Please Select Yes No" at bounding box center [860, 236] width 187 height 27
select select "0"
click at [767, 223] on select "Please Select Yes No" at bounding box center [860, 236] width 187 height 27
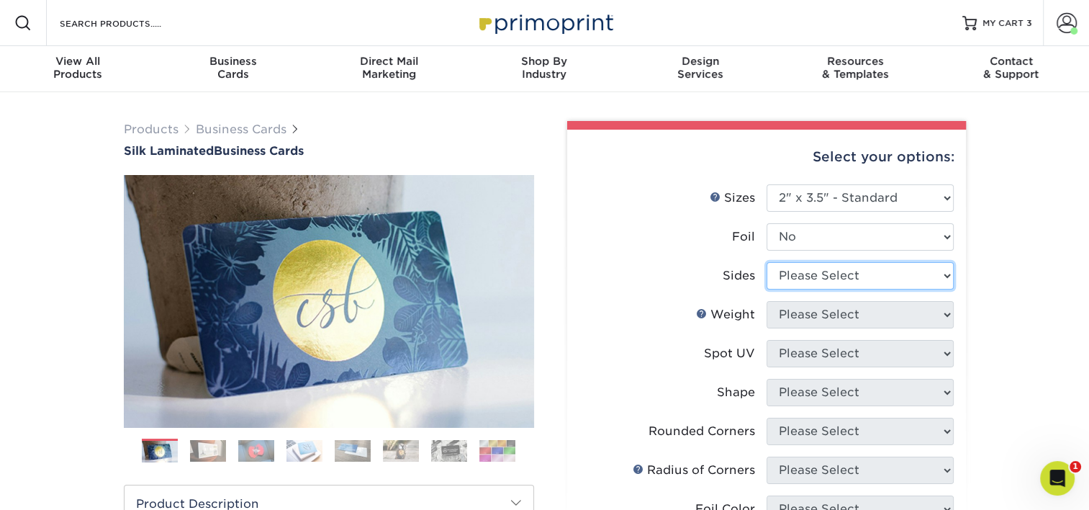
click at [813, 277] on select "Please Select Print Both Sides Print Front Only" at bounding box center [860, 275] width 187 height 27
select select "13abbda7-1d64-4f25-8bb2-c179b224825d"
click at [767, 262] on select "Please Select Print Both Sides Print Front Only" at bounding box center [860, 275] width 187 height 27
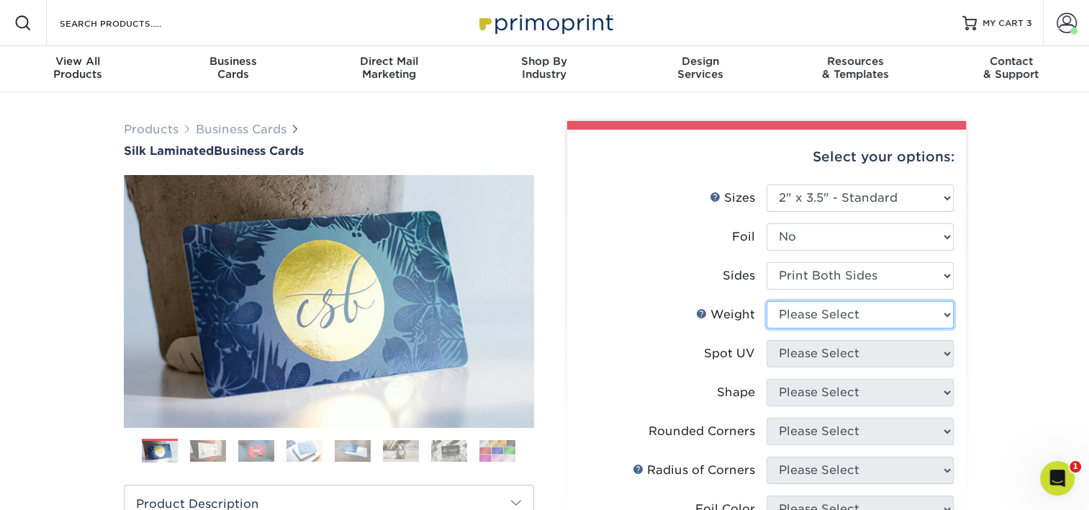
click at [809, 308] on select "Please Select 16PT" at bounding box center [860, 314] width 187 height 27
select select "16PT"
click at [767, 301] on select "Please Select 16PT" at bounding box center [860, 314] width 187 height 27
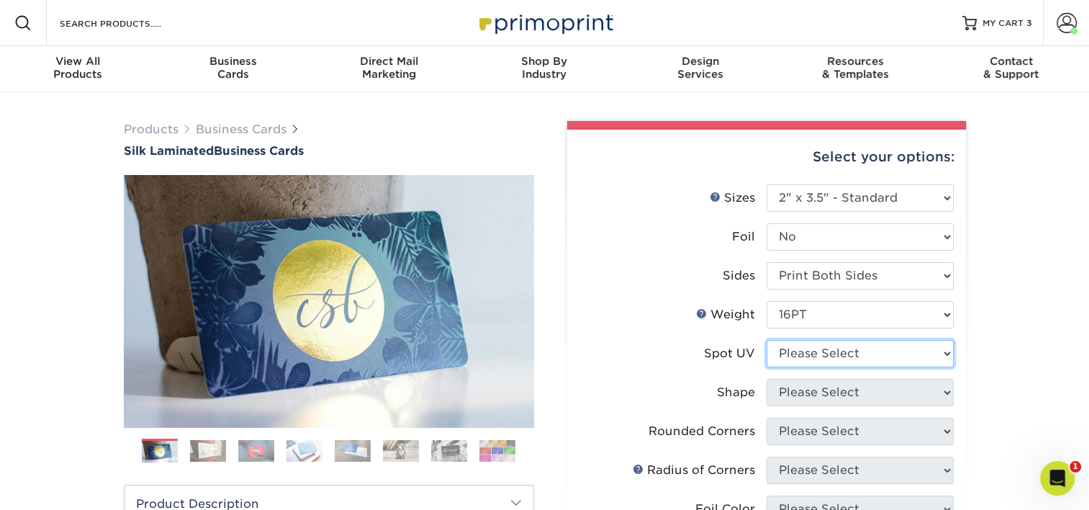
click at [812, 358] on select "Please Select No Spot UV Front and Back (Both Sides) Front Only Back Only" at bounding box center [860, 353] width 187 height 27
select select "3"
click at [767, 340] on select "Please Select No Spot UV Front and Back (Both Sides) Front Only Back Only" at bounding box center [860, 353] width 187 height 27
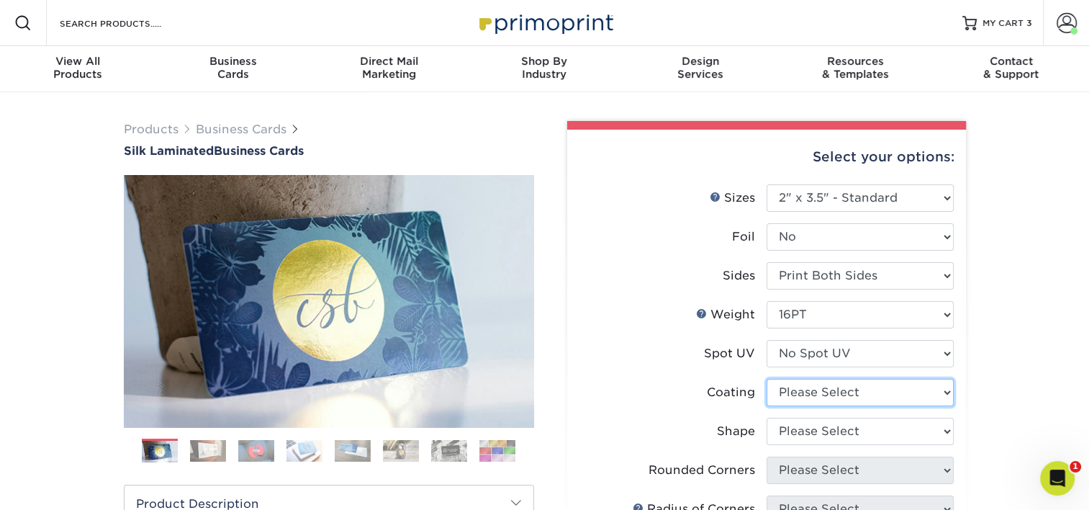
click at [818, 397] on select at bounding box center [860, 392] width 187 height 27
select select "3e7618de-abca-4bda-9f97-8b9129e913d8"
click at [767, 379] on select at bounding box center [860, 392] width 187 height 27
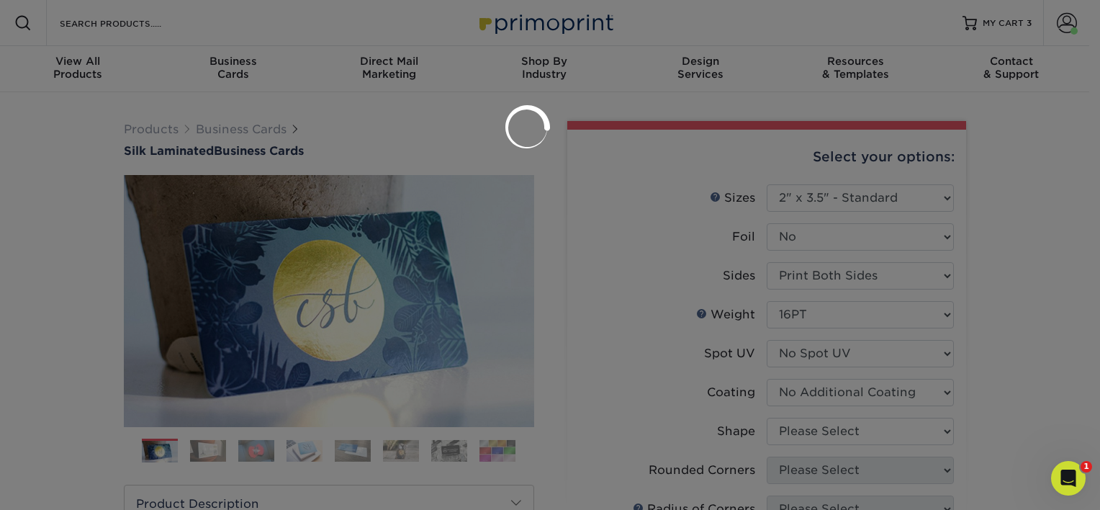
click at [823, 420] on div at bounding box center [550, 255] width 1100 height 510
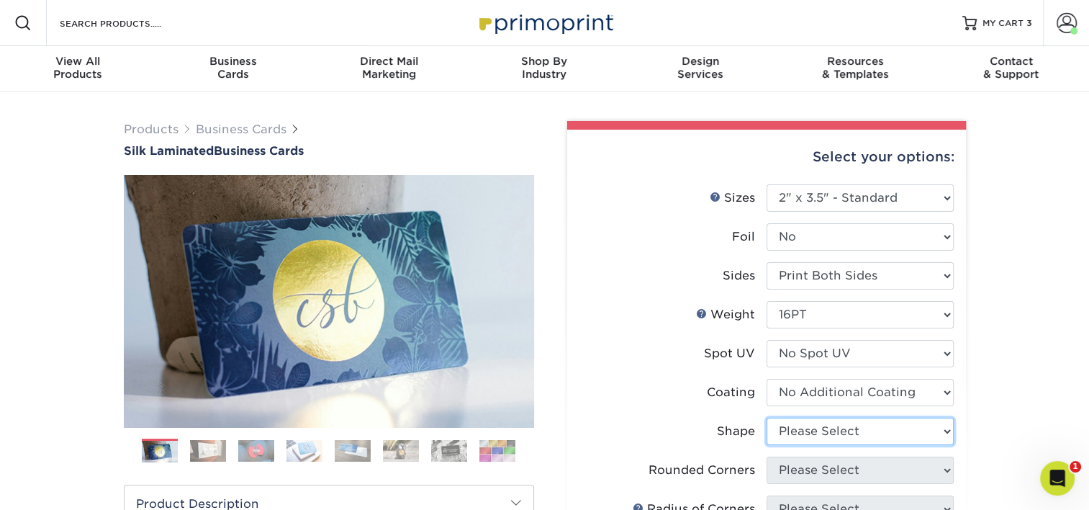
click at [823, 423] on select "Please Select Standard Oval" at bounding box center [860, 430] width 187 height 27
select select "standard"
click at [767, 417] on select "Please Select Standard Oval" at bounding box center [860, 430] width 187 height 27
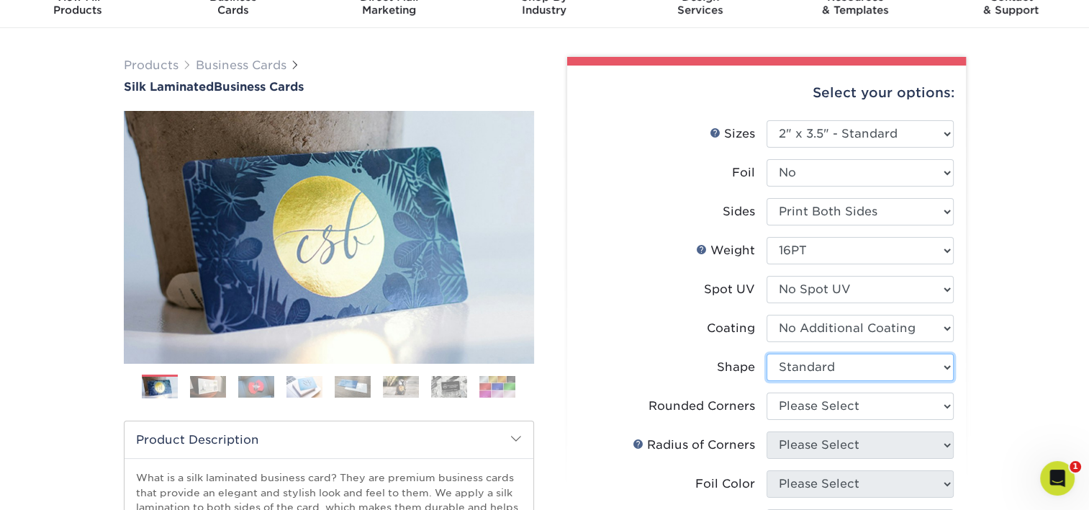
scroll to position [72, 0]
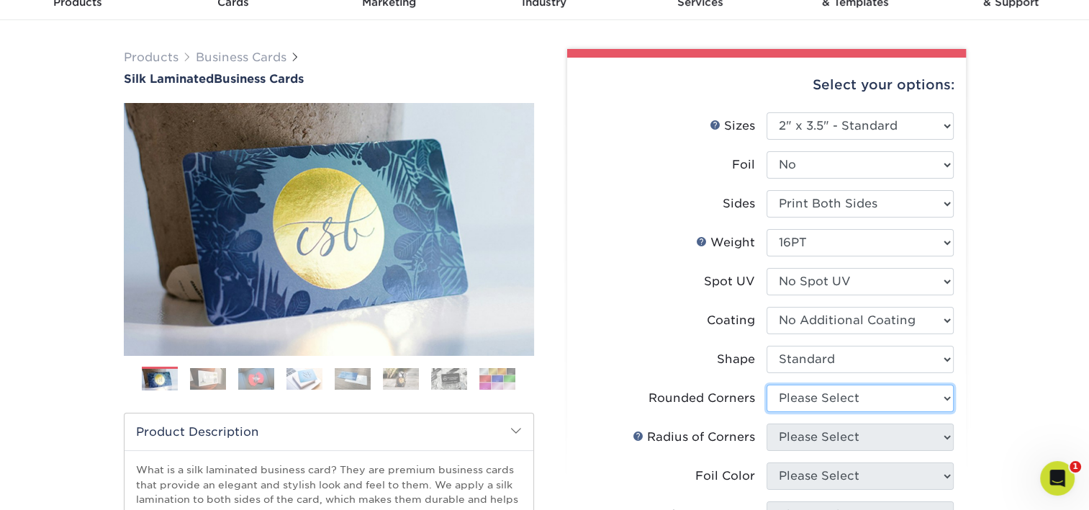
click at [844, 392] on select "Please Select Yes - Round 2 Corners Yes - Round 4 Corners No" at bounding box center [860, 397] width 187 height 27
click at [819, 403] on select "Please Select Yes - Round 2 Corners Yes - Round 4 Corners No" at bounding box center [860, 397] width 187 height 27
select select "0"
click at [767, 384] on select "Please Select Yes - Round 2 Corners Yes - Round 4 Corners No" at bounding box center [860, 397] width 187 height 27
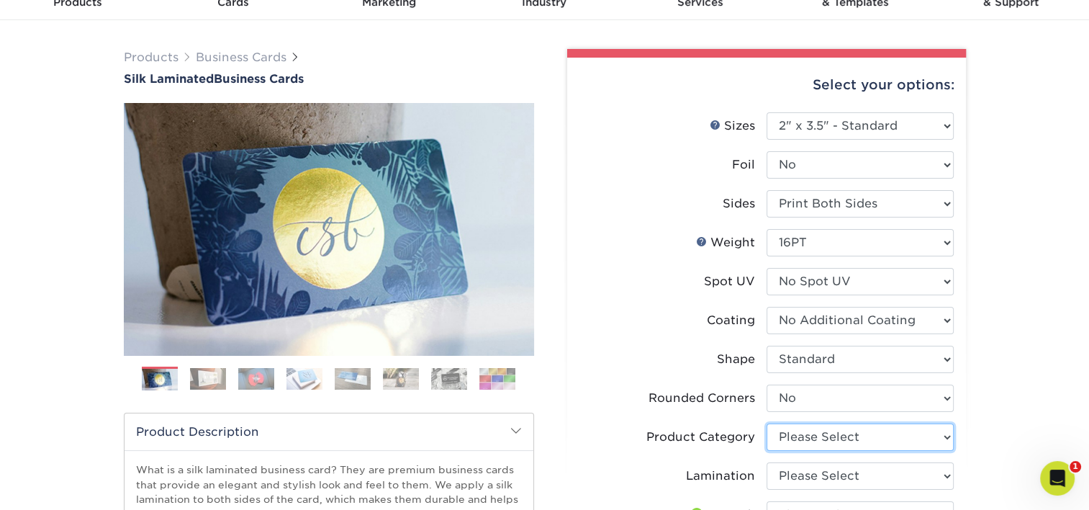
click at [830, 432] on select "Please Select Business Cards" at bounding box center [860, 436] width 187 height 27
select select "3b5148f1-0588-4f88-a218-97bcfdce65c1"
click at [767, 423] on select "Please Select Business Cards" at bounding box center [860, 436] width 187 height 27
click at [816, 473] on select "Please Select Silk" at bounding box center [860, 475] width 187 height 27
select select "ccacb42f-45f7-42d3-bbd3-7c8421cf37f0"
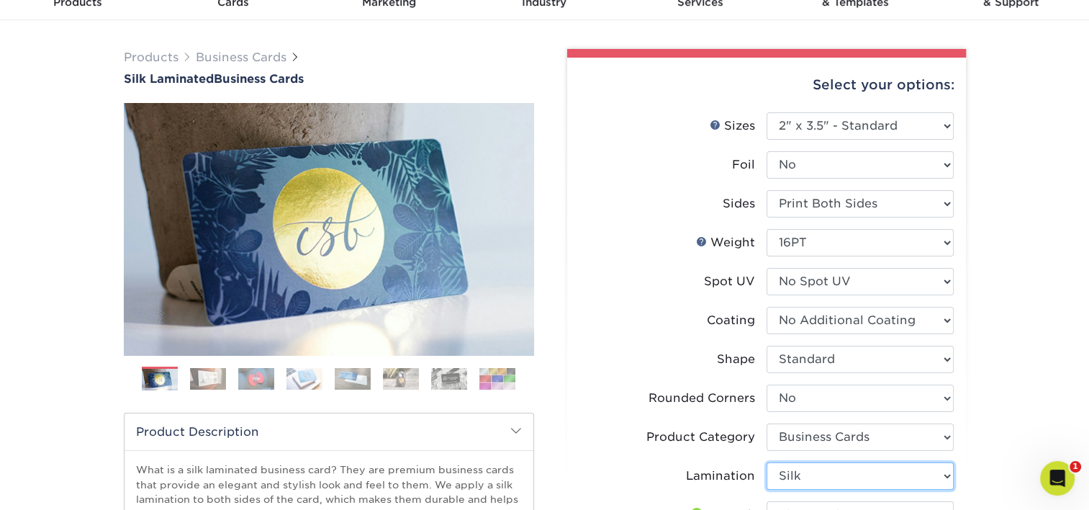
click at [767, 462] on select "Please Select Silk" at bounding box center [860, 475] width 187 height 27
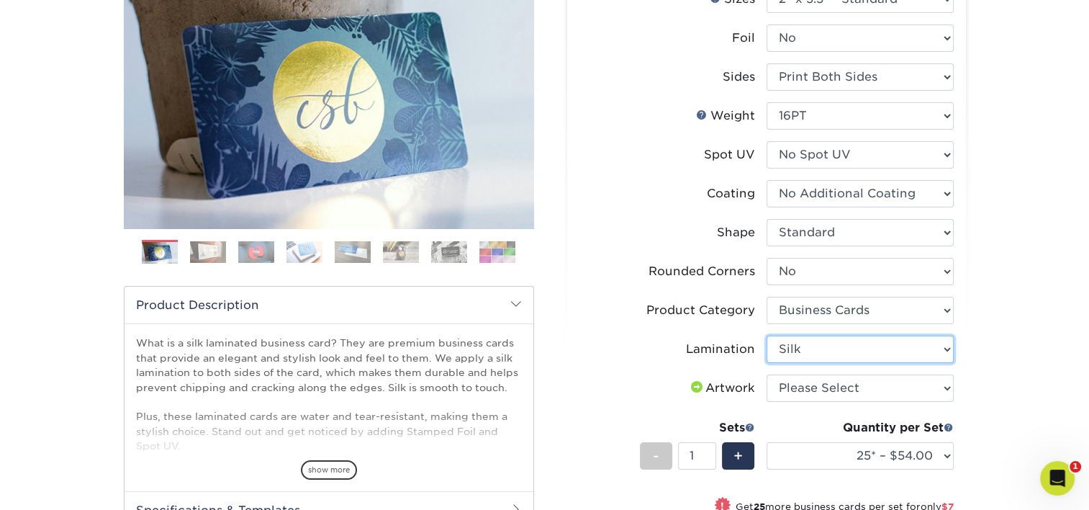
scroll to position [216, 0]
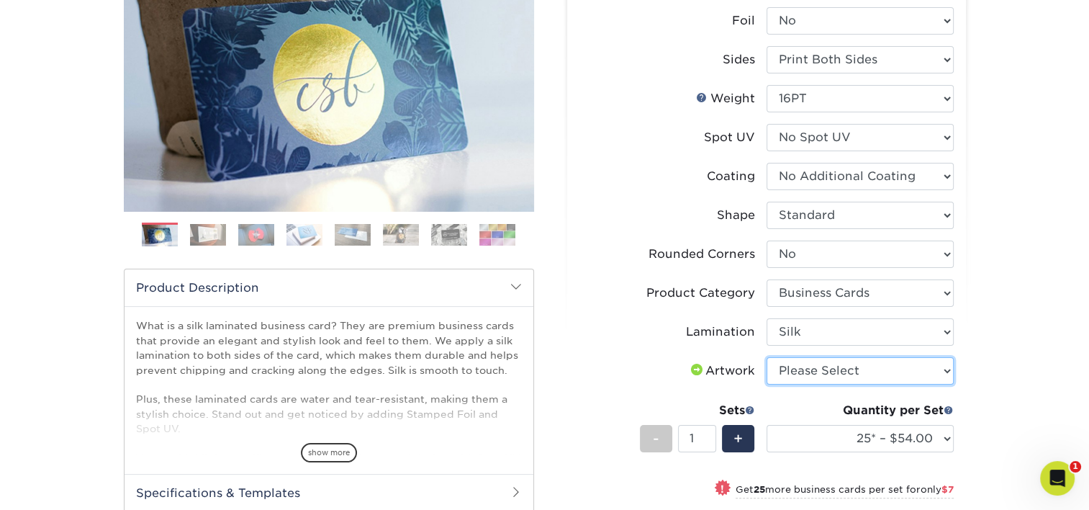
click at [804, 370] on select "Please Select I will upload files I need a design - $100" at bounding box center [860, 370] width 187 height 27
select select "upload"
click at [767, 357] on select "Please Select I will upload files I need a design - $100" at bounding box center [860, 370] width 187 height 27
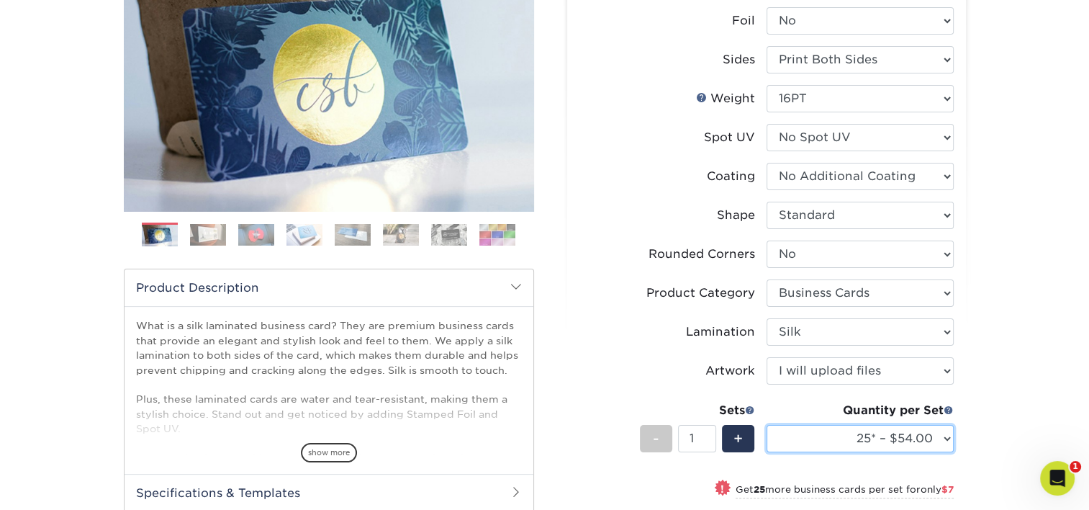
click at [886, 435] on select "25* – $54.00 50* – $61.00 75* – $68.00 100* – $75.00 250* – $82.00 500 – $86.00…" at bounding box center [860, 438] width 187 height 27
select select "100* – $75.00"
click at [767, 425] on select "25* – $54.00 50* – $61.00 75* – $68.00 100* – $75.00 250* – $82.00 500 – $86.00…" at bounding box center [860, 438] width 187 height 27
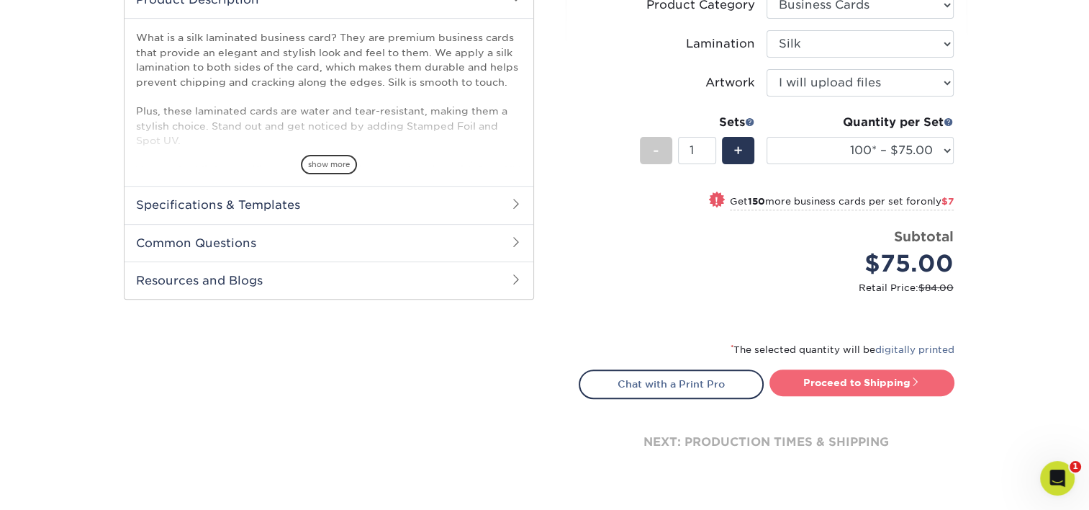
click at [870, 392] on link "Proceed to Shipping" at bounding box center [861, 382] width 185 height 26
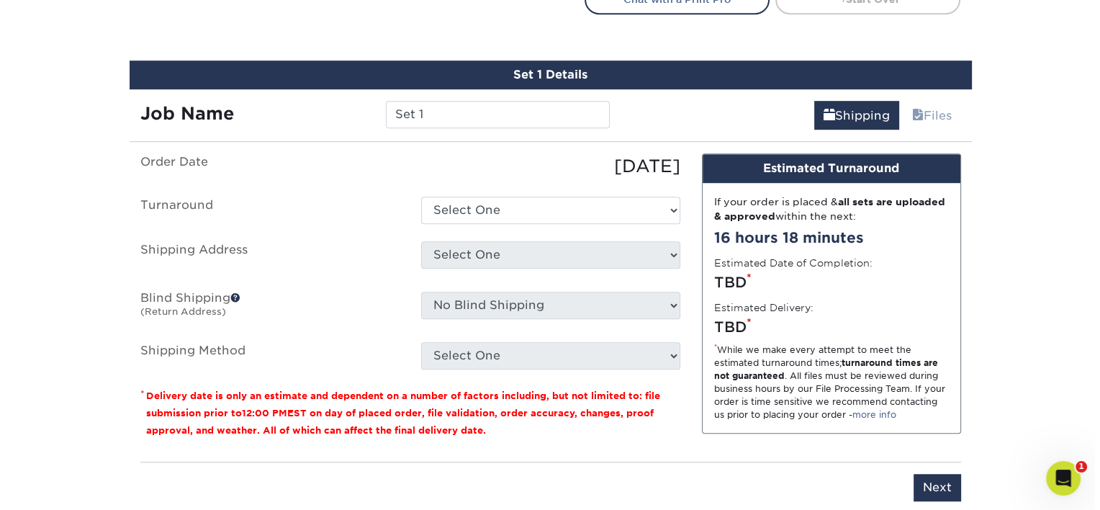
scroll to position [911, 0]
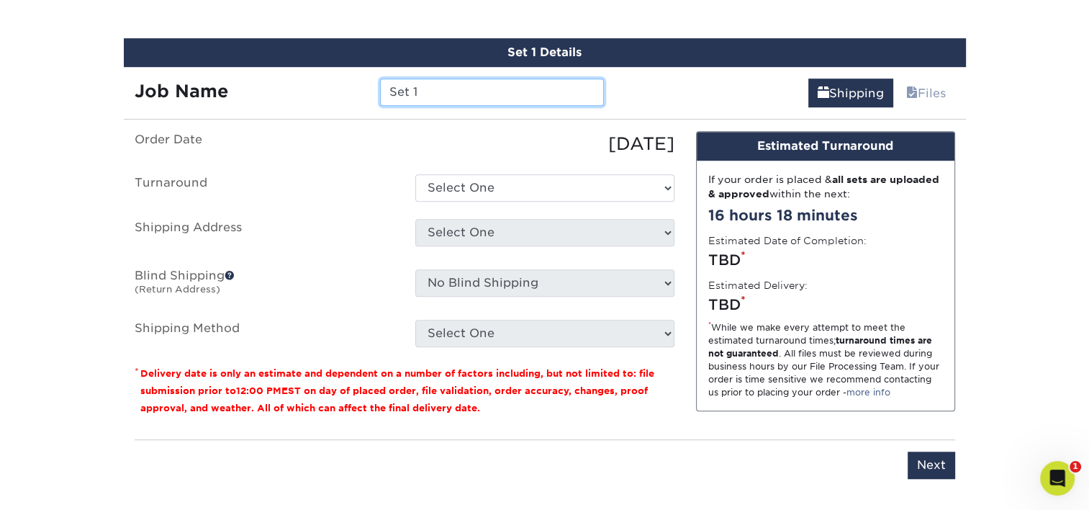
click at [432, 98] on input "Set 1" at bounding box center [492, 91] width 224 height 27
type input "CGonzalez-[PERSON_NAME]"
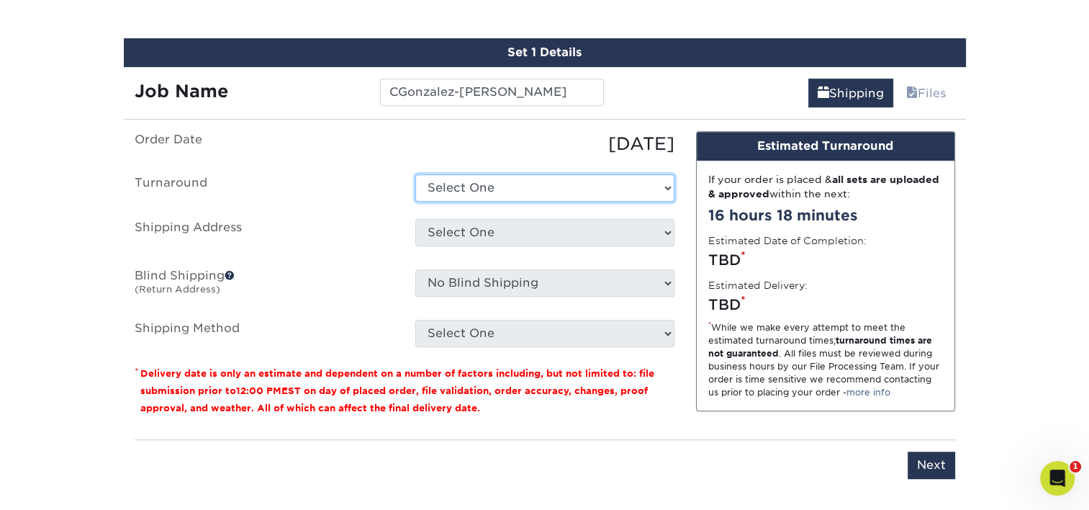
click at [534, 181] on select "Select One 2-4 Business Days 2 Day Next Business Day" at bounding box center [544, 187] width 259 height 27
select select "e8d6ad55-c448-4bce-ba25-c4c4dd4b9d0d"
click at [415, 174] on select "Select One 2-4 Business Days 2 Day Next Business Day" at bounding box center [544, 187] width 259 height 27
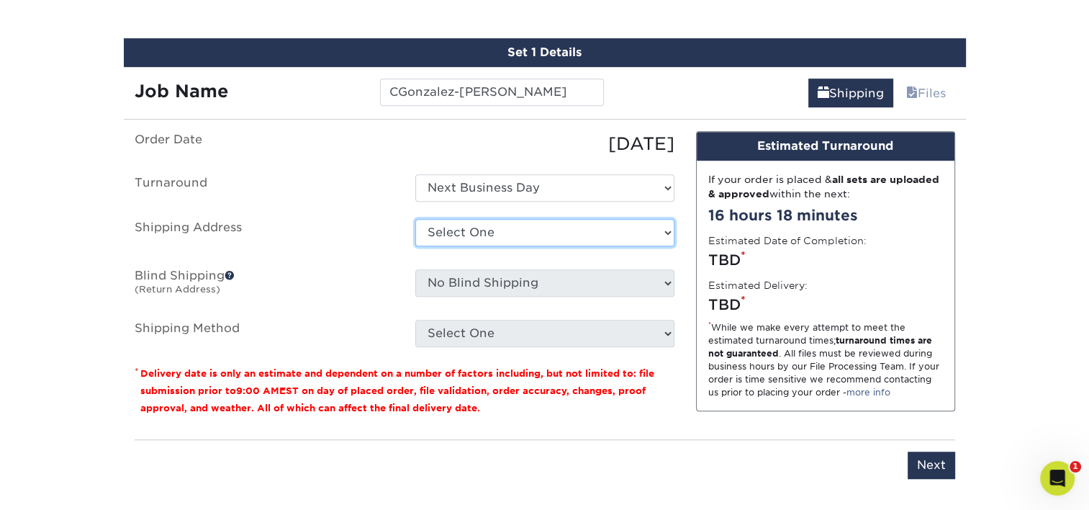
click at [497, 232] on select "Select One [PERSON_NAME] [PERSON_NAME] [PERSON_NAME] [PERSON_NAME] [PERSON_NAME…" at bounding box center [544, 232] width 259 height 27
select select "newaddress"
click at [415, 219] on select "Select One [PERSON_NAME] [PERSON_NAME] [PERSON_NAME] [PERSON_NAME] [PERSON_NAME…" at bounding box center [544, 232] width 259 height 27
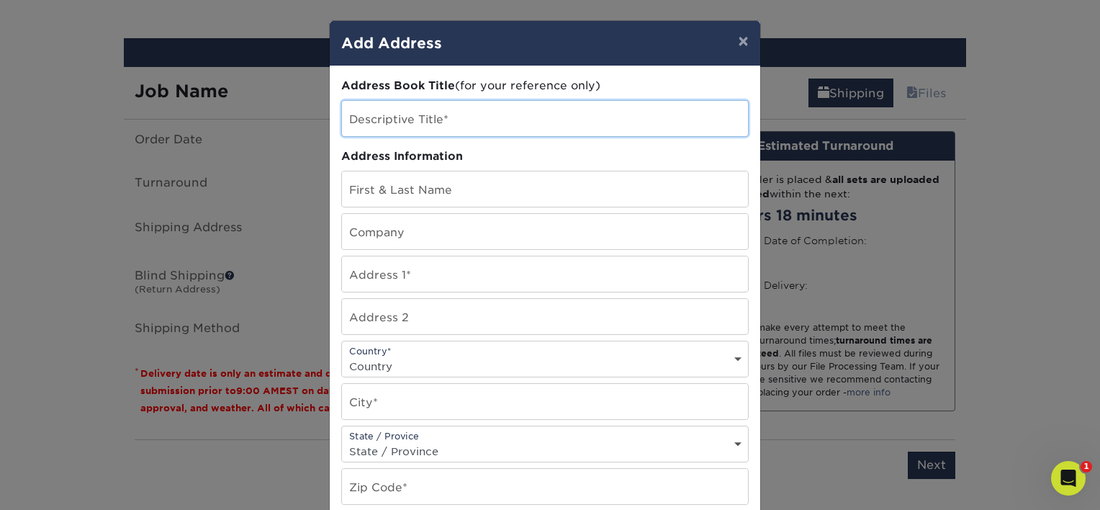
click at [512, 121] on input "text" at bounding box center [545, 118] width 406 height 35
paste input "[PERSON_NAME]"
type input "[PERSON_NAME]"
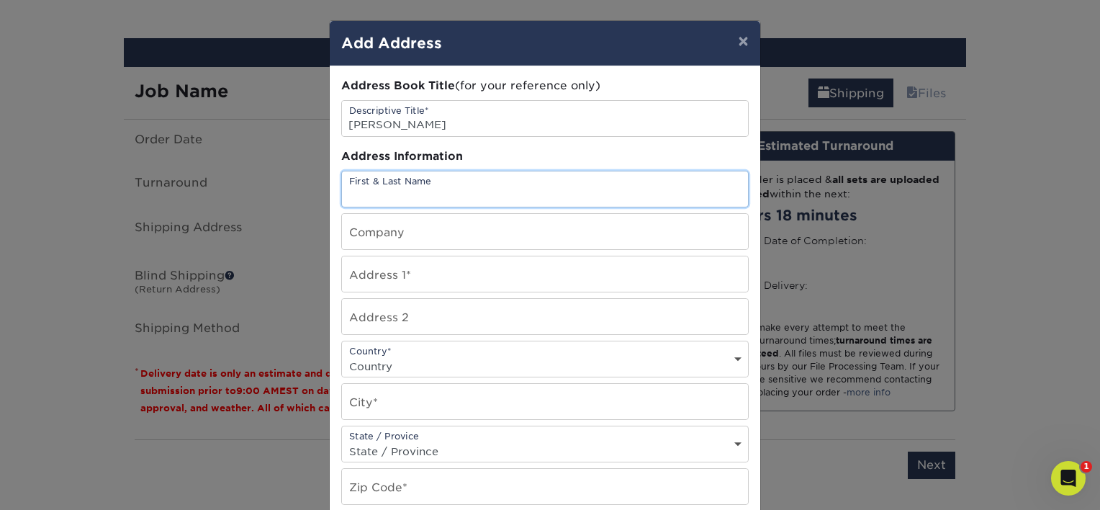
click at [464, 193] on input "text" at bounding box center [545, 188] width 406 height 35
paste input "[PERSON_NAME]"
type input "[PERSON_NAME]"
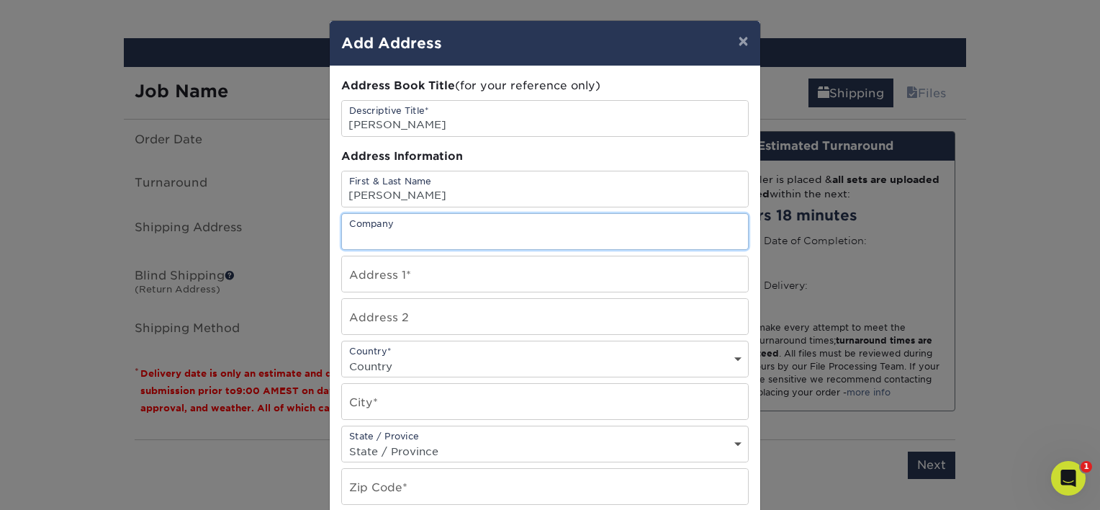
click at [403, 228] on input "text" at bounding box center [545, 231] width 406 height 35
type input "[PERSON_NAME]"
type input "[STREET_ADDRESS]"
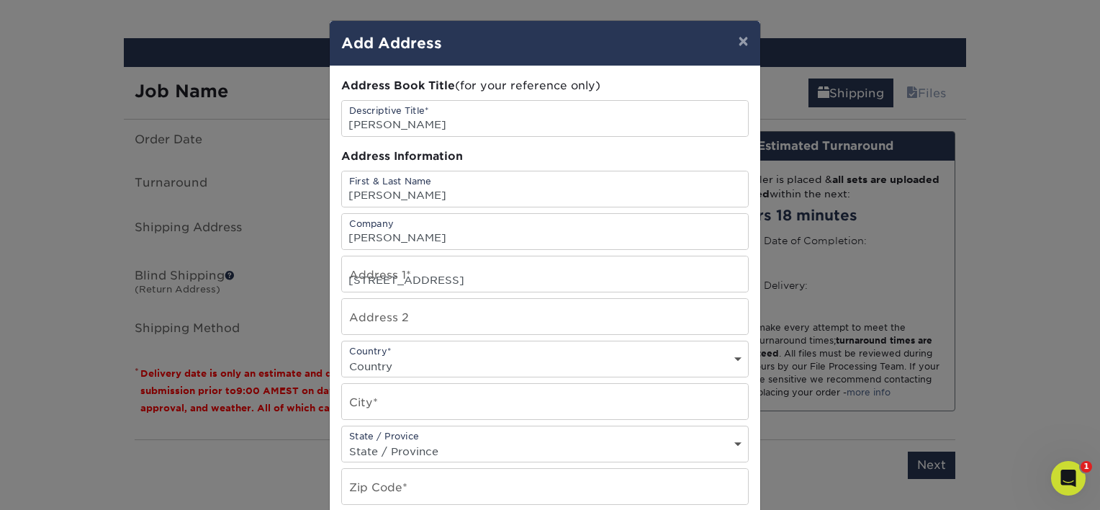
select select "US"
type input "[GEOGRAPHIC_DATA]"
select select "CA"
type input "90005"
type input "310.970.2212"
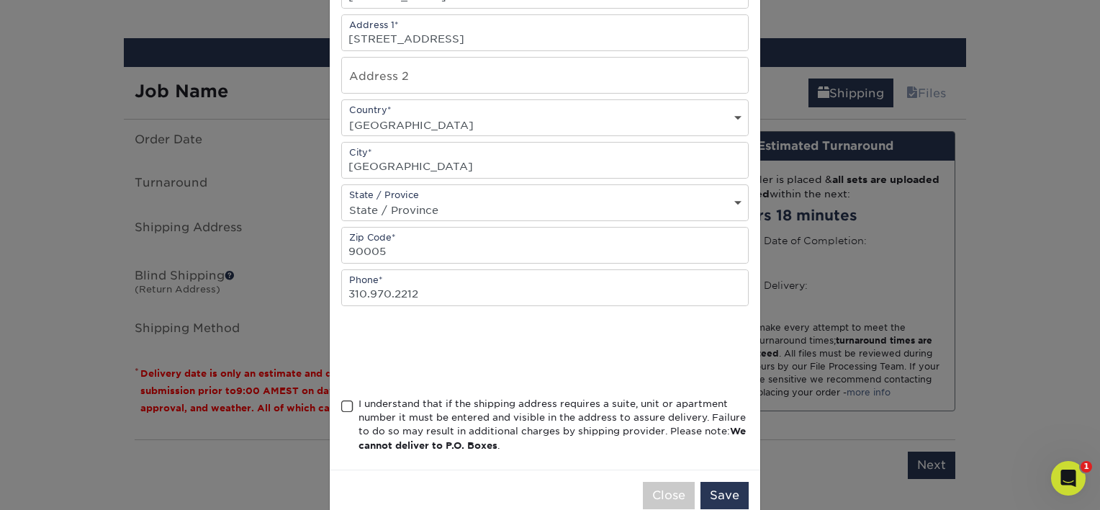
scroll to position [268, 0]
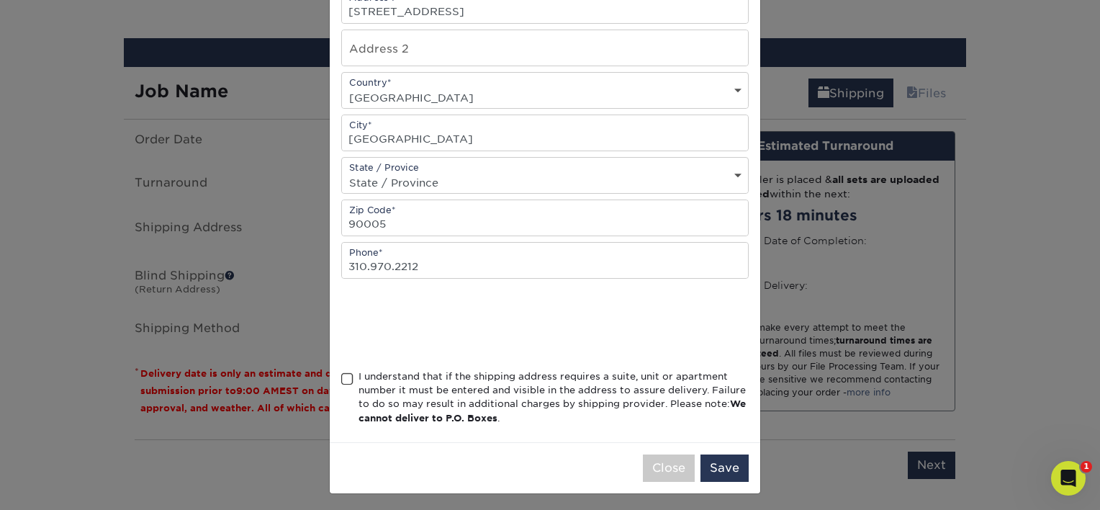
click at [342, 372] on span at bounding box center [347, 379] width 12 height 14
click at [0, 0] on input "I understand that if the shipping address requires a suite, unit or apartment n…" at bounding box center [0, 0] width 0 height 0
click at [726, 460] on button "Save" at bounding box center [724, 467] width 48 height 27
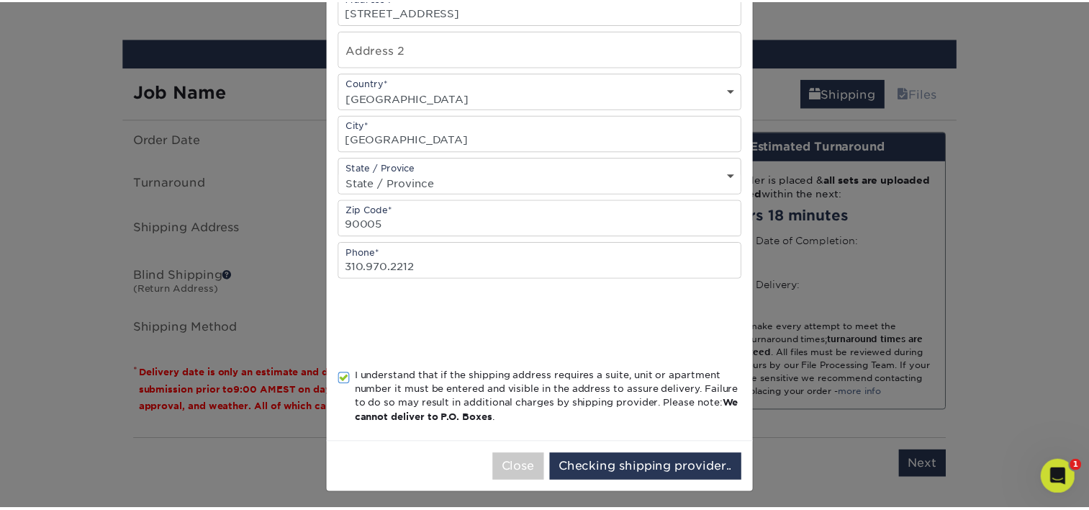
scroll to position [0, 0]
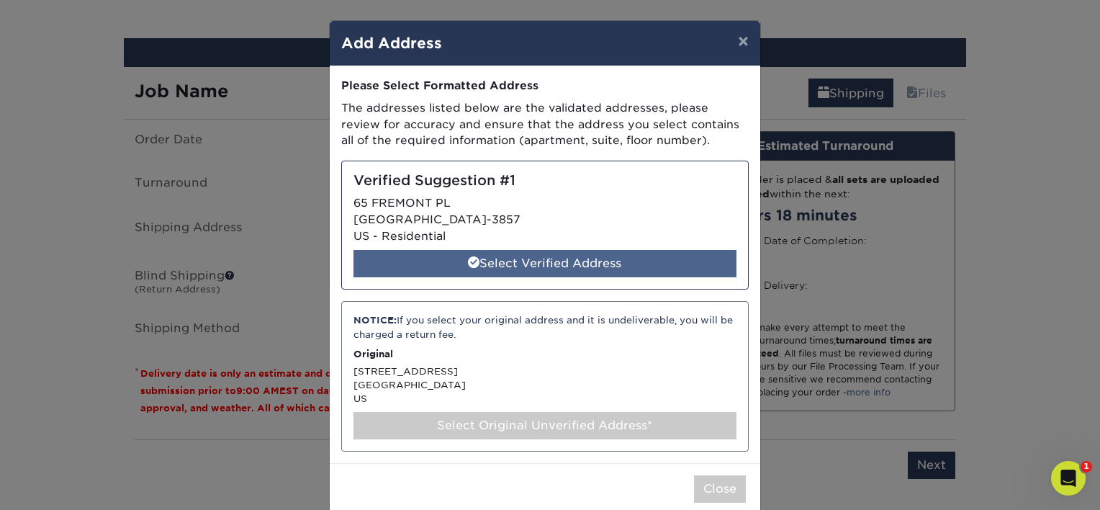
click at [471, 256] on span at bounding box center [474, 262] width 12 height 12
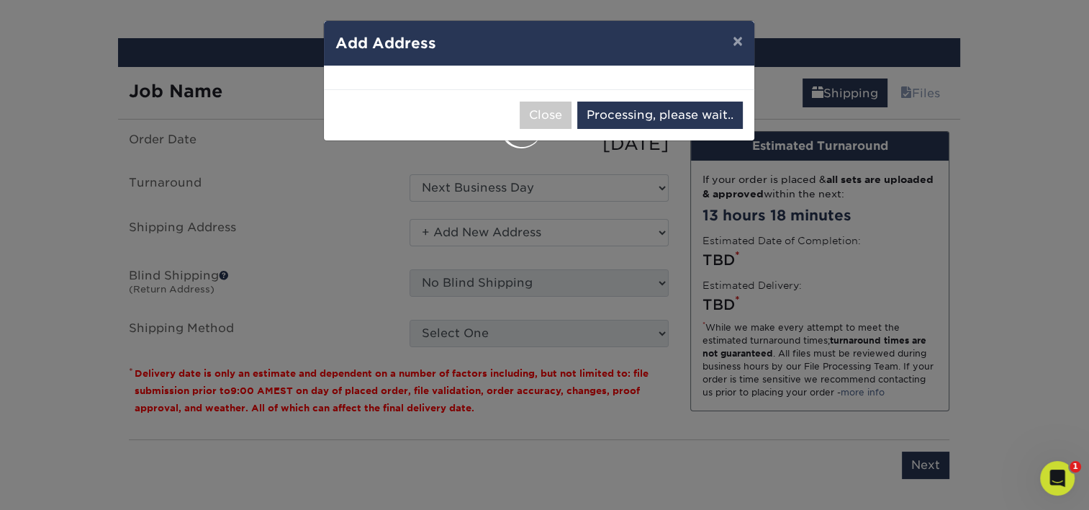
select select "286182"
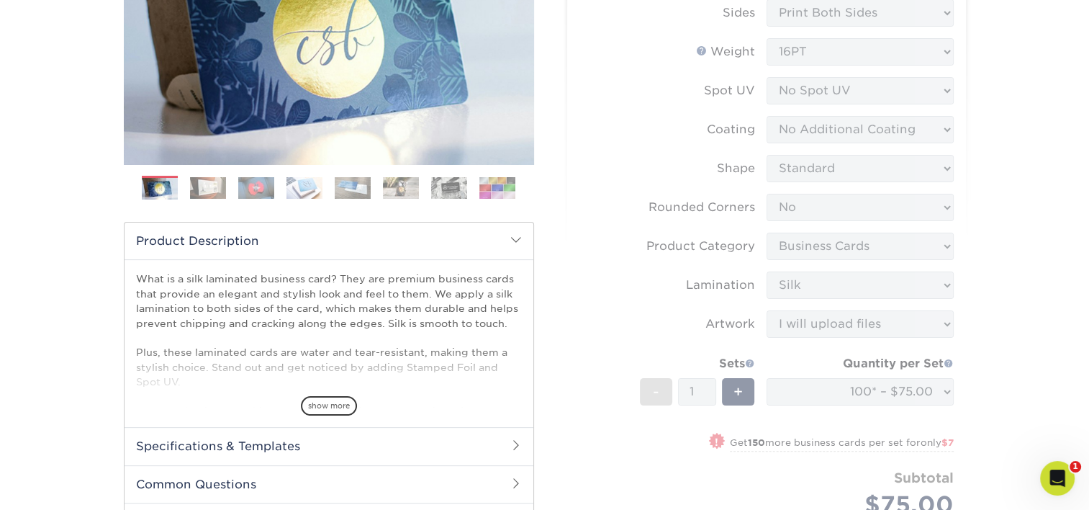
scroll to position [20, 0]
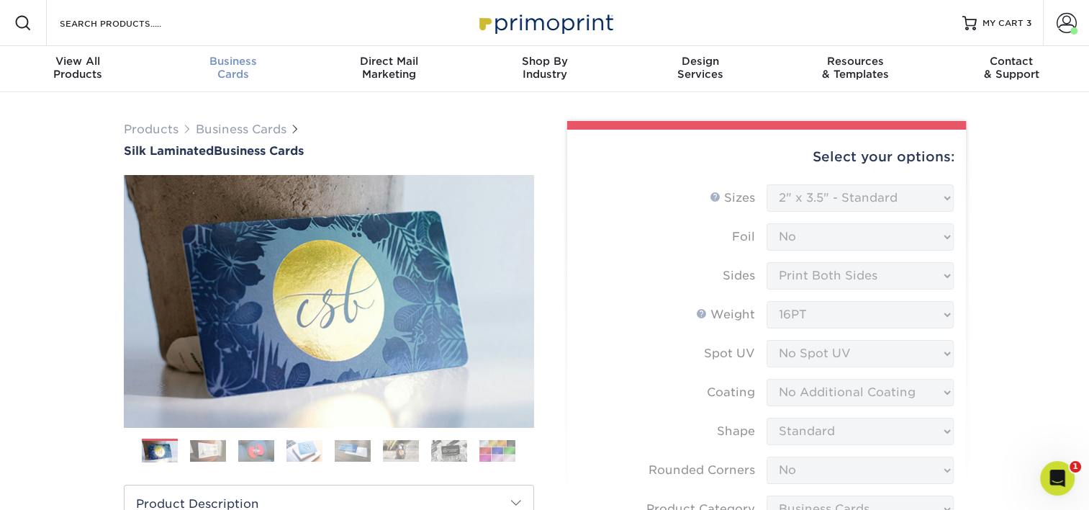
click at [223, 65] on span "Business" at bounding box center [232, 61] width 155 height 13
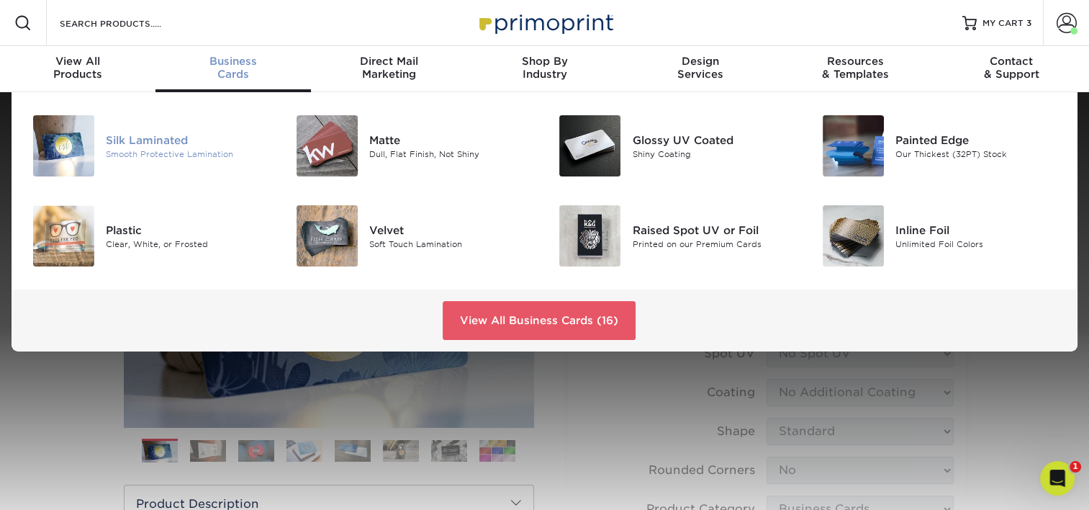
click at [176, 134] on div "Silk Laminated" at bounding box center [188, 140] width 165 height 16
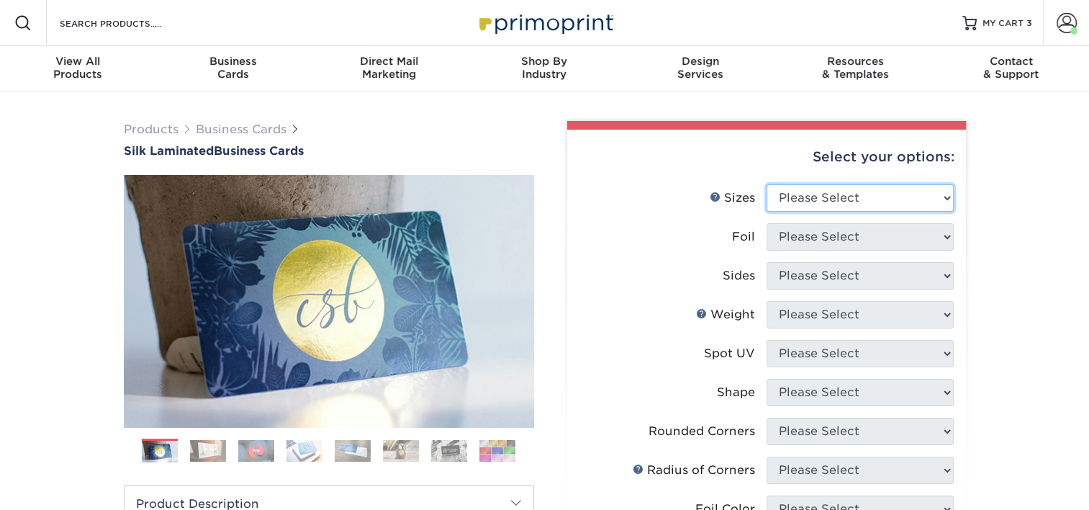
click at [790, 194] on select "Please Select 1.5" x 3.5" - Mini 1.75" x 3.5" - Mini 2" x 2" - Square 2" x 3" -…" at bounding box center [860, 197] width 187 height 27
select select "2.00x3.50"
click at [767, 184] on select "Please Select 1.5" x 3.5" - Mini 1.75" x 3.5" - Mini 2" x 2" - Square 2" x 3" -…" at bounding box center [860, 197] width 187 height 27
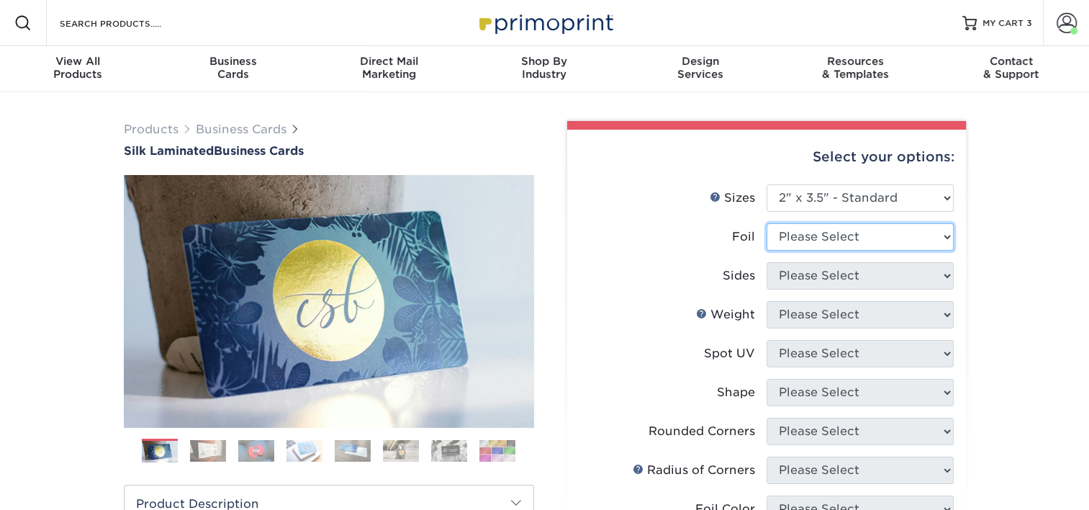
click at [841, 243] on select "Please Select Yes No" at bounding box center [860, 236] width 187 height 27
select select "0"
click at [767, 223] on select "Please Select Yes No" at bounding box center [860, 236] width 187 height 27
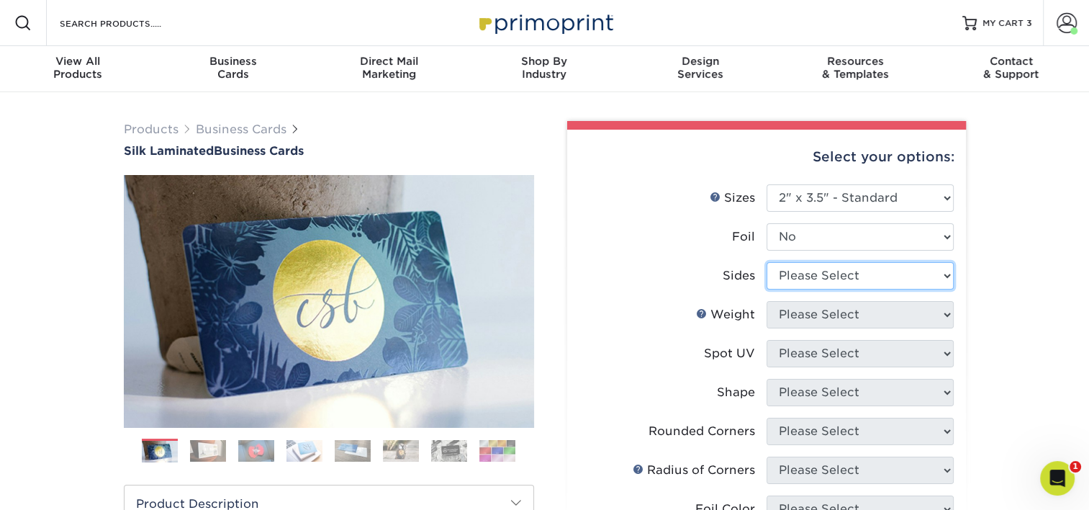
click at [826, 268] on select "Please Select Print Both Sides Print Front Only" at bounding box center [860, 275] width 187 height 27
select select "13abbda7-1d64-4f25-8bb2-c179b224825d"
click at [767, 262] on select "Please Select Print Both Sides Print Front Only" at bounding box center [860, 275] width 187 height 27
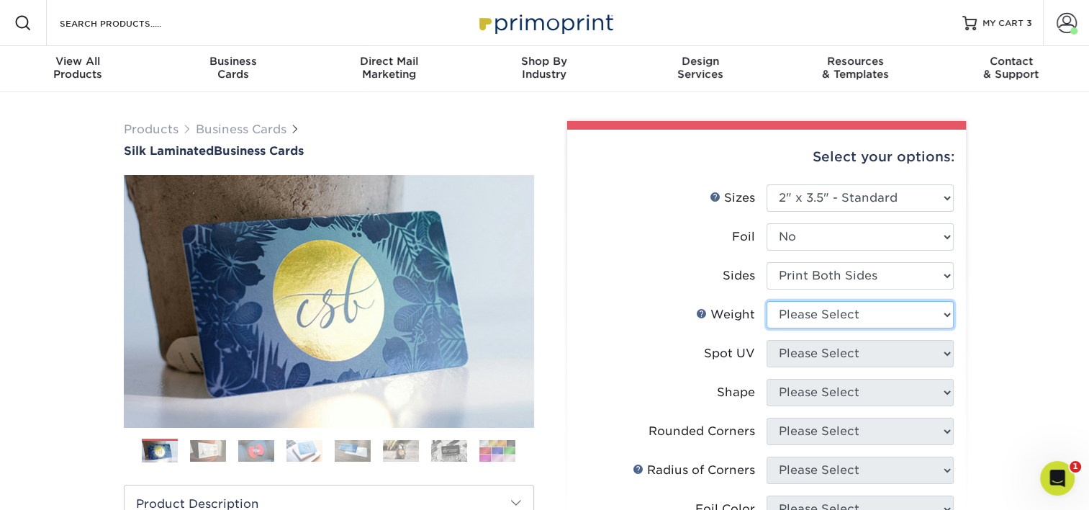
click at [818, 314] on select "Please Select 16PT" at bounding box center [860, 314] width 187 height 27
select select "16PT"
click at [767, 301] on select "Please Select 16PT" at bounding box center [860, 314] width 187 height 27
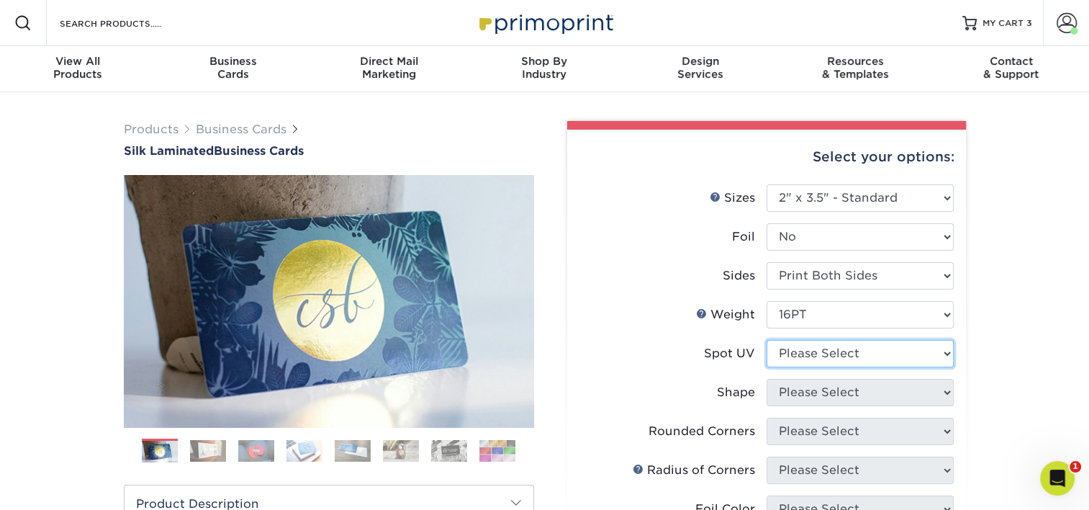
click at [816, 351] on select "Please Select No Spot UV Front and Back (Both Sides) Front Only Back Only" at bounding box center [860, 353] width 187 height 27
select select "3"
click at [767, 340] on select "Please Select No Spot UV Front and Back (Both Sides) Front Only Back Only" at bounding box center [860, 353] width 187 height 27
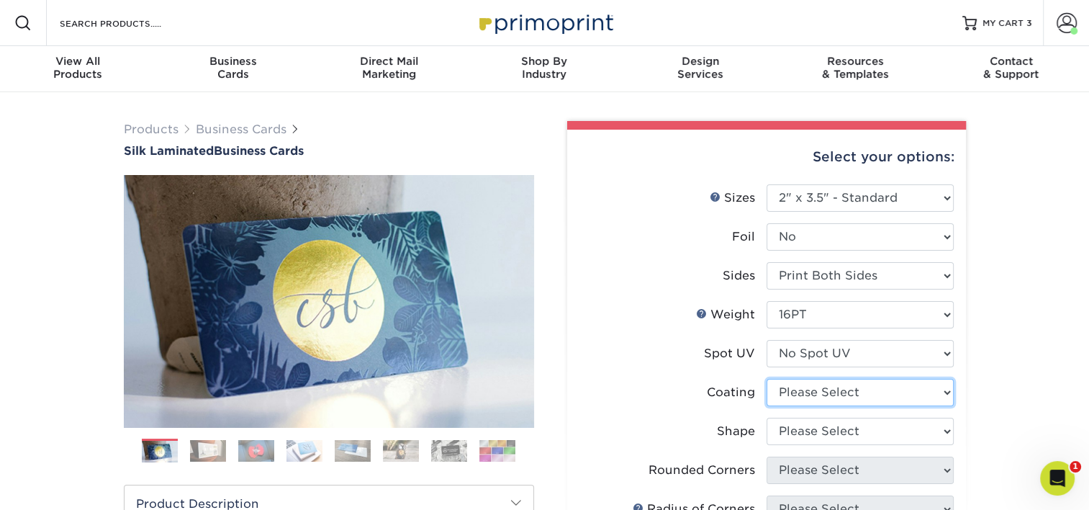
click at [826, 387] on select at bounding box center [860, 392] width 187 height 27
select select "3e7618de-abca-4bda-9f97-8b9129e913d8"
click at [767, 379] on select at bounding box center [860, 392] width 187 height 27
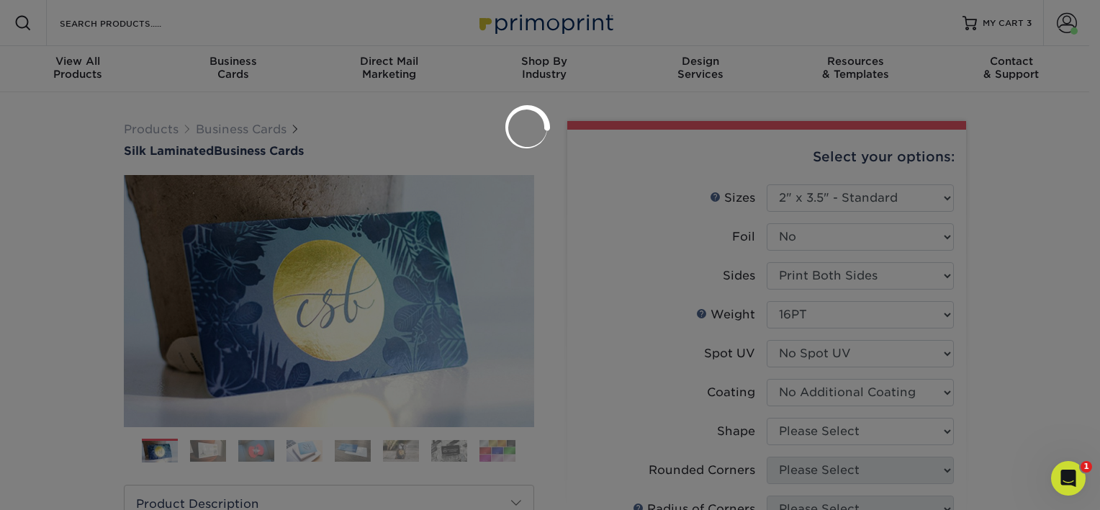
click at [821, 425] on div at bounding box center [550, 255] width 1100 height 510
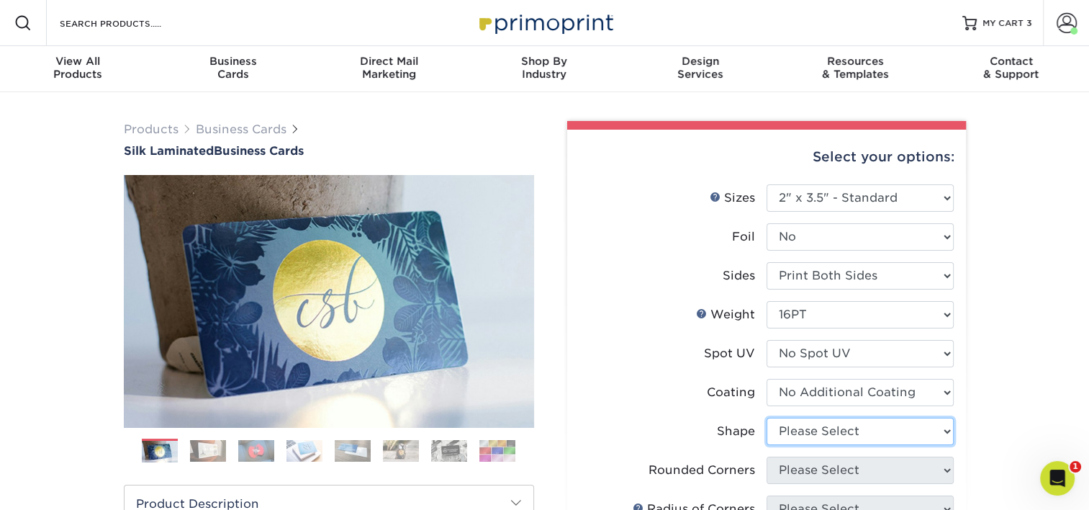
click at [821, 425] on select "Please Select Standard Oval" at bounding box center [860, 430] width 187 height 27
select select "standard"
click at [767, 417] on select "Please Select Standard Oval" at bounding box center [860, 430] width 187 height 27
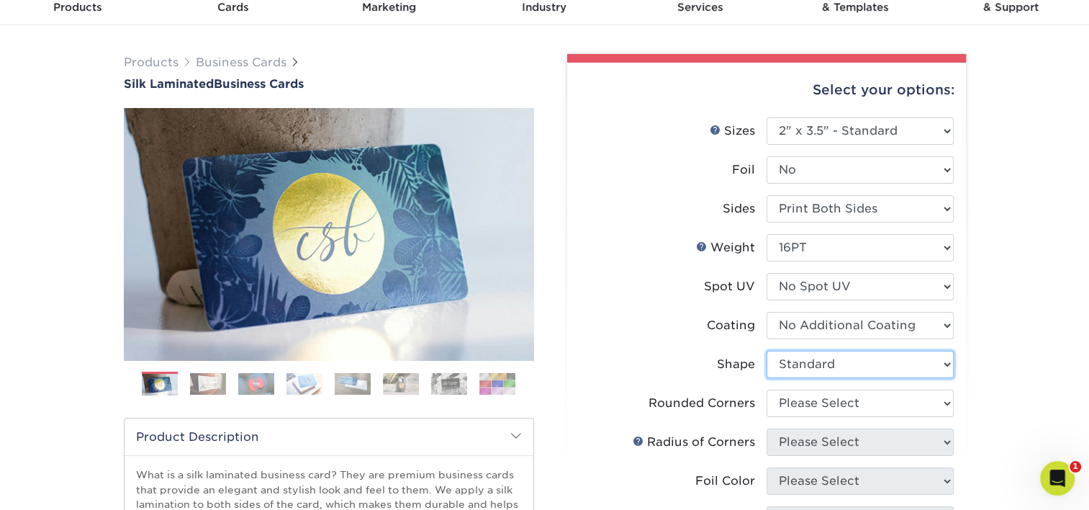
scroll to position [72, 0]
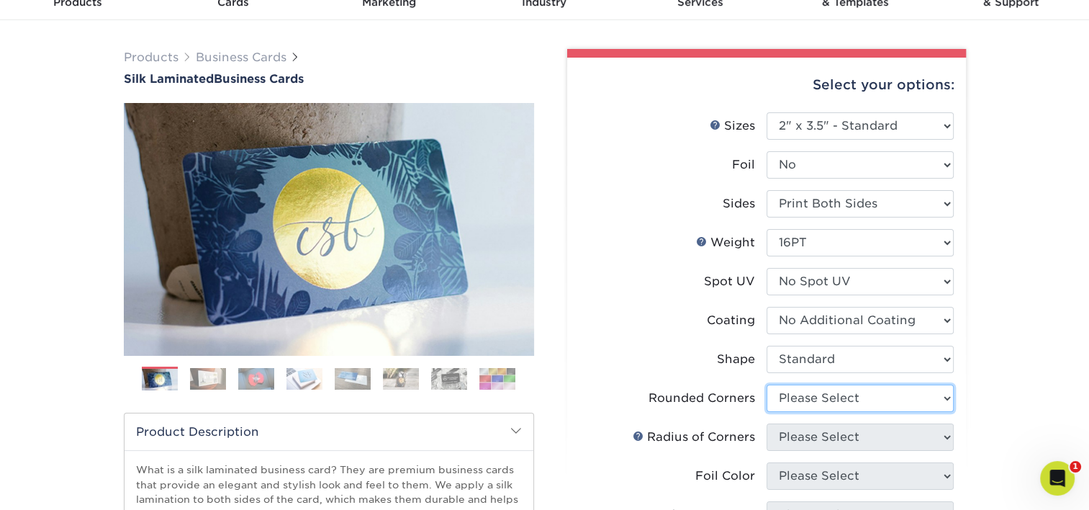
click at [849, 397] on select "Please Select Yes - Round 2 Corners Yes - Round 4 Corners No" at bounding box center [860, 397] width 187 height 27
click at [834, 394] on select "Please Select Yes - Round 2 Corners Yes - Round 4 Corners No" at bounding box center [860, 397] width 187 height 27
select select "0"
click at [767, 384] on select "Please Select Yes - Round 2 Corners Yes - Round 4 Corners No" at bounding box center [860, 397] width 187 height 27
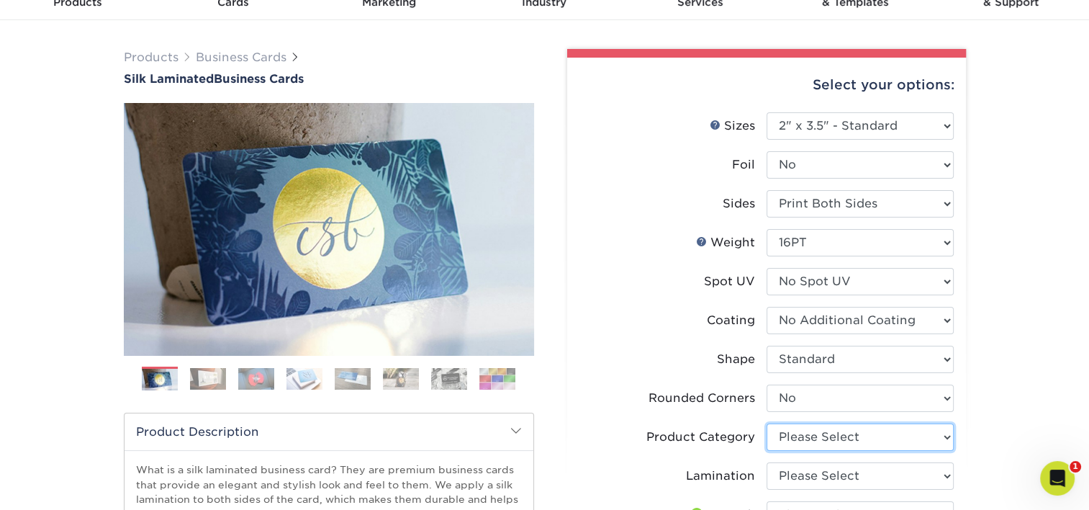
click at [832, 437] on select "Please Select Business Cards" at bounding box center [860, 436] width 187 height 27
select select "3b5148f1-0588-4f88-a218-97bcfdce65c1"
click at [767, 423] on select "Please Select Business Cards" at bounding box center [860, 436] width 187 height 27
click at [831, 473] on select "Please Select Silk" at bounding box center [860, 475] width 187 height 27
select select "ccacb42f-45f7-42d3-bbd3-7c8421cf37f0"
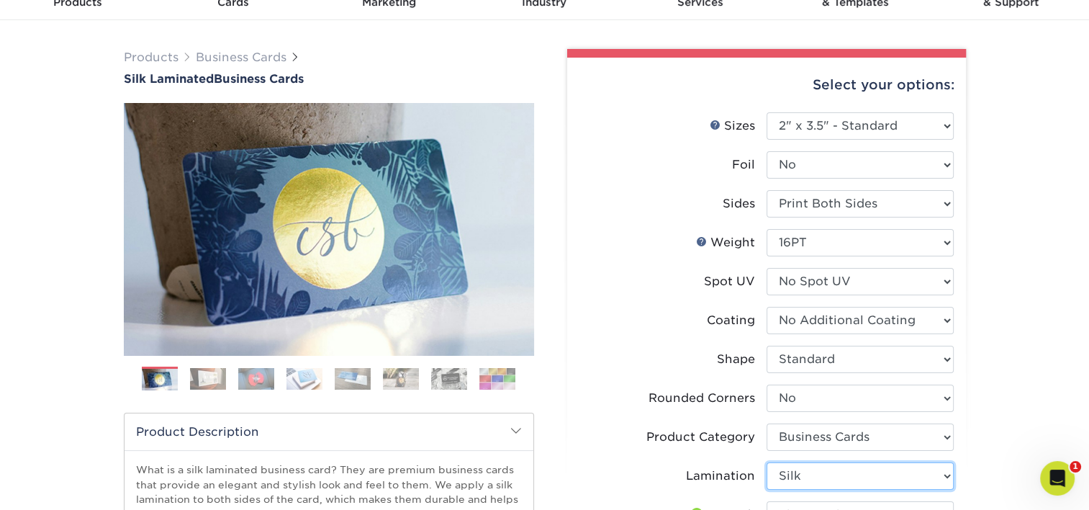
click at [767, 462] on select "Please Select Silk" at bounding box center [860, 475] width 187 height 27
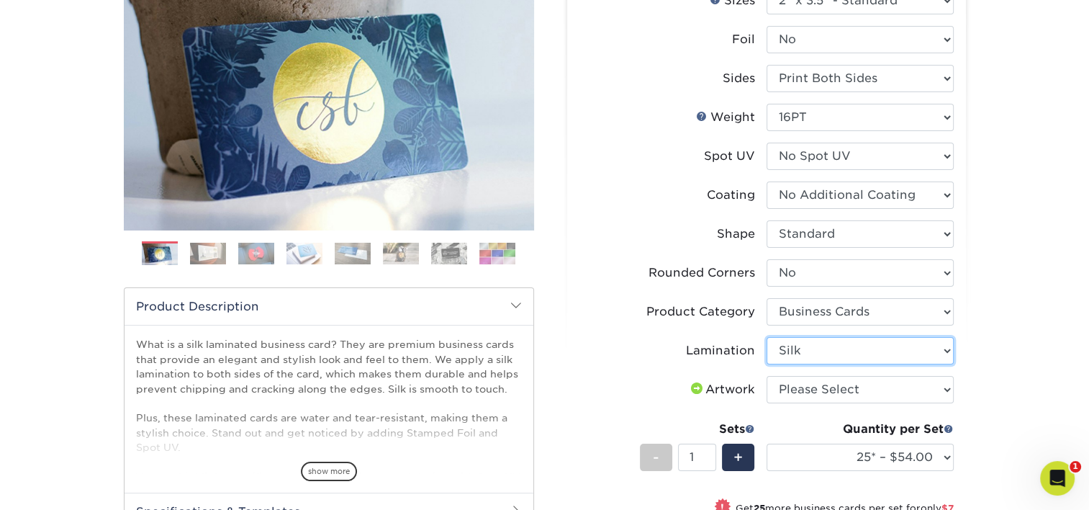
scroll to position [216, 0]
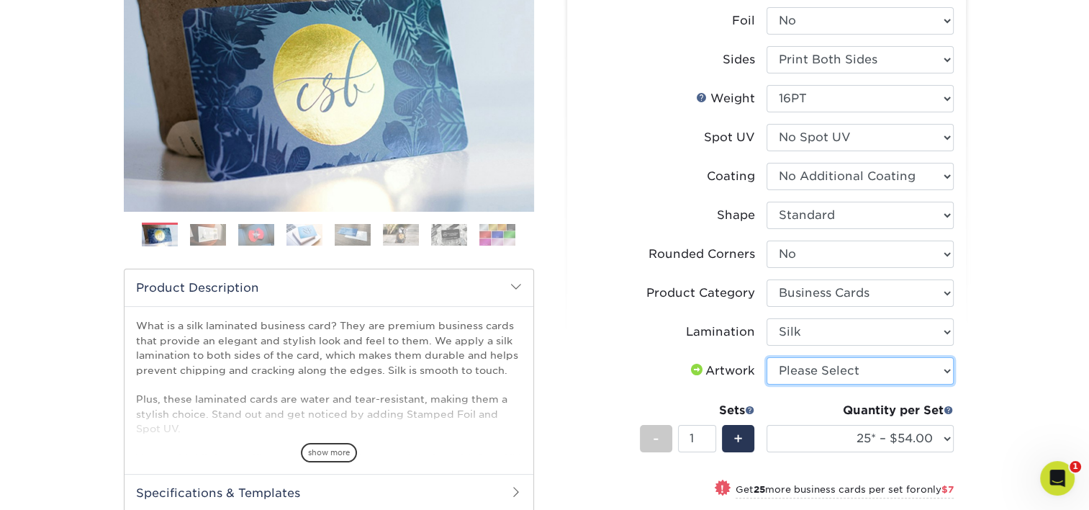
click at [842, 366] on select "Please Select I will upload files I need a design - $100" at bounding box center [860, 370] width 187 height 27
select select "upload"
click at [767, 357] on select "Please Select I will upload files I need a design - $100" at bounding box center [860, 370] width 187 height 27
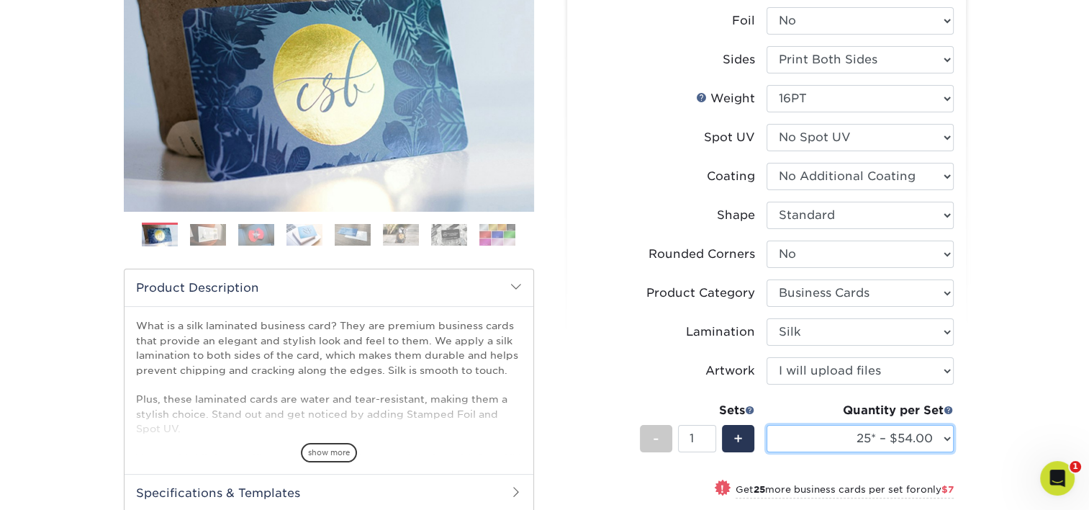
click at [847, 435] on select "25* – $54.00 50* – $61.00 75* – $68.00 100* – $75.00 250* – $82.00 500 – $86.00…" at bounding box center [860, 438] width 187 height 27
select select "100* – $75.00"
click at [767, 425] on select "25* – $54.00 50* – $61.00 75* – $68.00 100* – $75.00 250* – $82.00 500 – $86.00…" at bounding box center [860, 438] width 187 height 27
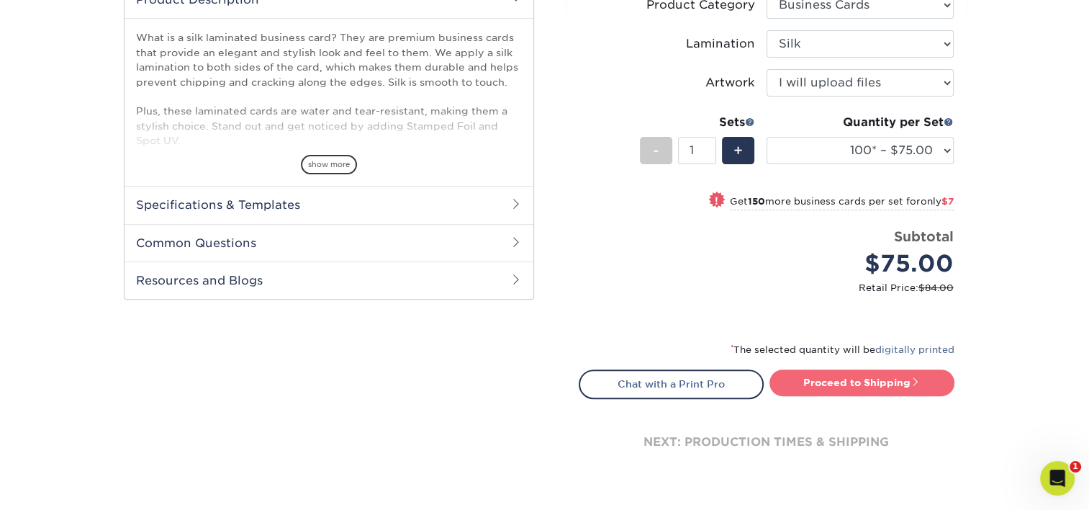
click at [873, 391] on link "Proceed to Shipping" at bounding box center [861, 382] width 185 height 26
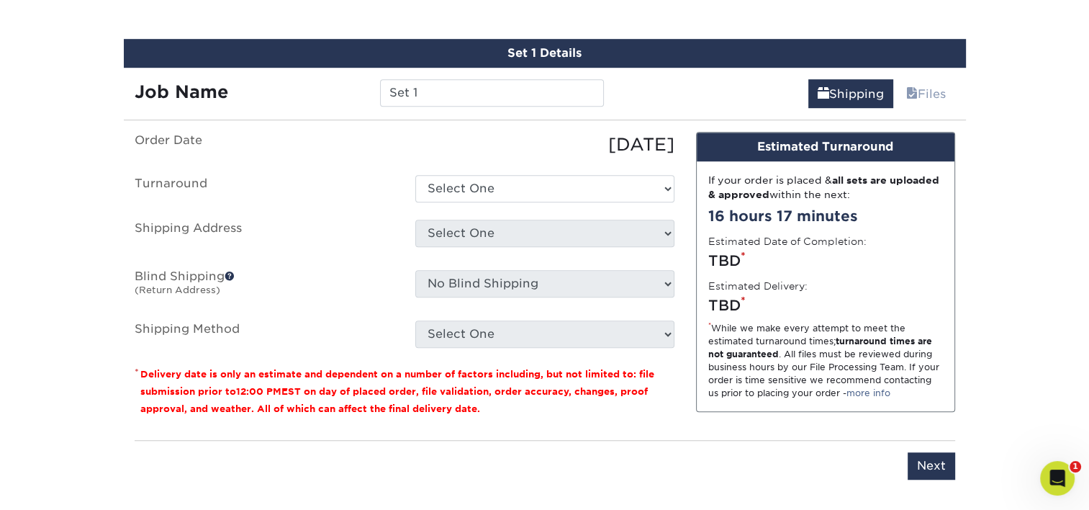
scroll to position [911, 0]
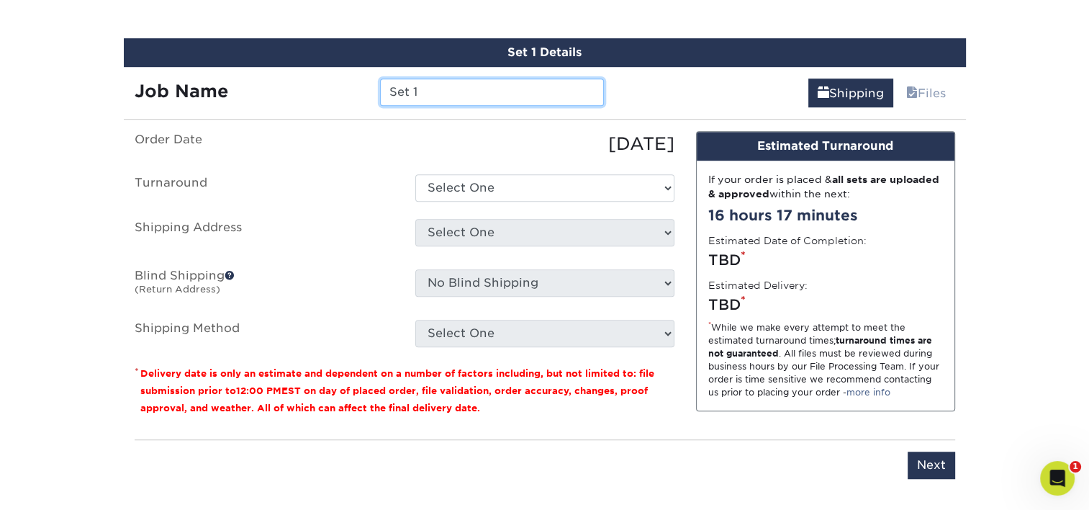
drag, startPoint x: 426, startPoint y: 90, endPoint x: 298, endPoint y: 102, distance: 128.7
click at [299, 102] on div "Job Name Set 1" at bounding box center [370, 91] width 492 height 27
click at [443, 88] on input "Set 1" at bounding box center [492, 91] width 224 height 27
paste input "18 Camila Gonzalez-Flores"
drag, startPoint x: 451, startPoint y: 89, endPoint x: 419, endPoint y: 91, distance: 31.7
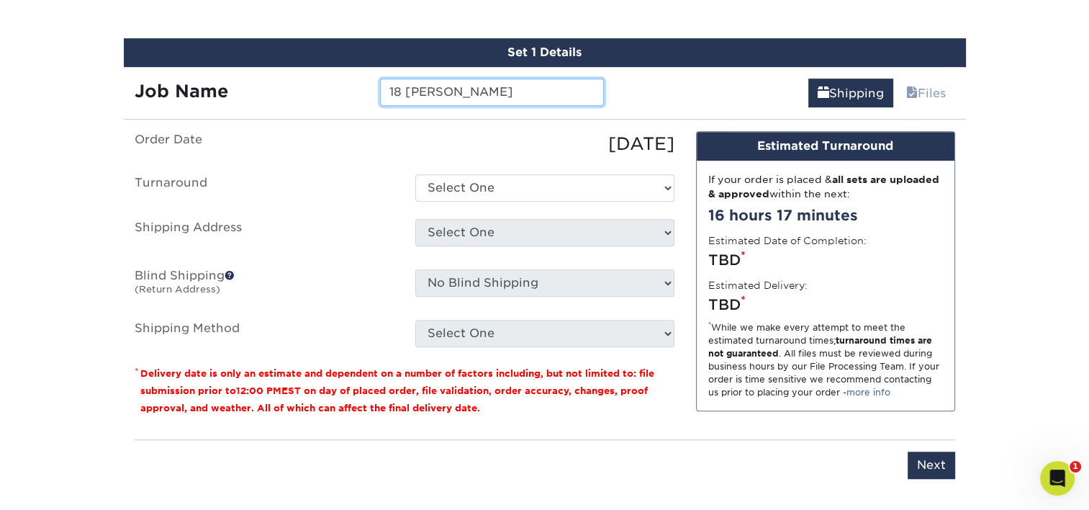
click at [419, 91] on input "18 Camila Gonzalez-Flores" at bounding box center [492, 91] width 224 height 27
type input "CGonzalez-[PERSON_NAME]"
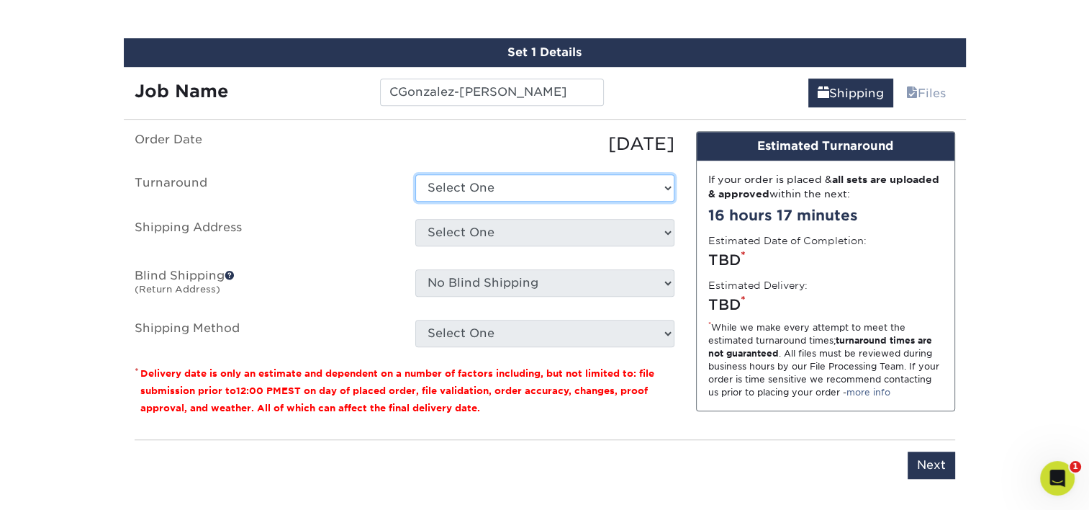
click at [502, 186] on select "Select One 2-4 Business Days 2 Day Next Business Day" at bounding box center [544, 187] width 259 height 27
select select "e8d6ad55-c448-4bce-ba25-c4c4dd4b9d0d"
click at [415, 174] on select "Select One 2-4 Business Days 2 Day Next Business Day" at bounding box center [544, 187] width 259 height 27
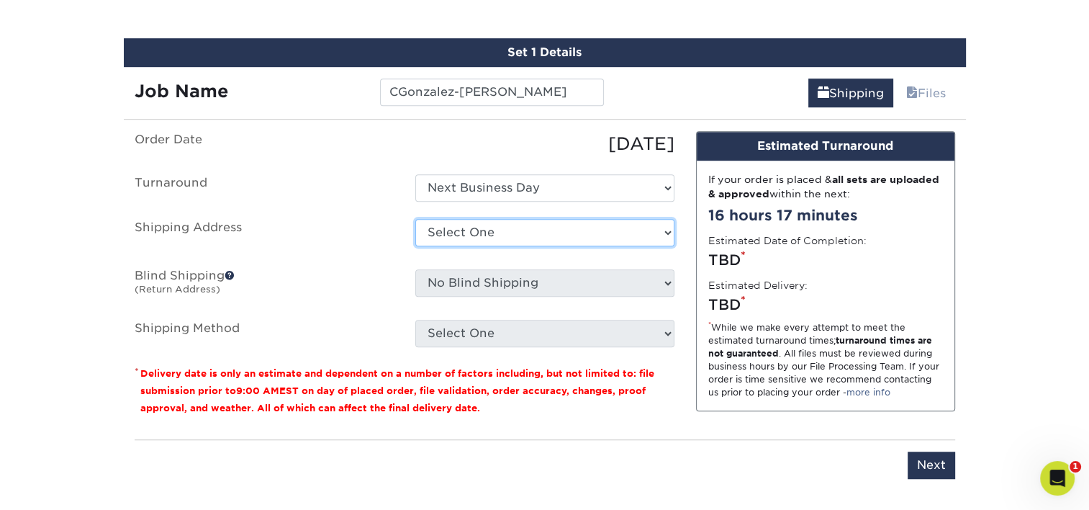
click at [497, 236] on select "Select One Adan Arreola Adolfo Ordonez Adolfo Ordonez Alfonso Toro Alicia Monta…" at bounding box center [544, 232] width 259 height 27
select select "286182"
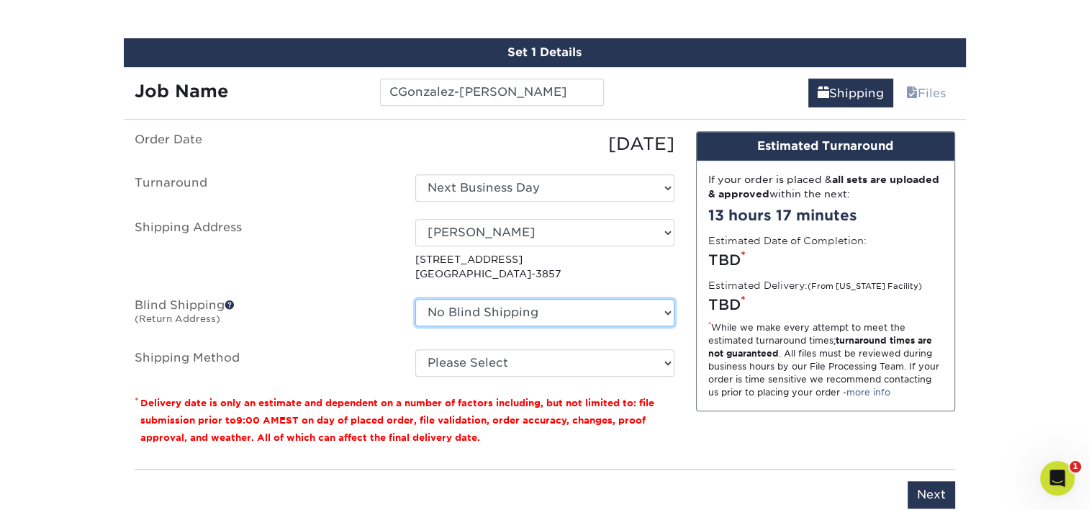
click at [525, 312] on select "No Blind Shipping Adan Arreola Adolfo Ordonez Adolfo Ordonez Alfonso Toro Alici…" at bounding box center [544, 312] width 259 height 27
select select "286182"
click at [415, 299] on select "No Blind Shipping Adan Arreola Adolfo Ordonez Adolfo Ordonez Alfonso Toro Alici…" at bounding box center [544, 312] width 259 height 27
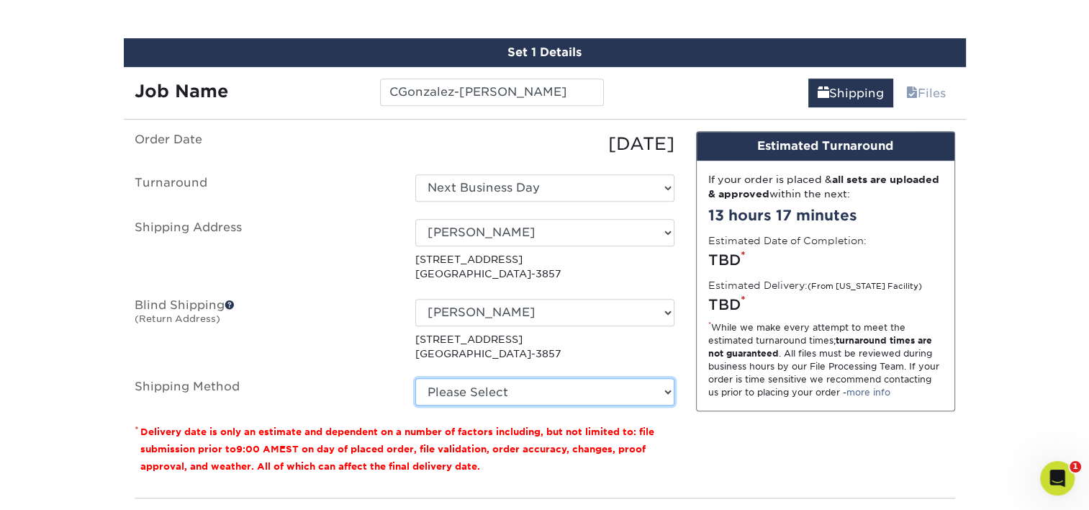
click at [491, 382] on select "Please Select Ground Shipping (+$7.84) 3 Day Shipping Service (+$24.94) 2 Day A…" at bounding box center [544, 391] width 259 height 27
select select "03"
click at [415, 378] on select "Please Select Ground Shipping (+$7.84) 3 Day Shipping Service (+$24.94) 2 Day A…" at bounding box center [544, 391] width 259 height 27
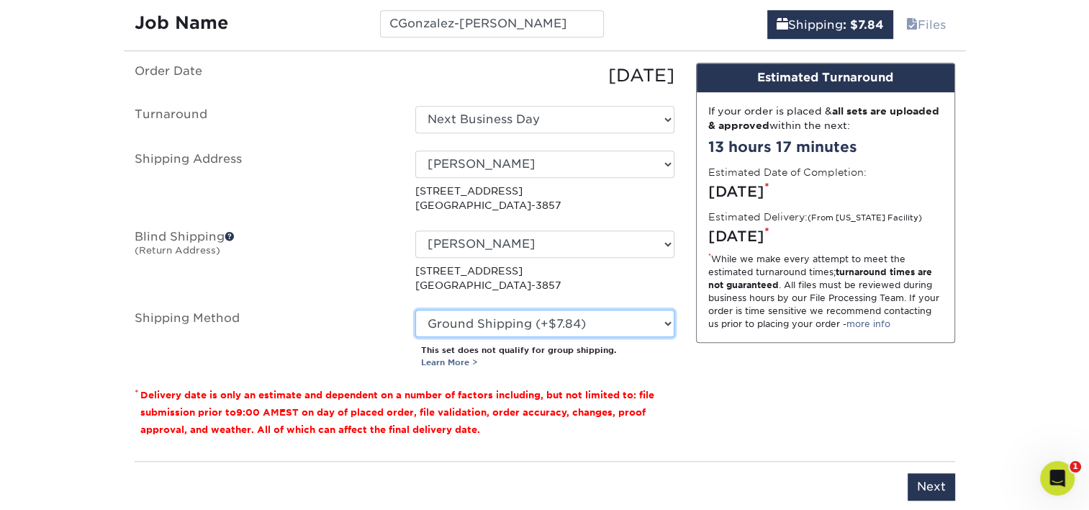
scroll to position [982, 0]
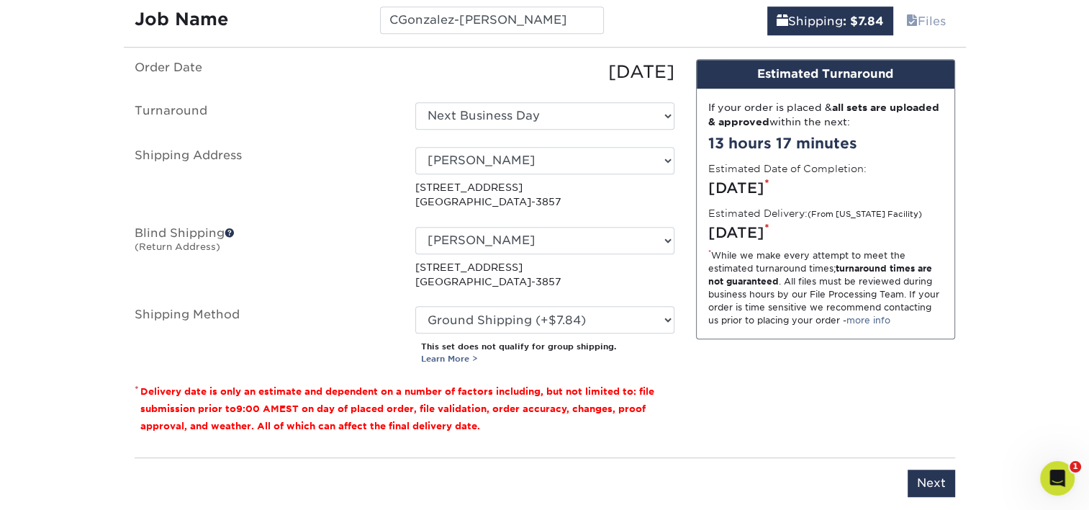
click at [770, 369] on div "Design Estimated Turnaround If your order is placed & all sets are uploaded & a…" at bounding box center [825, 252] width 281 height 387
click at [925, 479] on input "Next" at bounding box center [932, 482] width 48 height 27
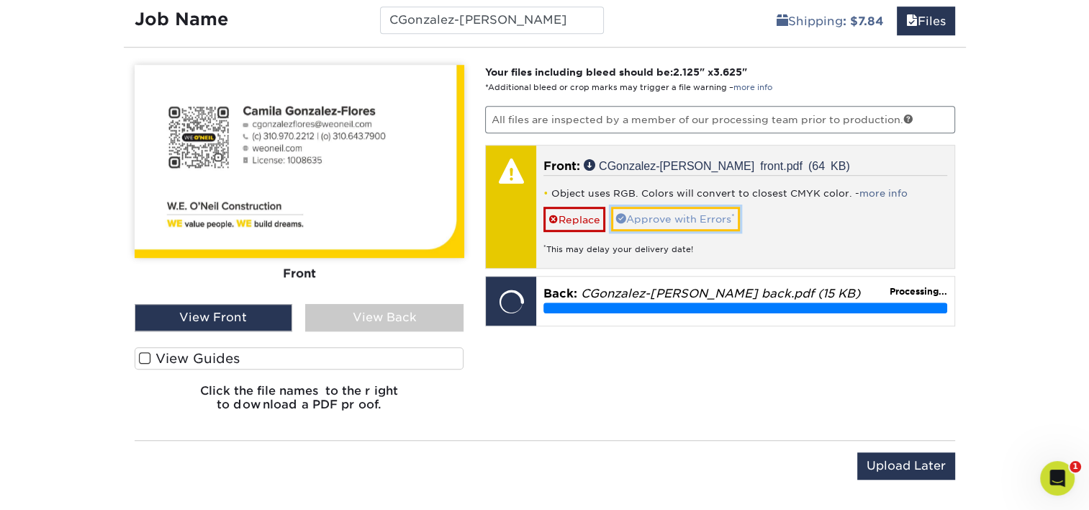
click at [710, 216] on link "Approve with Errors *" at bounding box center [675, 219] width 129 height 24
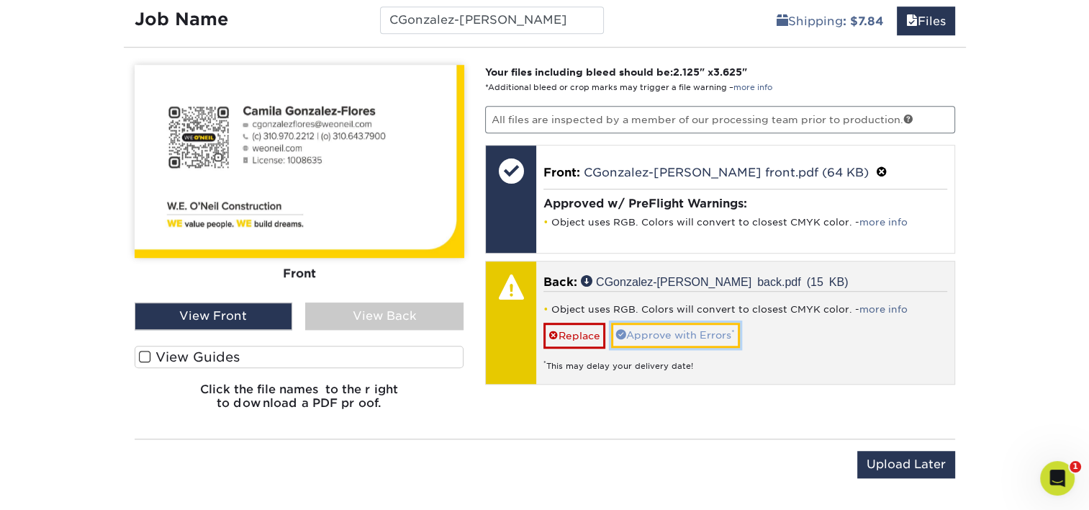
click at [680, 331] on link "Approve with Errors *" at bounding box center [675, 334] width 129 height 24
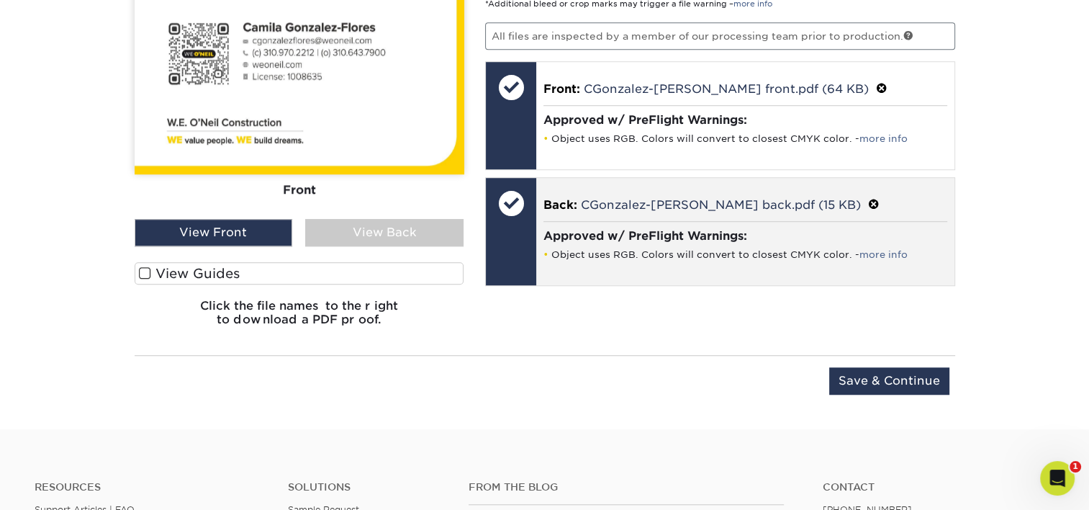
scroll to position [1080, 0]
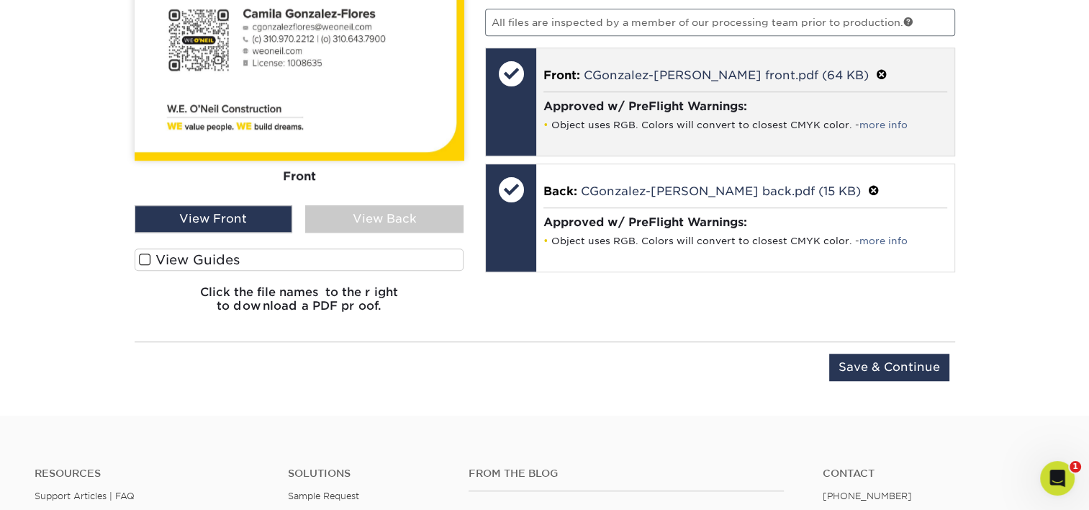
click at [876, 68] on span at bounding box center [882, 75] width 12 height 14
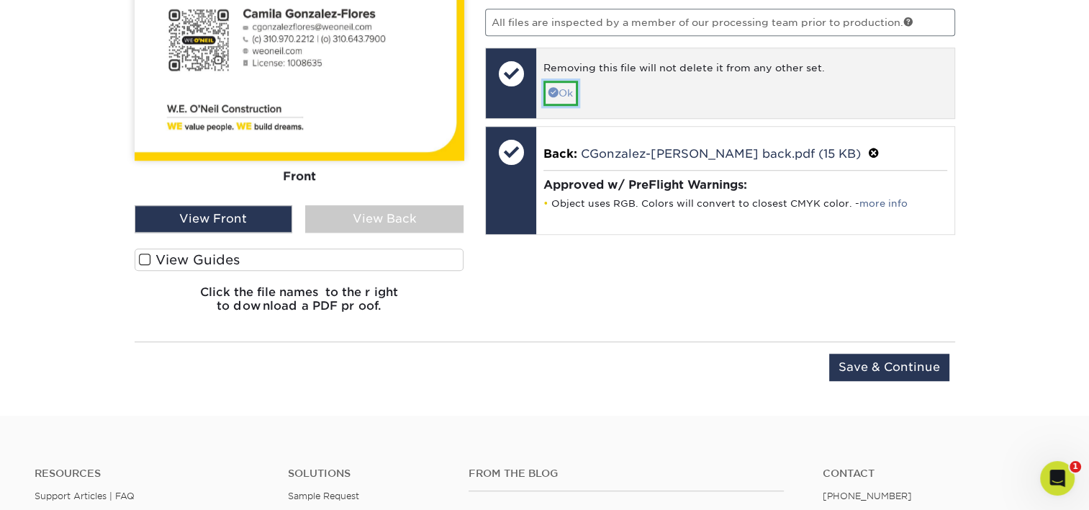
click at [569, 89] on link "Ok" at bounding box center [560, 93] width 35 height 24
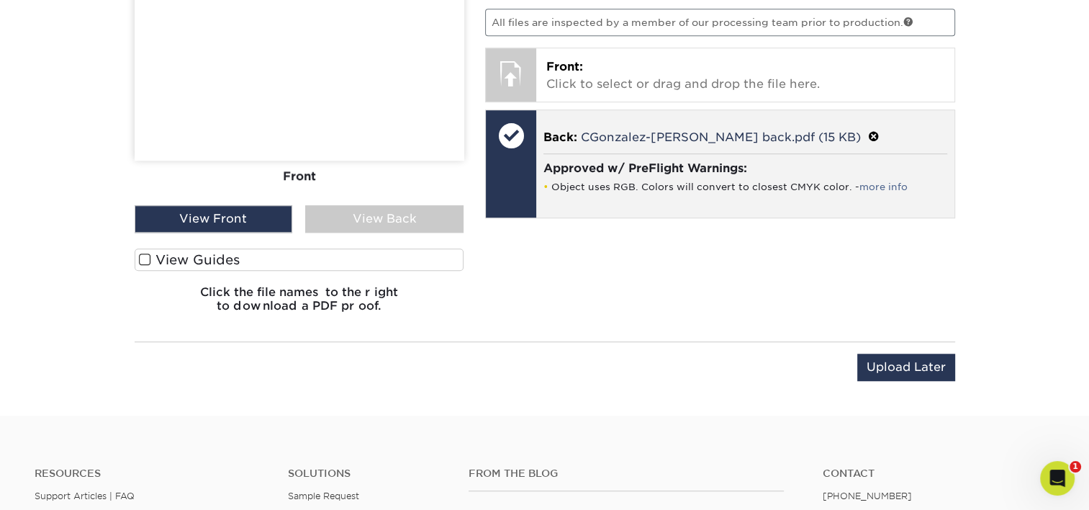
click at [868, 130] on span at bounding box center [874, 137] width 12 height 14
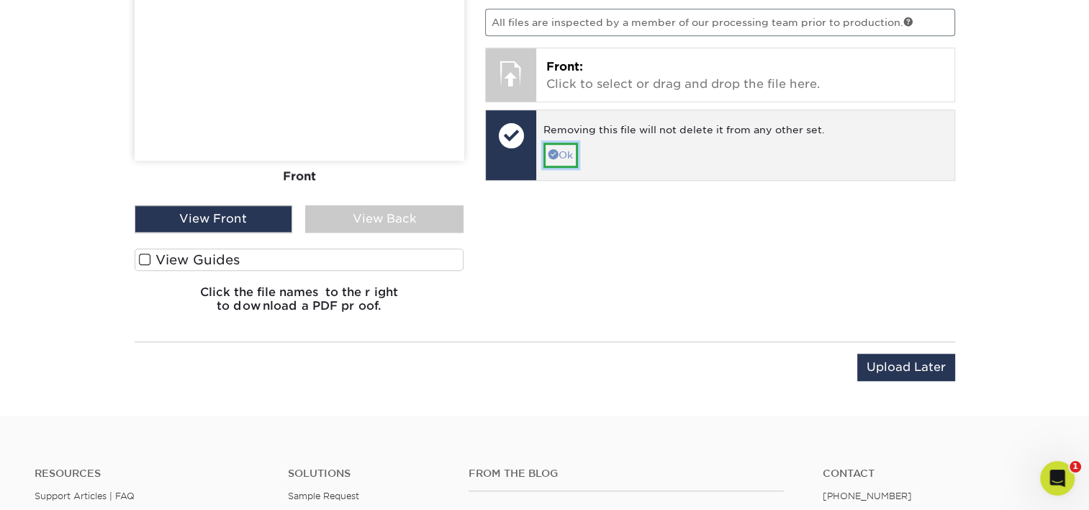
click at [561, 149] on link "Ok" at bounding box center [560, 155] width 35 height 24
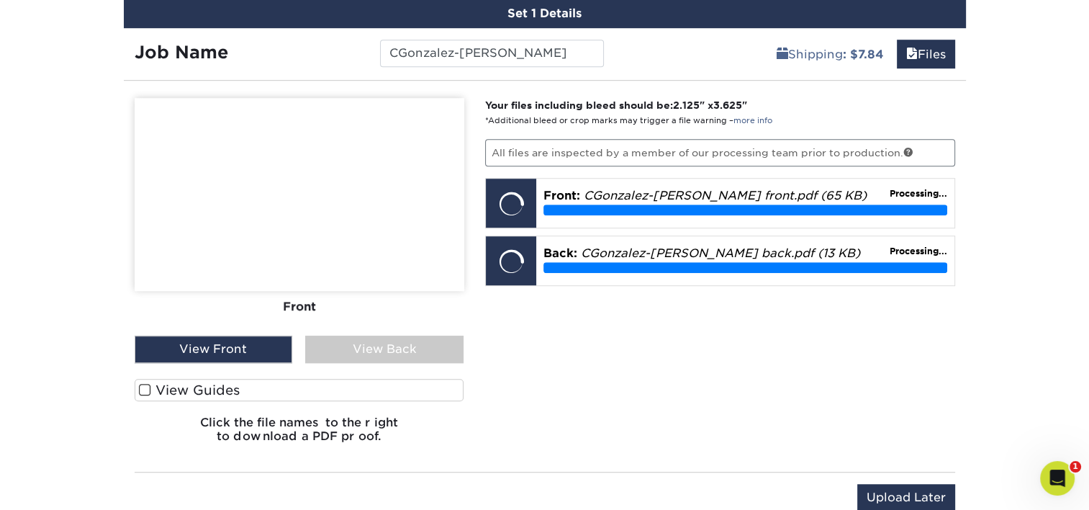
scroll to position [936, 0]
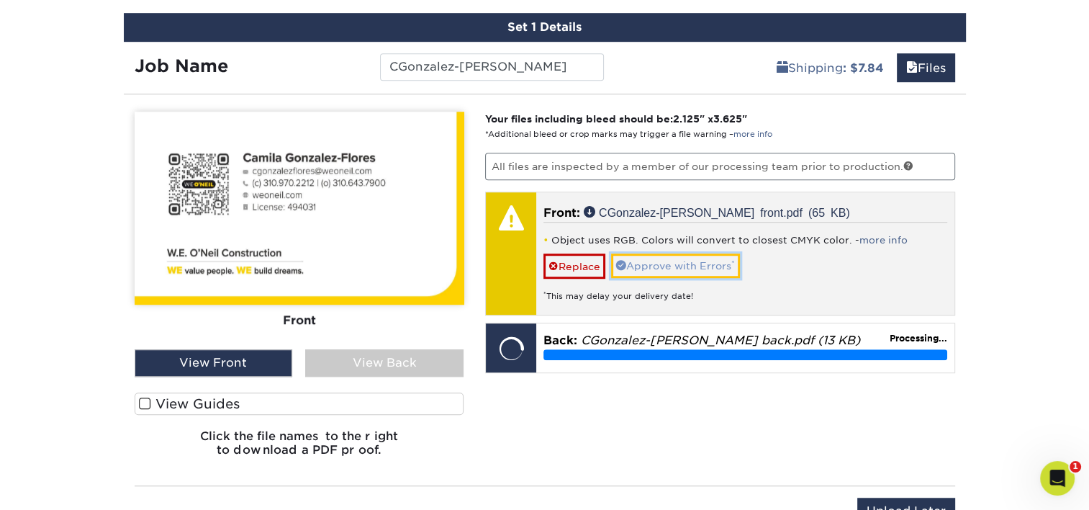
click at [690, 269] on link "Approve with Errors *" at bounding box center [675, 265] width 129 height 24
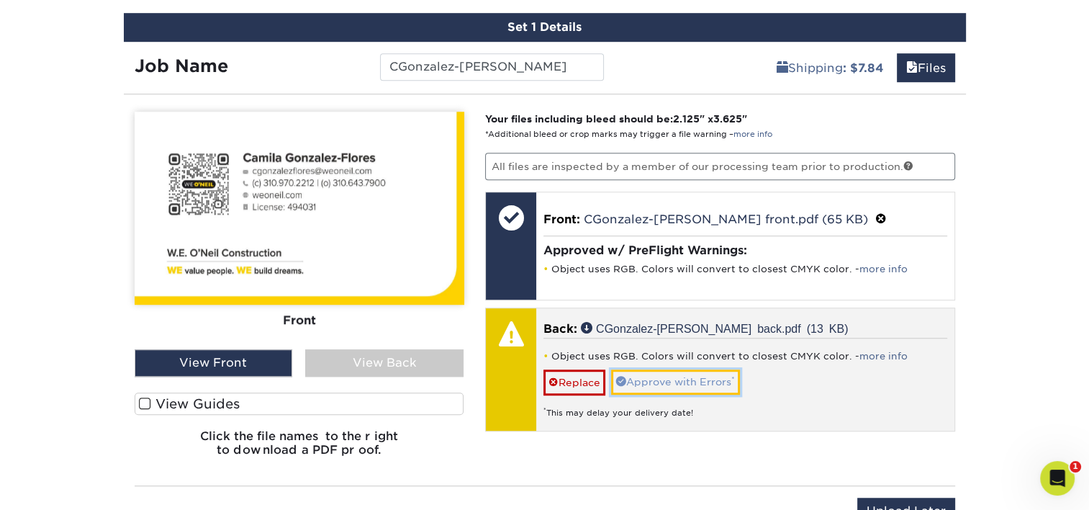
click at [682, 374] on link "Approve with Errors *" at bounding box center [675, 381] width 129 height 24
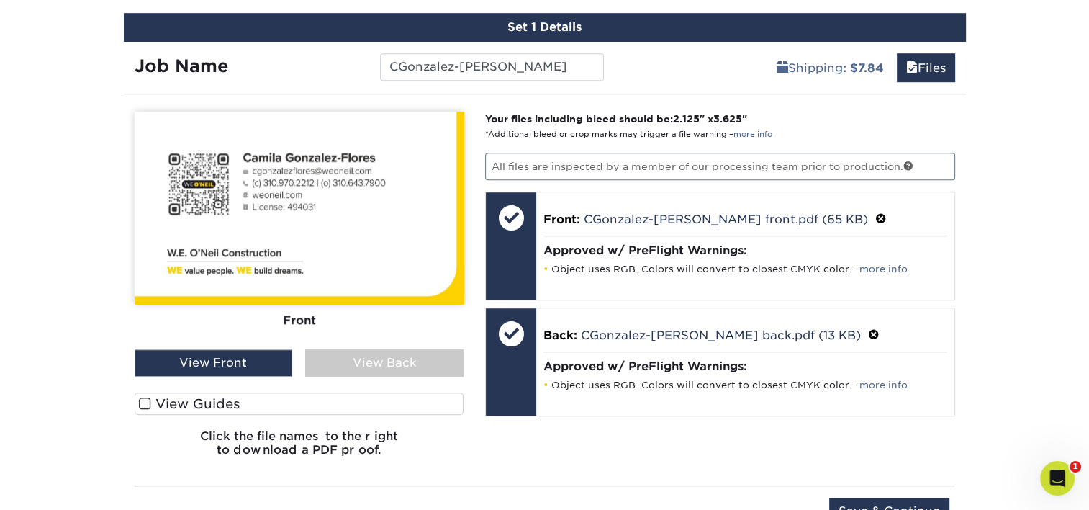
click at [363, 364] on div "View Back" at bounding box center [384, 362] width 158 height 27
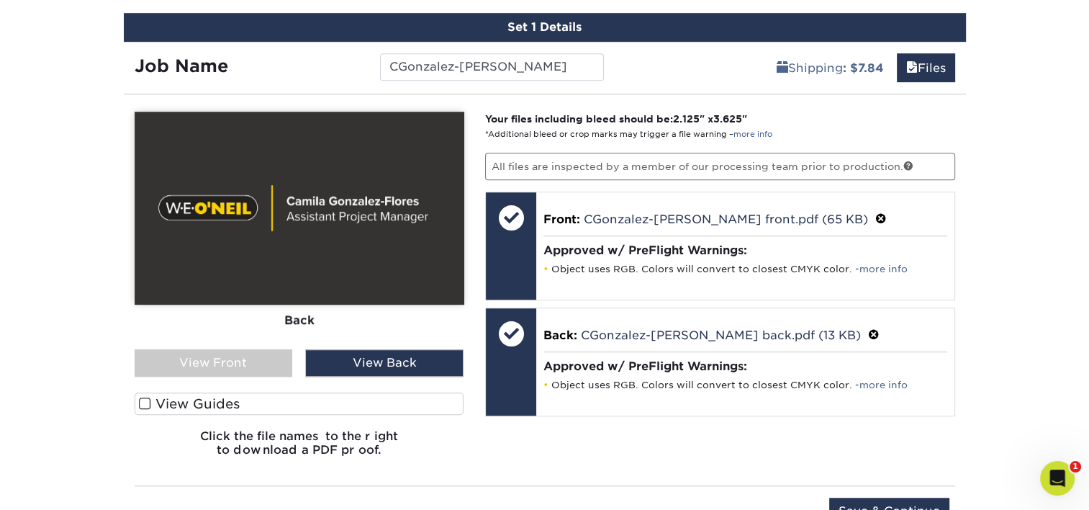
click at [280, 356] on div "View Front" at bounding box center [214, 362] width 158 height 27
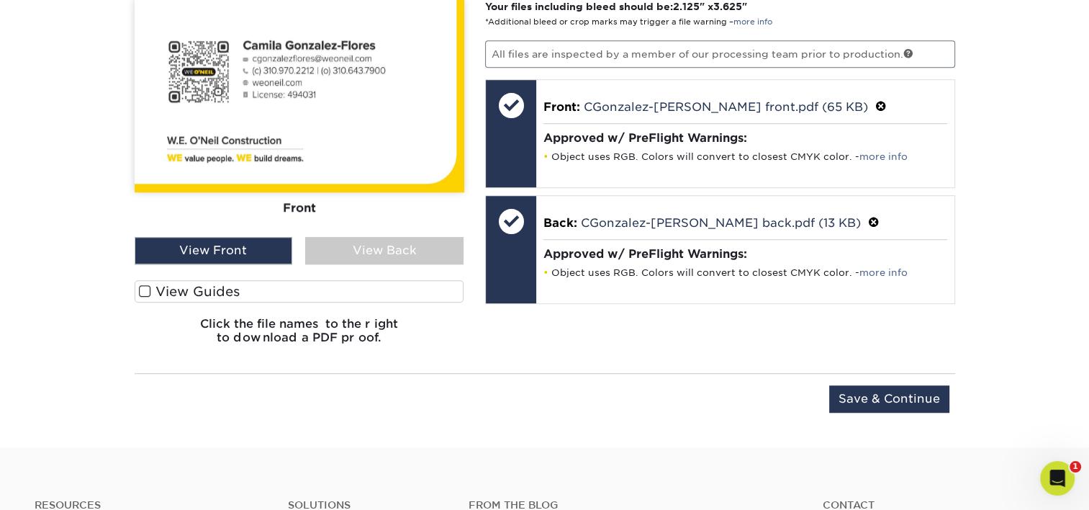
scroll to position [1080, 0]
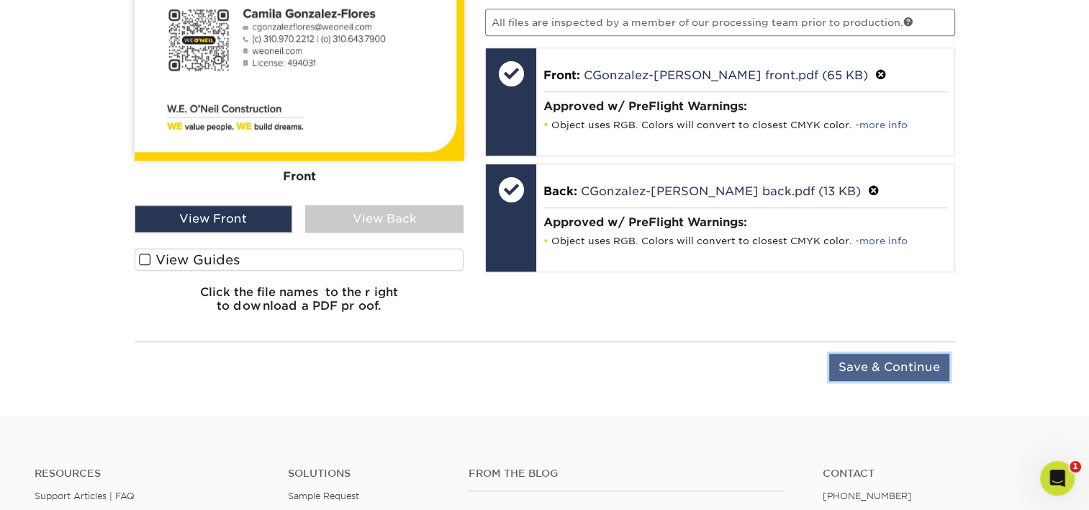
click at [905, 374] on input "Save & Continue" at bounding box center [889, 366] width 120 height 27
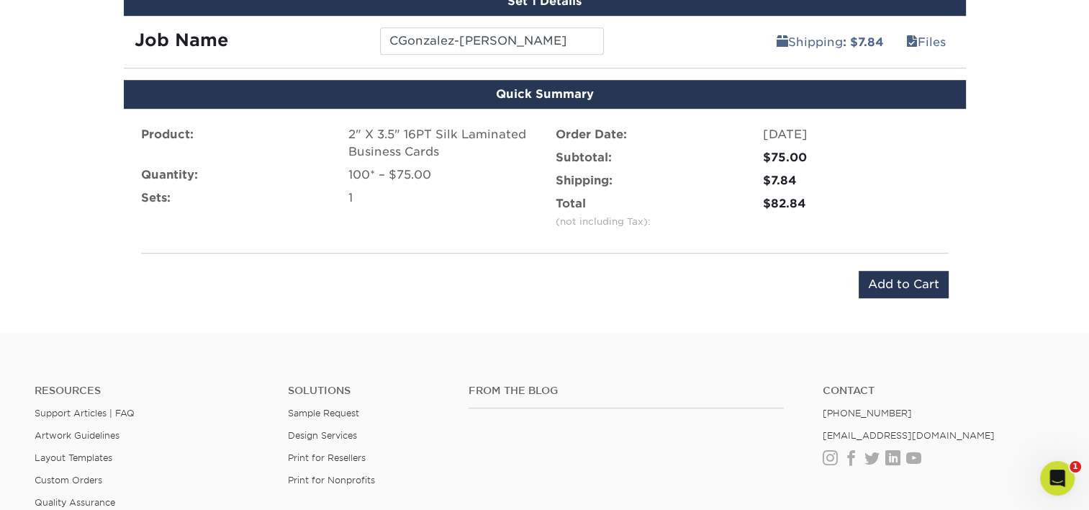
scroll to position [936, 0]
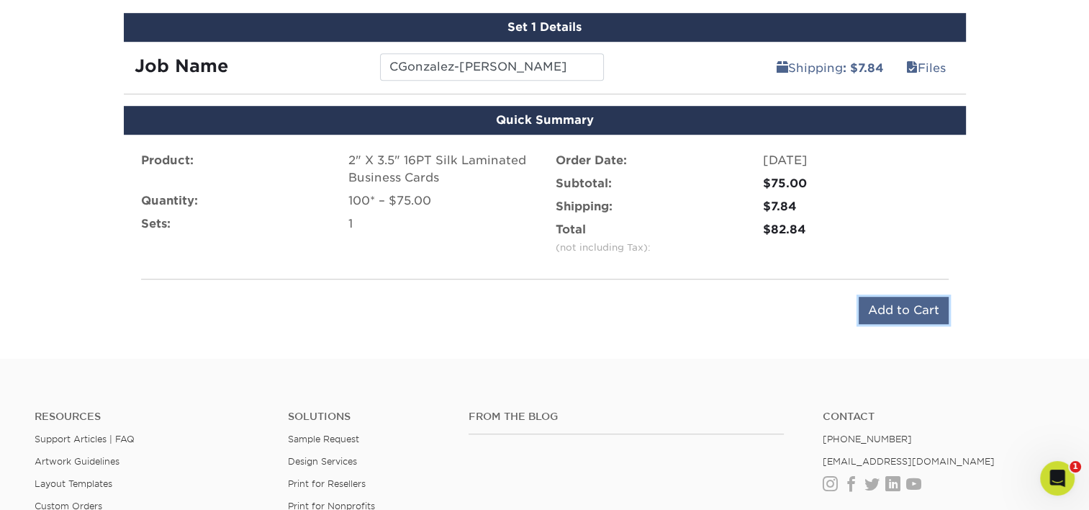
click at [912, 309] on input "Add to Cart" at bounding box center [904, 310] width 90 height 27
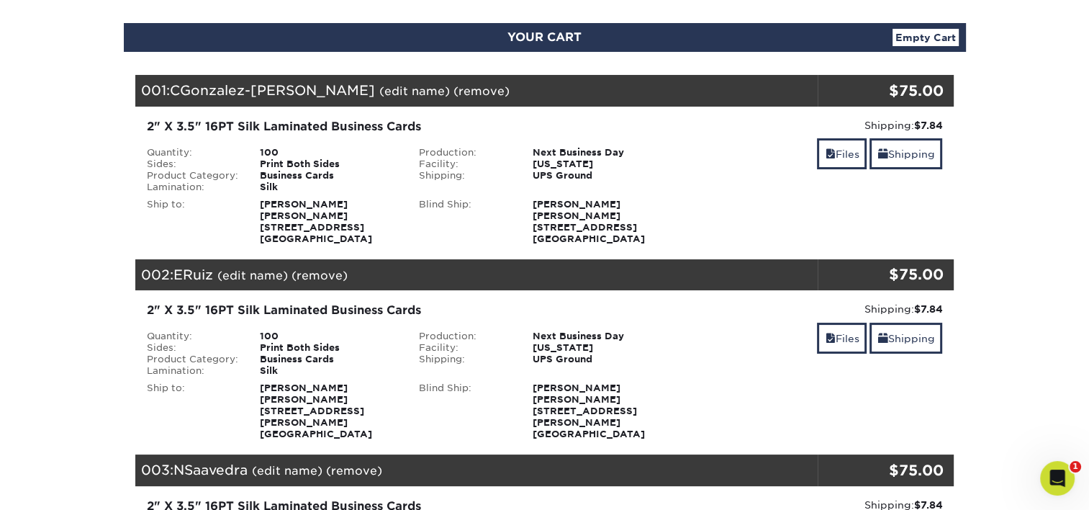
click at [453, 87] on link "(remove)" at bounding box center [481, 91] width 56 height 14
click at [738, 89] on link "Yes" at bounding box center [748, 91] width 20 height 14
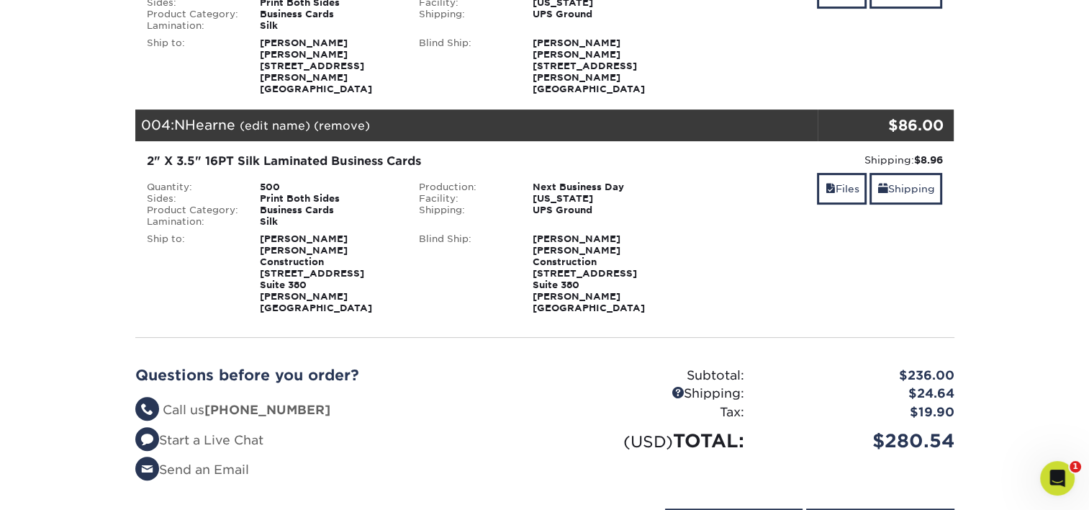
scroll to position [504, 0]
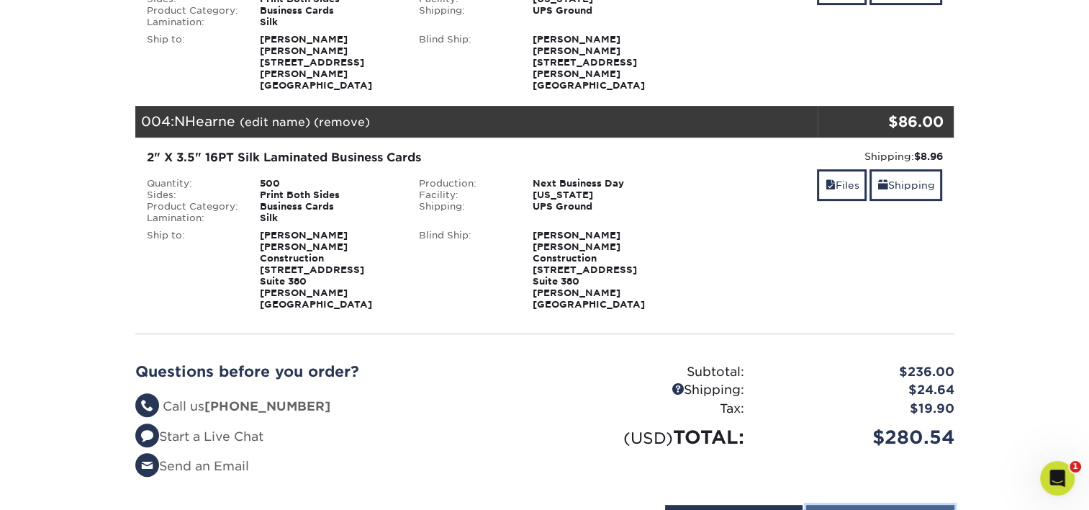
click at [892, 505] on input "Proceed to Checkout" at bounding box center [880, 518] width 148 height 27
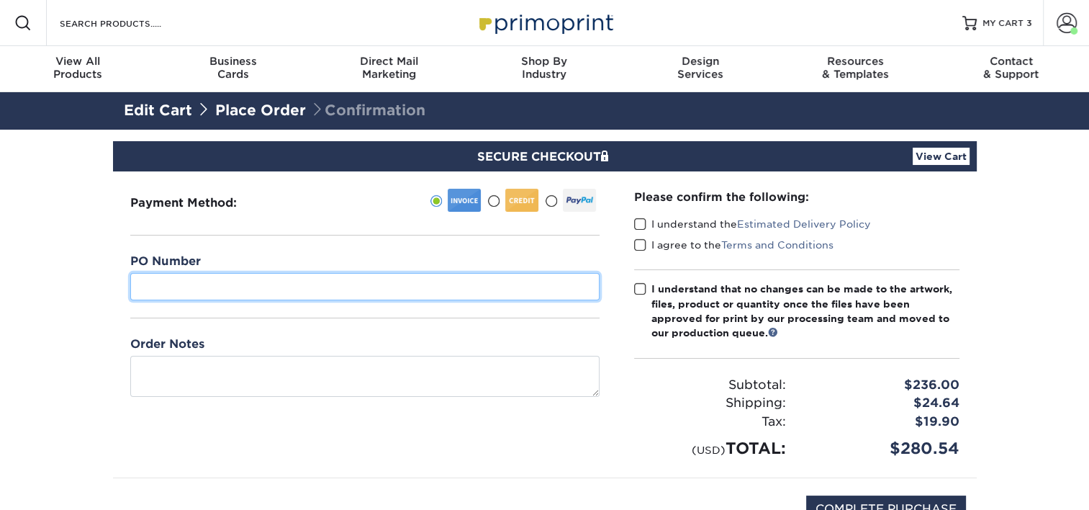
click at [284, 288] on input "text" at bounding box center [364, 286] width 469 height 27
type input "18"
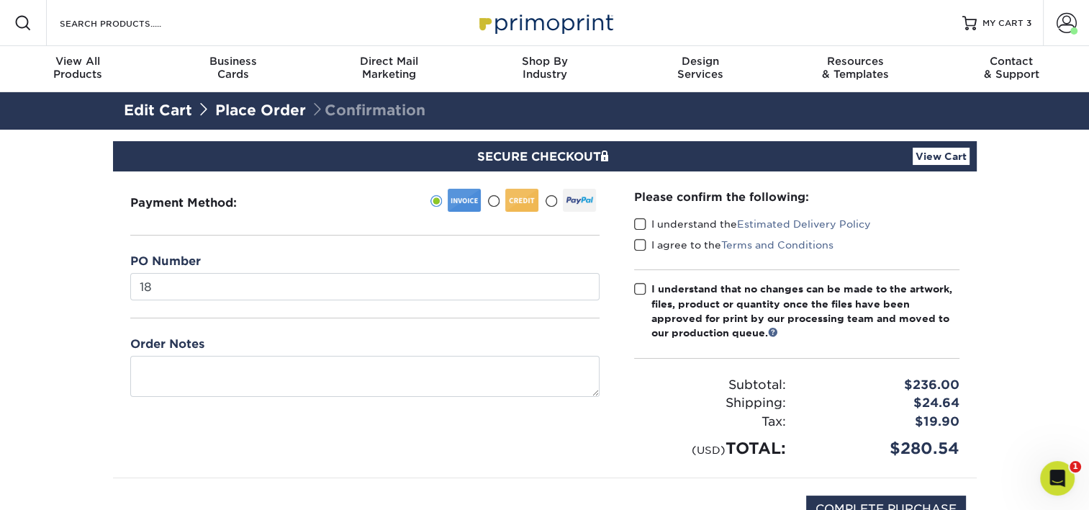
click at [640, 222] on span at bounding box center [640, 224] width 12 height 14
click at [0, 0] on input "I understand the Estimated Delivery Policy" at bounding box center [0, 0] width 0 height 0
click at [636, 245] on span at bounding box center [640, 245] width 12 height 14
click at [0, 0] on input "I agree to the Terms and Conditions" at bounding box center [0, 0] width 0 height 0
click at [639, 291] on span at bounding box center [640, 289] width 12 height 14
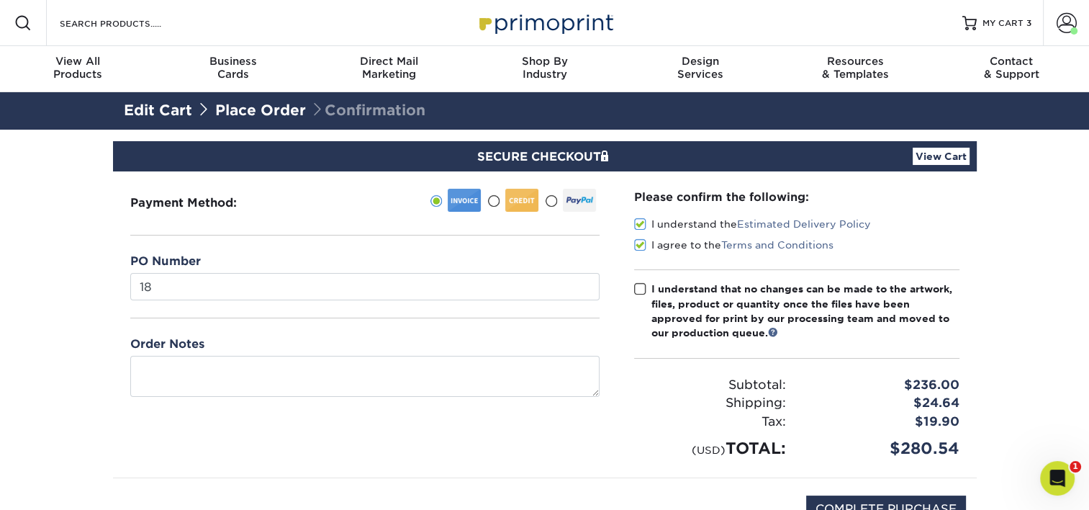
click at [0, 0] on input "I understand that no changes can be made to the artwork, files, product or quan…" at bounding box center [0, 0] width 0 height 0
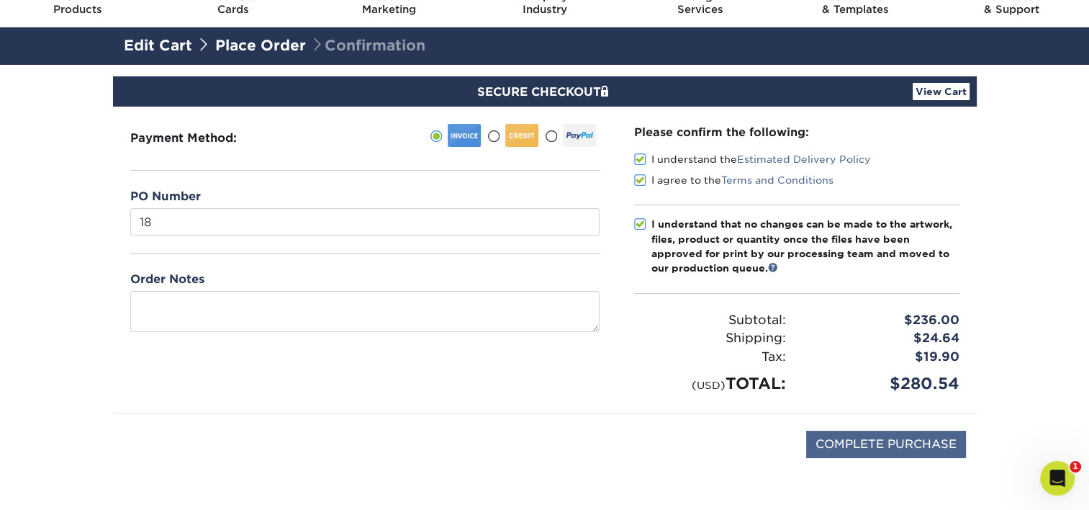
scroll to position [72, 0]
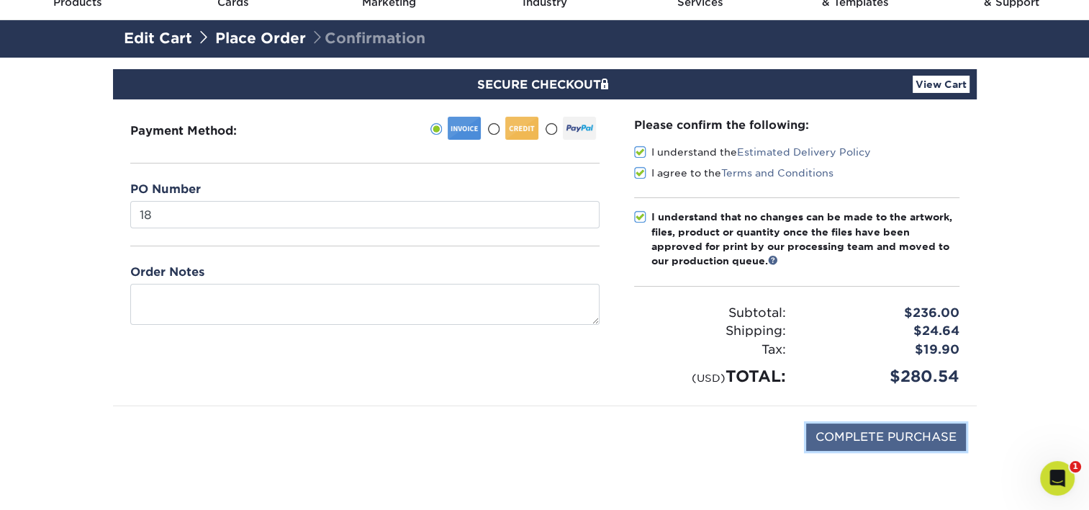
click at [888, 441] on input "COMPLETE PURCHASE" at bounding box center [886, 436] width 160 height 27
type input "PROCESSING, PLEASE WAIT..."
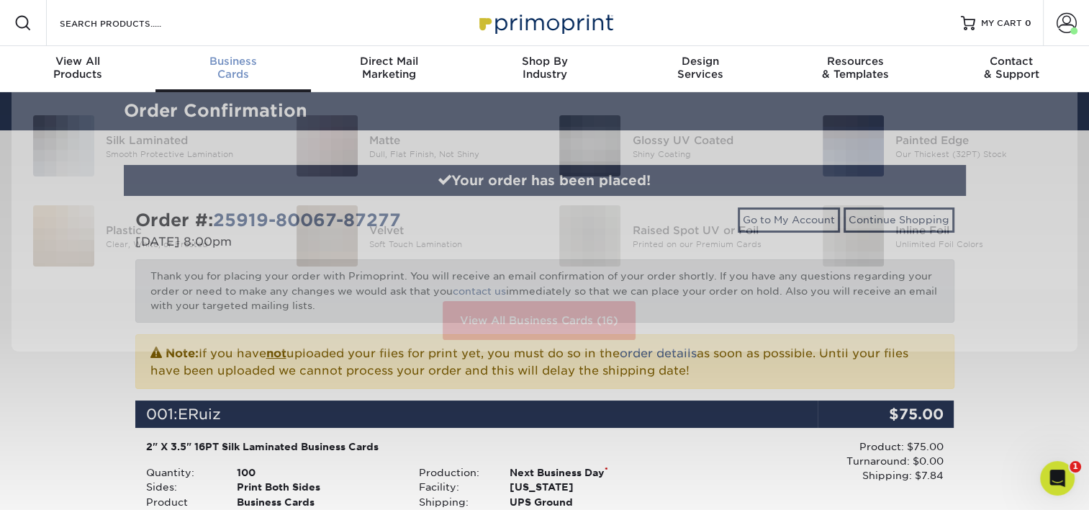
click at [250, 60] on span "Business" at bounding box center [232, 61] width 155 height 13
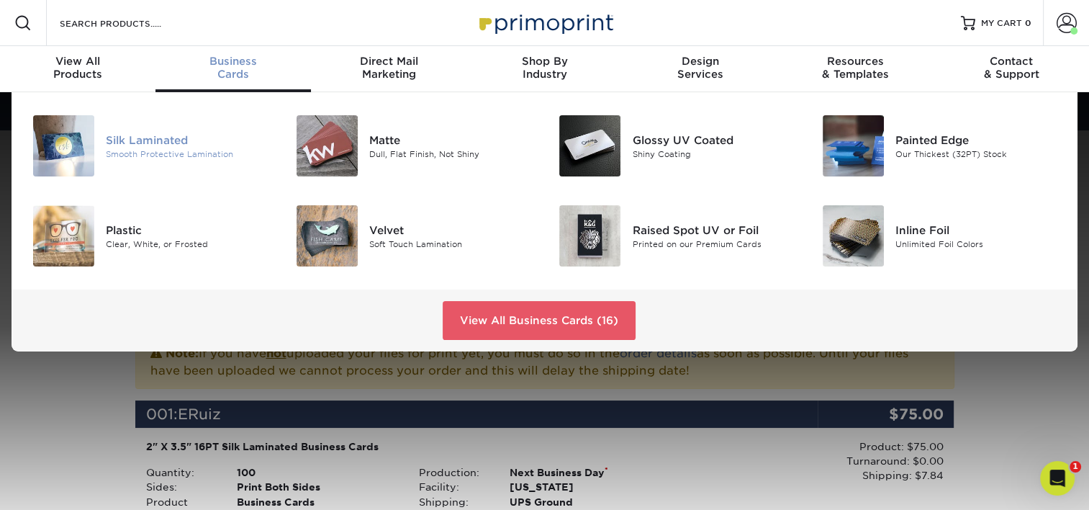
click at [138, 138] on div "Silk Laminated" at bounding box center [188, 140] width 165 height 16
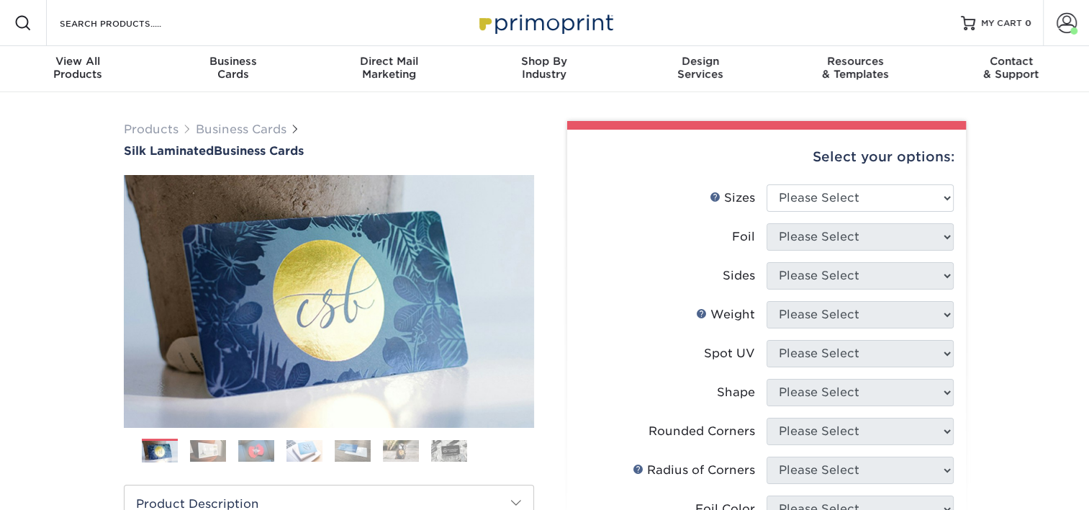
click at [867, 214] on li "Sizes Help Sizes Please Select 1.5" x 3.5" - Mini 1.75" x 3.5" - Mini 2" x 2" -…" at bounding box center [766, 203] width 374 height 39
click at [859, 203] on select "Please Select 1.5" x 3.5" - Mini 1.75" x 3.5" - Mini 2" x 2" - Square 2" x 3" -…" at bounding box center [860, 197] width 187 height 27
select select "2.00x3.50"
click at [767, 184] on select "Please Select 1.5" x 3.5" - Mini 1.75" x 3.5" - Mini 2" x 2" - Square 2" x 3" -…" at bounding box center [860, 197] width 187 height 27
click at [844, 233] on select "Please Select Yes No" at bounding box center [860, 236] width 187 height 27
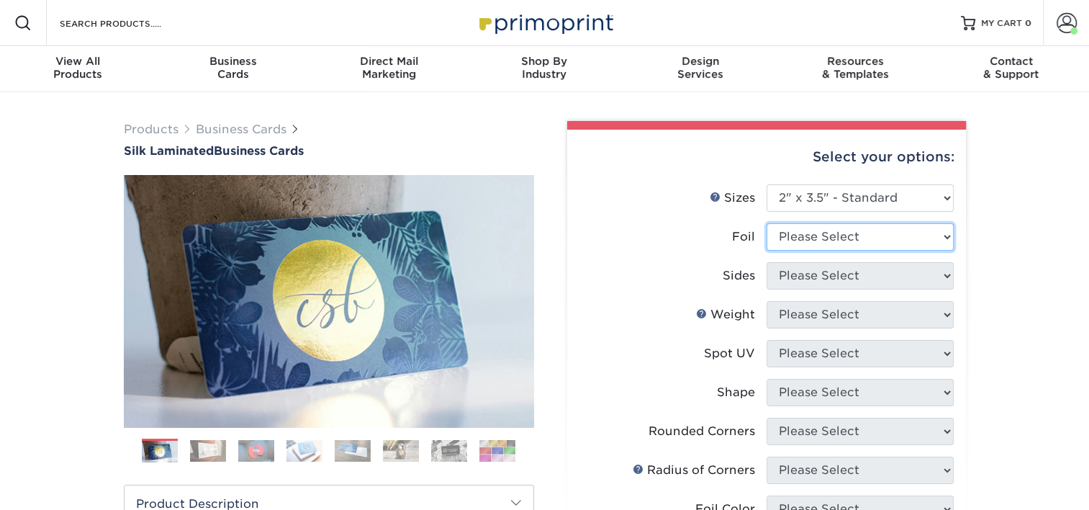
select select "0"
click at [767, 223] on select "Please Select Yes No" at bounding box center [860, 236] width 187 height 27
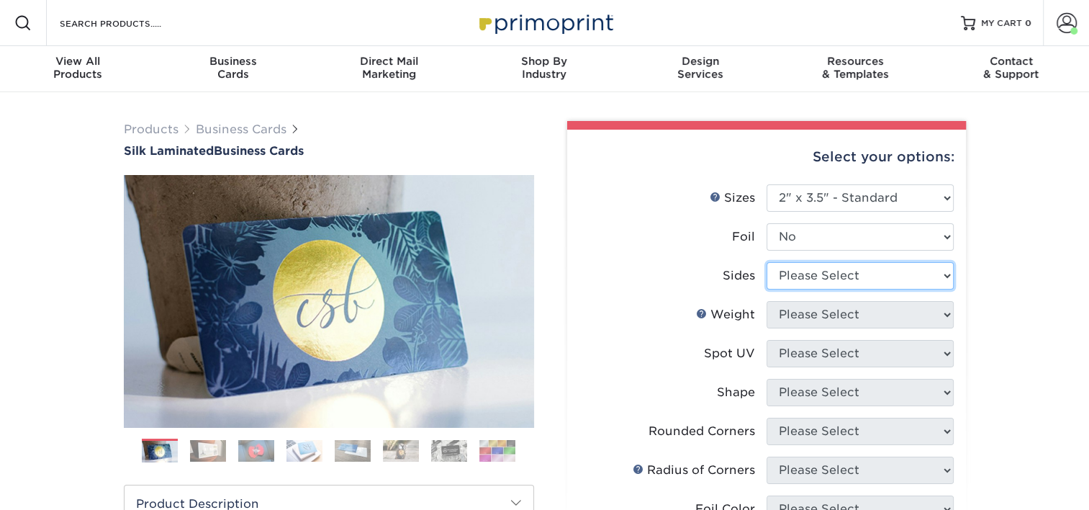
click at [844, 268] on select "Please Select Print Both Sides Print Front Only" at bounding box center [860, 275] width 187 height 27
select select "13abbda7-1d64-4f25-8bb2-c179b224825d"
click at [767, 262] on select "Please Select Print Both Sides Print Front Only" at bounding box center [860, 275] width 187 height 27
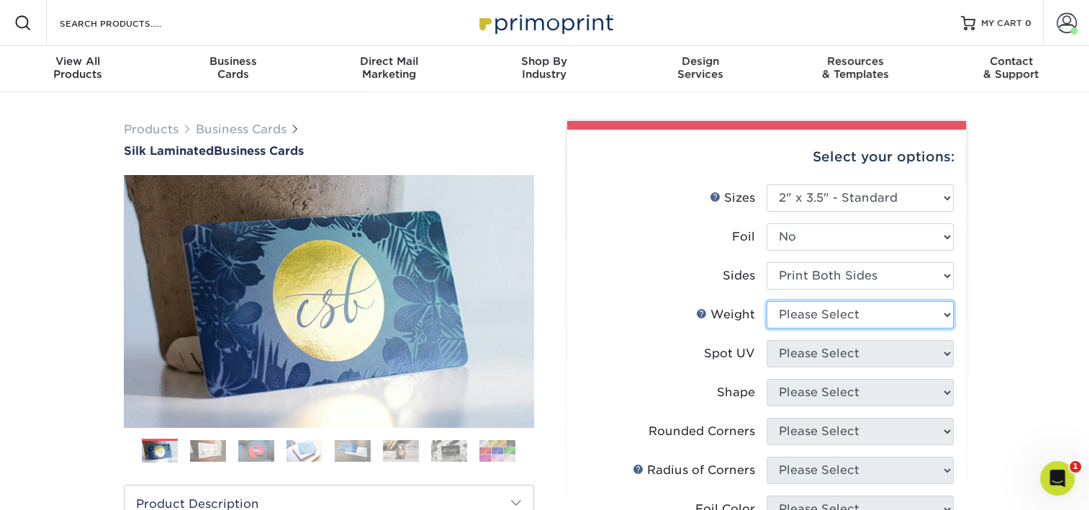
click at [849, 310] on select "Please Select 16PT" at bounding box center [860, 314] width 187 height 27
select select "16PT"
click at [767, 301] on select "Please Select 16PT" at bounding box center [860, 314] width 187 height 27
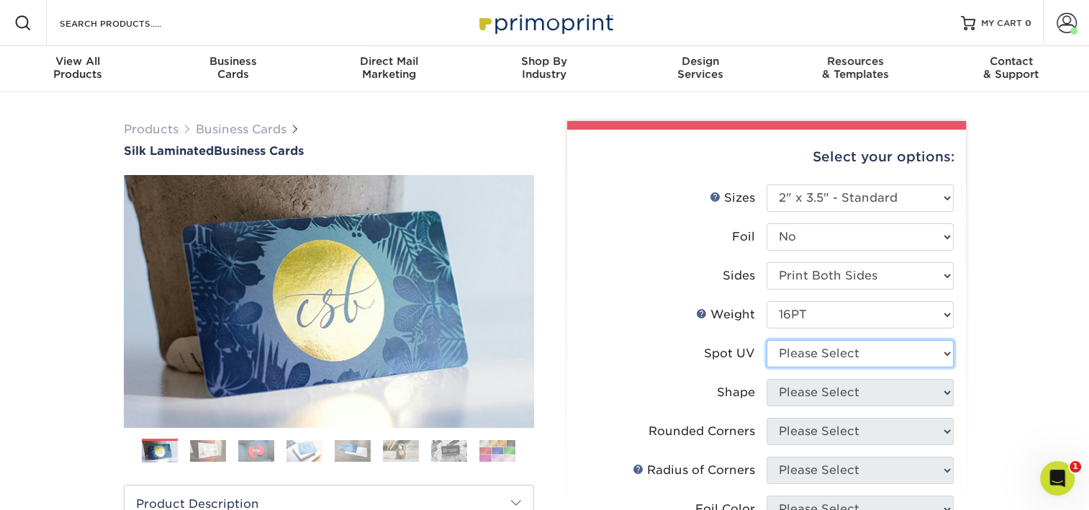
click at [840, 348] on select "Please Select No Spot UV Front and Back (Both Sides) Front Only Back Only" at bounding box center [860, 353] width 187 height 27
select select "3"
click at [767, 340] on select "Please Select No Spot UV Front and Back (Both Sides) Front Only Back Only" at bounding box center [860, 353] width 187 height 27
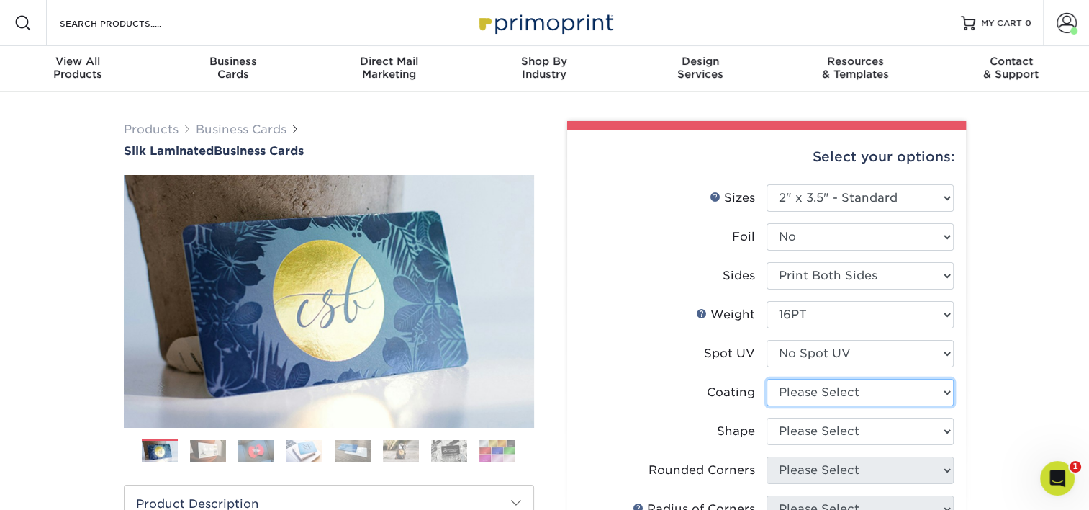
click at [852, 392] on select at bounding box center [860, 392] width 187 height 27
select select "3e7618de-abca-4bda-9f97-8b9129e913d8"
click at [767, 379] on select at bounding box center [860, 392] width 187 height 27
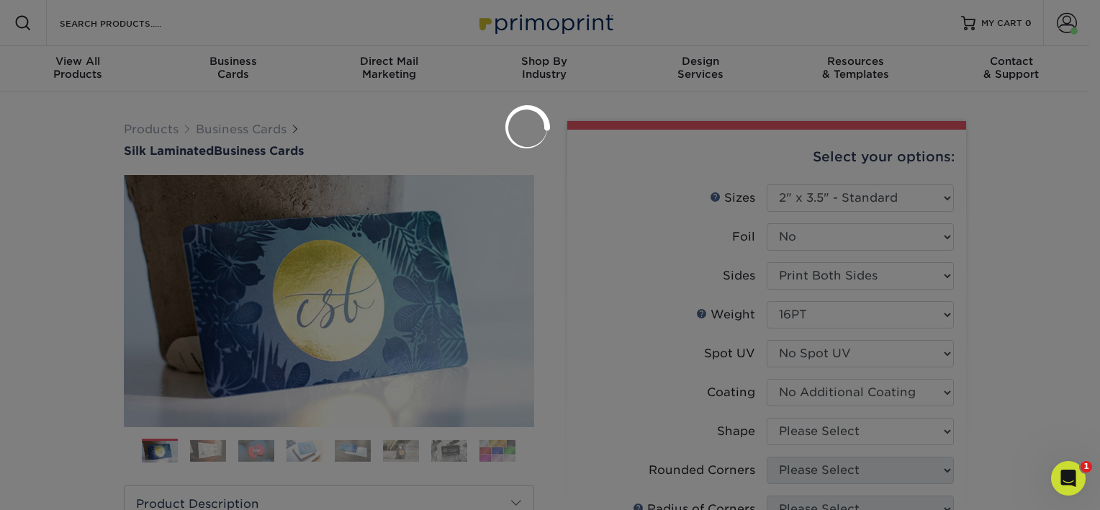
click at [851, 426] on div at bounding box center [550, 255] width 1100 height 510
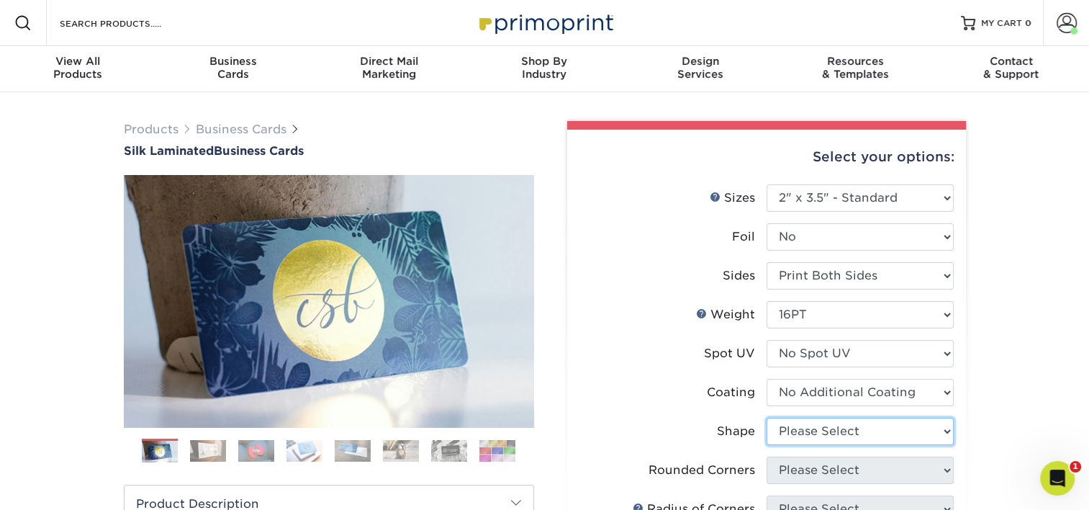
click at [851, 426] on select "Please Select Standard Oval" at bounding box center [860, 430] width 187 height 27
select select "standard"
click at [767, 417] on select "Please Select Standard Oval" at bounding box center [860, 430] width 187 height 27
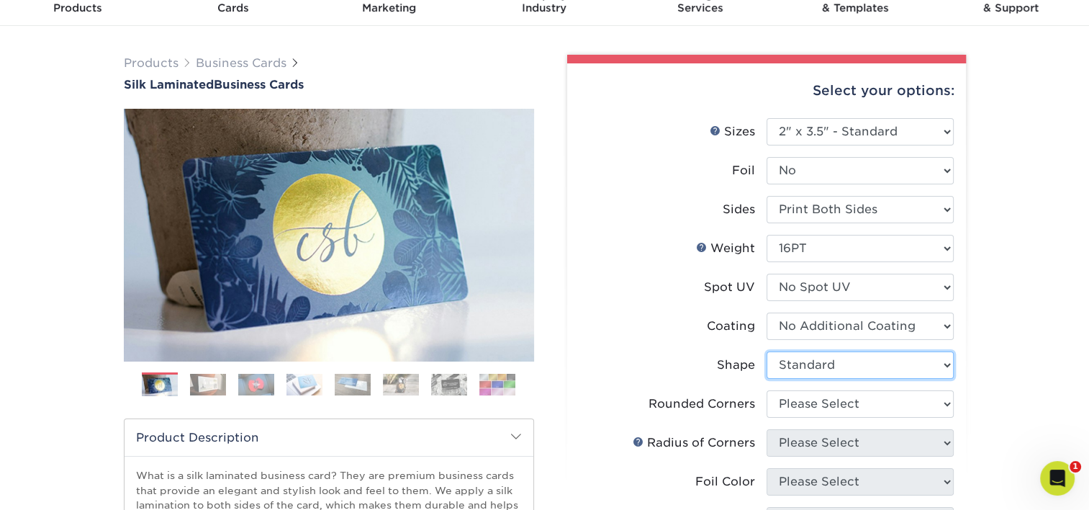
scroll to position [72, 0]
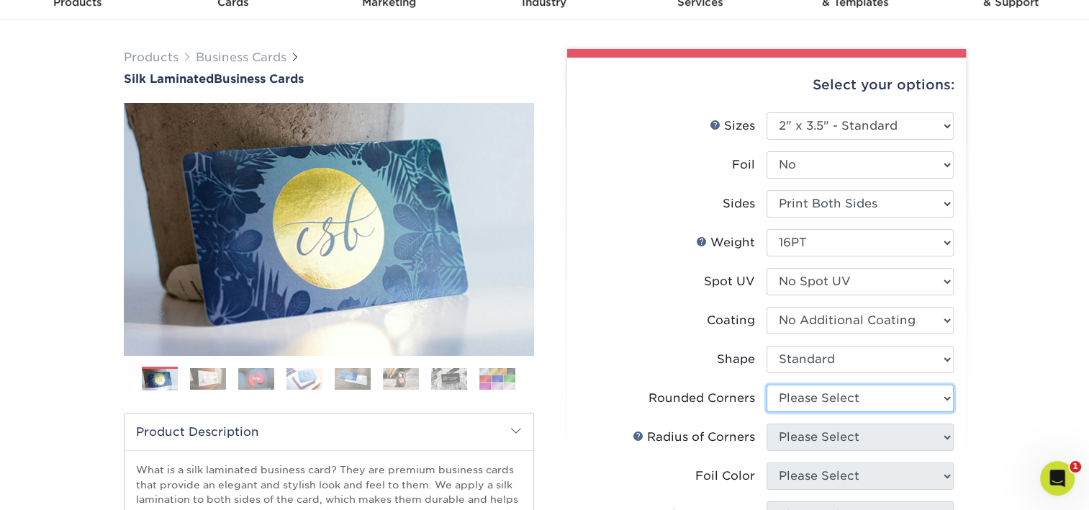
click at [876, 389] on select "Please Select Yes - Round 2 Corners Yes - Round 4 Corners No" at bounding box center [860, 397] width 187 height 27
click at [831, 404] on select "Please Select Yes - Round 2 Corners Yes - Round 4 Corners No" at bounding box center [860, 397] width 187 height 27
select select "0"
click at [767, 384] on select "Please Select Yes - Round 2 Corners Yes - Round 4 Corners No" at bounding box center [860, 397] width 187 height 27
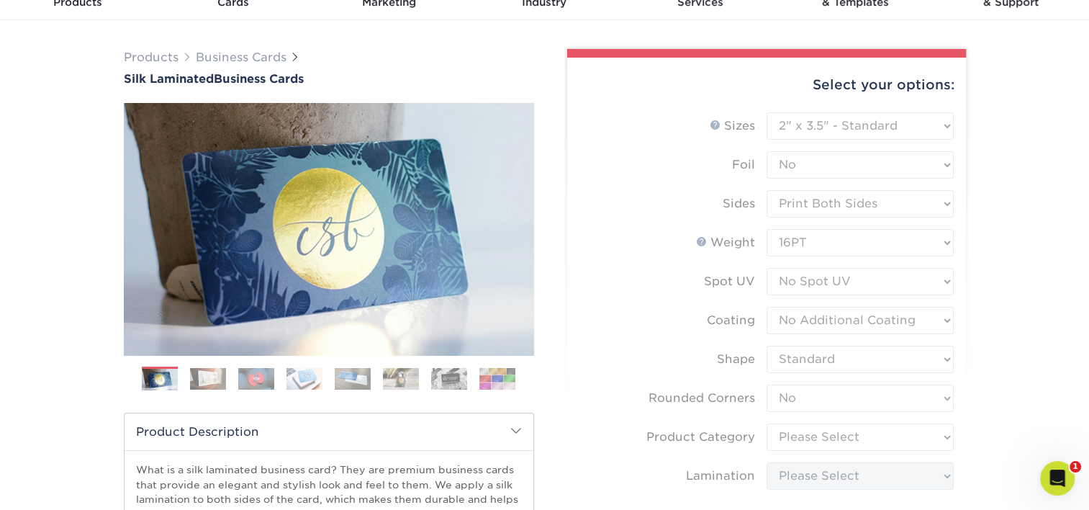
click at [832, 452] on form "Sizes Help Sizes Please Select 1.5" x 3.5" - Mini 1.75" x 3.5" - Mini 2" x 2" -…" at bounding box center [767, 390] width 376 height 556
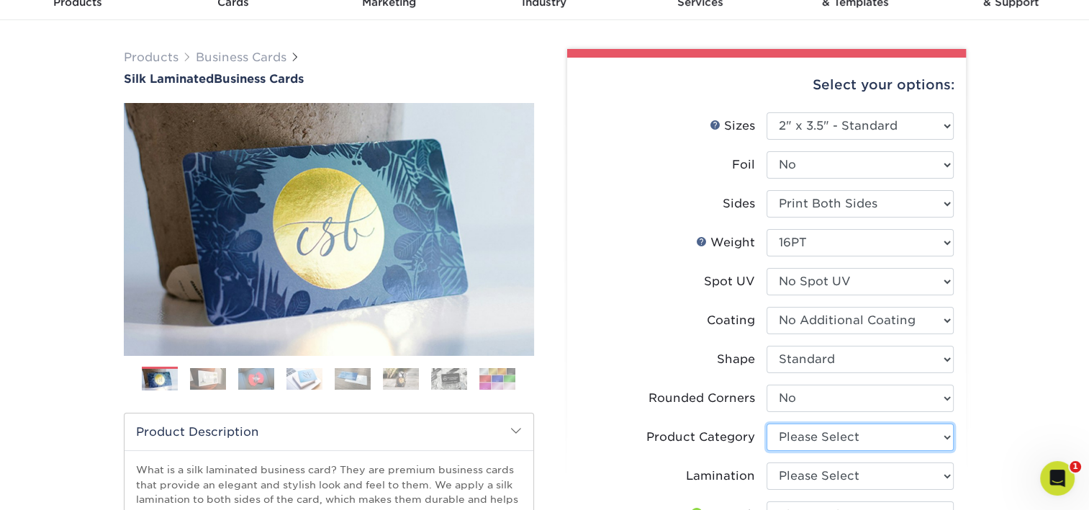
click at [846, 438] on select "Please Select Business Cards" at bounding box center [860, 436] width 187 height 27
select select "3b5148f1-0588-4f88-a218-97bcfdce65c1"
click at [767, 423] on select "Please Select Business Cards" at bounding box center [860, 436] width 187 height 27
click at [829, 471] on select "Please Select Silk" at bounding box center [860, 475] width 187 height 27
select select "ccacb42f-45f7-42d3-bbd3-7c8421cf37f0"
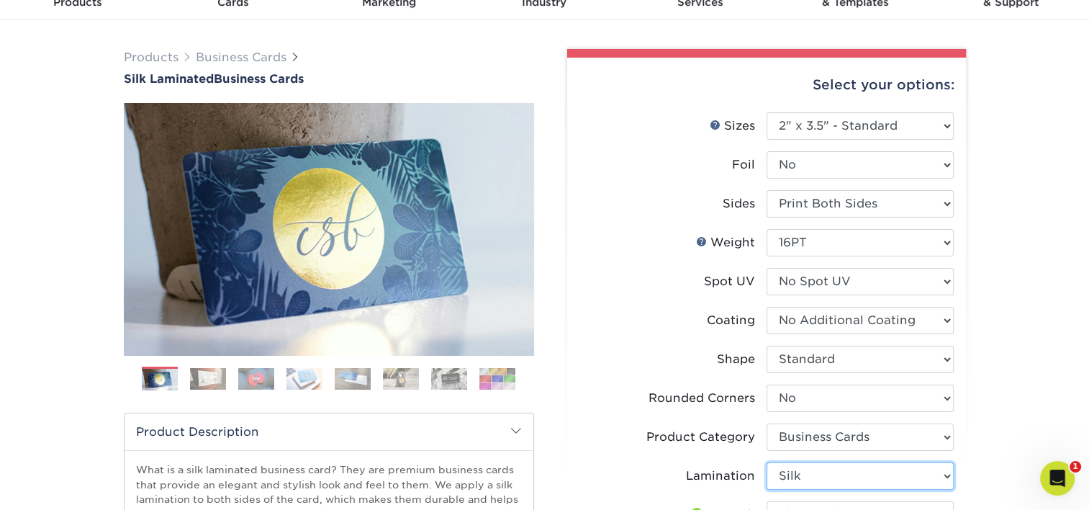
click at [767, 462] on select "Please Select Silk" at bounding box center [860, 475] width 187 height 27
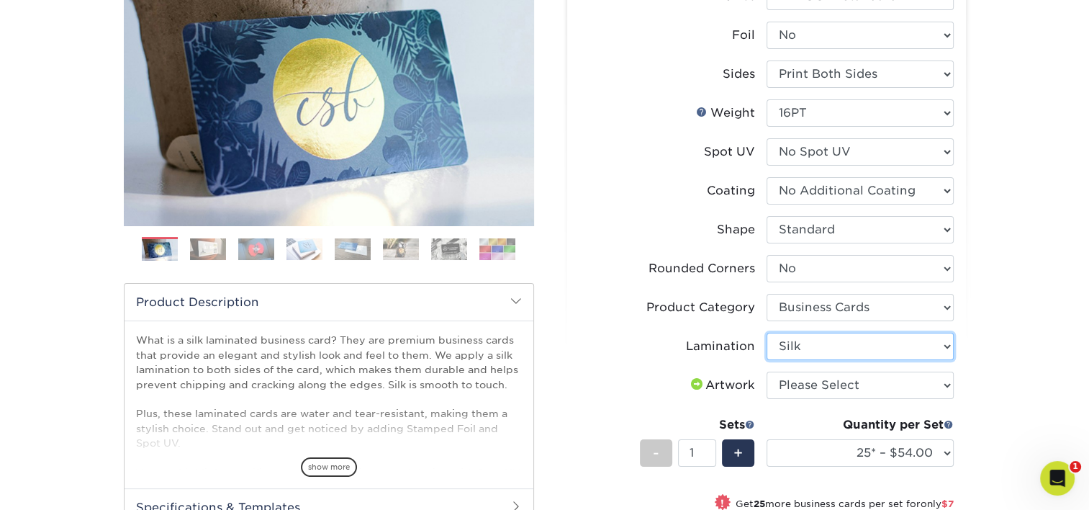
scroll to position [216, 0]
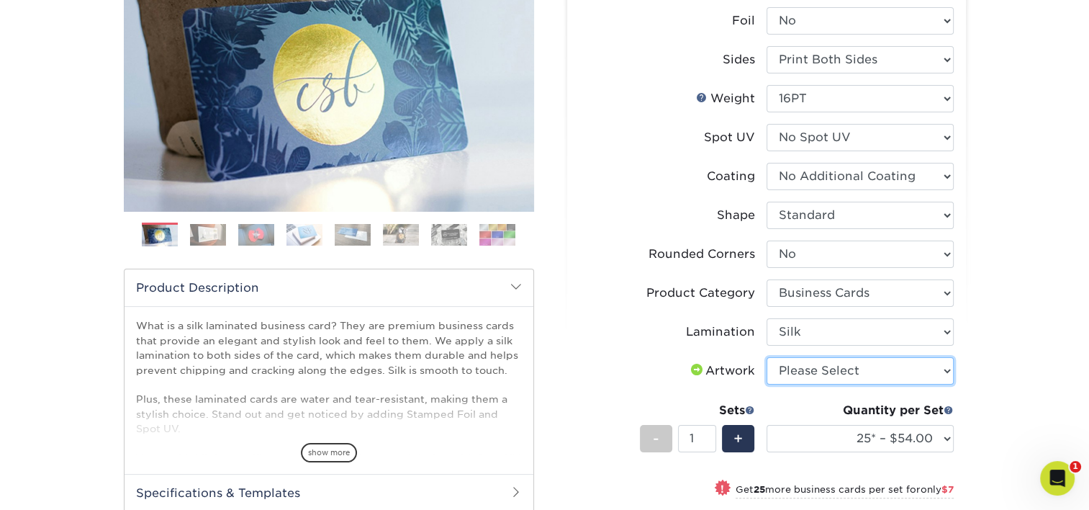
click at [821, 377] on select "Please Select I will upload files I need a design - $100" at bounding box center [860, 370] width 187 height 27
select select "upload"
click at [767, 357] on select "Please Select I will upload files I need a design - $100" at bounding box center [860, 370] width 187 height 27
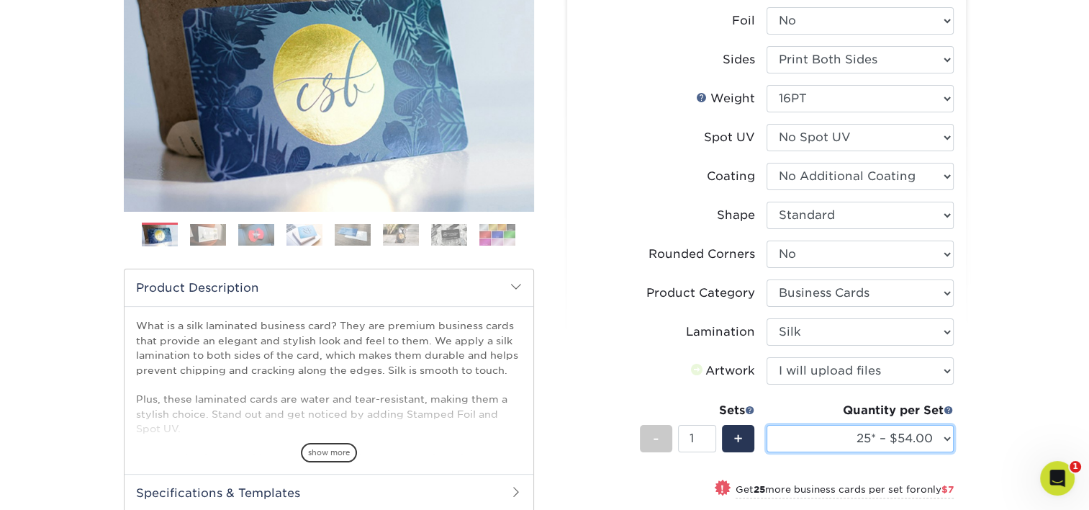
click at [861, 444] on select "25* – $54.00 50* – $61.00 75* – $68.00 100* – $75.00 250* – $82.00 500 – $86.00…" at bounding box center [860, 438] width 187 height 27
select select "100* – $75.00"
click at [767, 425] on select "25* – $54.00 50* – $61.00 75* – $68.00 100* – $75.00 250* – $82.00 500 – $86.00…" at bounding box center [860, 438] width 187 height 27
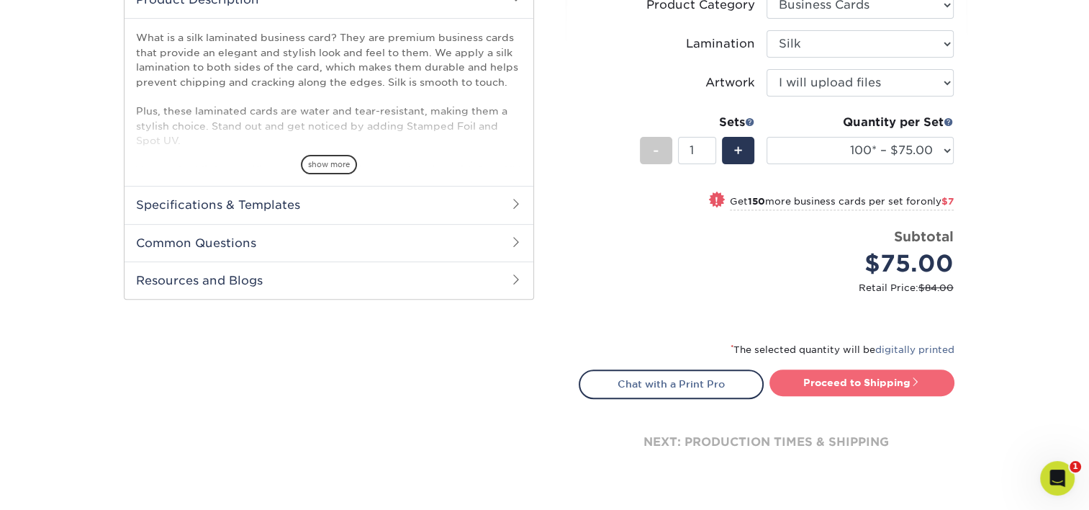
click at [881, 377] on link "Proceed to Shipping" at bounding box center [861, 382] width 185 height 26
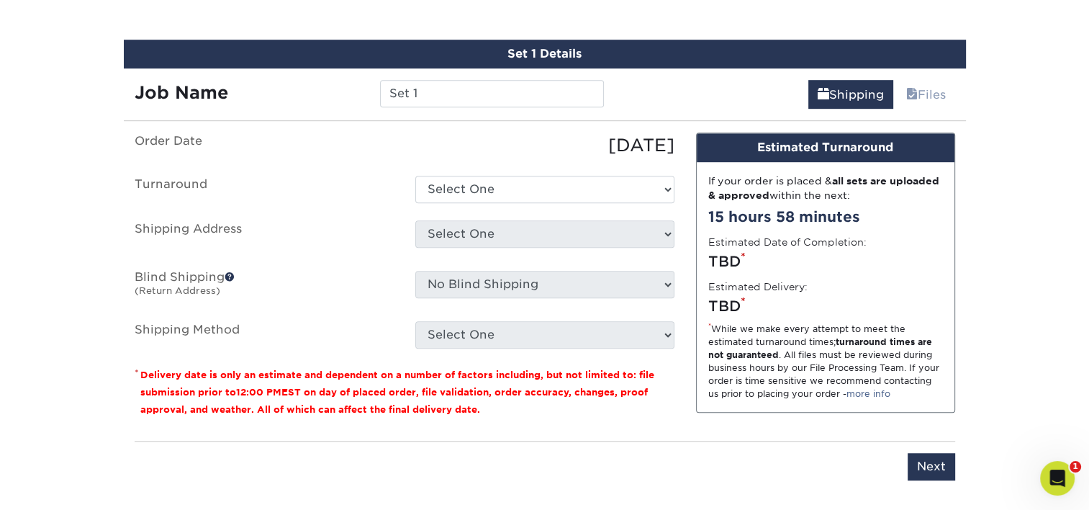
scroll to position [911, 0]
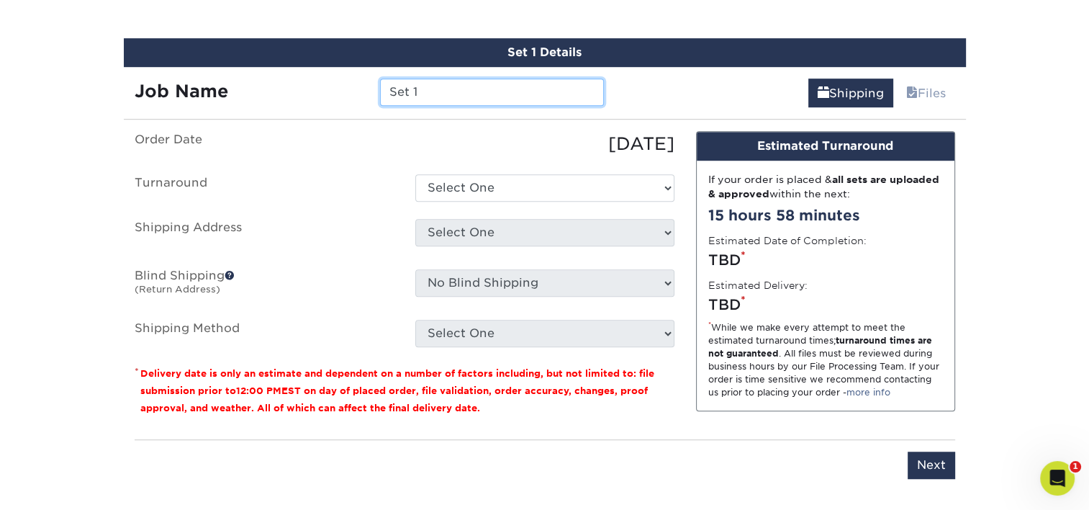
click at [413, 85] on input "Set 1" at bounding box center [492, 91] width 224 height 27
type input "CGonzalez-[PERSON_NAME]"
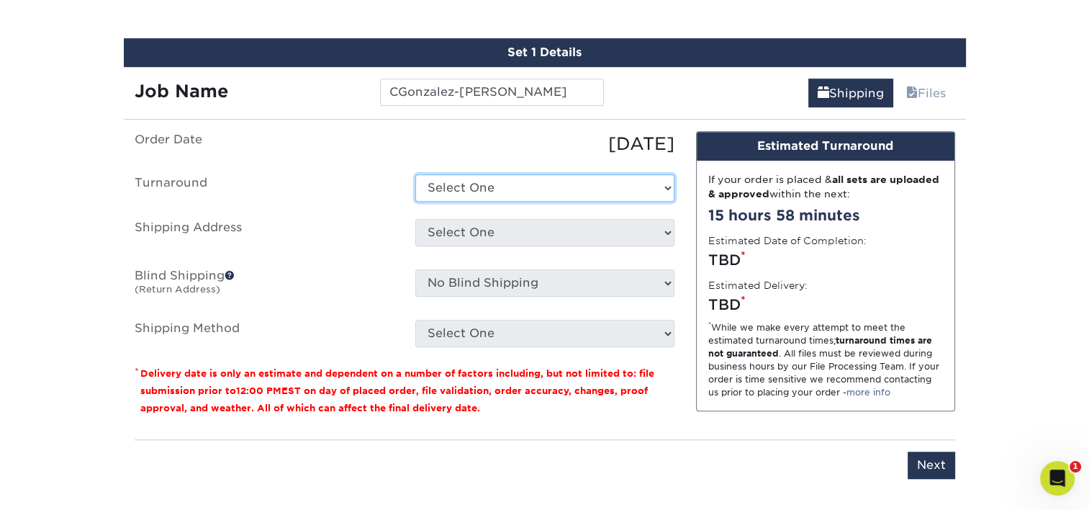
click at [496, 185] on select "Select One 2-4 Business Days 2 Day Next Business Day" at bounding box center [544, 187] width 259 height 27
select select "e8d6ad55-c448-4bce-ba25-c4c4dd4b9d0d"
click at [415, 174] on select "Select One 2-4 Business Days 2 Day Next Business Day" at bounding box center [544, 187] width 259 height 27
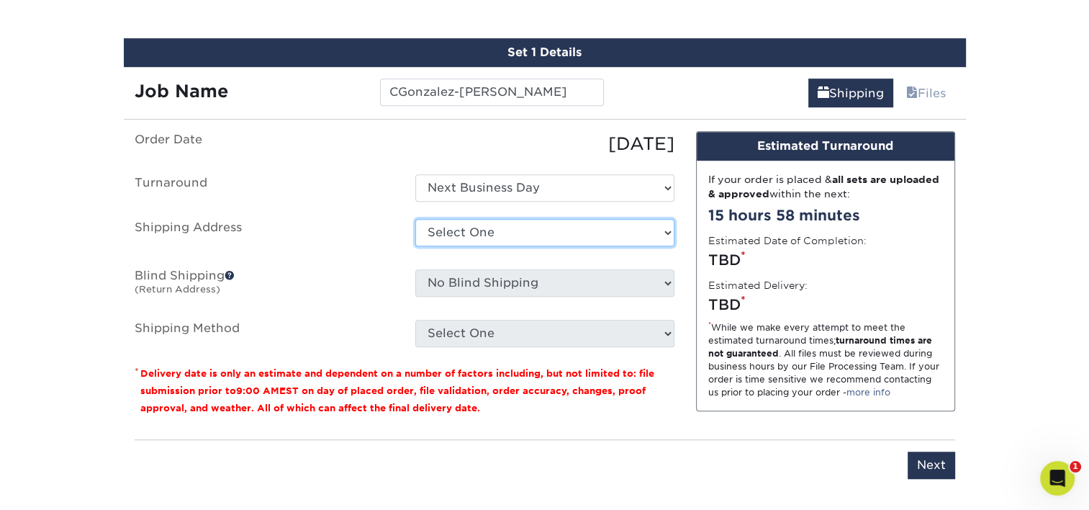
click at [465, 229] on select "Select One [PERSON_NAME] [PERSON_NAME] [PERSON_NAME] [PERSON_NAME] [PERSON_NAME…" at bounding box center [544, 232] width 259 height 27
select select "286182"
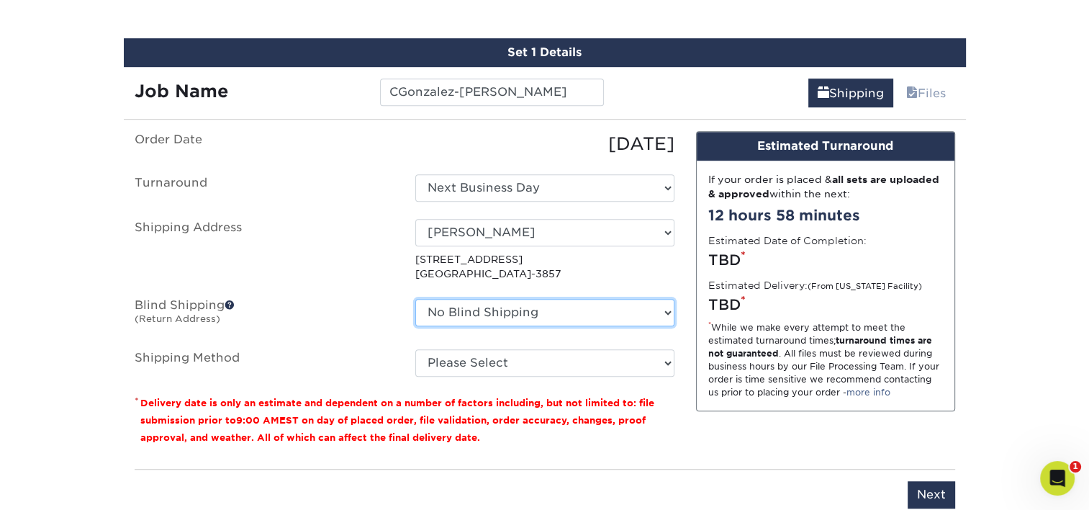
click at [544, 310] on select "No Blind Shipping [PERSON_NAME] [PERSON_NAME] [PERSON_NAME] [PERSON_NAME] [PERS…" at bounding box center [544, 312] width 259 height 27
select select "286182"
click at [415, 299] on select "No Blind Shipping [PERSON_NAME] [PERSON_NAME] [PERSON_NAME] [PERSON_NAME] [PERS…" at bounding box center [544, 312] width 259 height 27
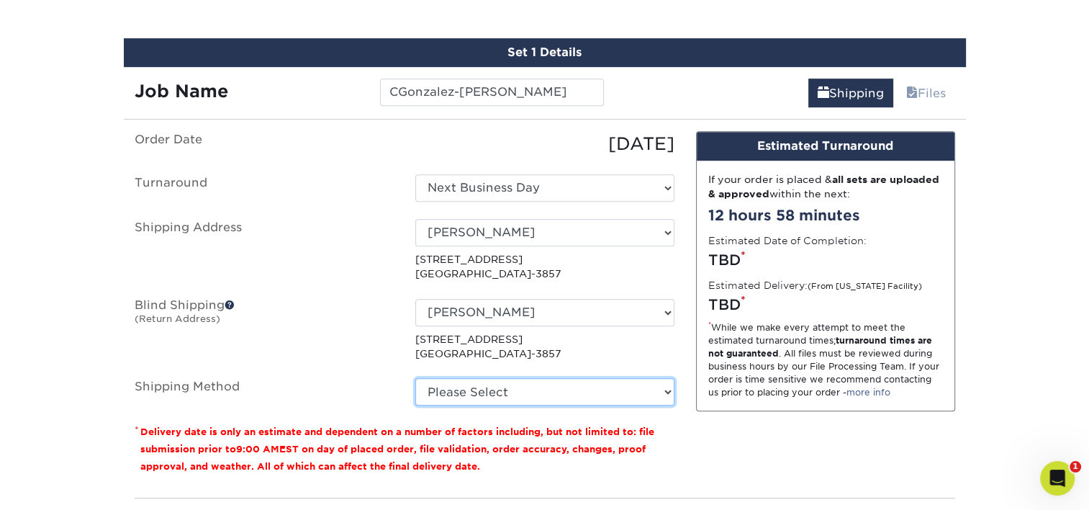
click at [479, 389] on select "Please Select Ground Shipping (+$7.84) 3 Day Shipping Service (+$24.94) 2 Day A…" at bounding box center [544, 391] width 259 height 27
select select "03"
click at [415, 378] on select "Please Select Ground Shipping (+$7.84) 3 Day Shipping Service (+$24.94) 2 Day A…" at bounding box center [544, 391] width 259 height 27
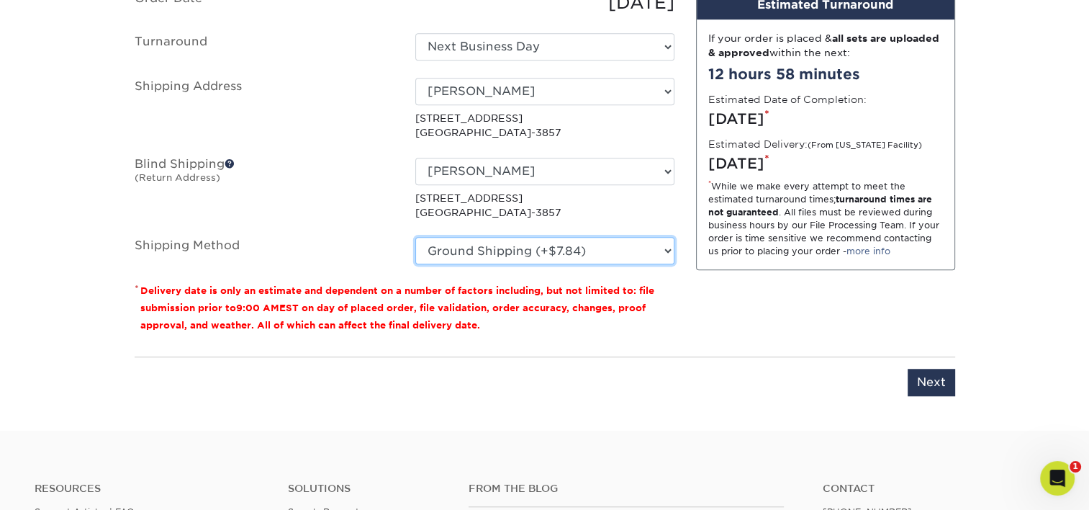
scroll to position [1054, 0]
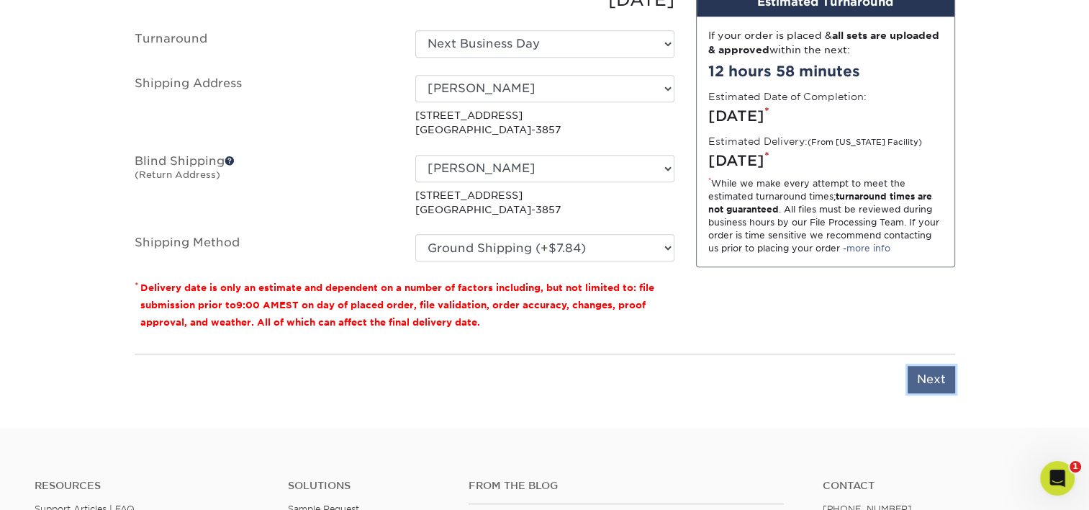
click at [939, 376] on input "Next" at bounding box center [932, 379] width 48 height 27
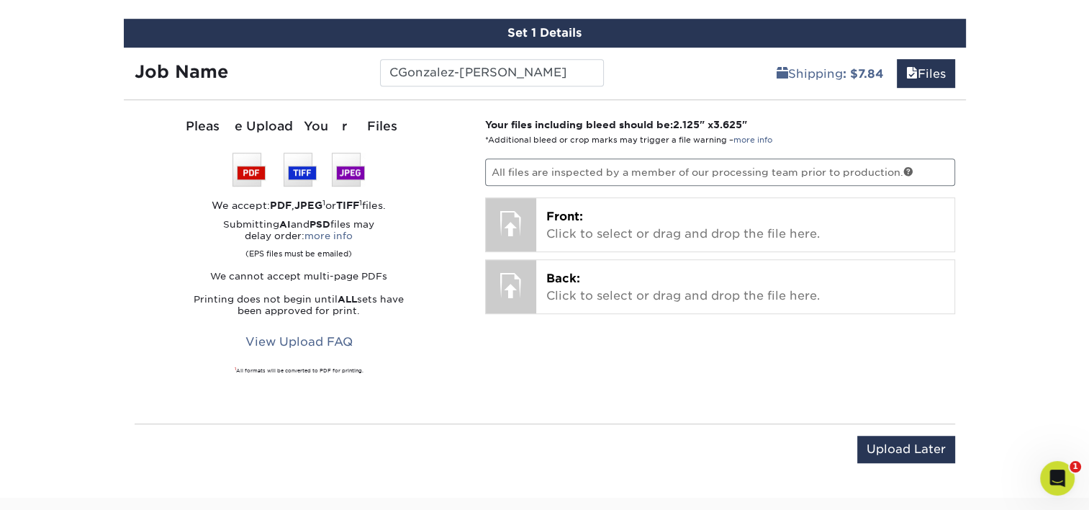
scroll to position [911, 0]
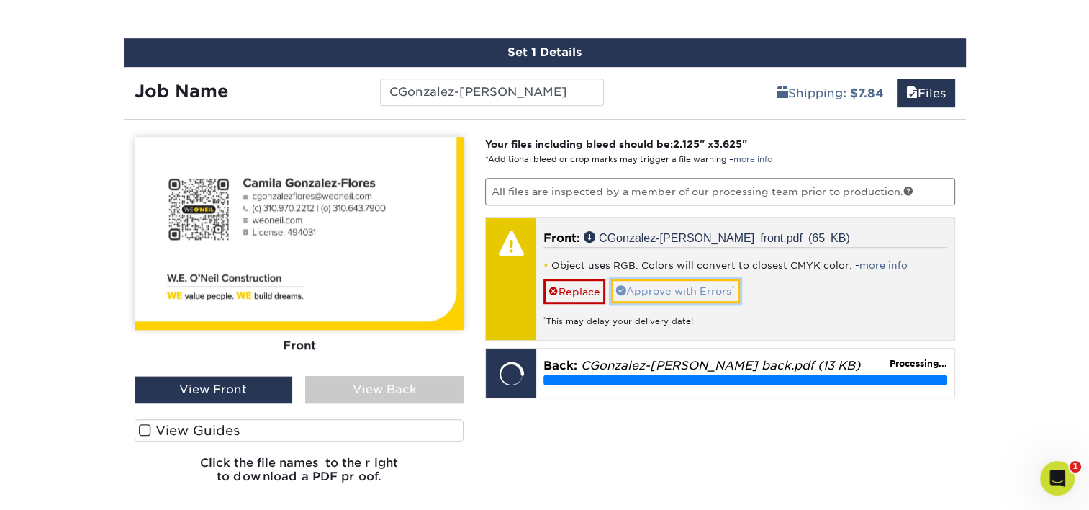
click at [717, 281] on link "Approve with Errors *" at bounding box center [675, 291] width 129 height 24
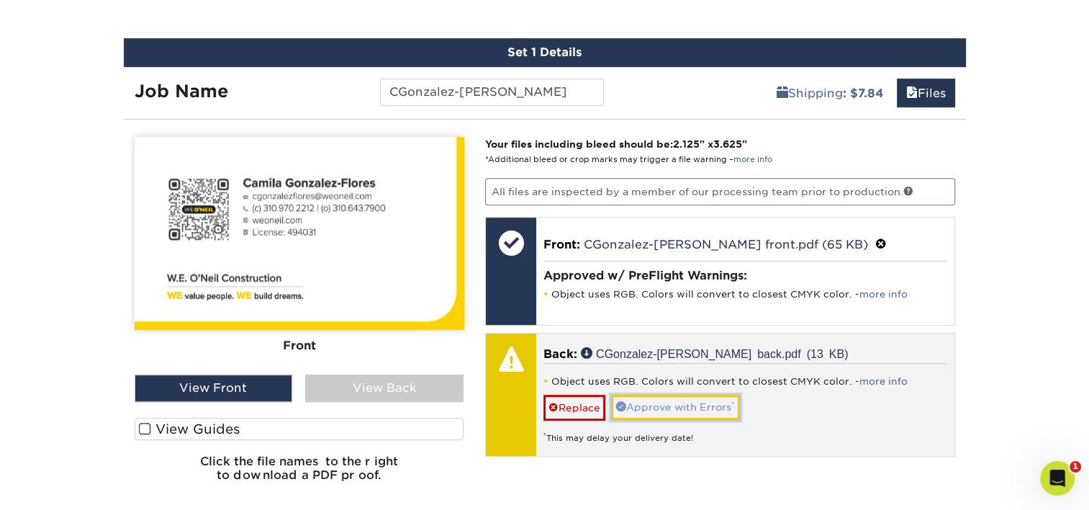
click at [665, 406] on link "Approve with Errors *" at bounding box center [675, 406] width 129 height 24
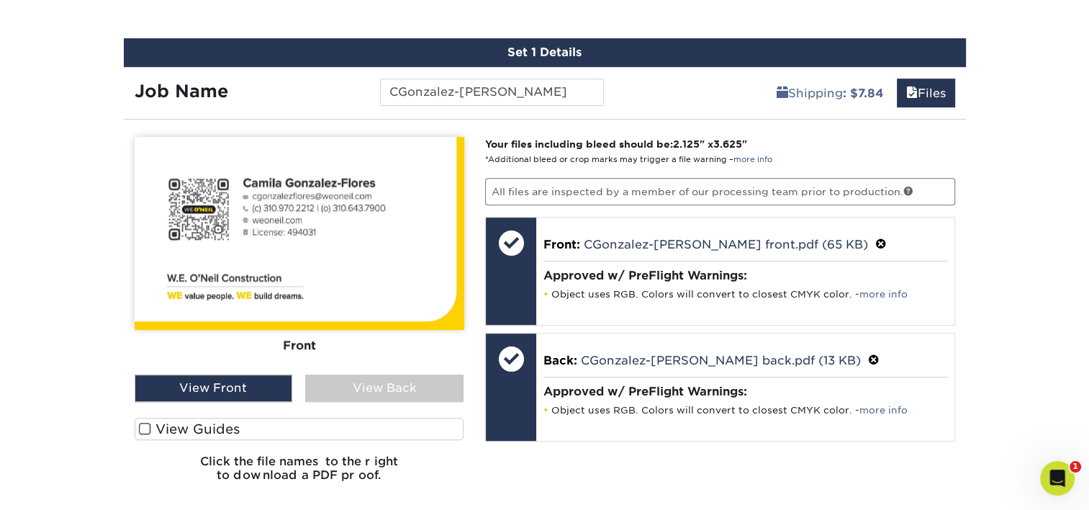
click at [379, 386] on div "View Back" at bounding box center [384, 387] width 158 height 27
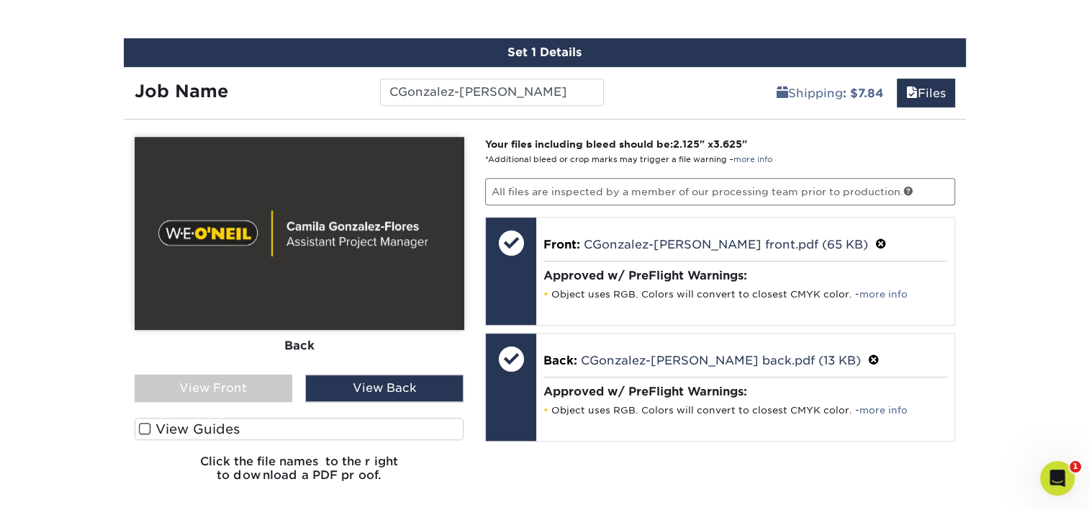
click at [250, 383] on div "View Front" at bounding box center [214, 387] width 158 height 27
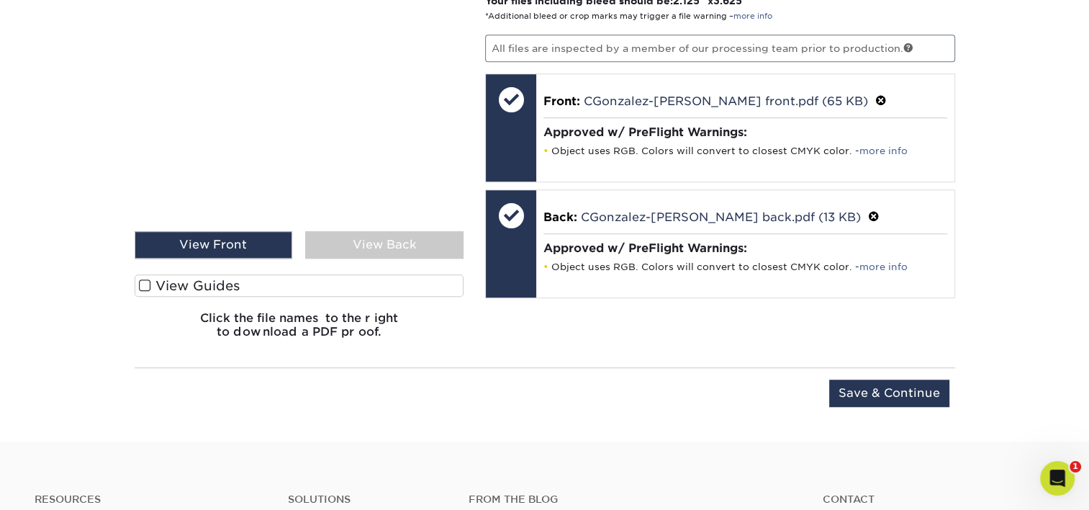
scroll to position [1054, 0]
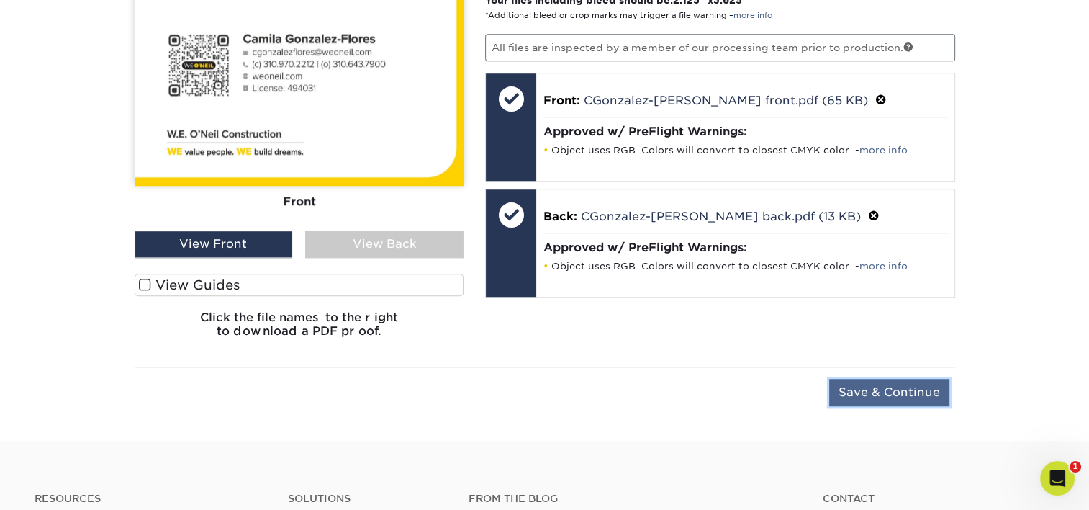
click at [920, 398] on input "Save & Continue" at bounding box center [889, 392] width 120 height 27
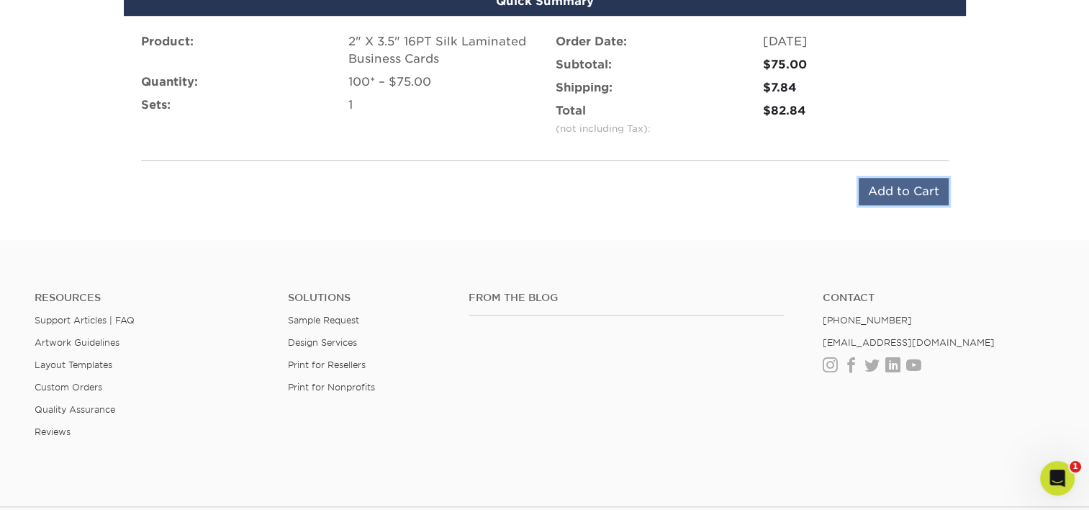
click at [915, 190] on input "Add to Cart" at bounding box center [904, 191] width 90 height 27
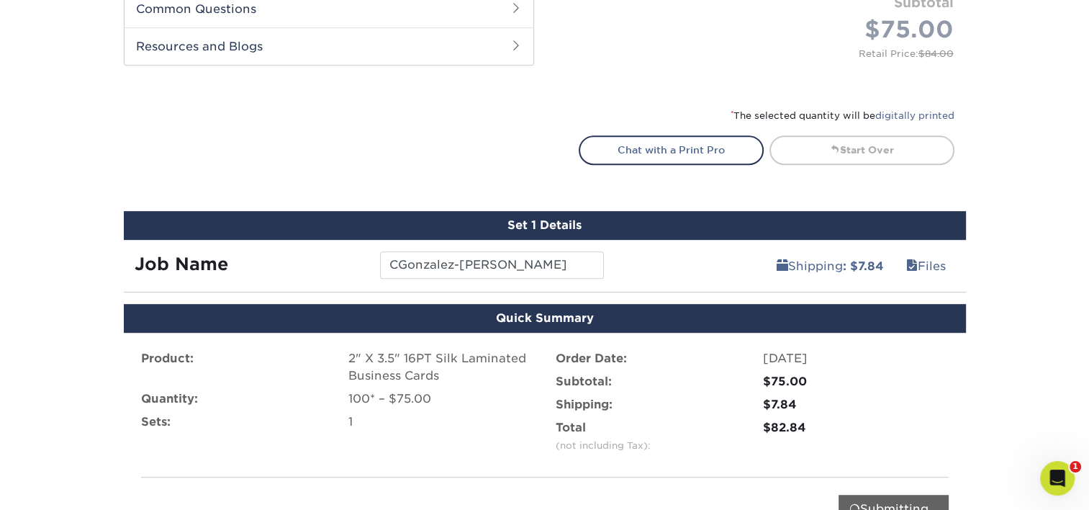
scroll to position [645, 0]
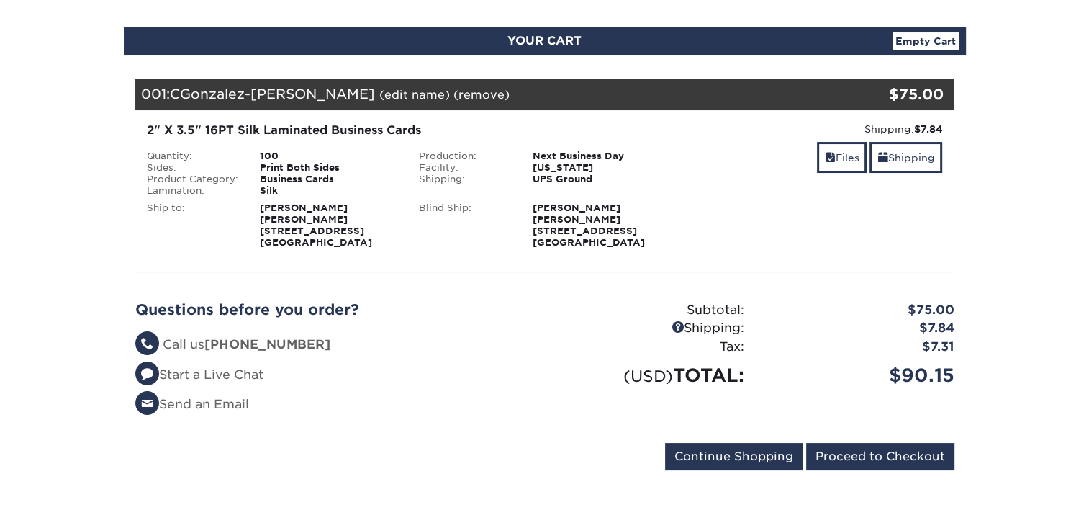
scroll to position [216, 0]
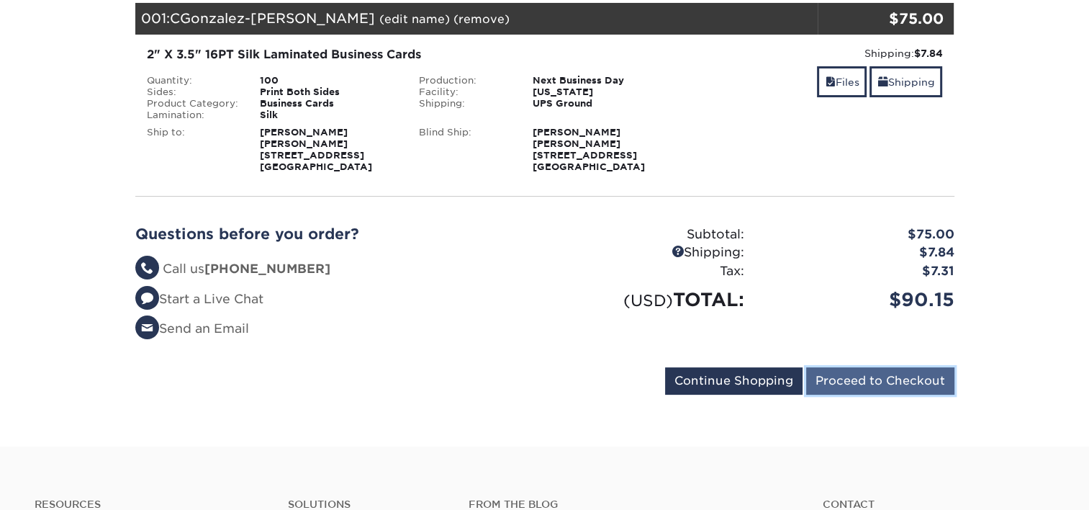
click at [910, 389] on input "Proceed to Checkout" at bounding box center [880, 380] width 148 height 27
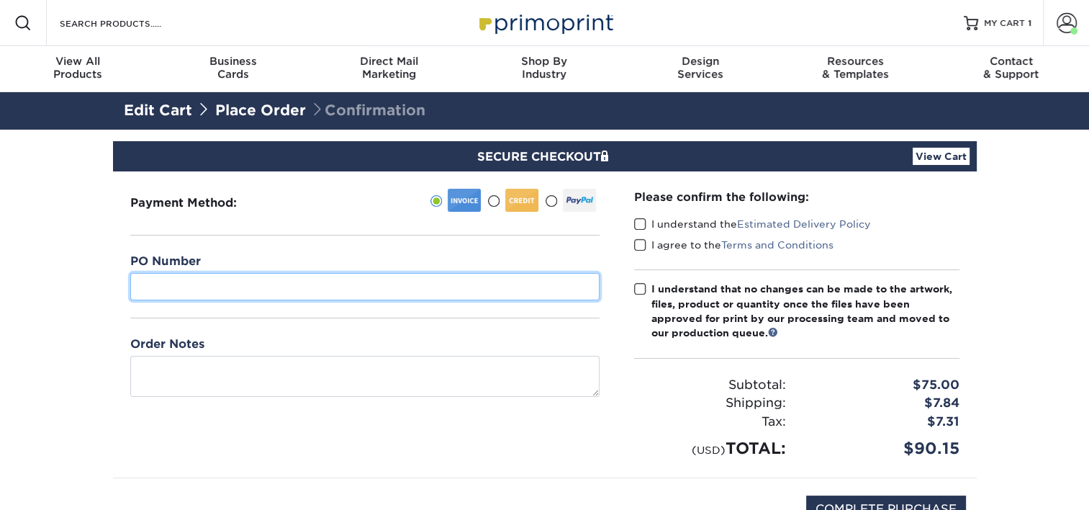
click at [194, 288] on input "text" at bounding box center [364, 286] width 469 height 27
type input "07"
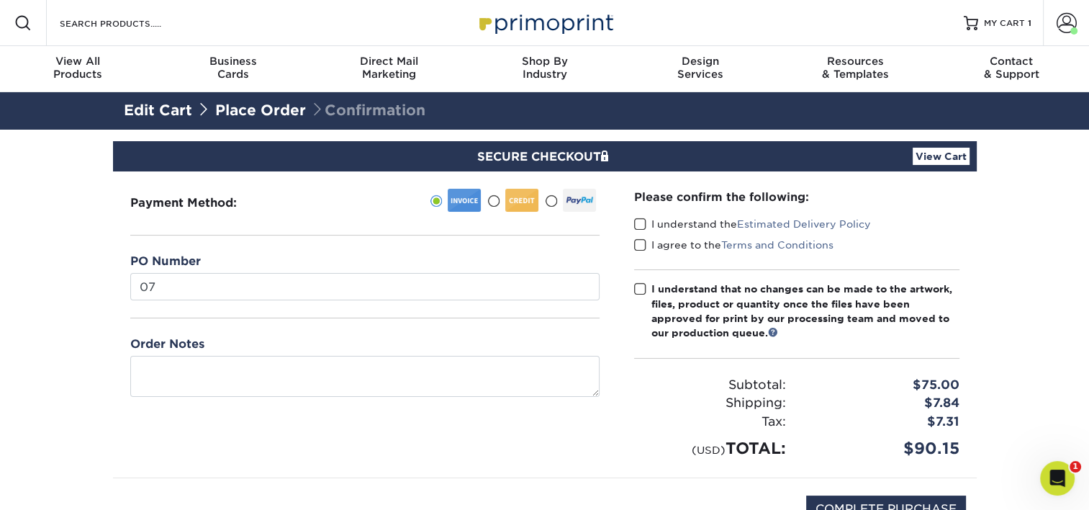
click at [643, 222] on span at bounding box center [640, 224] width 12 height 14
click at [0, 0] on input "I understand the Estimated Delivery Policy" at bounding box center [0, 0] width 0 height 0
click at [646, 253] on div "I agree to the Terms and Conditions" at bounding box center [796, 248] width 325 height 20
click at [636, 248] on span at bounding box center [640, 245] width 12 height 14
click at [0, 0] on input "I agree to the Terms and Conditions" at bounding box center [0, 0] width 0 height 0
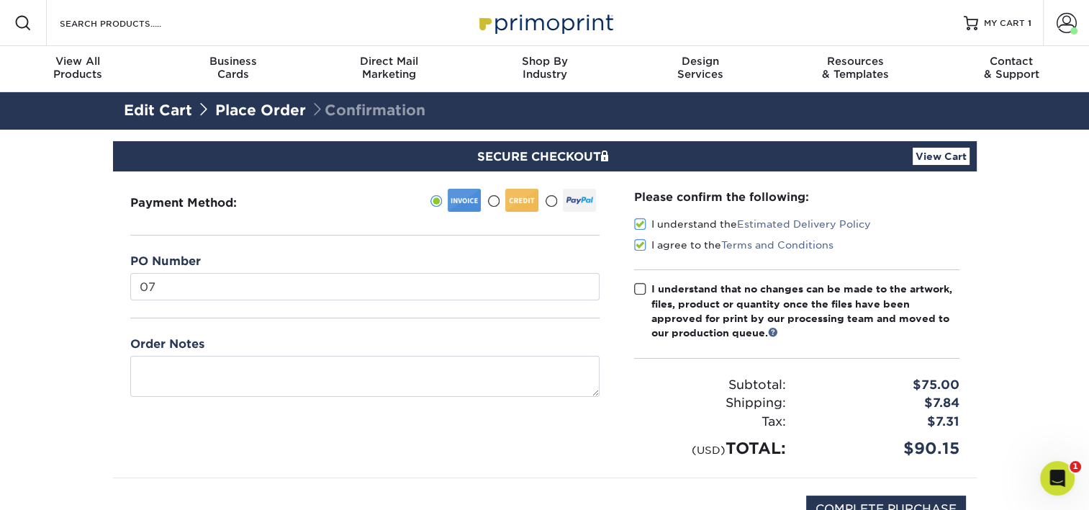
click at [638, 297] on label "I understand that no changes can be made to the artwork, files, product or quan…" at bounding box center [796, 310] width 325 height 59
click at [0, 0] on input "I understand that no changes can be made to the artwork, files, product or quan…" at bounding box center [0, 0] width 0 height 0
click at [639, 292] on span at bounding box center [640, 289] width 12 height 14
click at [0, 0] on input "I understand that no changes can be made to the artwork, files, product or quan…" at bounding box center [0, 0] width 0 height 0
click at [641, 291] on span at bounding box center [640, 289] width 12 height 14
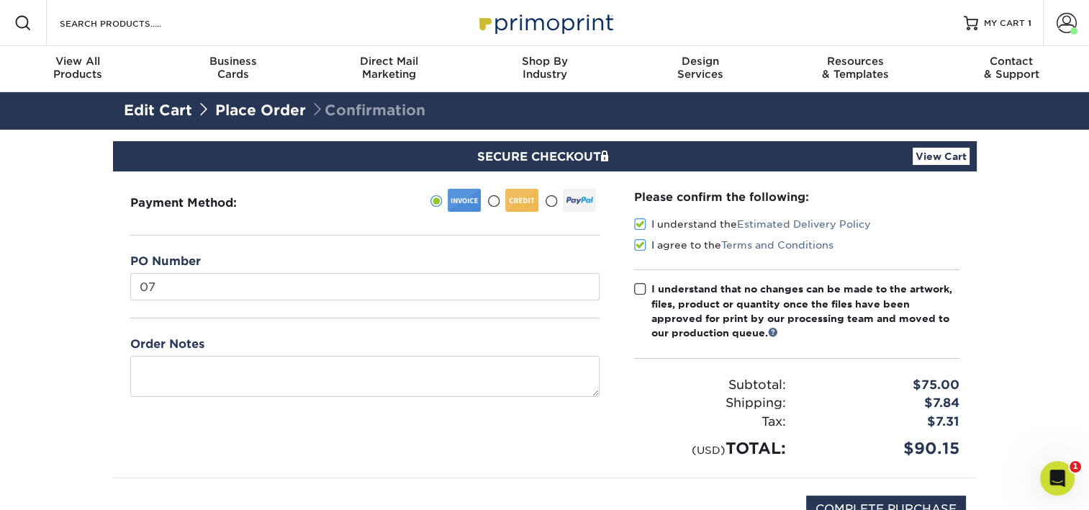
click at [0, 0] on input "I understand that no changes can be made to the artwork, files, product or quan…" at bounding box center [0, 0] width 0 height 0
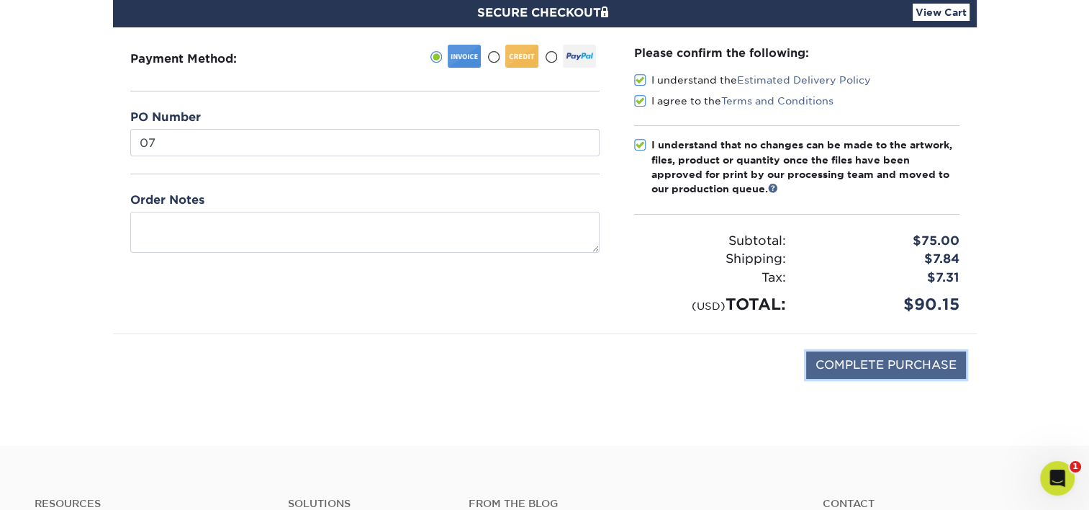
click at [869, 366] on input "COMPLETE PURCHASE" at bounding box center [886, 364] width 160 height 27
type input "PROCESSING, PLEASE WAIT..."
